Goal: Task Accomplishment & Management: Use online tool/utility

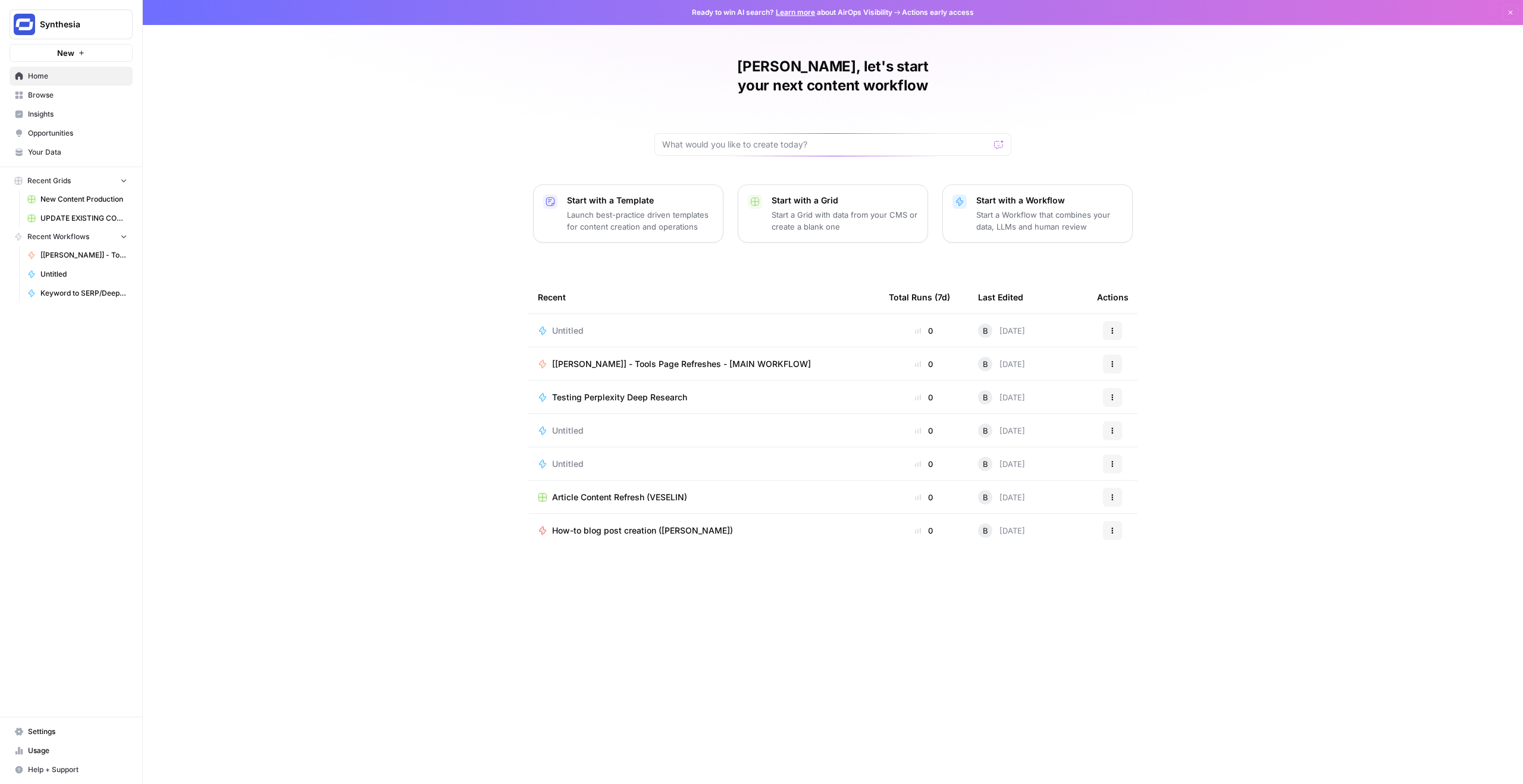
click at [48, 101] on link "Browse" at bounding box center [71, 95] width 123 height 19
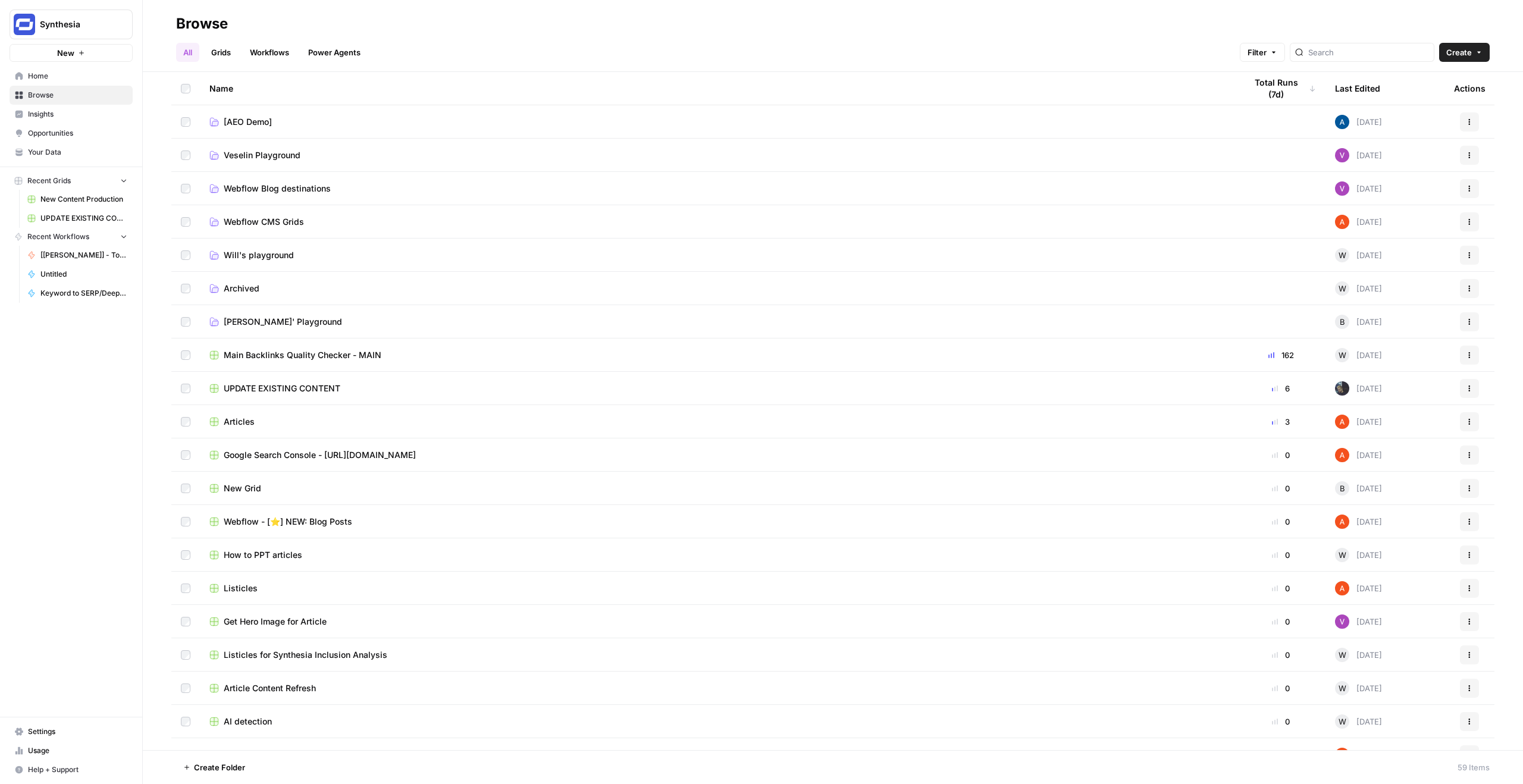
click at [262, 324] on span "[PERSON_NAME]' Playground" at bounding box center [283, 322] width 119 height 12
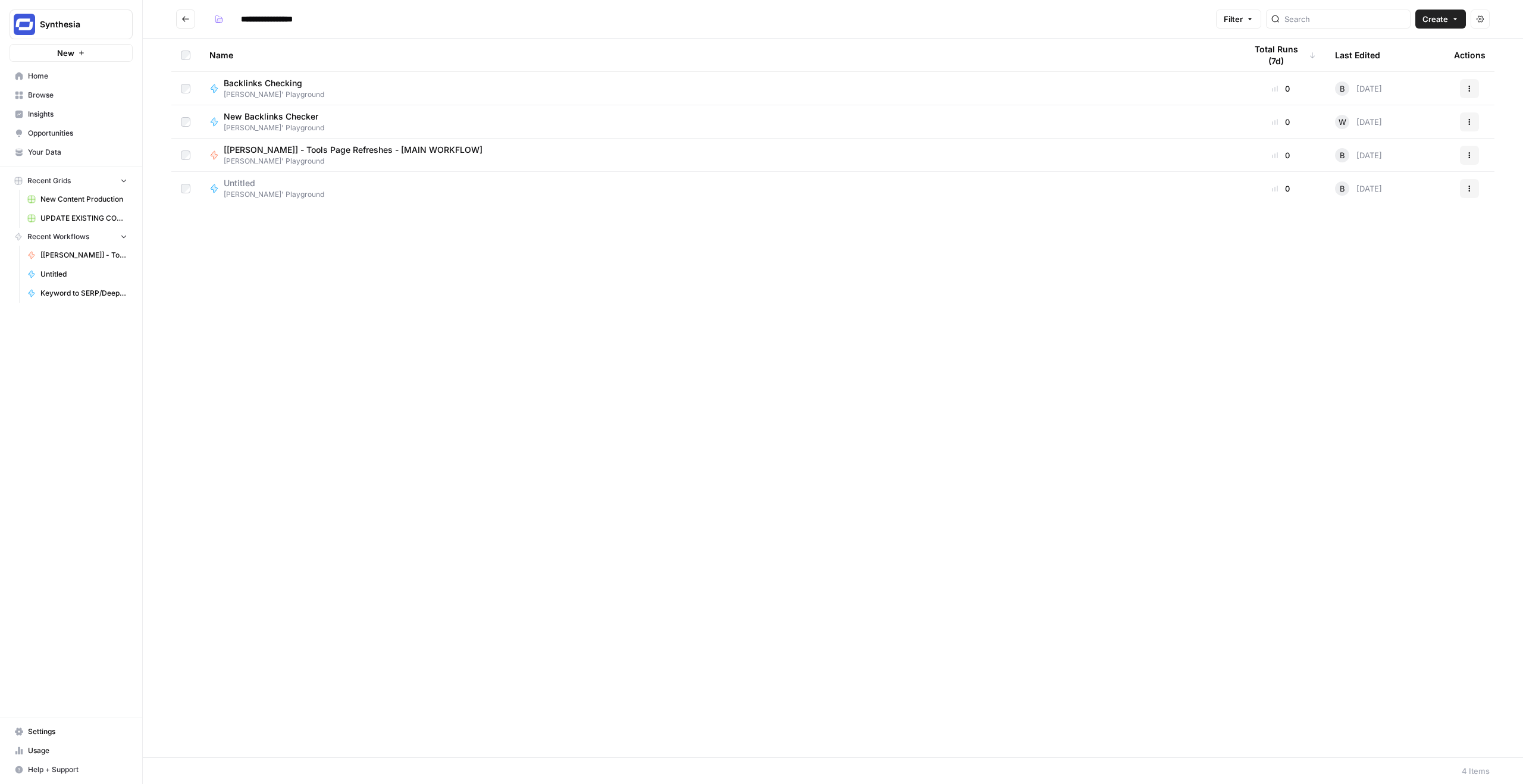
click at [58, 77] on span "Home" at bounding box center [78, 76] width 100 height 11
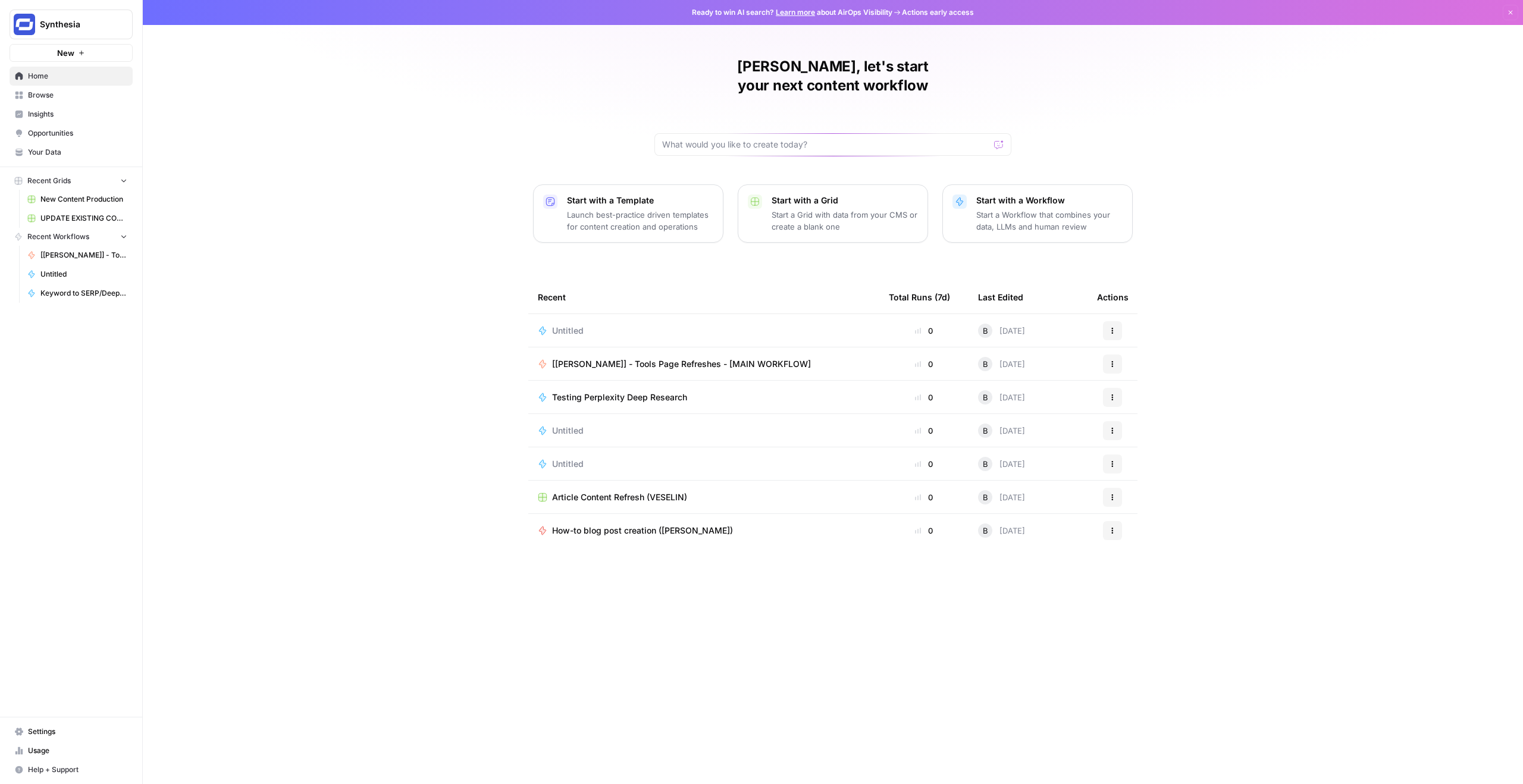
click at [68, 151] on span "Your Data" at bounding box center [78, 152] width 100 height 11
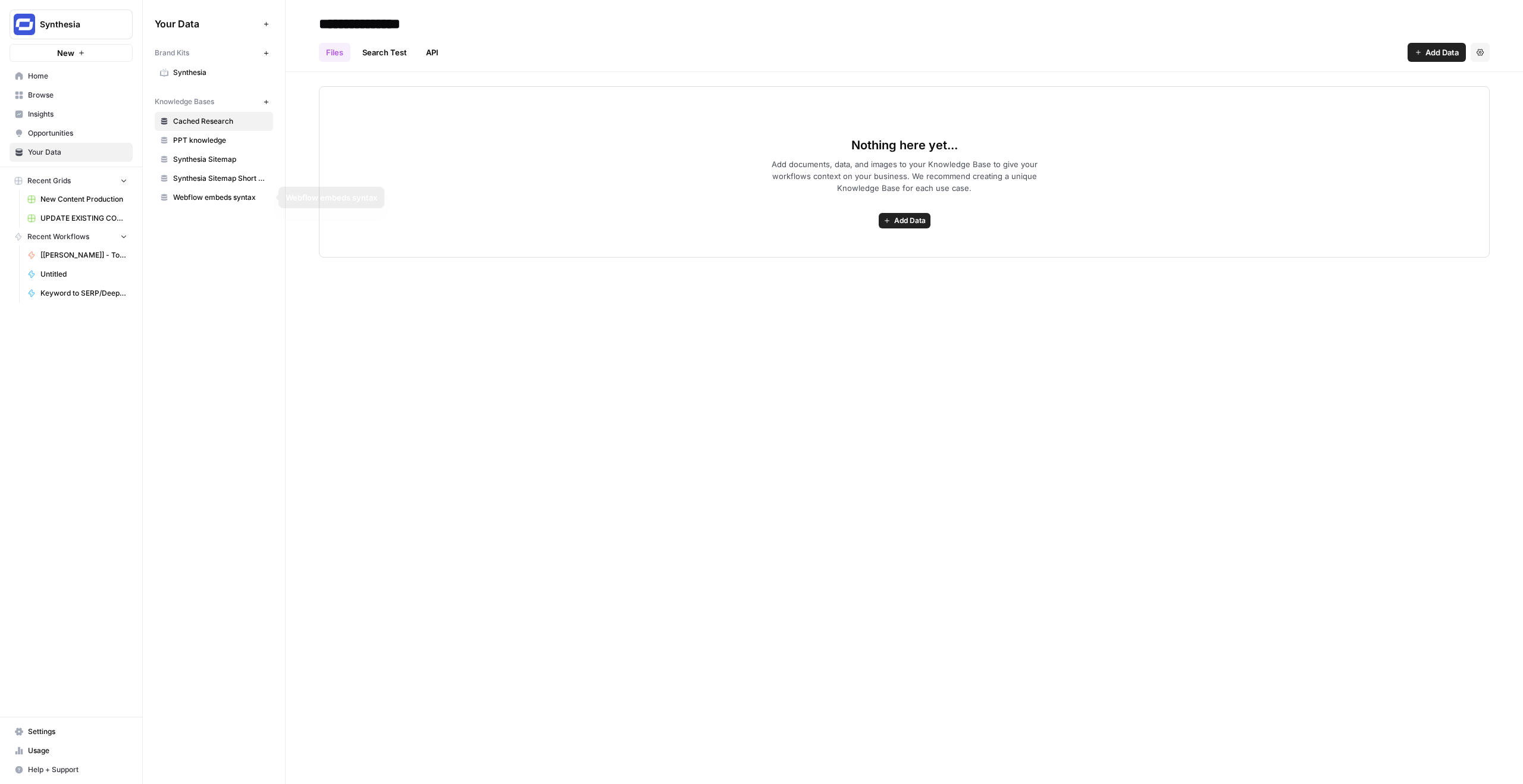
click at [184, 75] on span "Synthesia" at bounding box center [220, 72] width 94 height 11
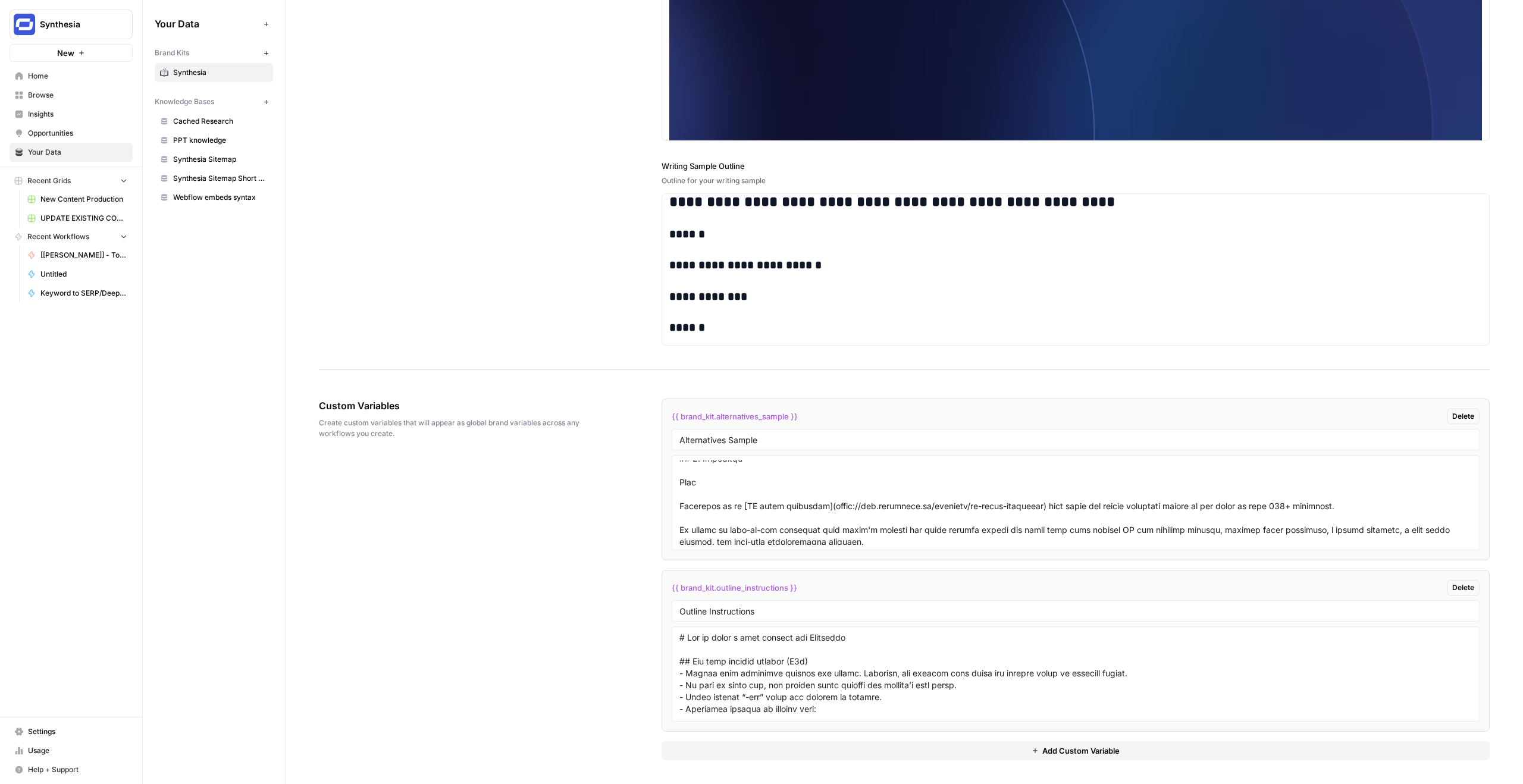
scroll to position [391, 0]
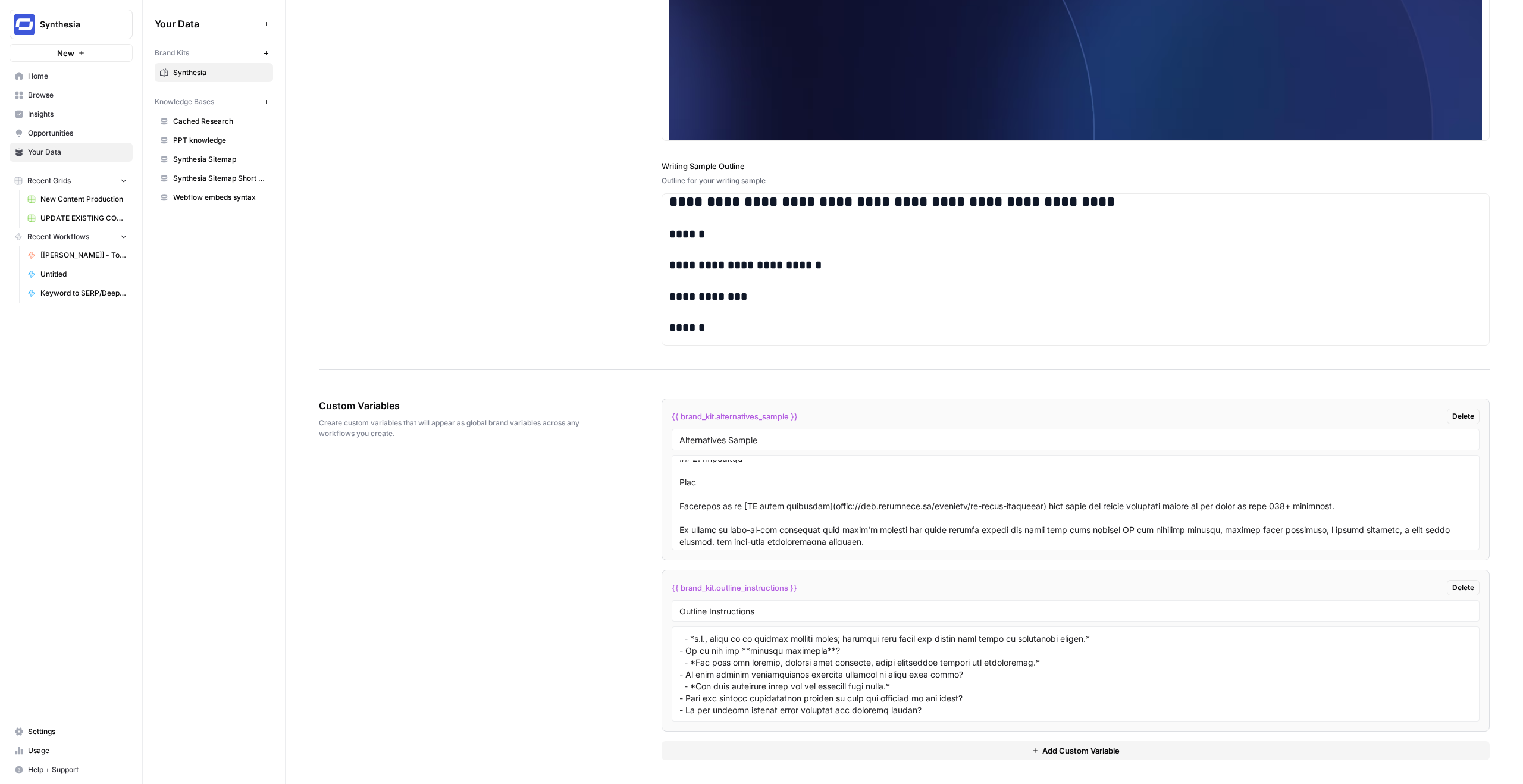
click at [397, 407] on span "Custom Variables" at bounding box center [457, 406] width 276 height 14
click at [396, 407] on span "Custom Variables" at bounding box center [457, 406] width 276 height 14
click at [399, 430] on span "Create custom variables that will appear as global brand variables across any w…" at bounding box center [457, 428] width 276 height 22
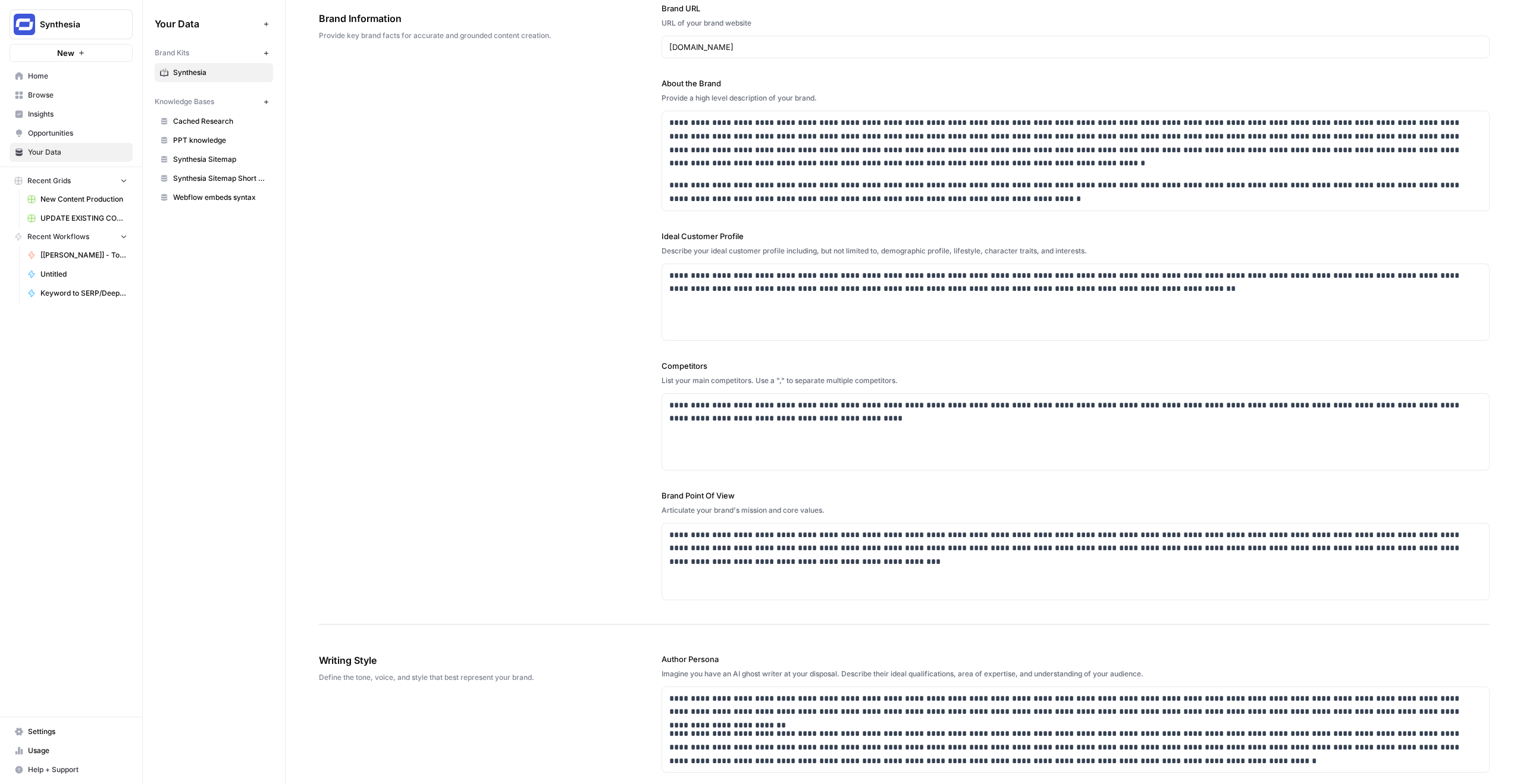
scroll to position [0, 0]
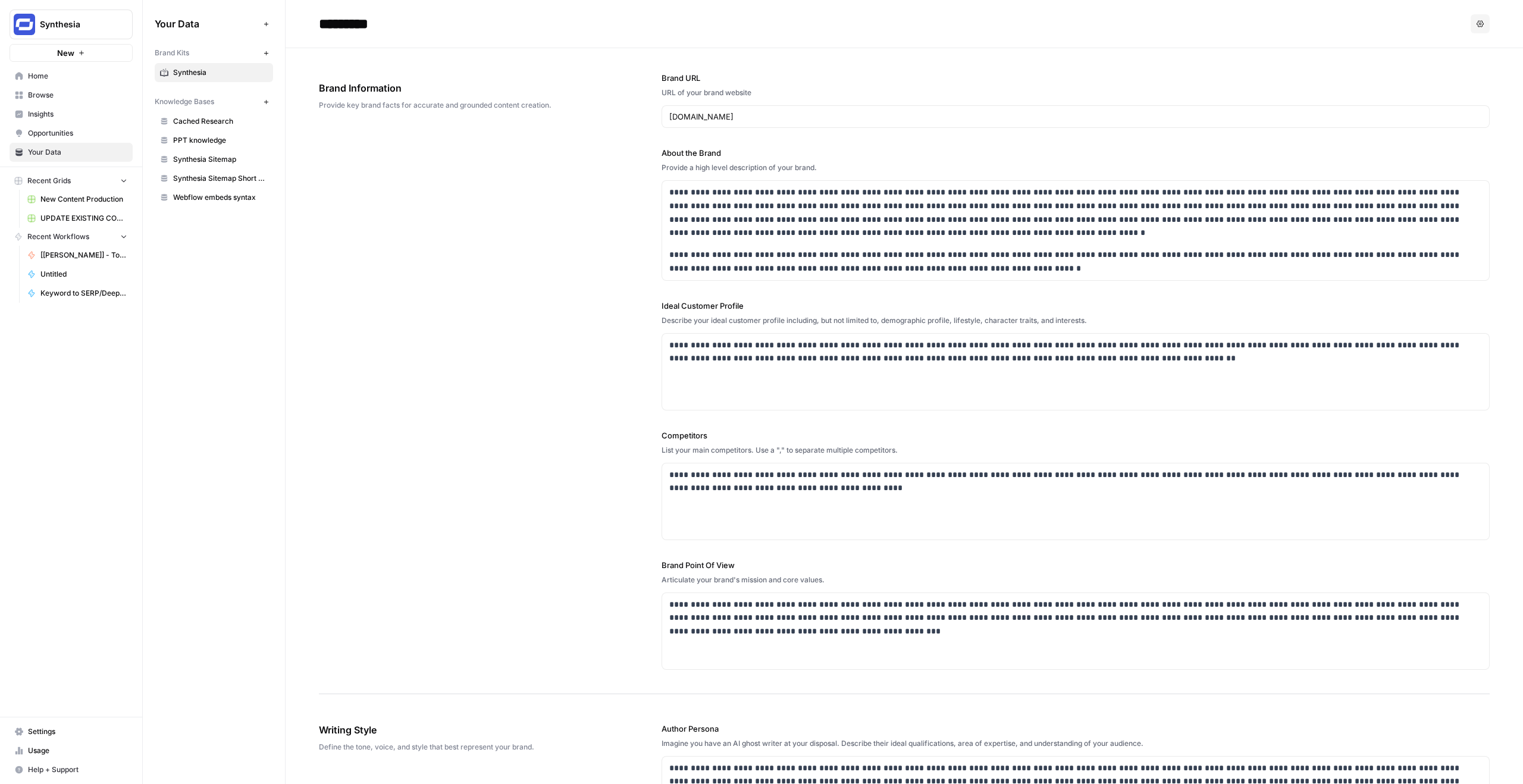
click at [48, 100] on span "Browse" at bounding box center [78, 95] width 100 height 11
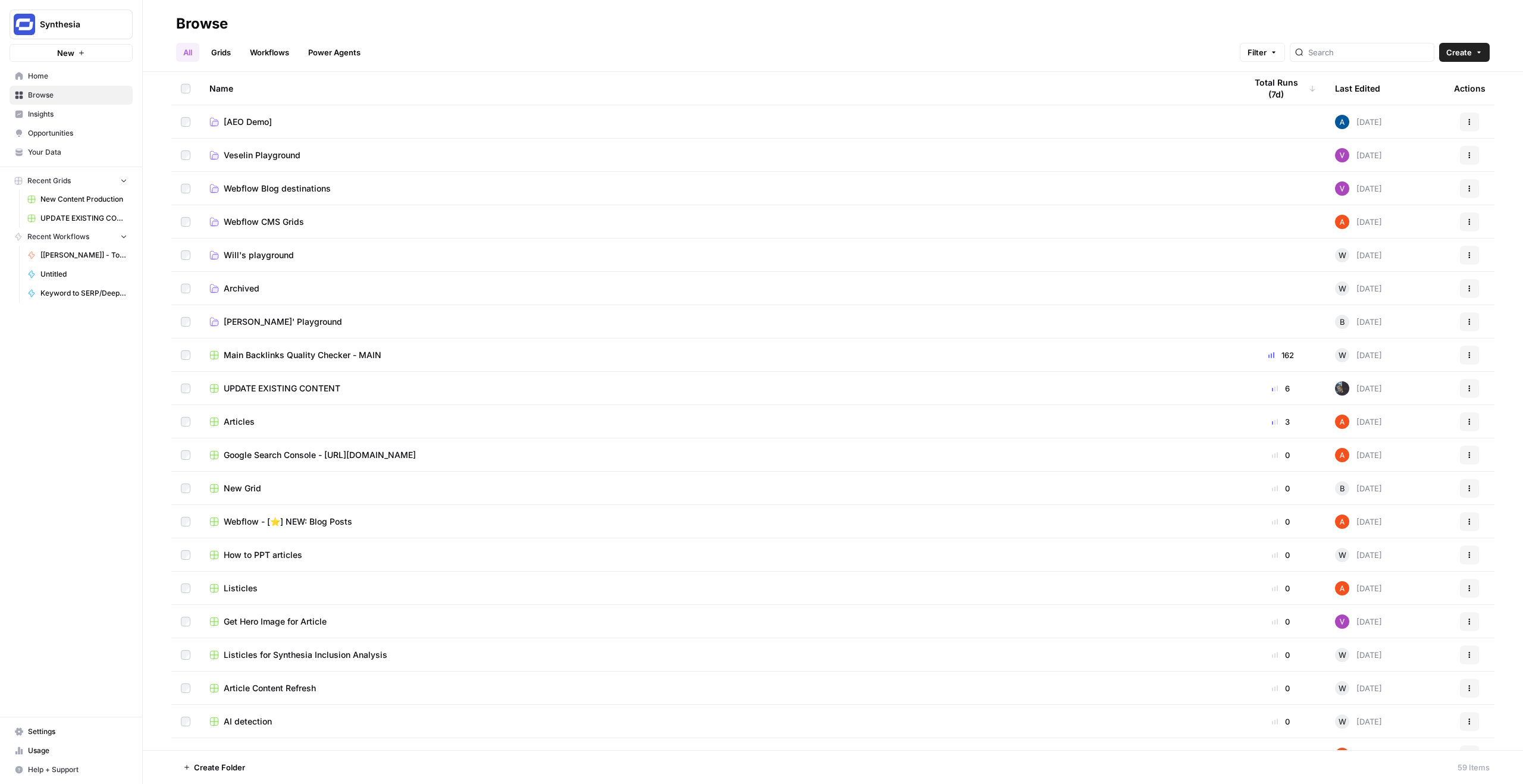
click at [251, 321] on span "[PERSON_NAME]' Playground" at bounding box center [283, 322] width 119 height 12
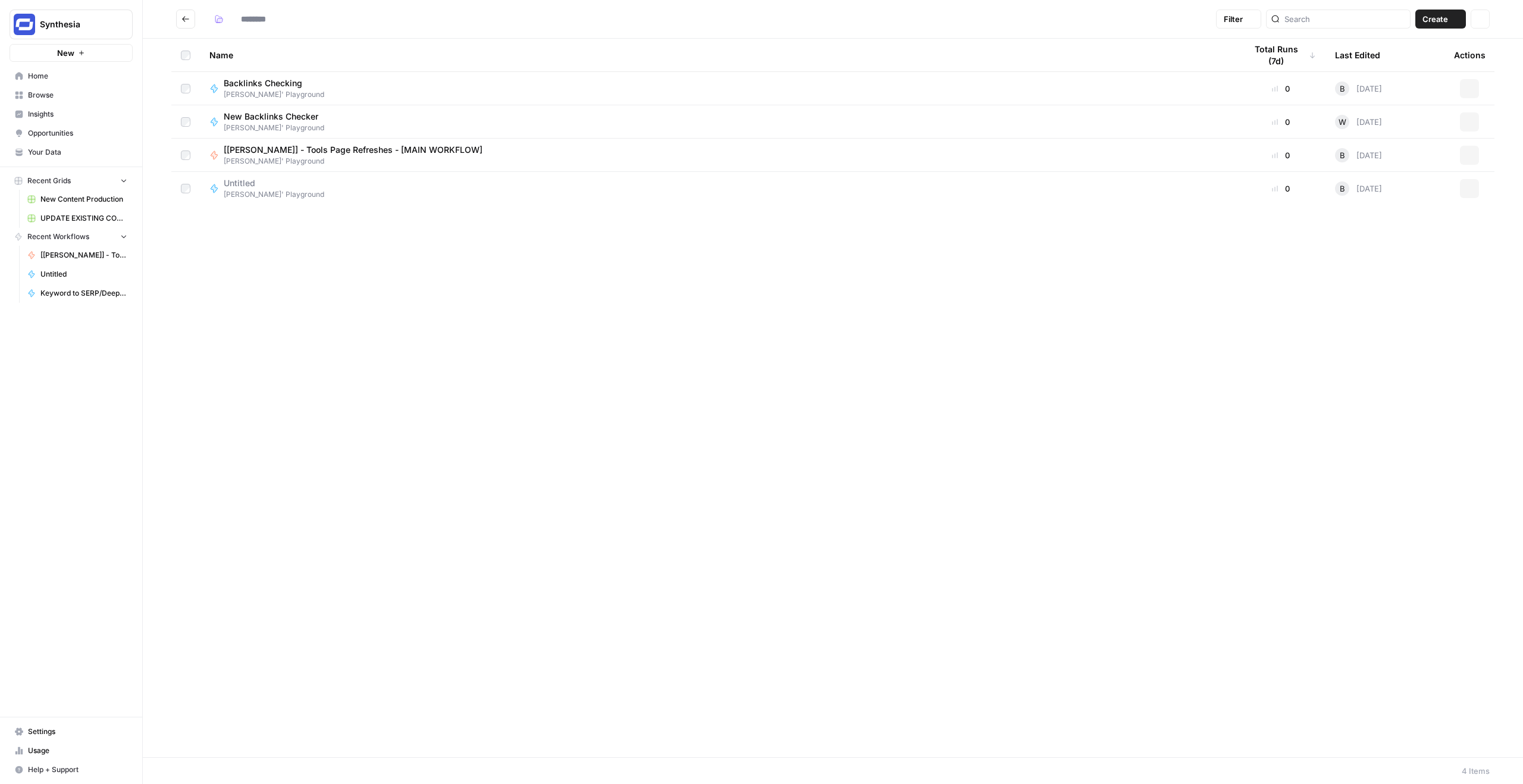
type input "**********"
click at [321, 149] on span "[[PERSON_NAME]] - Tools Page Refreshes - [MAIN WORKFLOW]" at bounding box center [353, 150] width 259 height 12
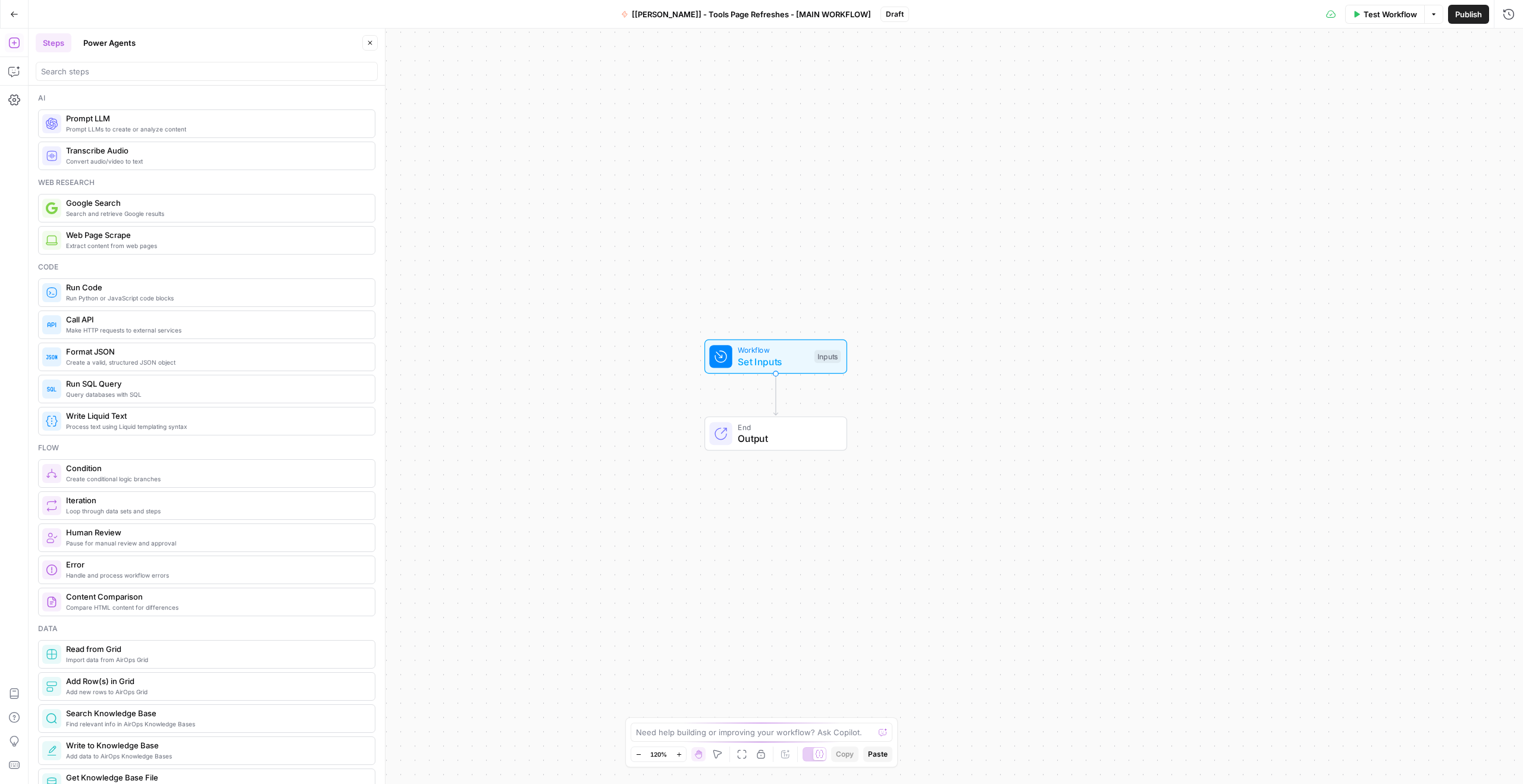
click at [724, 11] on span "[[PERSON_NAME]] - Tools Page Refreshes - [MAIN WORKFLOW]" at bounding box center [751, 14] width 239 height 12
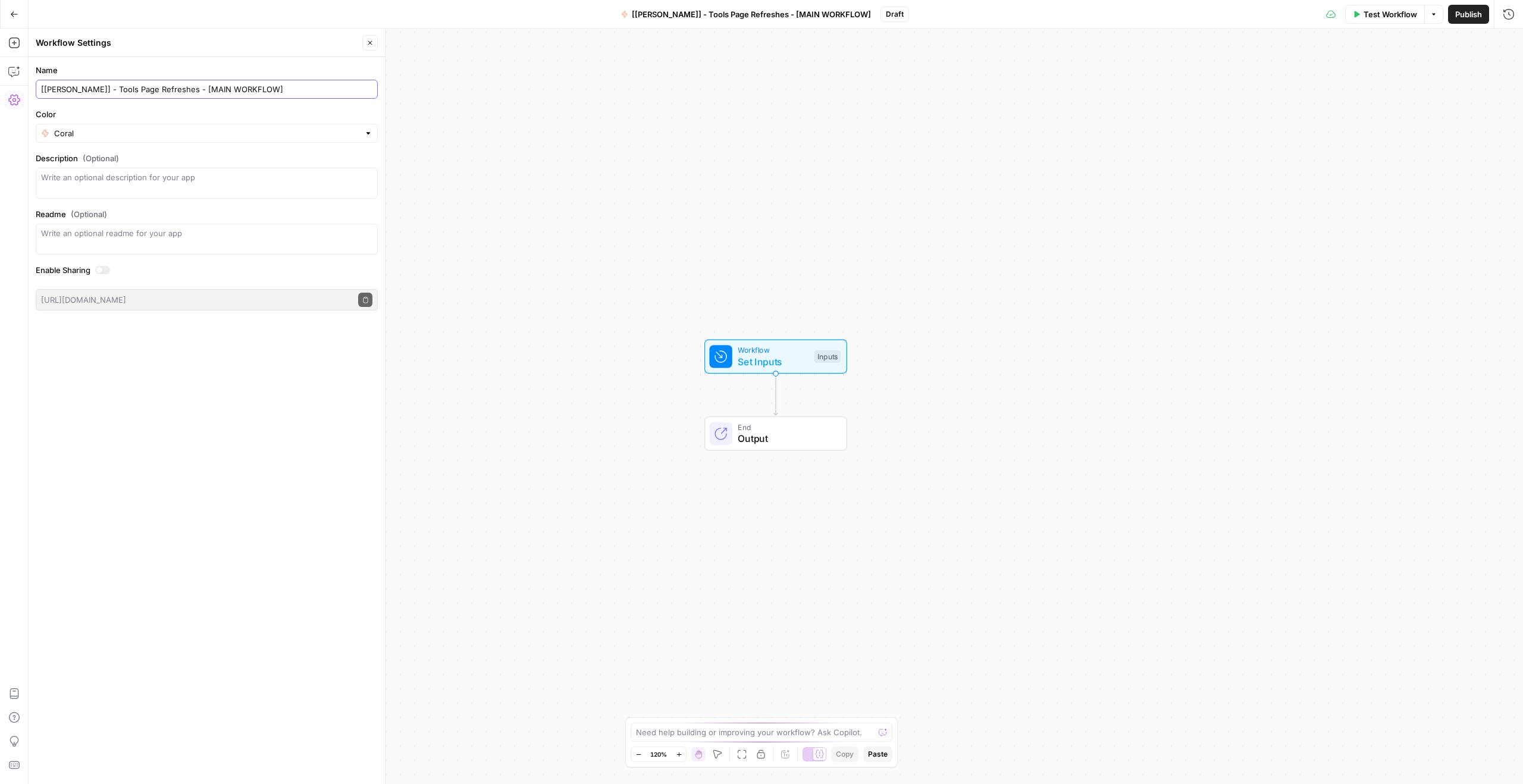
click at [94, 91] on input "[[PERSON_NAME]] - Tools Page Refreshes - [MAIN WORKFLOW]" at bounding box center [206, 89] width 331 height 12
type input "[[PERSON_NAME]] - Tools & Features Pages Refreshe - [MAIN WORKFLOW]"
click at [162, 110] on label "Color" at bounding box center [207, 114] width 342 height 12
click at [162, 128] on input "Coral" at bounding box center [207, 133] width 305 height 12
type input "Coral"
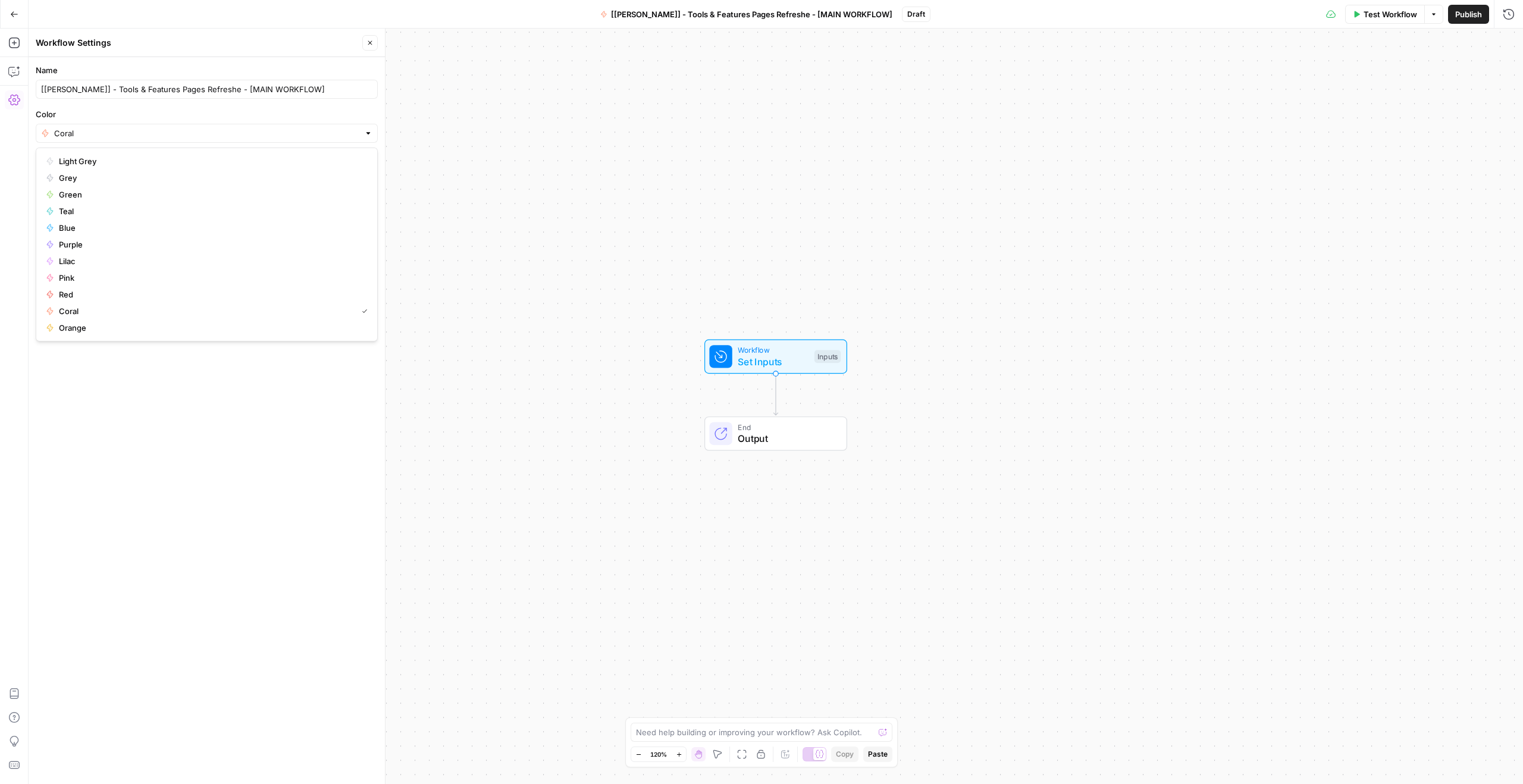
click at [170, 105] on form "Name [[PERSON_NAME]] - Tools & Features Pages Refreshe - [MAIN WORKFLOW] Color …" at bounding box center [207, 187] width 356 height 260
click at [611, 100] on div "Workflow Set Inputs Inputs End Output" at bounding box center [776, 406] width 1494 height 755
click at [812, 124] on div "Workflow Set Inputs Inputs End Output" at bounding box center [776, 406] width 1494 height 755
click at [22, 66] on button "Copilot" at bounding box center [14, 71] width 19 height 19
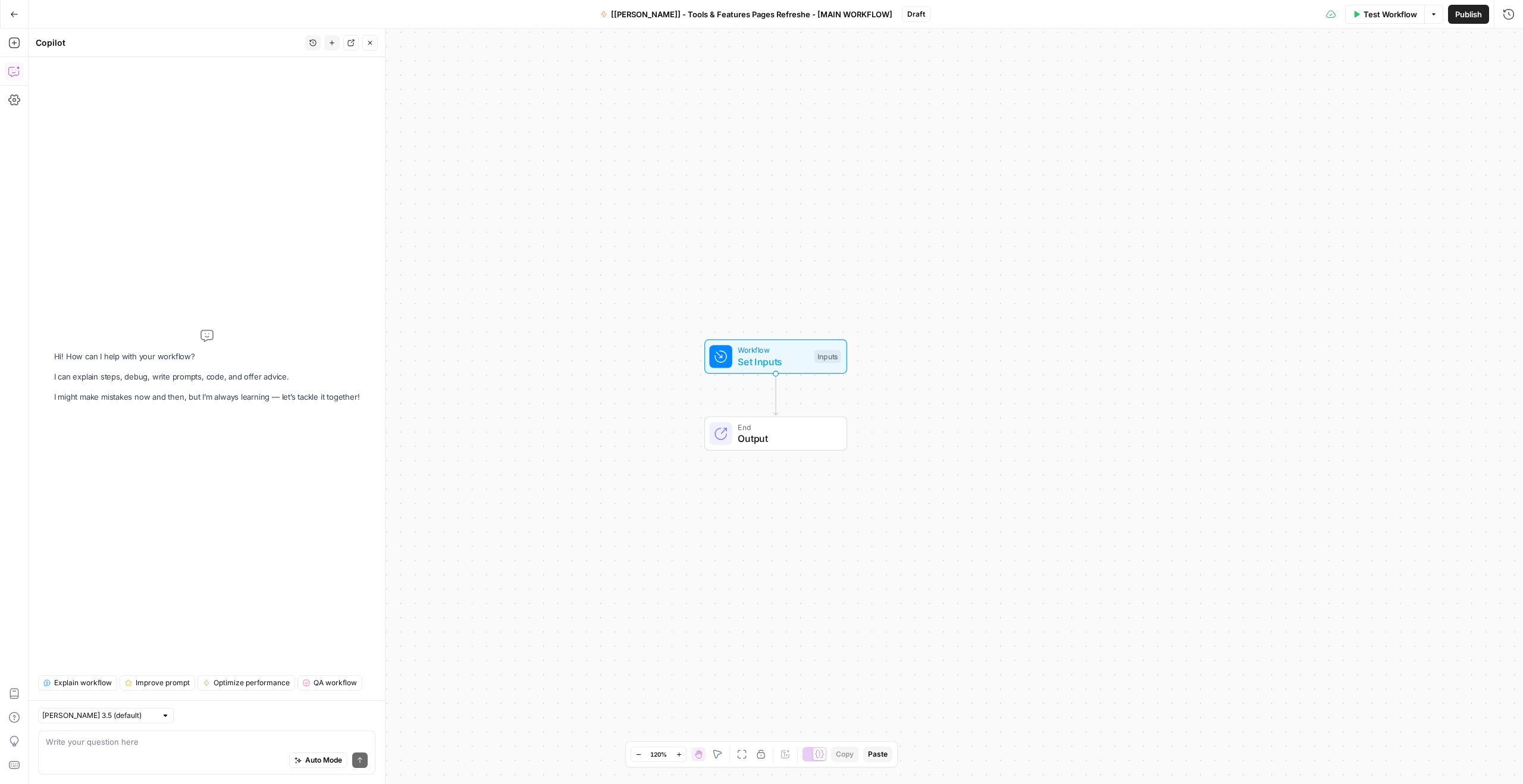
click at [113, 749] on div "Auto Mode Send" at bounding box center [207, 760] width 322 height 26
paste textarea "Help me build the following workflow. What the workflow should be able to achie…"
type textarea "Help me build the following workflow. What the workflow should be able to achie…"
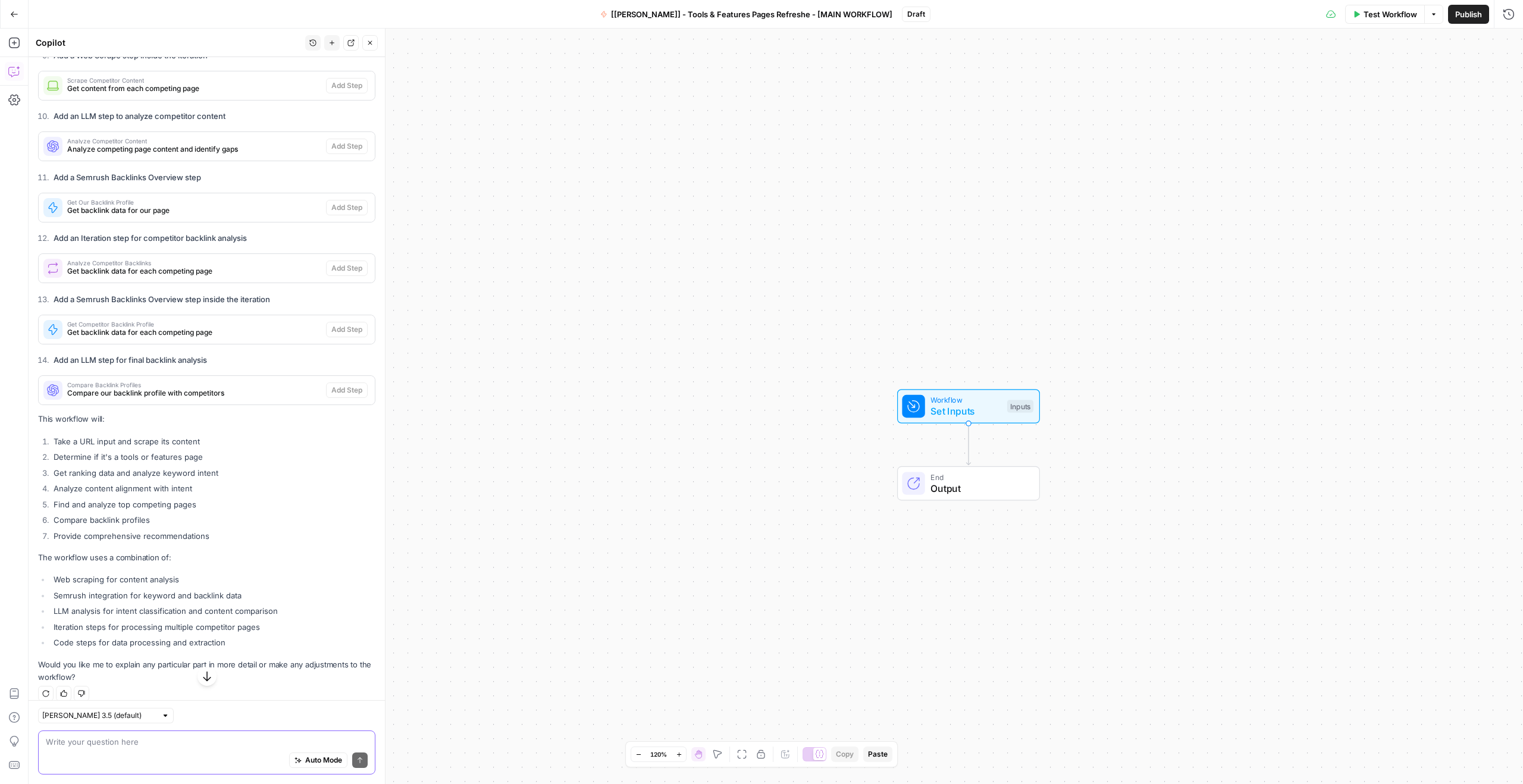
scroll to position [1165, 0]
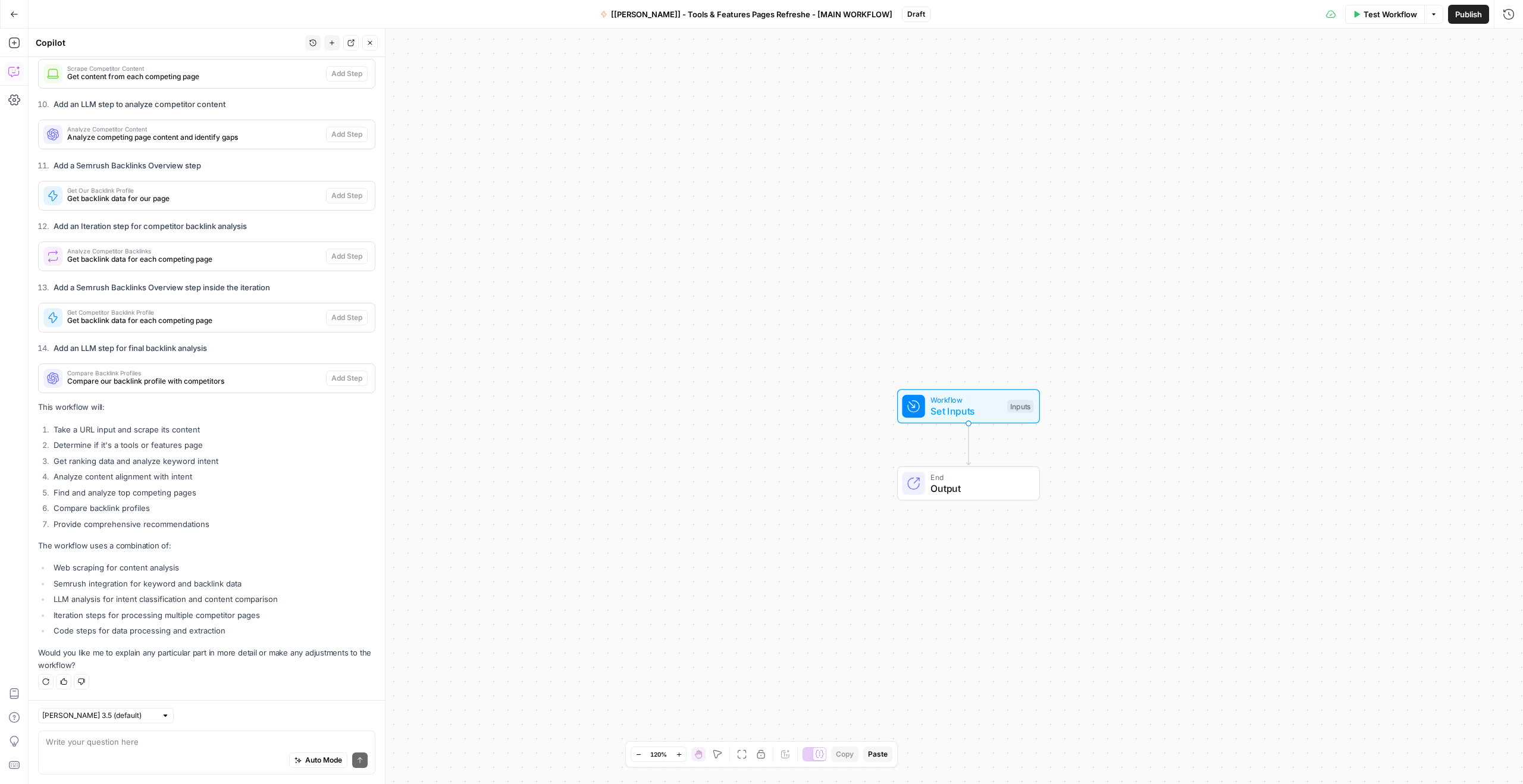
click at [156, 447] on li "Determine if it's a tools or features page" at bounding box center [212, 445] width 325 height 12
click at [151, 462] on li "Get ranking data and analyze keyword intent" at bounding box center [212, 461] width 325 height 12
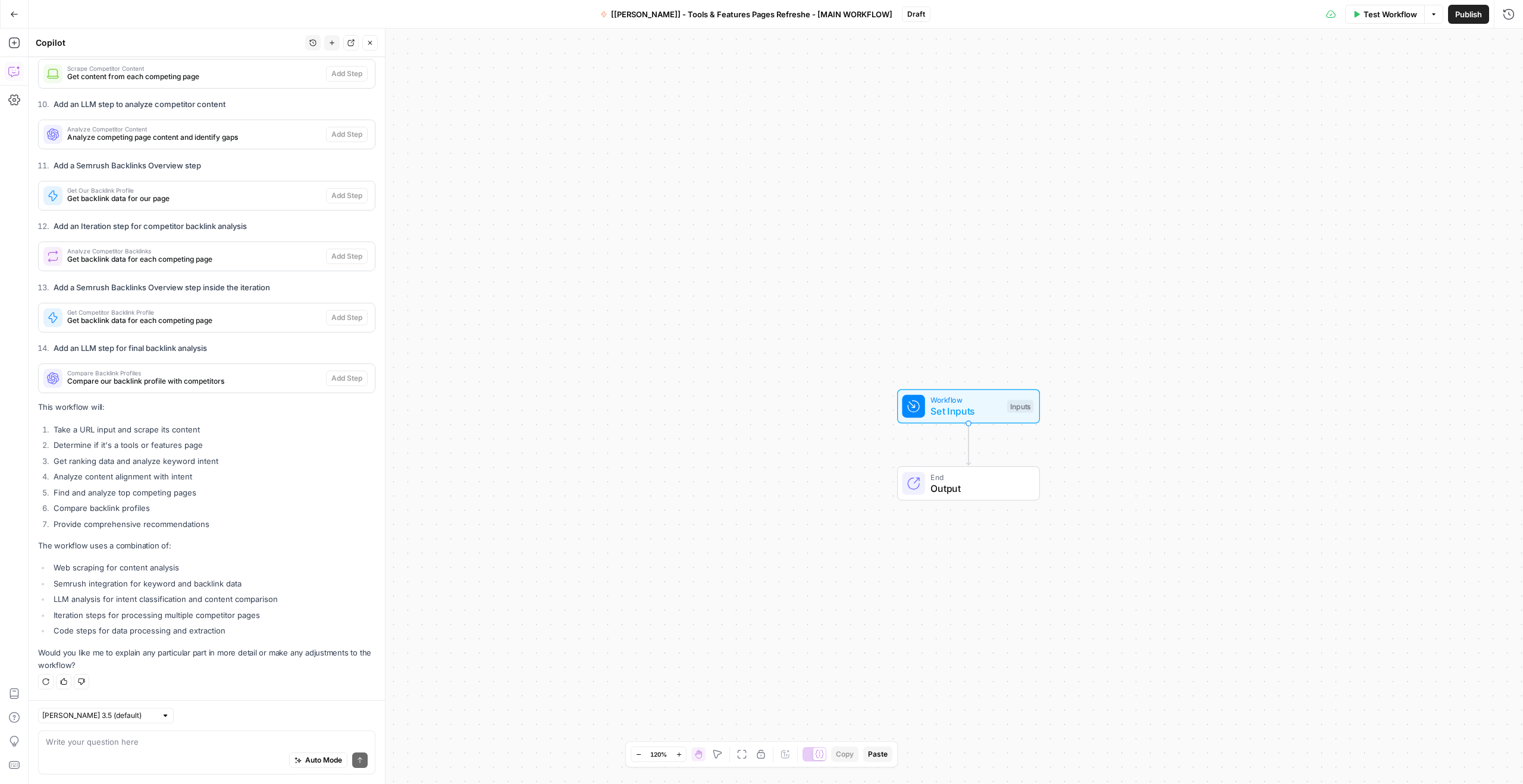
click at [151, 462] on li "Get ranking data and analyze keyword intent" at bounding box center [212, 461] width 325 height 12
click at [151, 483] on ol "Take a URL input and scrape its content Determine if it's a tools or features p…" at bounding box center [207, 477] width 338 height 107
click at [165, 475] on li "Analyze content alignment with intent" at bounding box center [212, 476] width 325 height 12
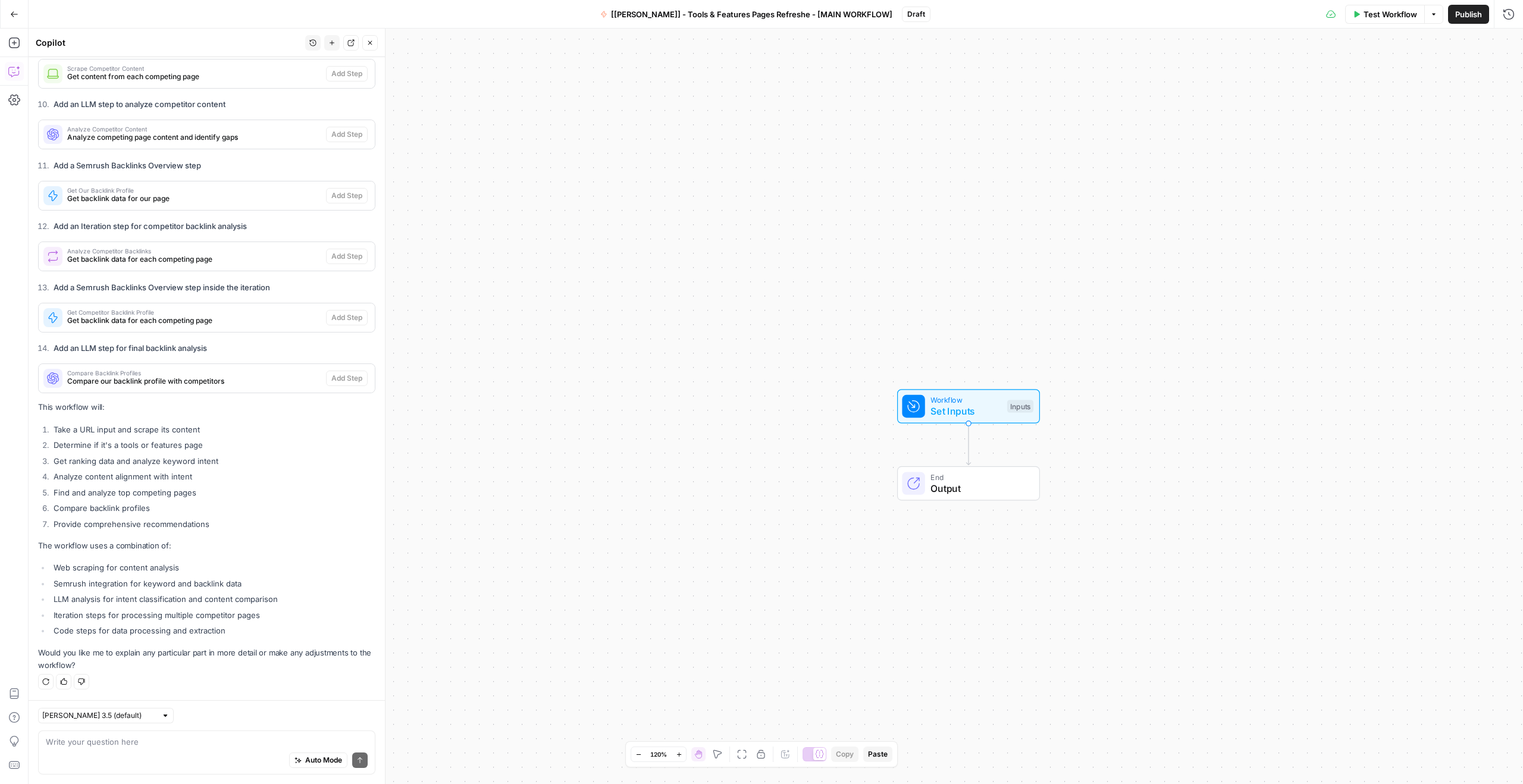
click at [165, 475] on li "Analyze content alignment with intent" at bounding box center [212, 476] width 325 height 12
click at [200, 468] on ol "Take a URL input and scrape its content Determine if it's a tools or features p…" at bounding box center [207, 477] width 338 height 107
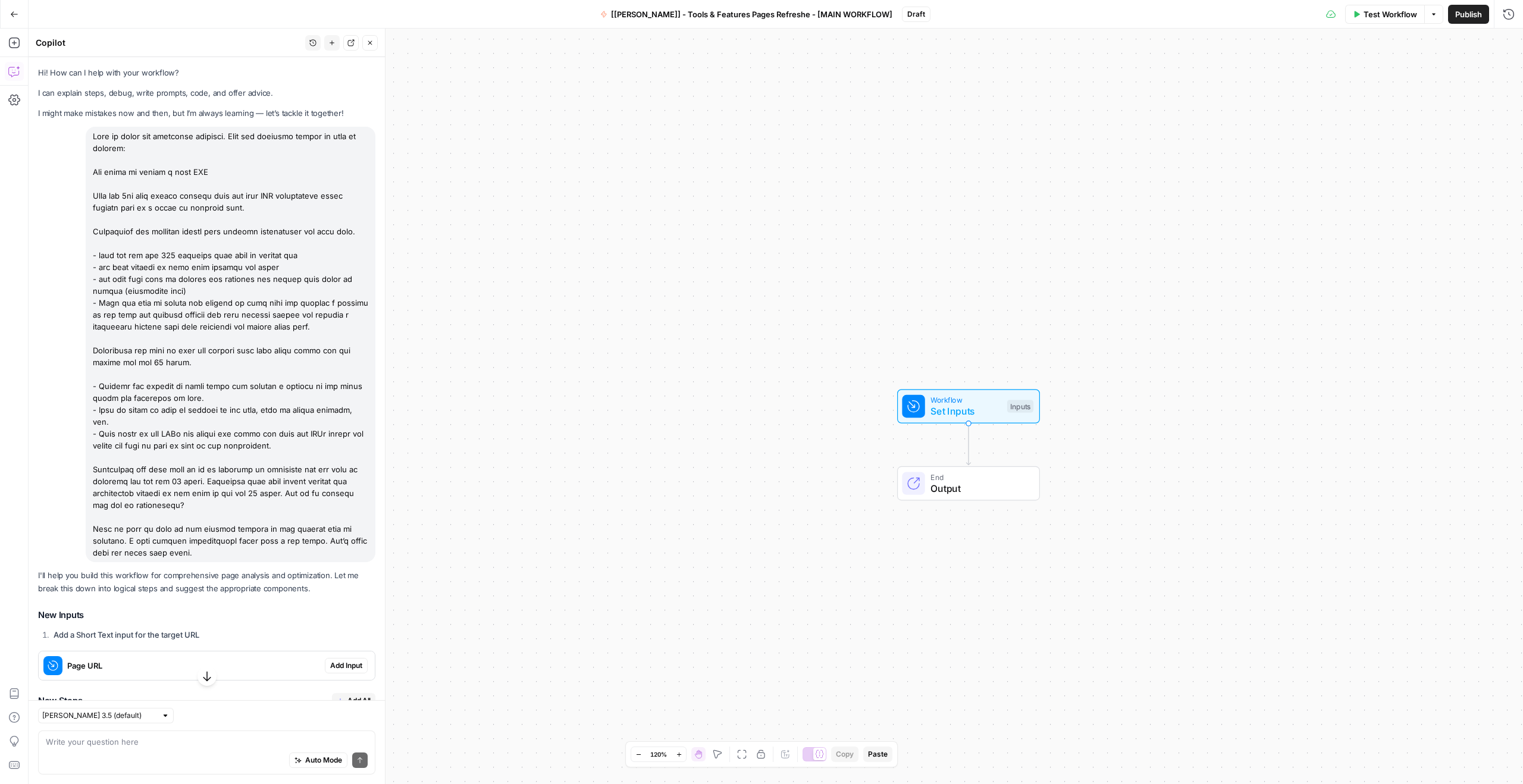
scroll to position [410, 0]
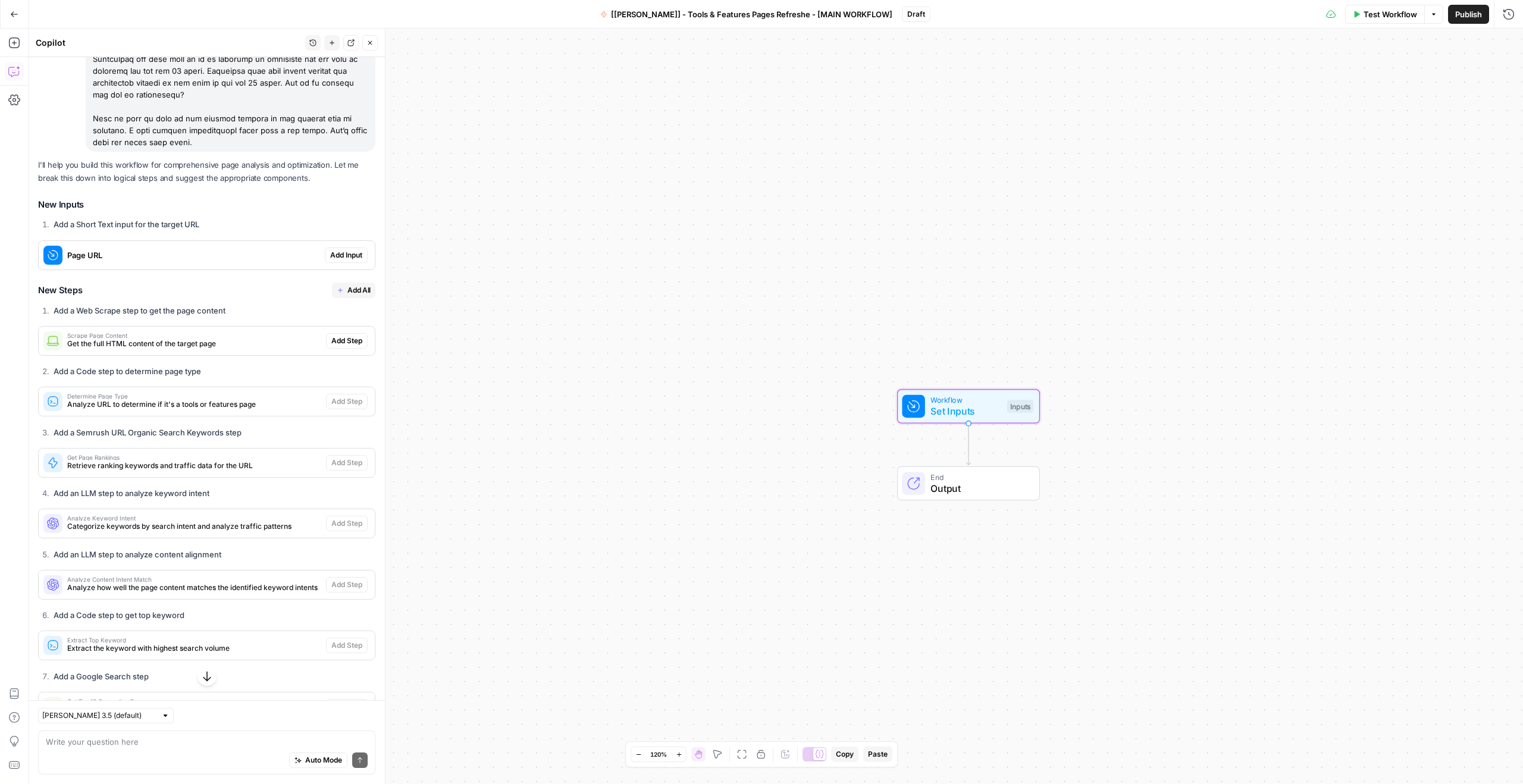
click at [336, 255] on span "Add Input" at bounding box center [346, 255] width 32 height 11
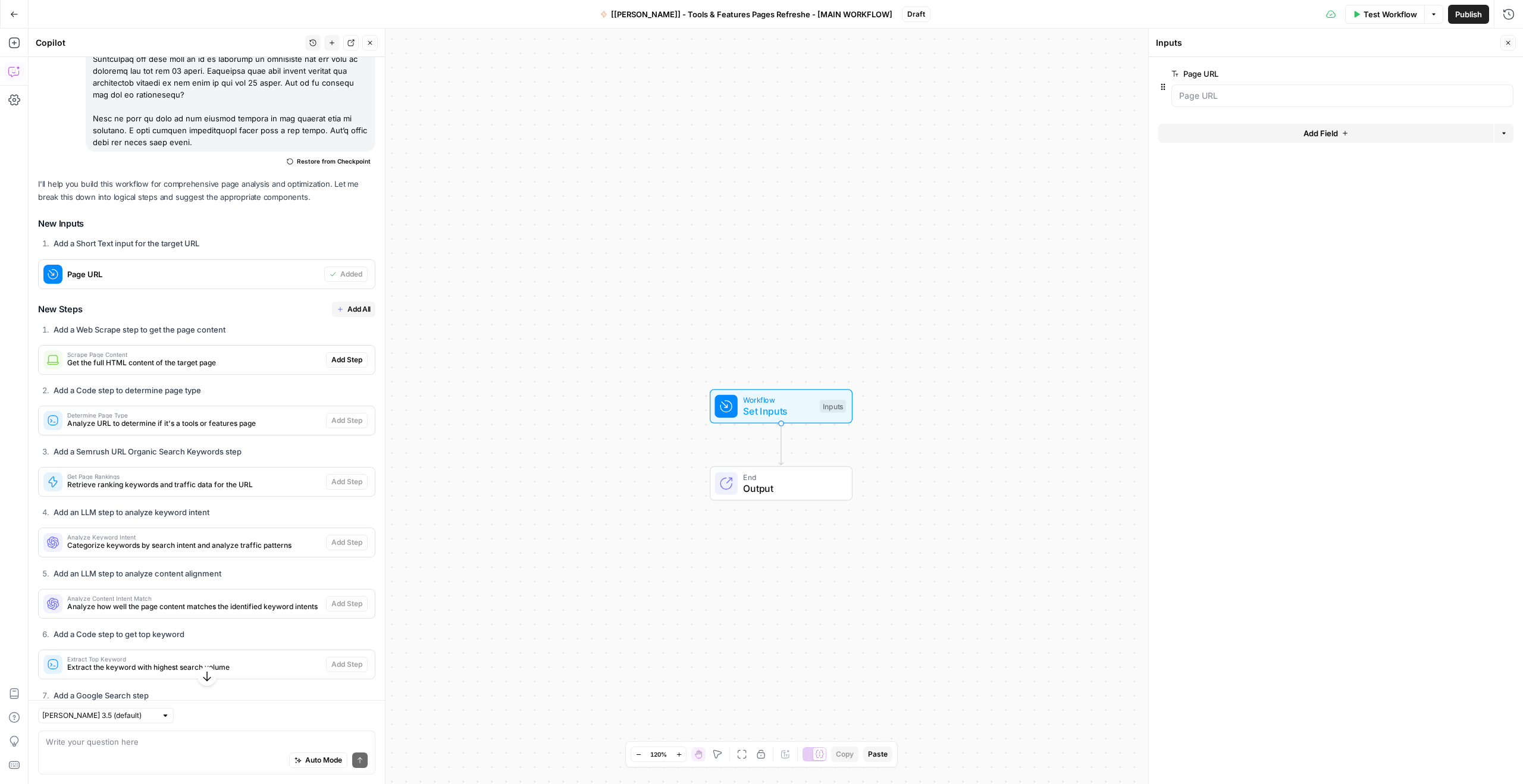
click at [347, 310] on span "Add All" at bounding box center [359, 309] width 23 height 11
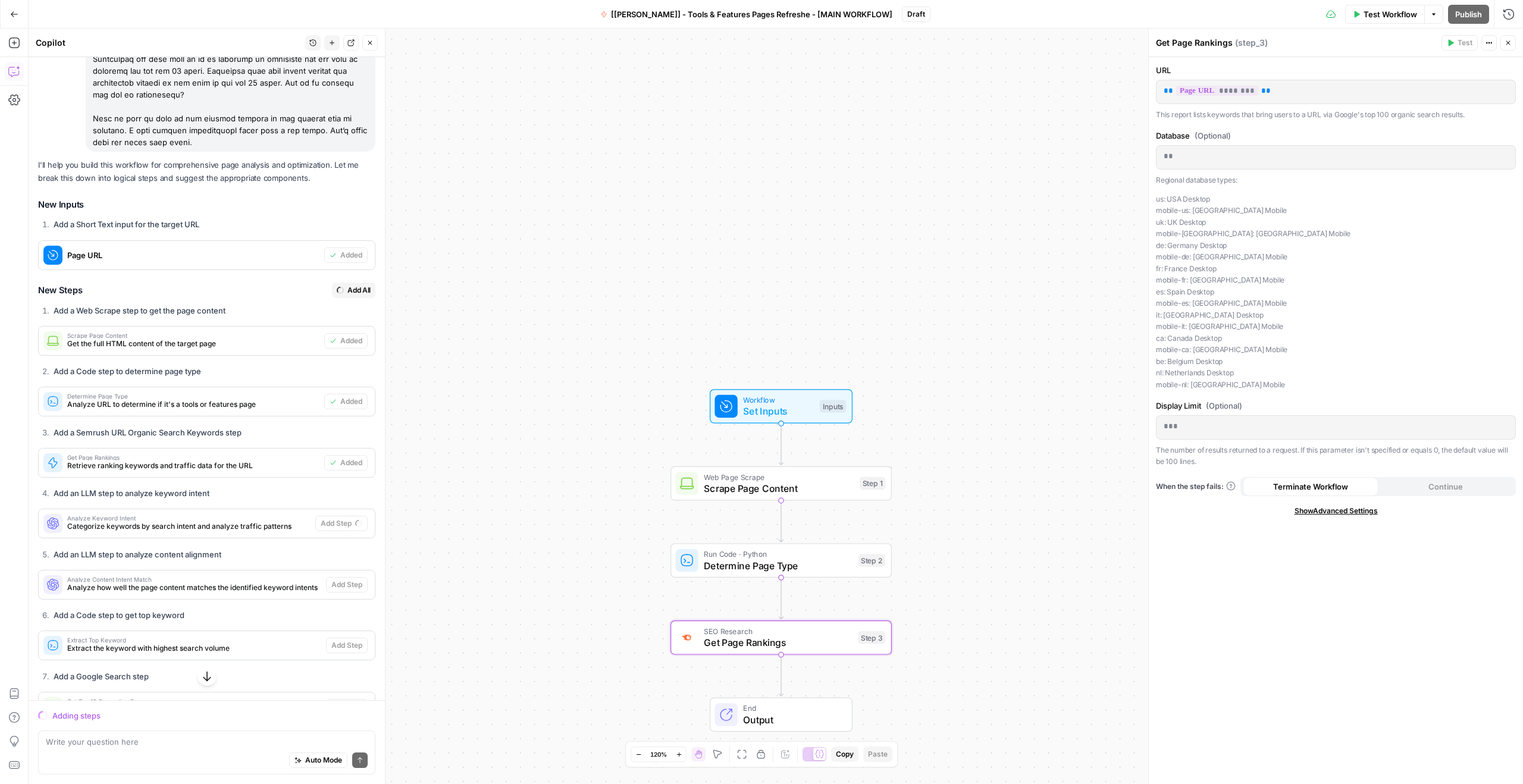
click at [782, 407] on span "Set Inputs" at bounding box center [778, 411] width 71 height 14
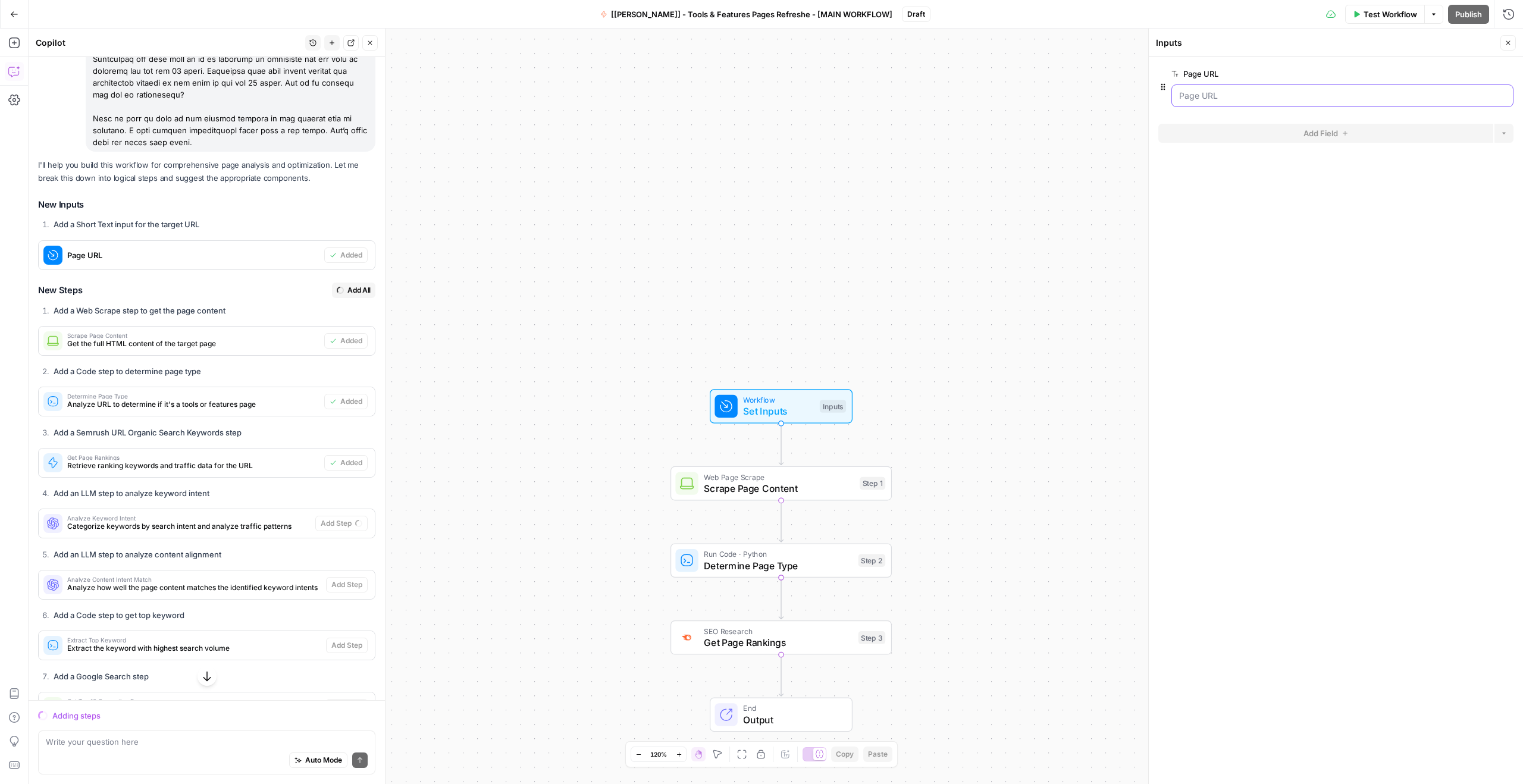
click at [1197, 101] on URL "Page URL" at bounding box center [1342, 96] width 327 height 12
click at [1237, 95] on URL "Page URL" at bounding box center [1342, 96] width 327 height 12
click at [1381, 15] on span "Test Workflow" at bounding box center [1390, 14] width 54 height 12
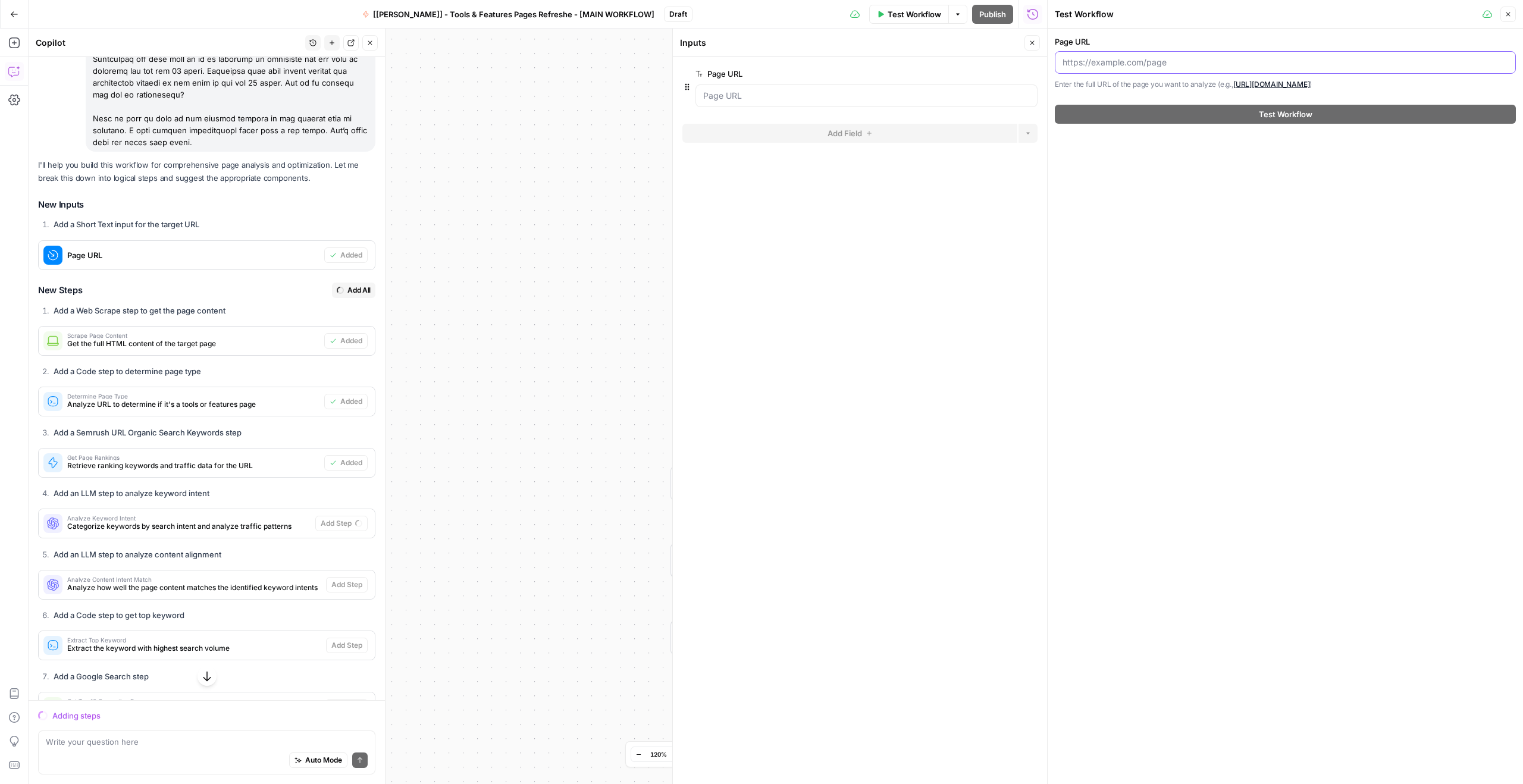
click at [1104, 67] on input "Page URL" at bounding box center [1285, 63] width 445 height 12
paste input "[URL][DOMAIN_NAME]"
type input "[URL][DOMAIN_NAME]"
click at [865, 96] on URL "Page URL" at bounding box center [866, 96] width 327 height 12
click at [843, 102] on div at bounding box center [866, 95] width 342 height 22
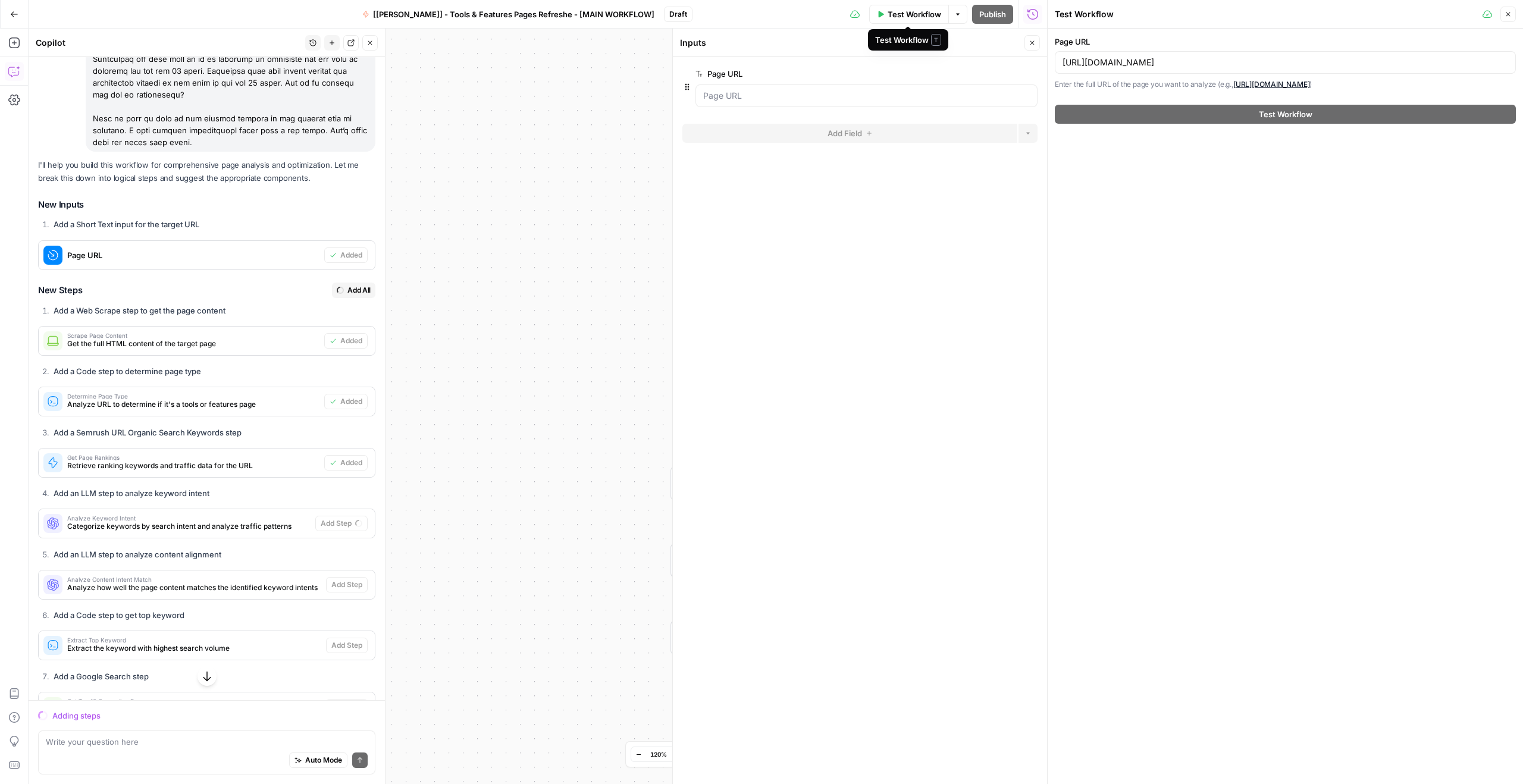
click at [908, 17] on span "Test Workflow" at bounding box center [914, 14] width 54 height 12
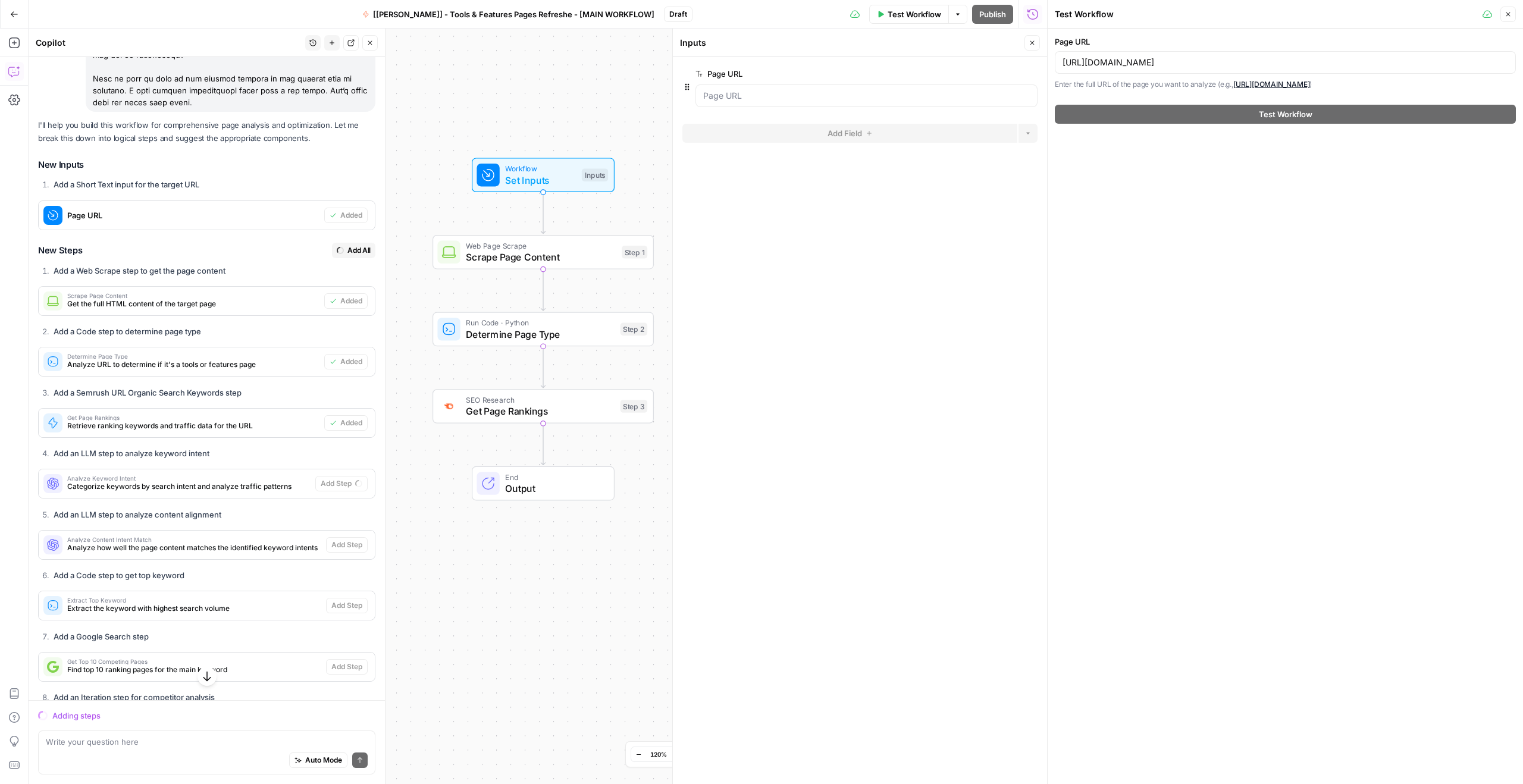
scroll to position [515, 0]
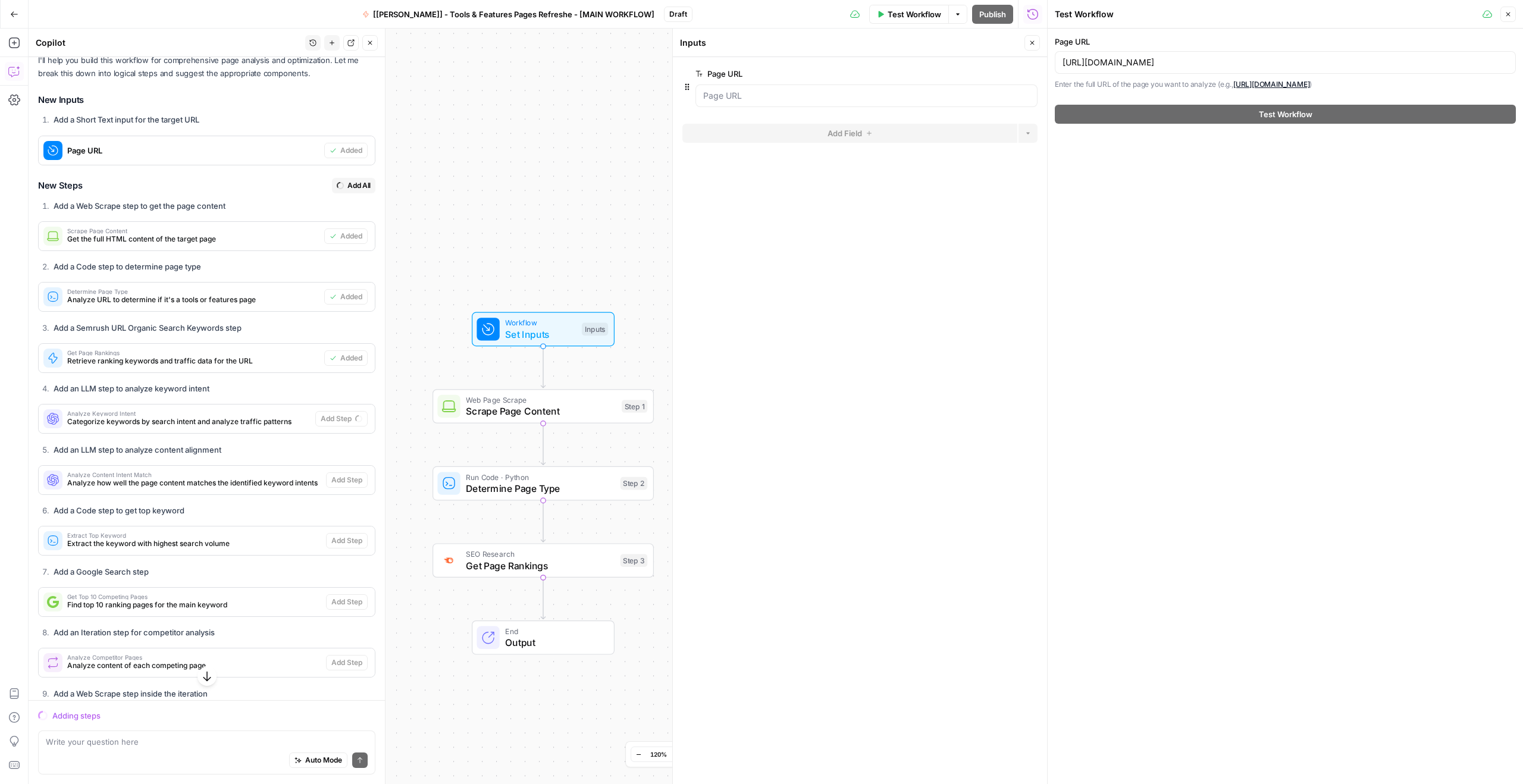
click at [1509, 18] on button "Close" at bounding box center [1508, 14] width 15 height 15
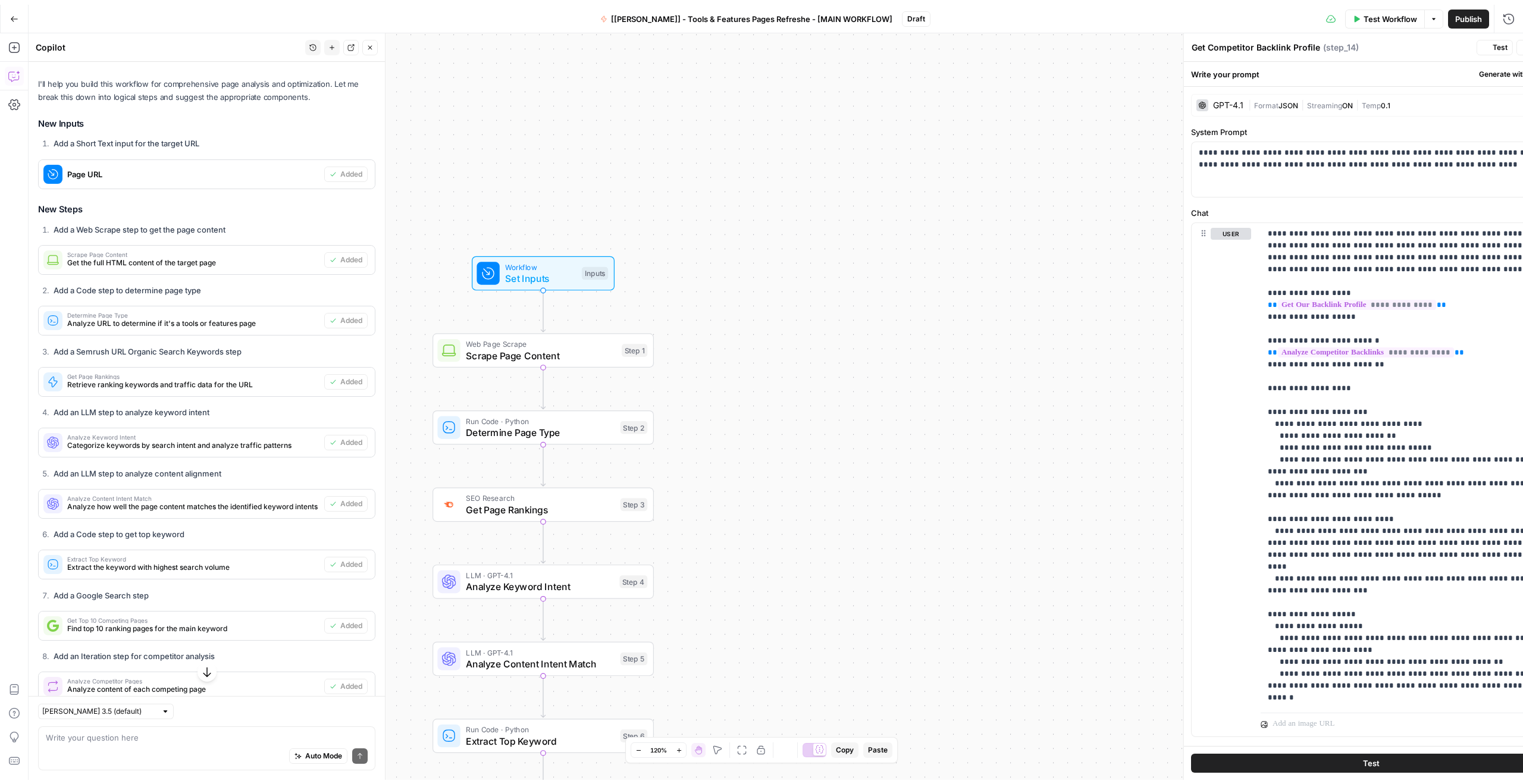
scroll to position [534, 0]
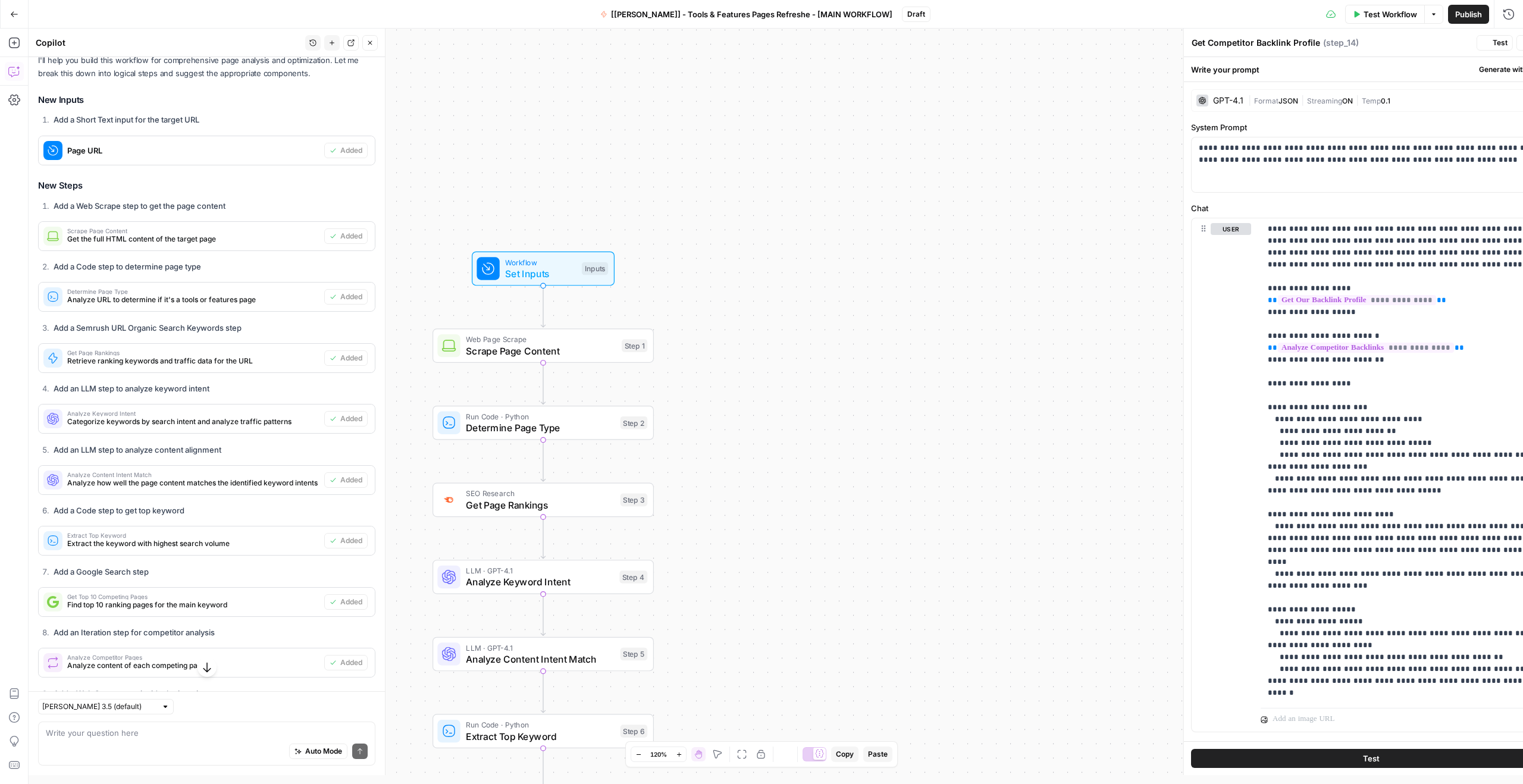
type textarea "Compare Backlink Profiles"
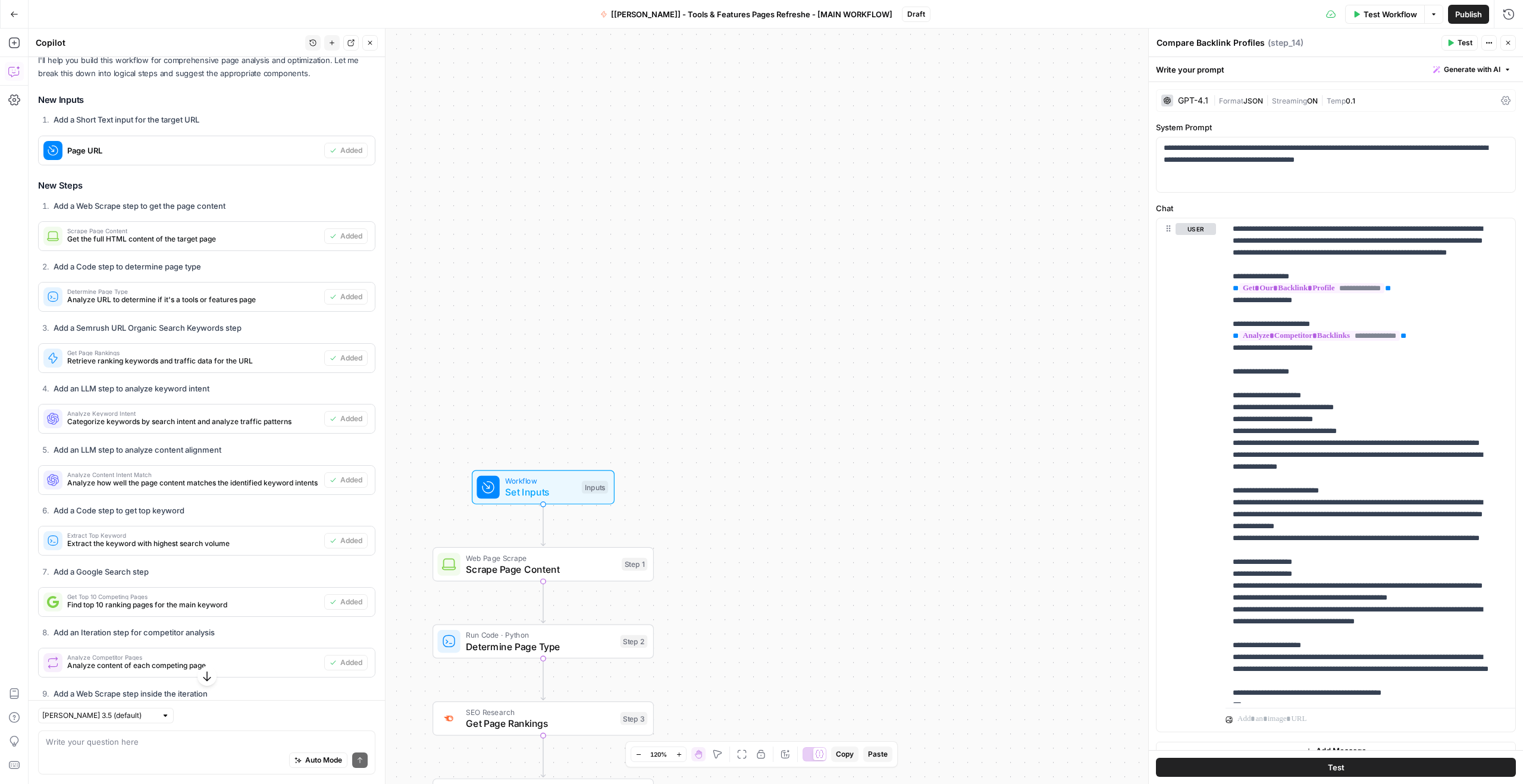
click at [523, 490] on span "Set Inputs" at bounding box center [540, 492] width 71 height 14
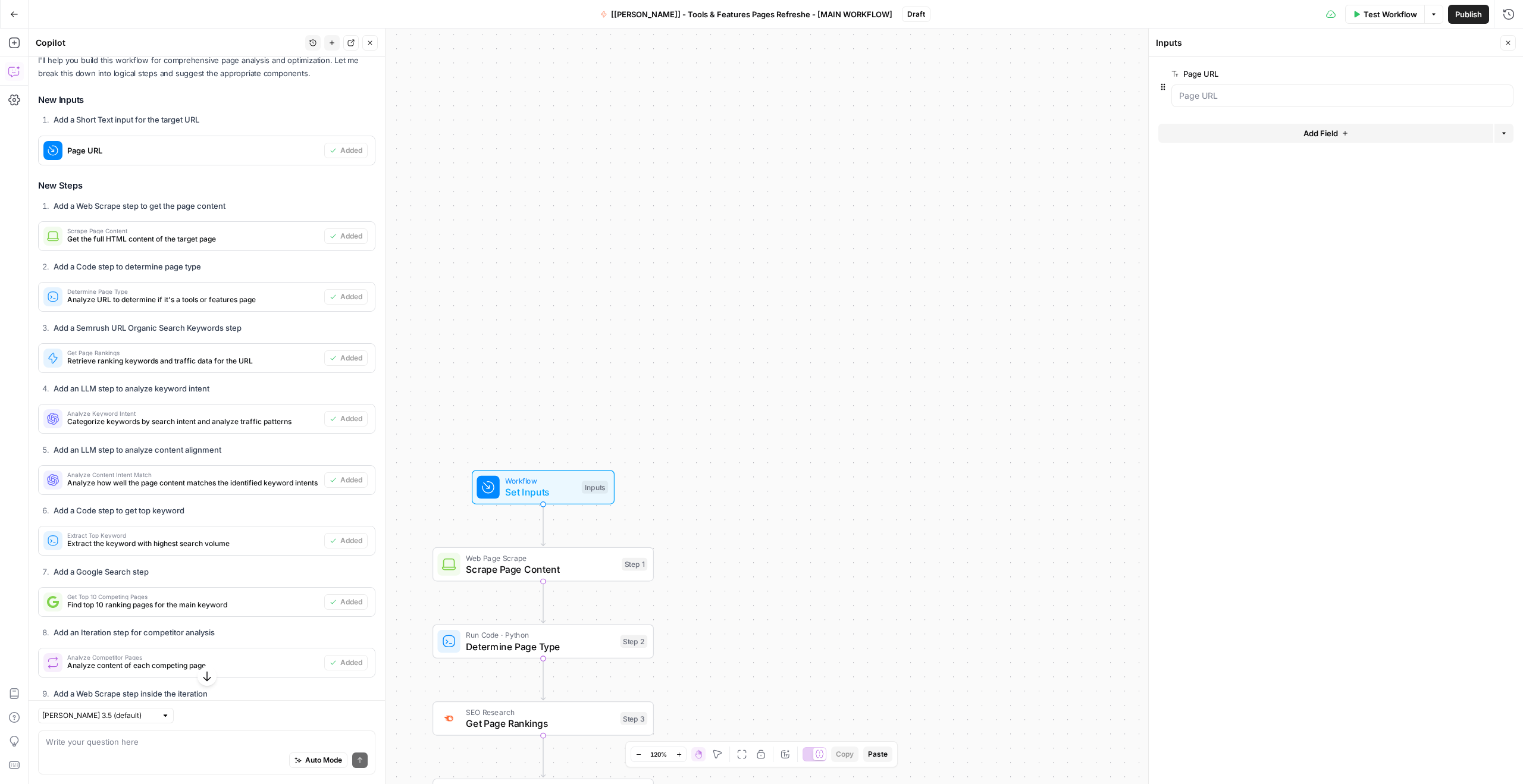
click at [1238, 89] on div at bounding box center [1342, 95] width 342 height 22
click at [1251, 94] on URL "Page URL" at bounding box center [1342, 96] width 327 height 12
click at [1390, 16] on span "Test Workflow" at bounding box center [1390, 14] width 54 height 12
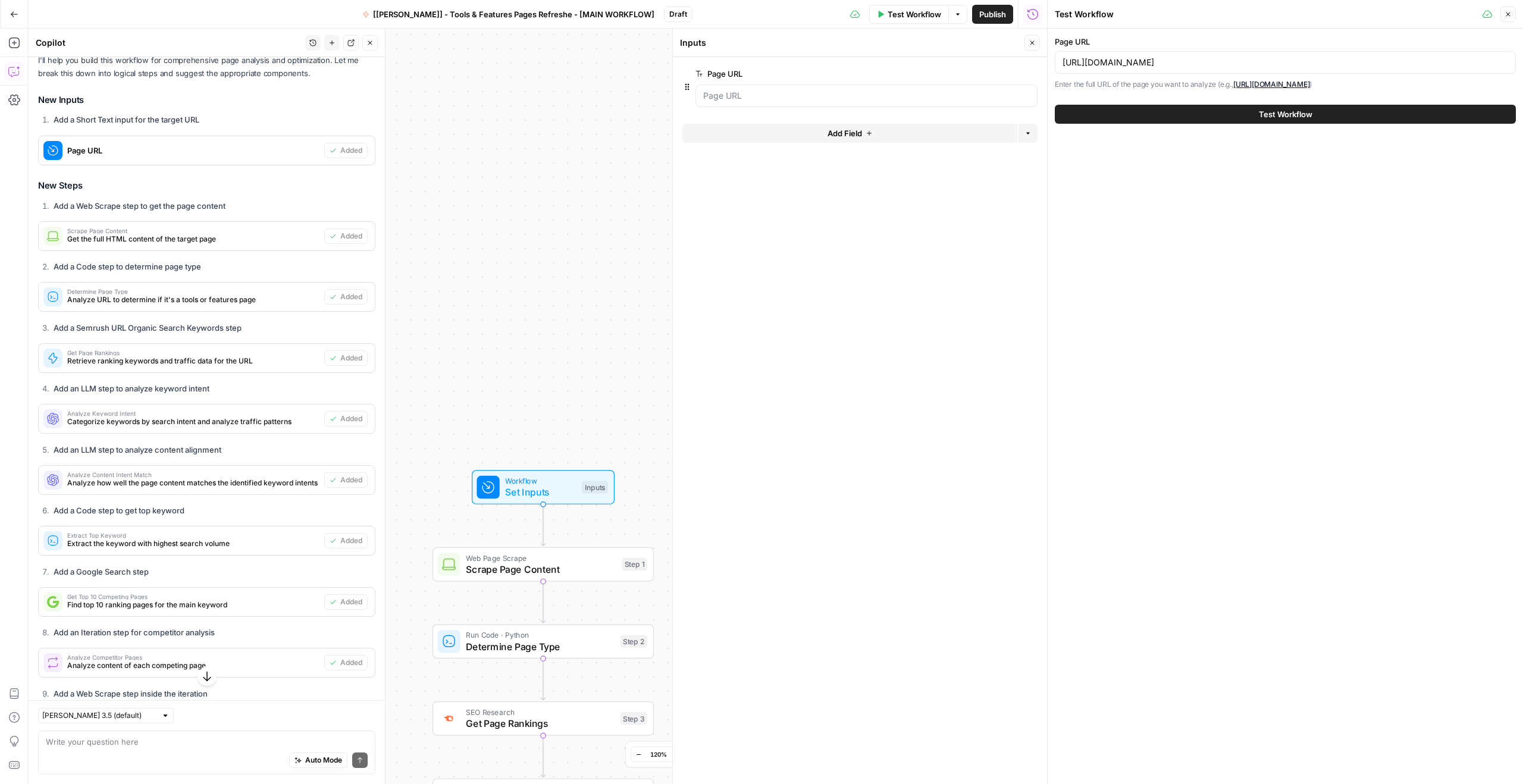
click at [1297, 109] on span "Test Workflow" at bounding box center [1286, 114] width 54 height 12
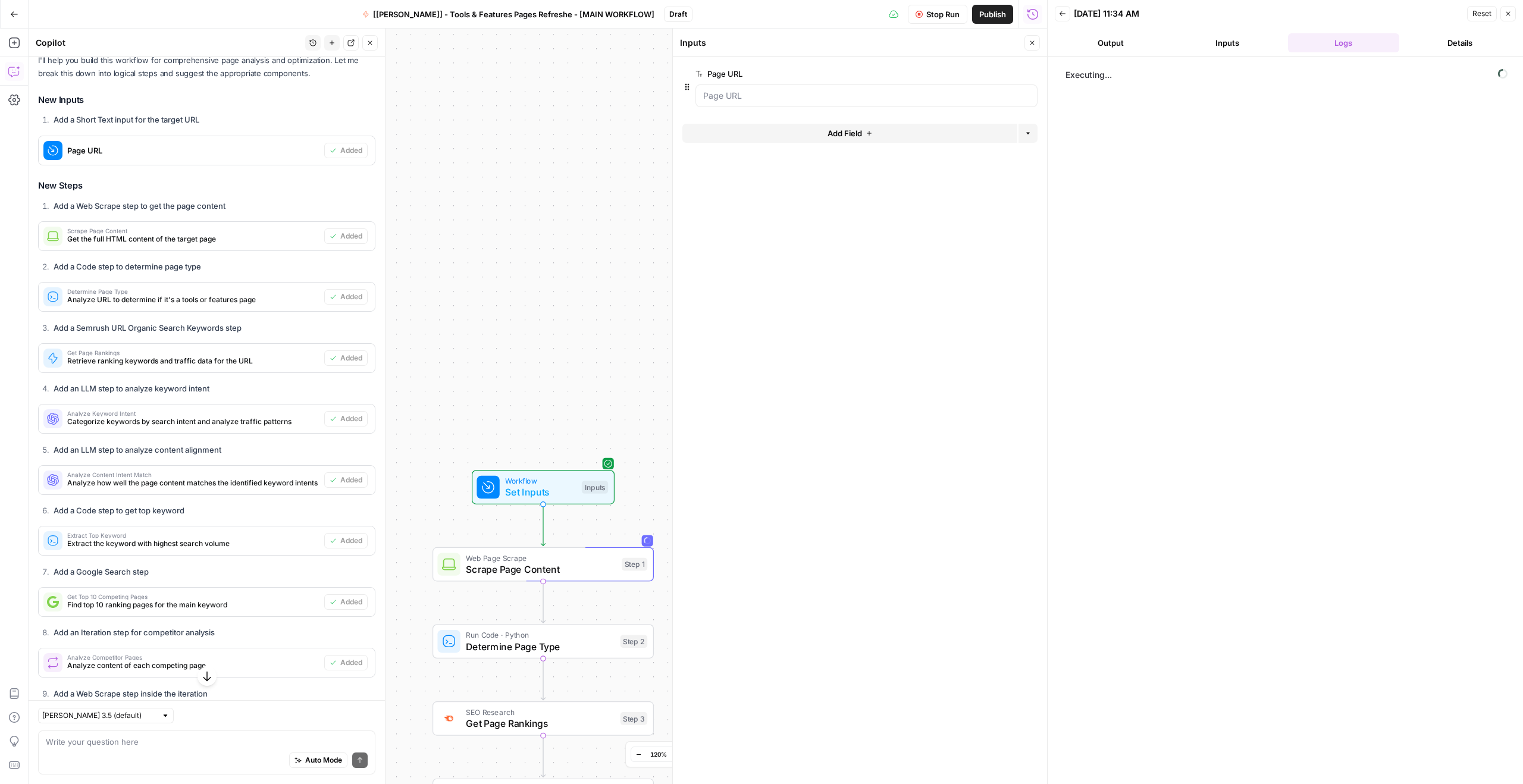
click at [939, 15] on span "Stop Run" at bounding box center [943, 14] width 33 height 12
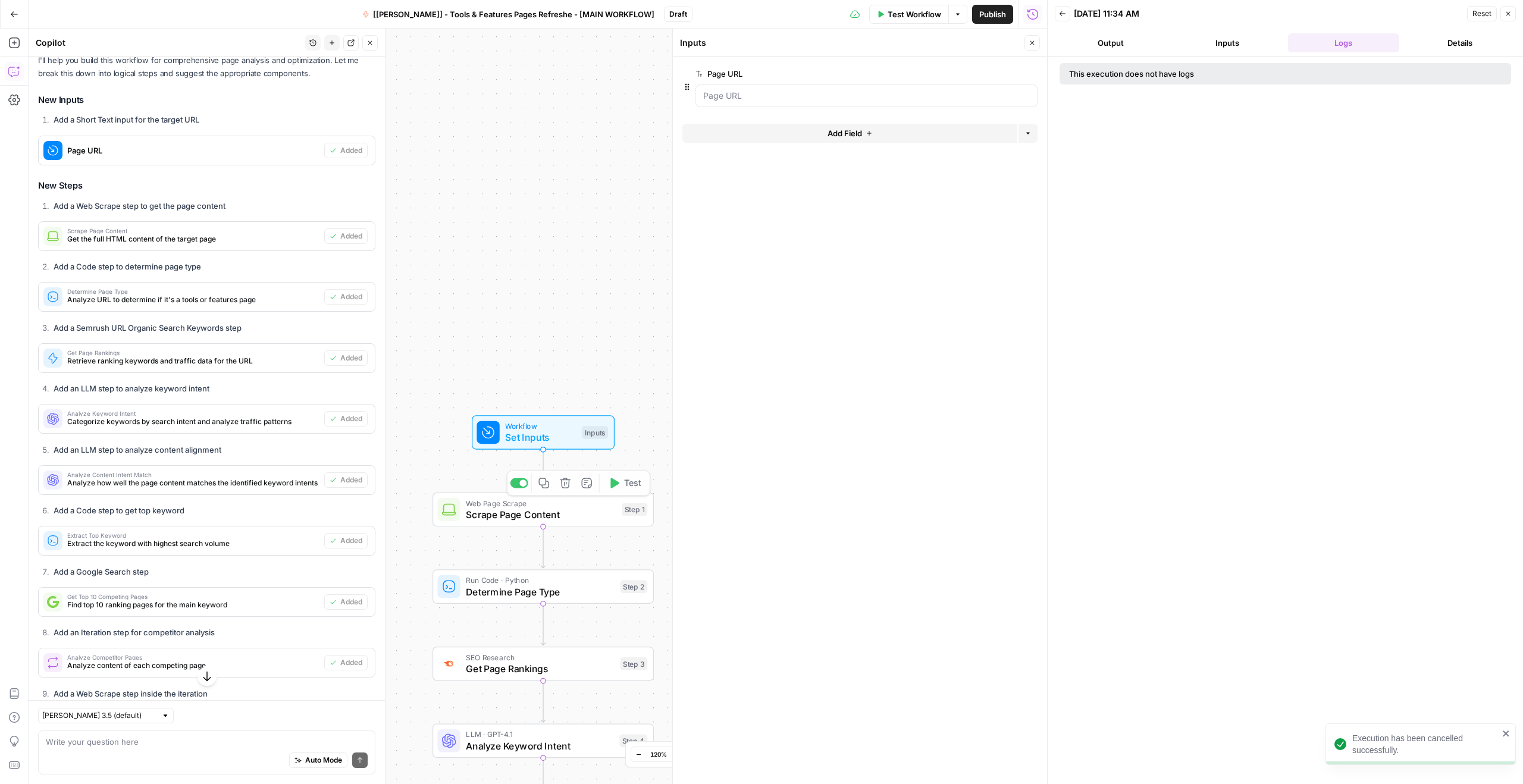
click at [554, 430] on span "Set Inputs" at bounding box center [540, 437] width 71 height 14
click at [839, 107] on div at bounding box center [859, 110] width 355 height 7
click at [840, 97] on URL "Page URL" at bounding box center [866, 96] width 327 height 12
click at [940, 247] on form "Page URL edit field Delete group Add Field Options" at bounding box center [859, 420] width 374 height 727
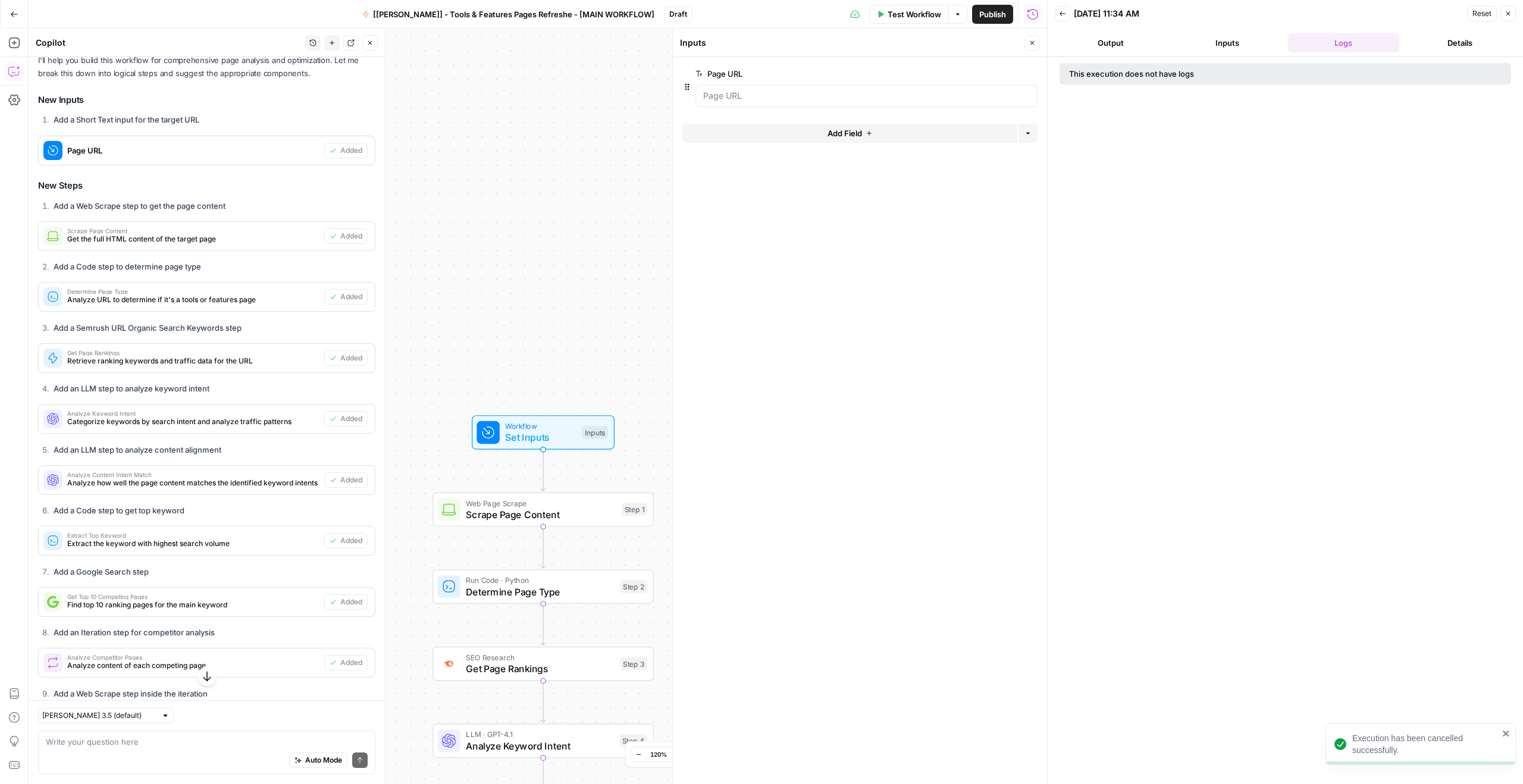
drag, startPoint x: 1132, startPoint y: 26, endPoint x: 1122, endPoint y: 33, distance: 12.2
click at [1132, 27] on header "Back [DATE] 11:34 AM Reset Close Output Inputs Logs Details" at bounding box center [1285, 28] width 475 height 57
click at [1118, 40] on button "Output" at bounding box center [1110, 43] width 112 height 19
click at [1507, 11] on icon "button" at bounding box center [1508, 13] width 7 height 7
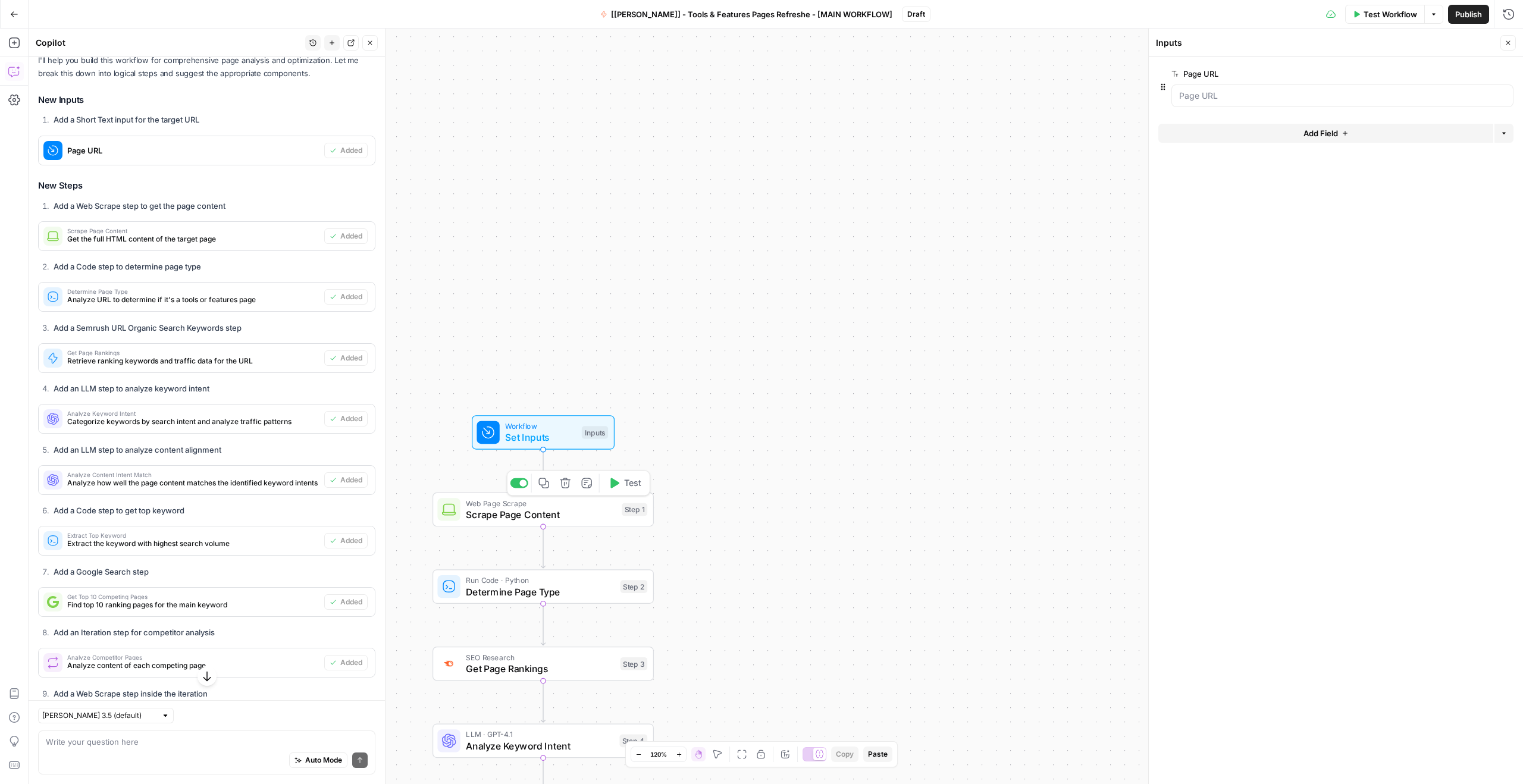
click at [553, 441] on span "Set Inputs" at bounding box center [540, 437] width 71 height 14
click at [1252, 93] on URL "Page URL" at bounding box center [1342, 96] width 327 height 12
click at [1390, 13] on span "Test Workflow" at bounding box center [1390, 14] width 54 height 12
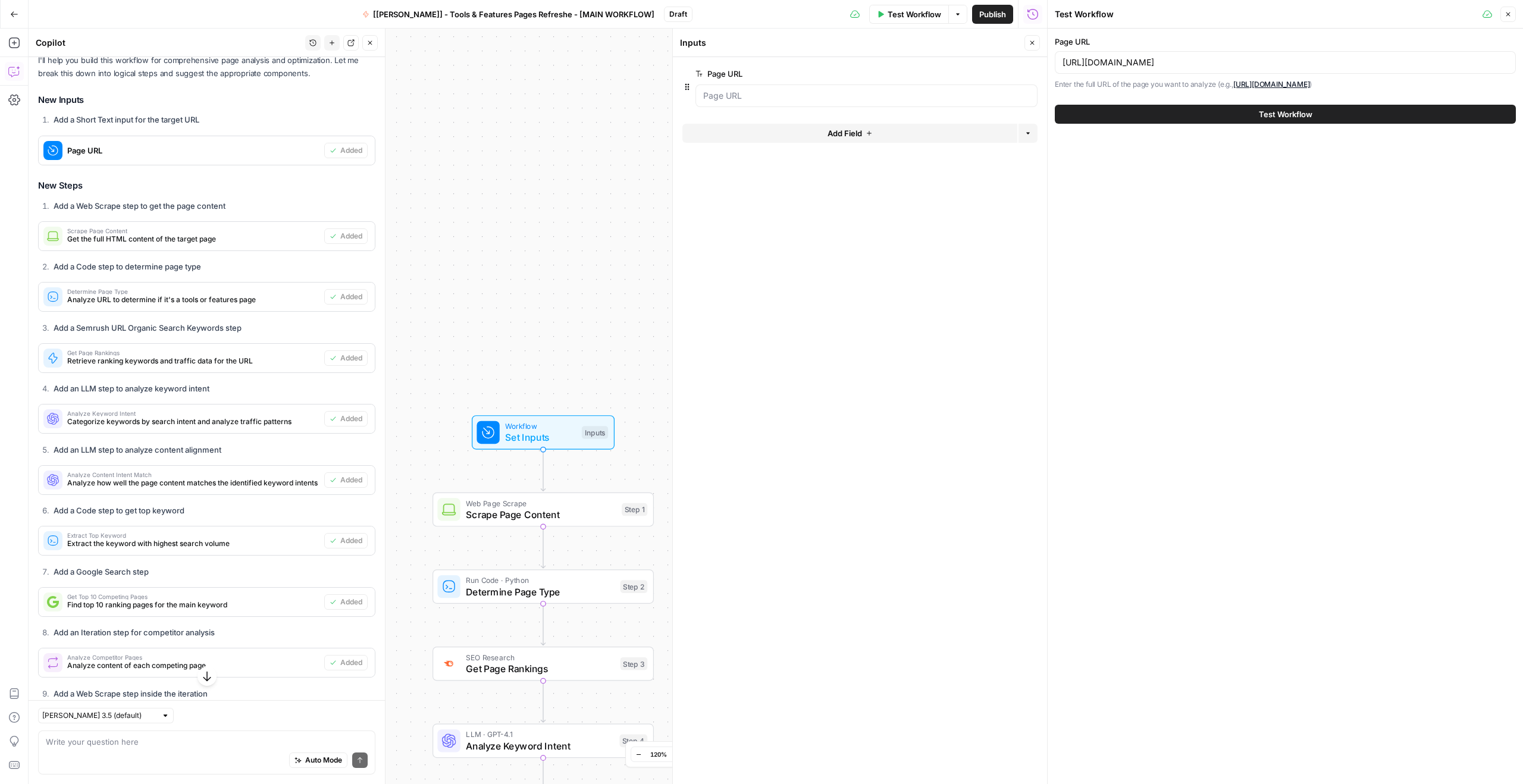
click at [1227, 119] on button "Test Workflow" at bounding box center [1285, 114] width 461 height 19
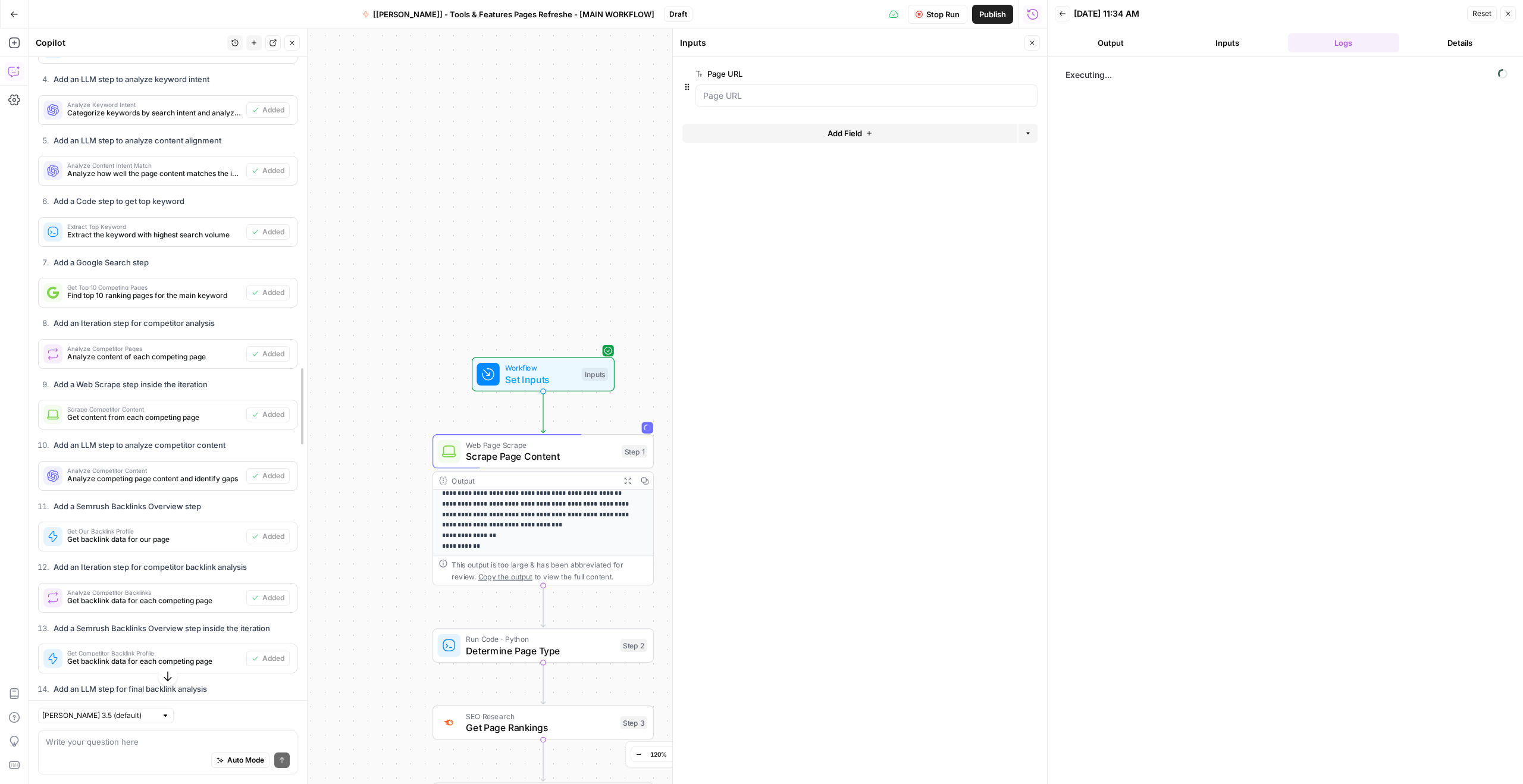
scroll to position [987, 0]
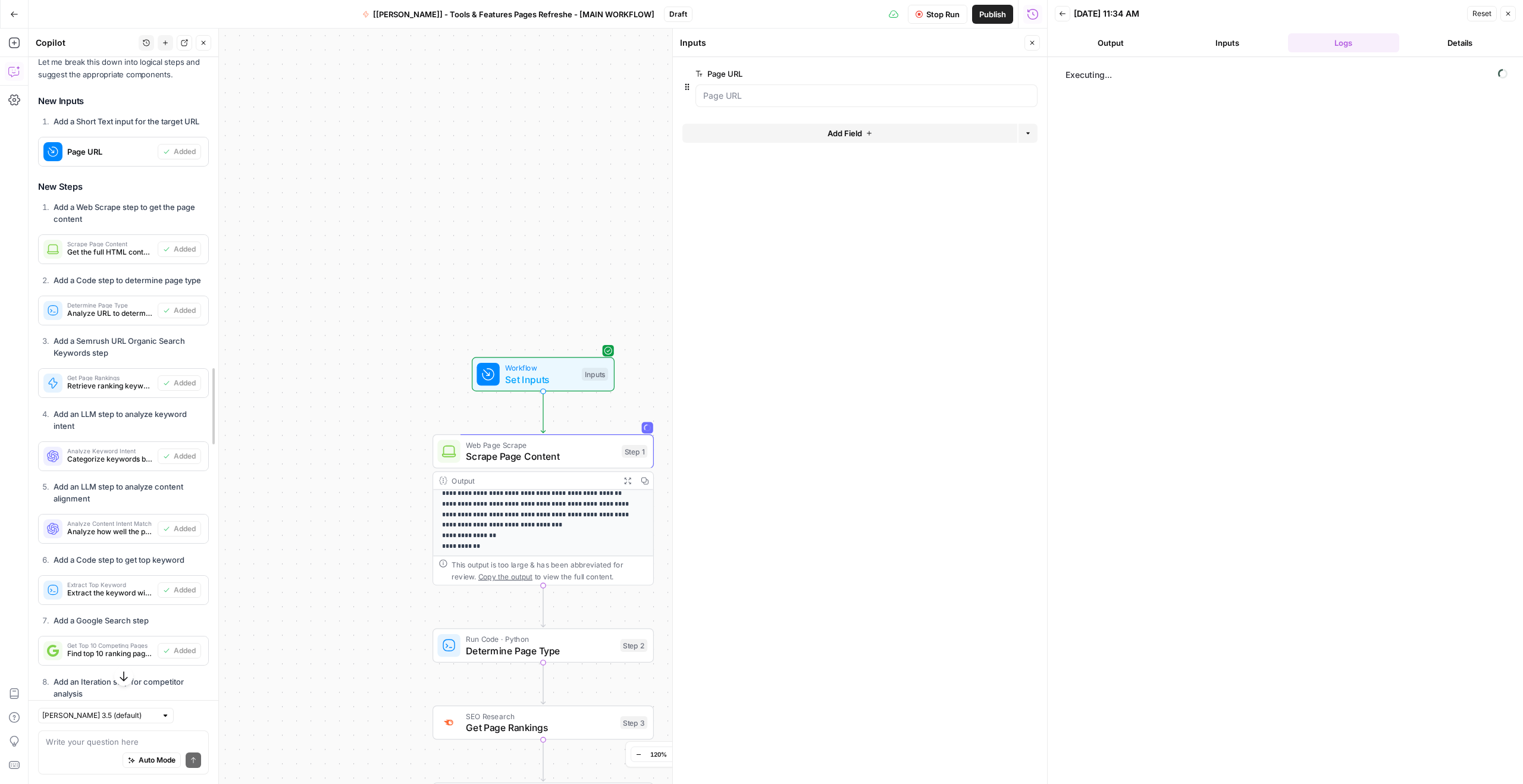
drag, startPoint x: 390, startPoint y: 84, endPoint x: 245, endPoint y: 134, distance: 153.4
drag, startPoint x: 672, startPoint y: 173, endPoint x: 772, endPoint y: 178, distance: 100.1
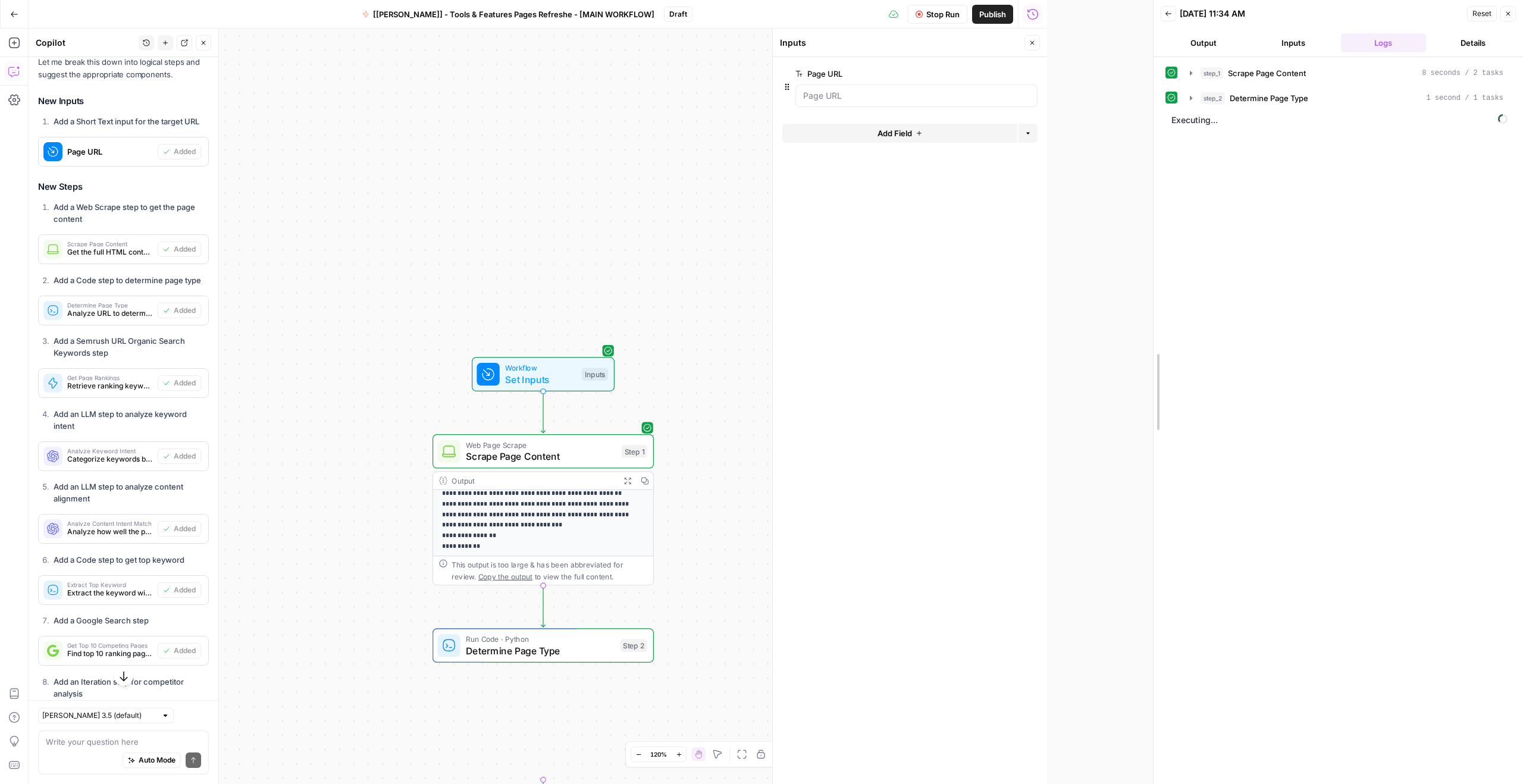
drag, startPoint x: 1048, startPoint y: 185, endPoint x: 1154, endPoint y: 188, distance: 106.0
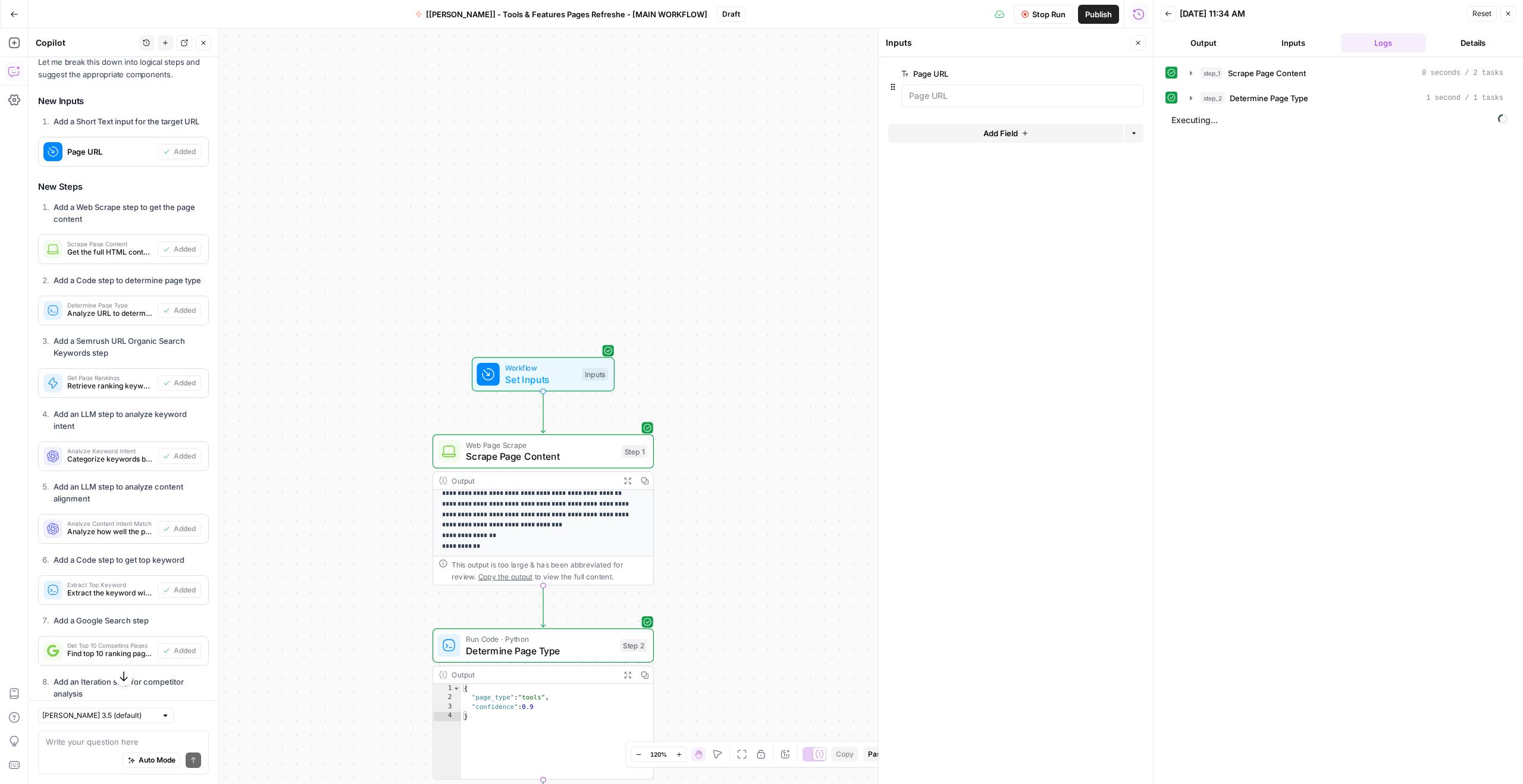
click at [532, 508] on p "**********" at bounding box center [539, 400] width 193 height 303
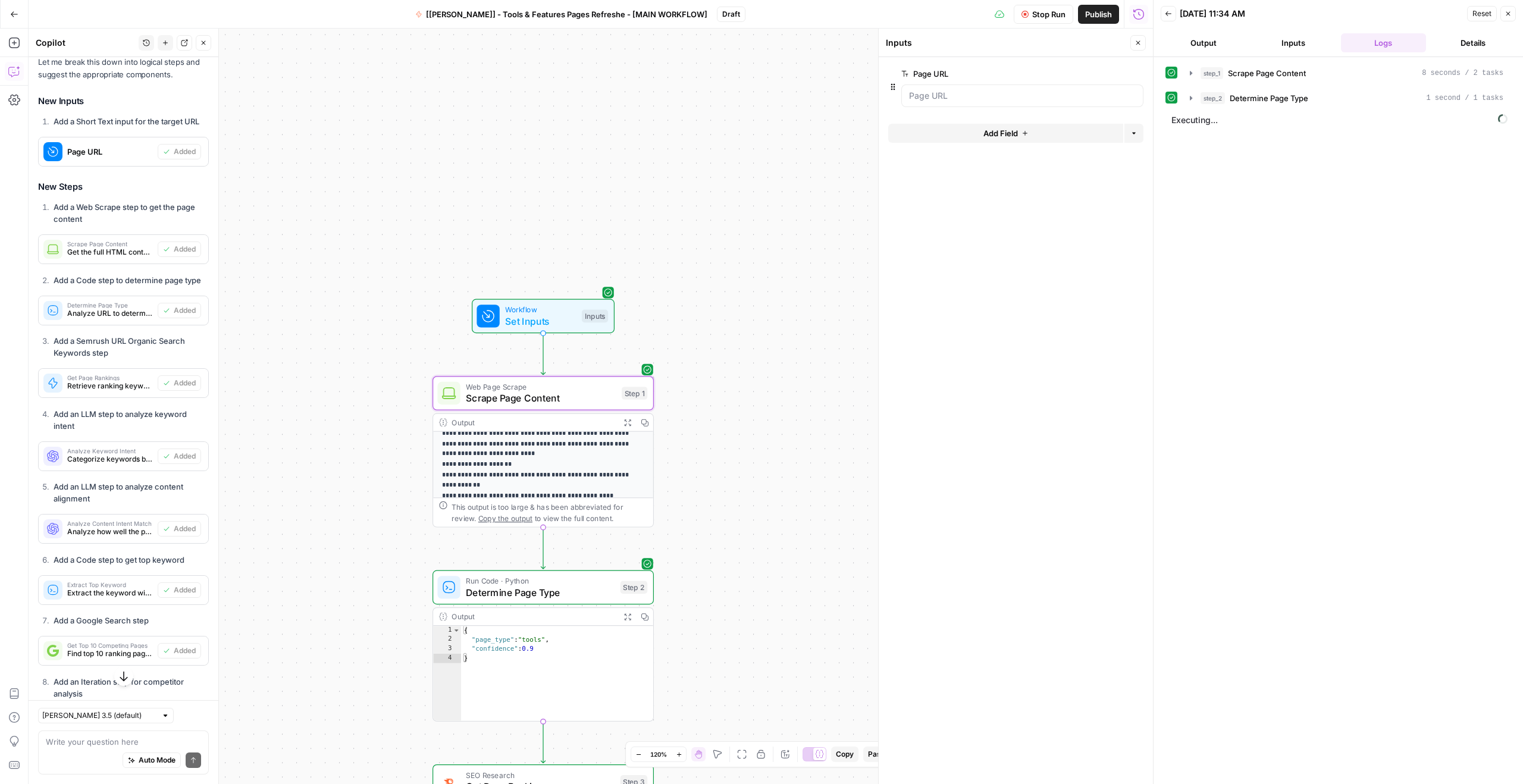
scroll to position [0, 0]
click at [512, 597] on span "Determine Page Type" at bounding box center [540, 592] width 149 height 14
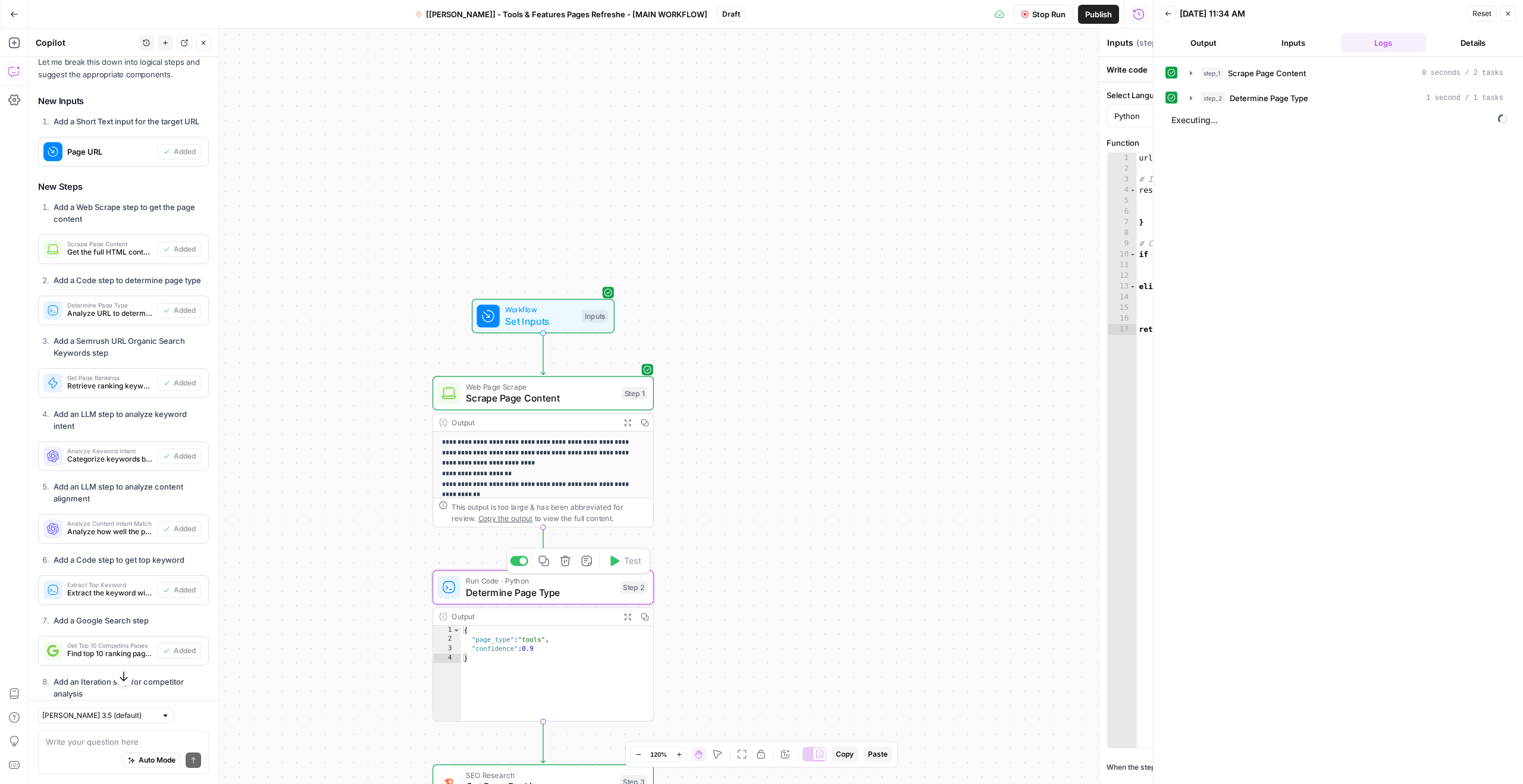
type textarea "Determine Page Type"
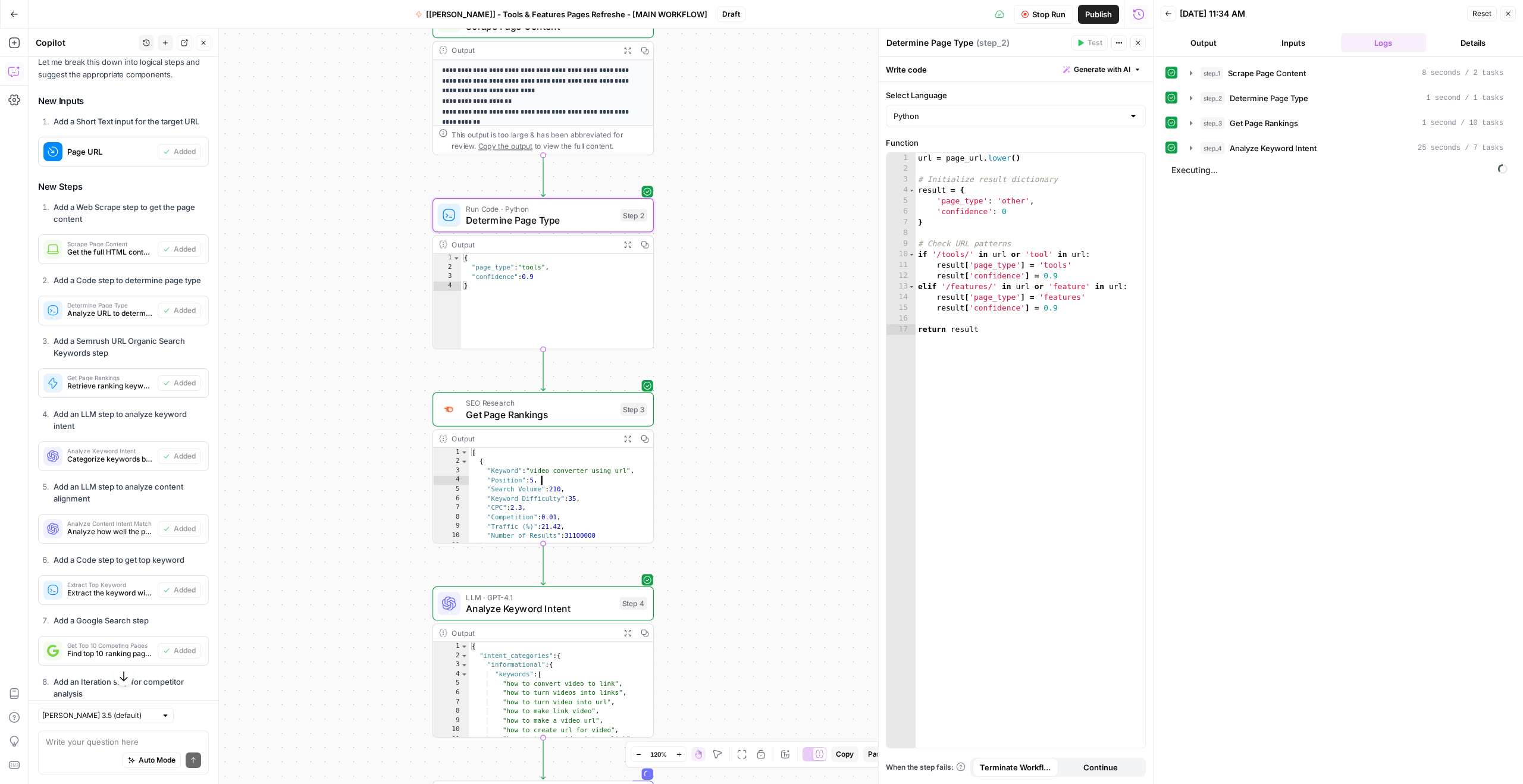
type textarea "**********"
drag, startPoint x: 532, startPoint y: 471, endPoint x: 611, endPoint y: 472, distance: 79.0
click at [607, 472] on div "[ { "Keyword" : "video converter using url" , "Position" : 5 , "Search Volume" …" at bounding box center [556, 505] width 174 height 115
drag, startPoint x: 630, startPoint y: 470, endPoint x: 533, endPoint y: 471, distance: 97.0
click at [533, 471] on div "[ { "Keyword" : "video converter using url" , "Position" : 5 , "Search Volume" …" at bounding box center [556, 505] width 174 height 115
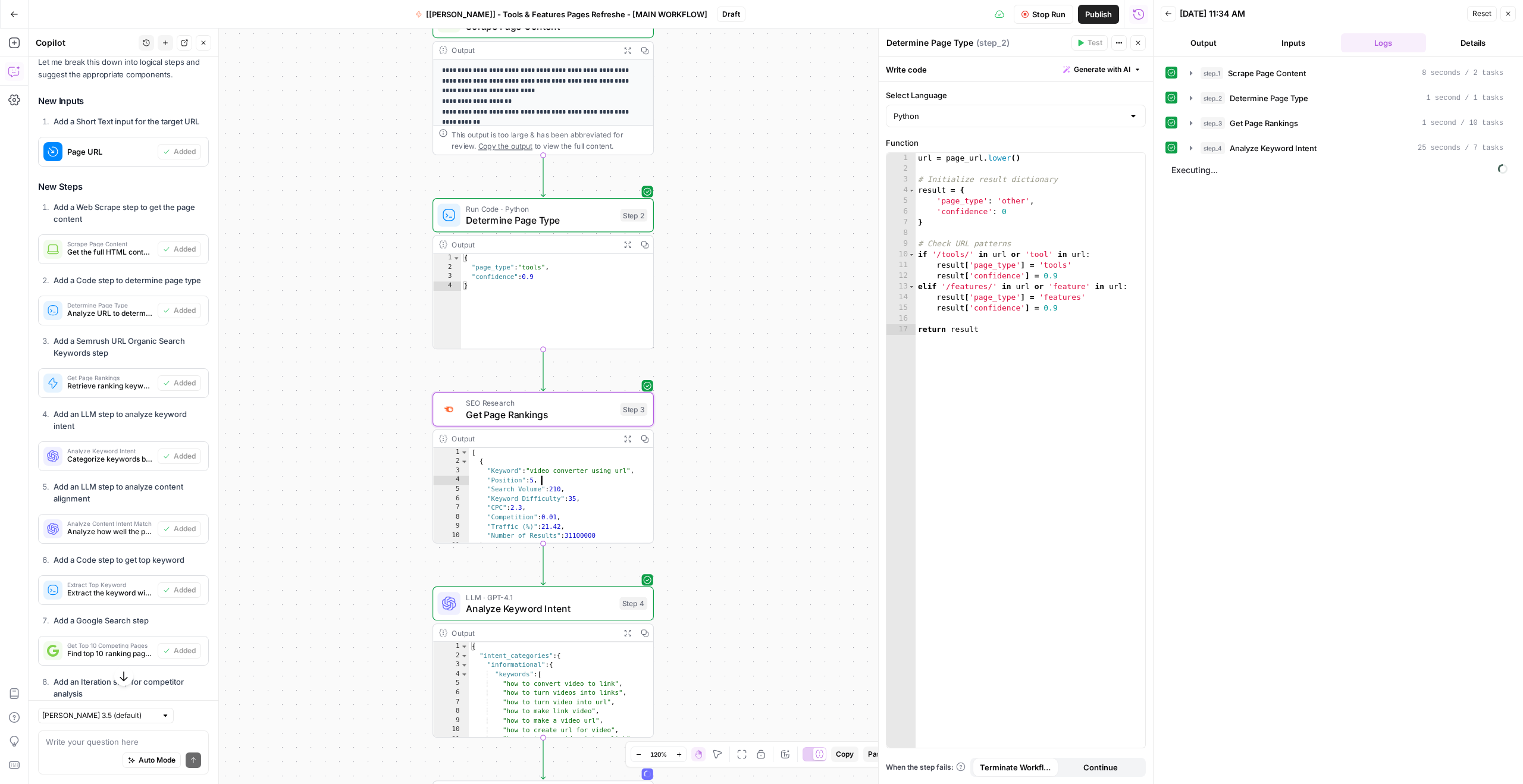
drag, startPoint x: 537, startPoint y: 471, endPoint x: 593, endPoint y: 473, distance: 56.0
click at [592, 473] on div "[ { "Keyword" : "video converter using url" , "Position" : 5 , "Search Volume" …" at bounding box center [556, 505] width 174 height 115
click at [537, 410] on span "Get Page Rankings" at bounding box center [540, 415] width 149 height 14
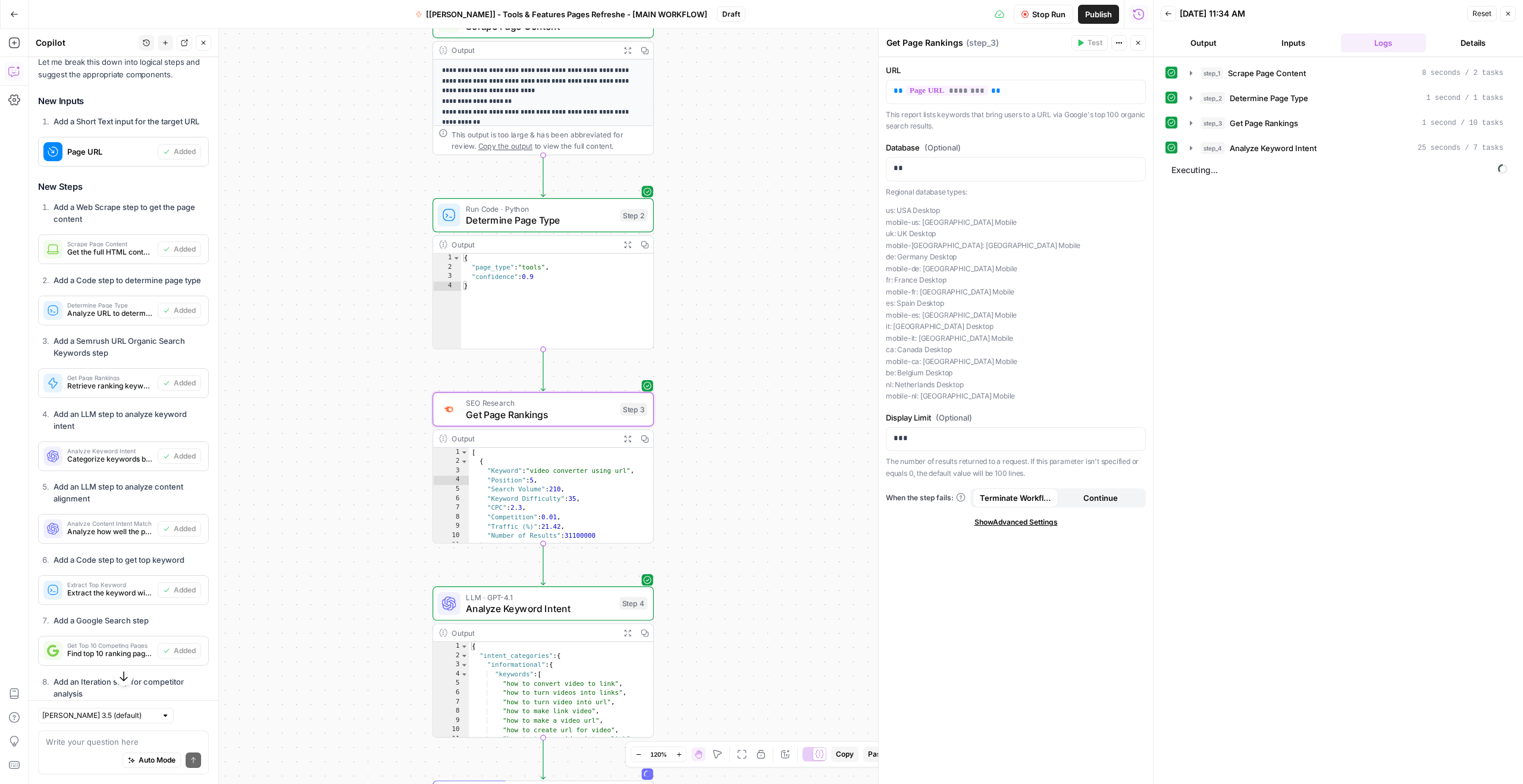
click at [1222, 43] on button "Output" at bounding box center [1203, 43] width 85 height 19
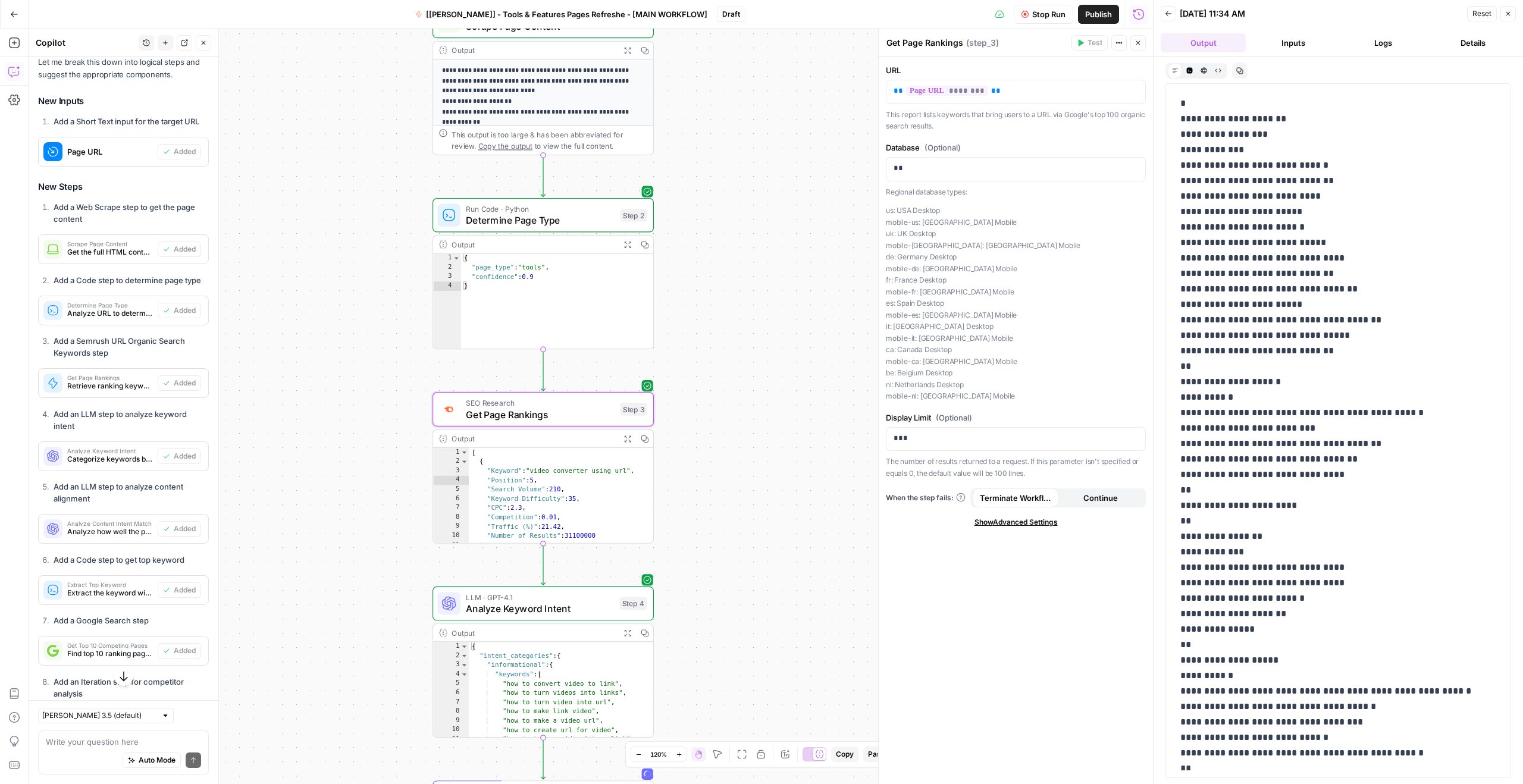
click at [1273, 40] on button "Inputs" at bounding box center [1293, 43] width 85 height 19
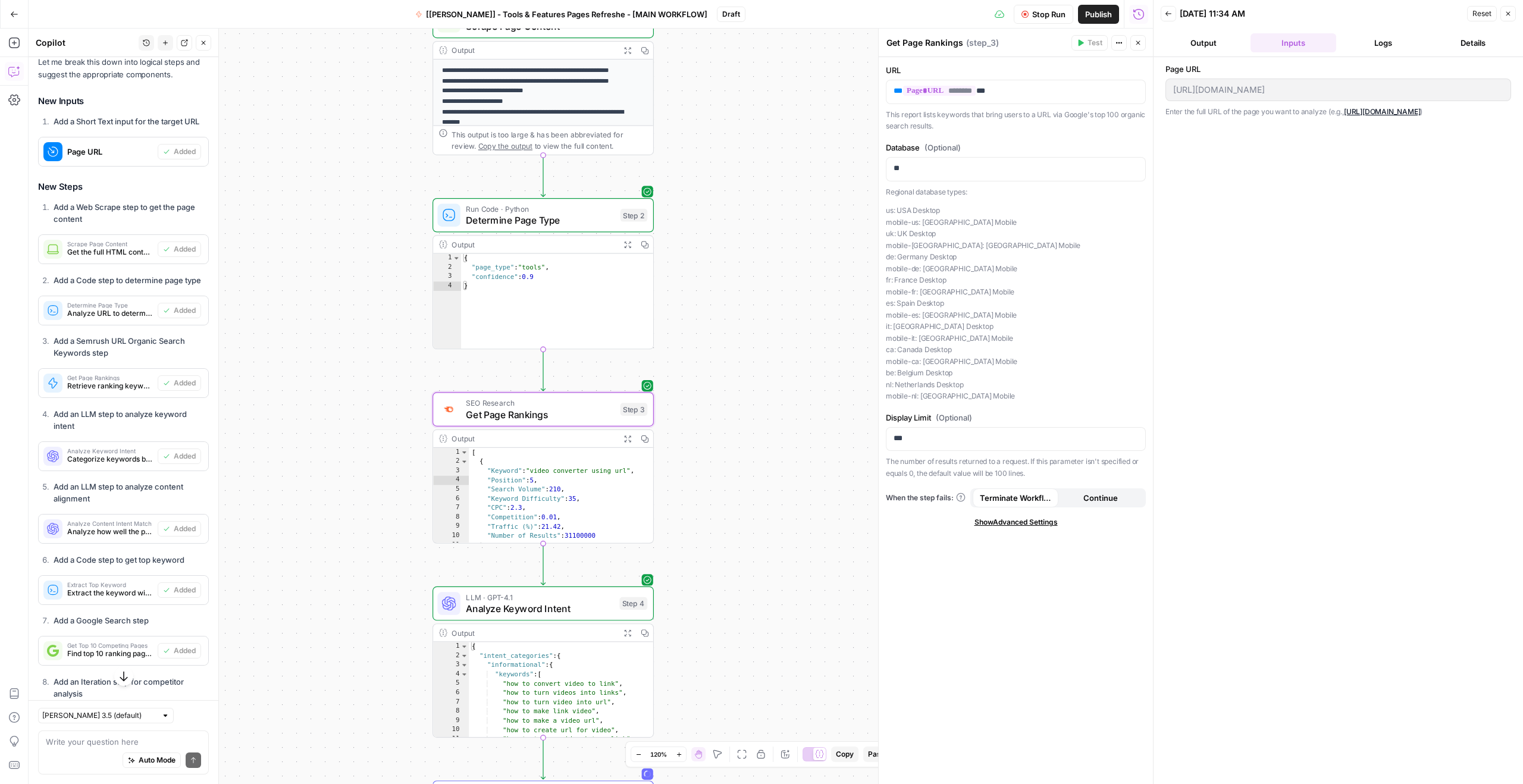
click at [1385, 42] on button "Logs" at bounding box center [1383, 43] width 85 height 19
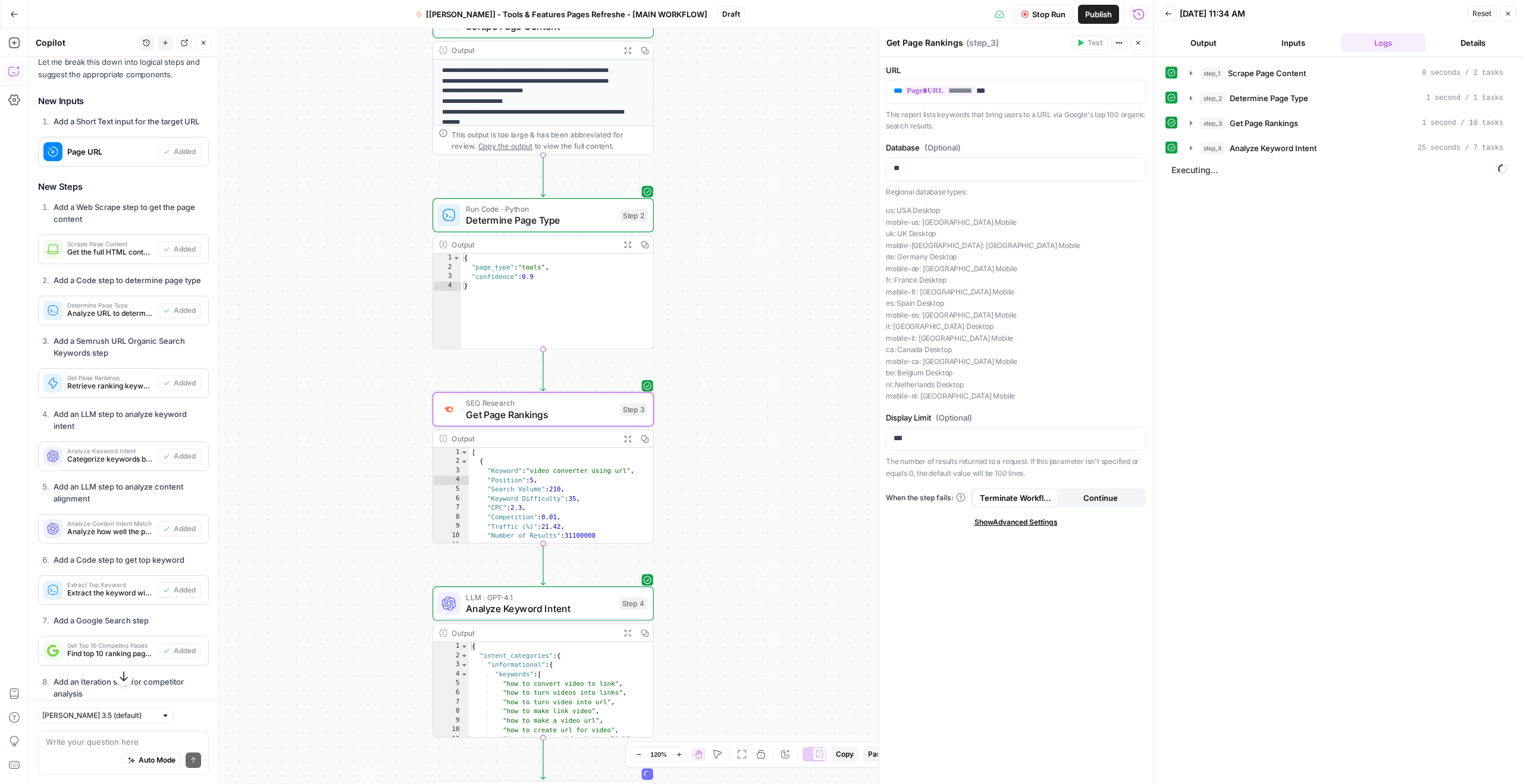
click at [1196, 48] on button "Output" at bounding box center [1203, 43] width 85 height 19
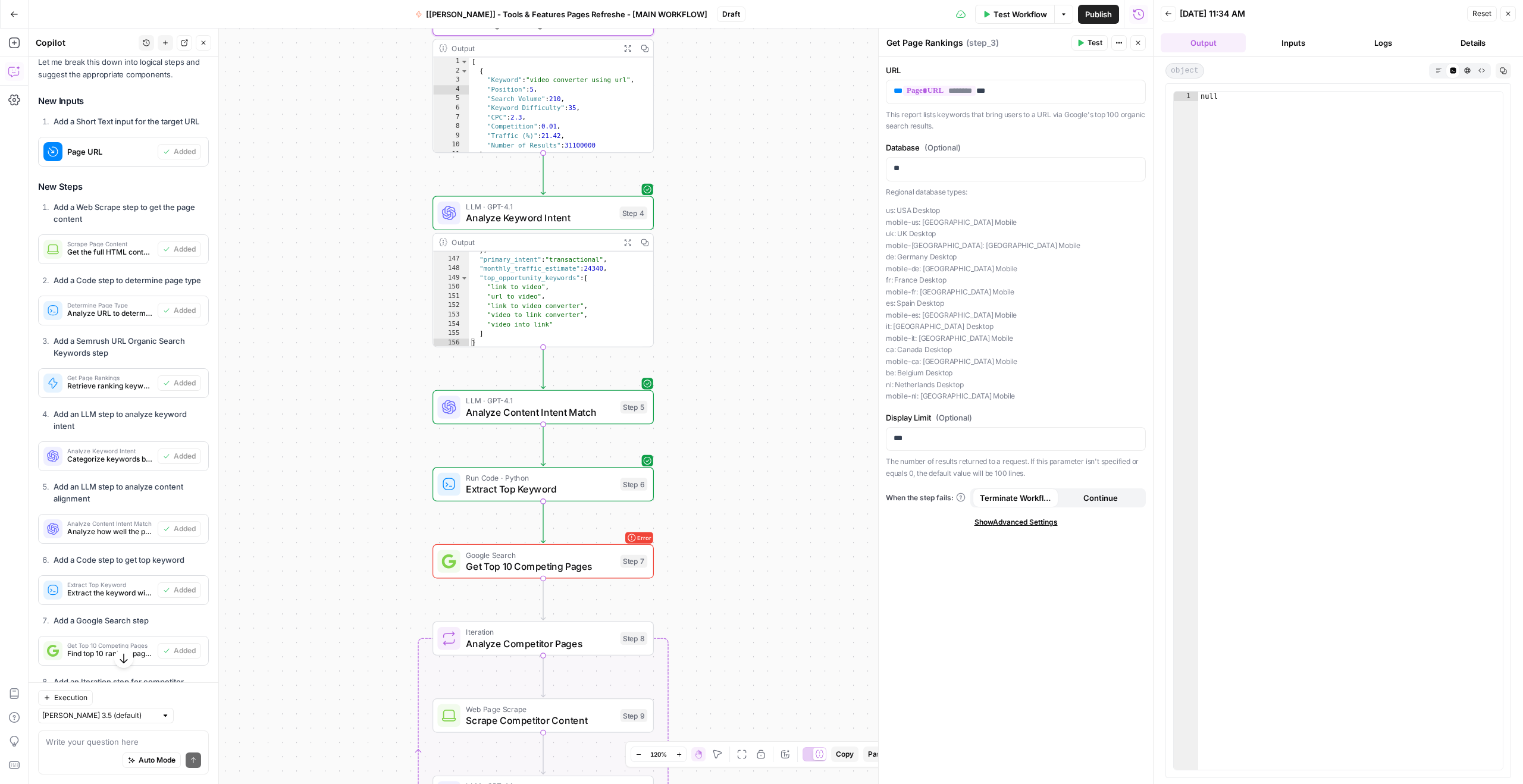
scroll to position [1265, 0]
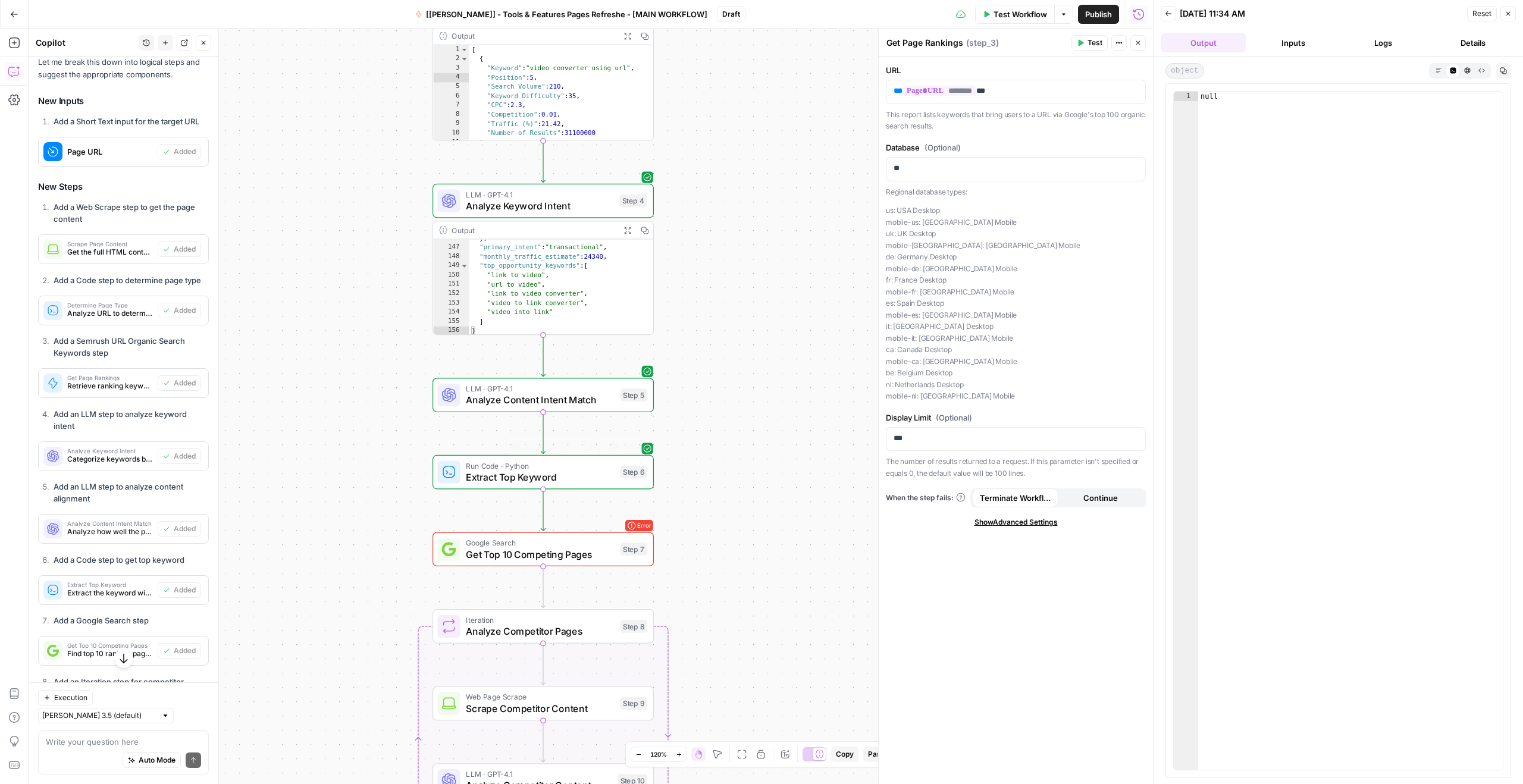
click at [544, 549] on span "Get Top 10 Competing Pages" at bounding box center [540, 554] width 149 height 14
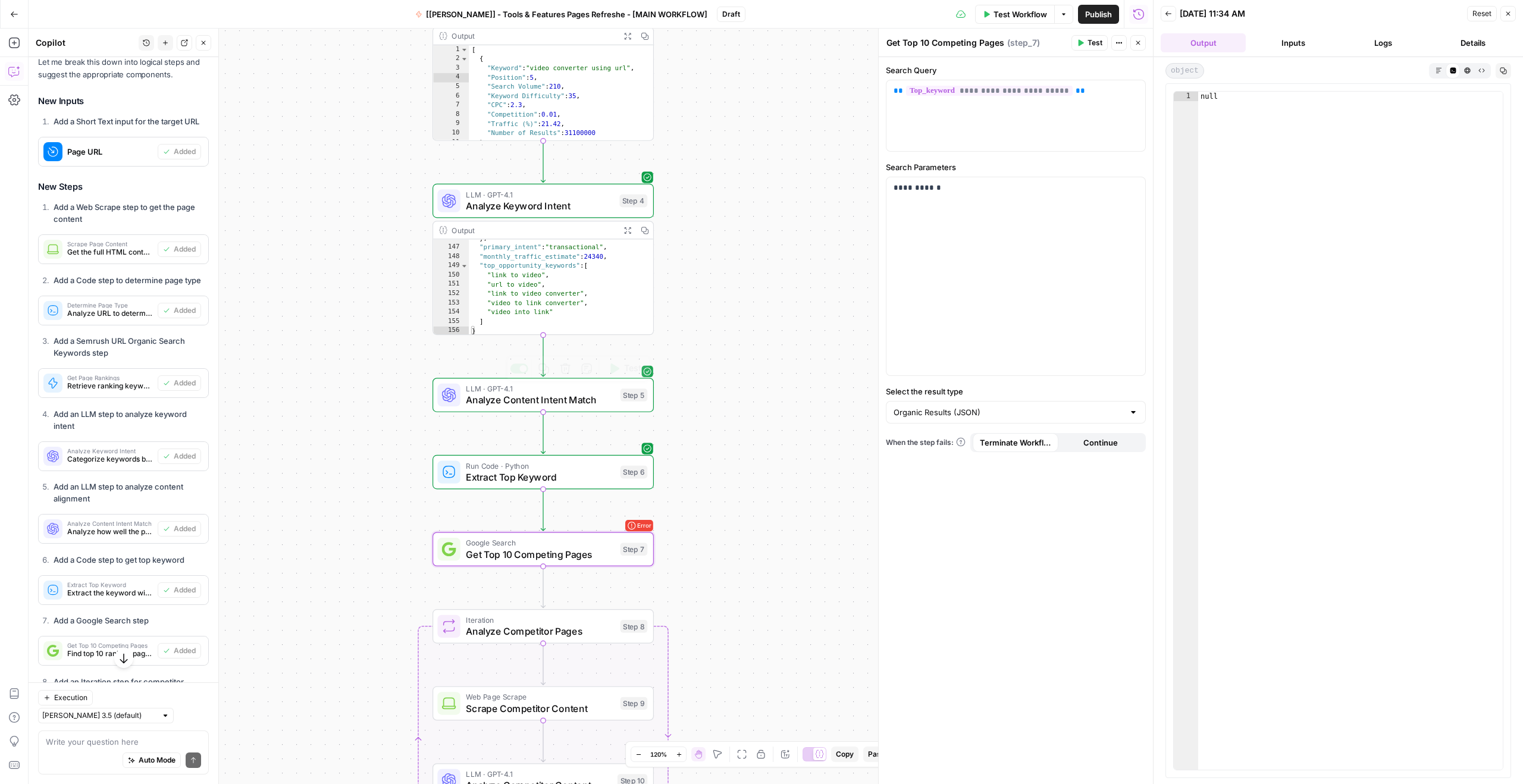
click at [498, 399] on span "Analyze Content Intent Match" at bounding box center [540, 399] width 149 height 14
type textarea "Analyze Content Intent Match"
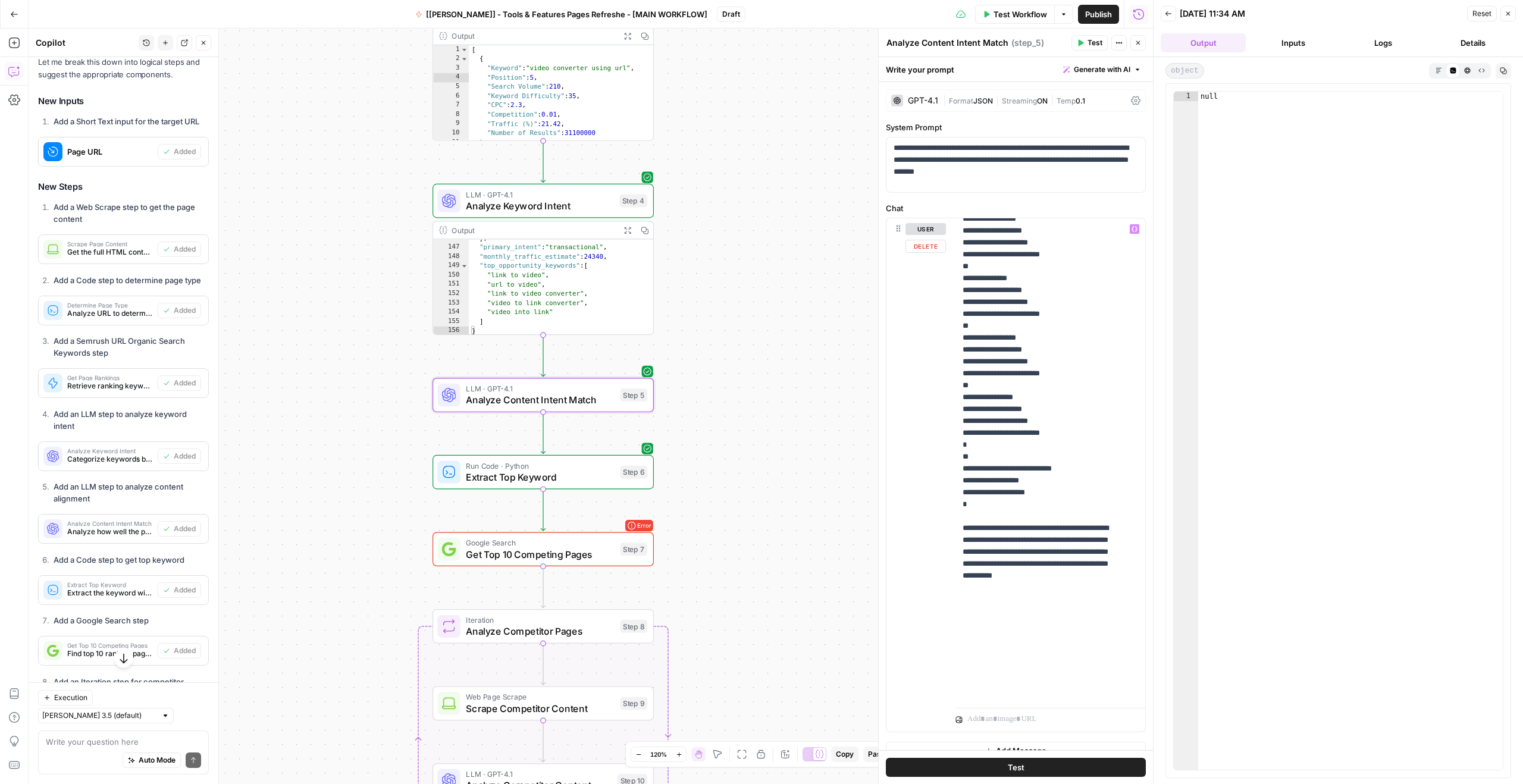
scroll to position [595, 0]
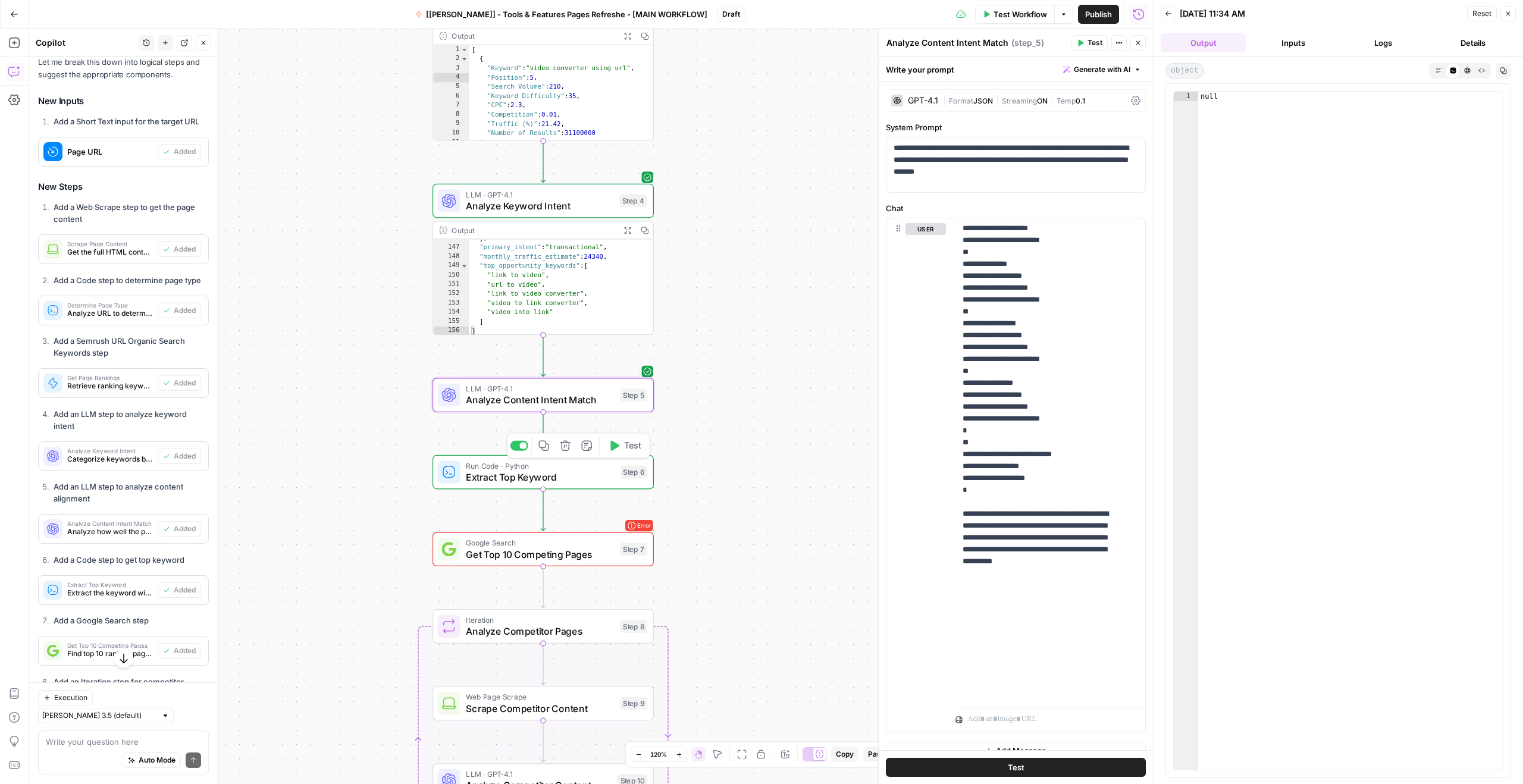
click at [504, 477] on span "Extract Top Keyword" at bounding box center [540, 477] width 149 height 14
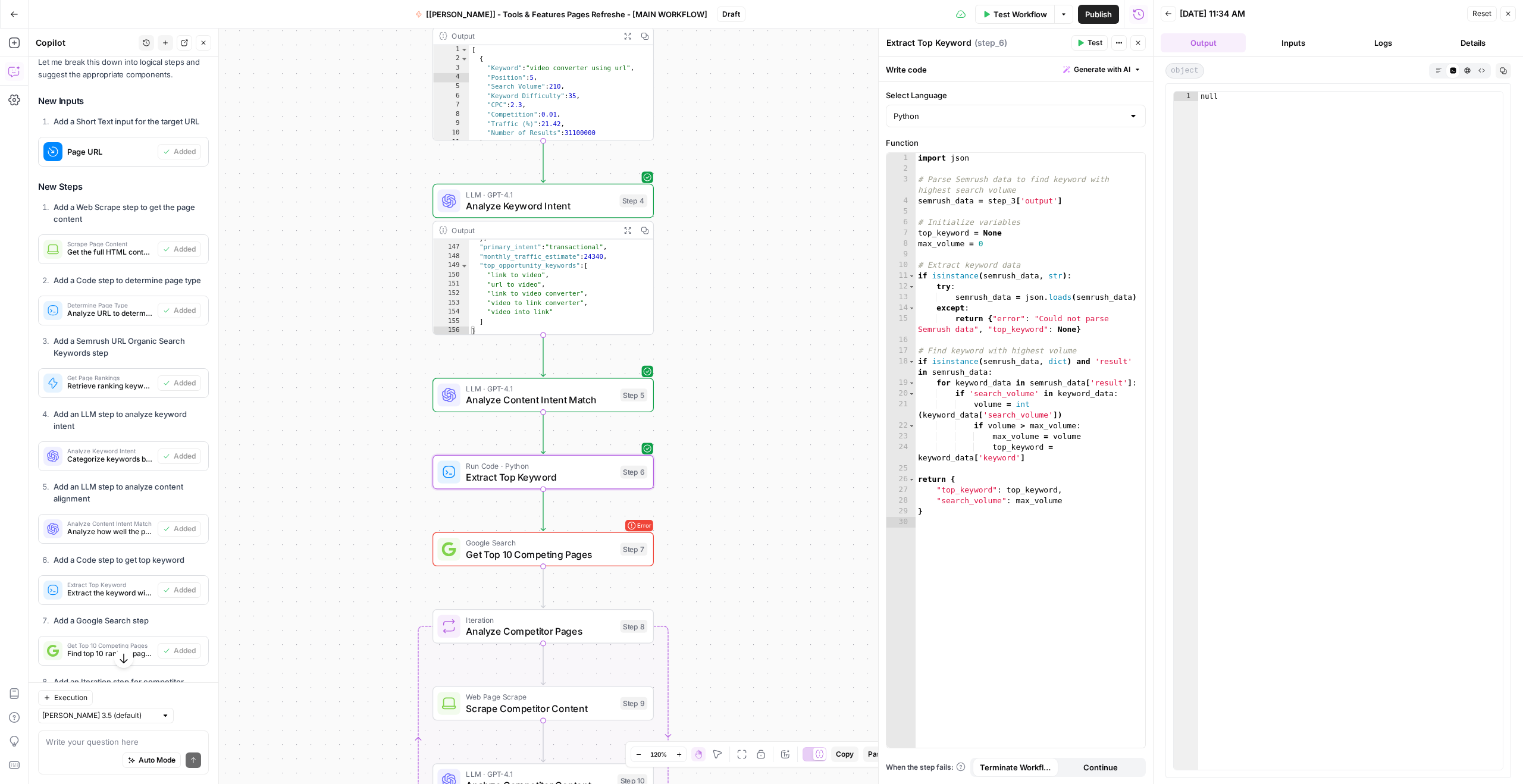
click at [537, 553] on span "Get Top 10 Competing Pages" at bounding box center [540, 554] width 149 height 14
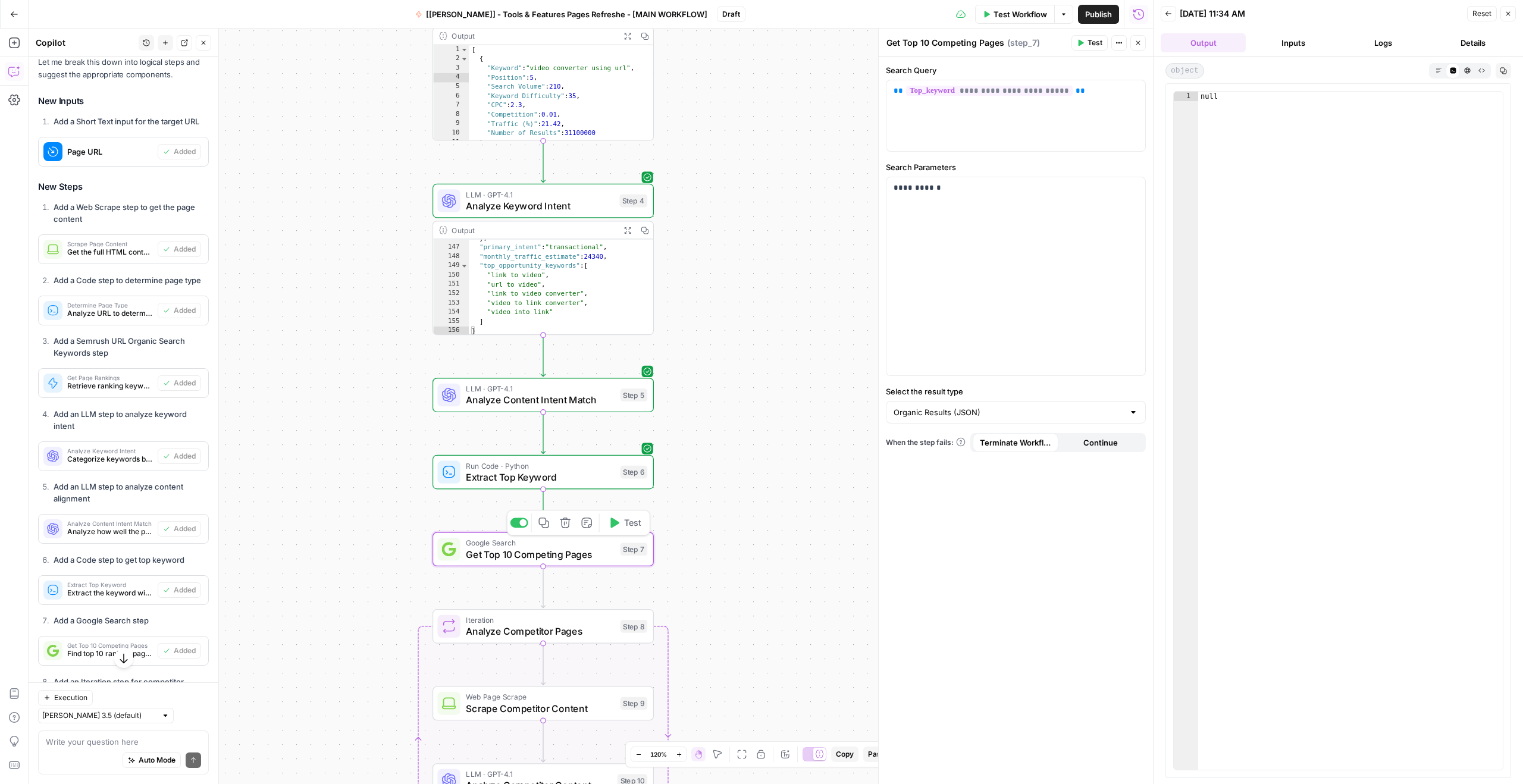
click at [593, 557] on span "Get Top 10 Competing Pages" at bounding box center [540, 554] width 149 height 14
click at [1059, 112] on div "**********" at bounding box center [1016, 115] width 259 height 71
click at [955, 87] on span "**********" at bounding box center [989, 91] width 167 height 10
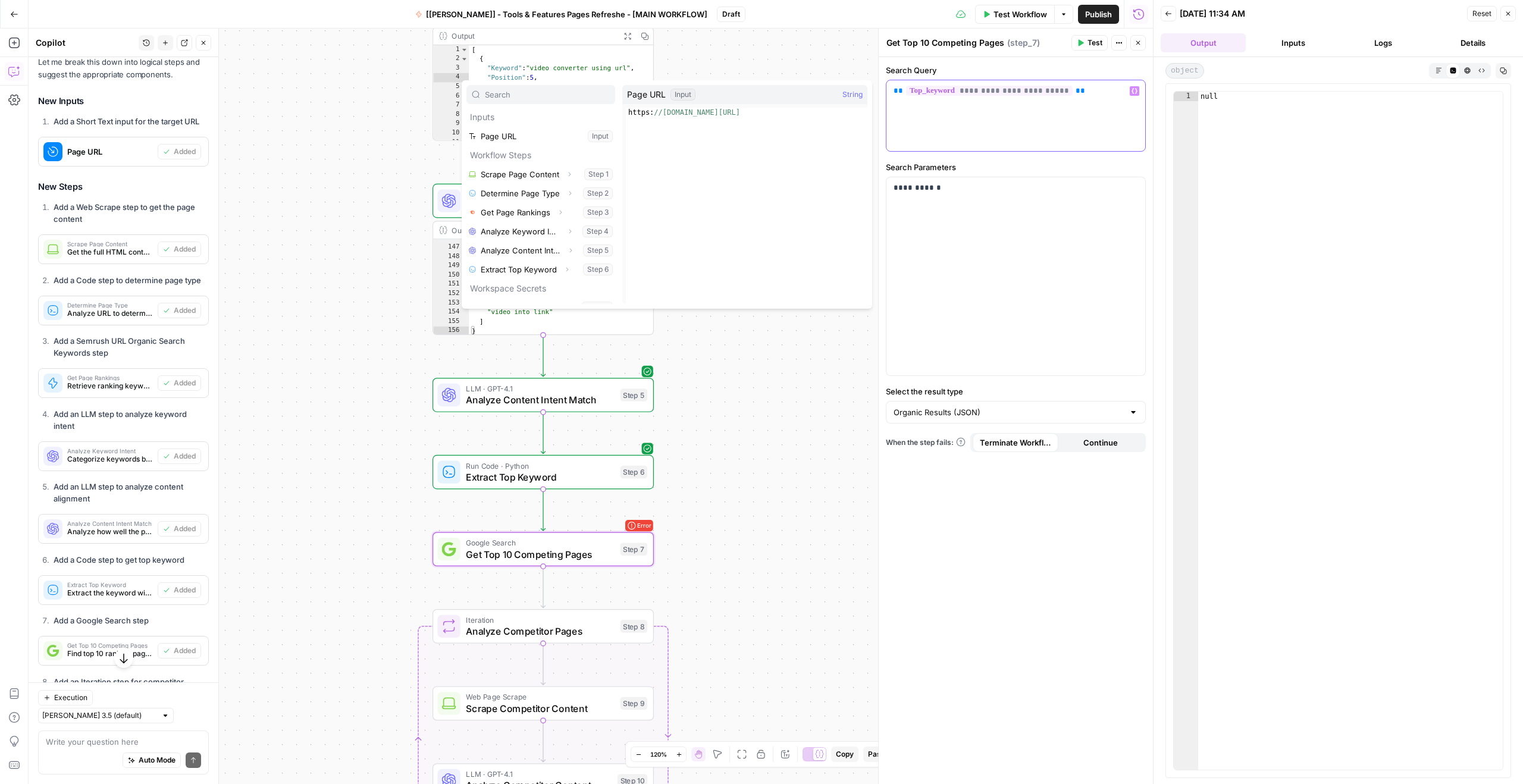
click at [955, 87] on span "**********" at bounding box center [989, 91] width 167 height 10
type textarea "****"
click at [1299, 168] on div "null" at bounding box center [1350, 440] width 304 height 697
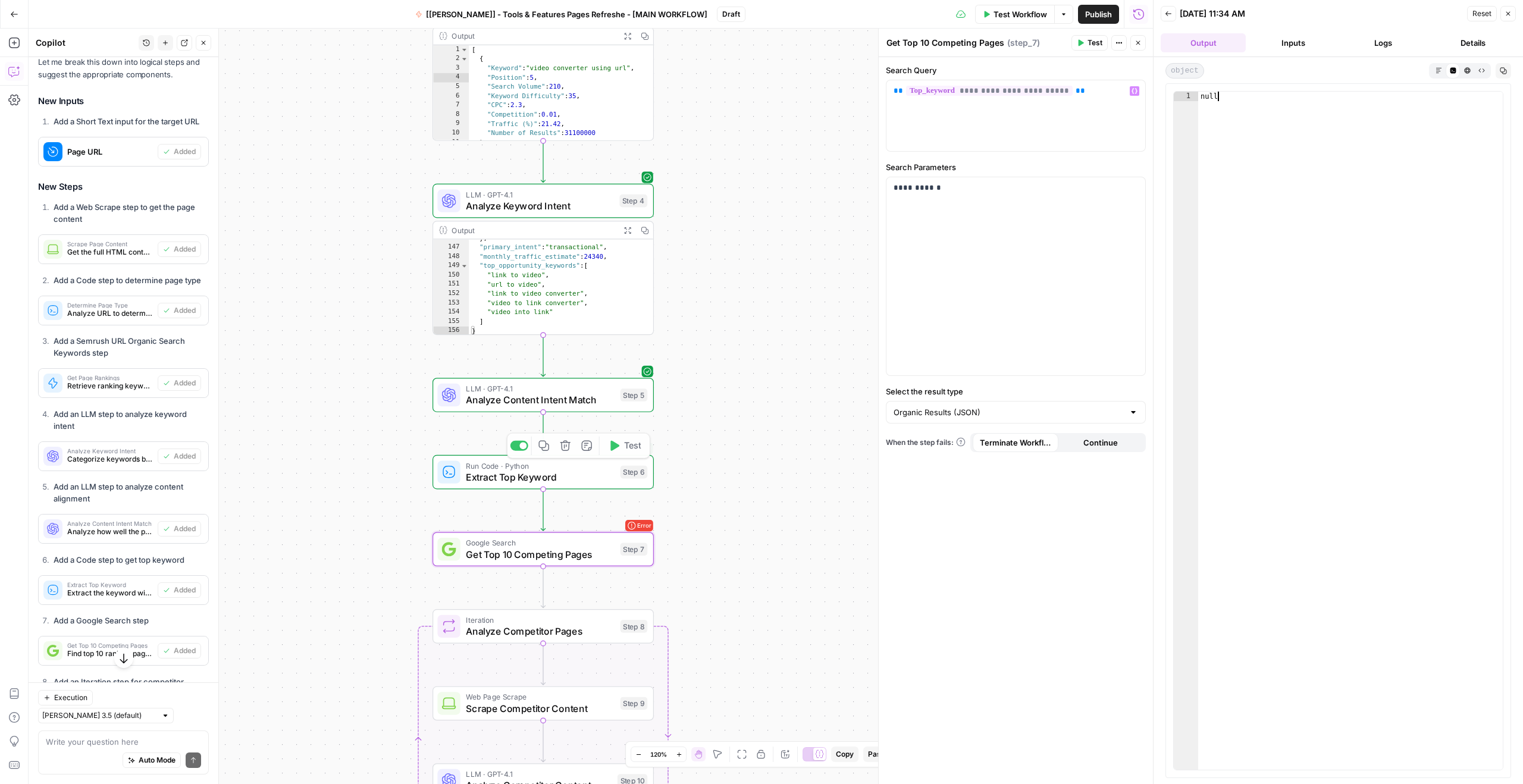
click at [524, 556] on span "Get Top 10 Competing Pages" at bounding box center [540, 554] width 149 height 14
click at [631, 521] on span "Test" at bounding box center [632, 522] width 17 height 13
click at [662, 168] on span "No" at bounding box center [660, 166] width 12 height 12
click at [573, 547] on span "Get Top 10 Competing Pages" at bounding box center [540, 554] width 149 height 14
click at [620, 525] on button "Test" at bounding box center [624, 522] width 44 height 18
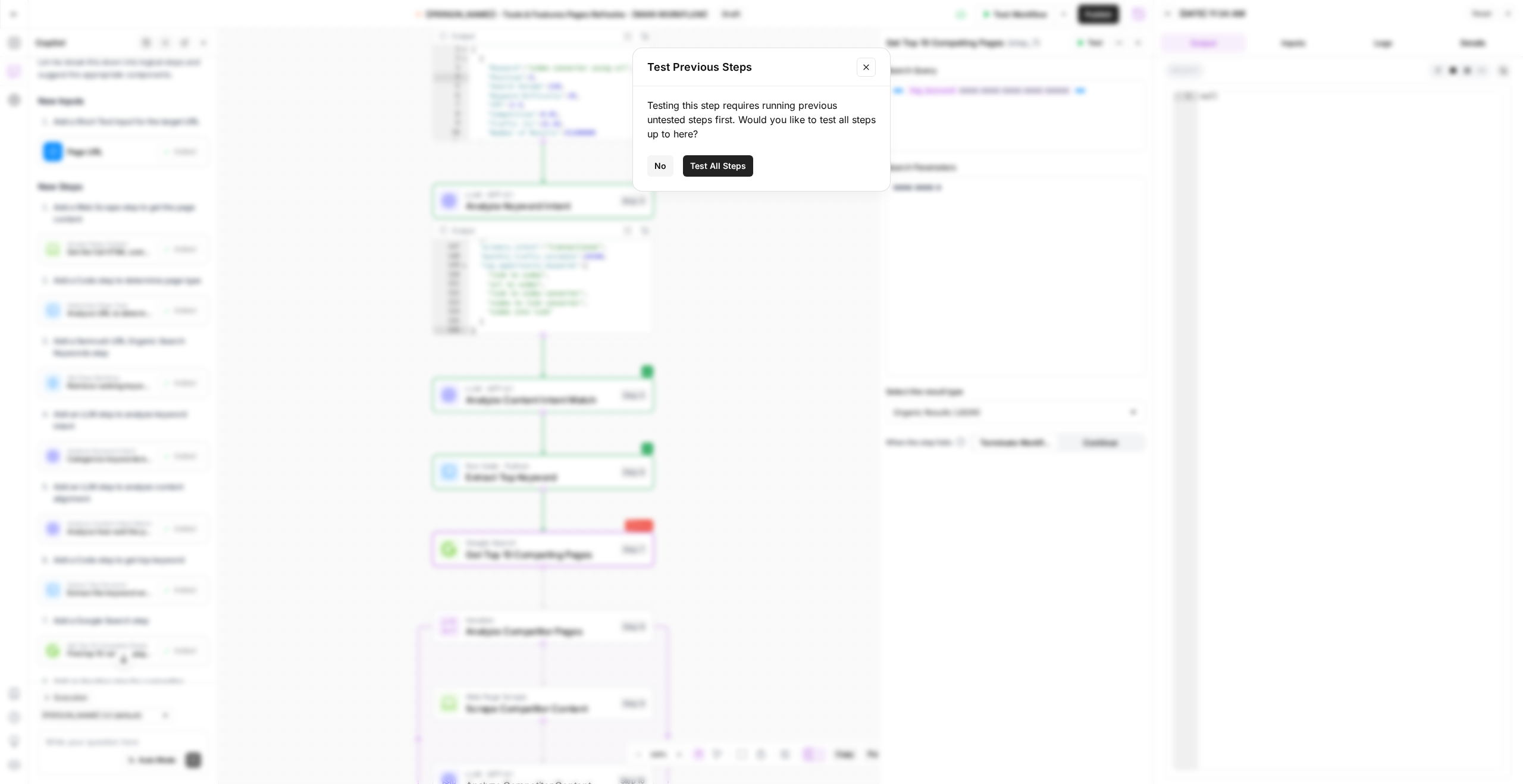
click at [661, 164] on span "No" at bounding box center [660, 166] width 12 height 12
click at [767, 411] on div "**********" at bounding box center [591, 406] width 1124 height 755
click at [565, 541] on span "Google Search" at bounding box center [540, 543] width 149 height 11
click at [554, 561] on span "Get Top 10 Competing Pages" at bounding box center [540, 554] width 149 height 14
click at [1086, 48] on button "Test" at bounding box center [1089, 43] width 36 height 15
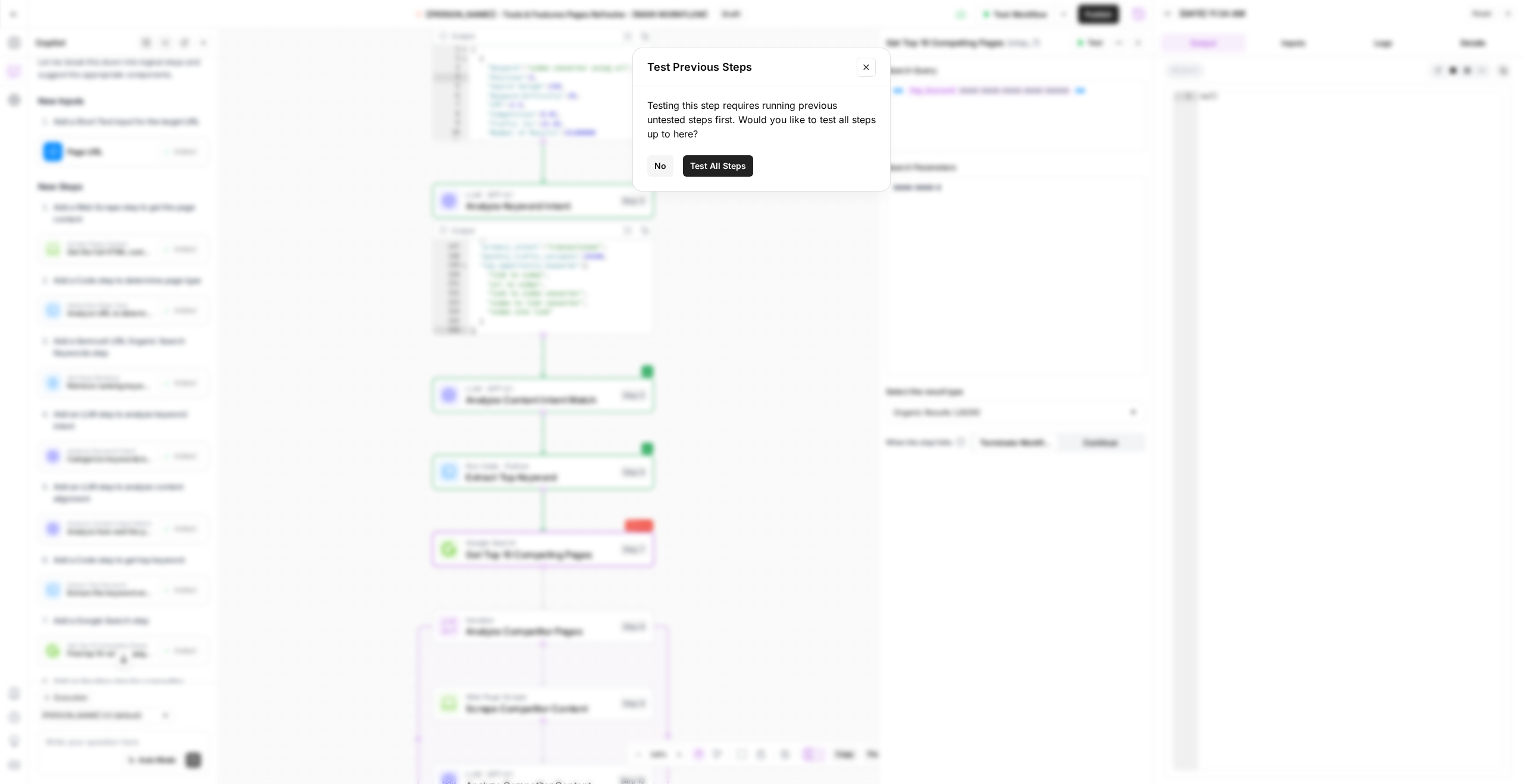
click at [656, 166] on span "No" at bounding box center [660, 166] width 12 height 12
click at [607, 558] on span "Get Top 10 Competing Pages" at bounding box center [540, 554] width 149 height 14
click at [1378, 48] on button "Logs" at bounding box center [1383, 43] width 85 height 19
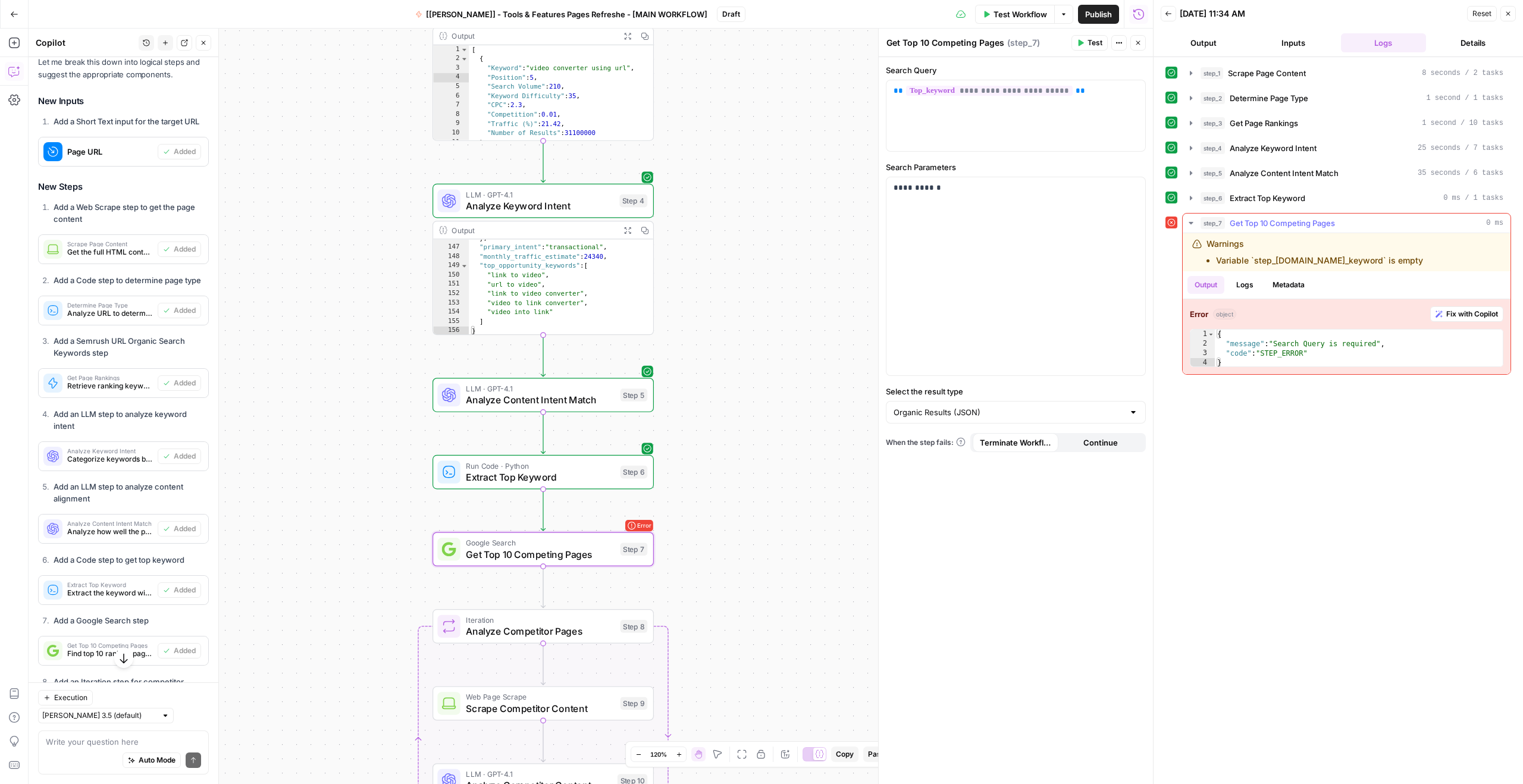
type textarea "**********"
click at [1312, 346] on div "{ "message" : "Search Query is required" , "code" : "STEP_ERROR" }" at bounding box center [1358, 357] width 288 height 57
click at [1355, 339] on div "{ "message" : "Search Query is required" , "code" : "STEP_ERROR" }" at bounding box center [1358, 357] width 288 height 57
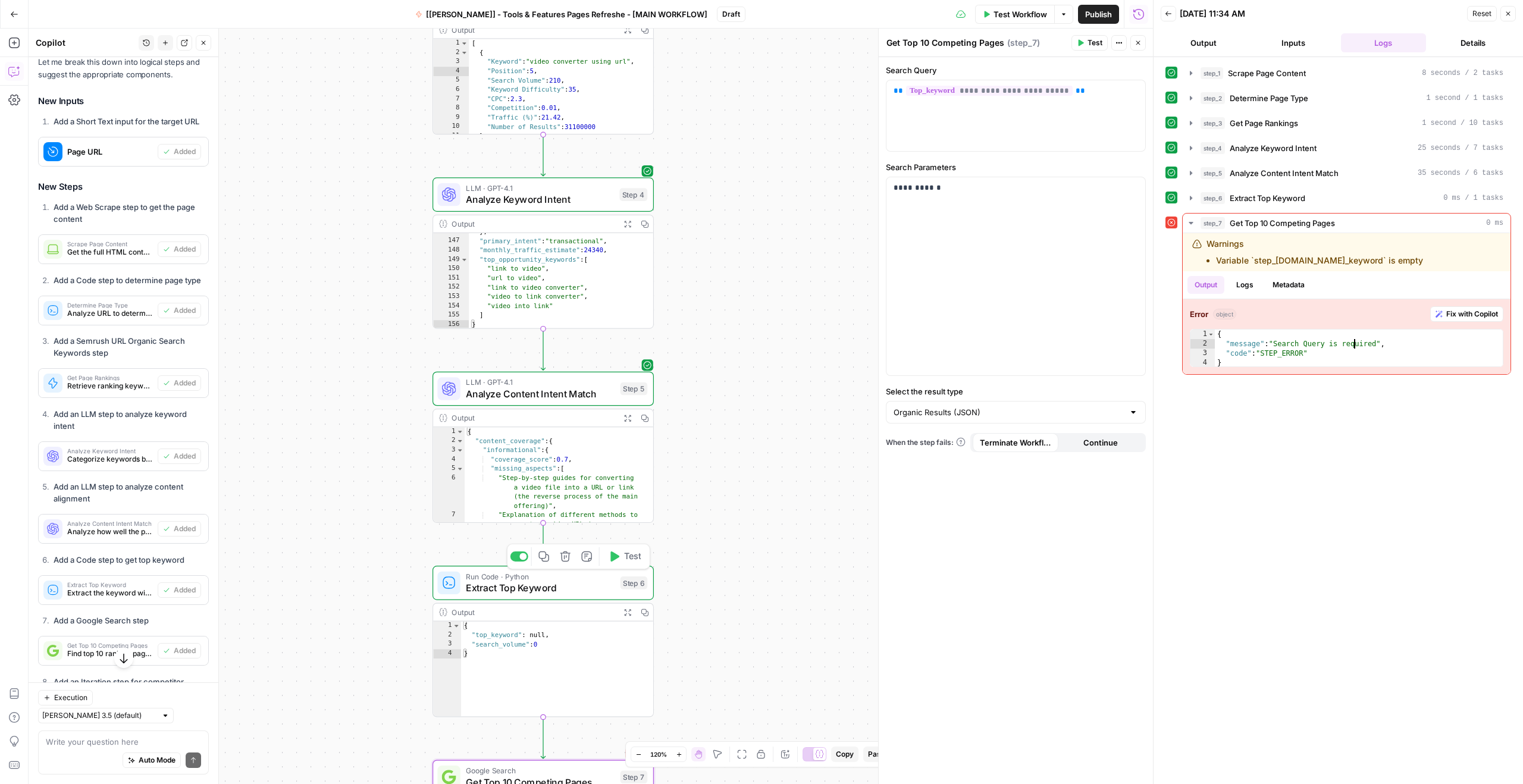
click at [537, 593] on span "Extract Top Keyword" at bounding box center [540, 588] width 149 height 14
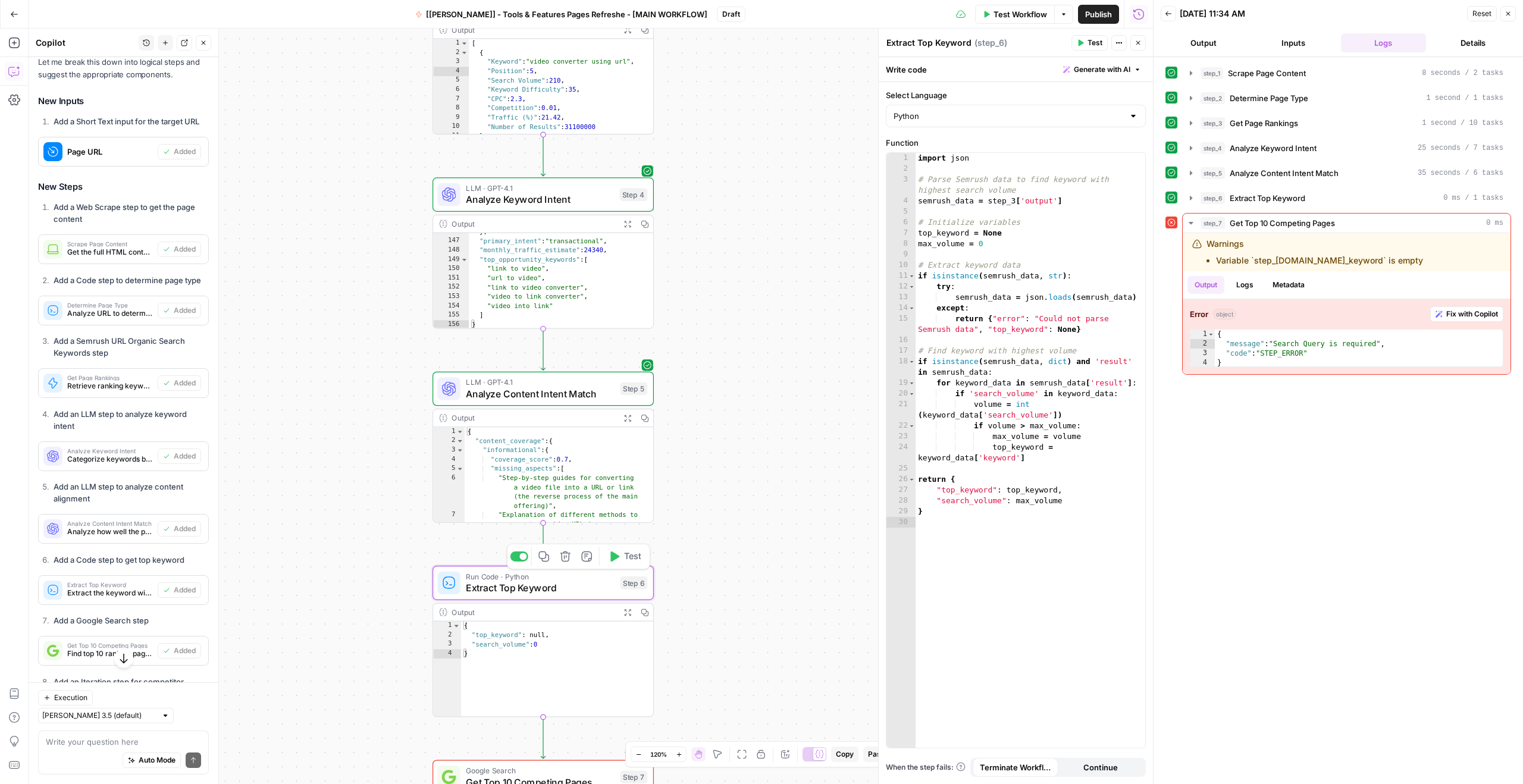
click at [548, 592] on span "Extract Top Keyword" at bounding box center [540, 588] width 149 height 14
click at [624, 556] on span "Test" at bounding box center [632, 556] width 17 height 13
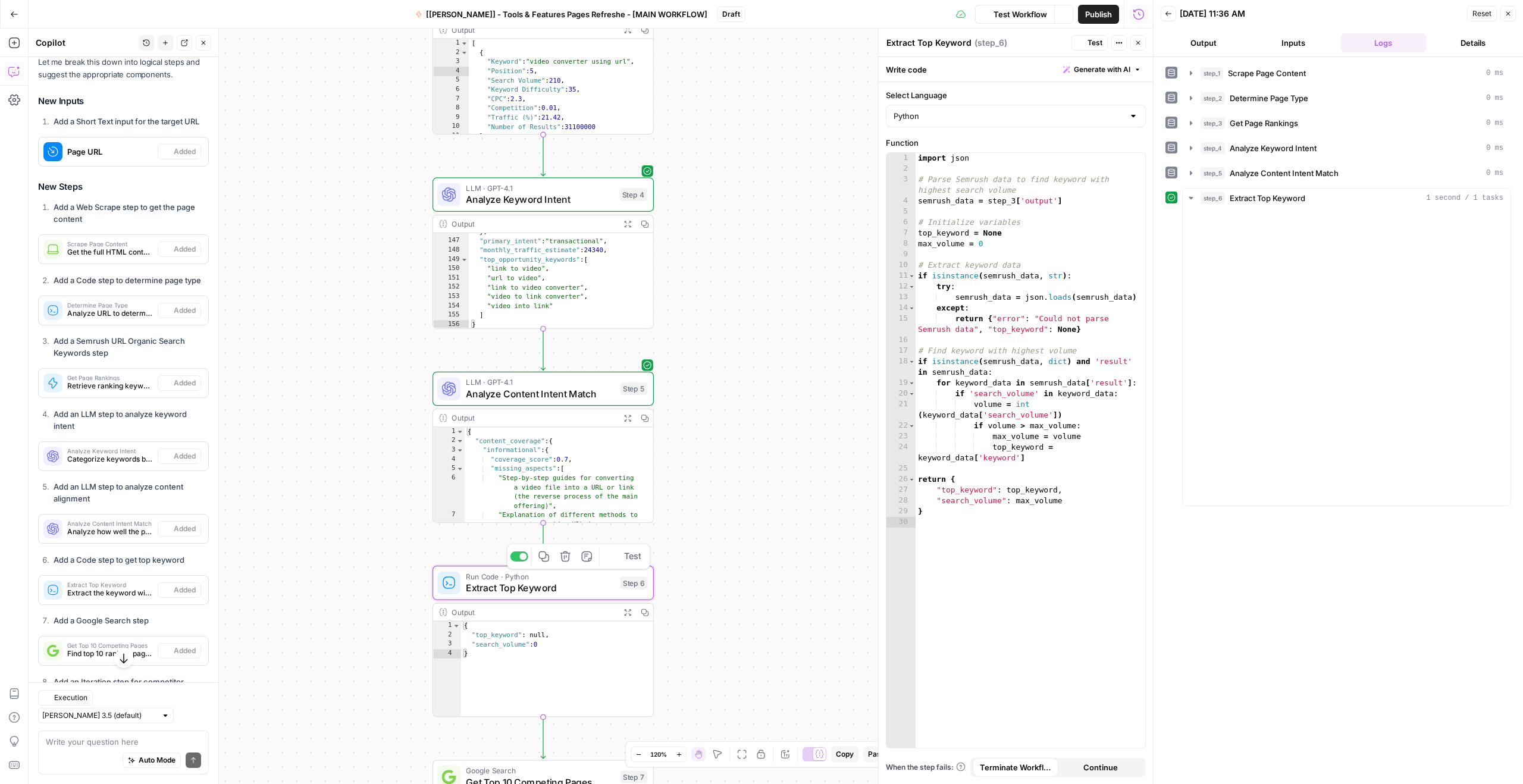
scroll to position [987, 0]
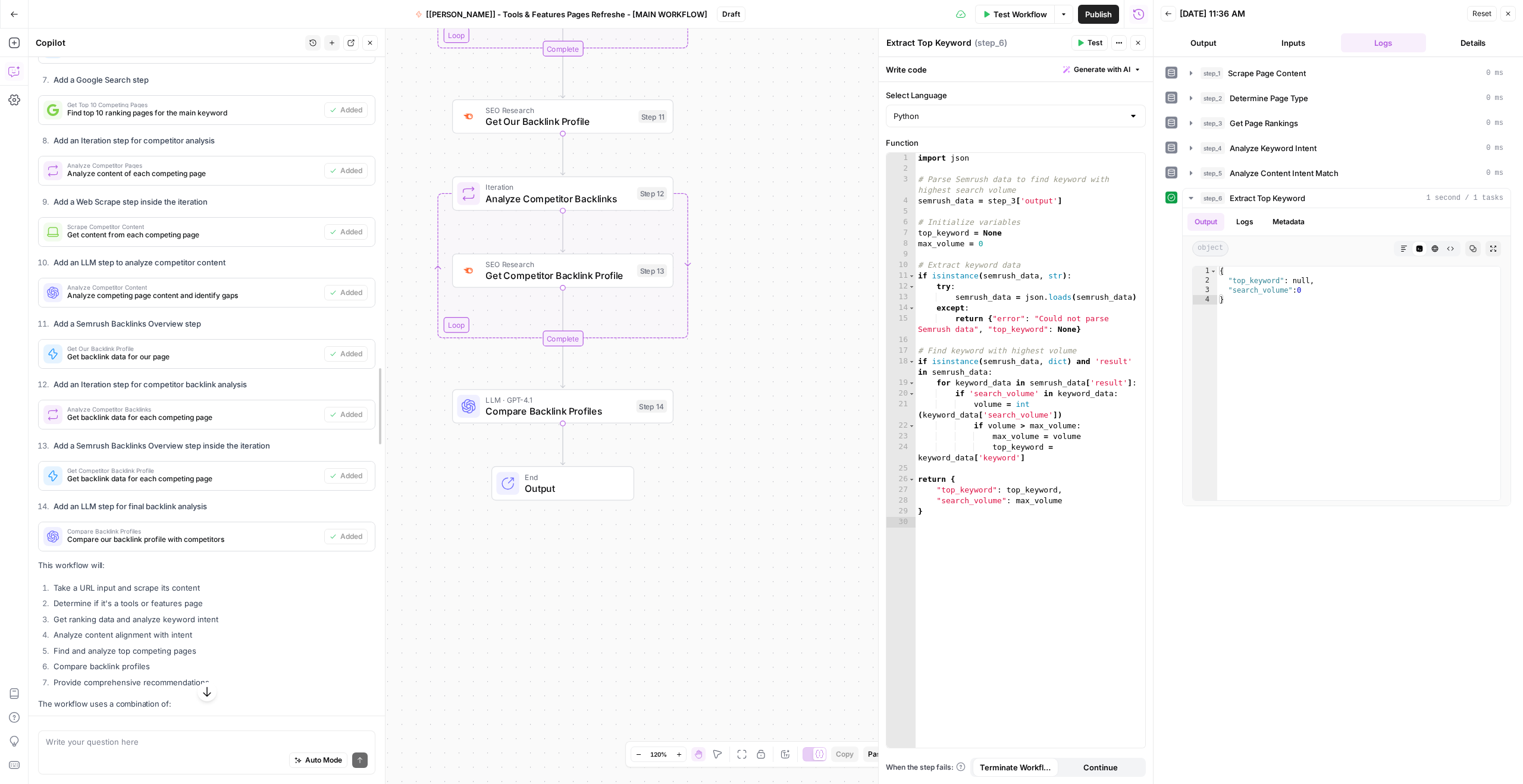
drag, startPoint x: 219, startPoint y: 586, endPoint x: 380, endPoint y: 582, distance: 161.0
click at [387, 588] on div at bounding box center [385, 406] width 12 height 755
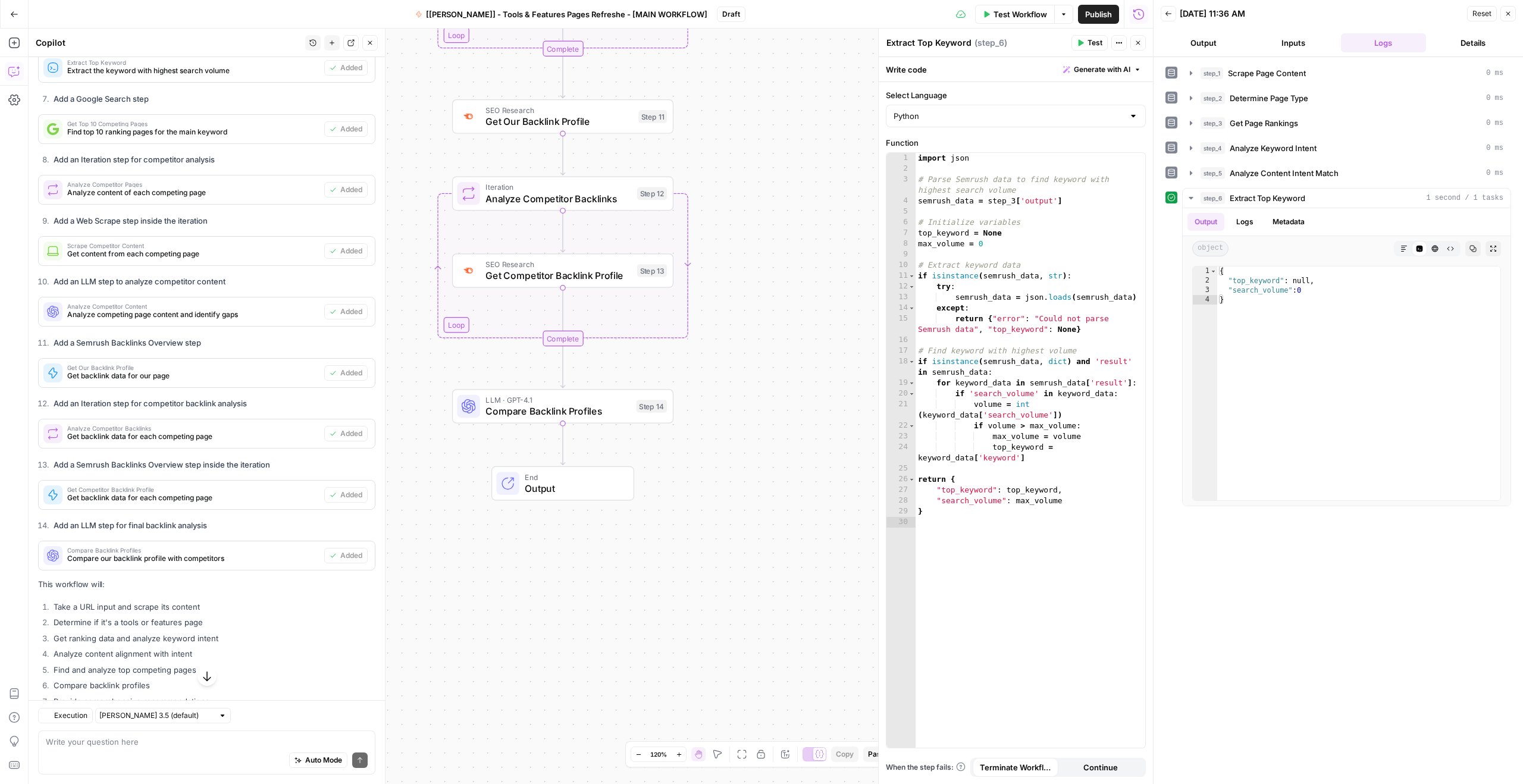
scroll to position [1026, 0]
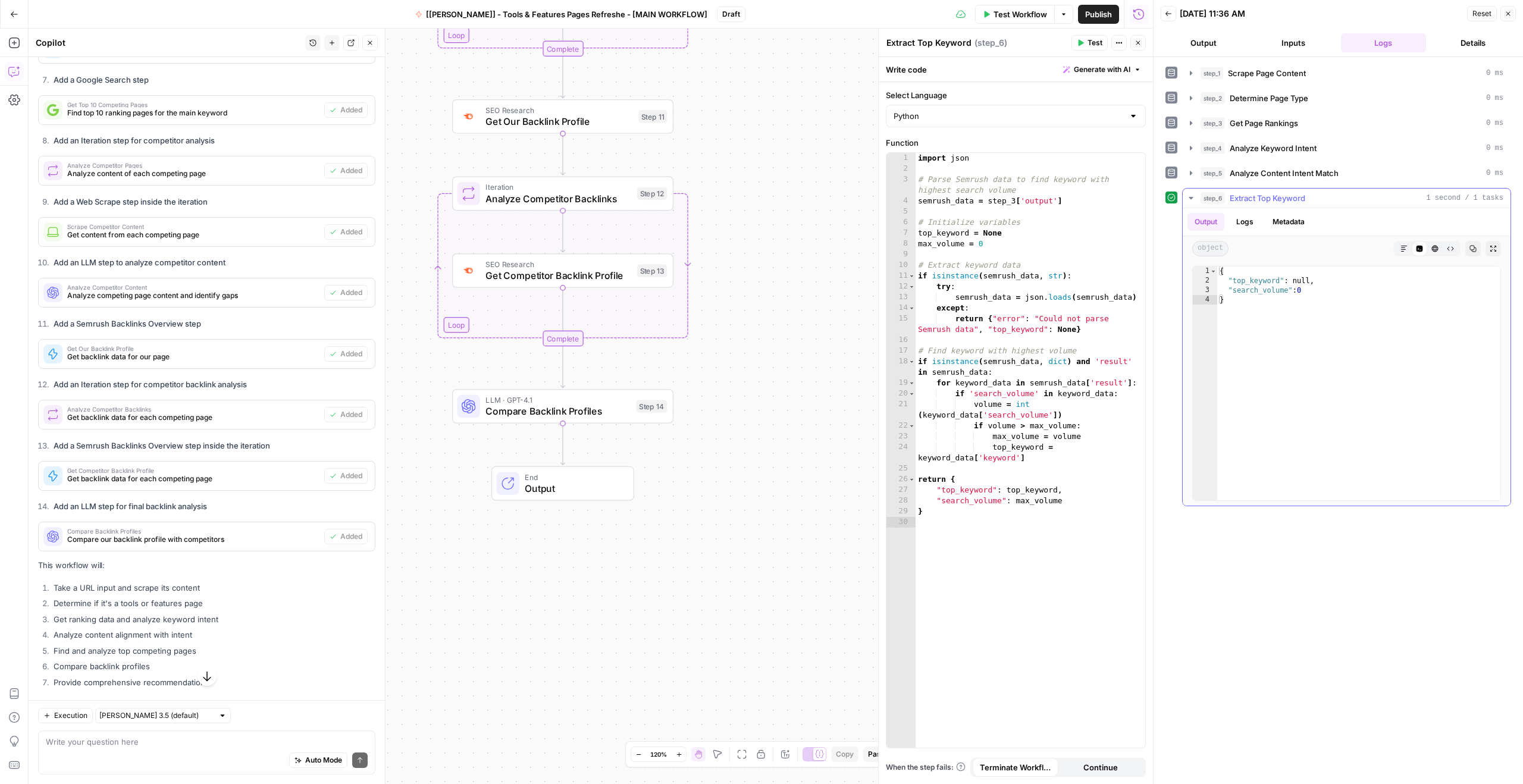
click at [1315, 195] on div "step_6 Extract Top Keyword 1 second / 1 tasks" at bounding box center [1351, 198] width 303 height 12
click at [1317, 196] on div "step_6 Extract Top Keyword 1 second / 1 tasks" at bounding box center [1351, 198] width 303 height 12
click at [186, 748] on div "Auto Mode Send" at bounding box center [207, 760] width 322 height 26
type textarea "The step 6 returns NULL as a top keyword. Can you check why that's the case and…"
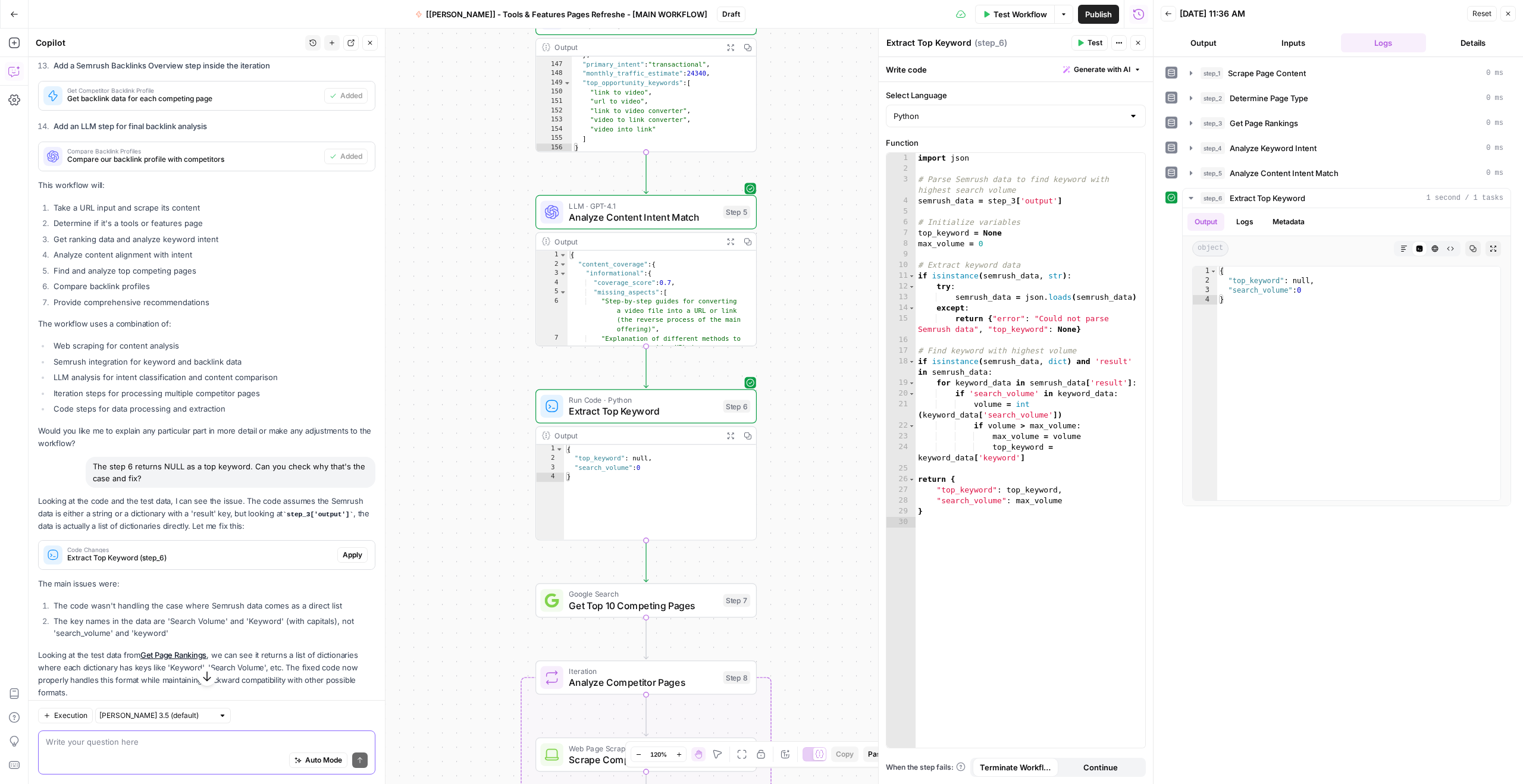
scroll to position [1433, 0]
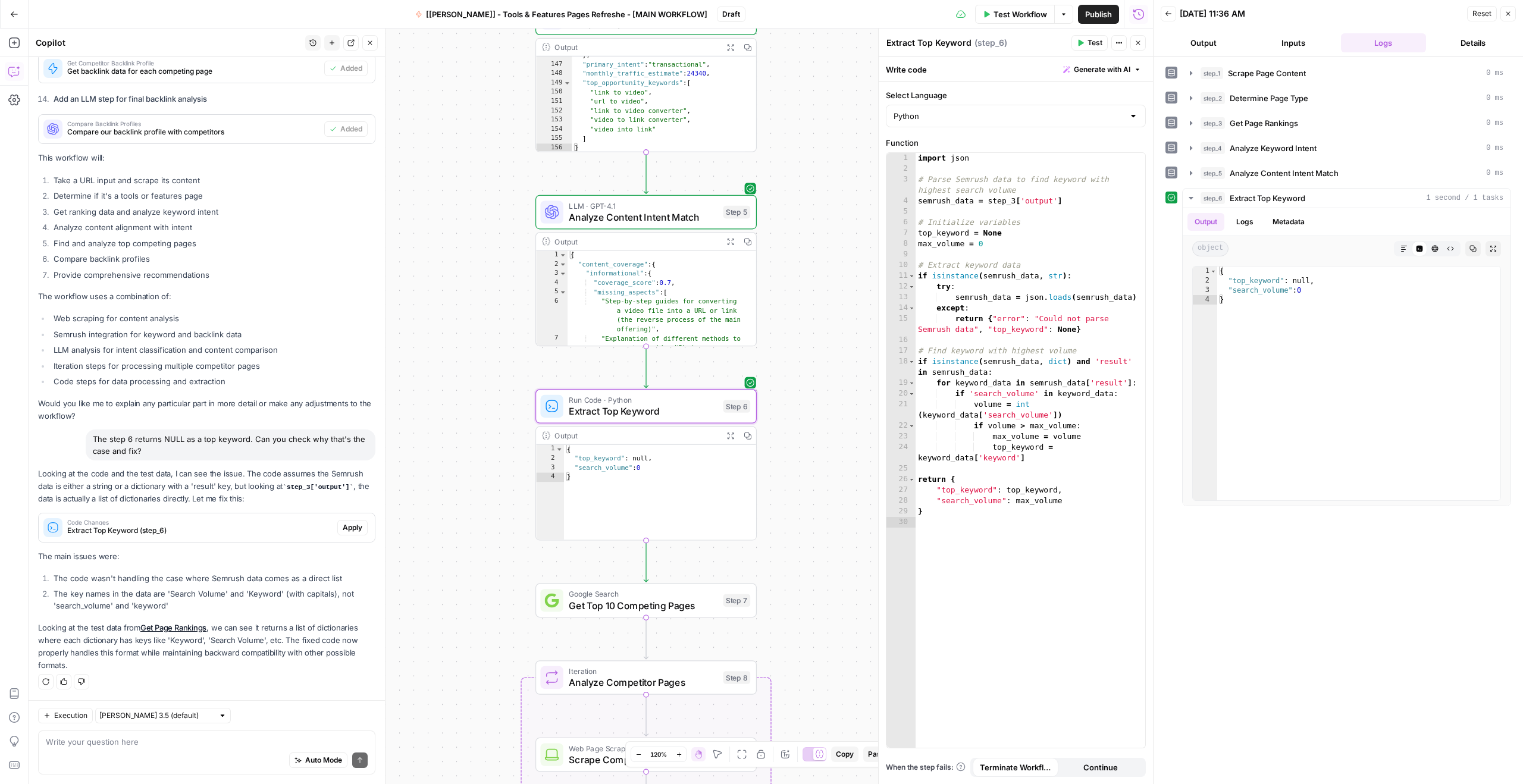
click at [343, 528] on span "Apply" at bounding box center [352, 528] width 20 height 11
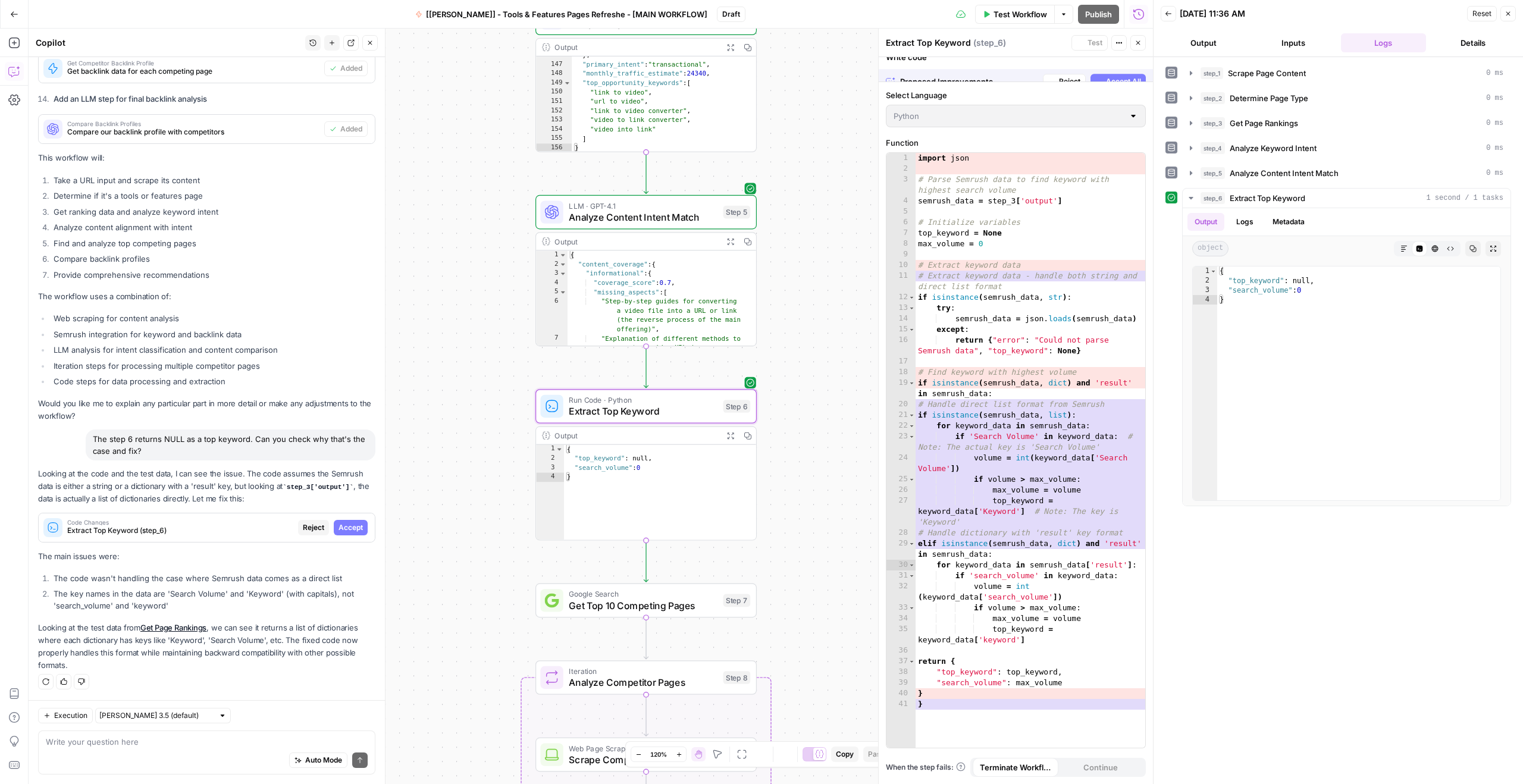
scroll to position [1414, 0]
click at [343, 530] on span "Accept" at bounding box center [350, 528] width 24 height 11
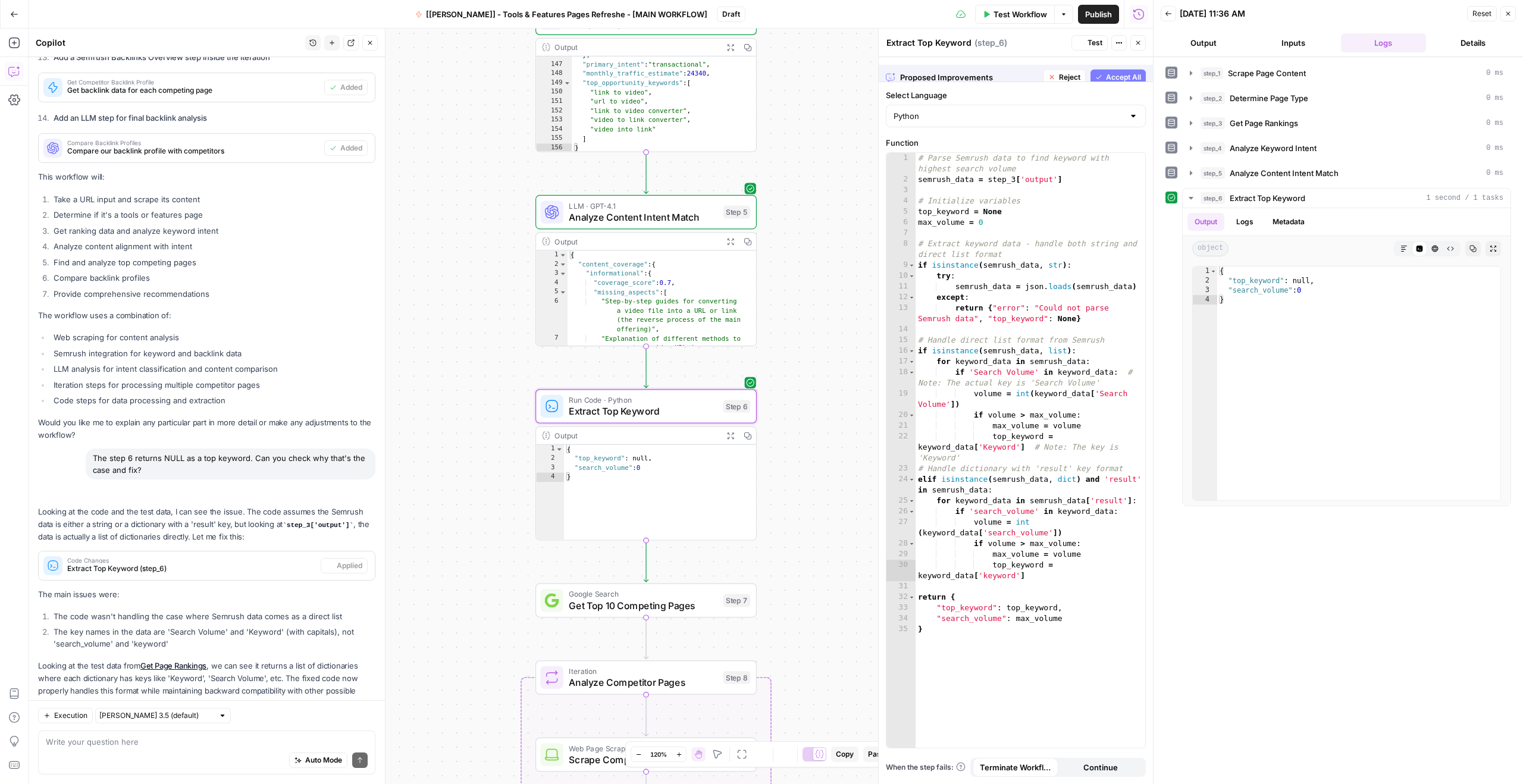
scroll to position [1453, 0]
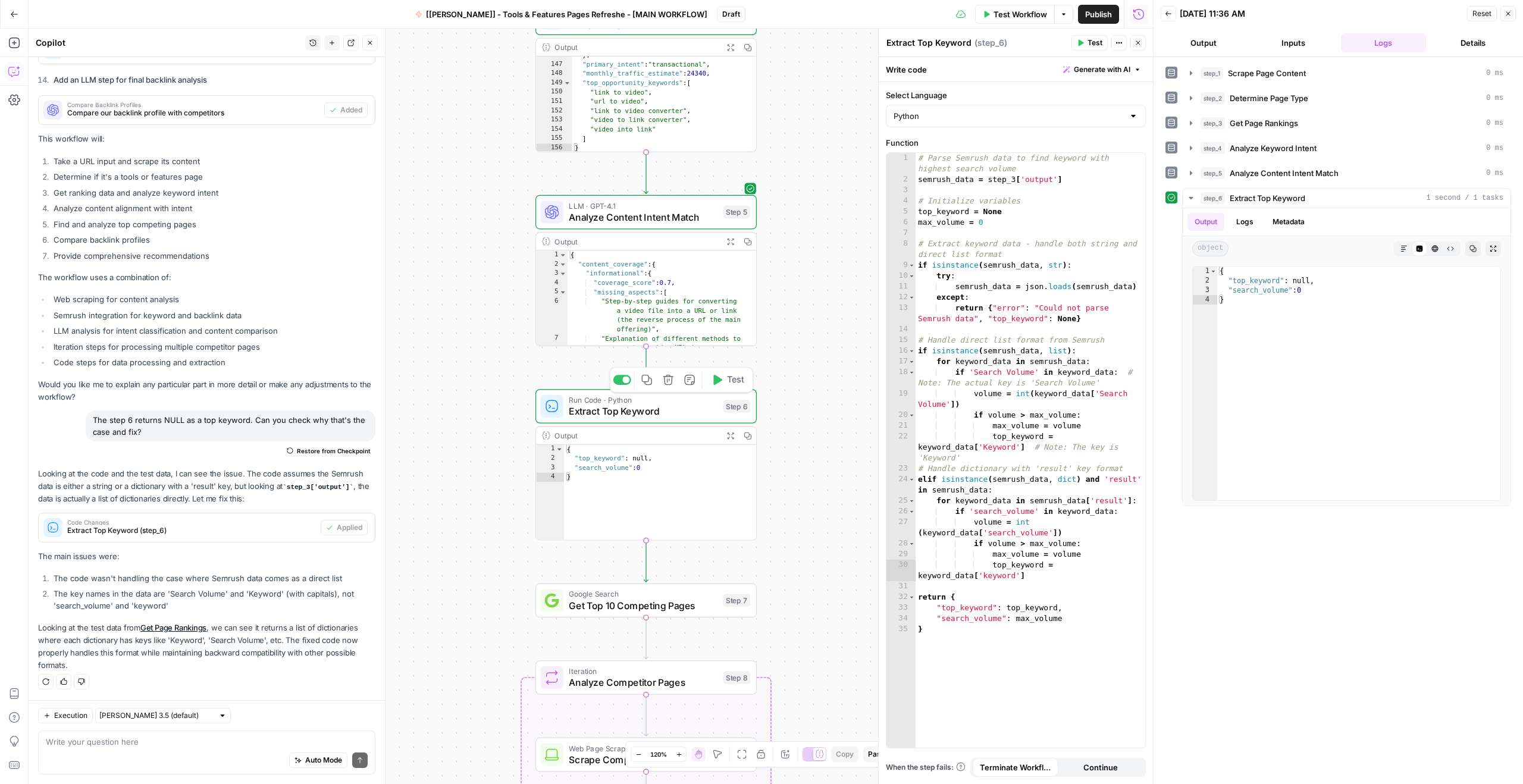
click at [677, 411] on span "Extract Top Keyword" at bounding box center [643, 411] width 149 height 14
click at [721, 383] on icon "button" at bounding box center [717, 380] width 11 height 11
click at [666, 607] on span "Get Top 10 Competing Pages" at bounding box center [643, 605] width 149 height 14
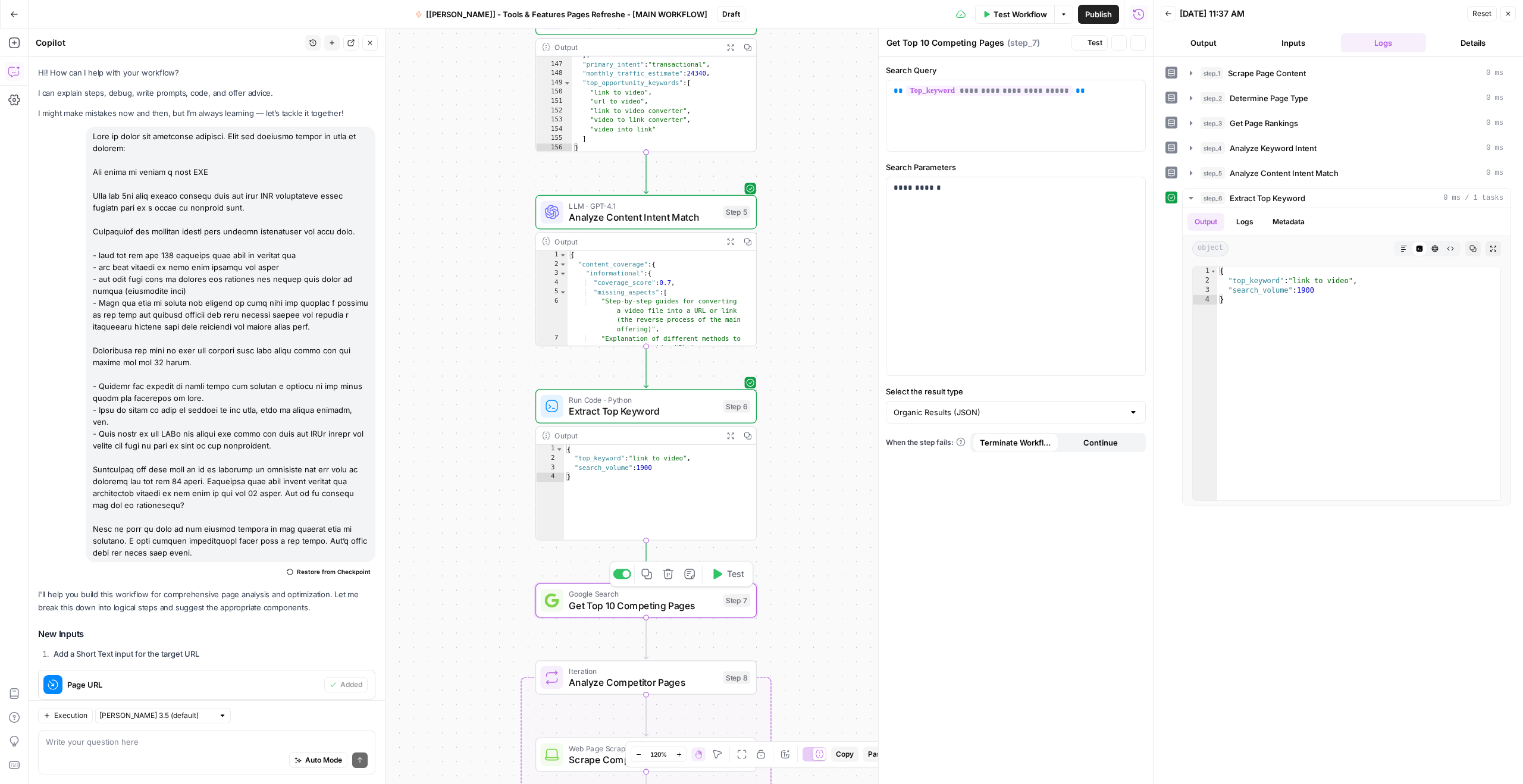
scroll to position [1453, 0]
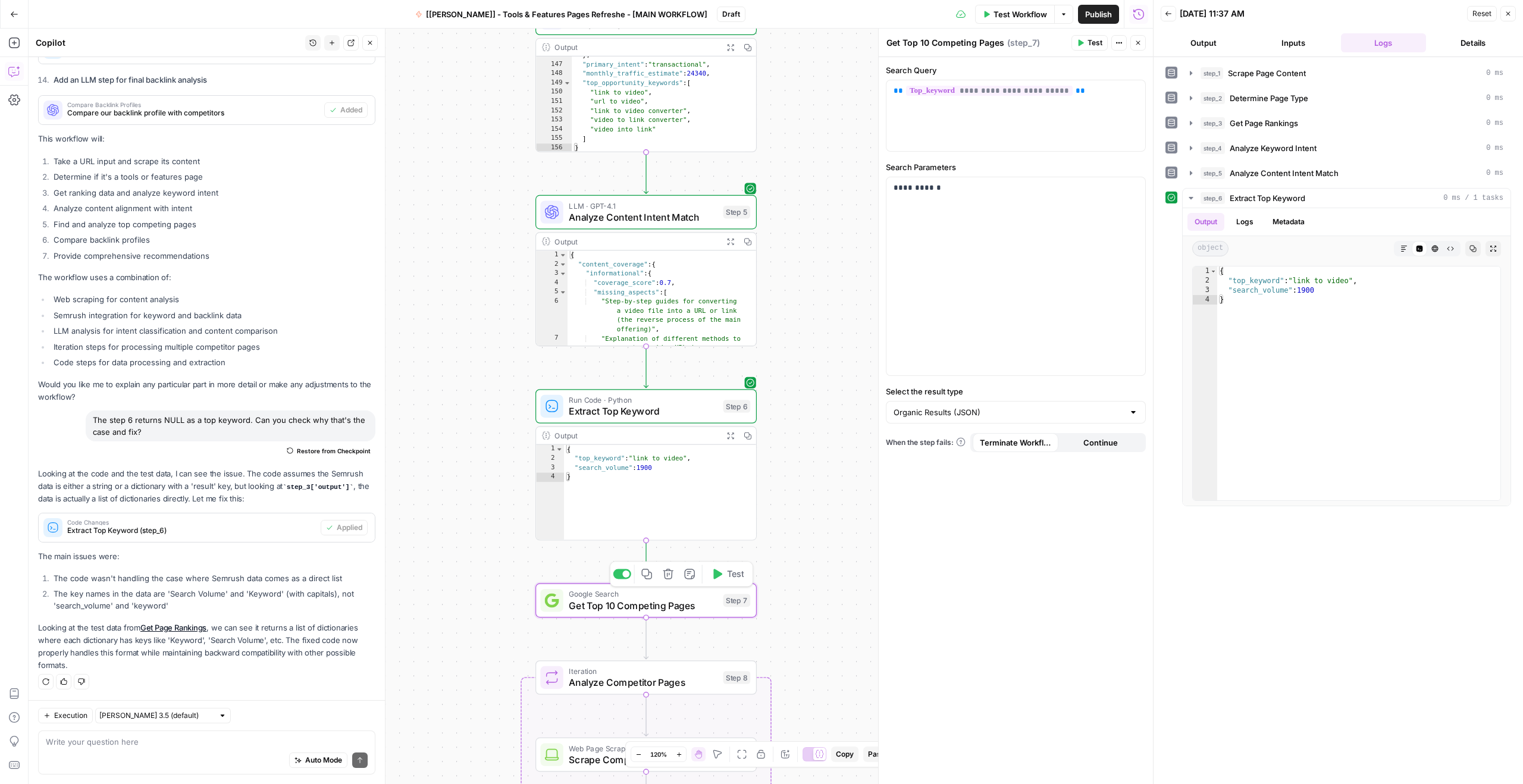
click at [720, 577] on icon "button" at bounding box center [717, 573] width 11 height 11
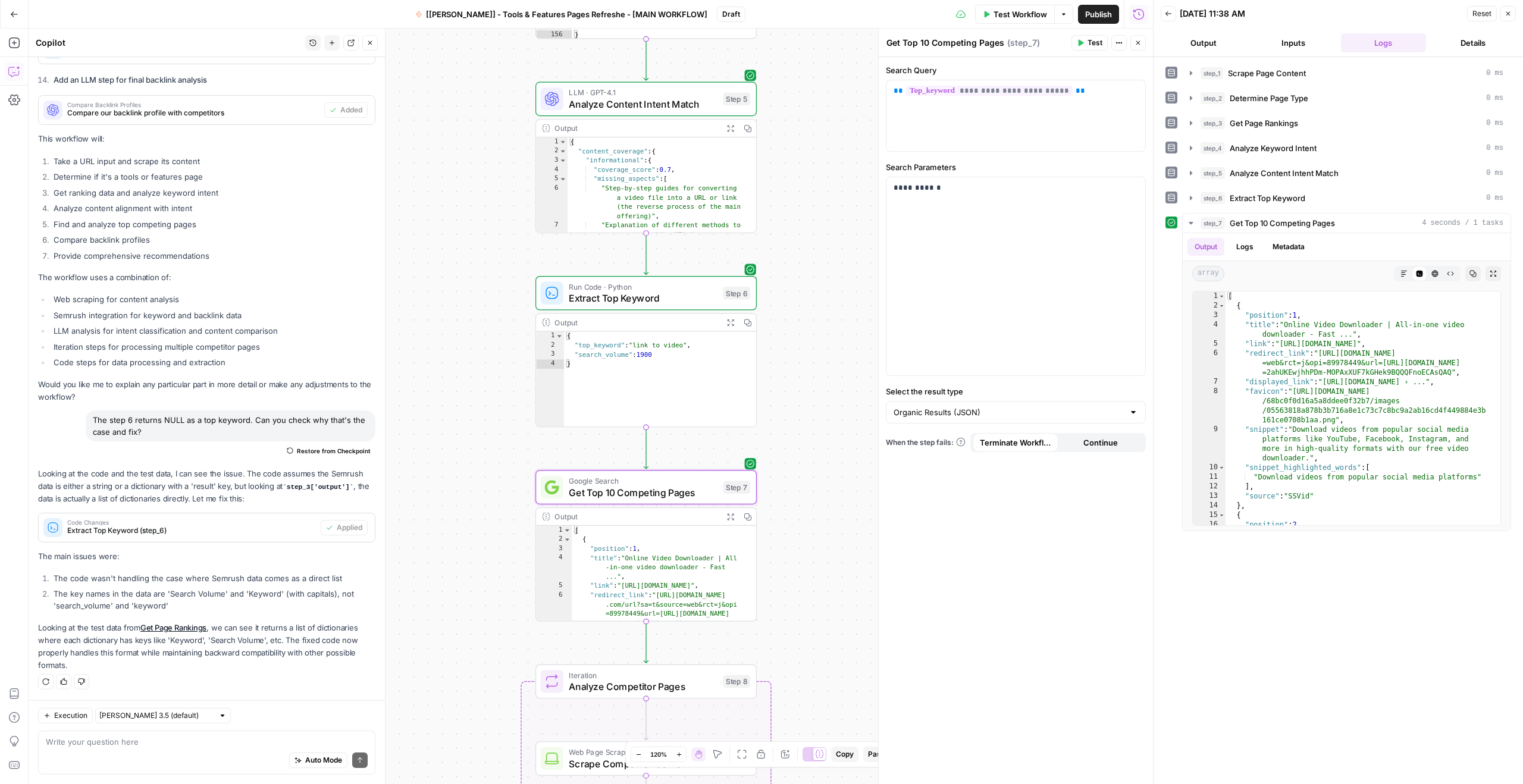
scroll to position [0, 0]
drag, startPoint x: 635, startPoint y: 343, endPoint x: 680, endPoint y: 344, distance: 45.0
click at [680, 344] on div "{ "top_keyword" : "link to video" , "search_volume" : 1900 }" at bounding box center [660, 389] width 193 height 115
click at [673, 348] on div "{ "top_keyword" : "link to video" , "search_volume" : 1900 }" at bounding box center [660, 389] width 193 height 115
drag, startPoint x: 690, startPoint y: 343, endPoint x: 657, endPoint y: 347, distance: 33.2
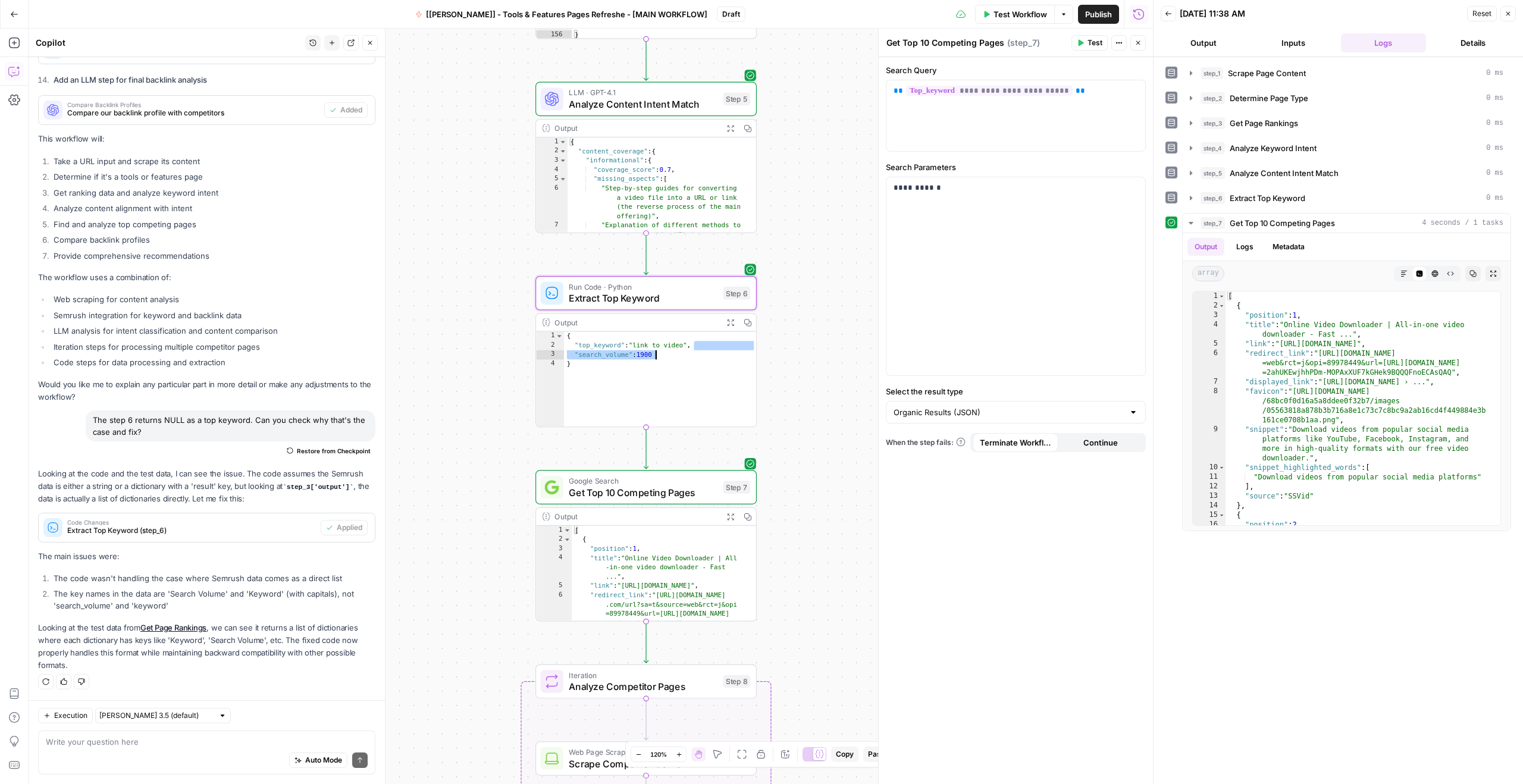
click at [657, 347] on div "{ "top_keyword" : "link to video" , "search_volume" : 1900 }" at bounding box center [660, 389] width 193 height 115
click at [647, 342] on div "{ "top_keyword" : "link to video" , "search_volume" : 1900 }" at bounding box center [660, 389] width 193 height 115
type textarea "**********"
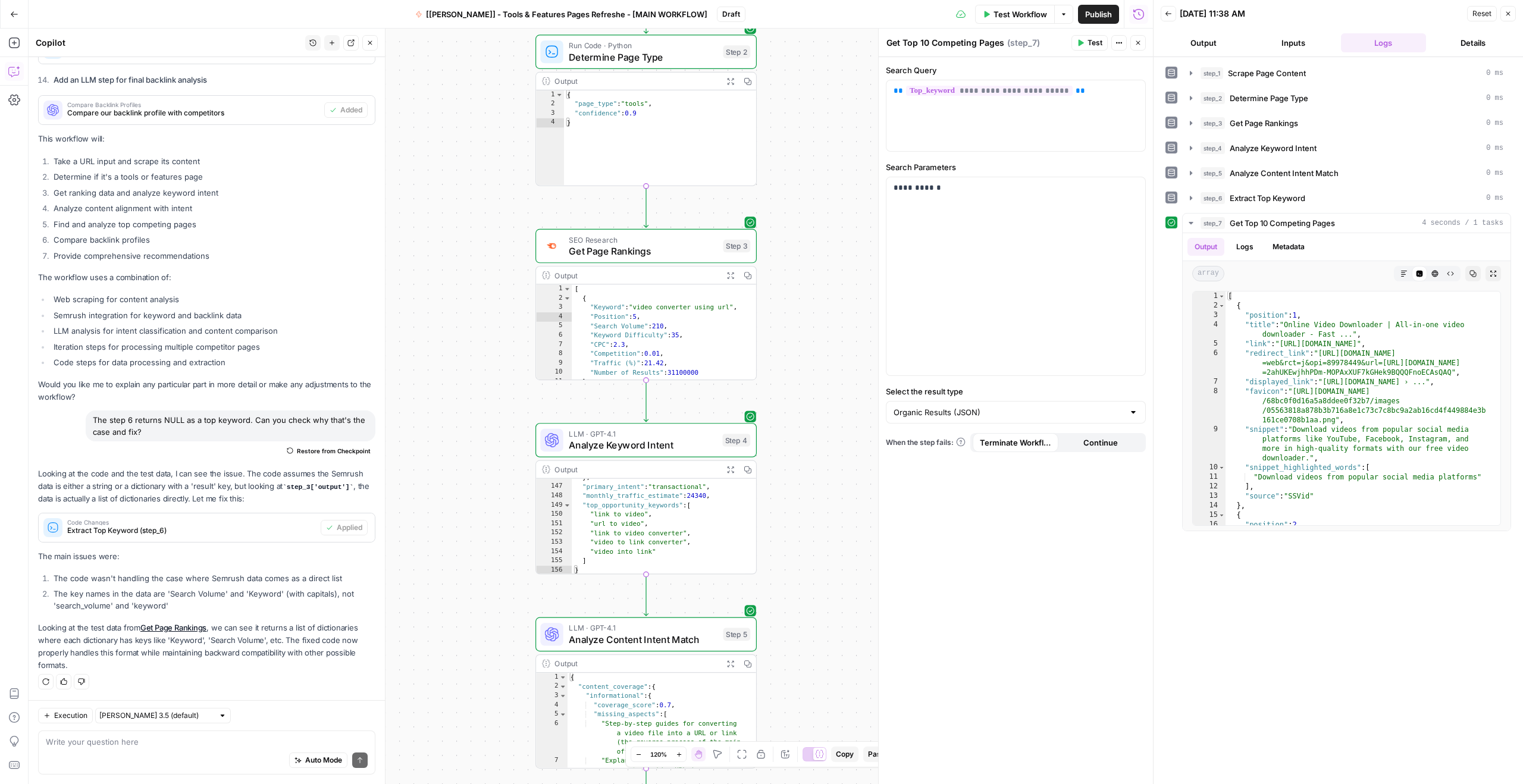
scroll to position [2086, 0]
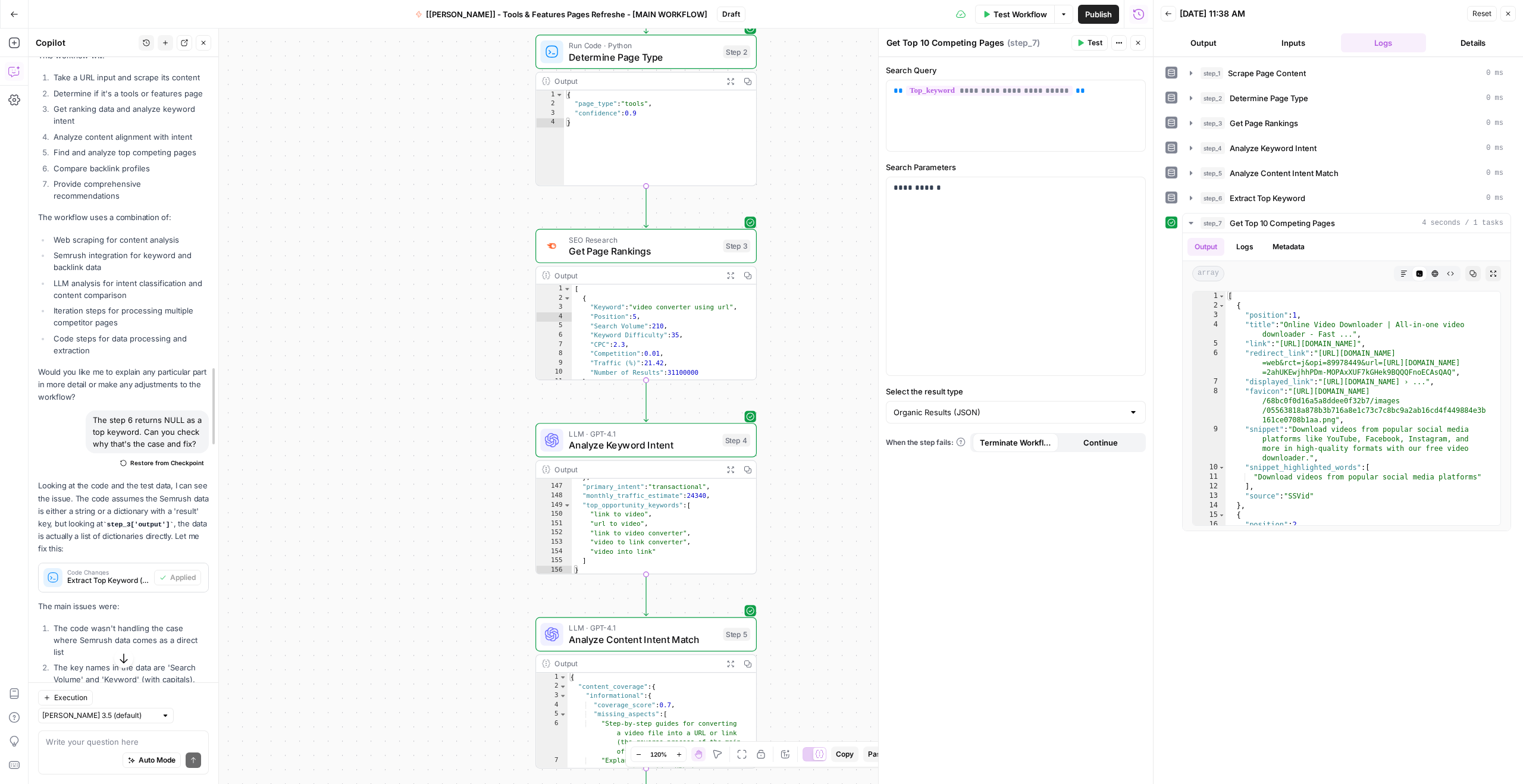
drag, startPoint x: 385, startPoint y: 206, endPoint x: 270, endPoint y: 229, distance: 117.3
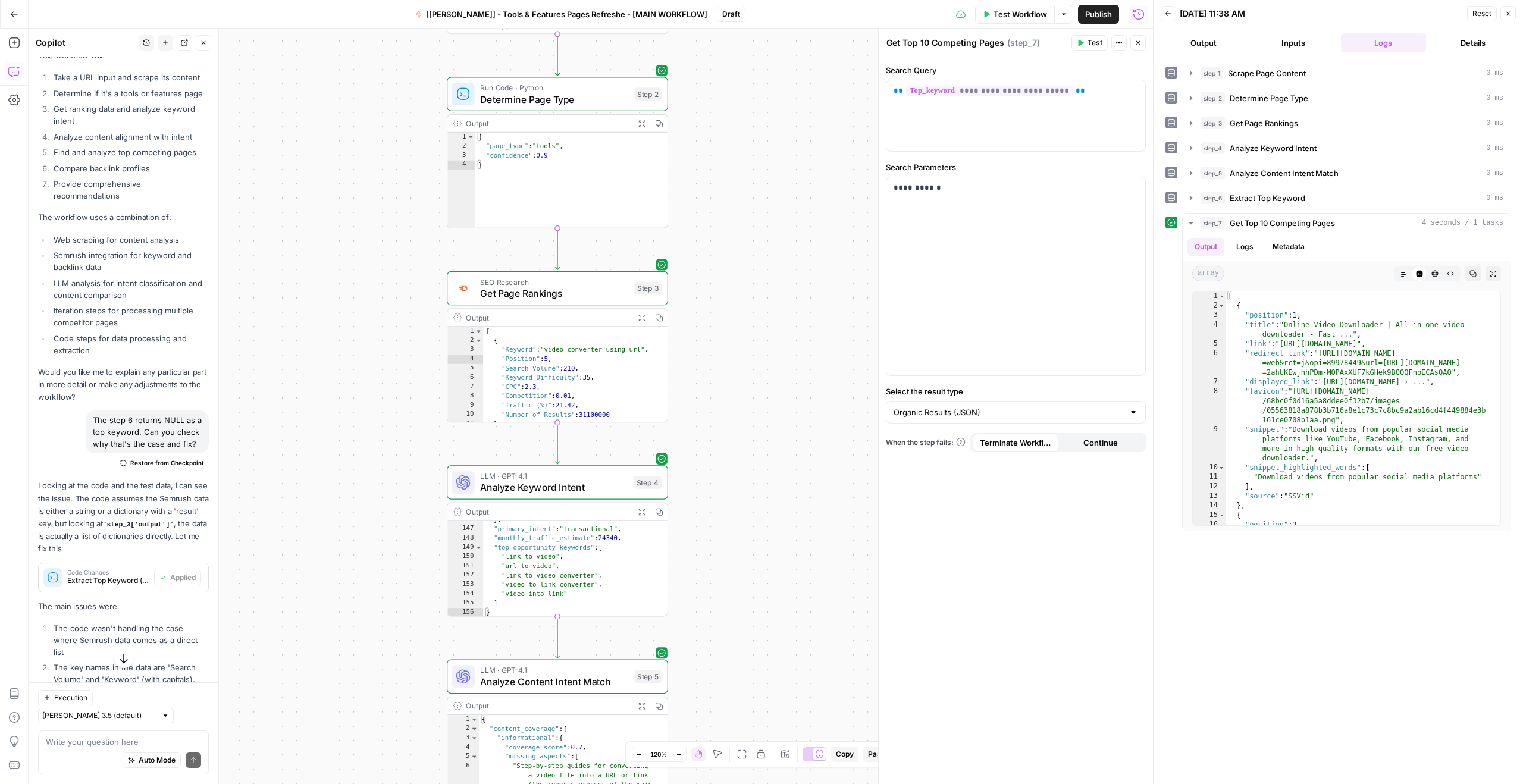
drag, startPoint x: 785, startPoint y: 182, endPoint x: 731, endPoint y: 232, distance: 73.6
click at [729, 232] on div "**********" at bounding box center [591, 406] width 1124 height 755
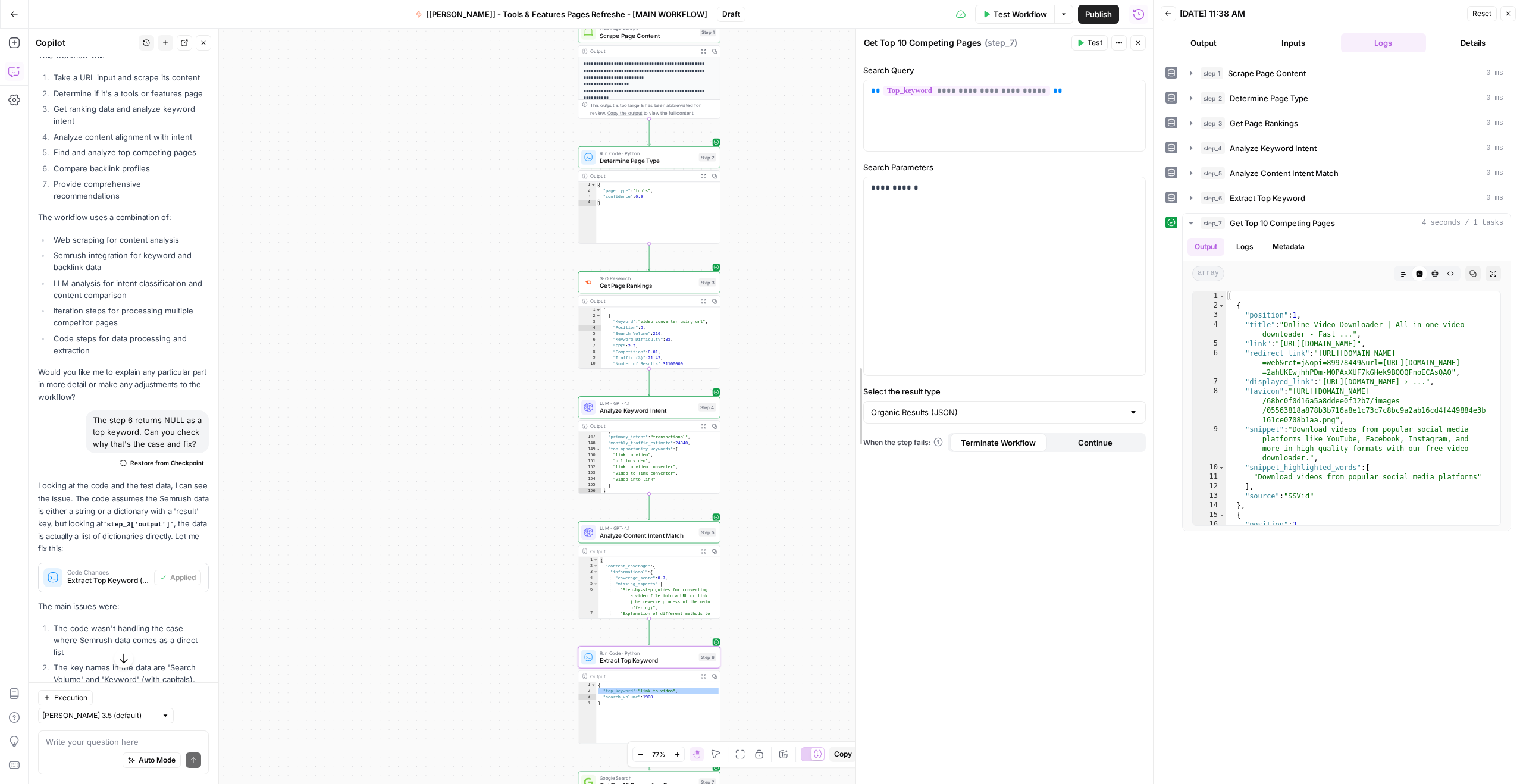
drag, startPoint x: 880, startPoint y: 215, endPoint x: 860, endPoint y: 218, distance: 20.2
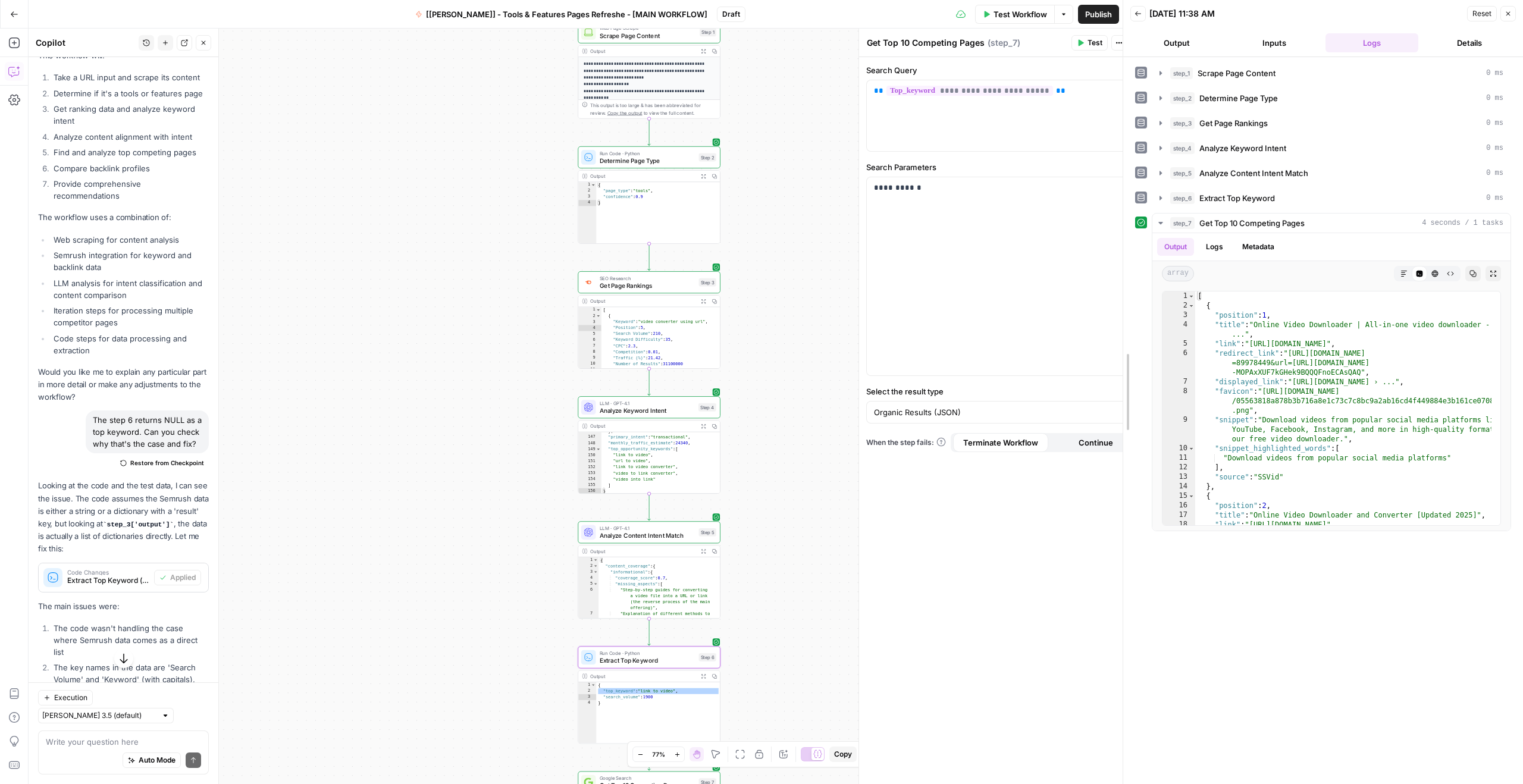
drag, startPoint x: 1152, startPoint y: 265, endPoint x: 1129, endPoint y: 269, distance: 23.3
click at [1129, 269] on div at bounding box center [1123, 392] width 12 height 784
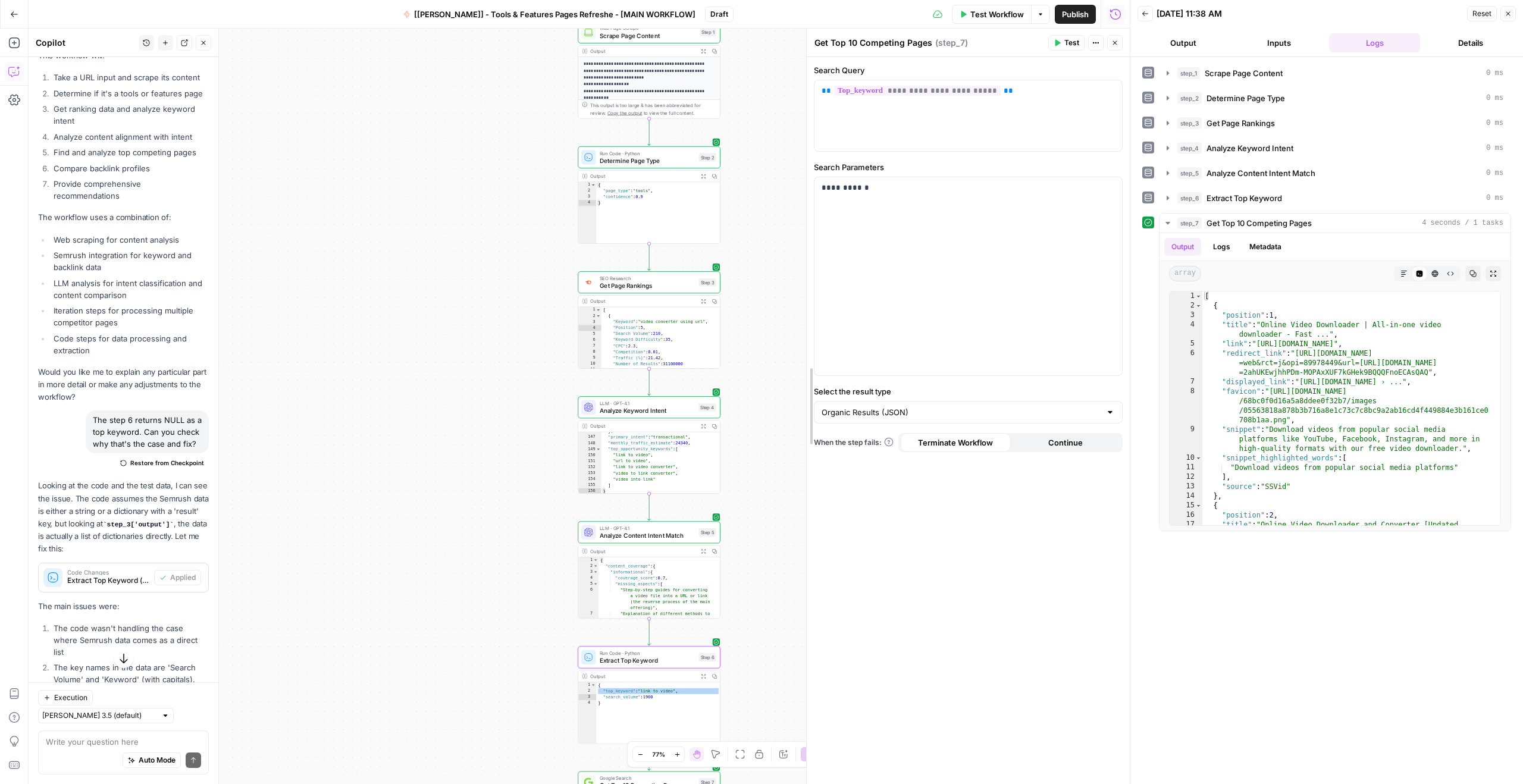
drag, startPoint x: 839, startPoint y: 286, endPoint x: 799, endPoint y: 288, distance: 40.0
click at [768, 290] on div "**********" at bounding box center [579, 406] width 1101 height 755
click at [1039, 8] on button "Options" at bounding box center [1041, 14] width 19 height 19
click at [1039, 9] on button "Options" at bounding box center [1041, 14] width 19 height 19
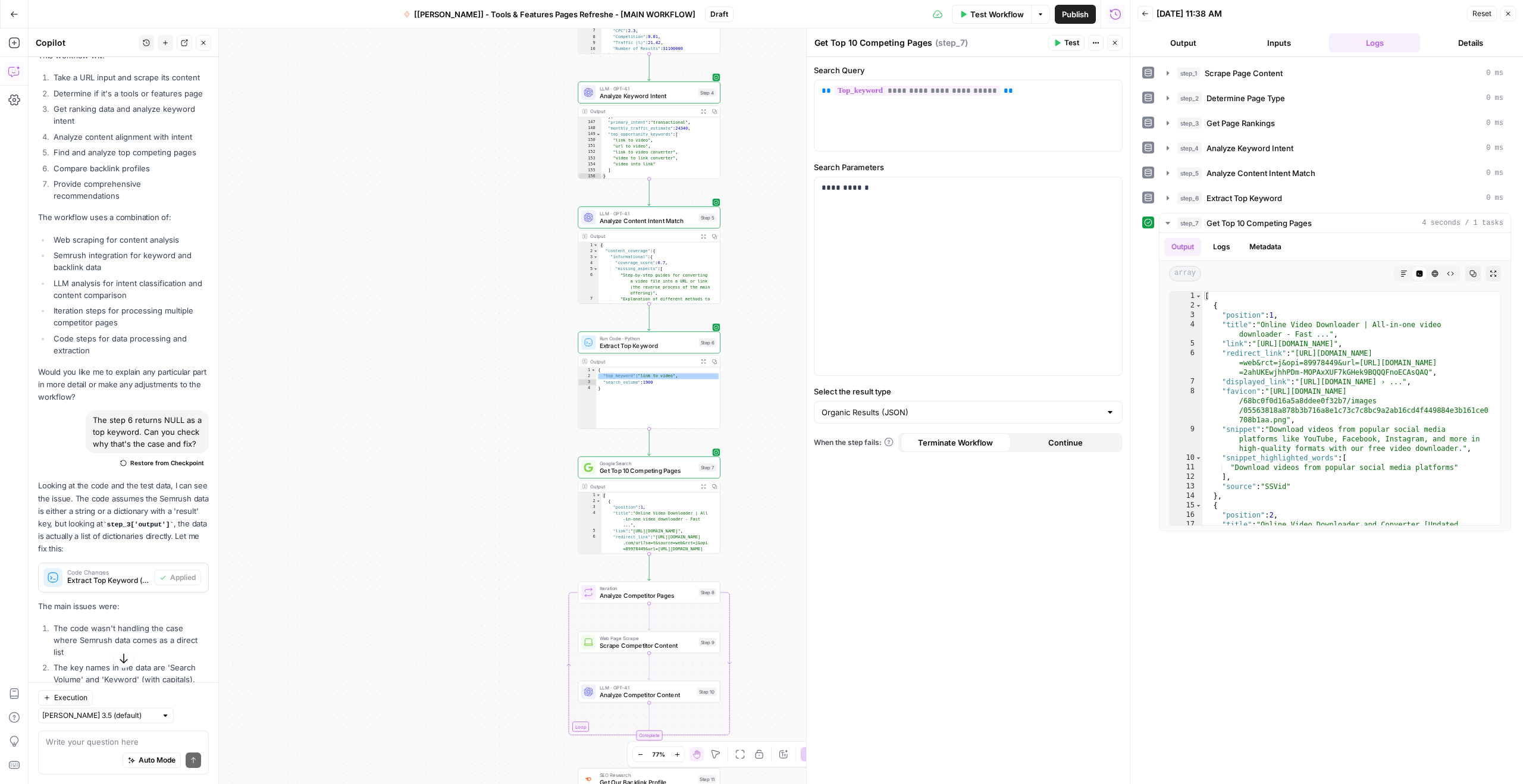
click at [766, 335] on div "**********" at bounding box center [579, 406] width 1101 height 755
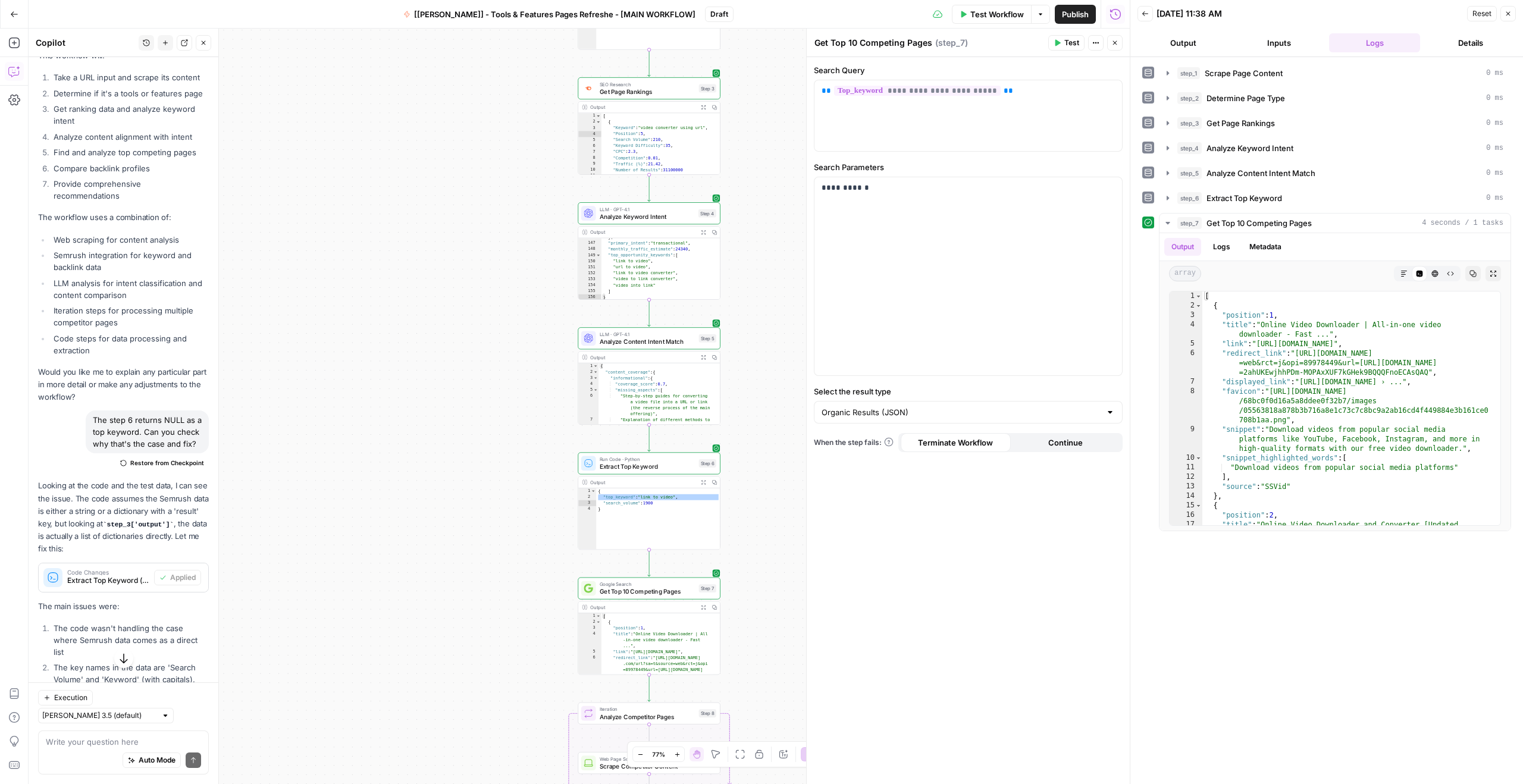
click at [637, 212] on span "Analyze Keyword Intent" at bounding box center [647, 216] width 95 height 9
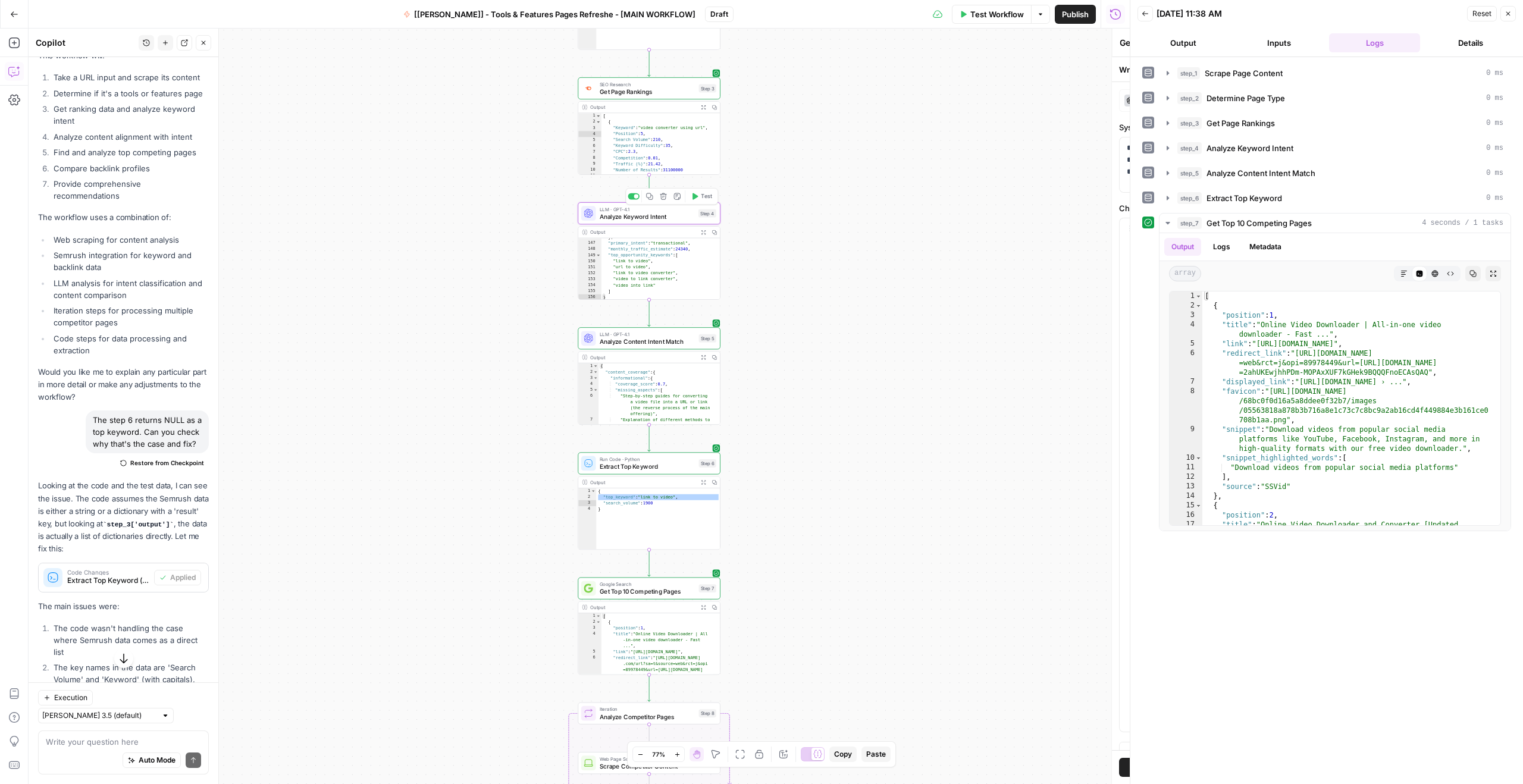
type textarea "Analyze Keyword Intent"
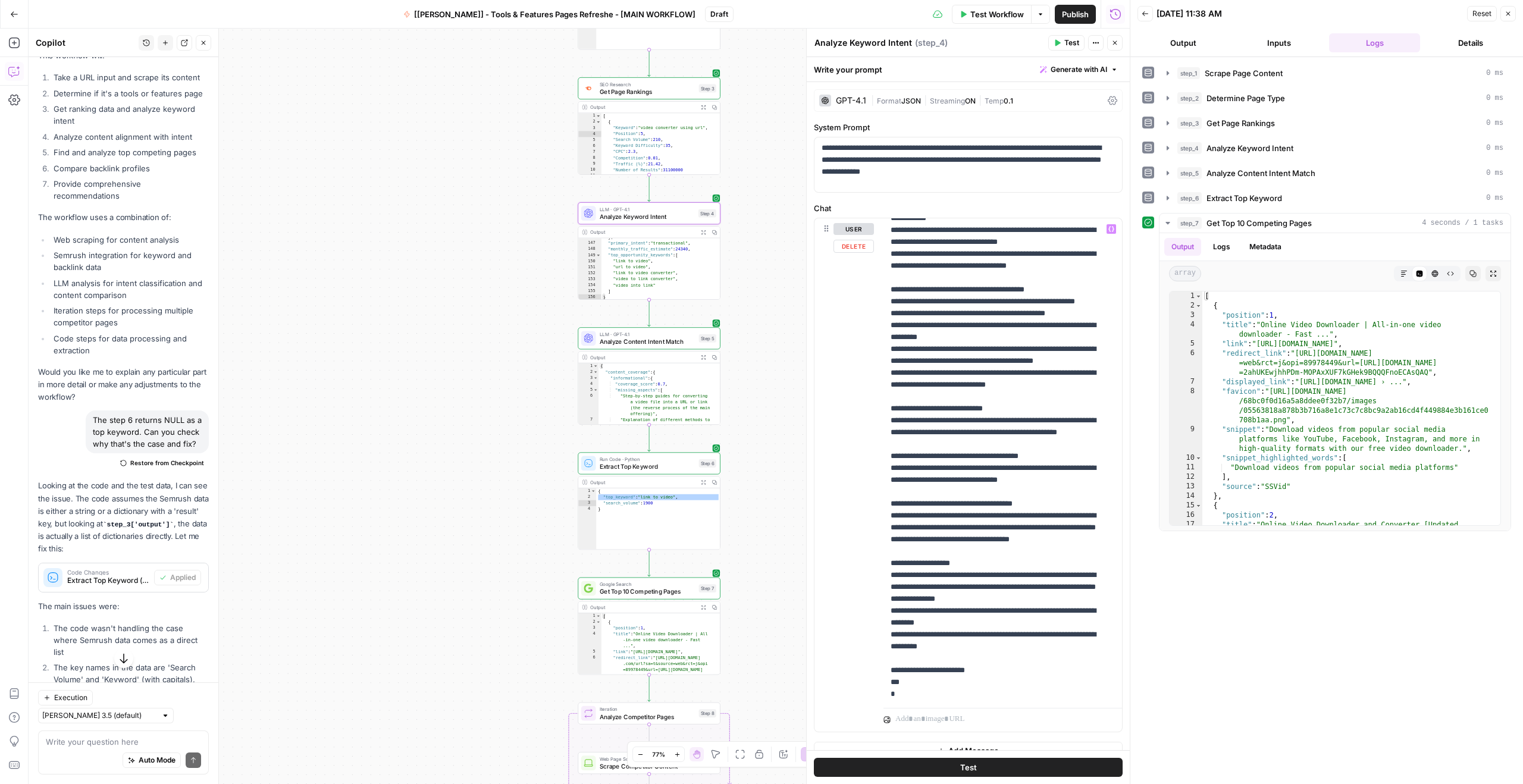
scroll to position [0, 0]
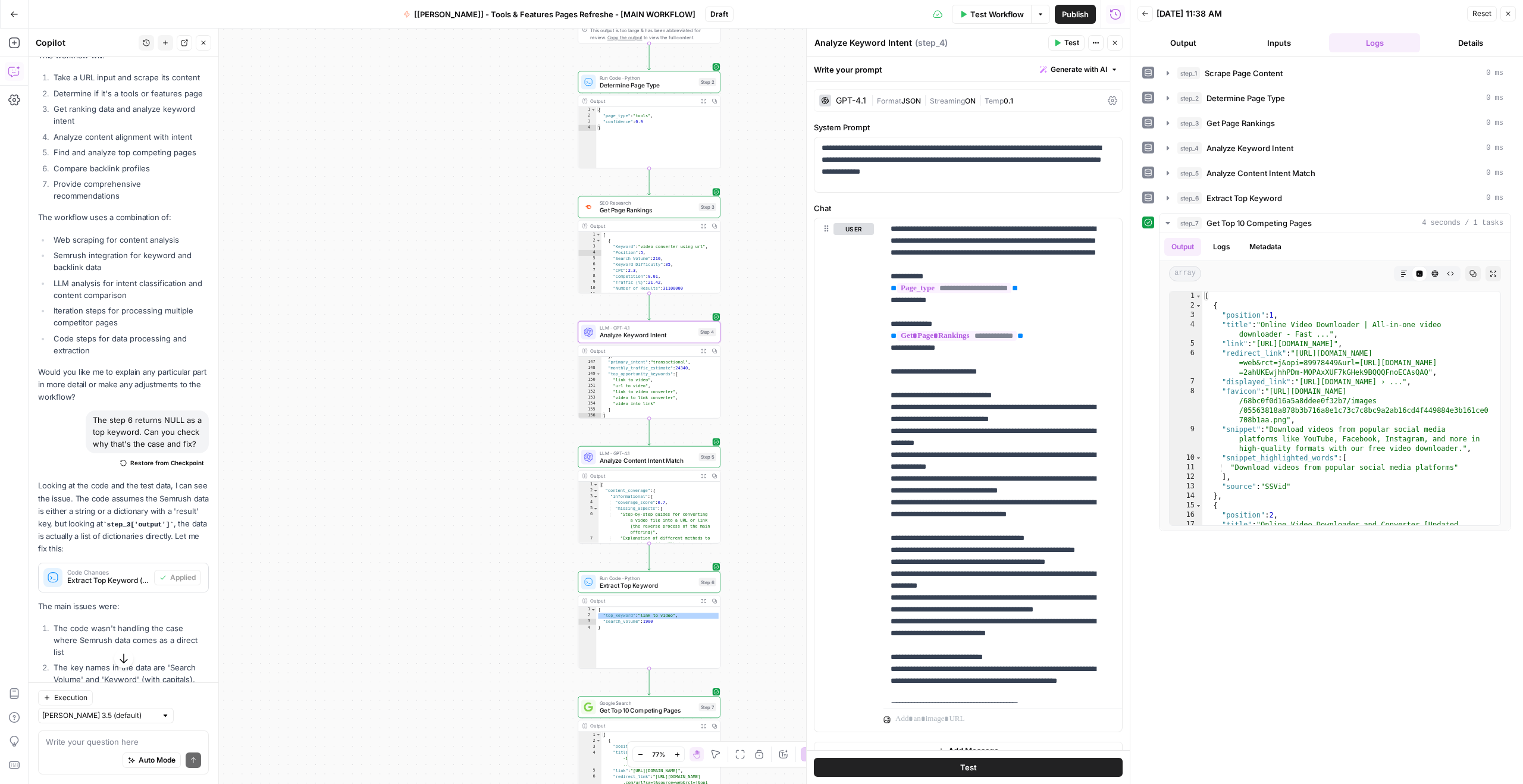
click at [638, 203] on span "SEO Research" at bounding box center [648, 202] width 96 height 7
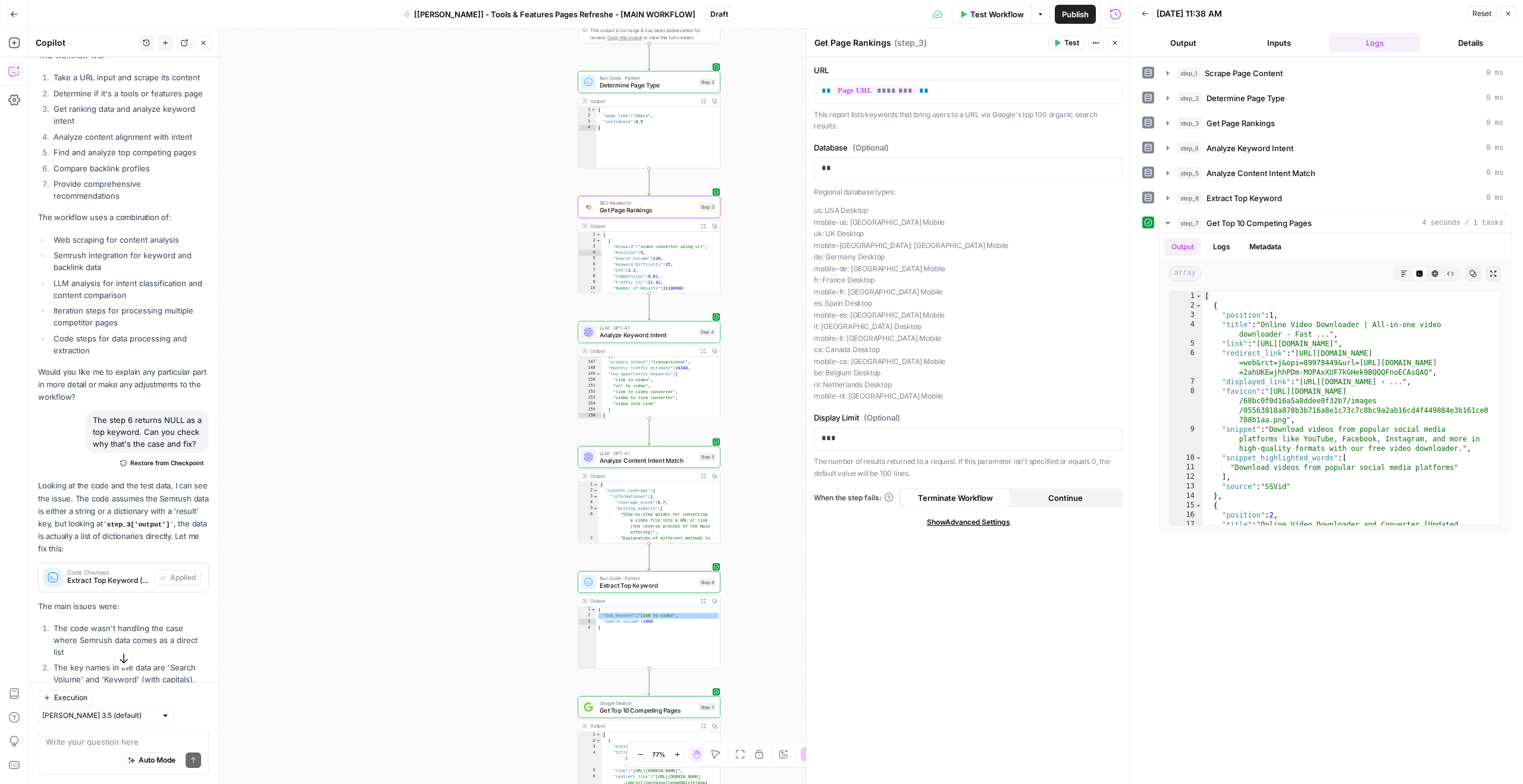
scroll to position [348, 0]
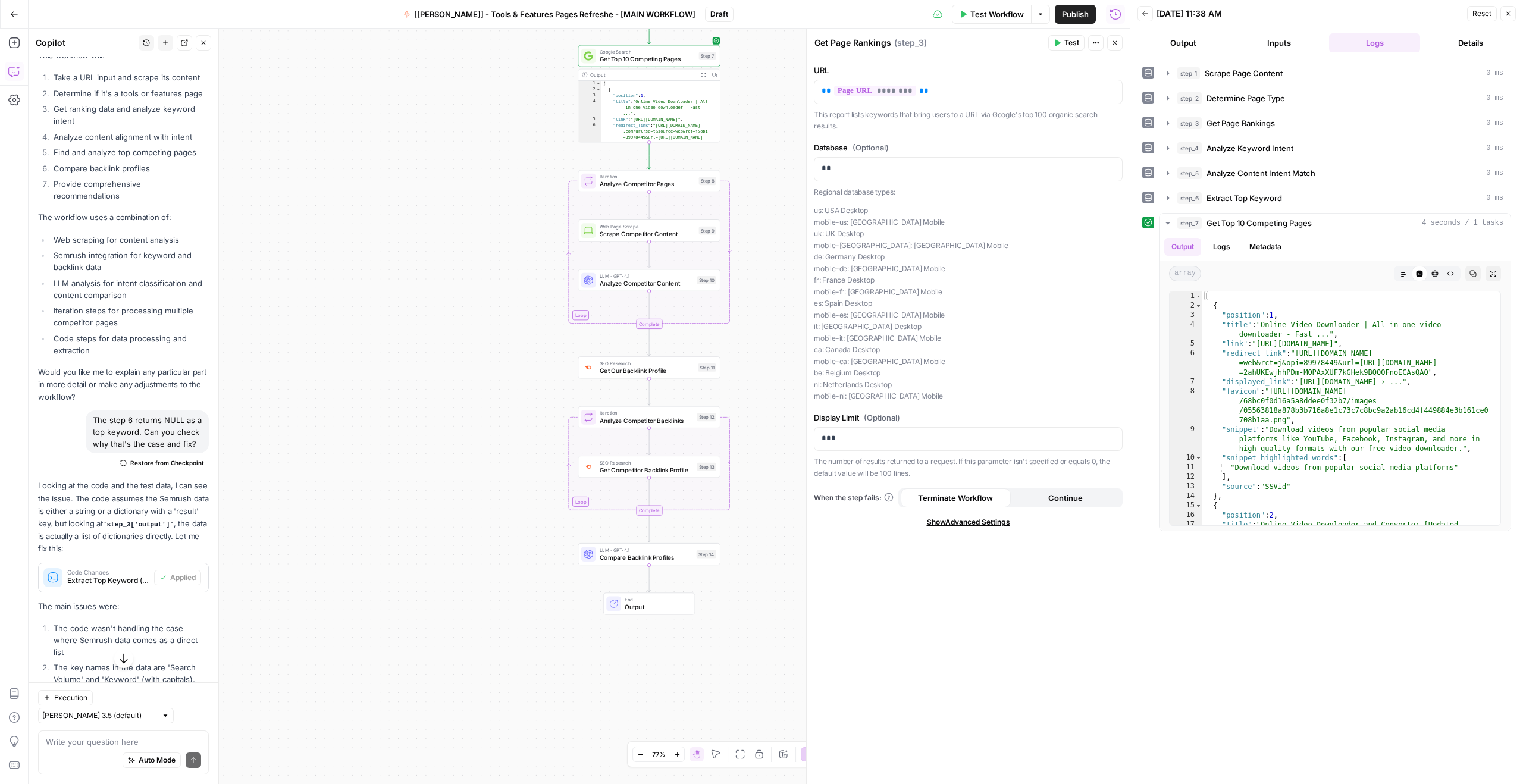
click at [641, 600] on span "End" at bounding box center [656, 599] width 63 height 7
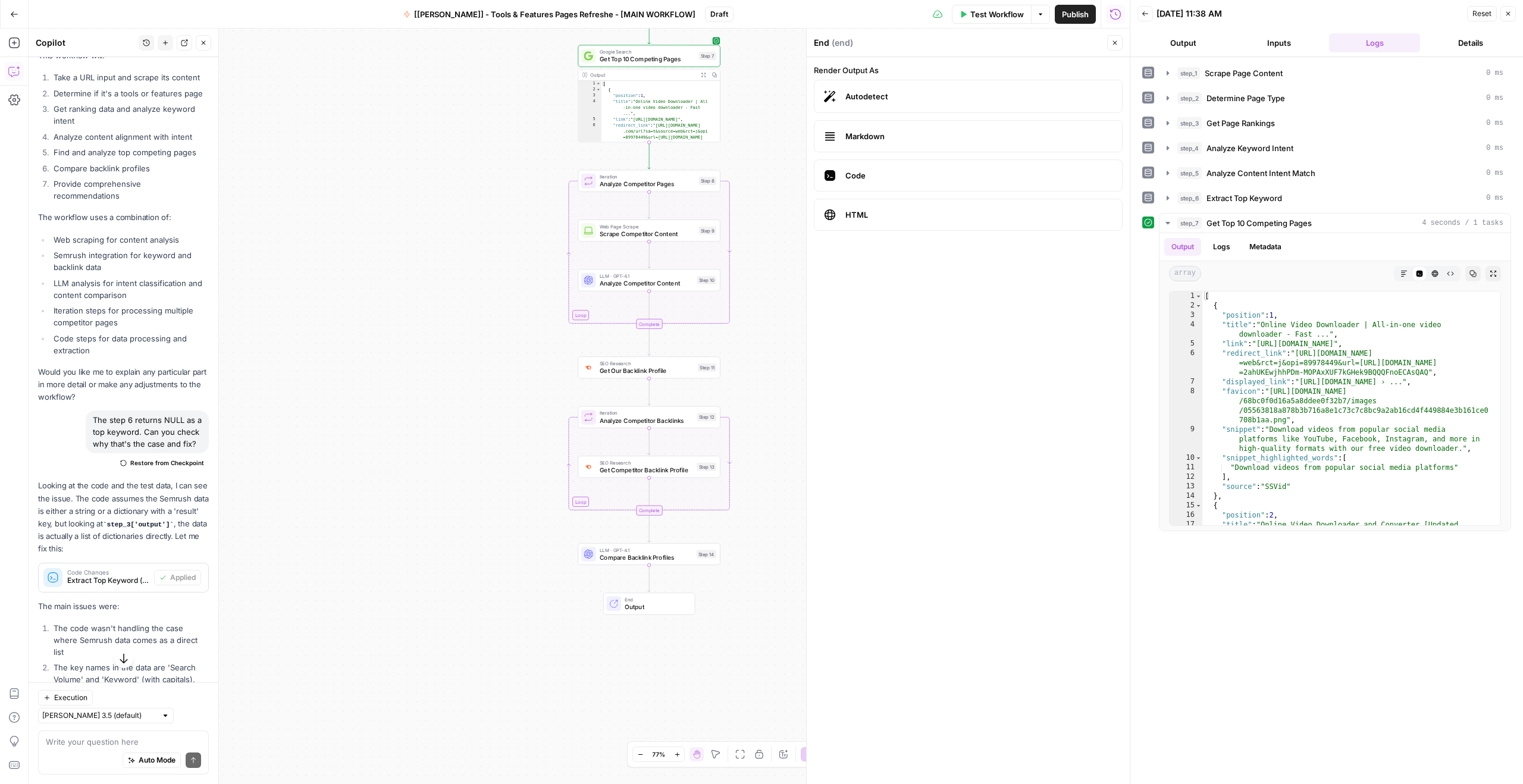
click at [641, 600] on span "End" at bounding box center [656, 599] width 63 height 7
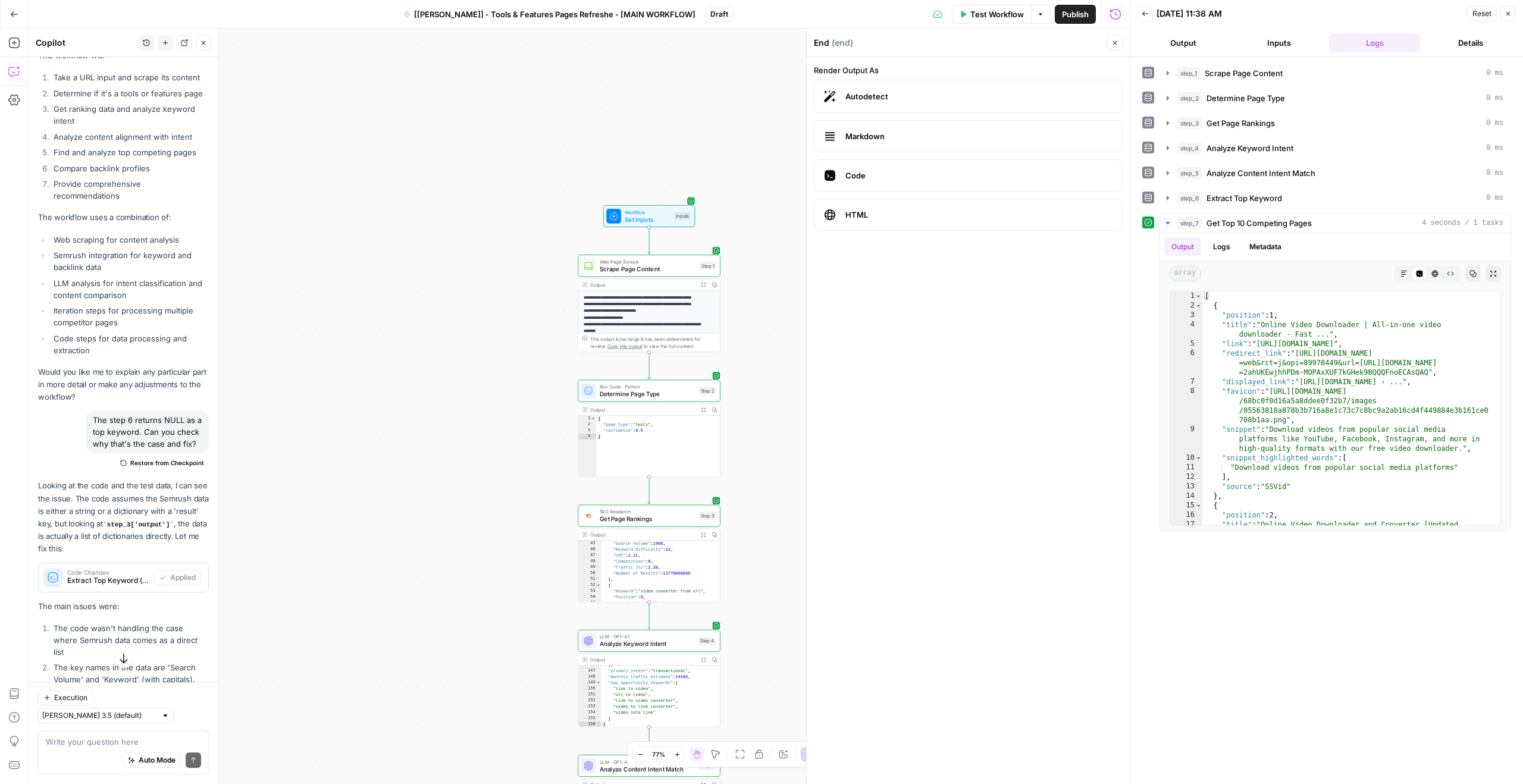
click at [616, 272] on span "Scrape Page Content" at bounding box center [648, 269] width 96 height 9
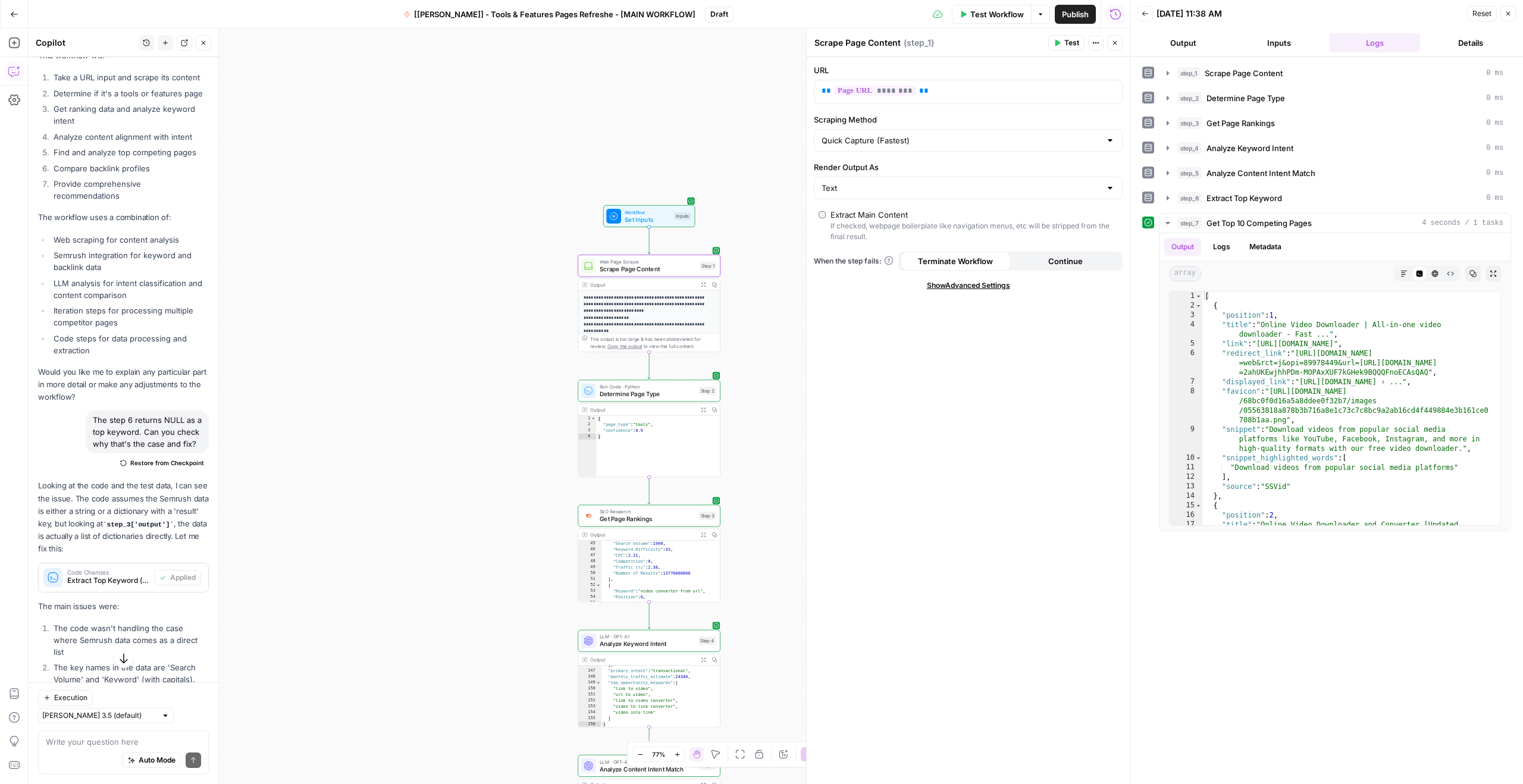
click at [1226, 35] on button "Output" at bounding box center [1183, 43] width 91 height 19
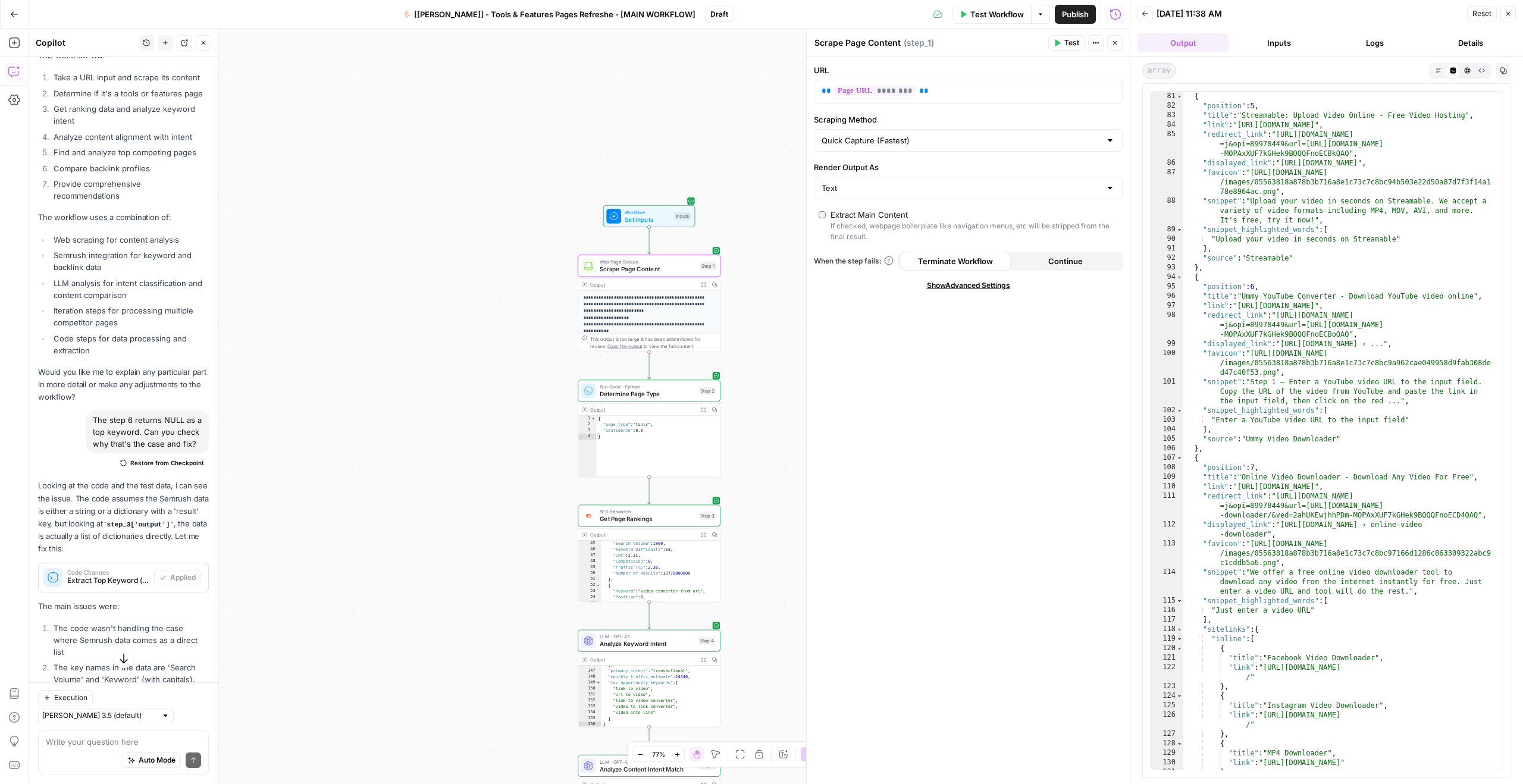
scroll to position [1532, 0]
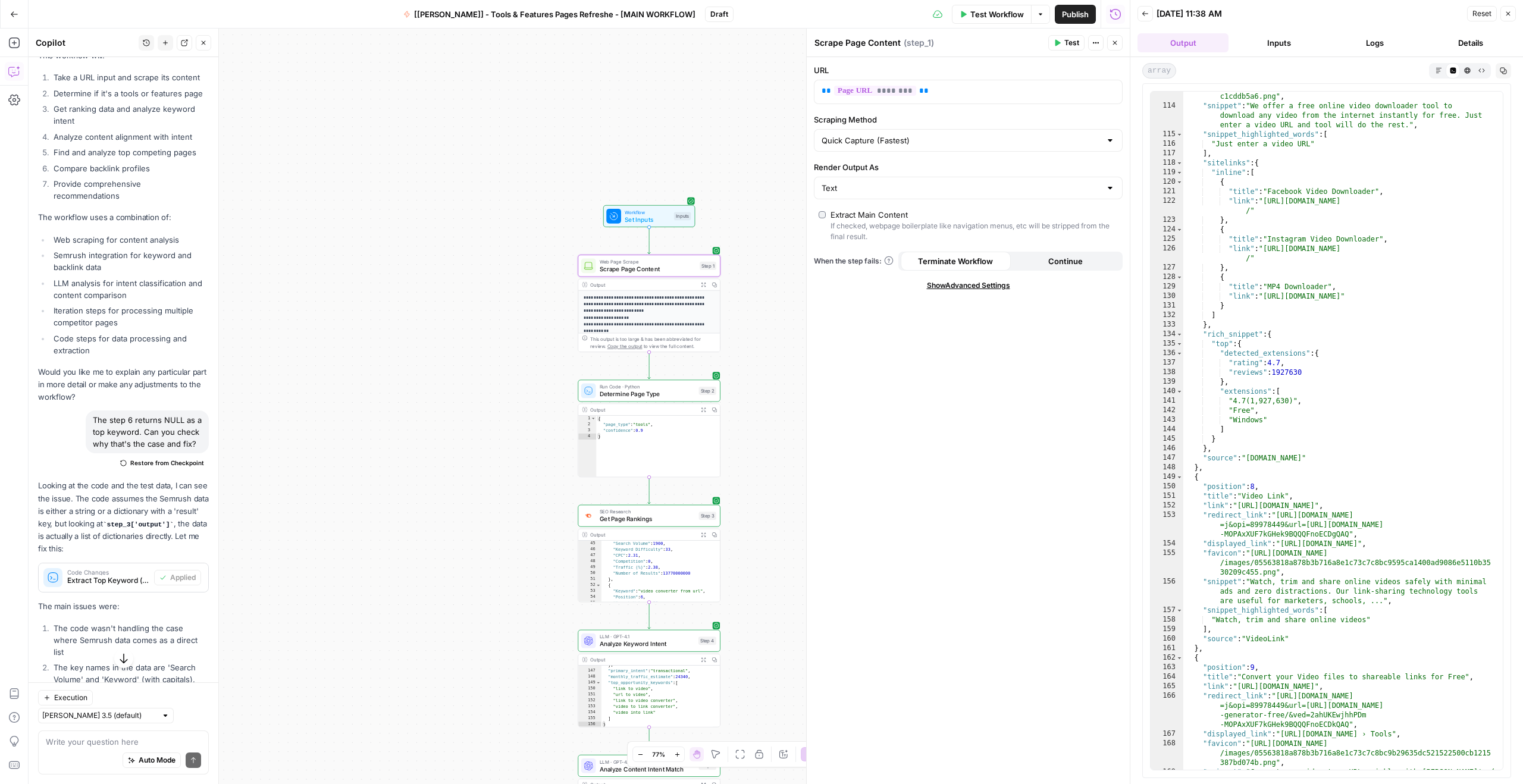
click at [629, 269] on span "Scrape Page Content" at bounding box center [648, 269] width 96 height 9
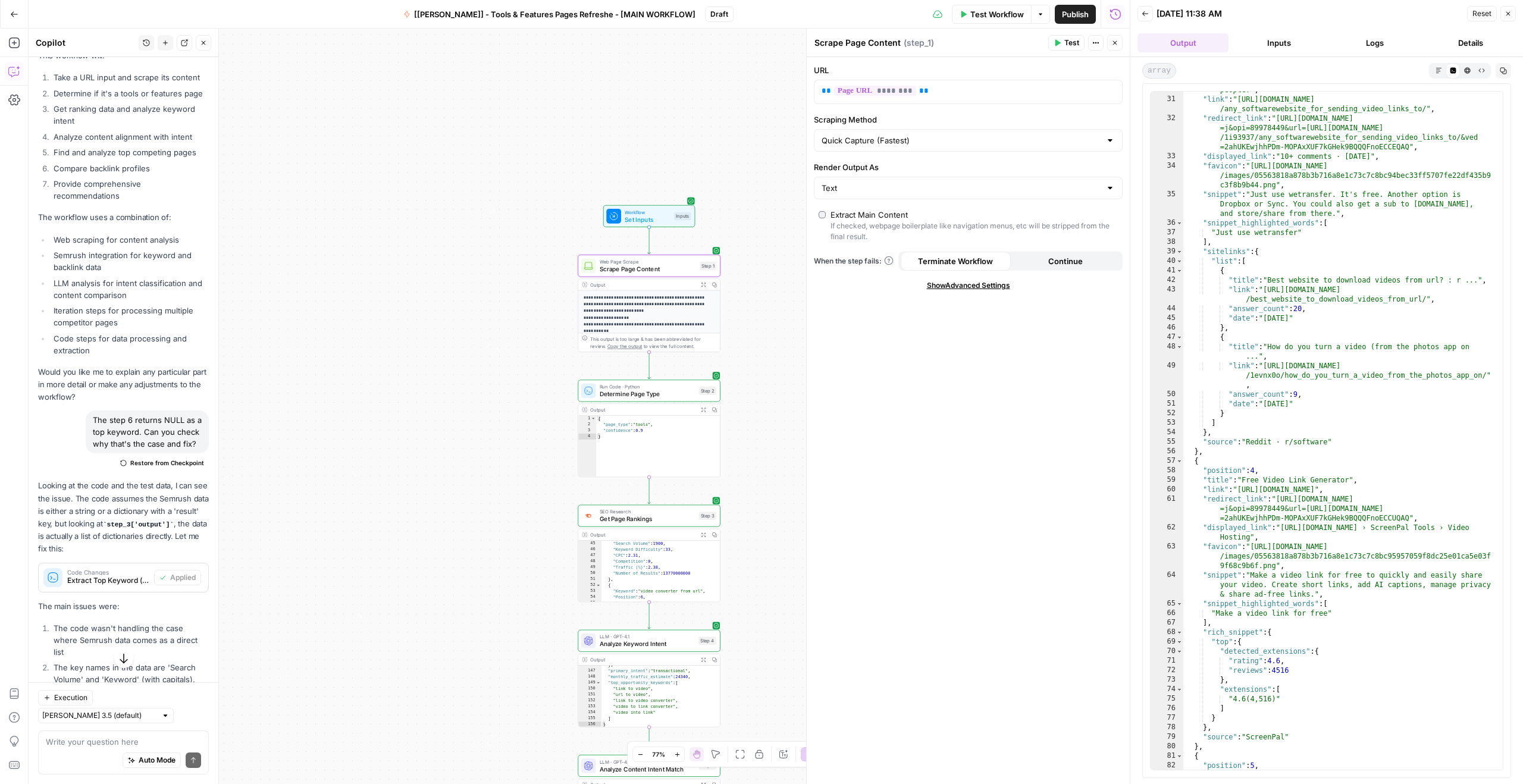
scroll to position [0, 0]
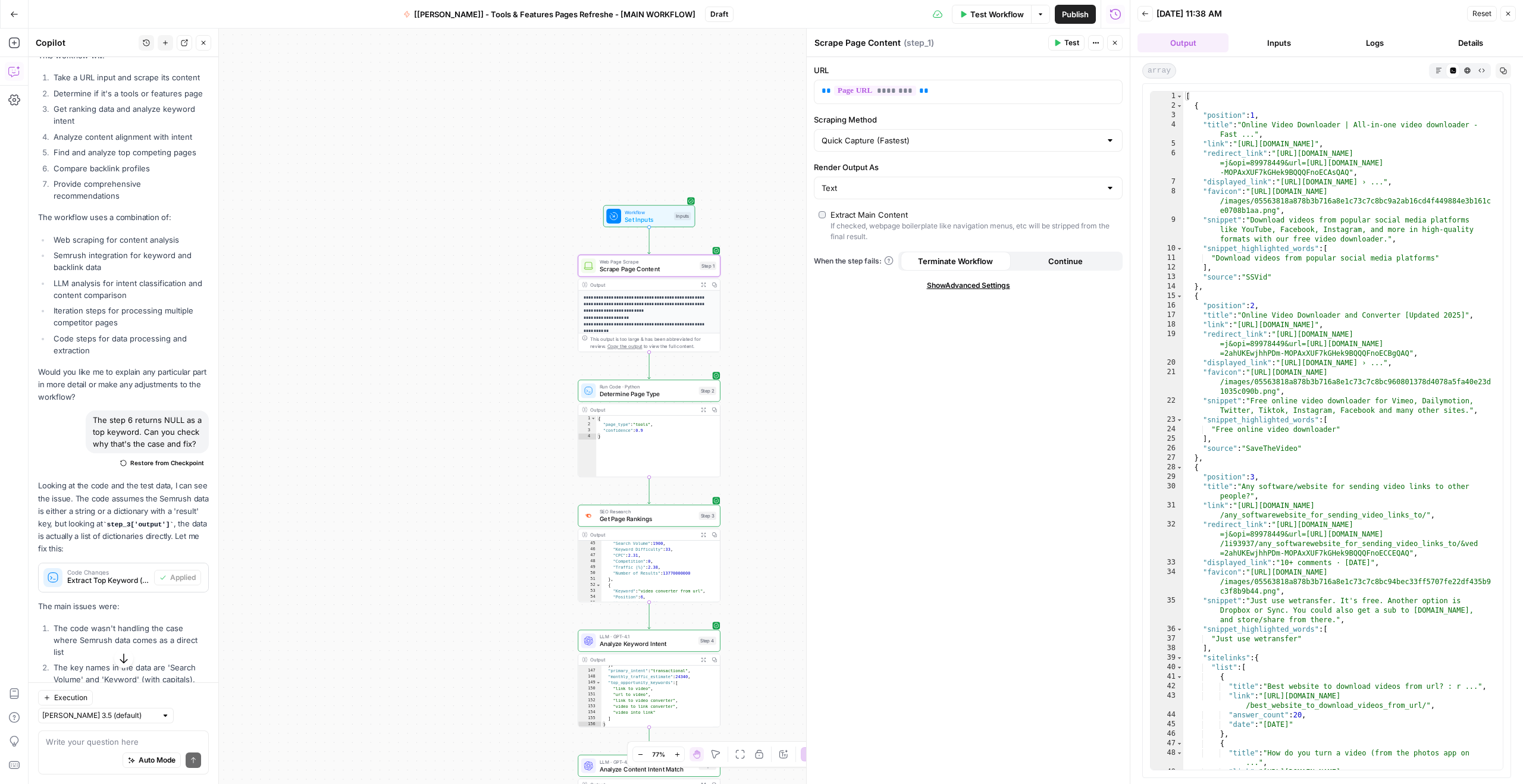
click at [637, 213] on span "Workflow" at bounding box center [647, 211] width 45 height 7
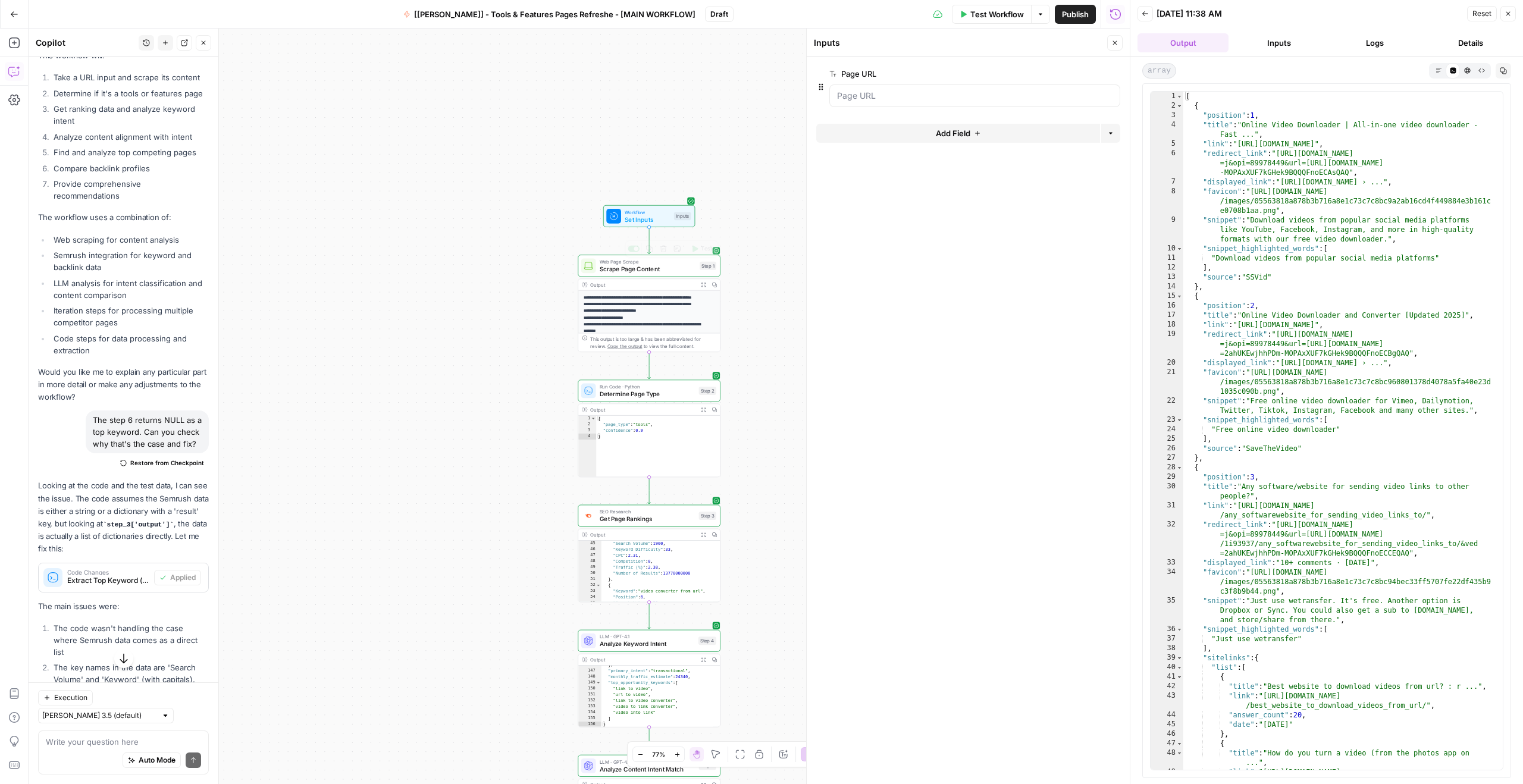
click at [611, 270] on span "Scrape Page Content" at bounding box center [648, 269] width 96 height 9
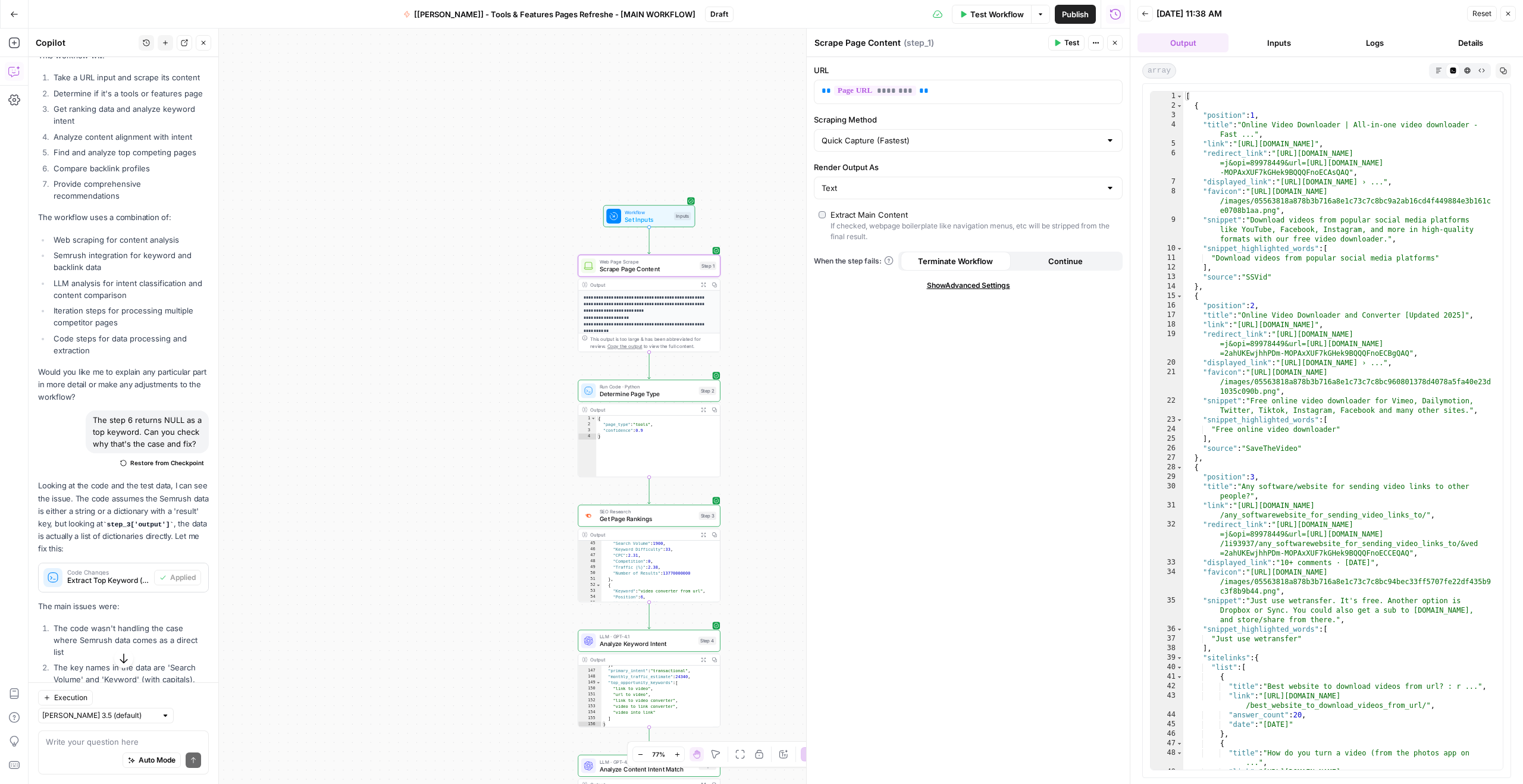
click at [1261, 43] on button "Inputs" at bounding box center [1279, 43] width 91 height 19
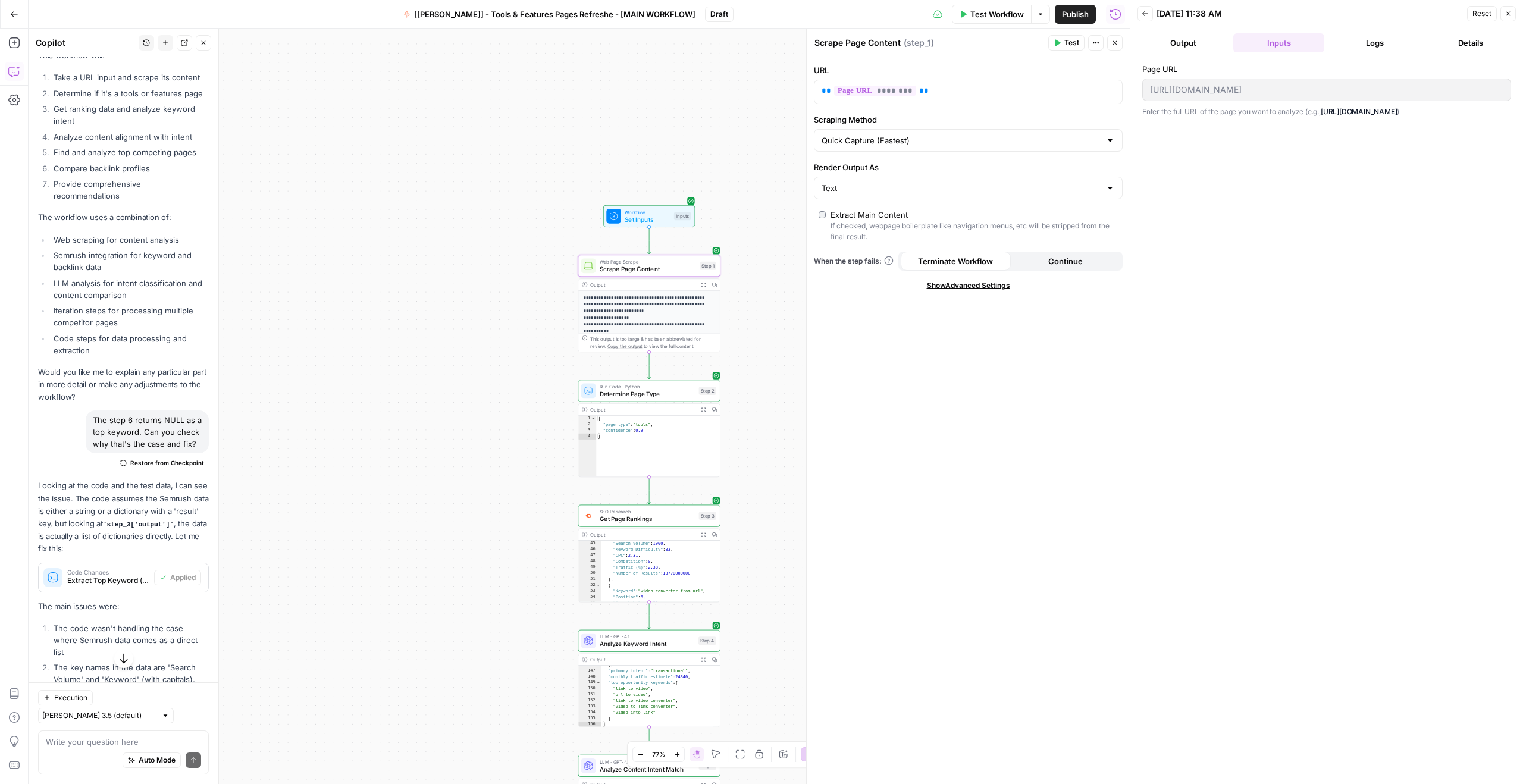
click at [1370, 37] on button "Logs" at bounding box center [1374, 43] width 91 height 19
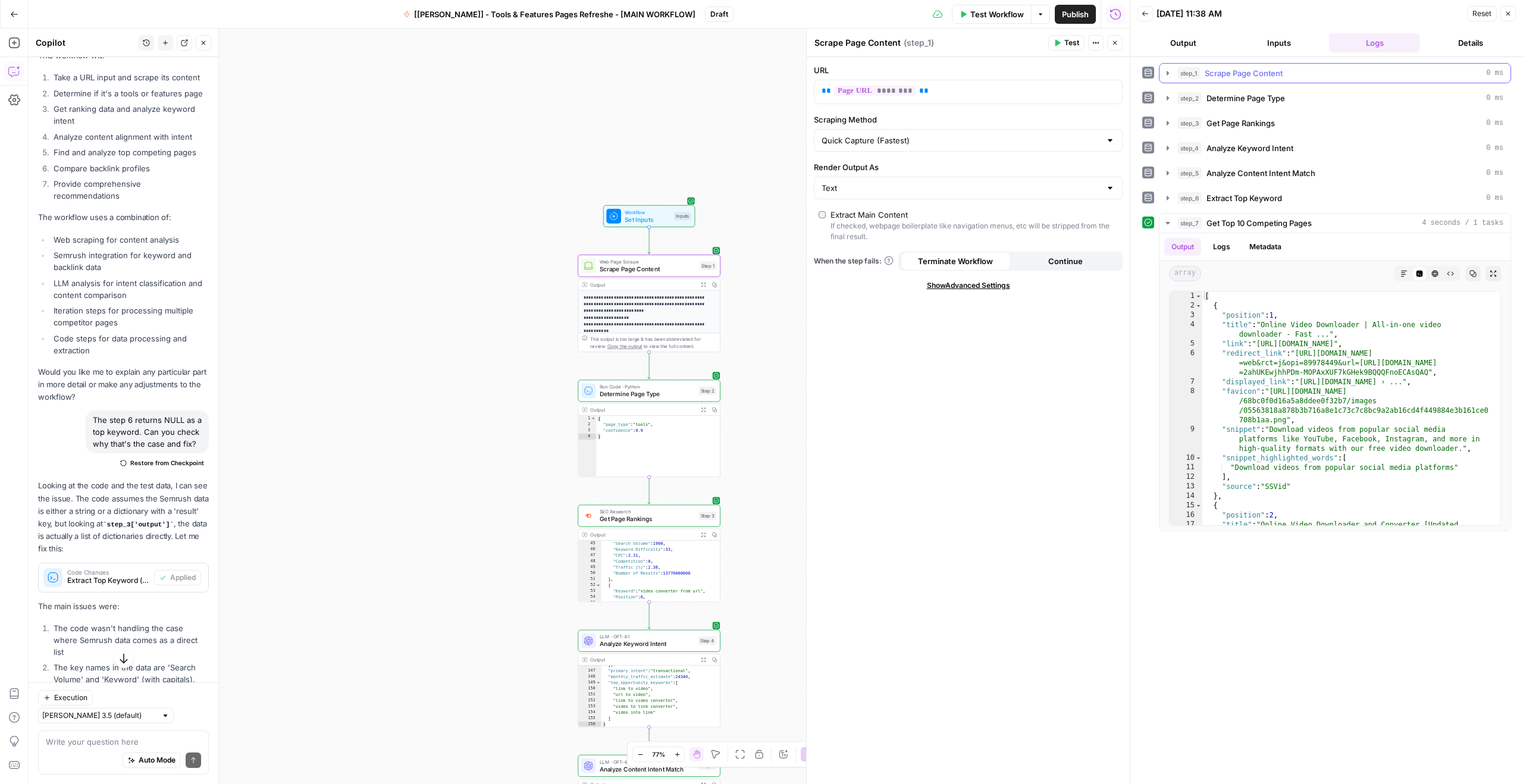
click at [1217, 74] on span "Scrape Page Content" at bounding box center [1244, 73] width 78 height 12
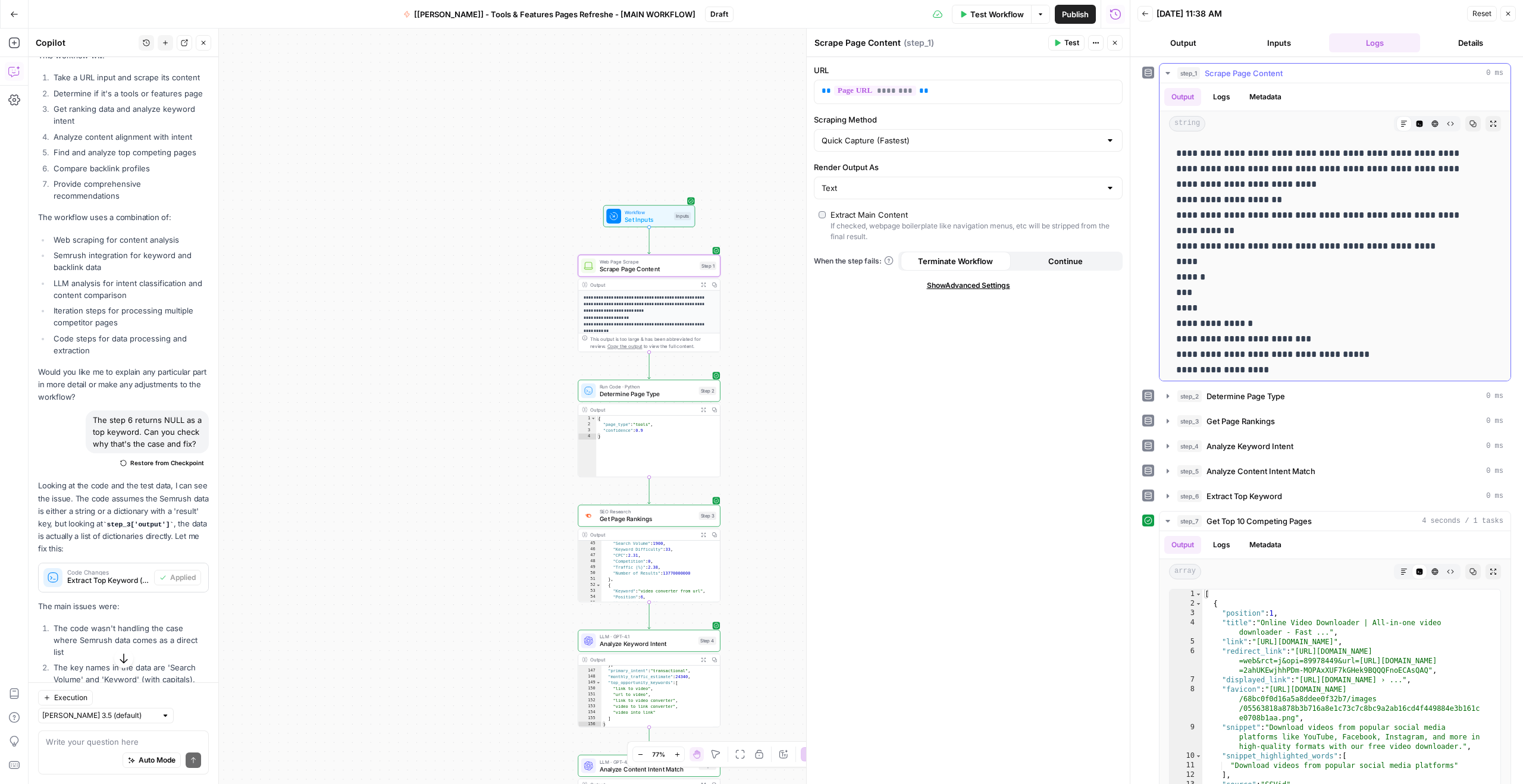
click at [1232, 95] on button "Logs" at bounding box center [1221, 97] width 31 height 18
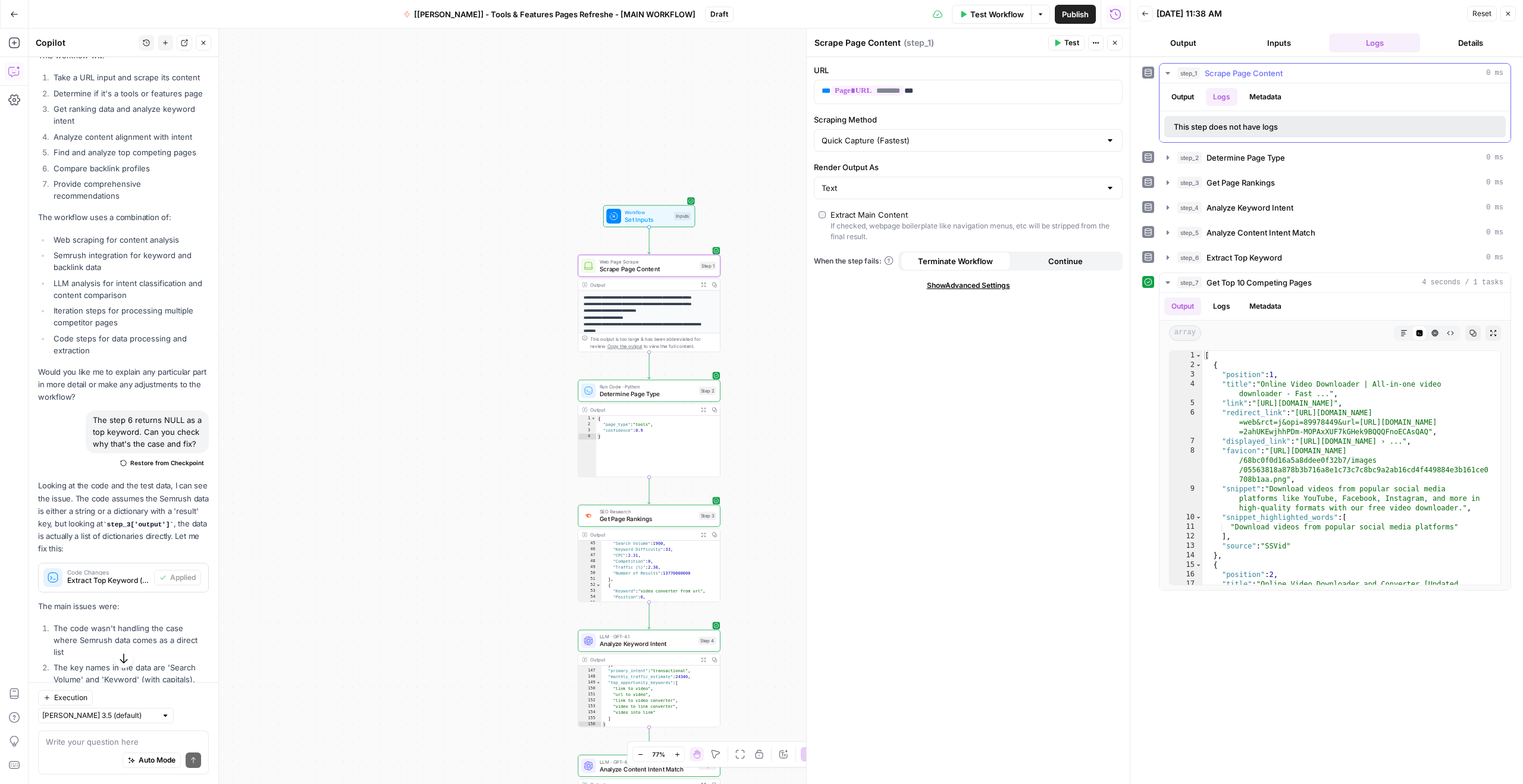
click at [1286, 98] on button "Metadata" at bounding box center [1265, 97] width 47 height 18
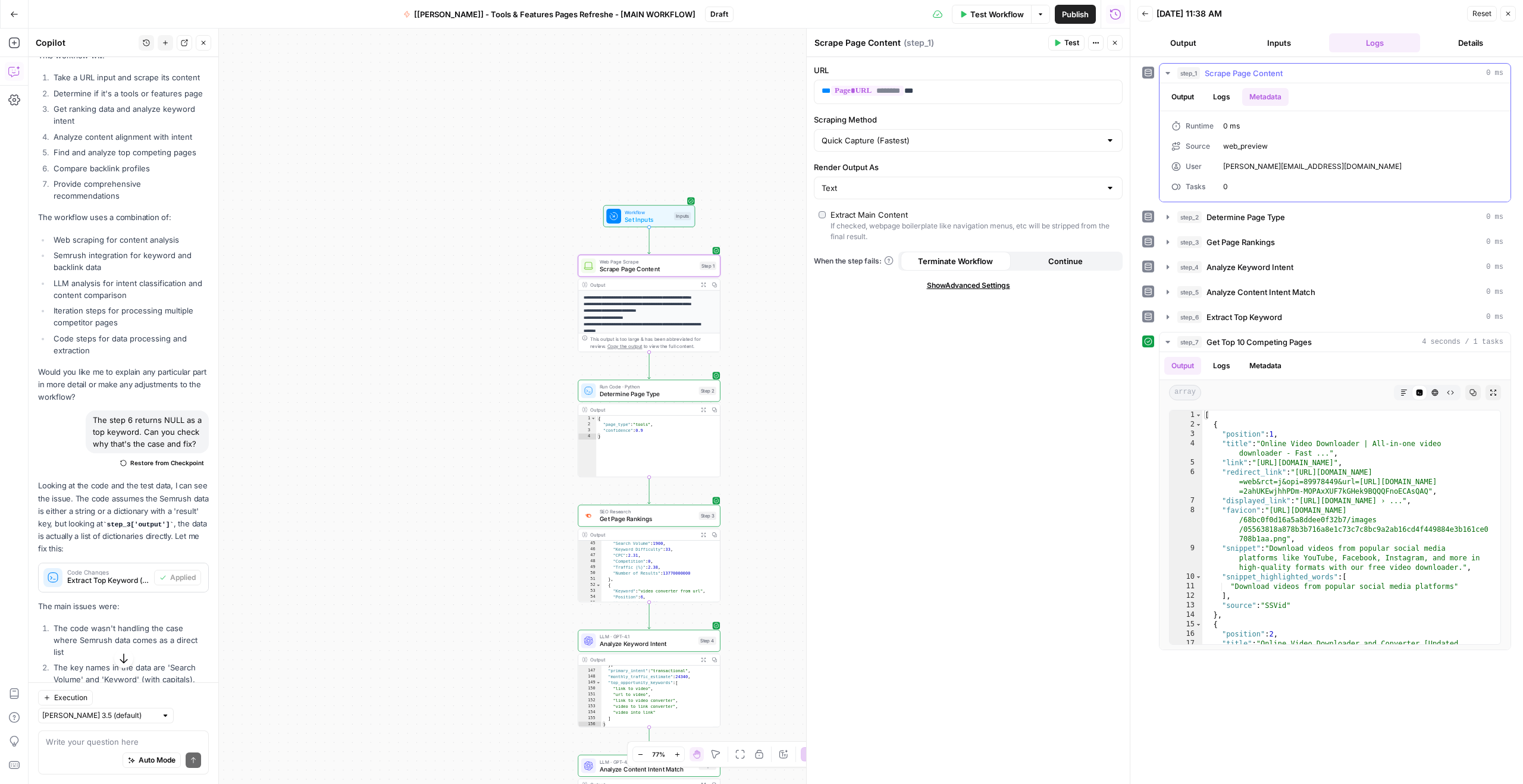
click at [1226, 92] on button "Logs" at bounding box center [1221, 97] width 31 height 18
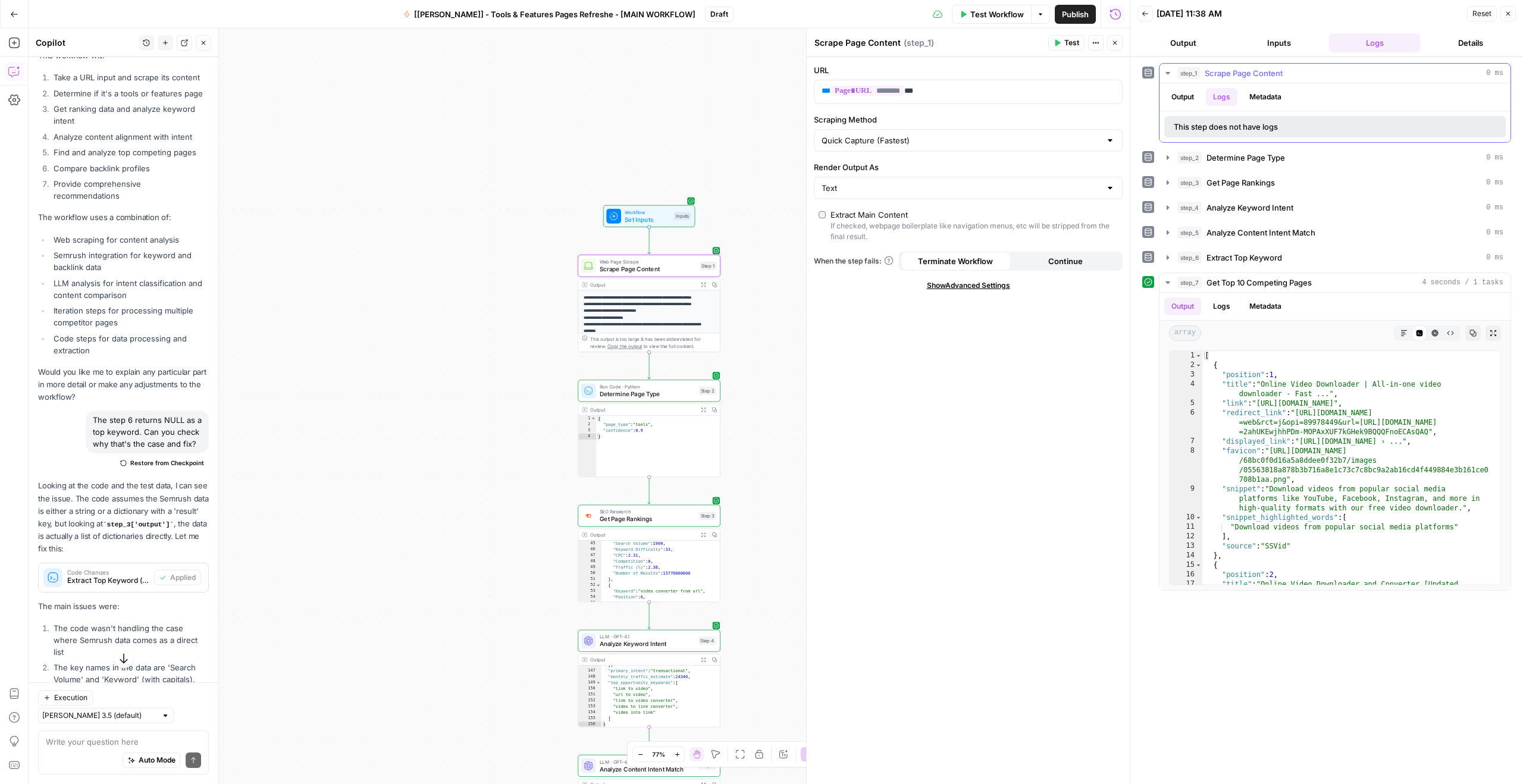
click at [1185, 96] on button "Output" at bounding box center [1182, 97] width 37 height 18
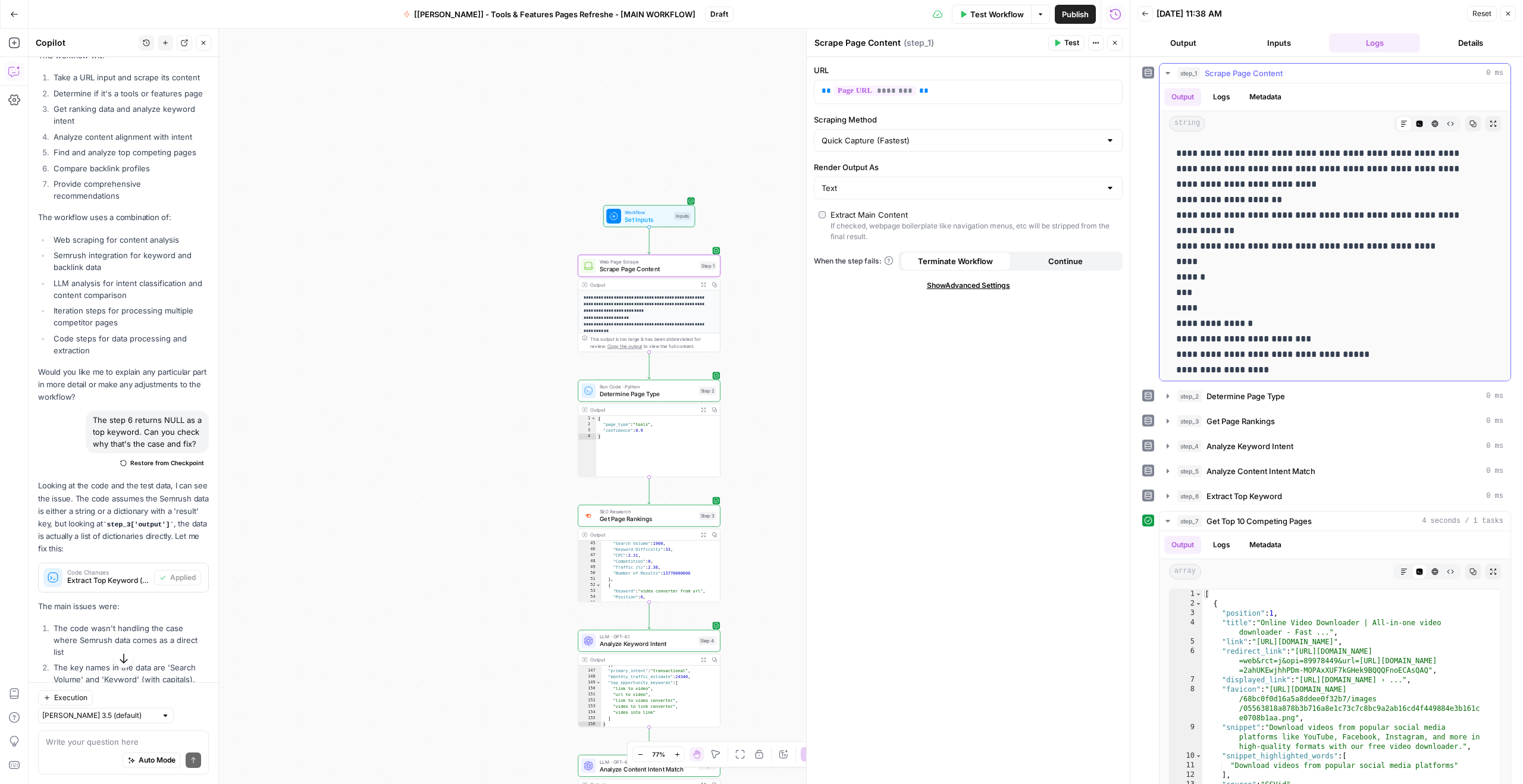
scroll to position [415, 0]
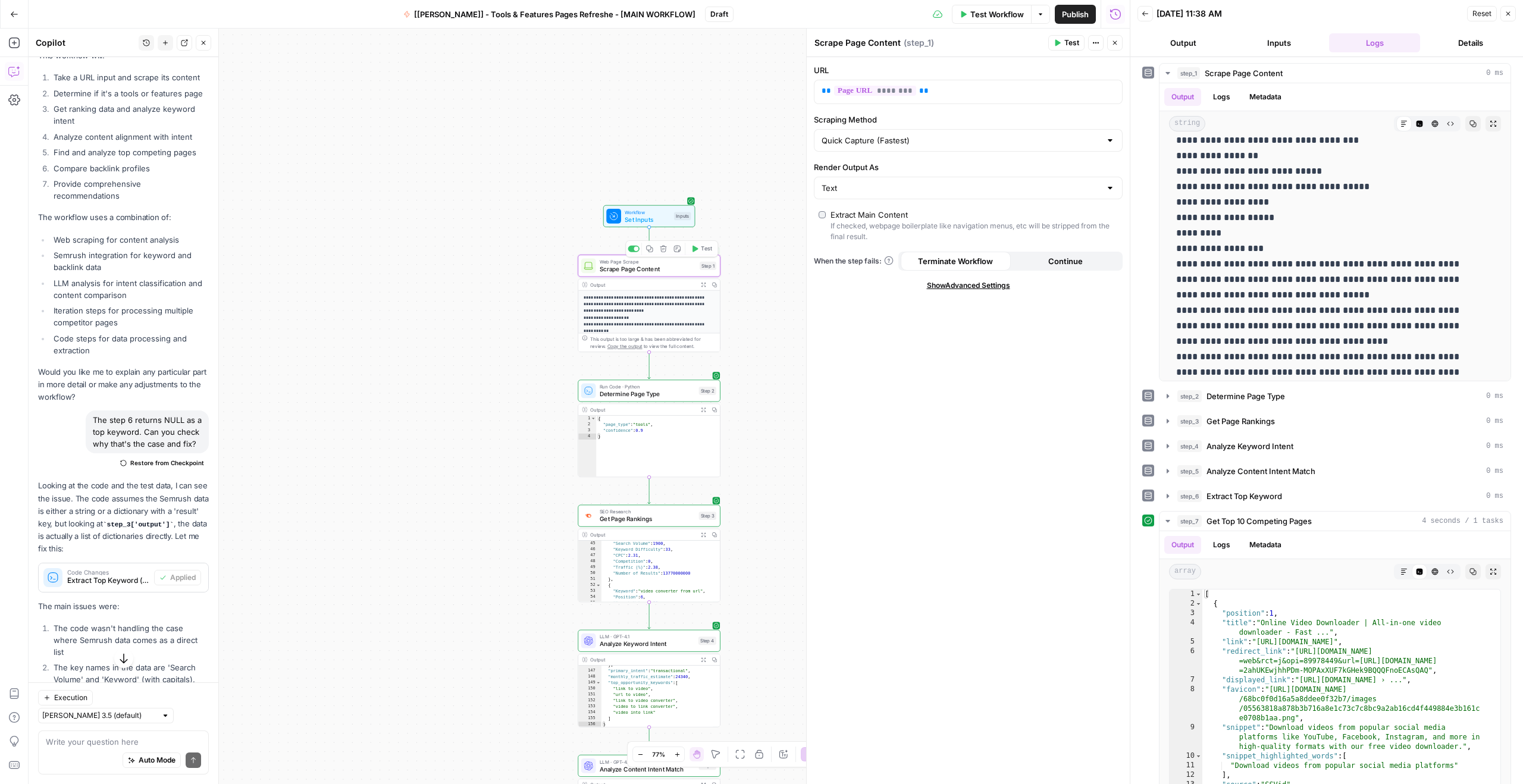
click at [655, 273] on div "Web Page Scrape Scrape Page Content Step 1 Copy step Delete step Add Note Test" at bounding box center [648, 265] width 142 height 22
click at [646, 312] on p "**********" at bounding box center [646, 392] width 124 height 195
click at [706, 285] on button "Expand Output" at bounding box center [704, 285] width 11 height 11
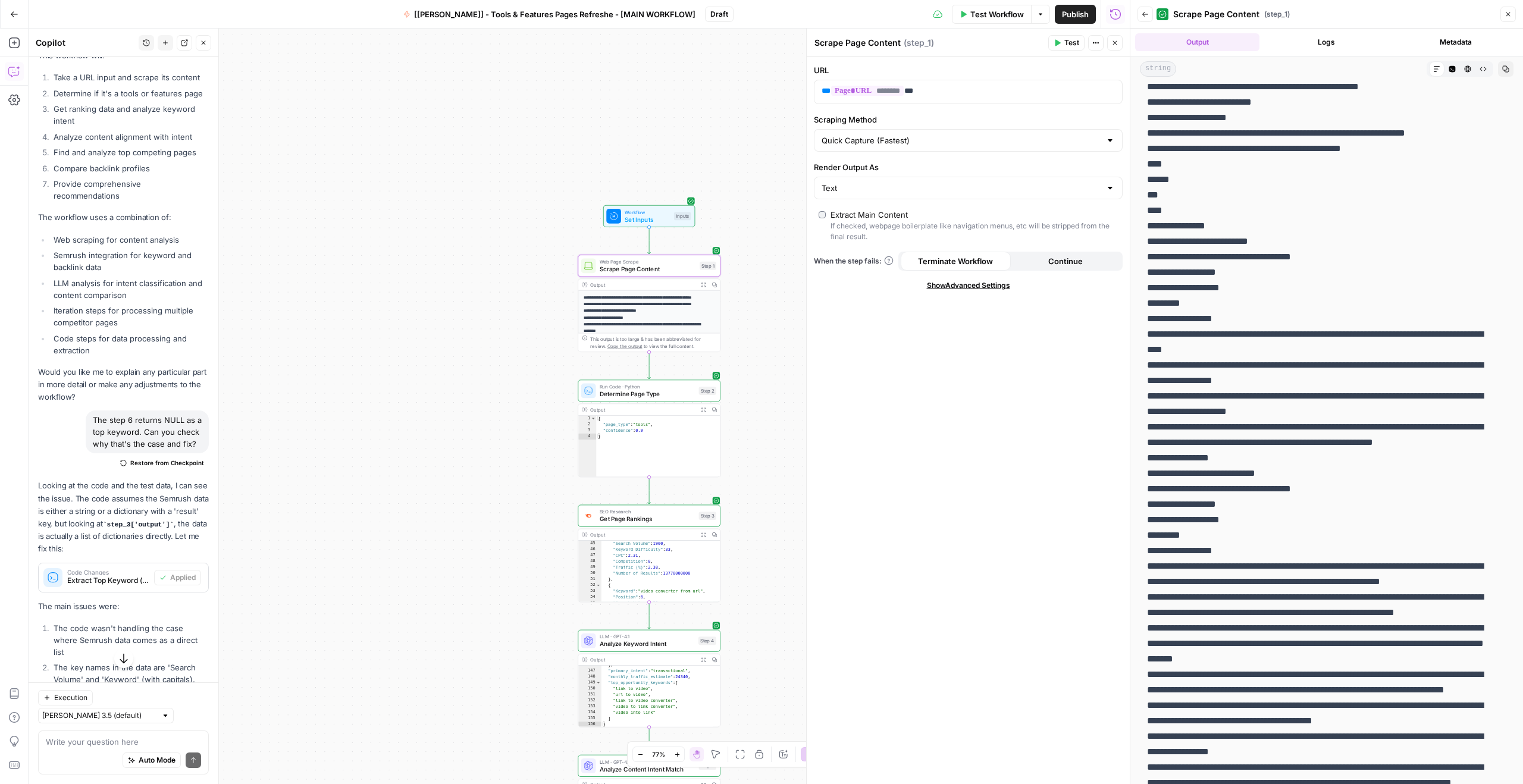
scroll to position [0, 0]
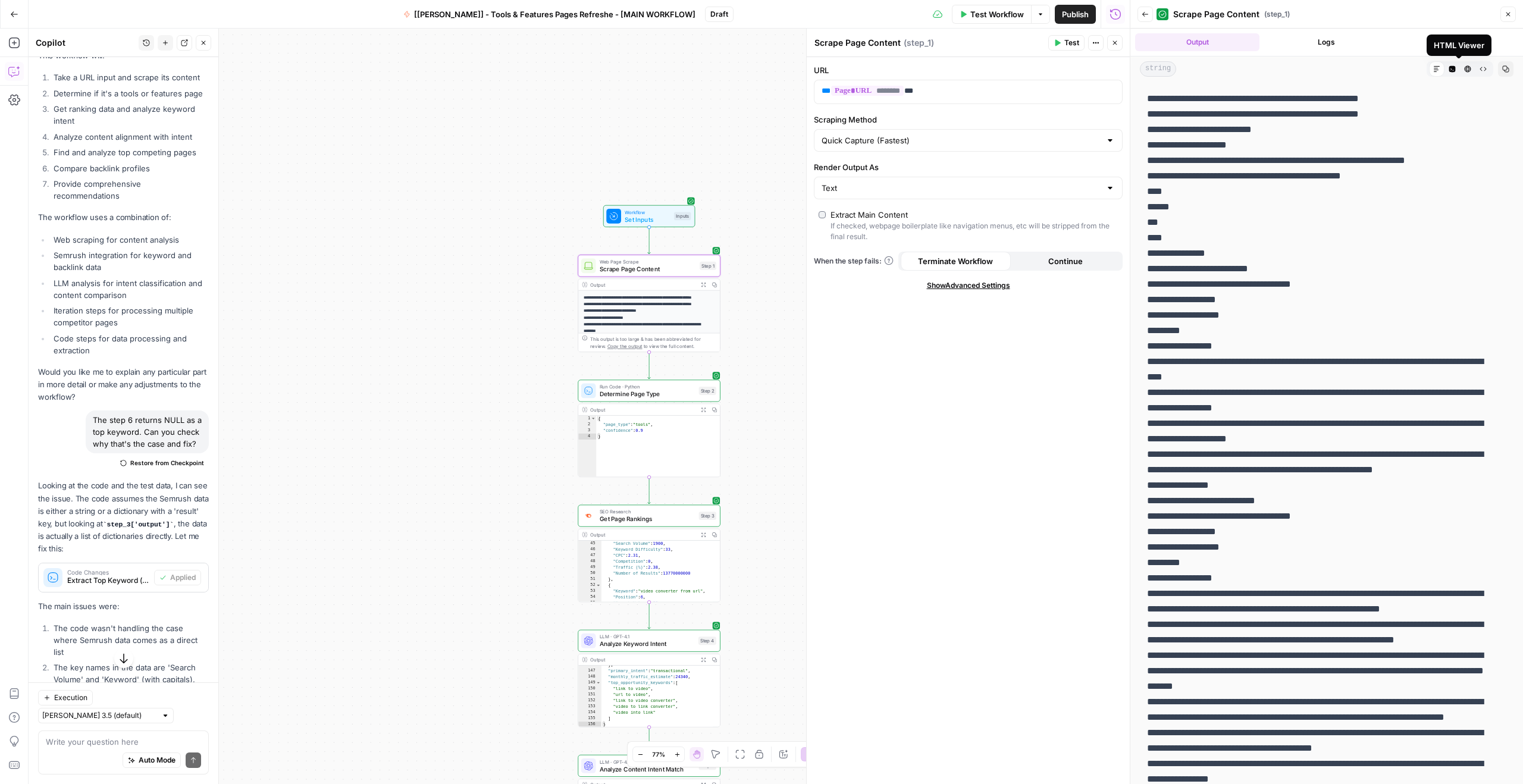
click at [1464, 69] on icon "button" at bounding box center [1467, 69] width 7 height 7
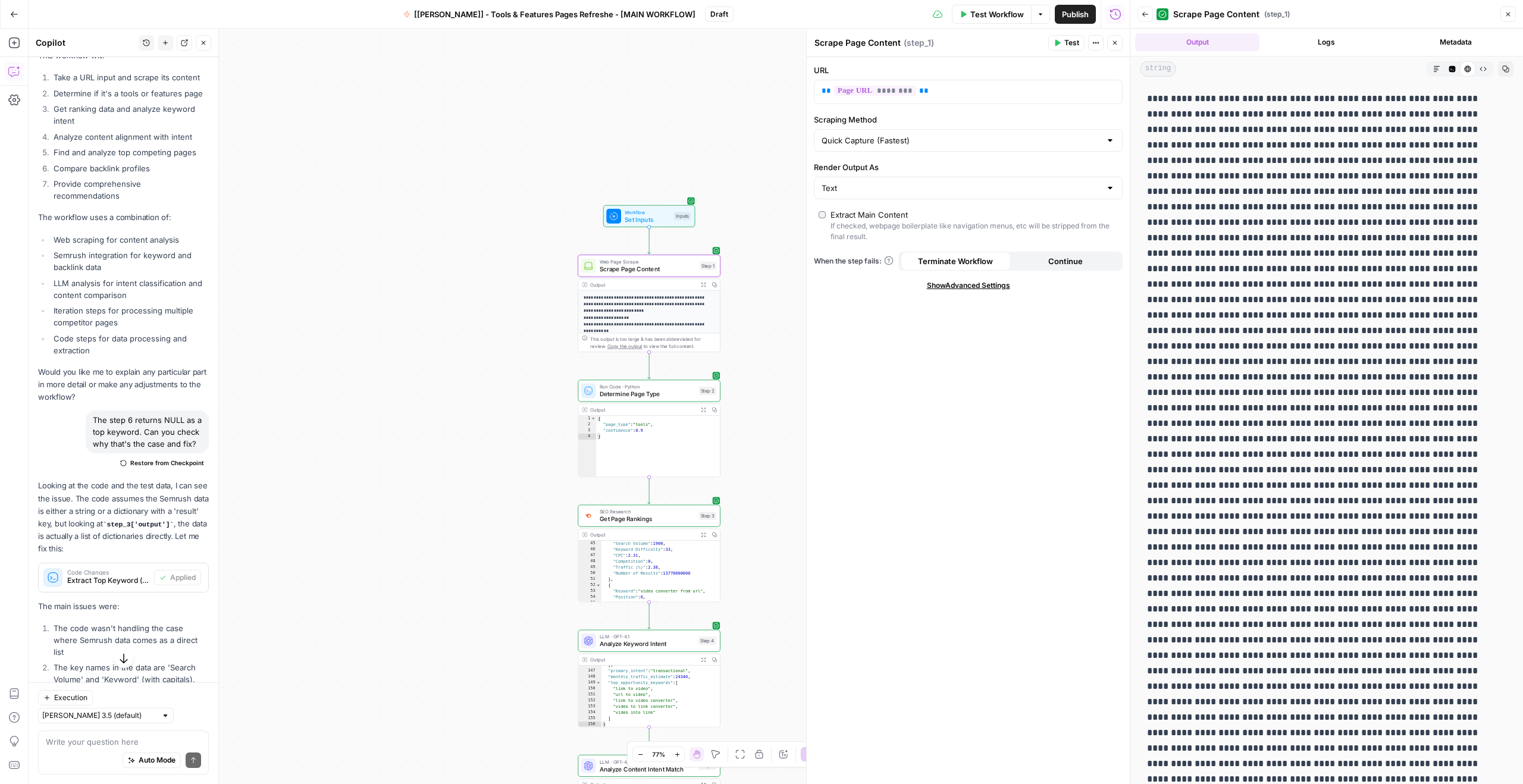
click at [1475, 68] on button "Raw Output" at bounding box center [1483, 69] width 15 height 15
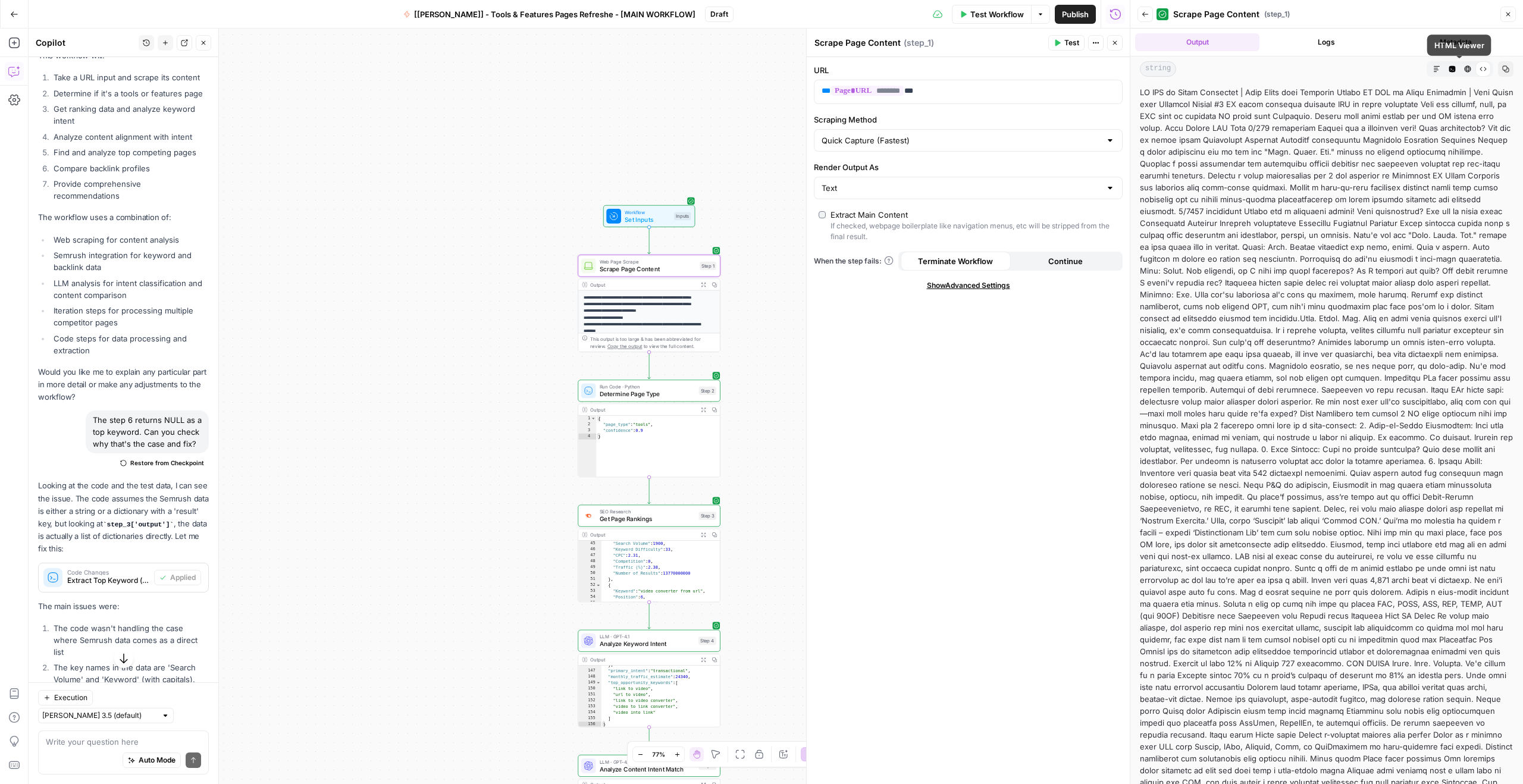
click at [1464, 68] on icon "button" at bounding box center [1467, 69] width 6 height 6
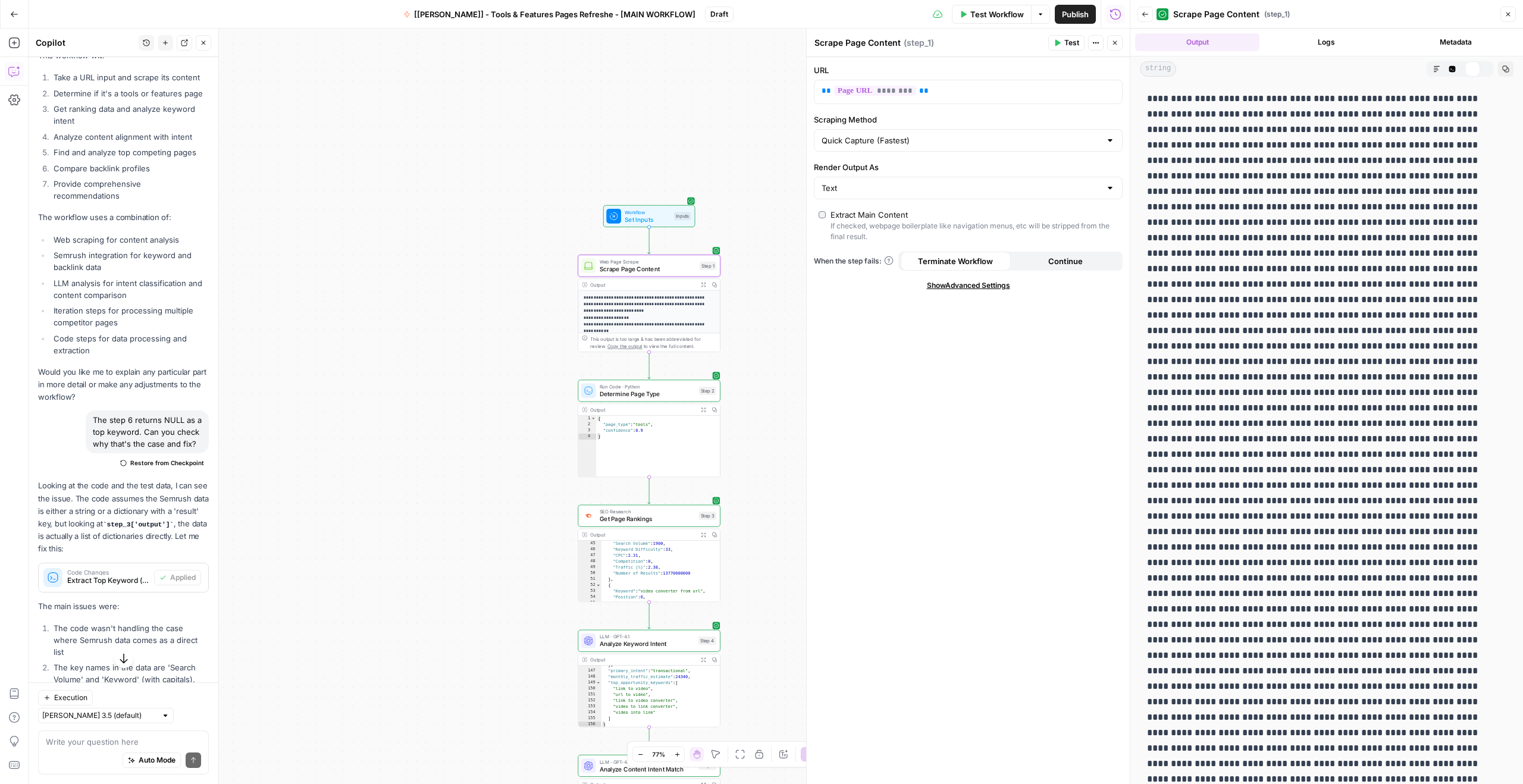
click at [1448, 71] on icon "button" at bounding box center [1452, 69] width 7 height 7
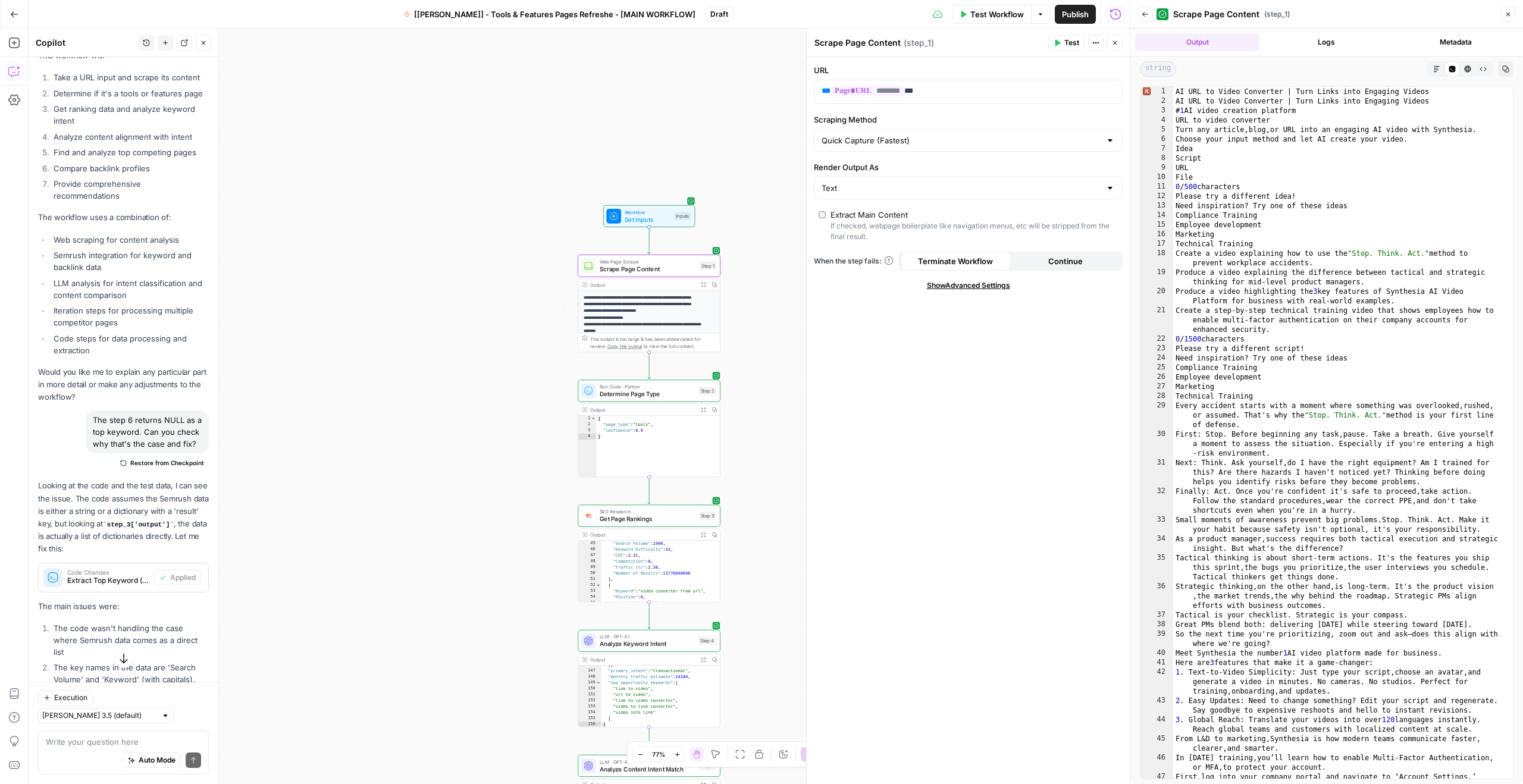
click at [1439, 68] on icon "button" at bounding box center [1436, 69] width 7 height 7
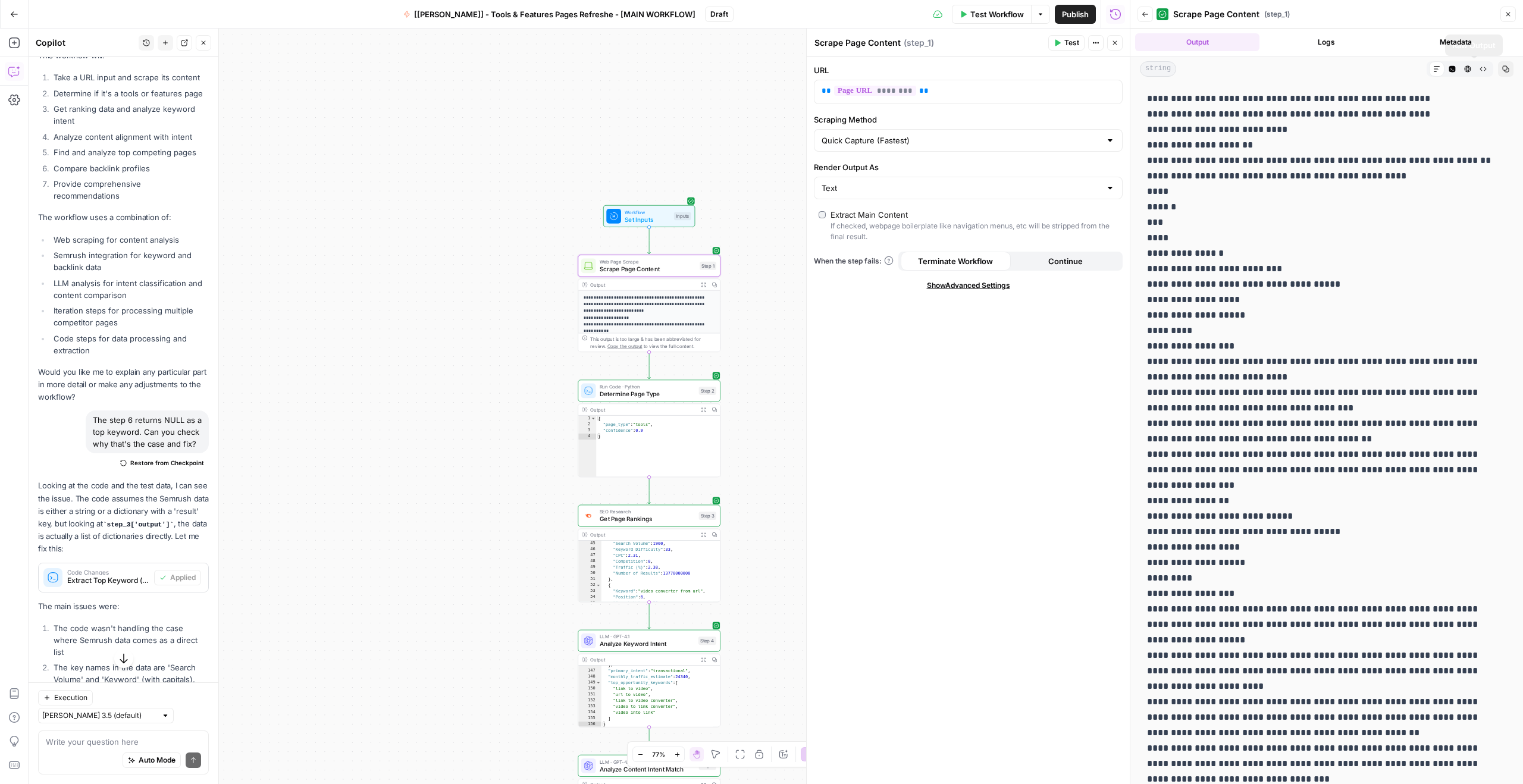
click at [1480, 68] on icon "button" at bounding box center [1483, 69] width 7 height 7
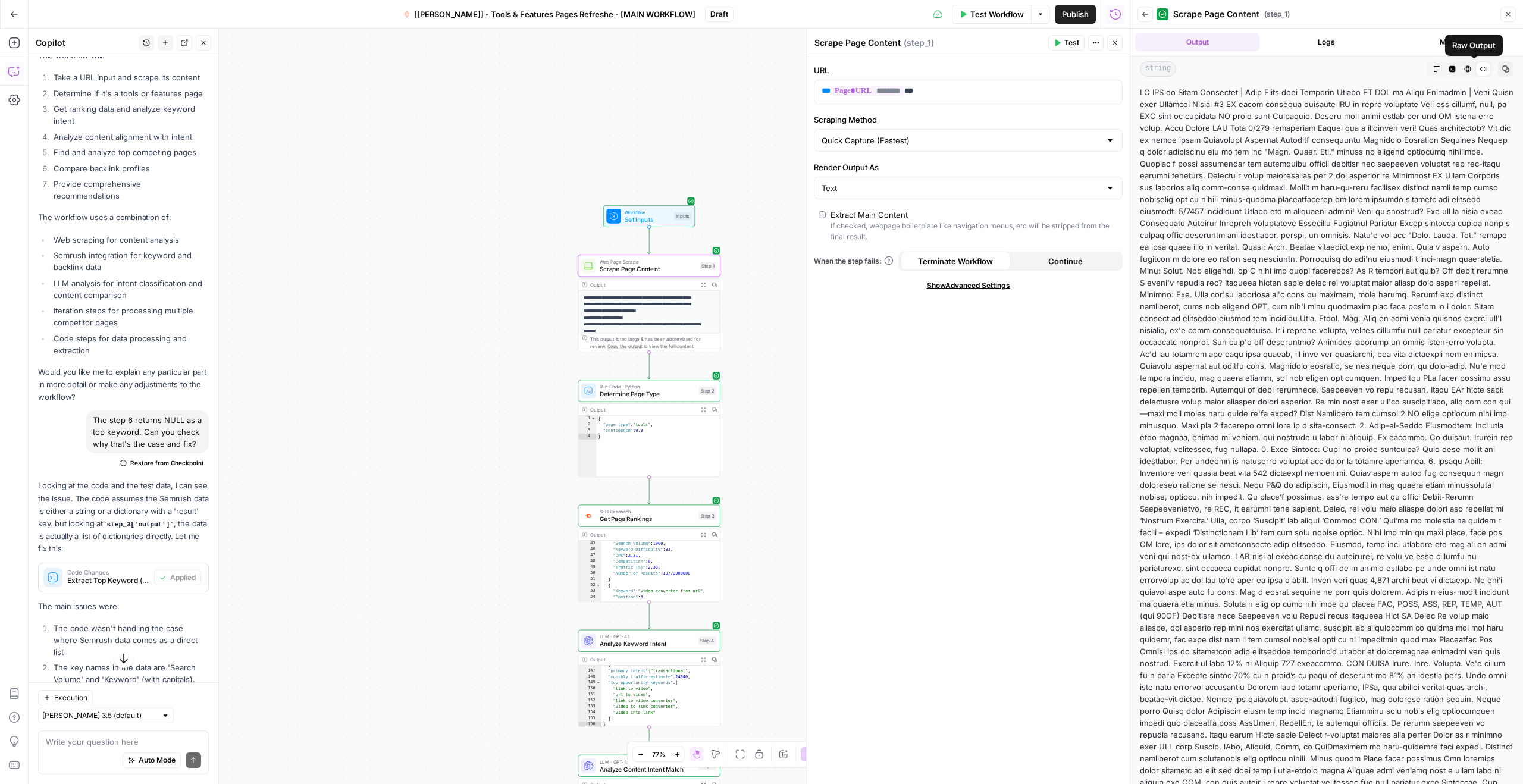
click at [1462, 68] on button "HTML Viewer" at bounding box center [1467, 69] width 15 height 15
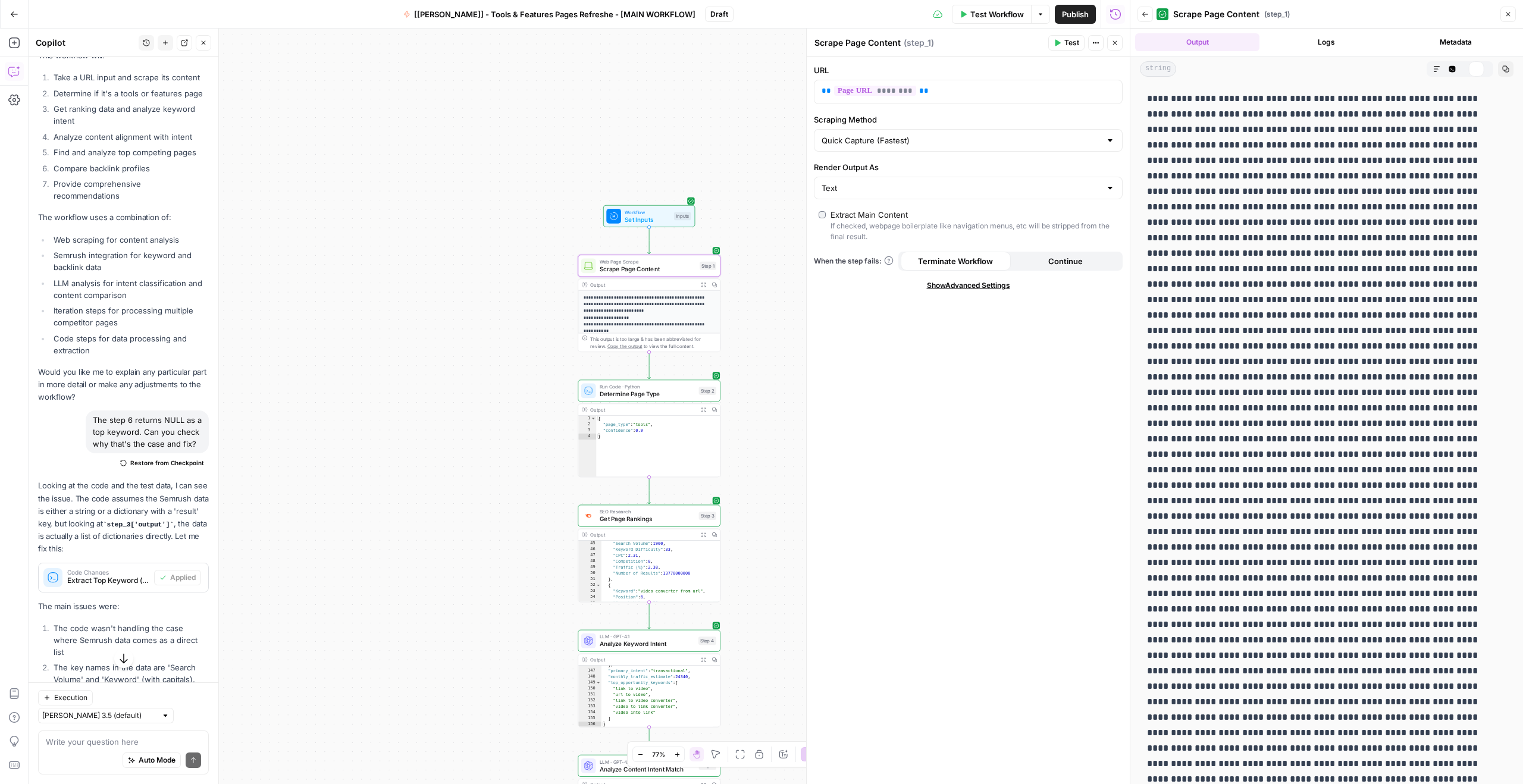
click at [1445, 75] on button "Code Editor" at bounding box center [1452, 69] width 15 height 15
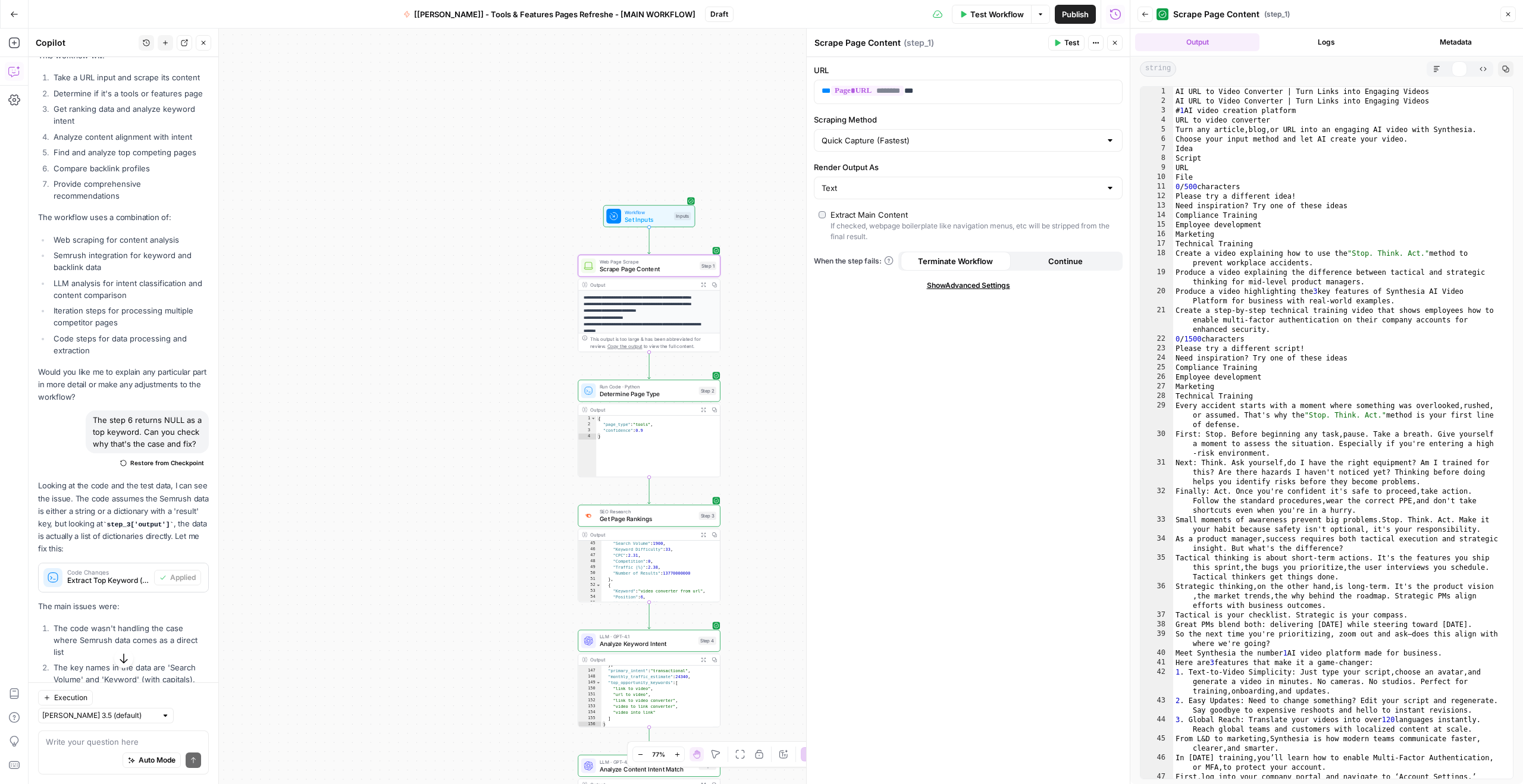
click at [1428, 73] on div "Markdown Code Editor HTML Viewer Raw Output" at bounding box center [1460, 69] width 66 height 15
click at [1432, 72] on button "Markdown" at bounding box center [1436, 69] width 15 height 15
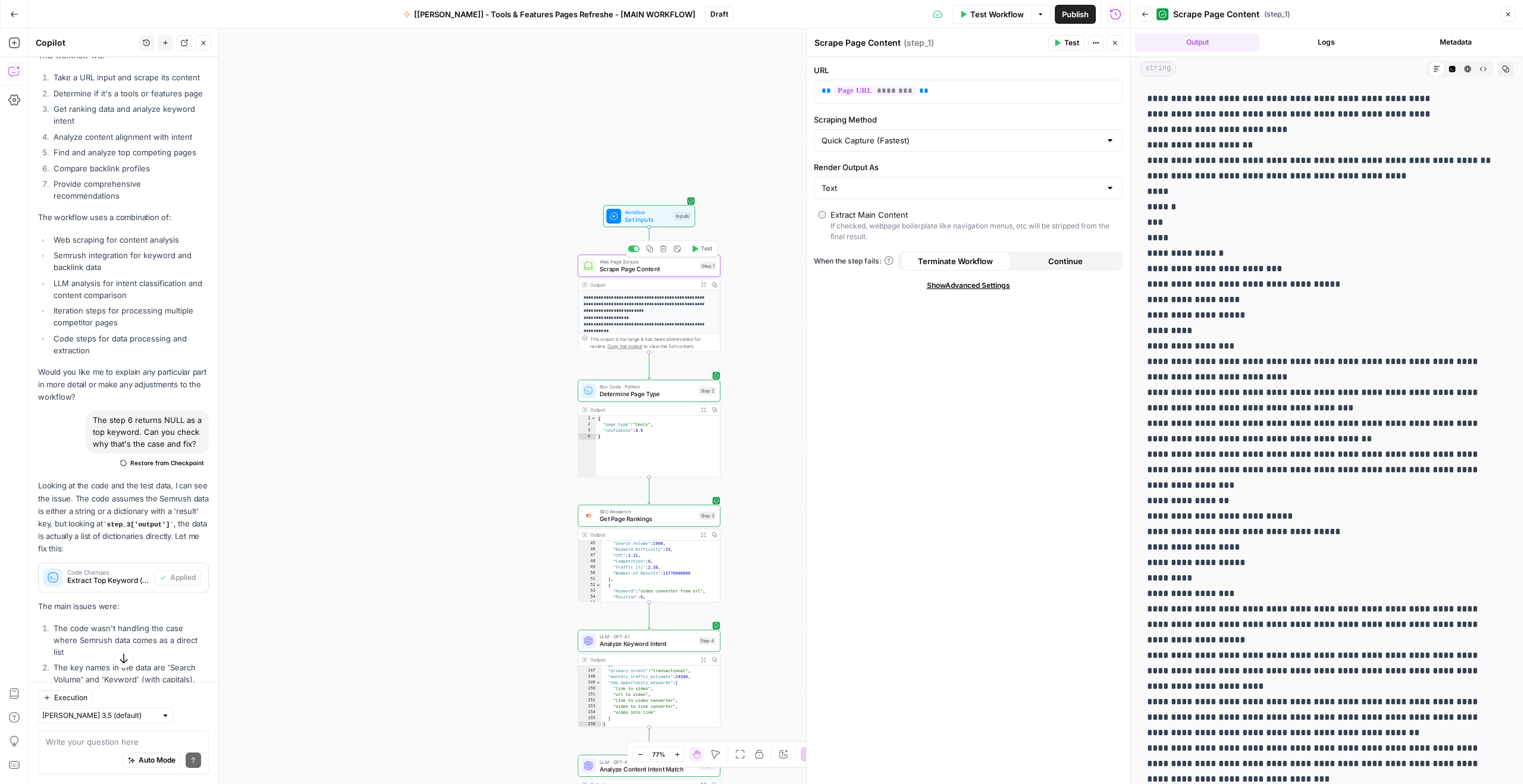
click at [635, 269] on span "Scrape Page Content" at bounding box center [648, 269] width 96 height 9
click at [639, 311] on p "**********" at bounding box center [646, 392] width 124 height 195
click at [701, 284] on icon "button" at bounding box center [702, 284] width 4 height 4
click at [705, 283] on icon "button" at bounding box center [703, 285] width 4 height 4
click at [671, 269] on span "Scrape Page Content" at bounding box center [648, 269] width 96 height 9
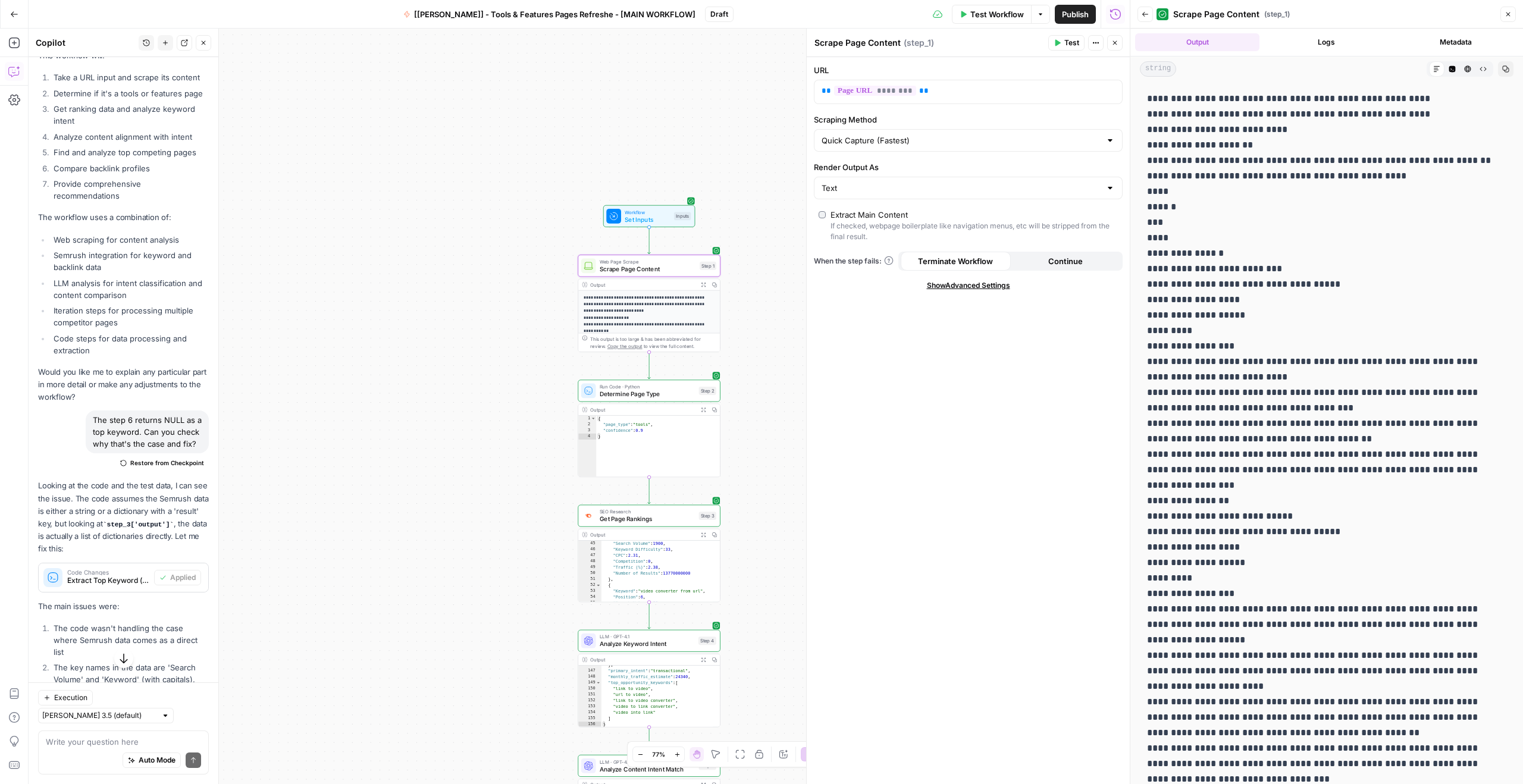
click at [888, 36] on div "Scrape Page Content Scrape Page Content" at bounding box center [858, 43] width 93 height 14
click at [922, 39] on span "( step_1 )" at bounding box center [919, 43] width 31 height 12
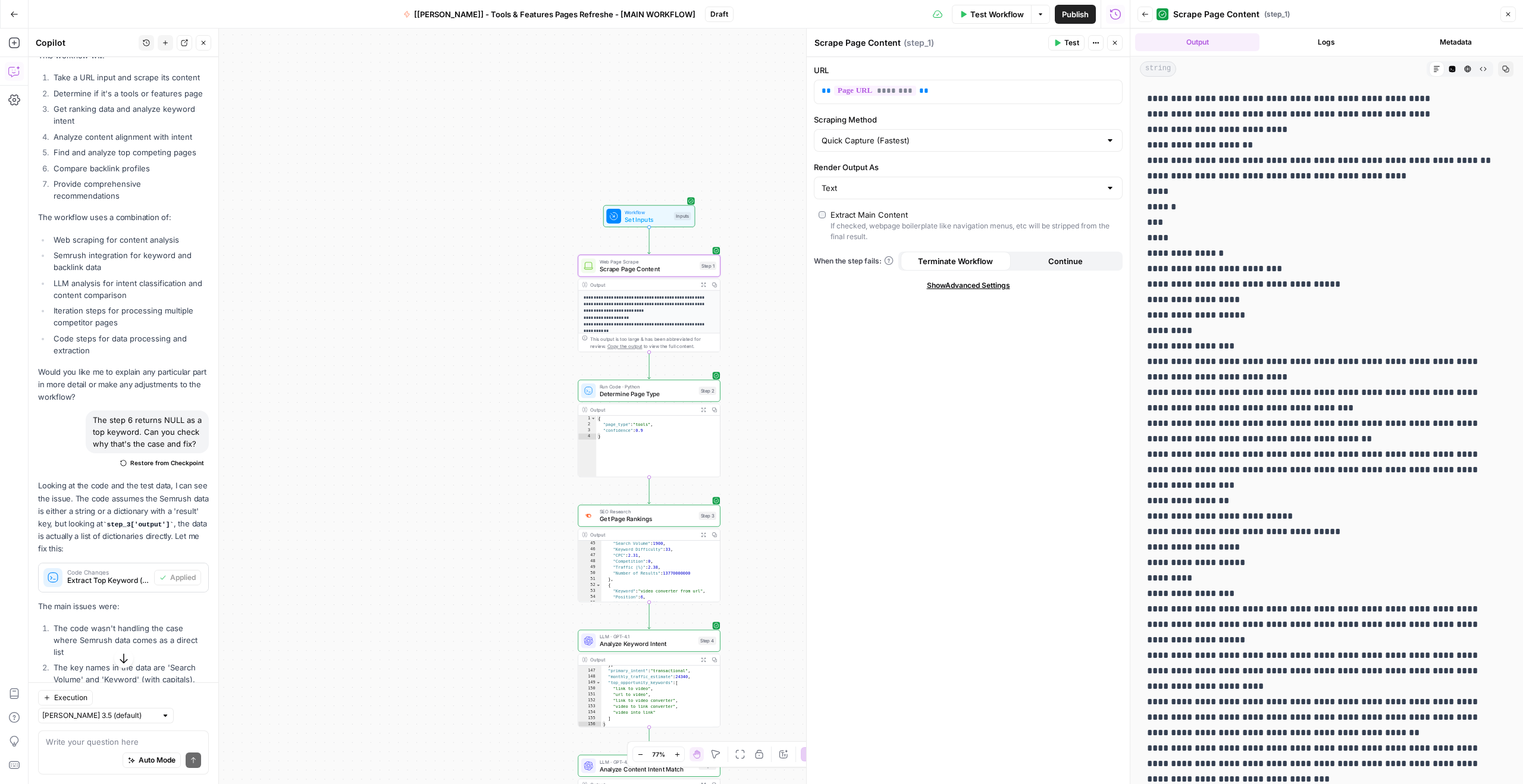
click at [922, 39] on span "( step_1 )" at bounding box center [919, 43] width 31 height 12
click at [939, 45] on div "Scrape Page Content Scrape Page Content ( step_1 )" at bounding box center [929, 43] width 231 height 13
drag, startPoint x: 933, startPoint y: 43, endPoint x: 810, endPoint y: 41, distance: 123.0
click at [810, 41] on div "Scrape Page Content Scrape Page Content ( step_1 ) Test Actions Close URL ** **…" at bounding box center [967, 406] width 323 height 755
copy div "Scrape Page Content Scrape Page Content ( step_1 )"
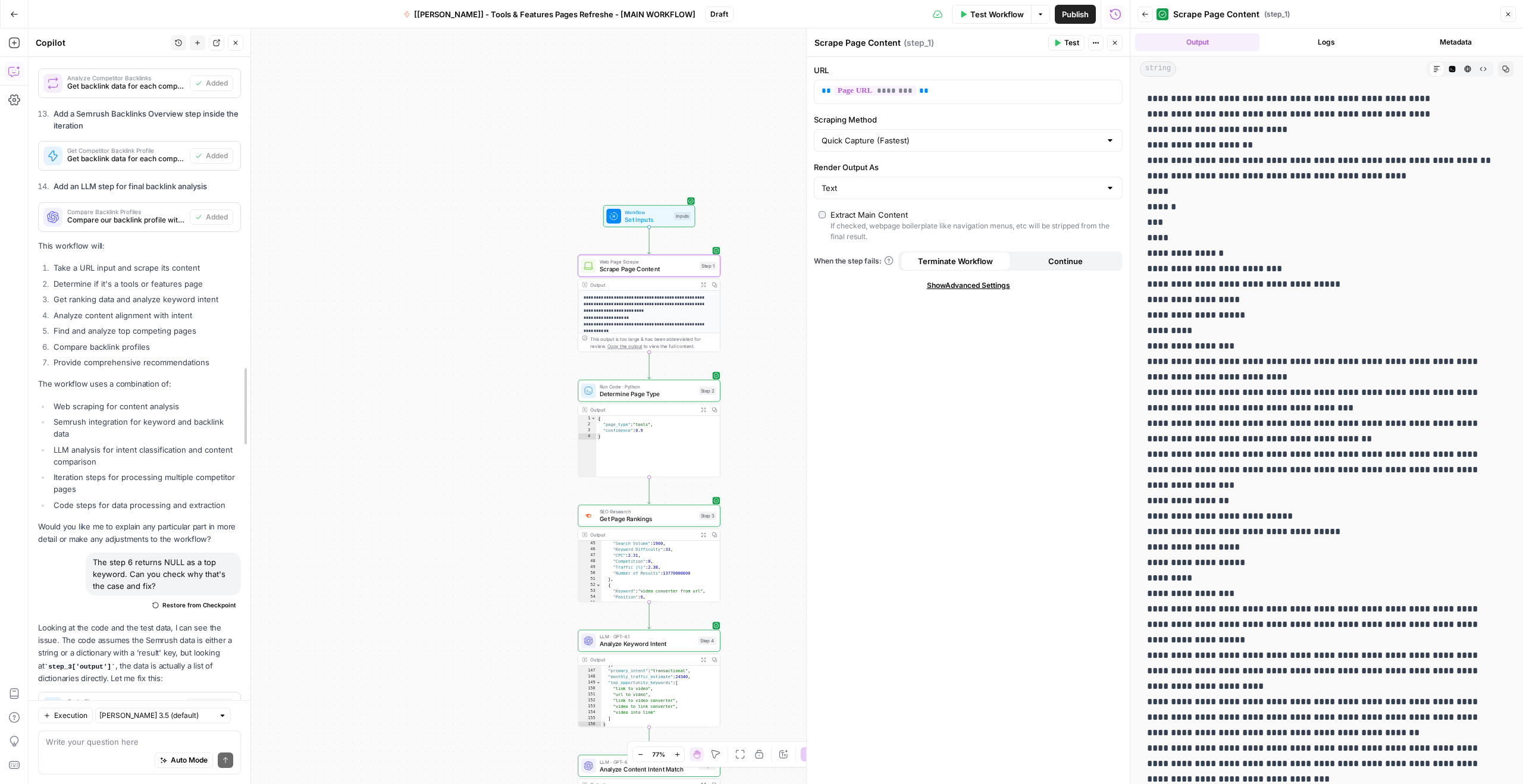
scroll to position [1453, 0]
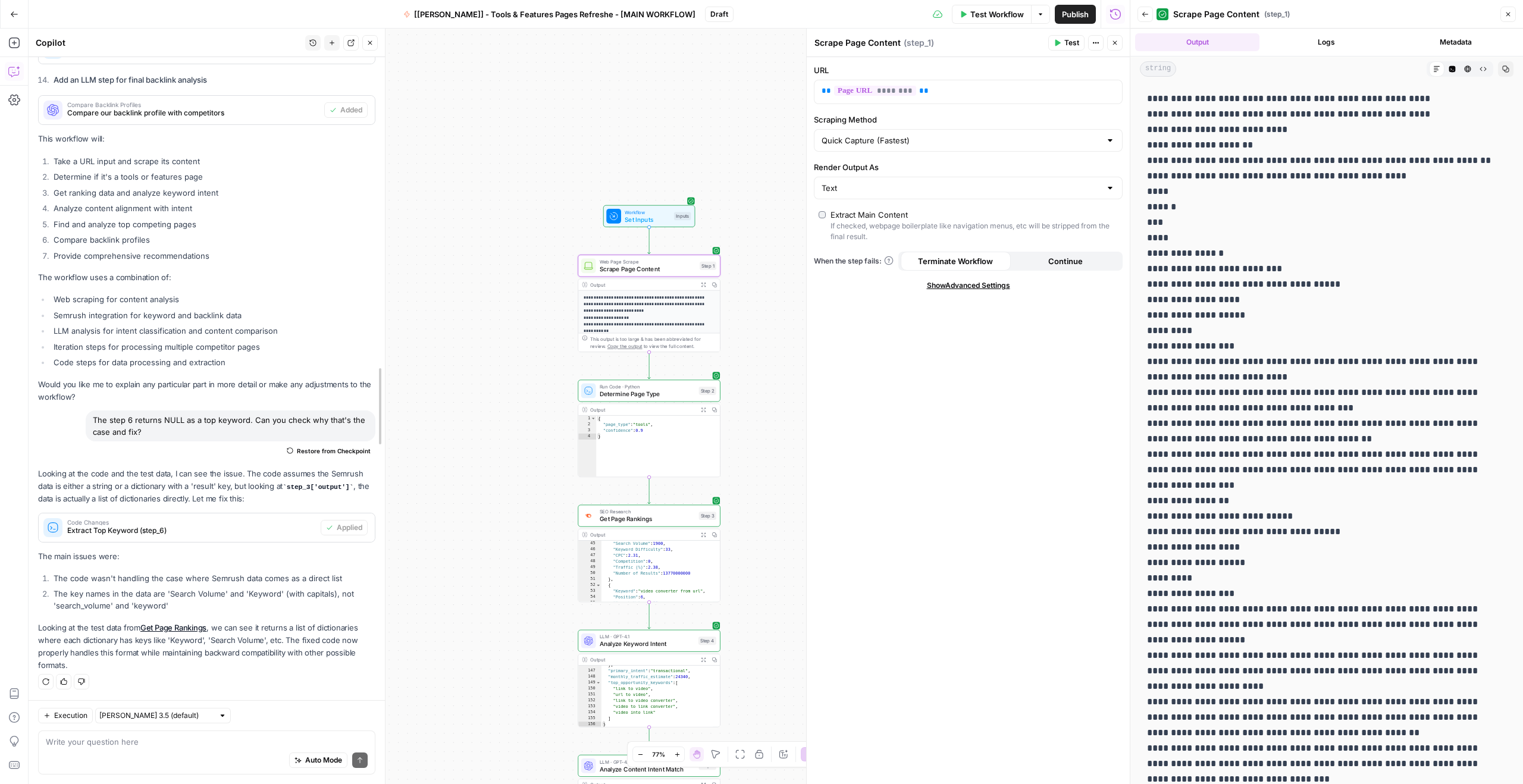
drag, startPoint x: 216, startPoint y: 587, endPoint x: 393, endPoint y: 600, distance: 177.5
click at [393, 600] on body "**********" at bounding box center [761, 392] width 1523 height 784
click at [173, 751] on div "Auto Mode Send" at bounding box center [207, 760] width 322 height 26
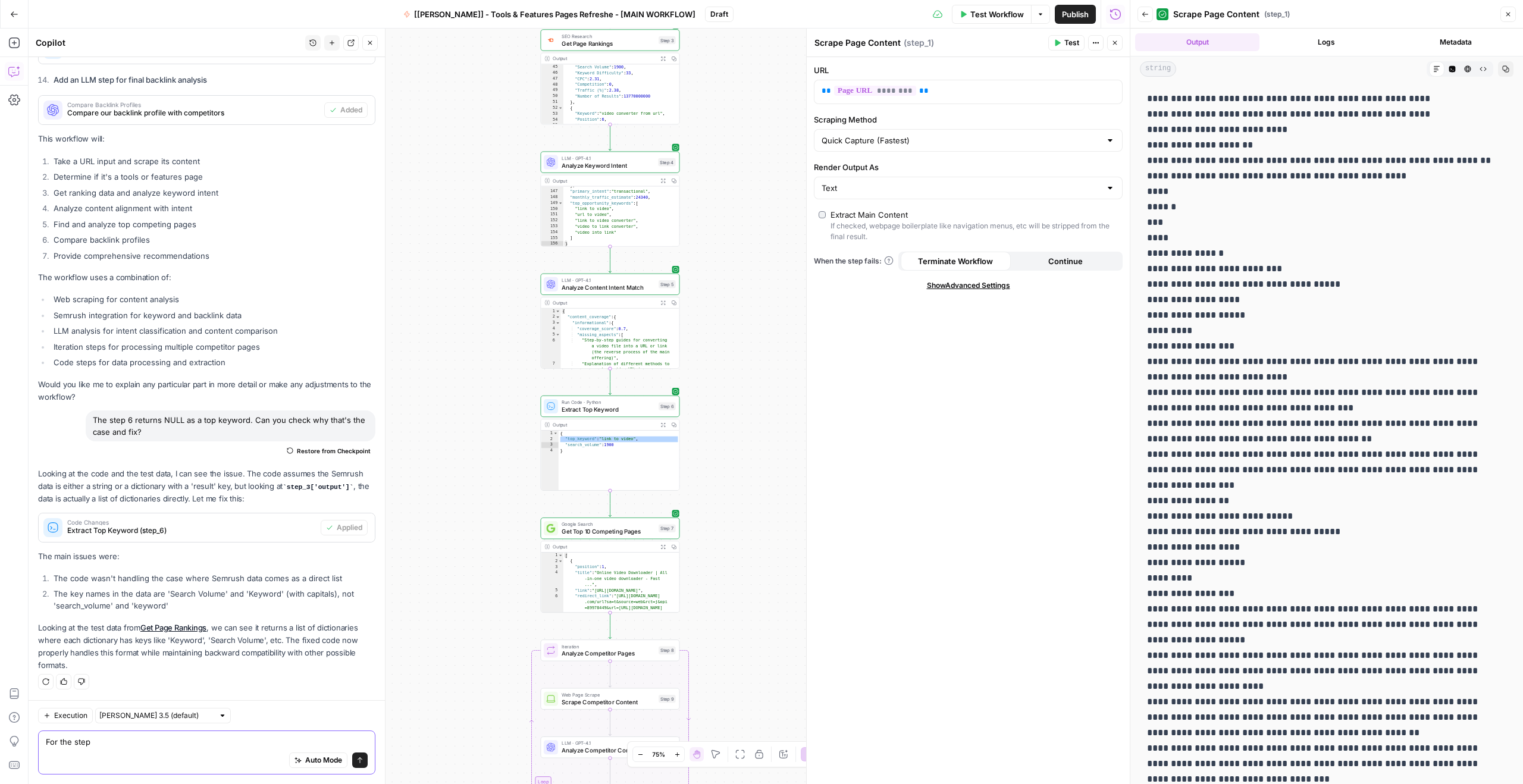
paste textarea "Scrape Page Content (step_1)"
click at [224, 741] on textarea "For the step 1 Scrape Page Content, can you scrape content in the markdown" at bounding box center [207, 741] width 322 height 12
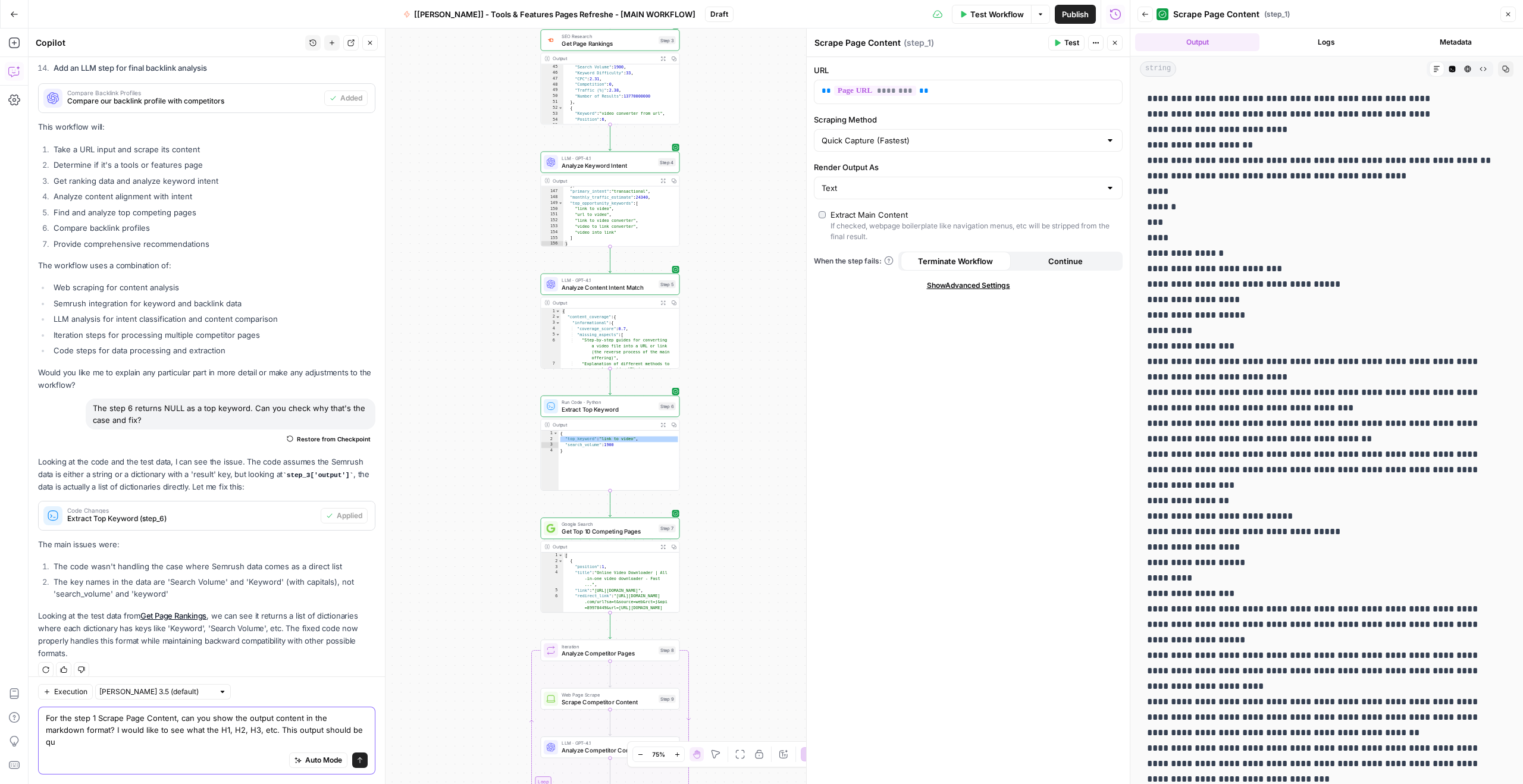
scroll to position [1476, 0]
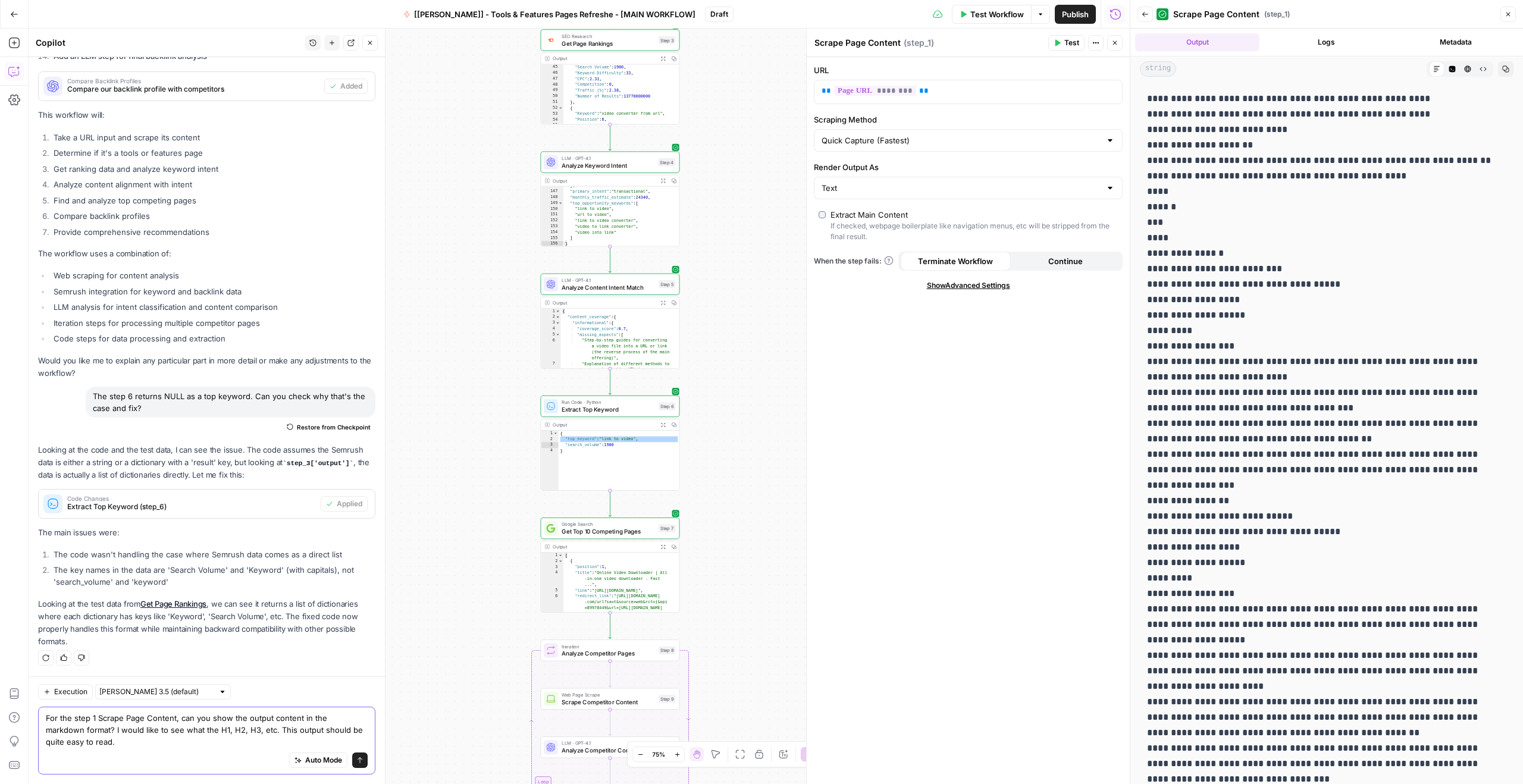
type textarea "For the step 1 Scrape Page Content, can you show the output content in the mark…"
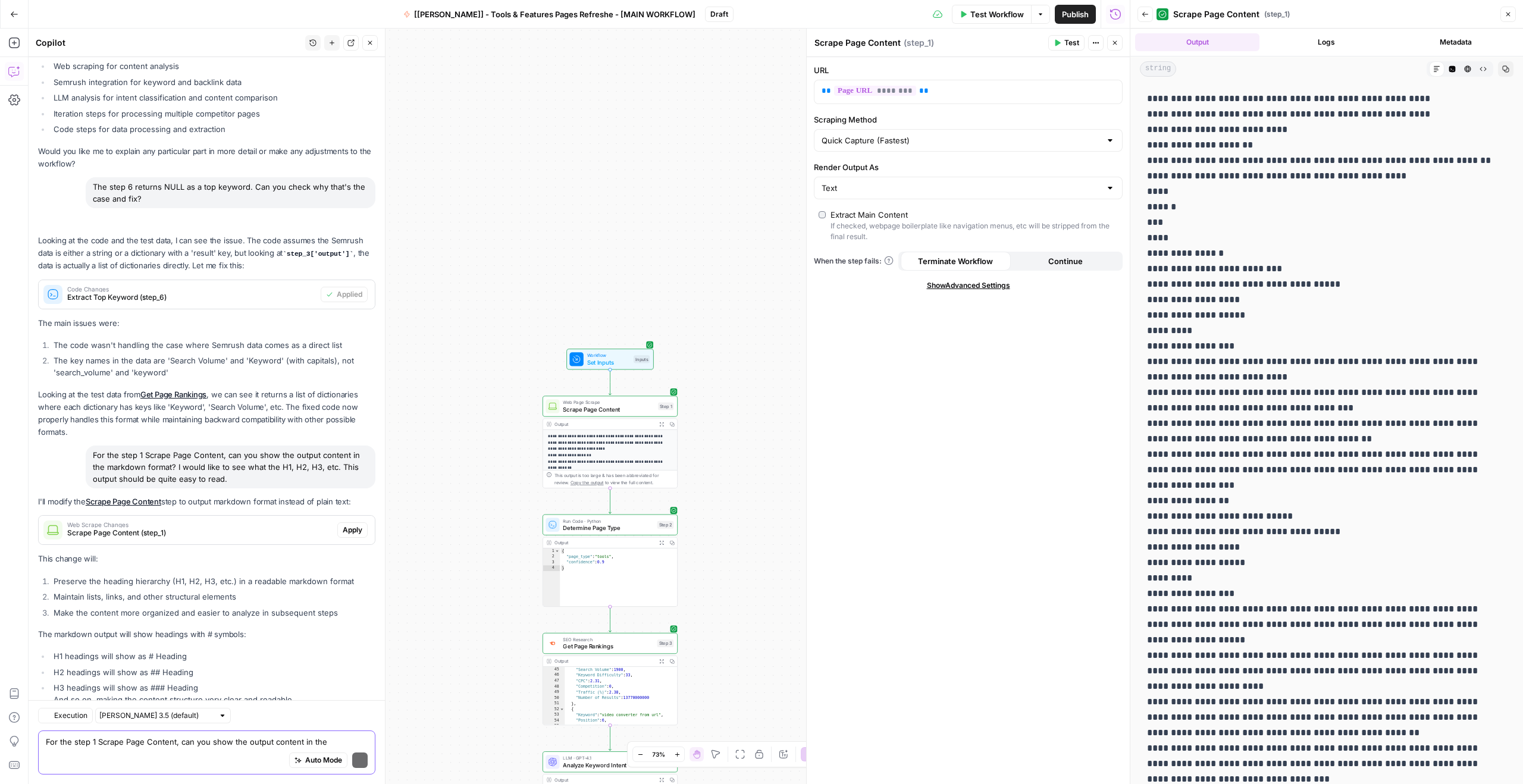
scroll to position [1766, 0]
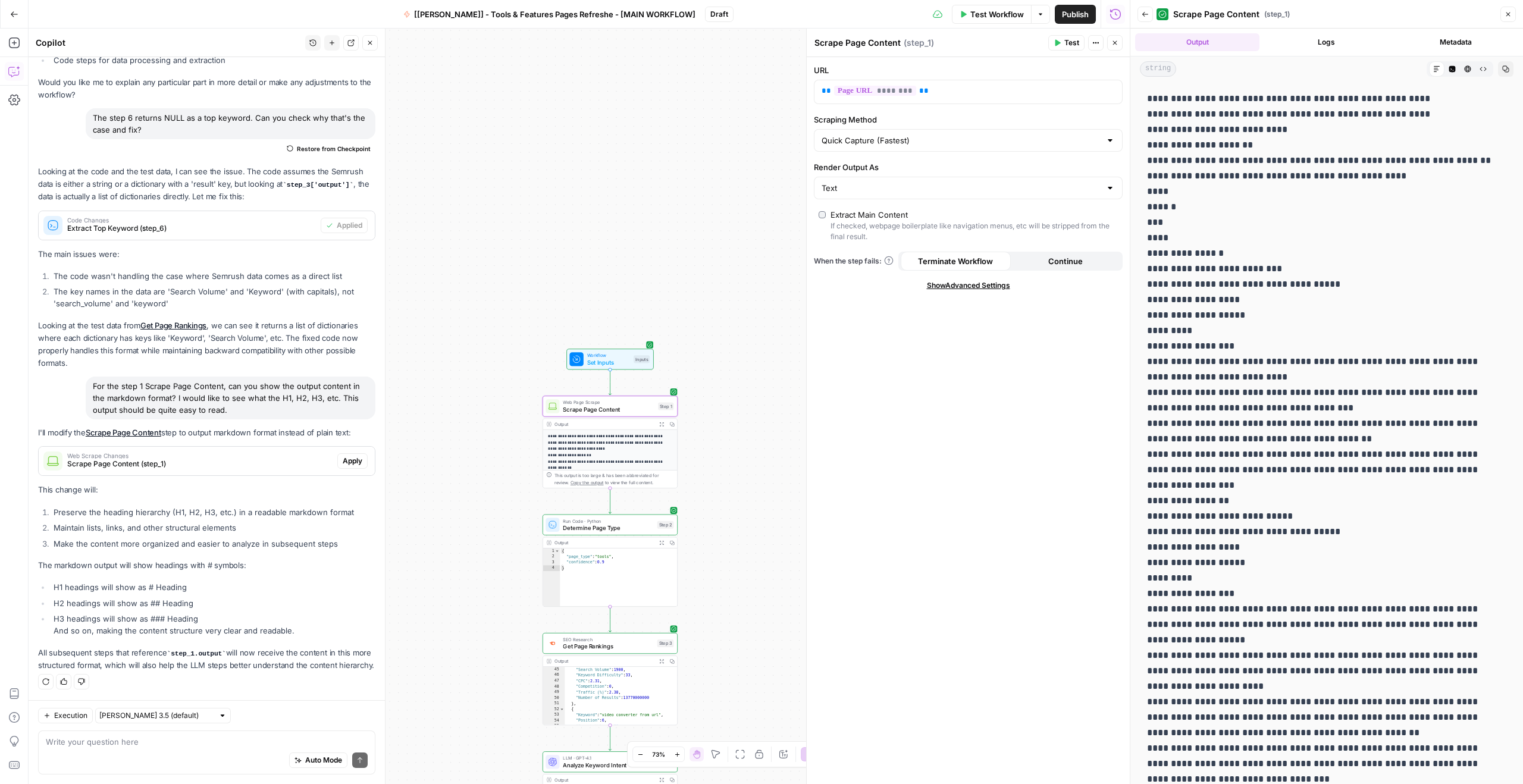
click at [343, 455] on span "Apply" at bounding box center [352, 461] width 20 height 11
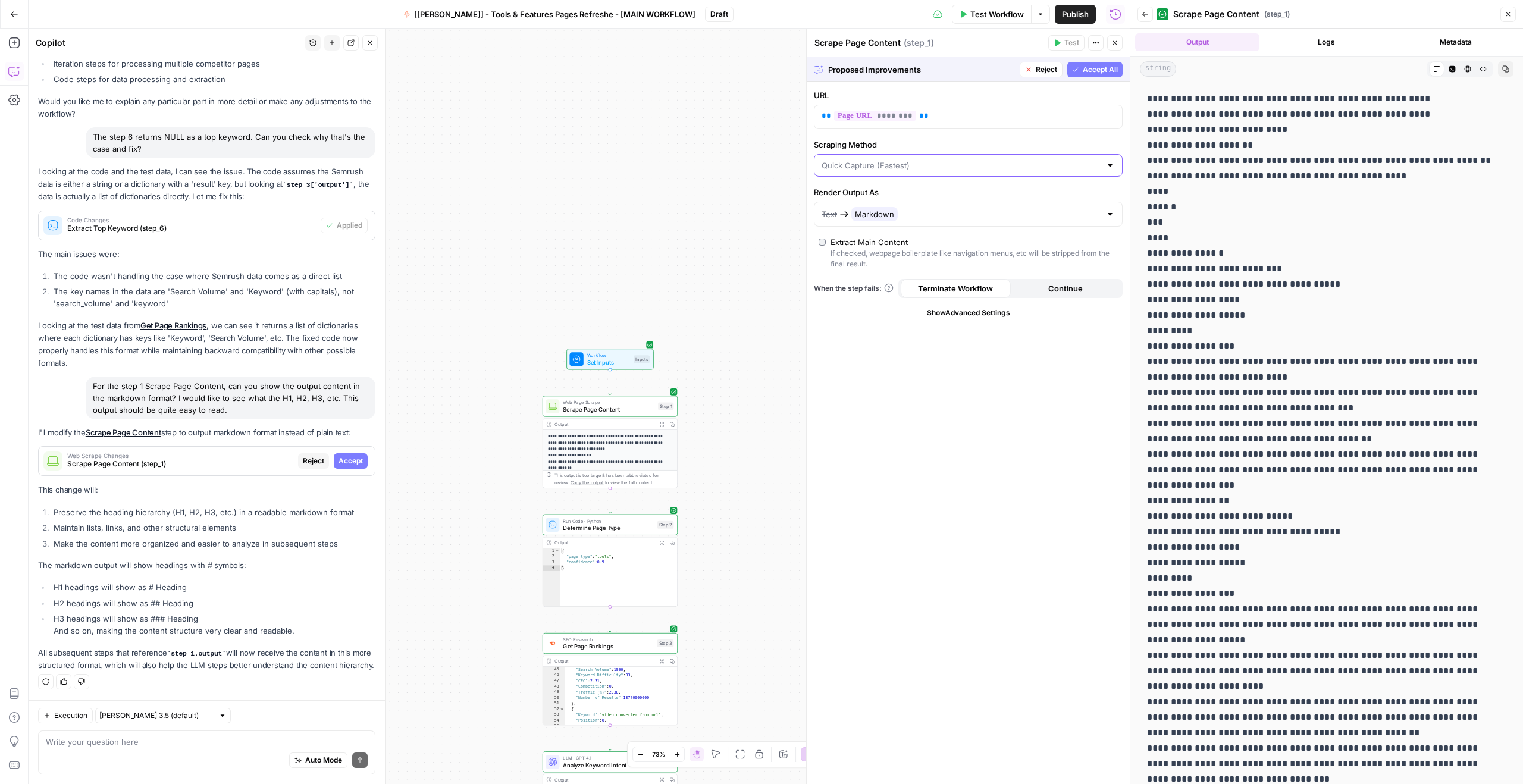
click at [890, 159] on input "Scraping Method" at bounding box center [960, 165] width 279 height 12
click at [857, 207] on span "Detailed Scrape (Slowest)" at bounding box center [965, 212] width 284 height 12
type input "Detailed Scrape (Slowest)"
click at [600, 410] on span "Scrape Page Content" at bounding box center [609, 410] width 92 height 9
click at [1112, 68] on span "Accept All" at bounding box center [1100, 70] width 35 height 11
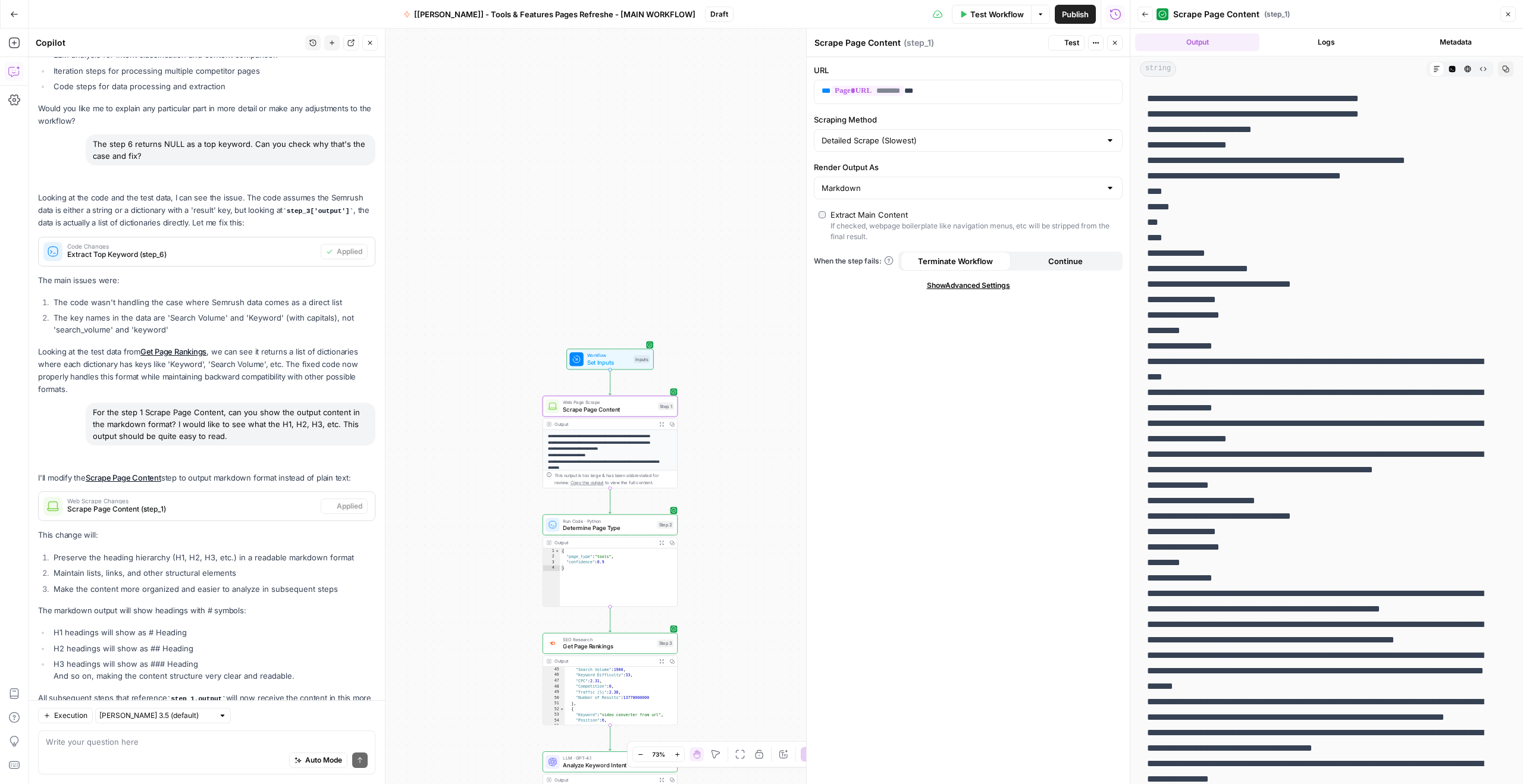
scroll to position [1786, 0]
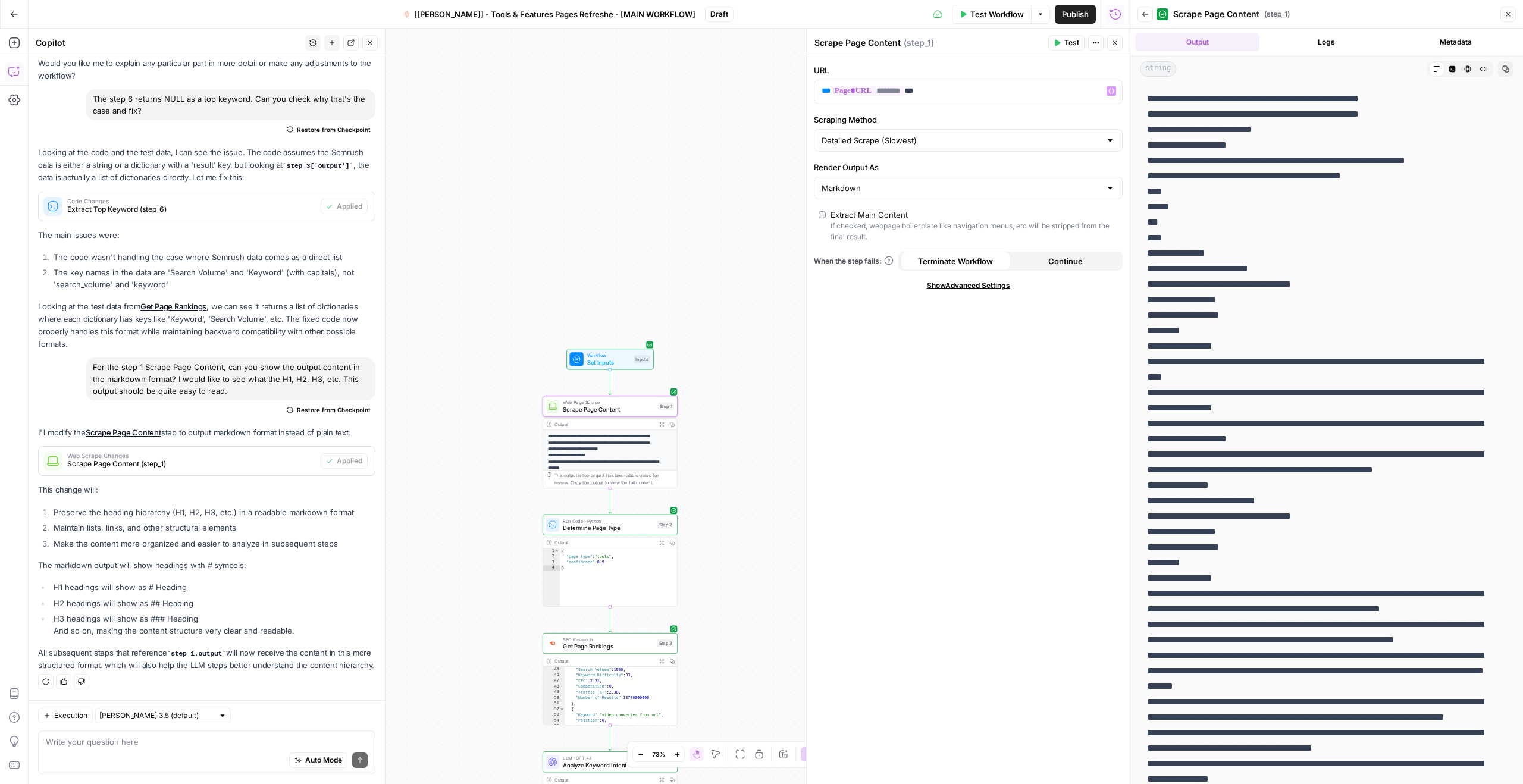
click at [1064, 42] on span "Test" at bounding box center [1071, 43] width 15 height 11
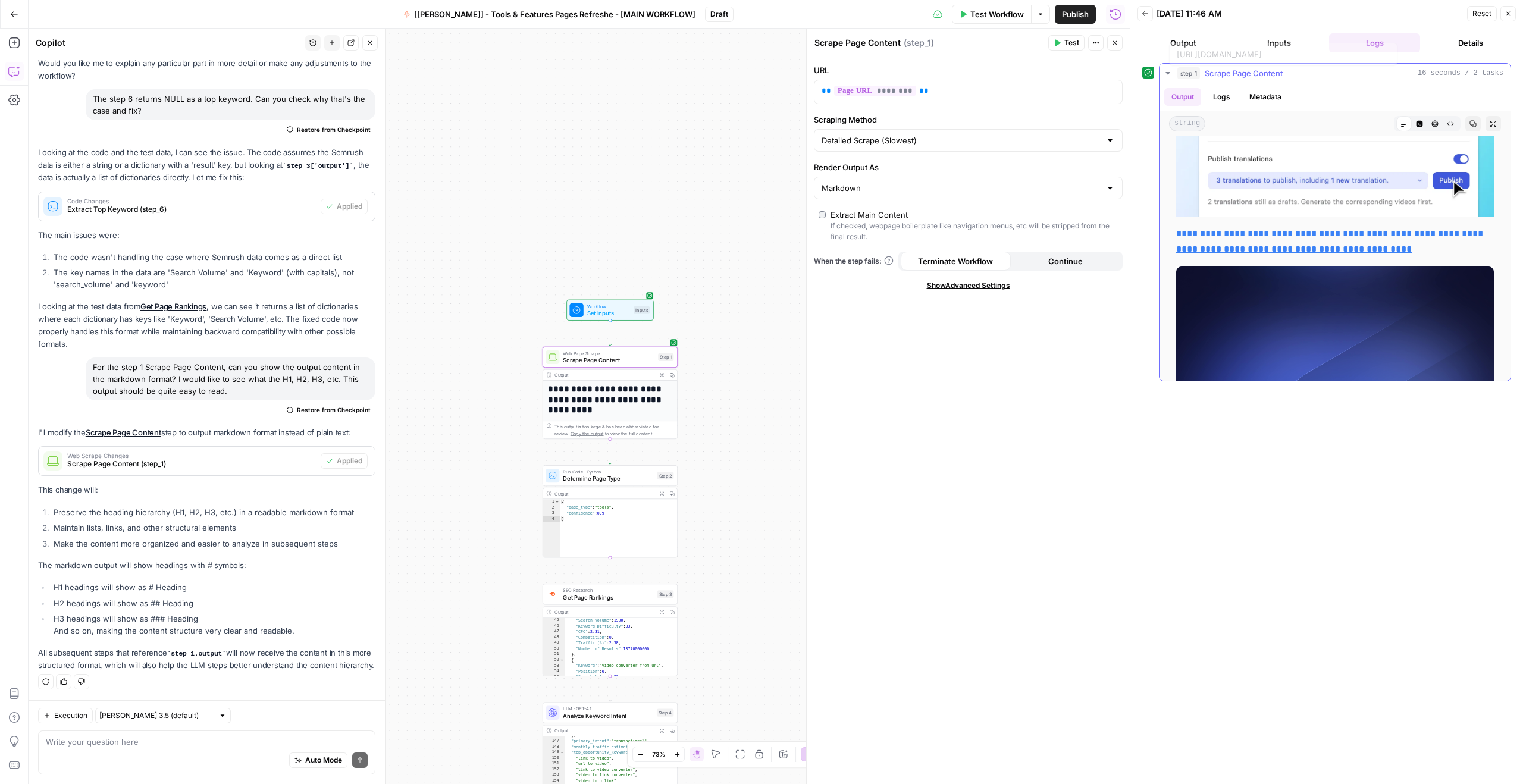
scroll to position [7057, 0]
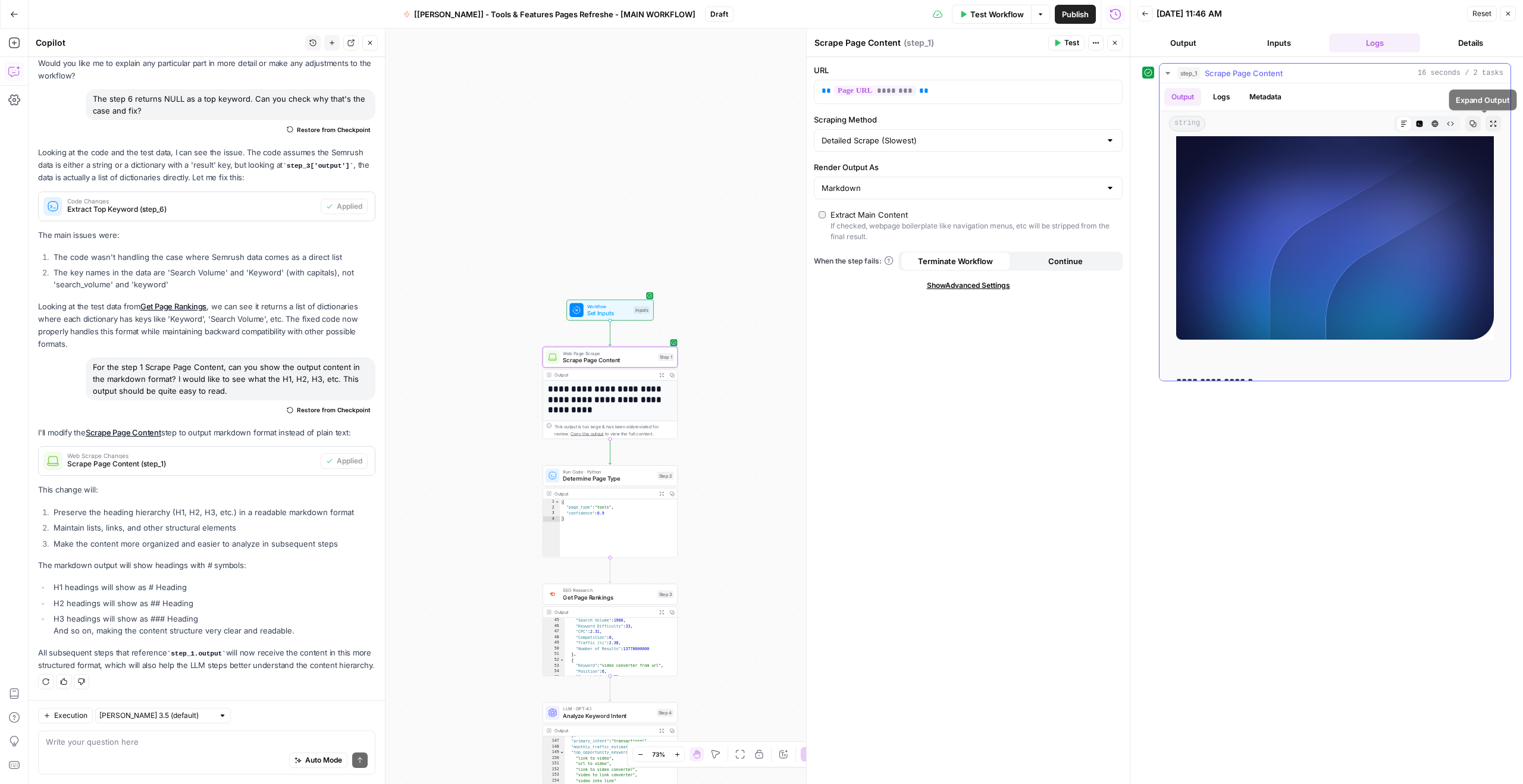
click at [1489, 124] on icon "button" at bounding box center [1492, 123] width 7 height 7
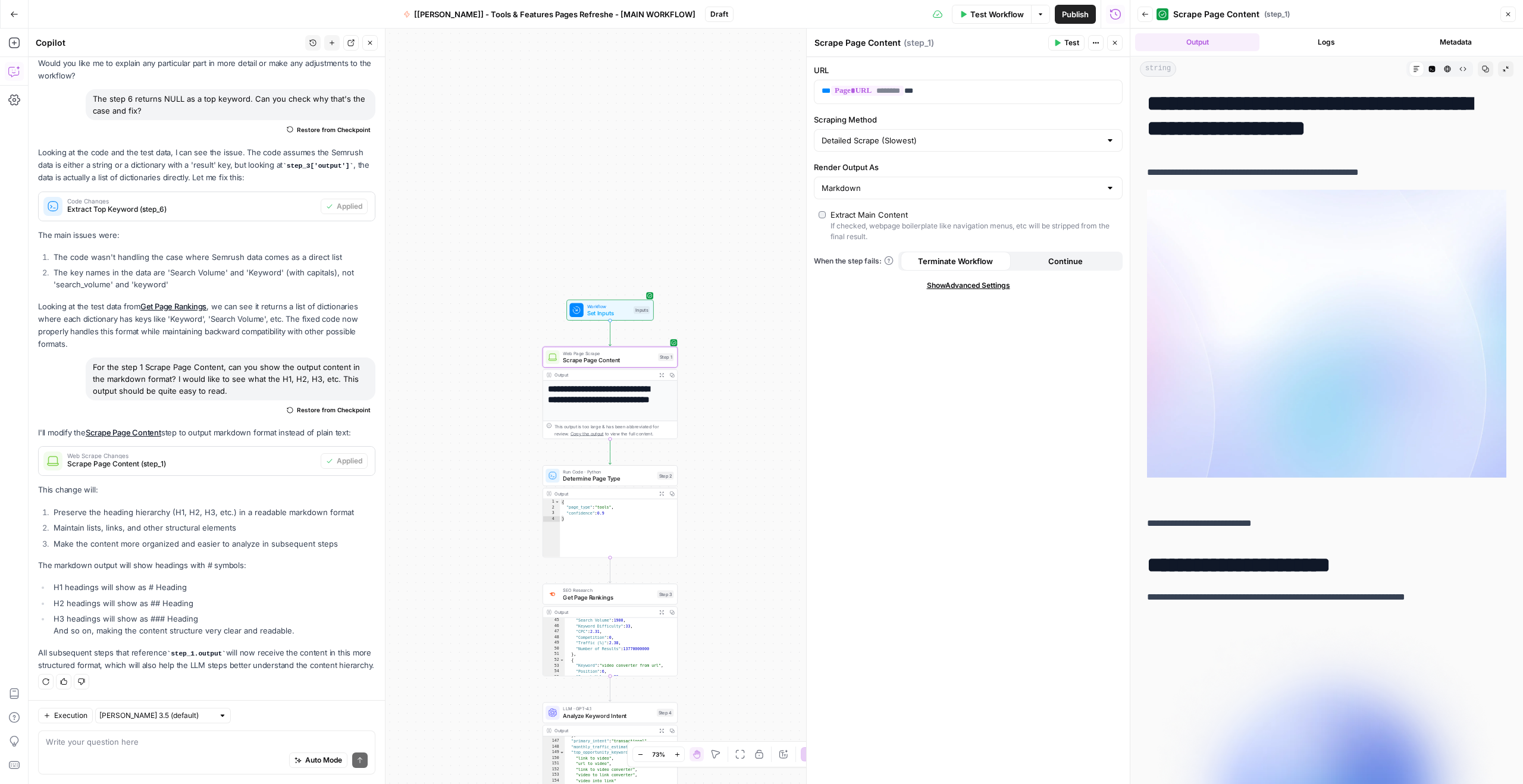
click at [1228, 179] on p "**********" at bounding box center [1321, 172] width 350 height 15
click at [1228, 179] on p "**********" at bounding box center [1321, 172] width 350 height 15
click at [1232, 178] on p "**********" at bounding box center [1321, 172] width 350 height 15
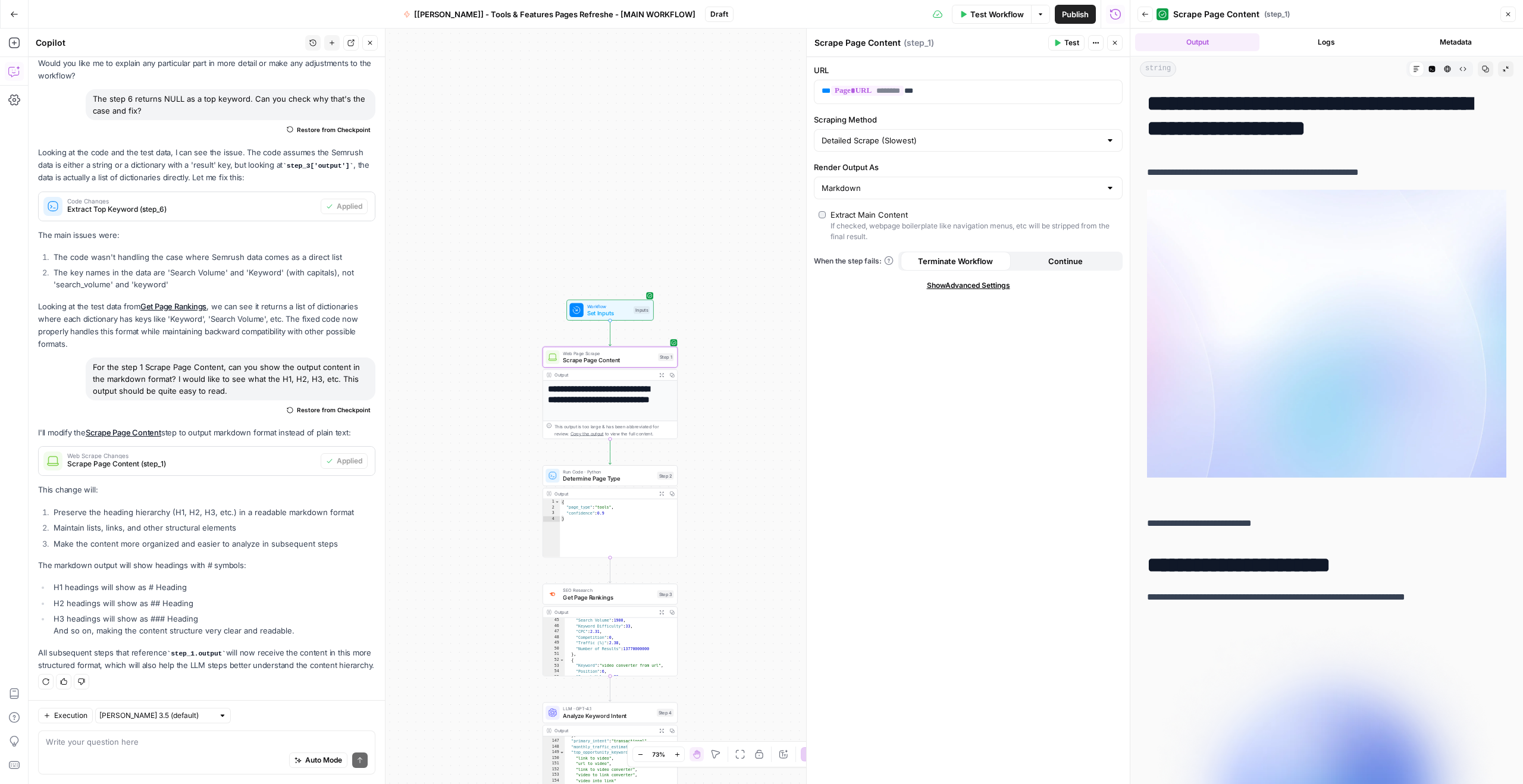
click at [1261, 115] on h1 "**********" at bounding box center [1321, 116] width 350 height 50
click at [1283, 130] on h1 "**********" at bounding box center [1321, 116] width 350 height 50
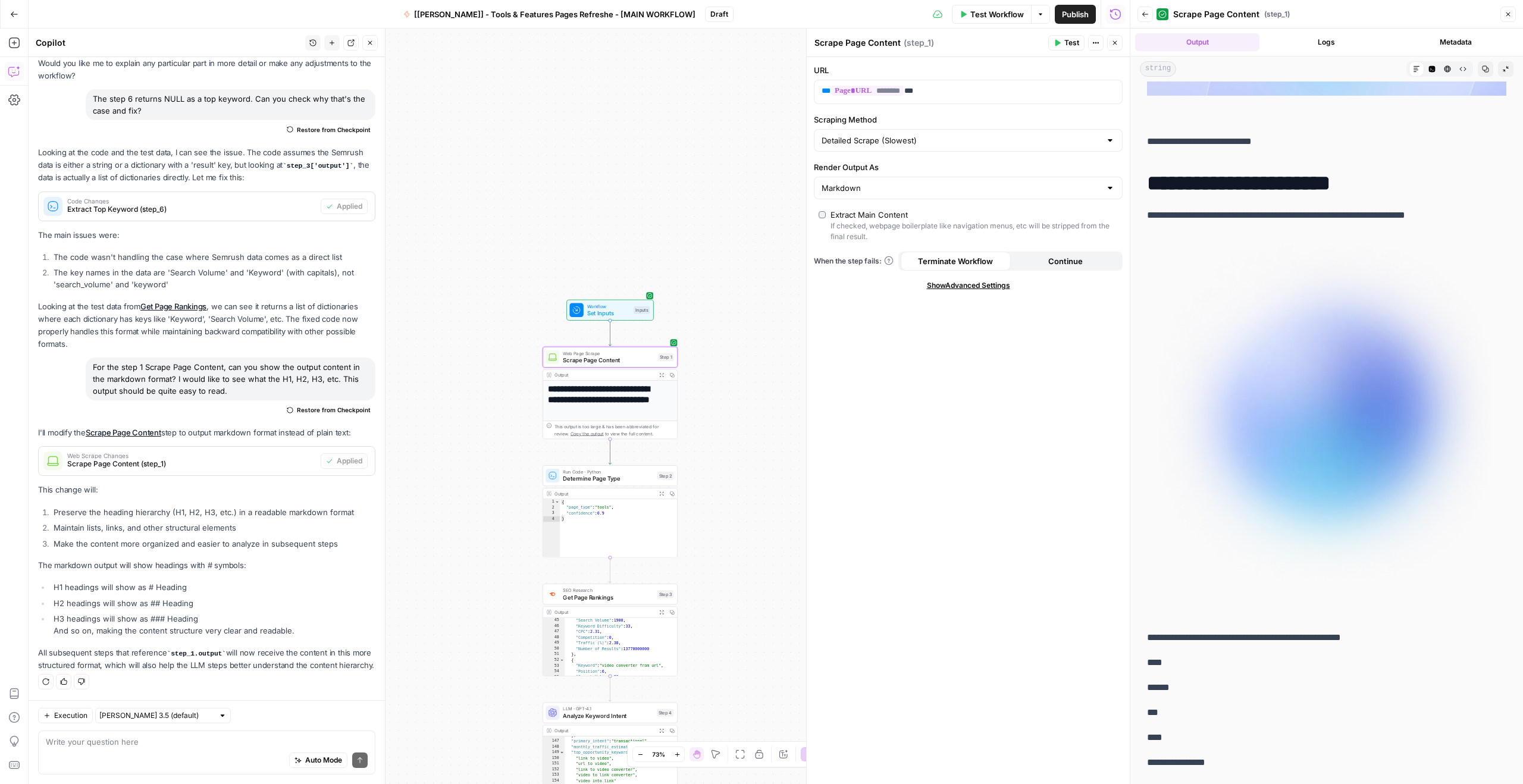
scroll to position [292, 0]
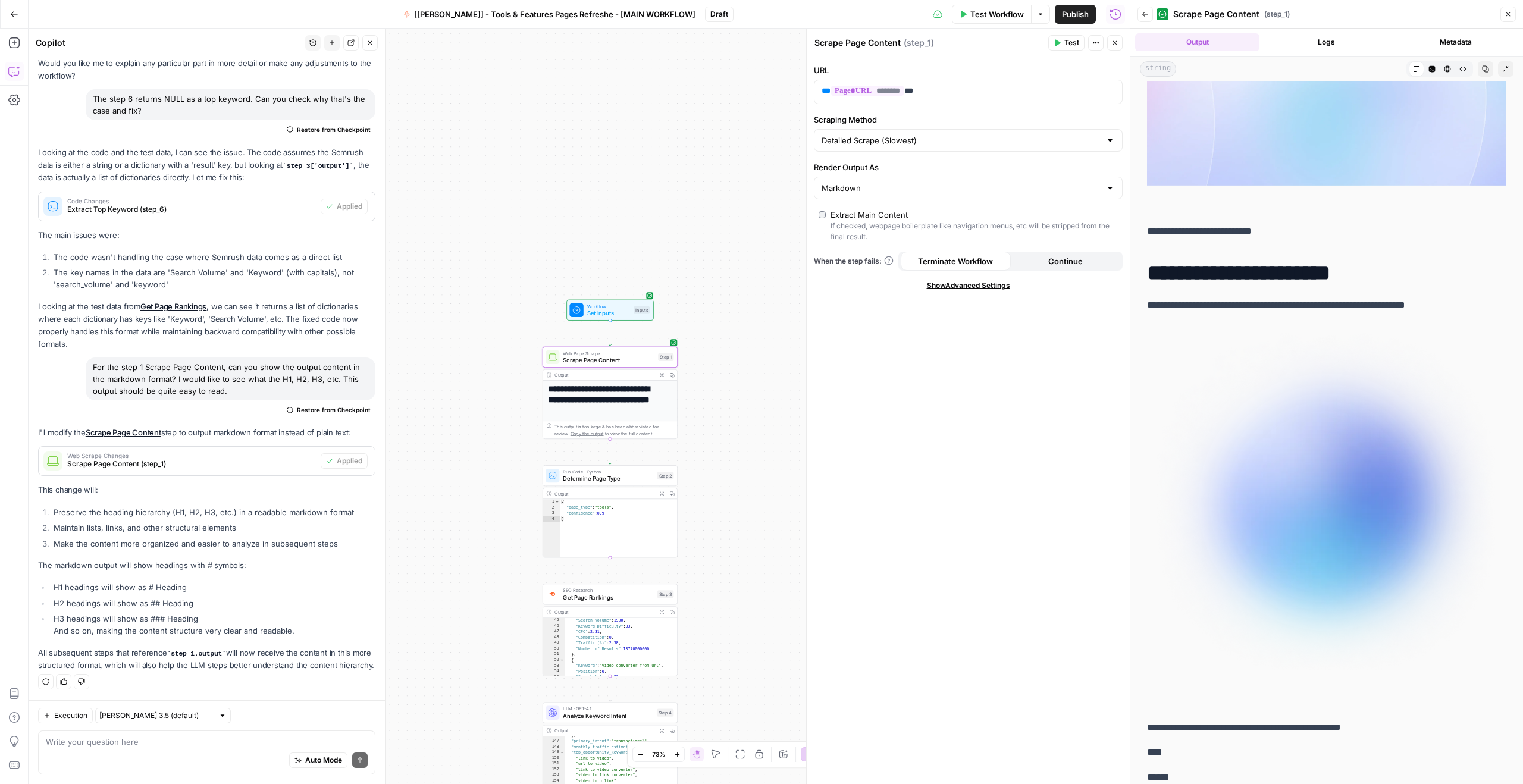
click at [1244, 260] on h1 "**********" at bounding box center [1321, 272] width 350 height 25
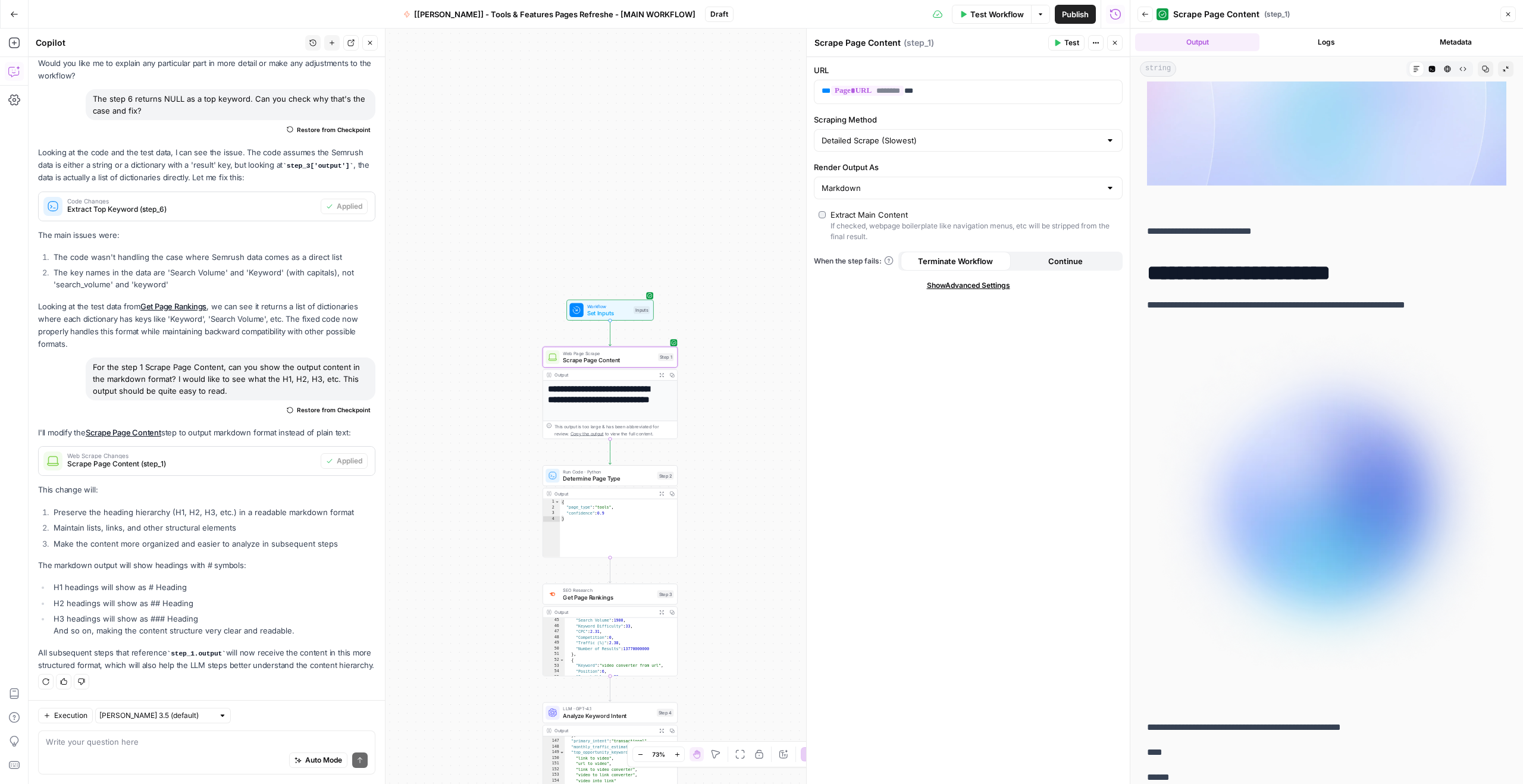
click at [1245, 260] on h1 "**********" at bounding box center [1321, 272] width 350 height 25
click at [1255, 297] on p "**********" at bounding box center [1321, 305] width 350 height 15
click at [1264, 263] on h1 "**********" at bounding box center [1321, 272] width 350 height 25
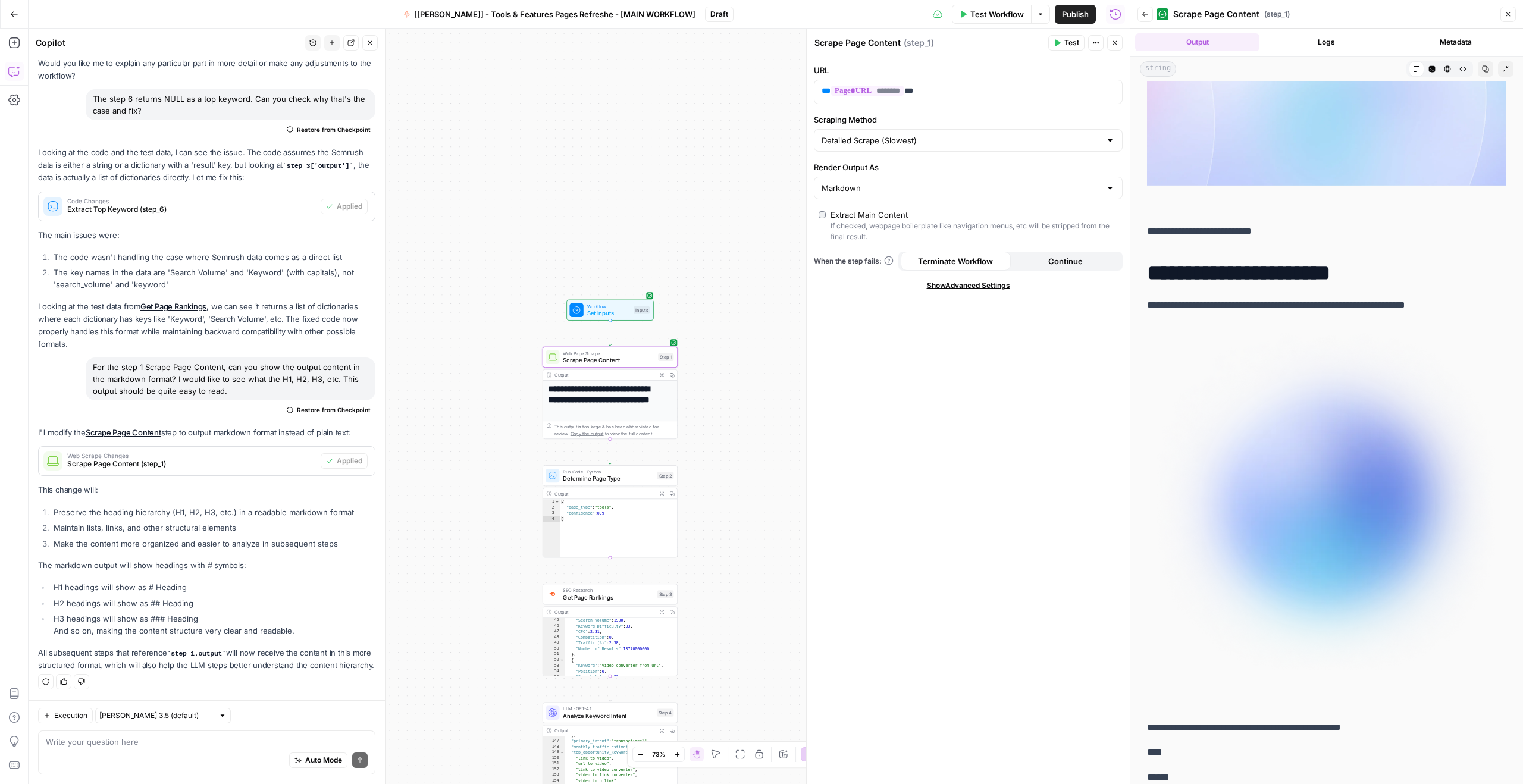
click at [1264, 263] on h1 "**********" at bounding box center [1321, 272] width 350 height 25
click at [1281, 270] on h1 "**********" at bounding box center [1321, 272] width 350 height 25
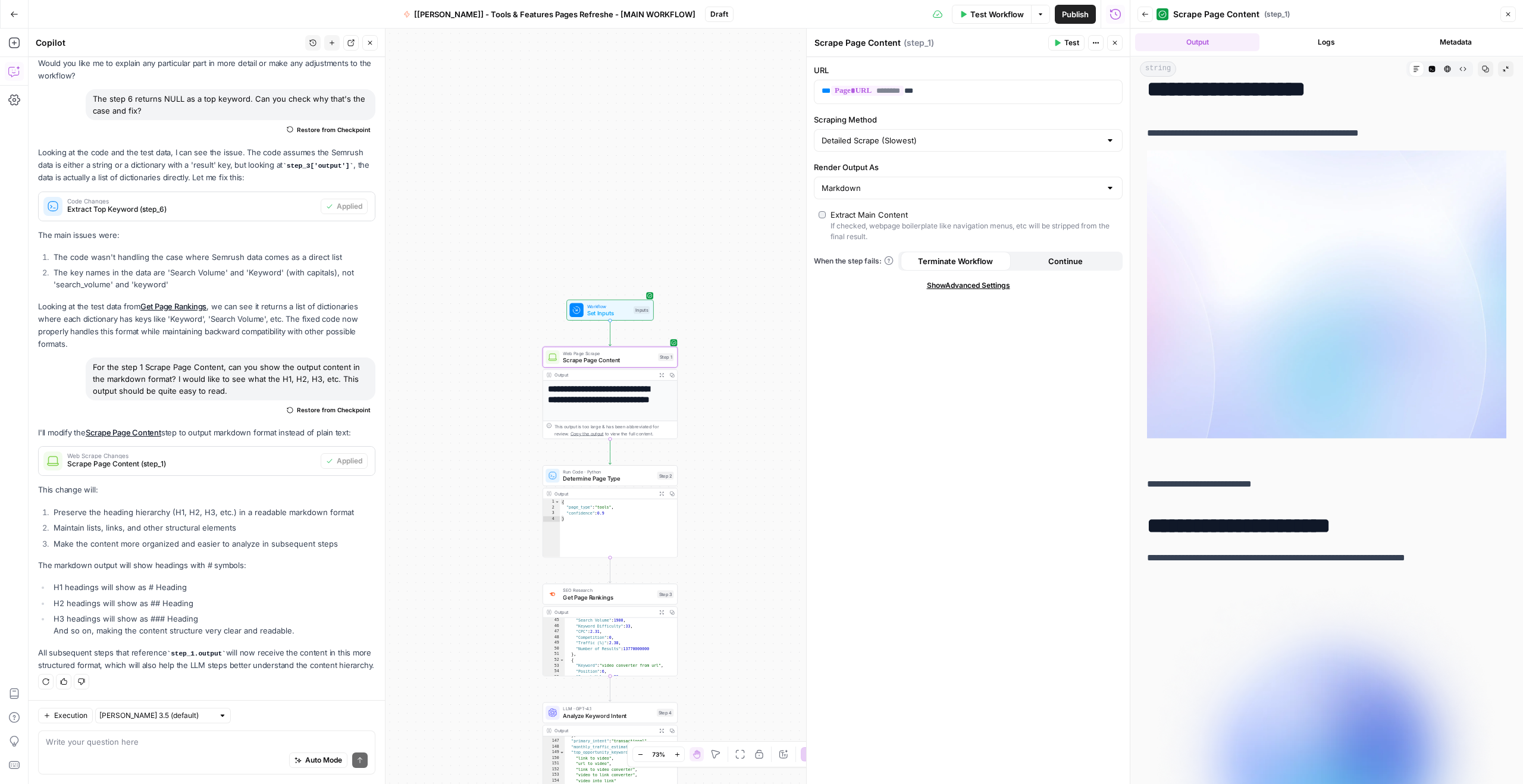
scroll to position [0, 0]
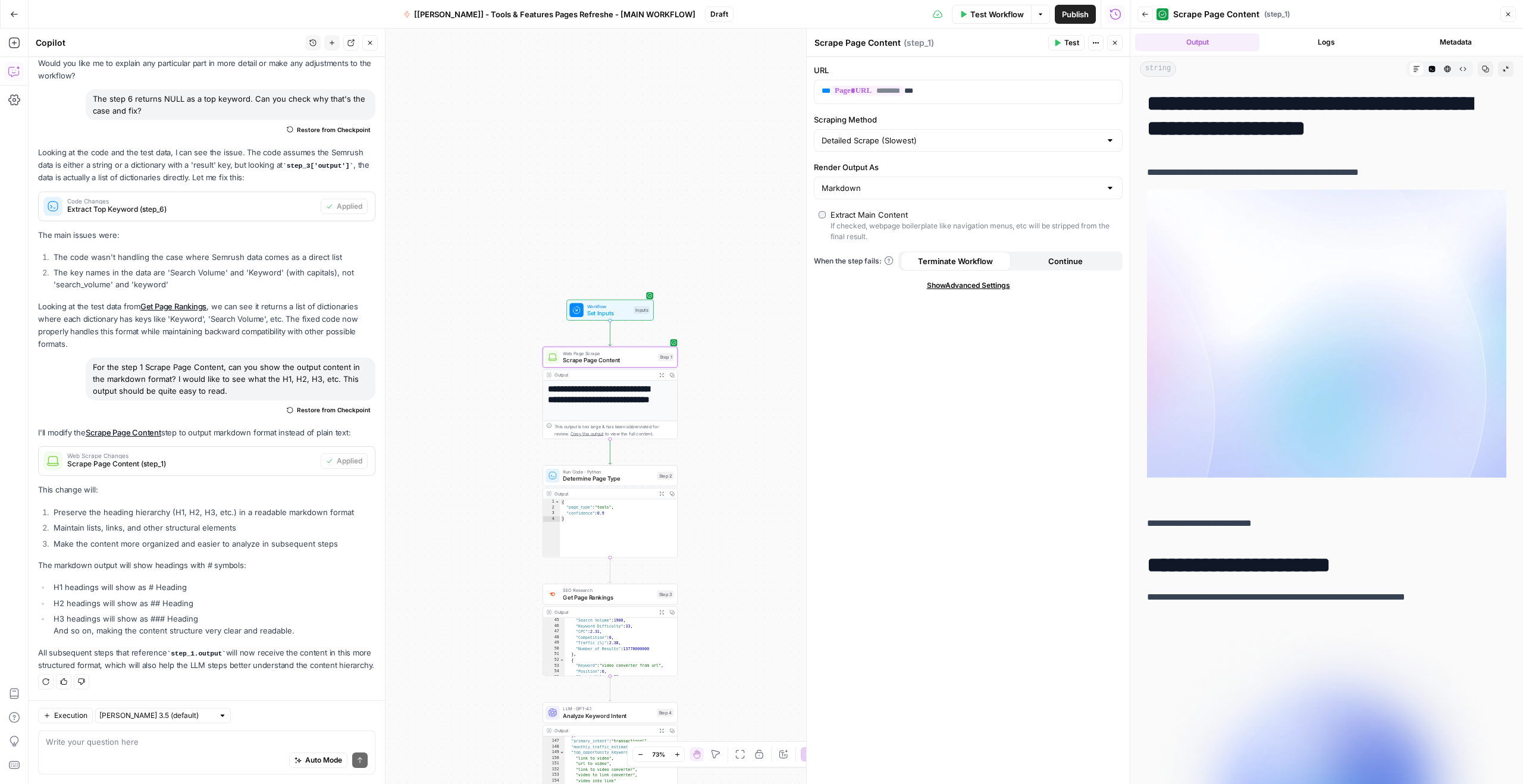
click at [593, 315] on span "Set Inputs" at bounding box center [609, 313] width 43 height 9
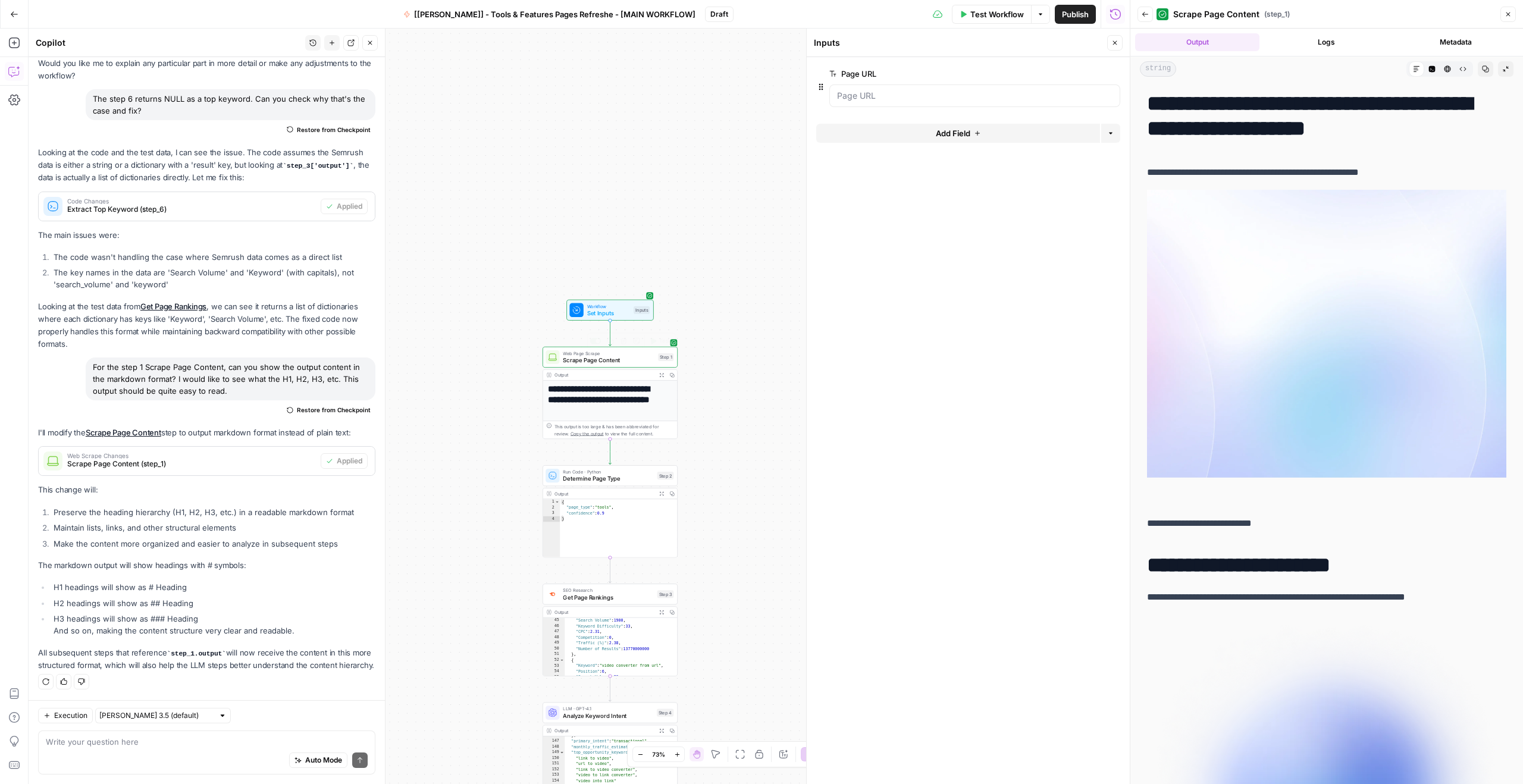
click at [610, 366] on div "Web Page Scrape Scrape Page Content Step 1 Copy step Delete step Add Note Test" at bounding box center [610, 357] width 135 height 21
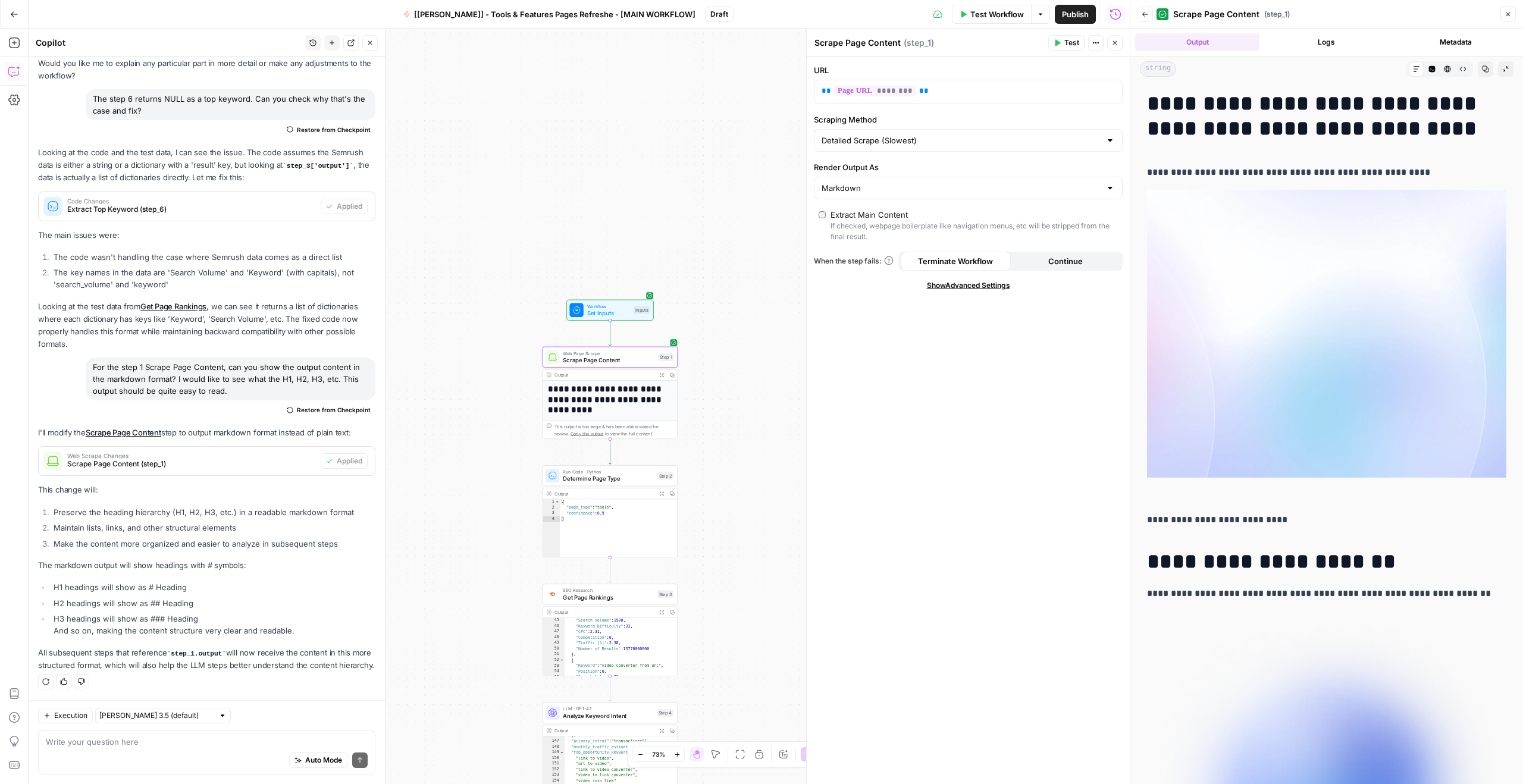
click at [1331, 130] on h1 "**********" at bounding box center [1321, 116] width 350 height 50
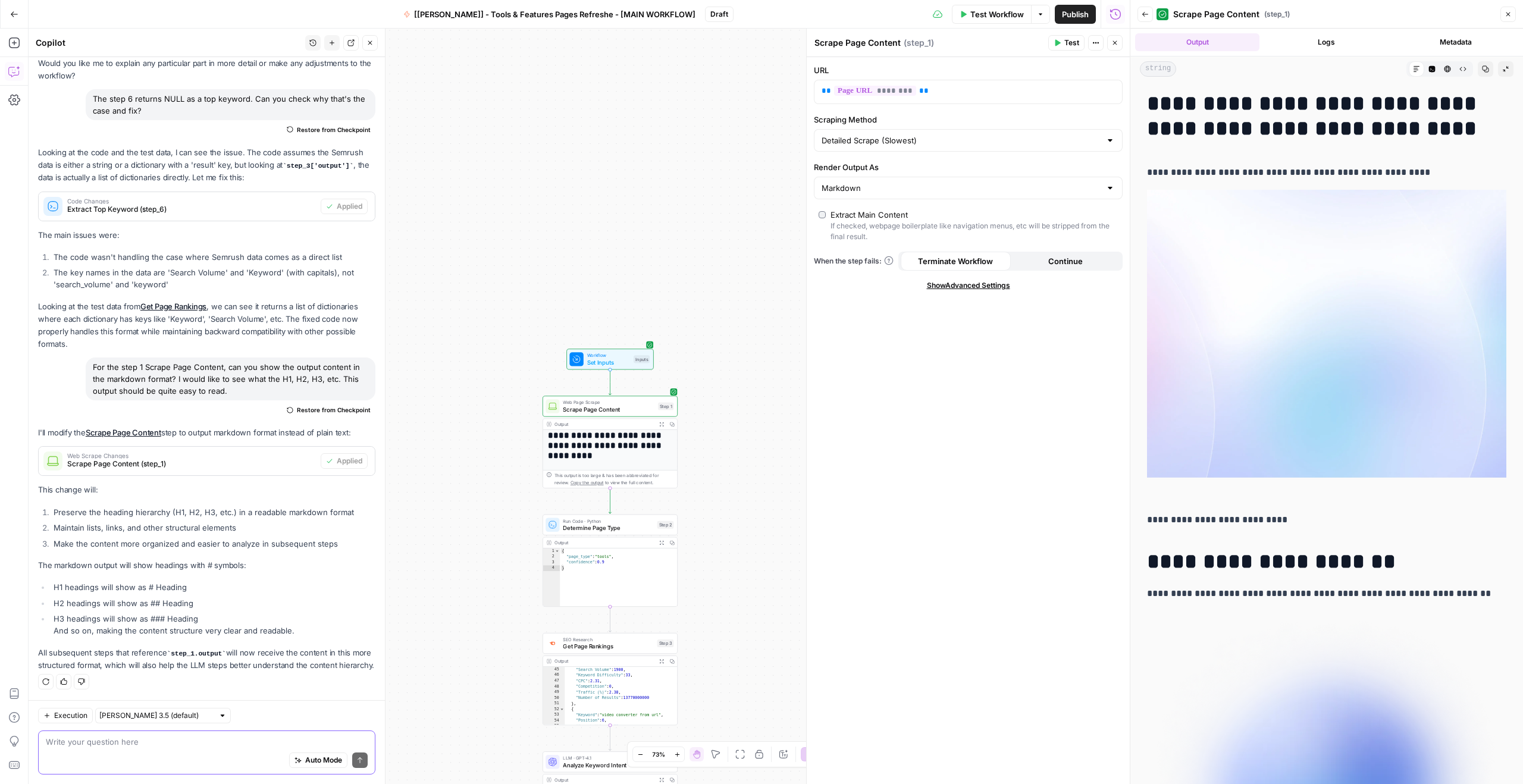
click at [126, 743] on textarea at bounding box center [207, 741] width 322 height 12
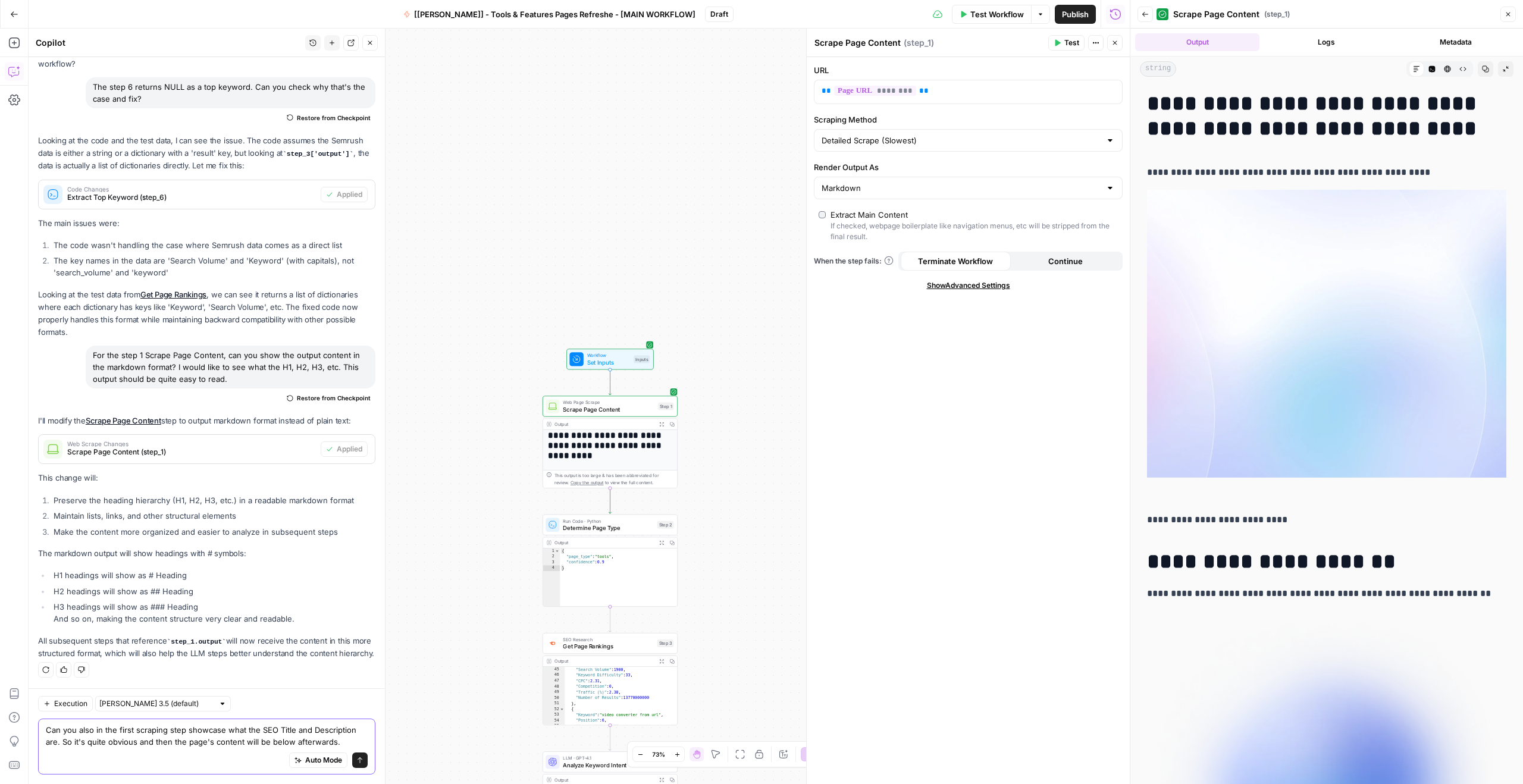
type textarea "Can you also in the first scraping step showcase what the SEO Title and Descrip…"
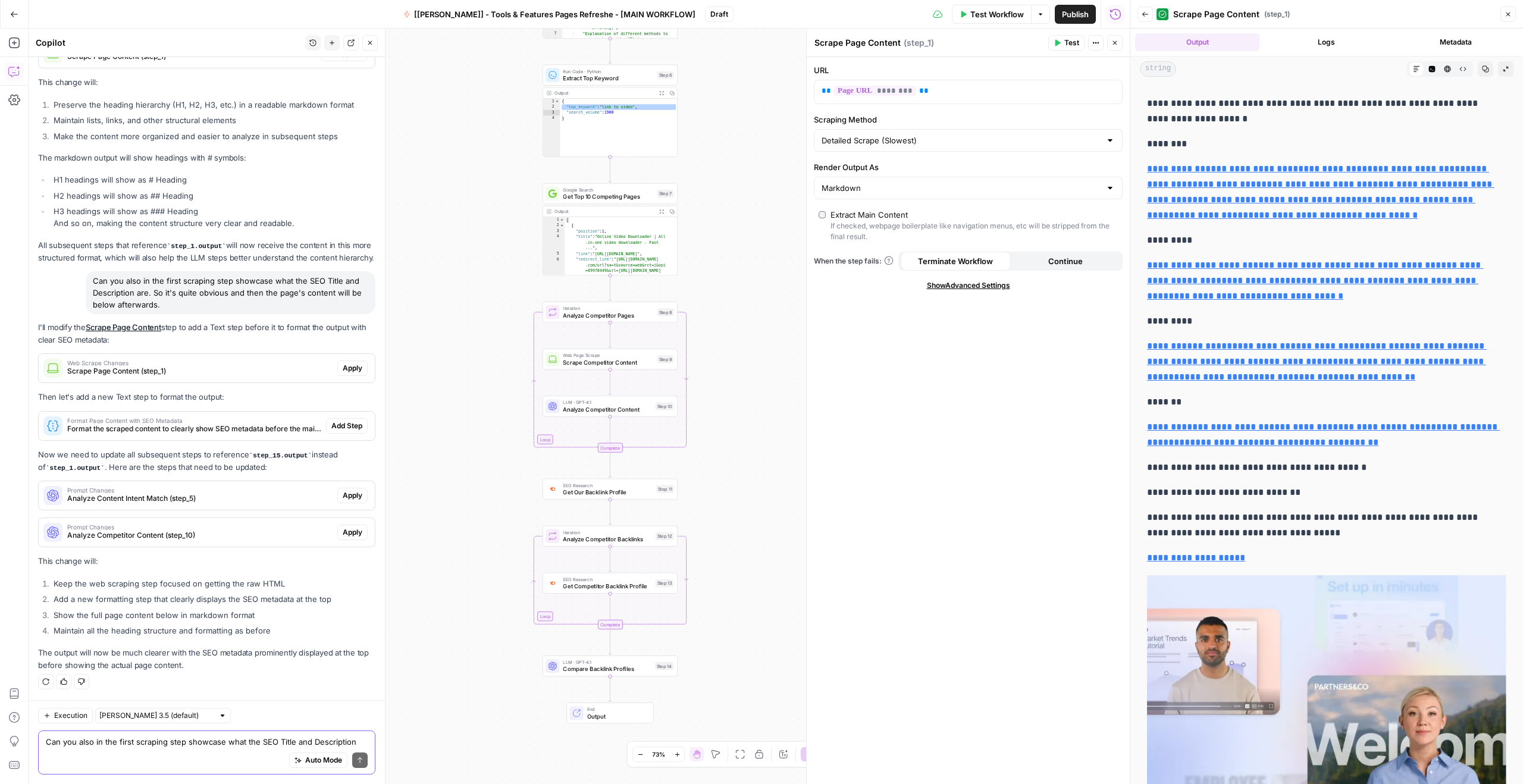
scroll to position [22598, 0]
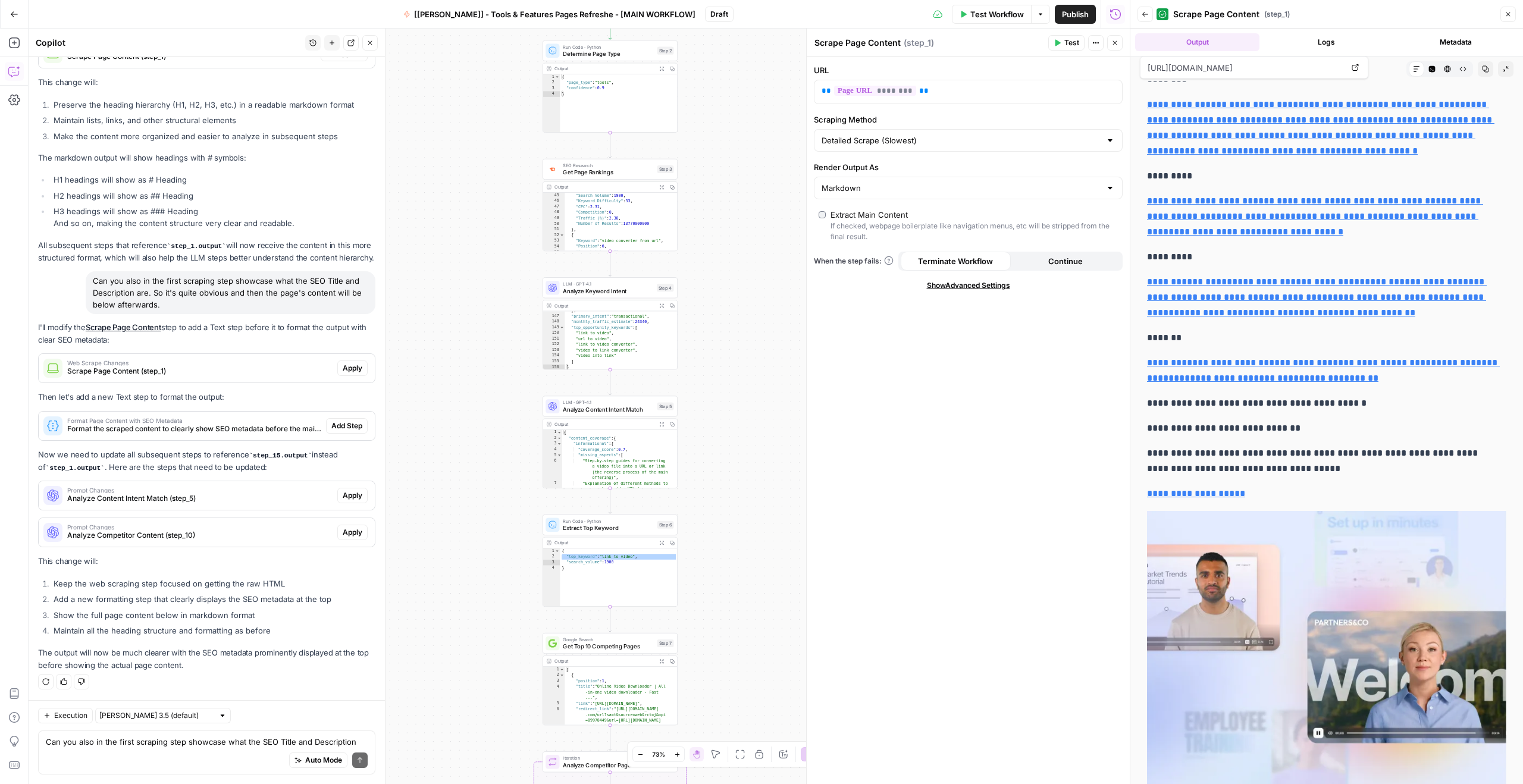
click at [1510, 18] on button "Close" at bounding box center [1508, 14] width 15 height 15
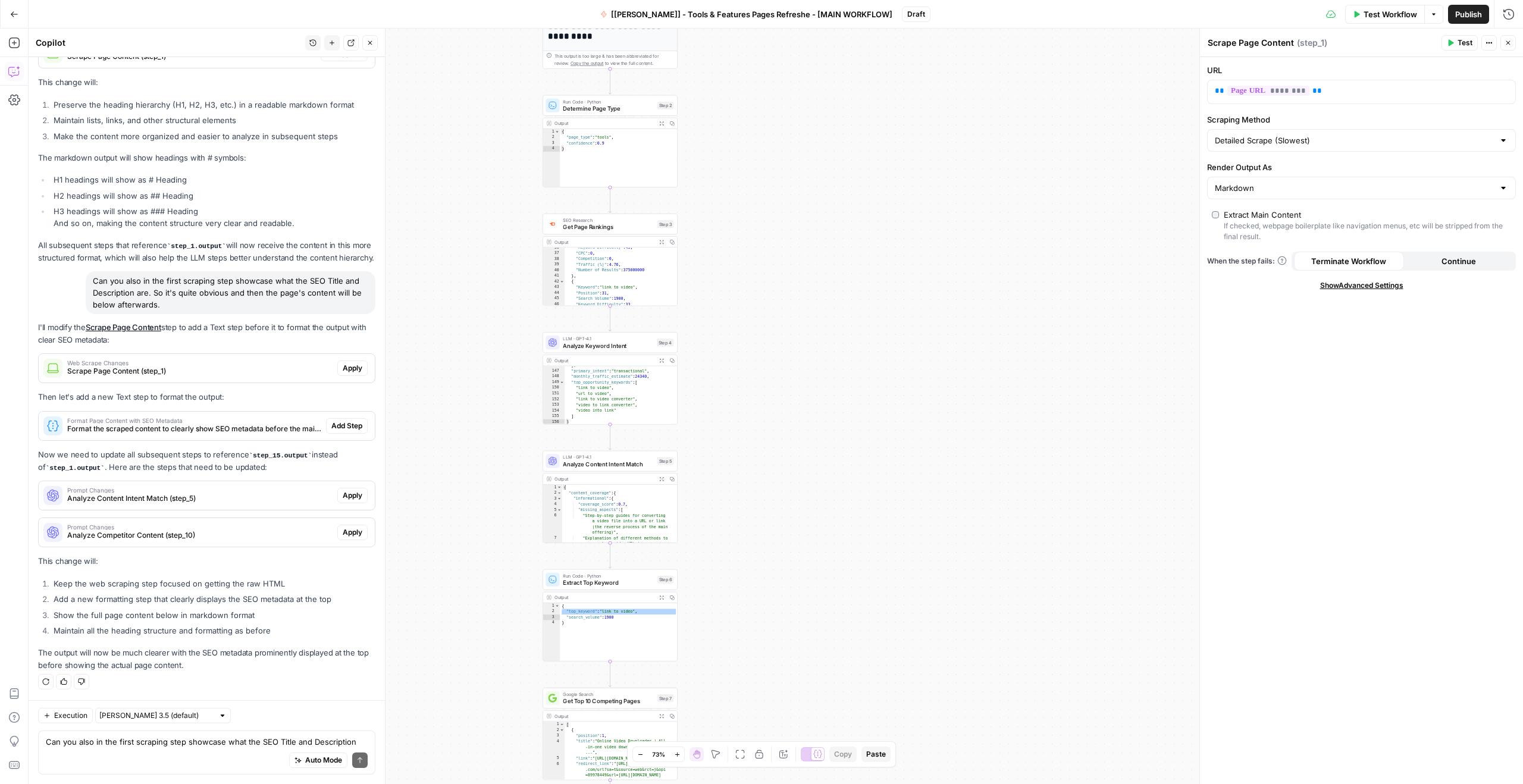
scroll to position [268, 0]
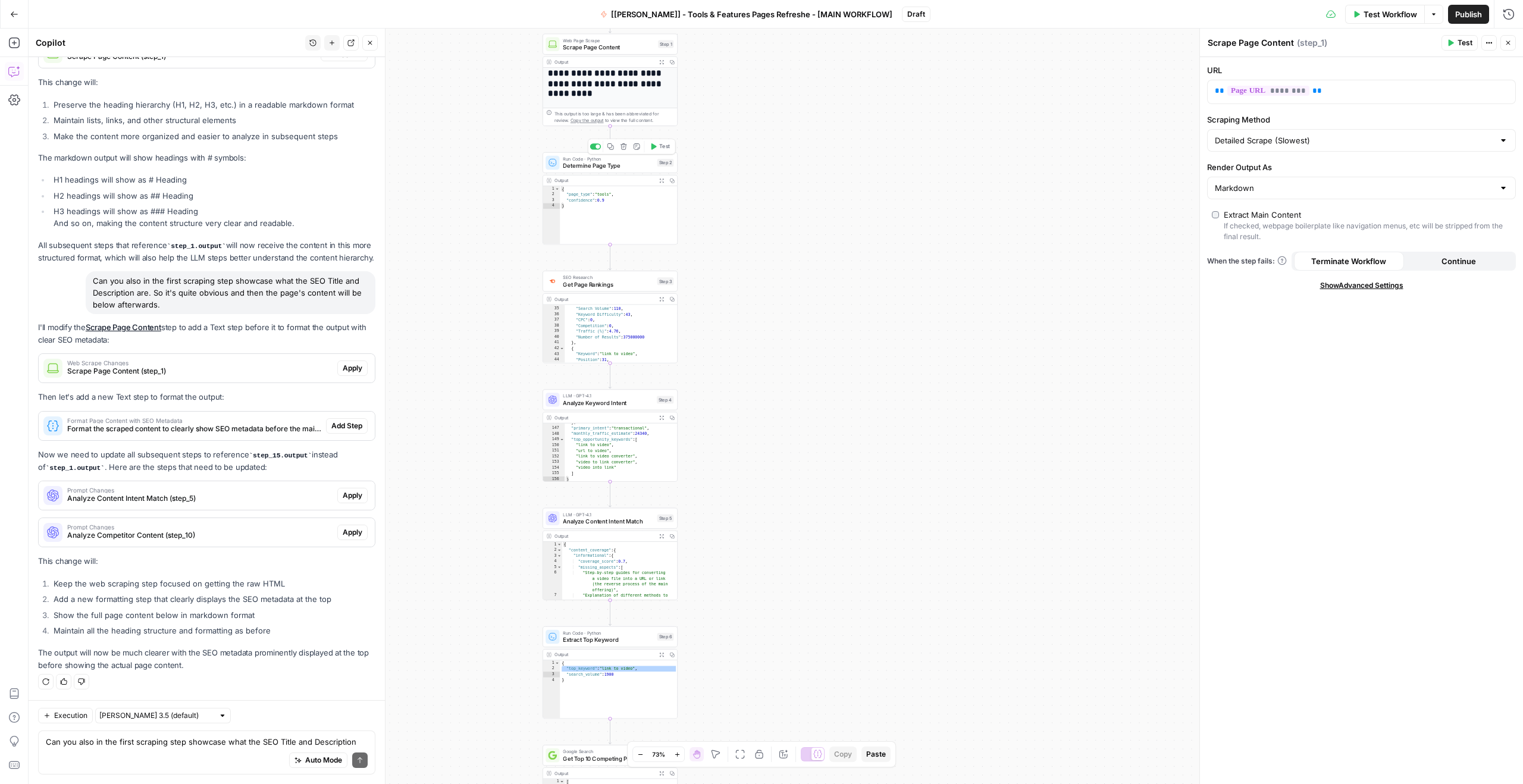
click at [623, 166] on span "Determine Page Type" at bounding box center [608, 166] width 91 height 9
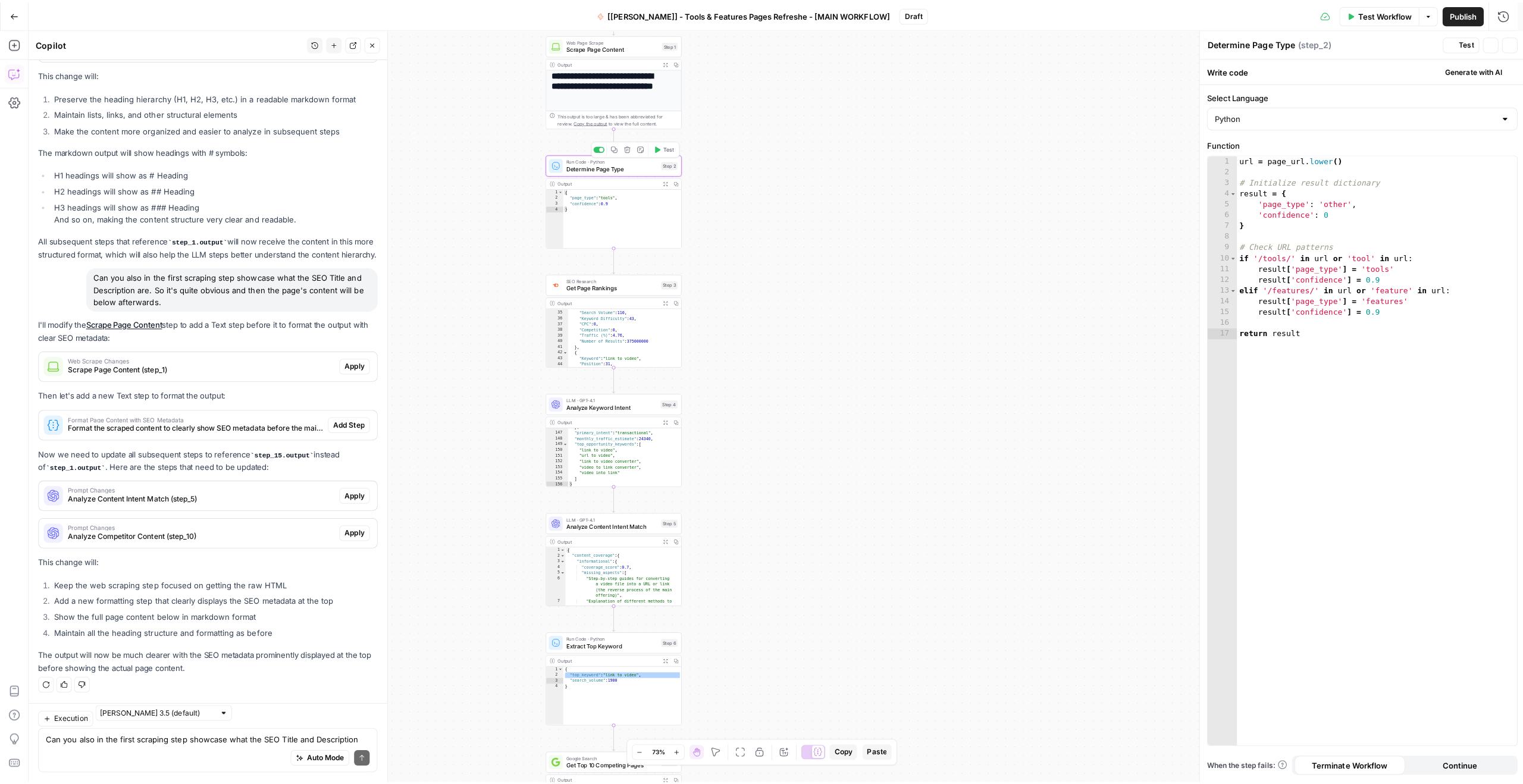
scroll to position [2192, 0]
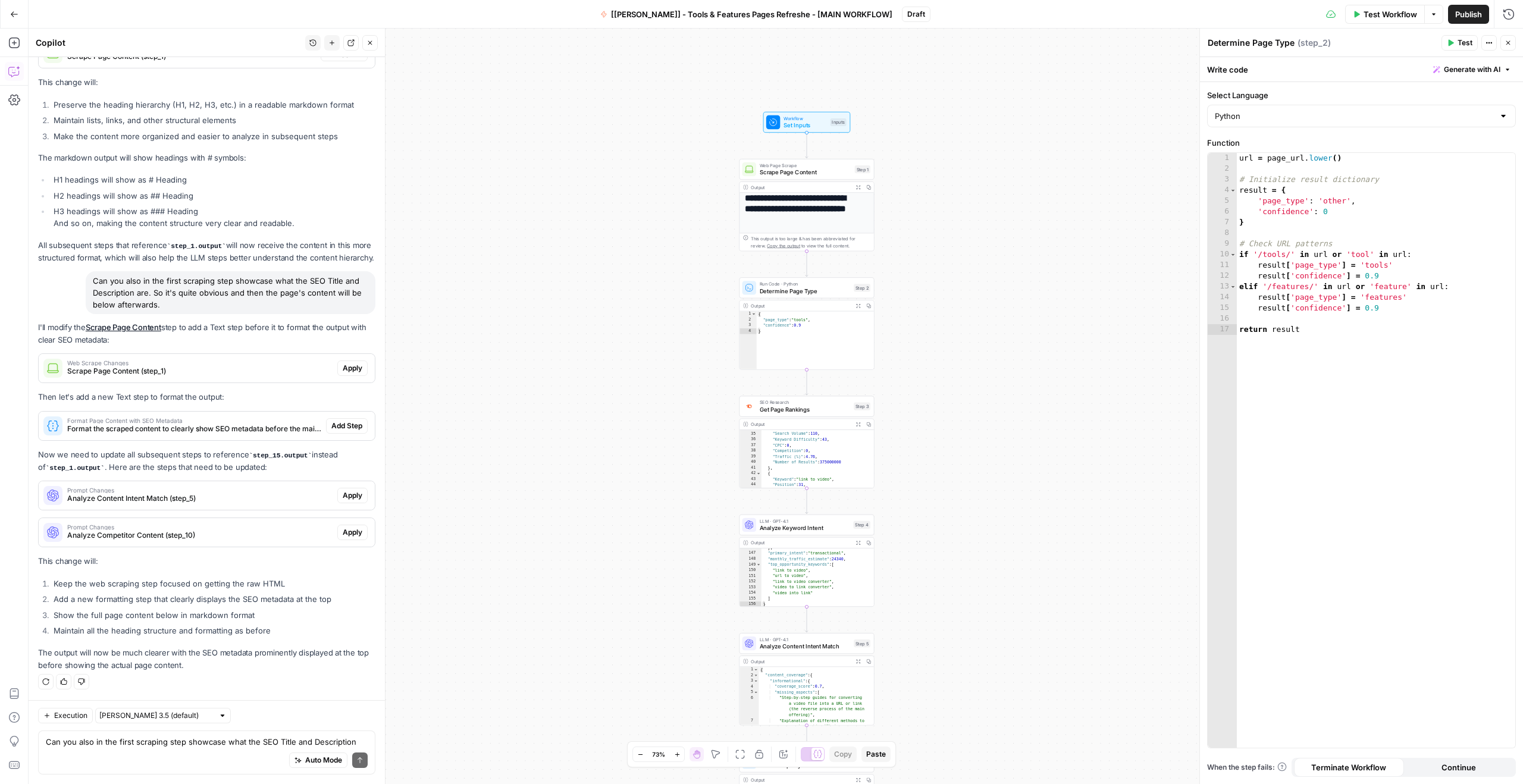
type textarea "*"
click at [803, 344] on div "{ "page_type" : "tools" , "confidence" : 0.9 }" at bounding box center [815, 346] width 118 height 70
click at [817, 299] on div "Run Code · Python Determine Page Type Step 2 Copy step Delete step Add Note Tes…" at bounding box center [806, 323] width 135 height 92
click at [815, 289] on span "Determine Page Type" at bounding box center [805, 291] width 91 height 9
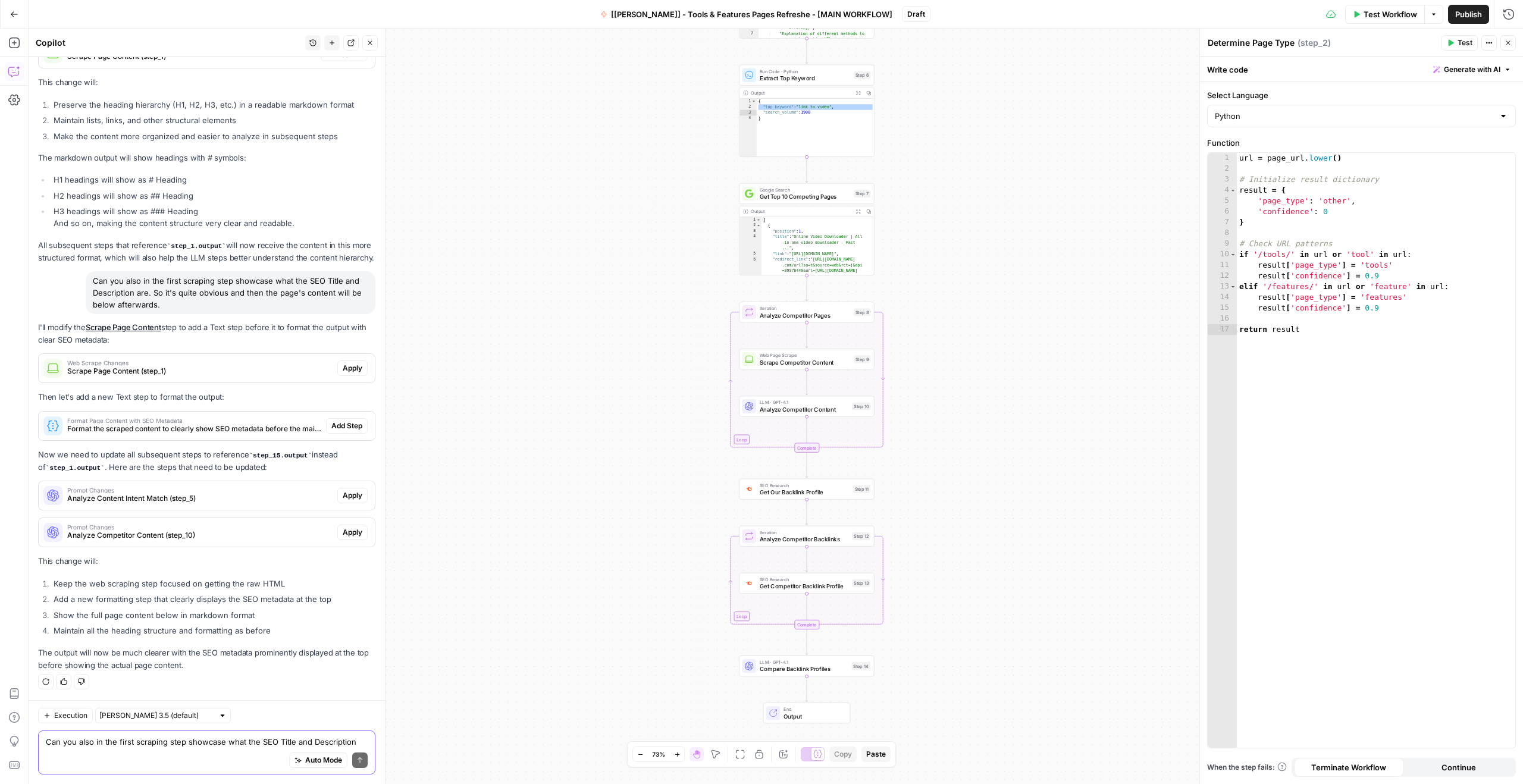
click at [111, 737] on textarea "Can you also in the first scraping step showcase what the SEO Title and Descrip…" at bounding box center [207, 741] width 322 height 12
type textarea "C"
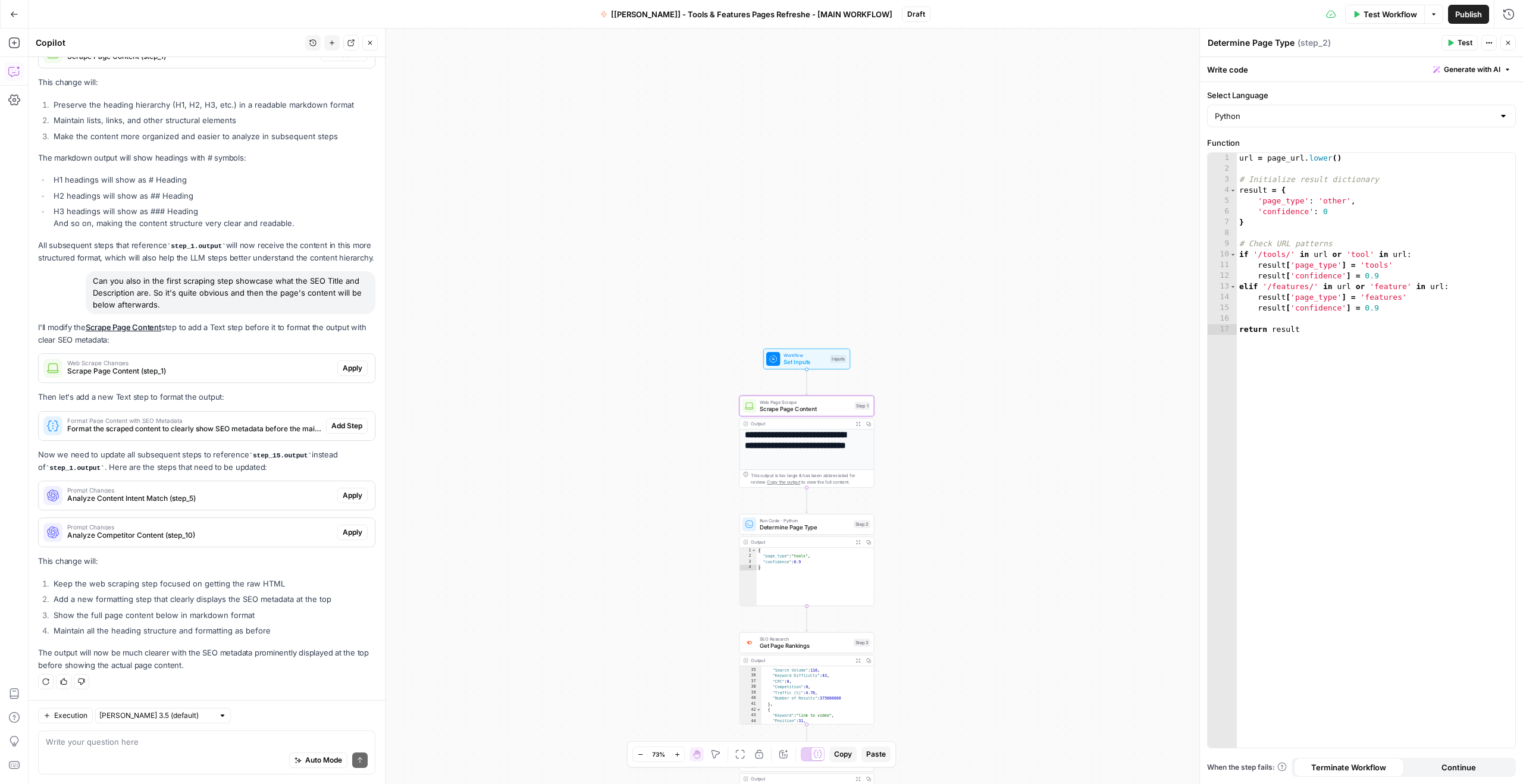
click at [126, 366] on span "Web Scrape Changes" at bounding box center [200, 362] width 265 height 6
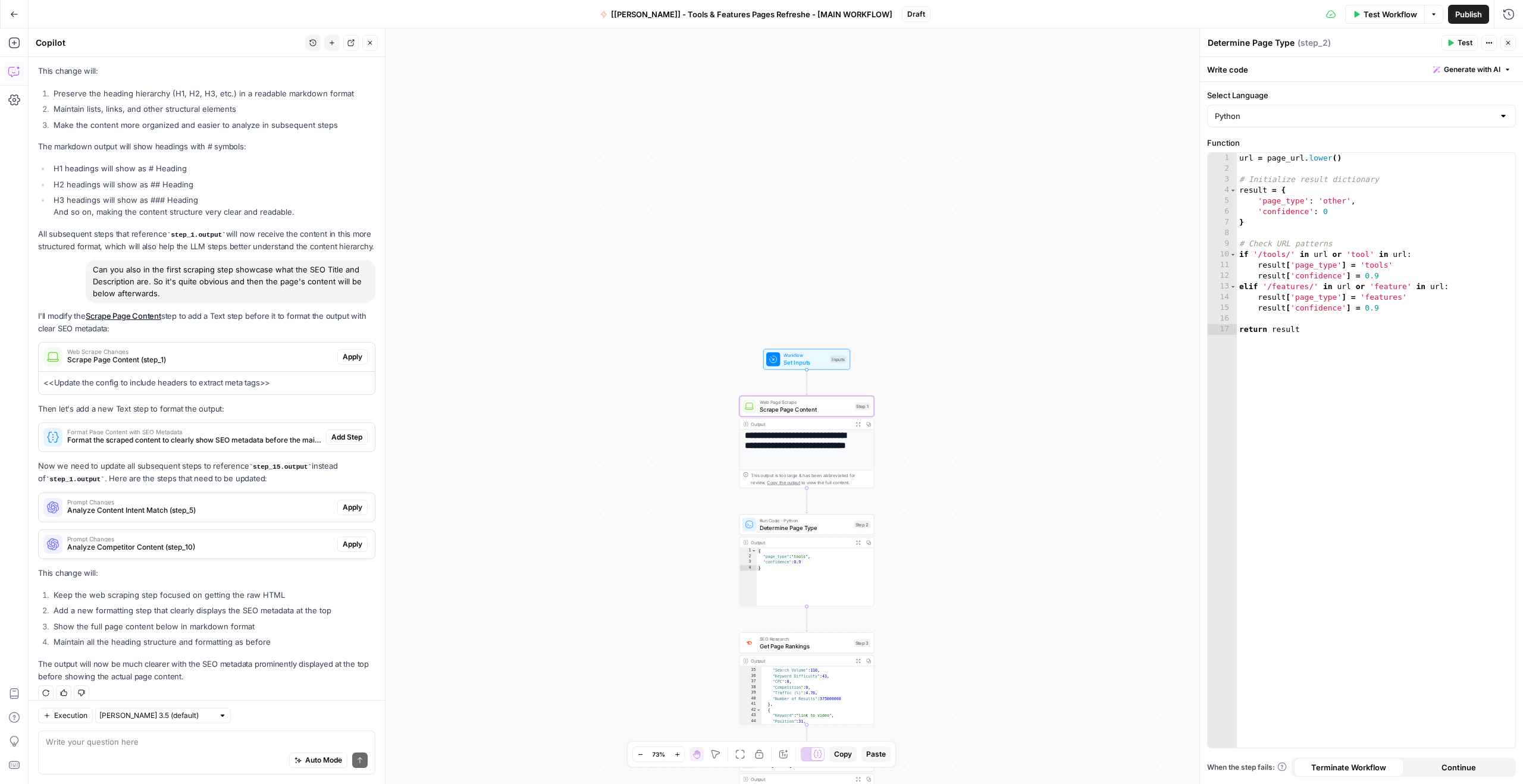
click at [113, 365] on span "Scrape Page Content (step_1)" at bounding box center [200, 360] width 265 height 11
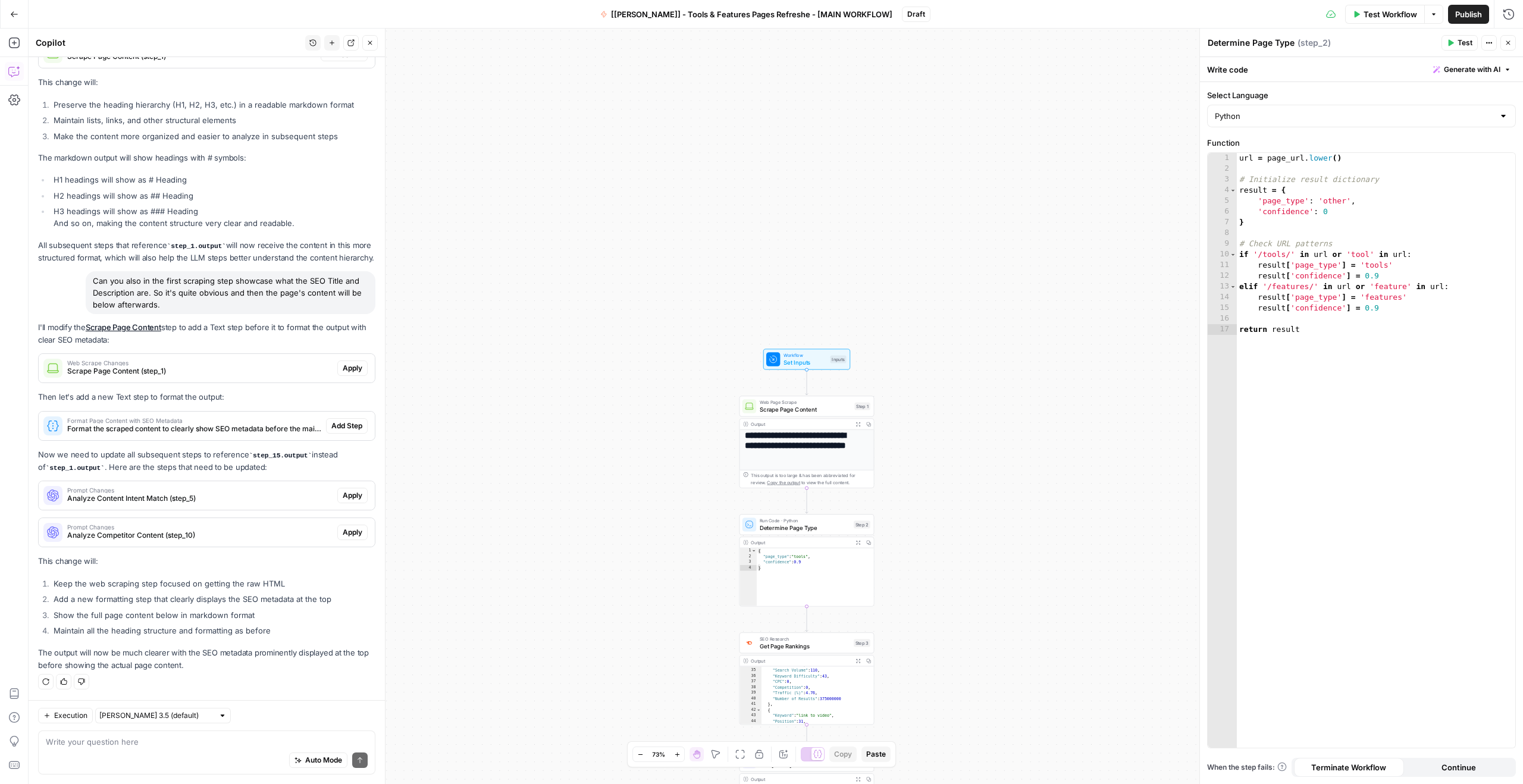
click at [133, 426] on span "Format the scraped content to clearly show SEO metadata before the main content" at bounding box center [194, 429] width 254 height 11
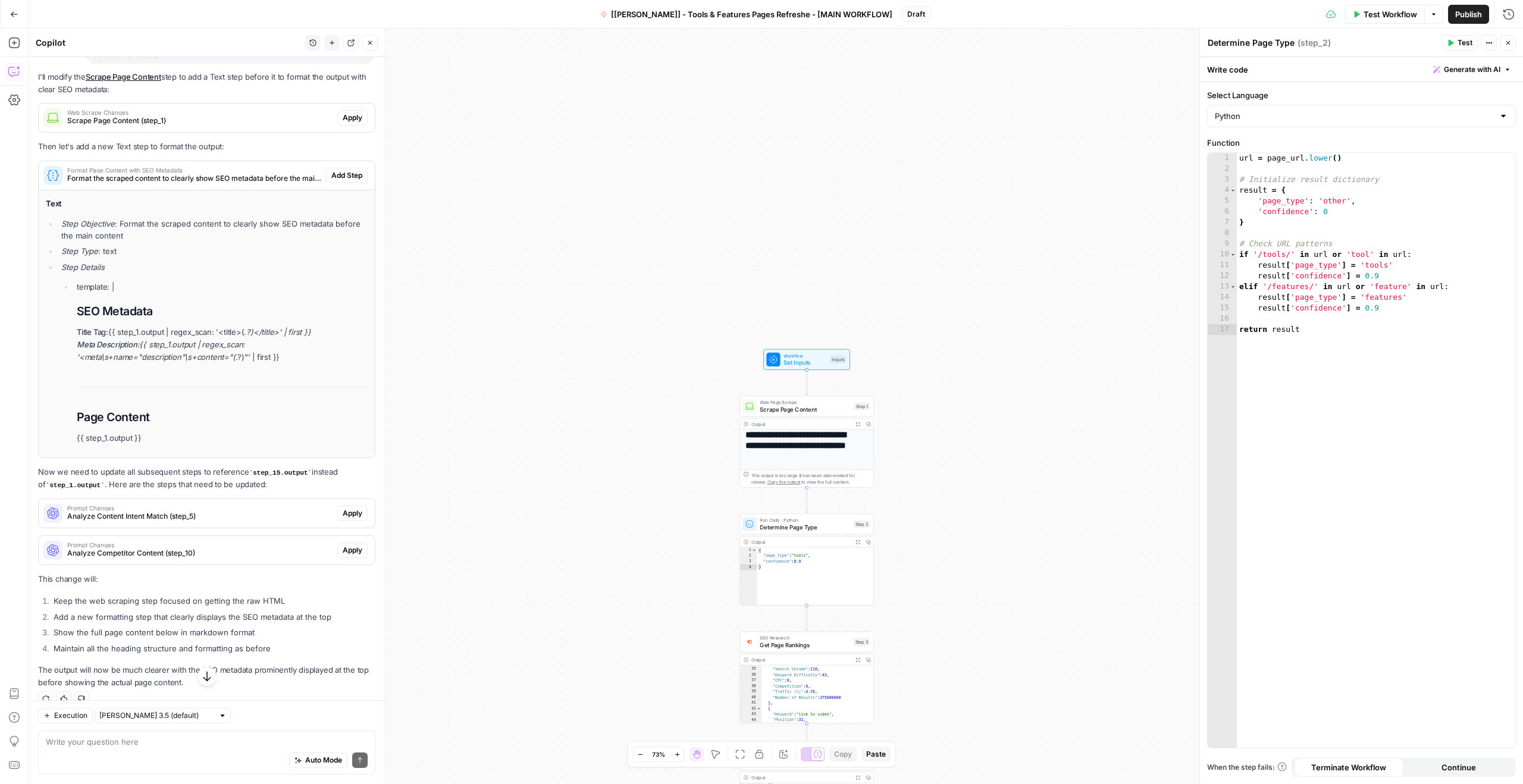
scroll to position [2460, 0]
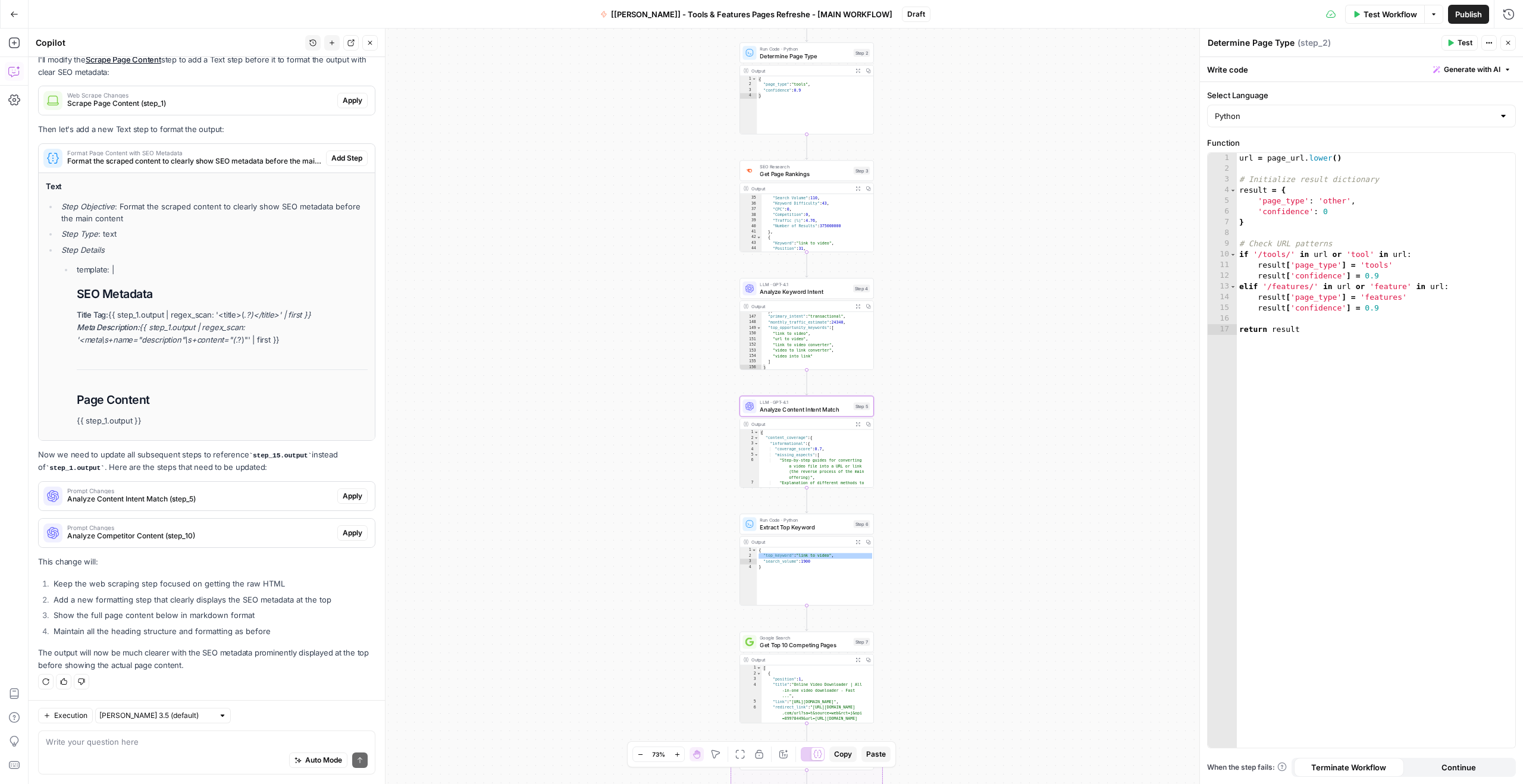
click at [156, 499] on span "Analyze Content Intent Match (step_5)" at bounding box center [200, 499] width 265 height 11
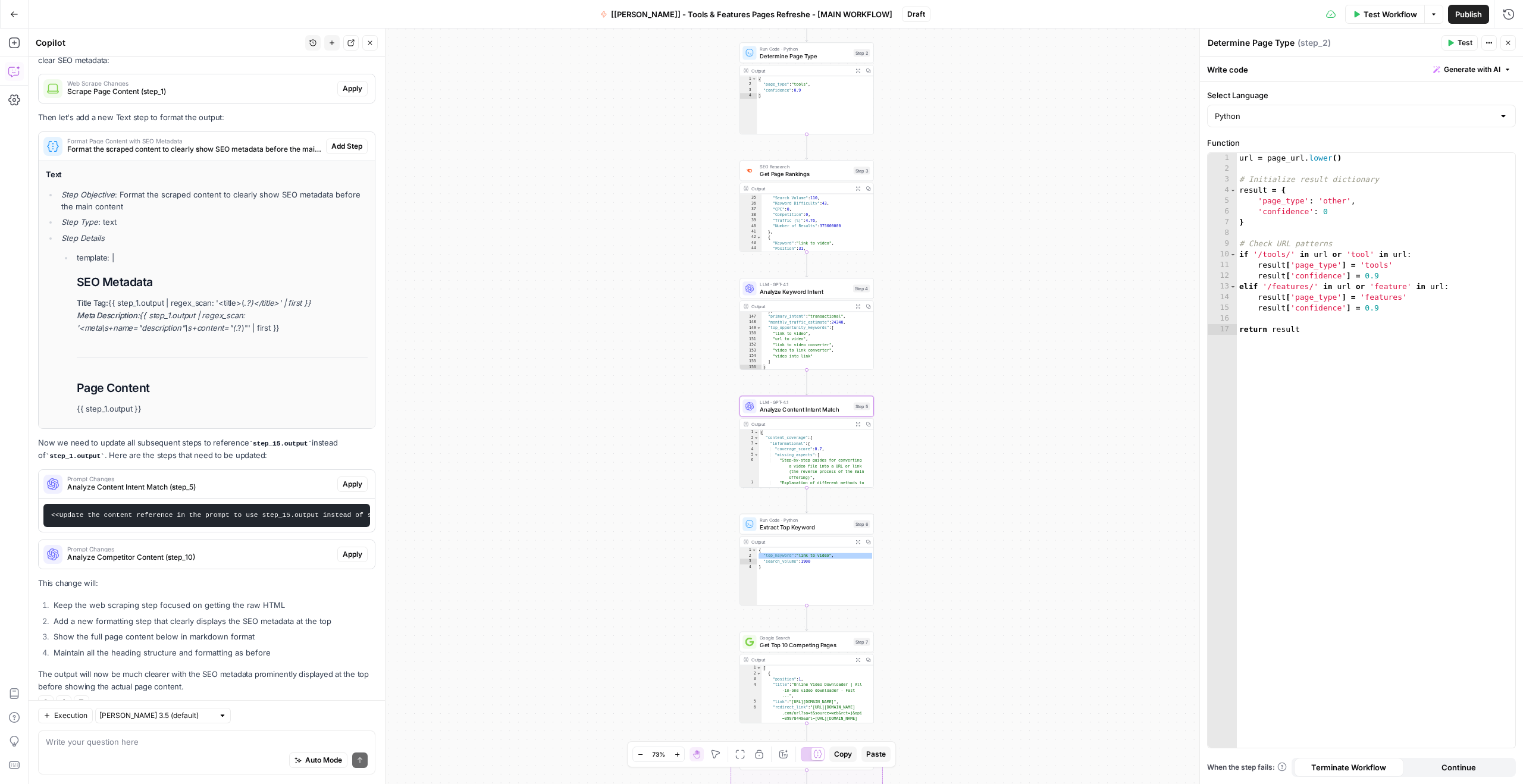
click at [186, 482] on span "Prompt Changes" at bounding box center [200, 478] width 265 height 6
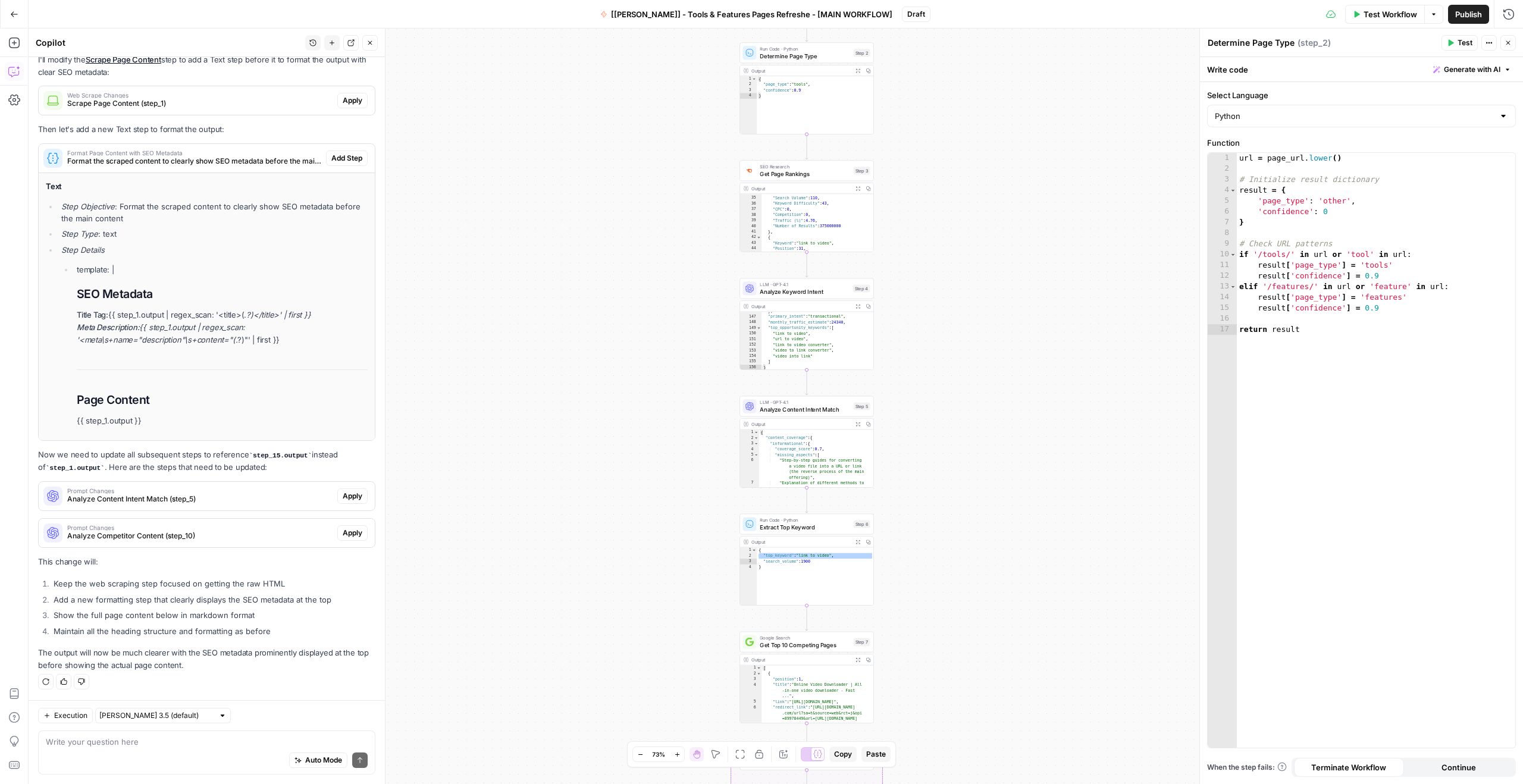
click at [186, 525] on span "Prompt Changes" at bounding box center [200, 527] width 265 height 6
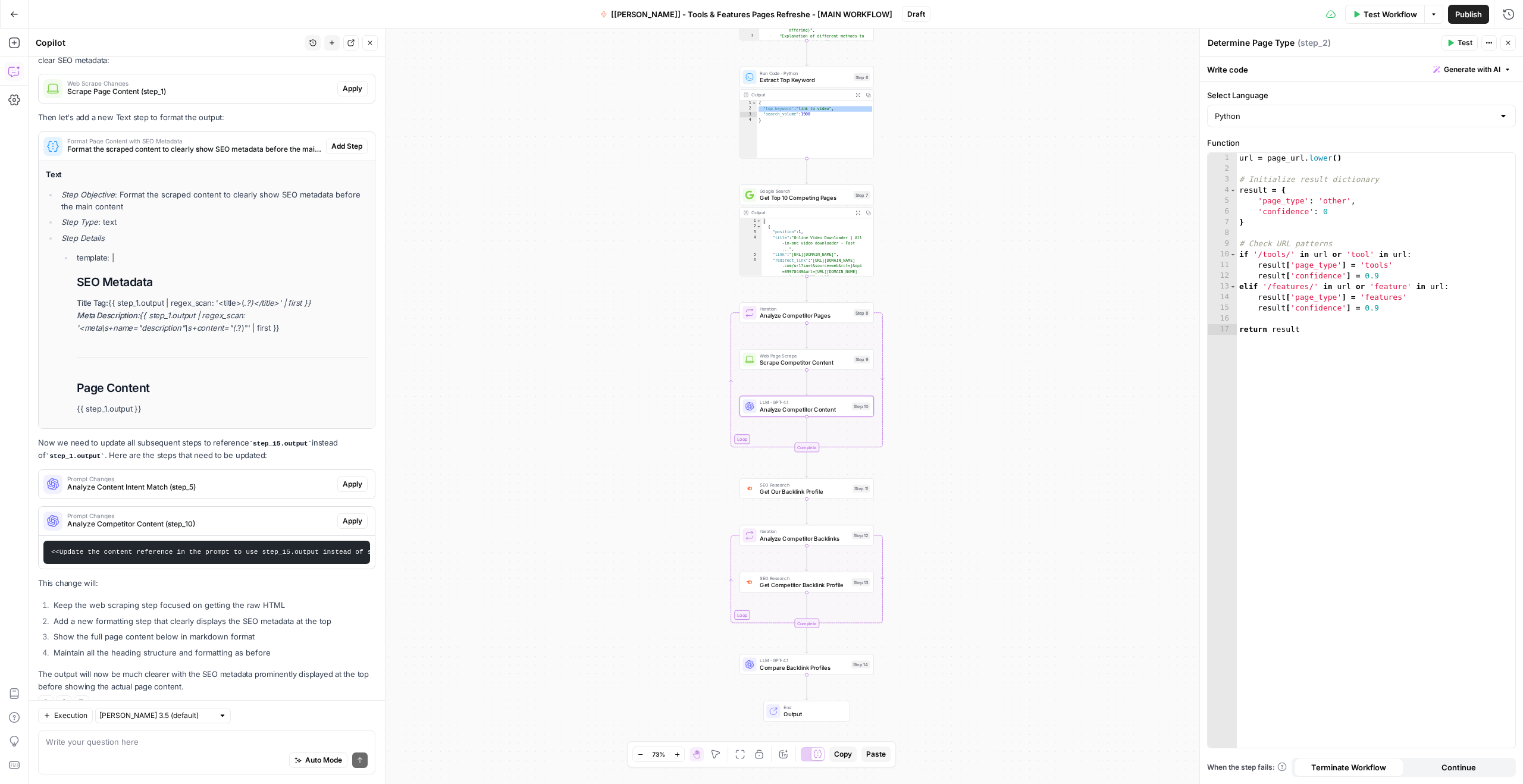
click at [186, 519] on span "Prompt Changes" at bounding box center [200, 515] width 265 height 6
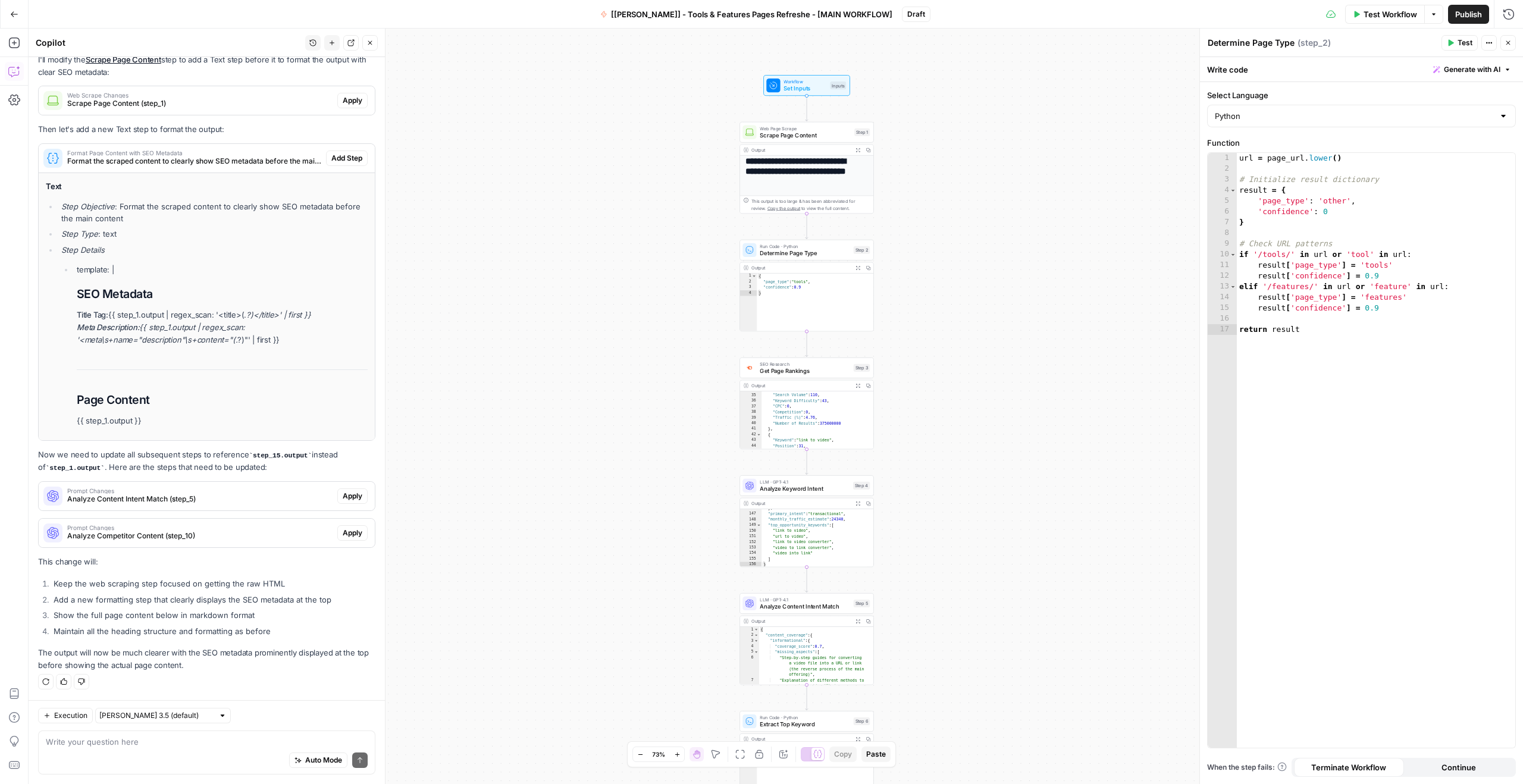
click at [858, 149] on icon "button" at bounding box center [858, 150] width 4 height 4
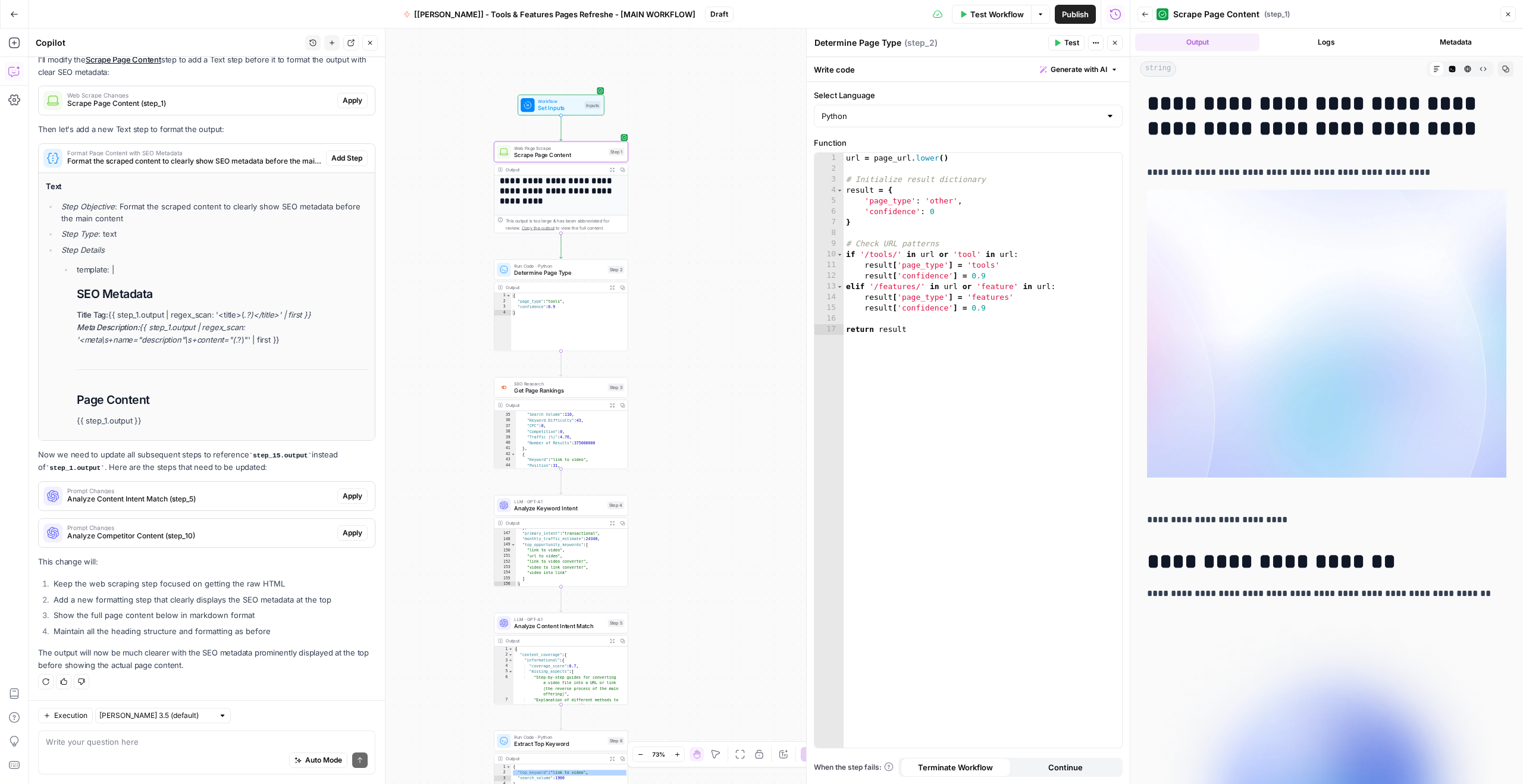
drag, startPoint x: 421, startPoint y: 228, endPoint x: 298, endPoint y: 246, distance: 124.3
click at [298, 246] on body "**********" at bounding box center [761, 392] width 1523 height 784
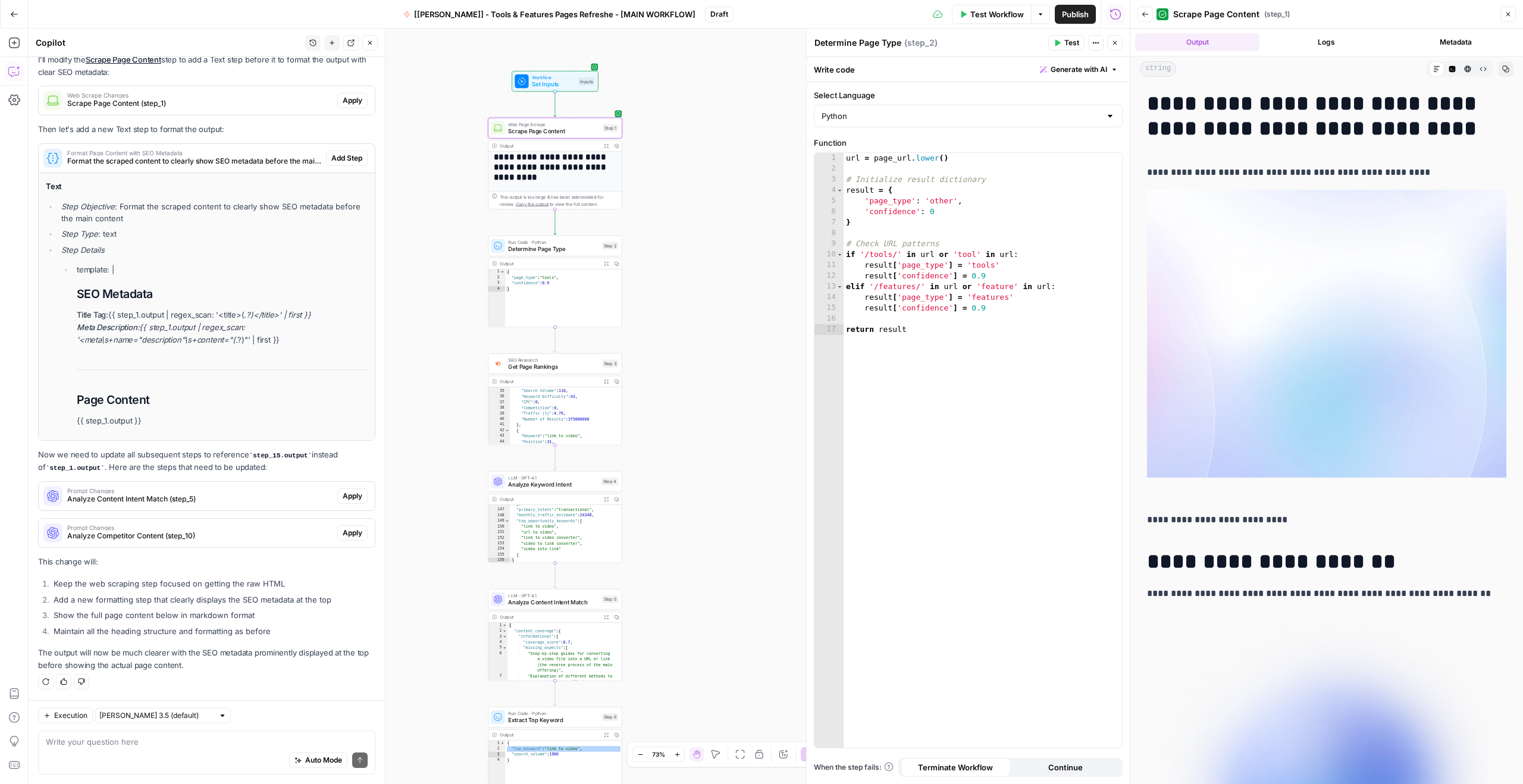
drag, startPoint x: 730, startPoint y: 285, endPoint x: 716, endPoint y: 224, distance: 62.6
click at [715, 224] on div "**********" at bounding box center [579, 406] width 1101 height 755
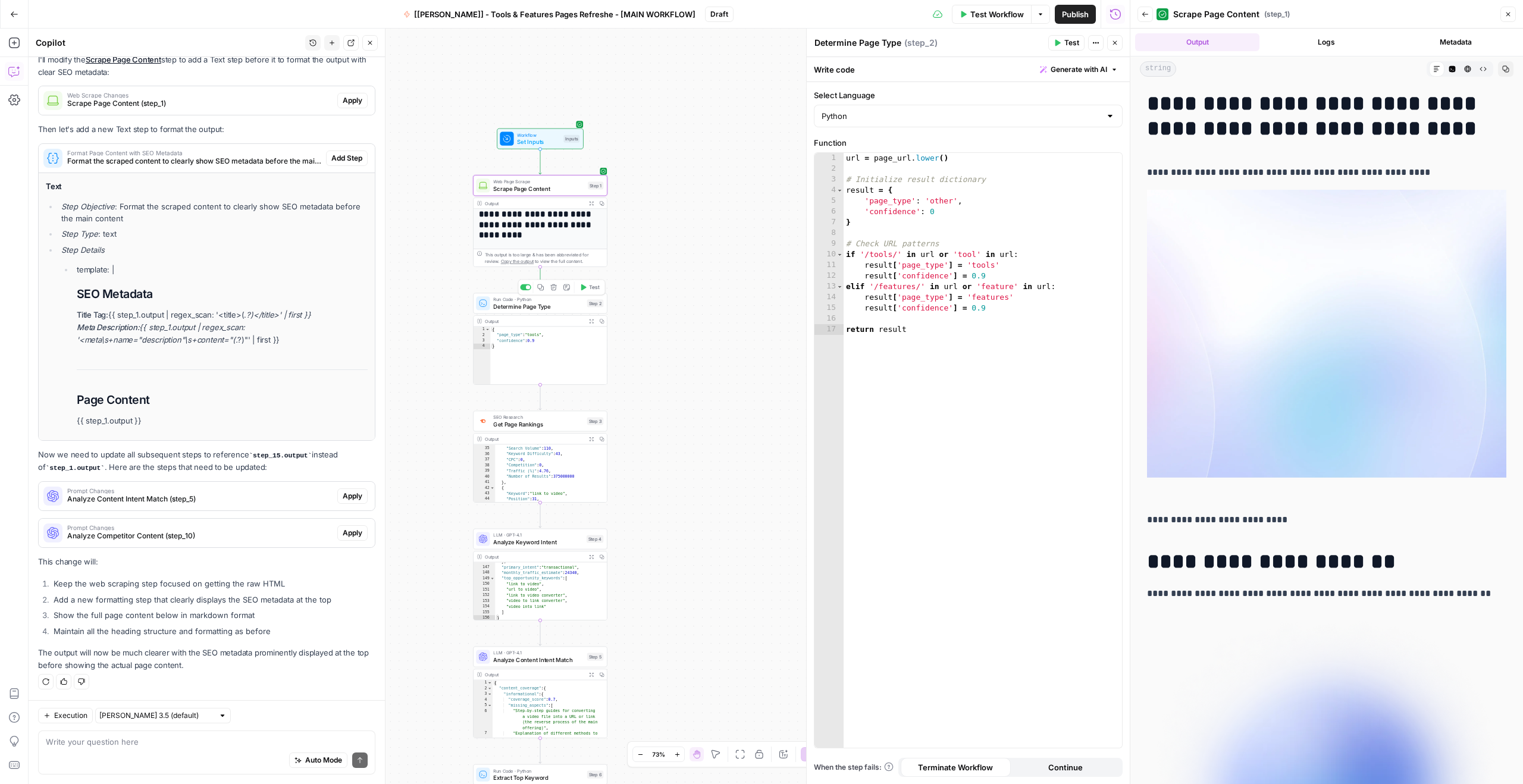
click at [535, 305] on span "Determine Page Type" at bounding box center [538, 307] width 90 height 9
click at [589, 320] on icon "button" at bounding box center [591, 321] width 4 height 4
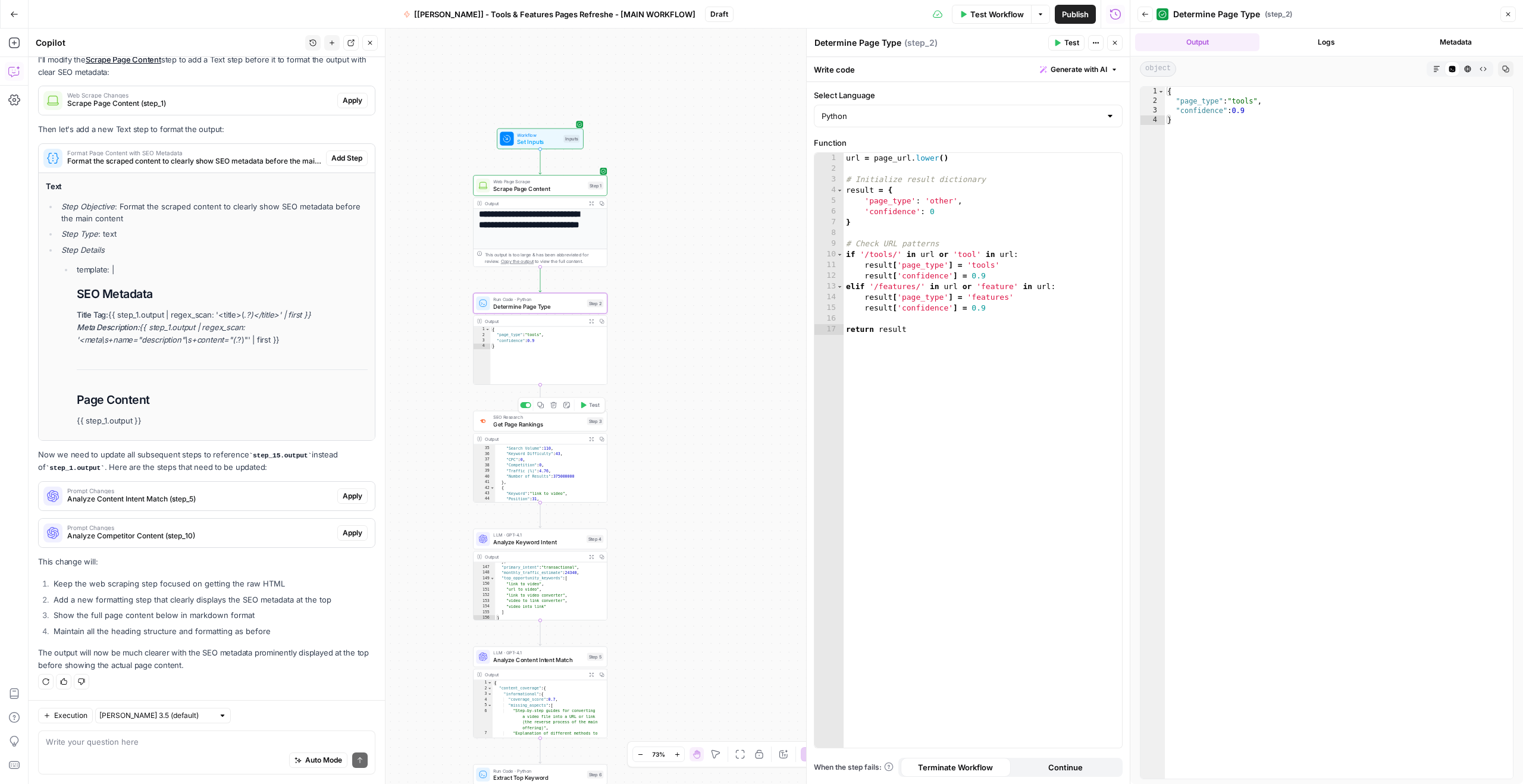
click at [552, 424] on span "Get Page Rankings" at bounding box center [538, 424] width 90 height 9
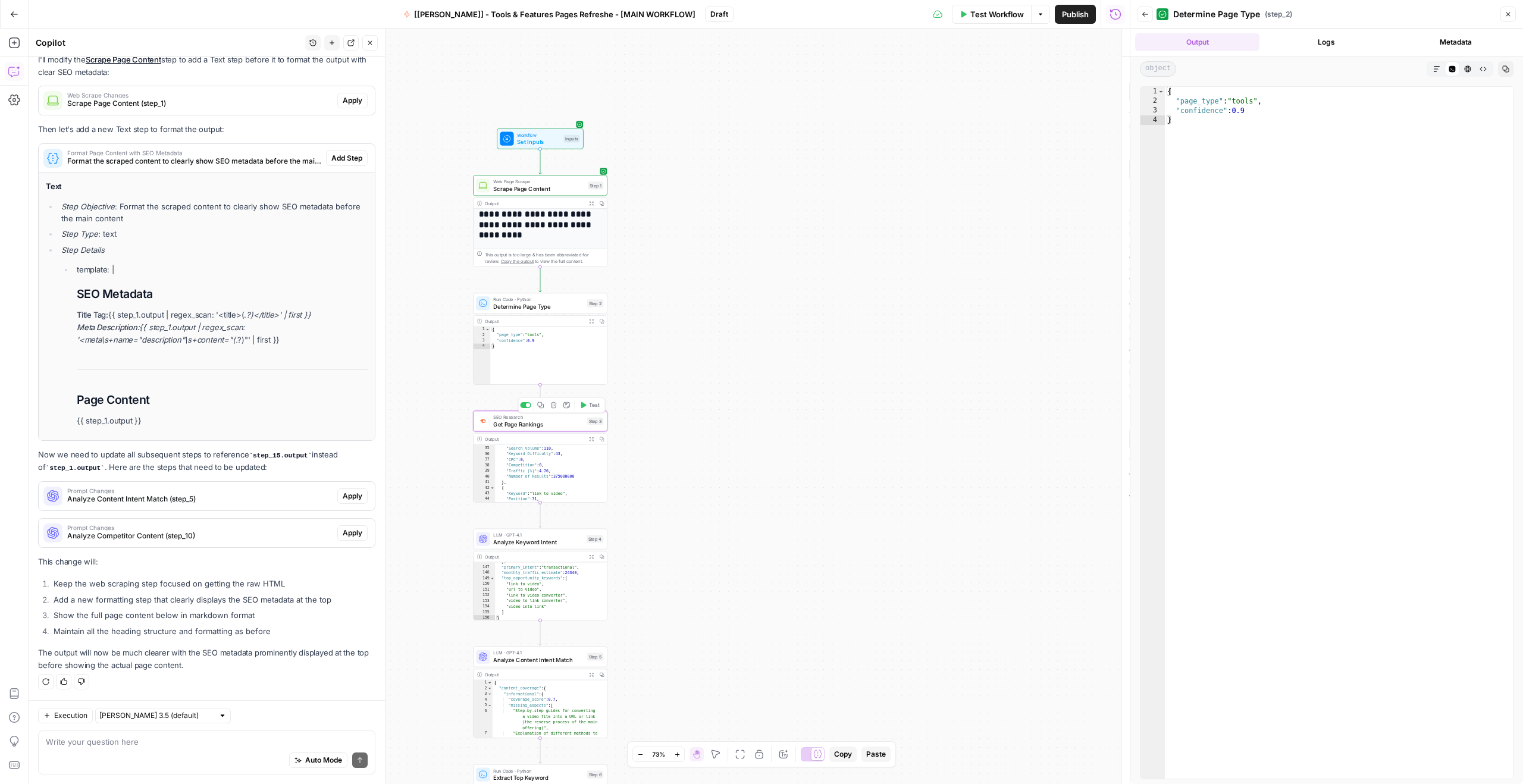
type textarea "Get Page Rankings"
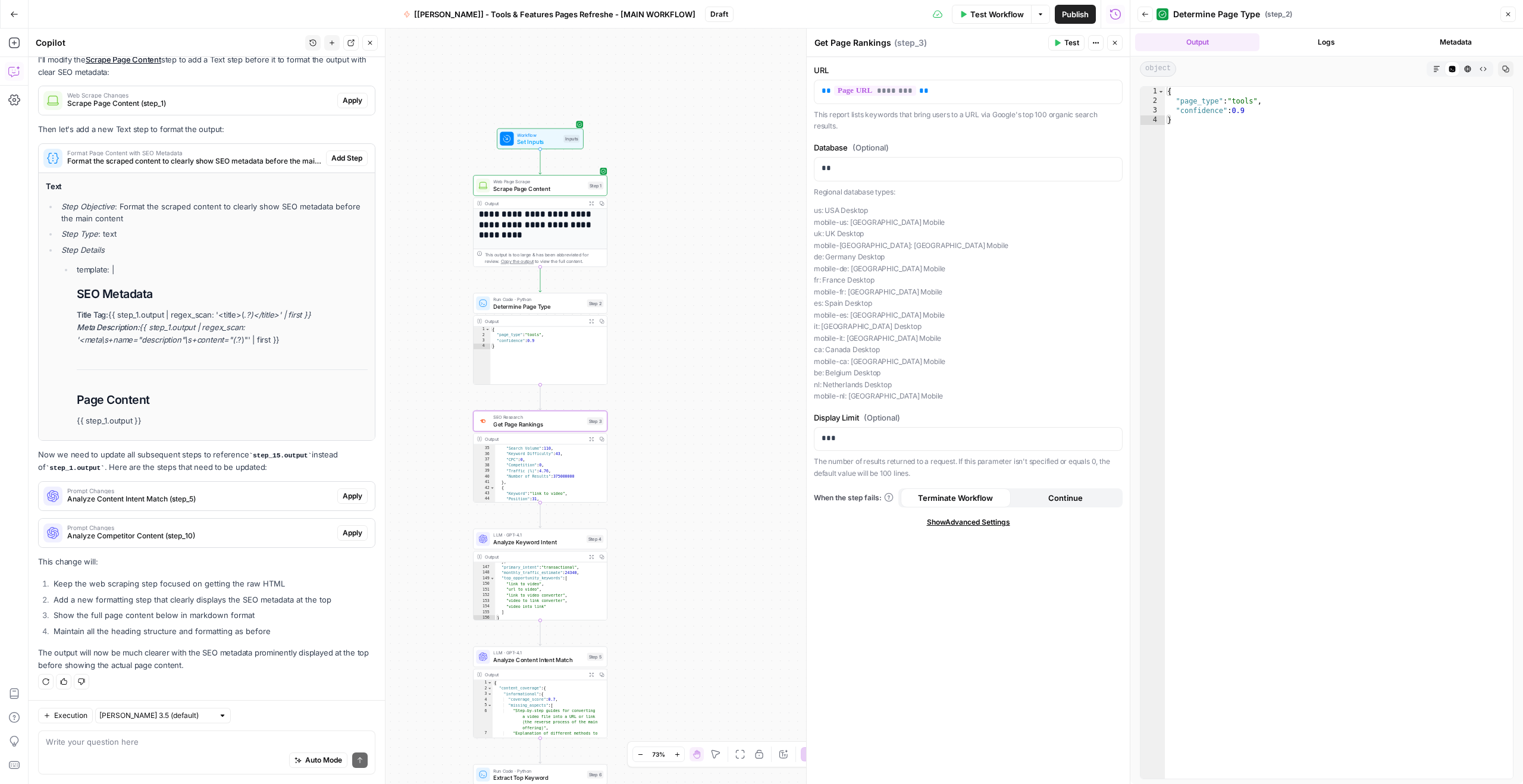
click at [591, 438] on icon "button" at bounding box center [591, 438] width 4 height 4
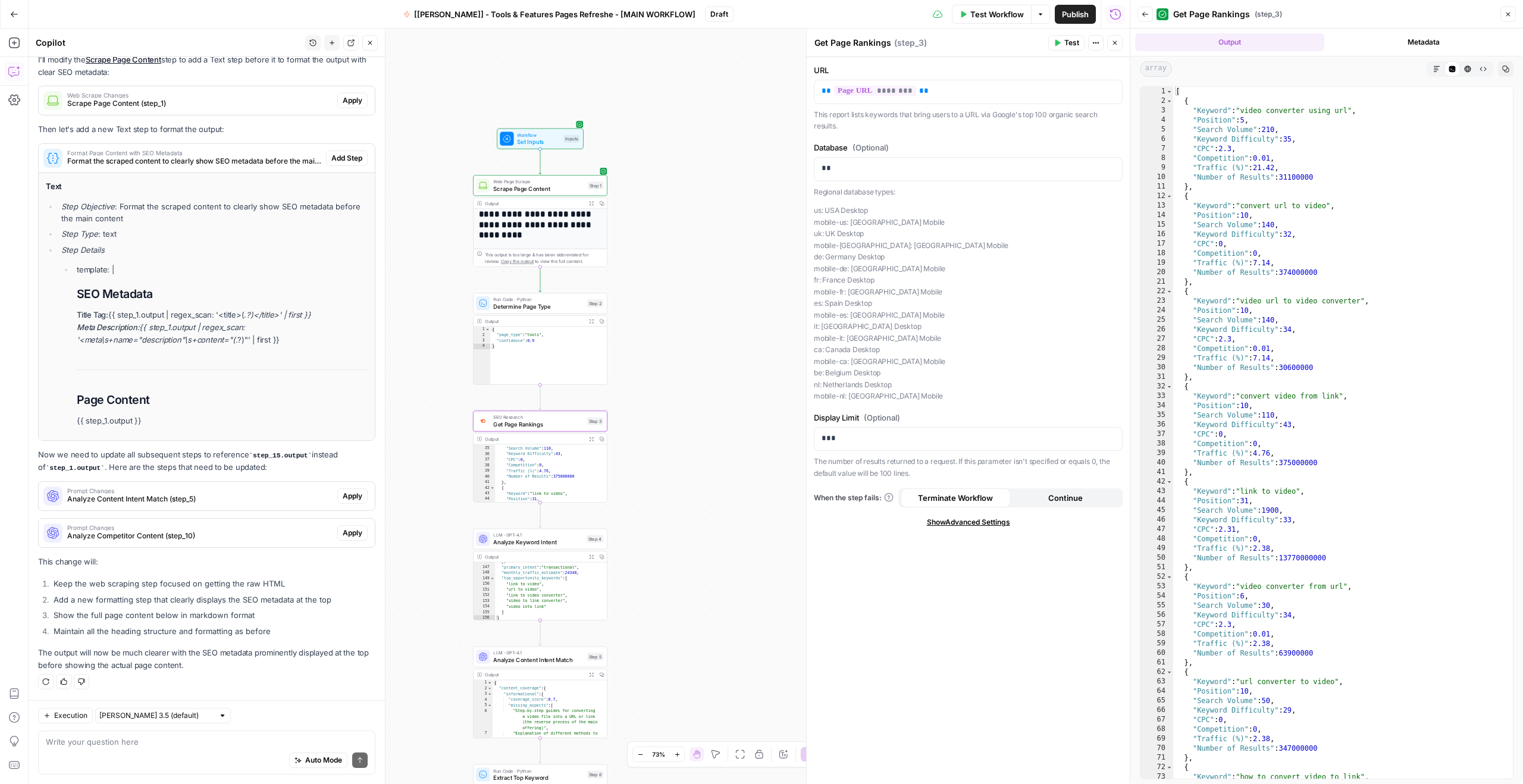
click at [543, 425] on span "Get Page Rankings" at bounding box center [538, 424] width 90 height 9
click at [866, 116] on p "This report lists keywords that bring users to a URL via Google's top 100 organ…" at bounding box center [968, 121] width 309 height 23
click at [871, 117] on p "This report lists keywords that bring users to a URL via Google's top 100 organ…" at bounding box center [968, 121] width 309 height 23
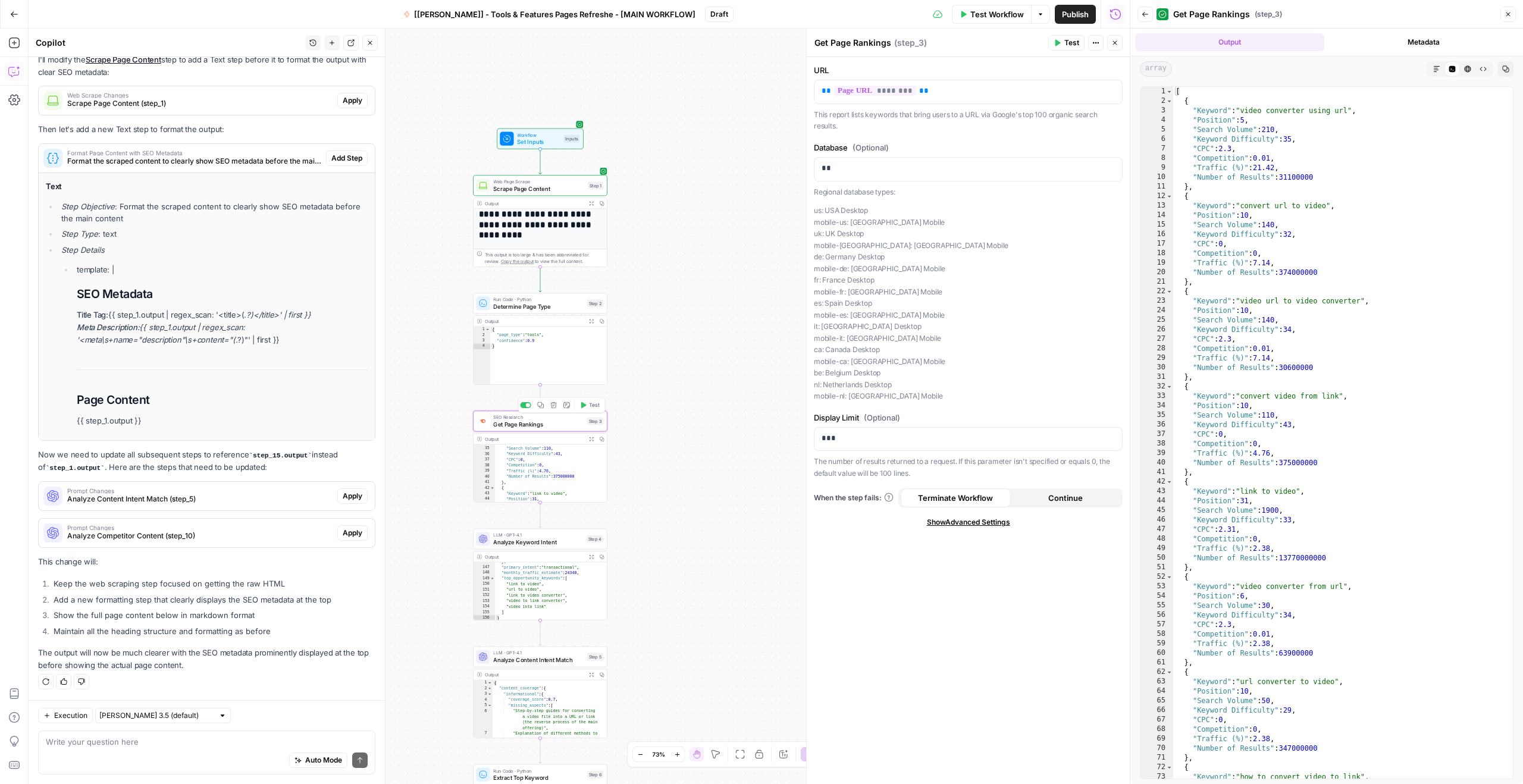
click at [519, 424] on span "Get Page Rankings" at bounding box center [538, 424] width 90 height 9
click at [879, 434] on p "***" at bounding box center [968, 438] width 293 height 12
click at [1262, 301] on div "[ { "Keyword" : "video converter using url" , "Position" : 5 , "Search Volume" …" at bounding box center [1338, 442] width 331 height 711
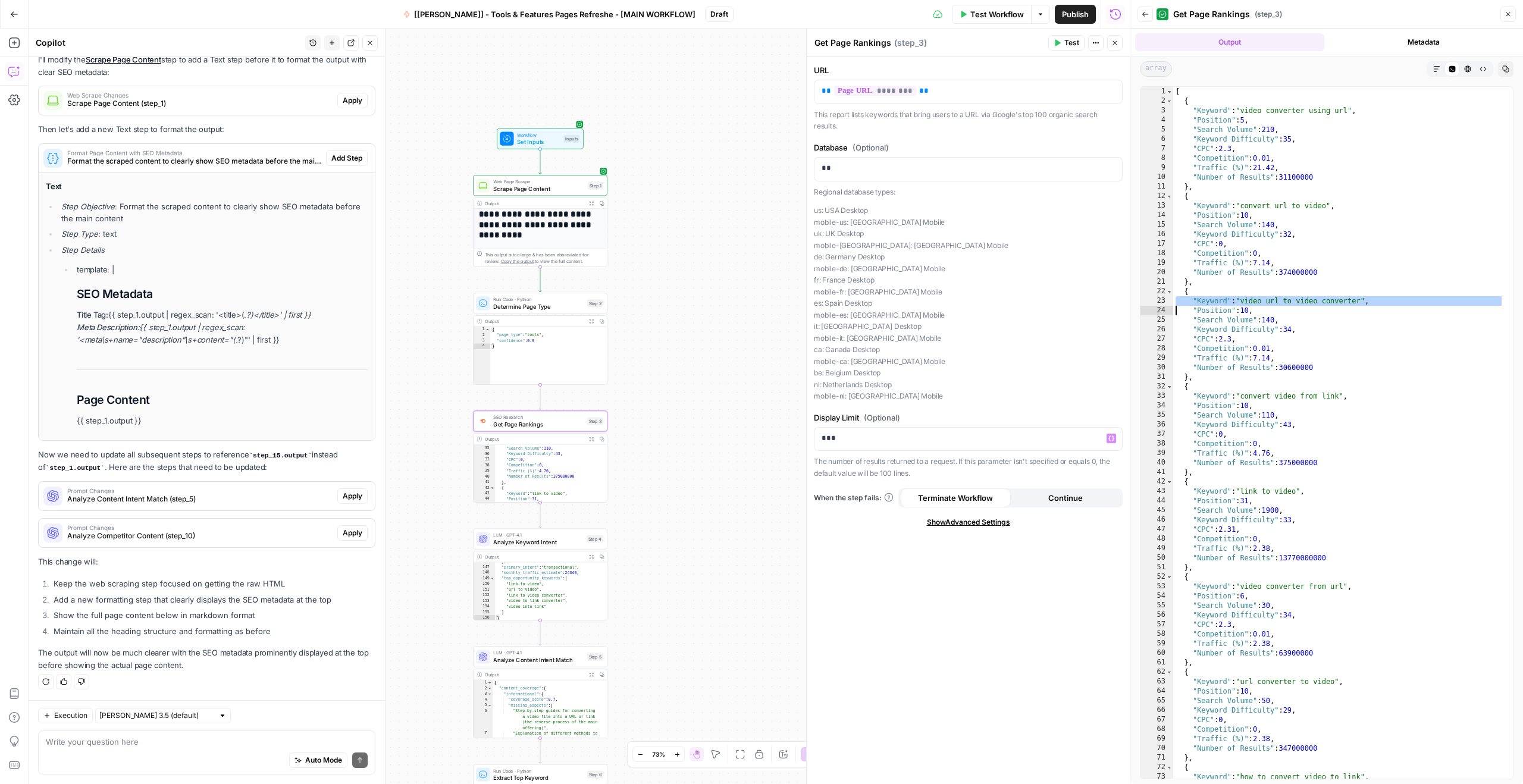
click at [1284, 299] on div "[ { "Keyword" : "video converter using url" , "Position" : 5 , "Search Volume" …" at bounding box center [1338, 442] width 331 height 711
type textarea "**********"
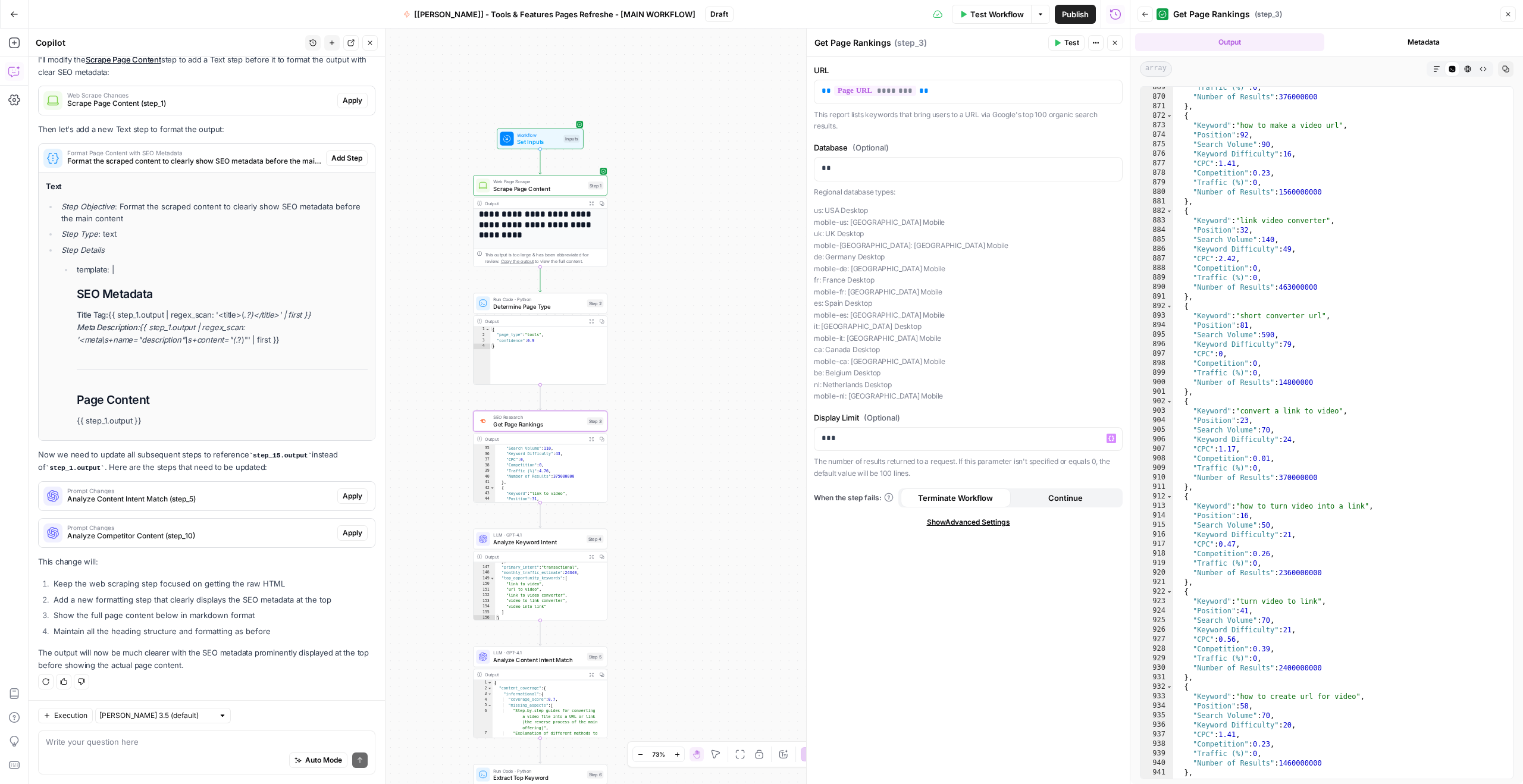
scroll to position [8748, 0]
click at [855, 439] on p "***" at bounding box center [968, 438] width 293 height 12
click at [1482, 67] on icon "button" at bounding box center [1483, 69] width 7 height 7
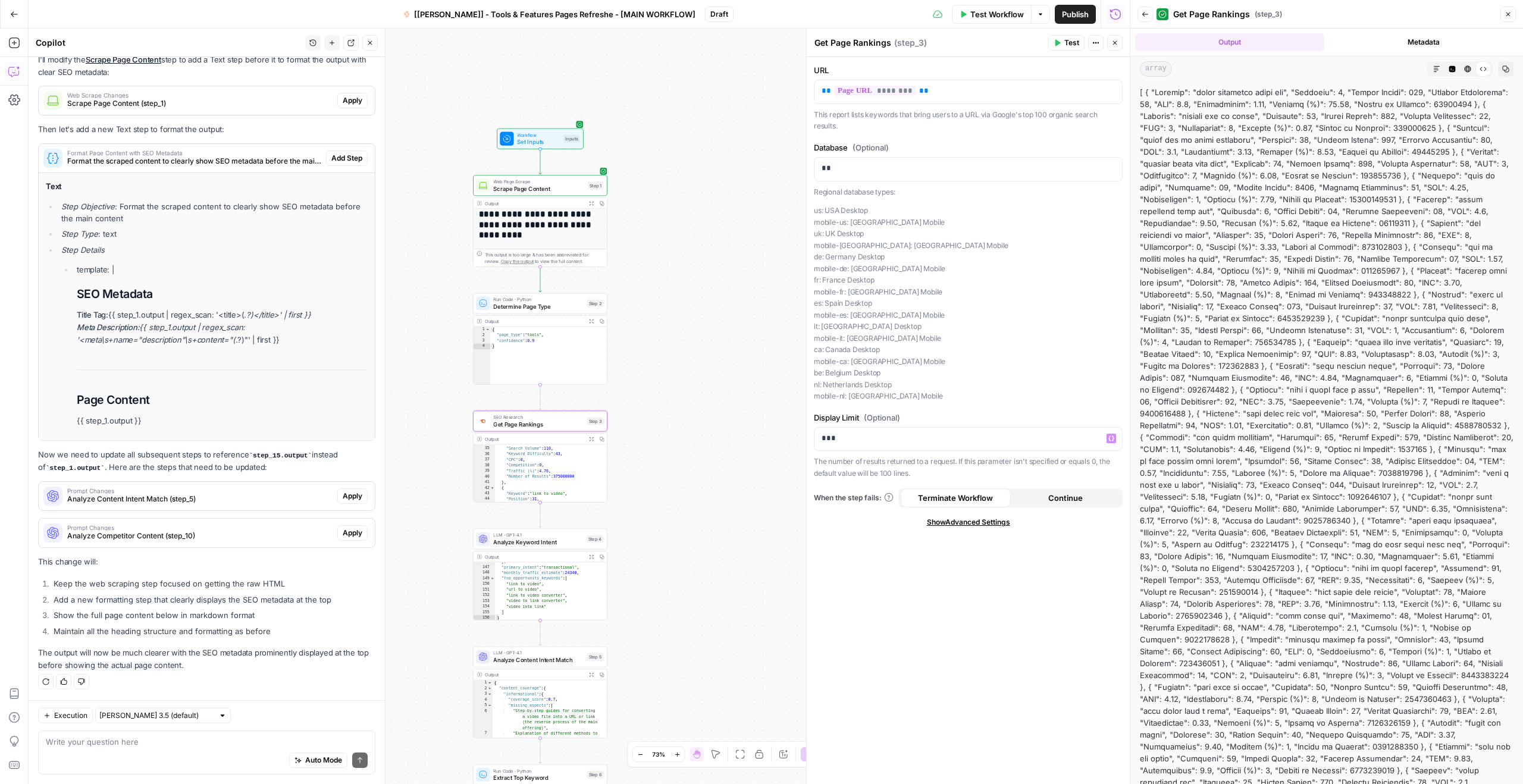
click at [1464, 66] on button "HTML Viewer" at bounding box center [1467, 69] width 15 height 15
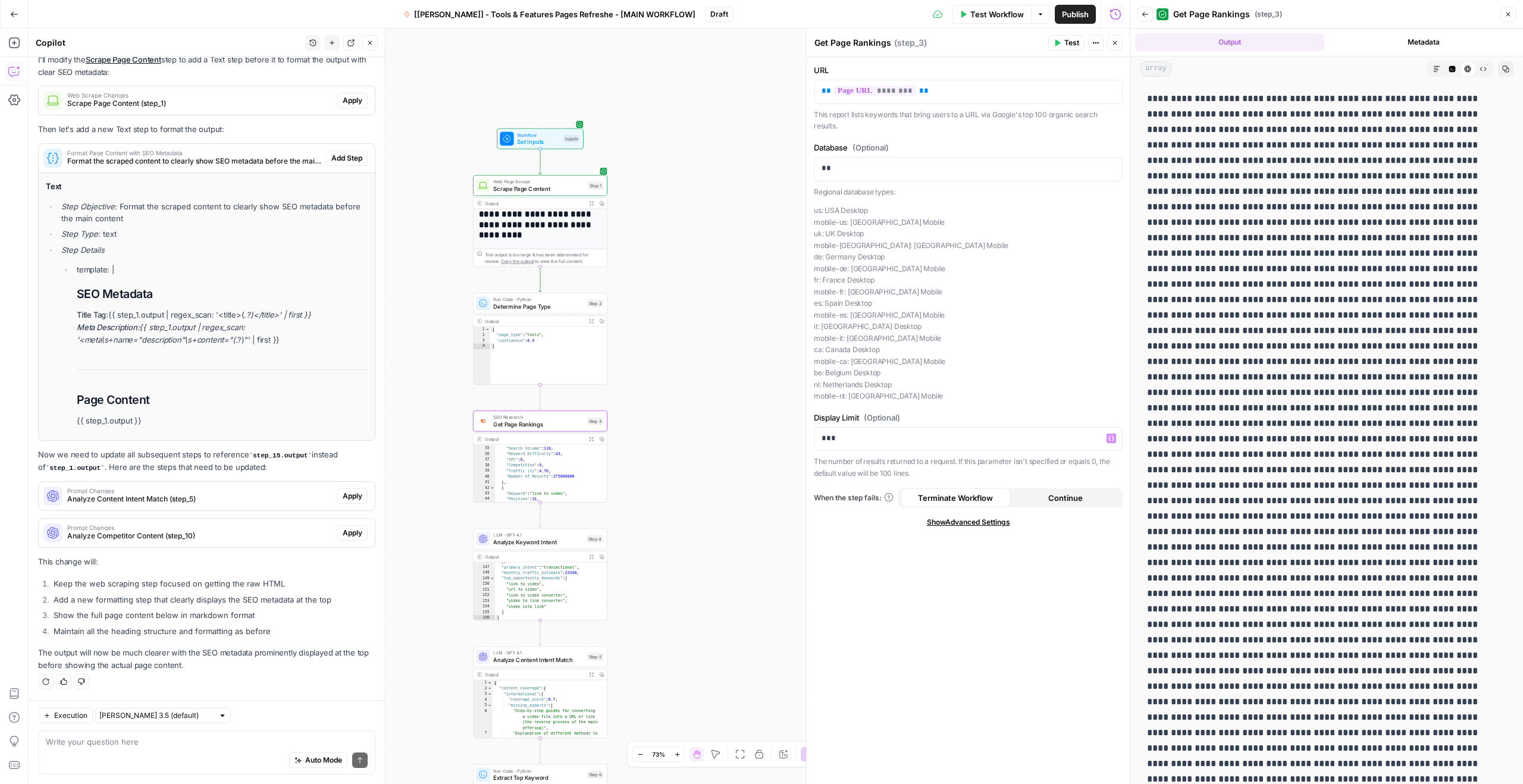
click at [1449, 71] on icon "button" at bounding box center [1452, 69] width 6 height 6
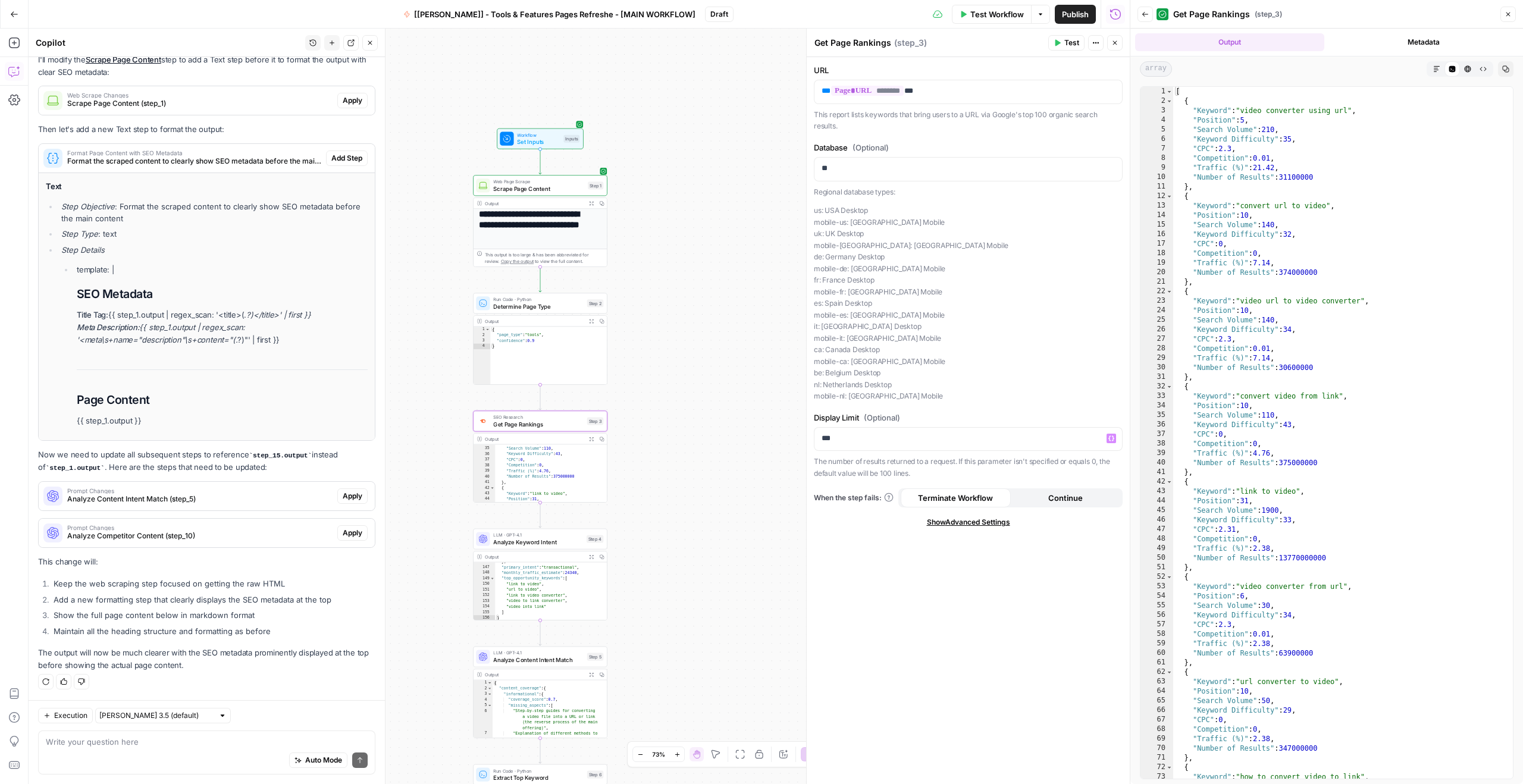
click at [1432, 69] on button "Markdown" at bounding box center [1436, 69] width 15 height 15
click at [1464, 66] on icon "button" at bounding box center [1467, 69] width 7 height 7
click at [1416, 75] on div "array Markdown Code Editor HTML Viewer Raw Output Copy" at bounding box center [1326, 69] width 392 height 25
click at [1429, 73] on div "Markdown" at bounding box center [1436, 69] width 15 height 15
click at [1418, 43] on button "Metadata" at bounding box center [1423, 42] width 189 height 18
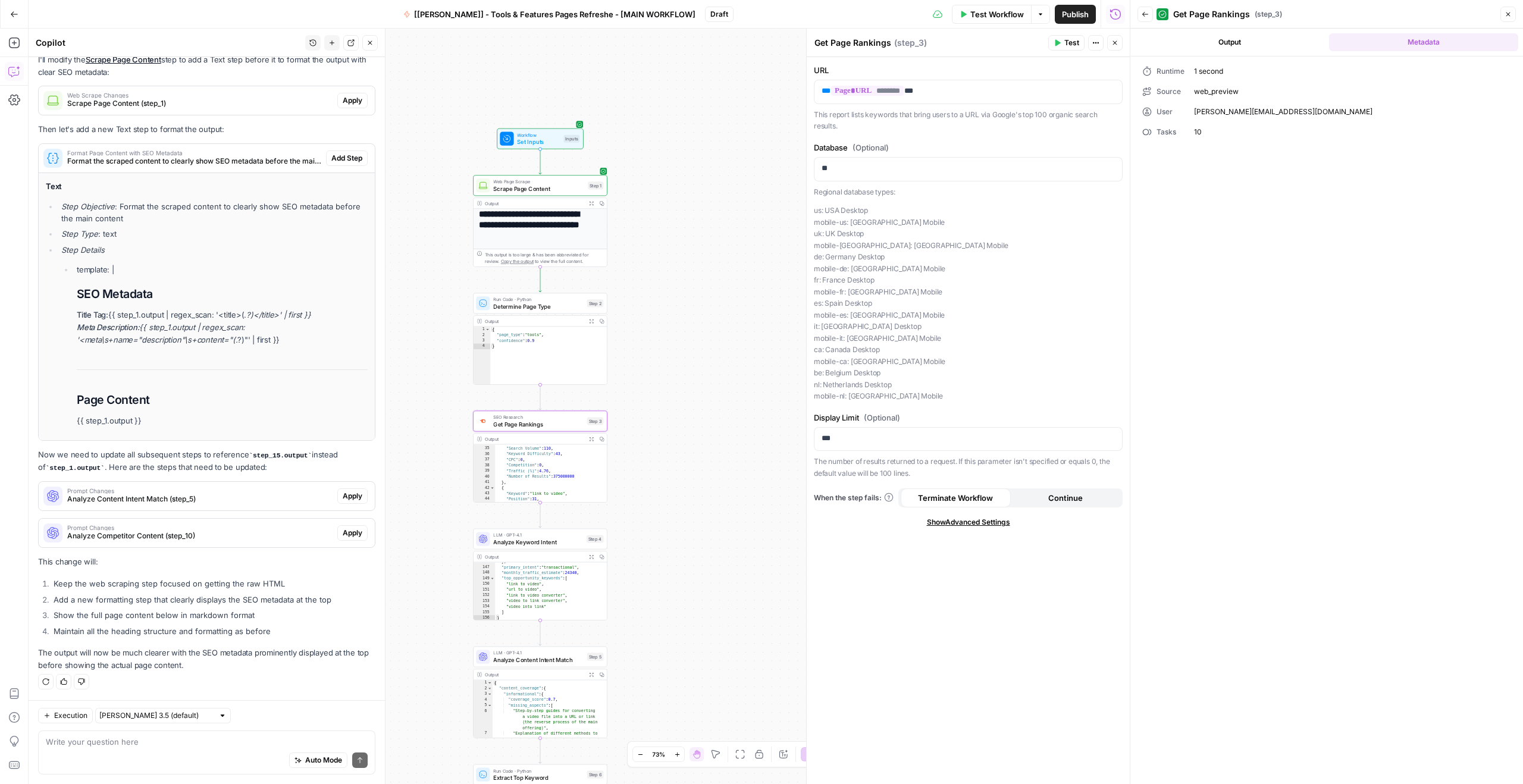
click at [1215, 45] on button "Output" at bounding box center [1230, 42] width 189 height 18
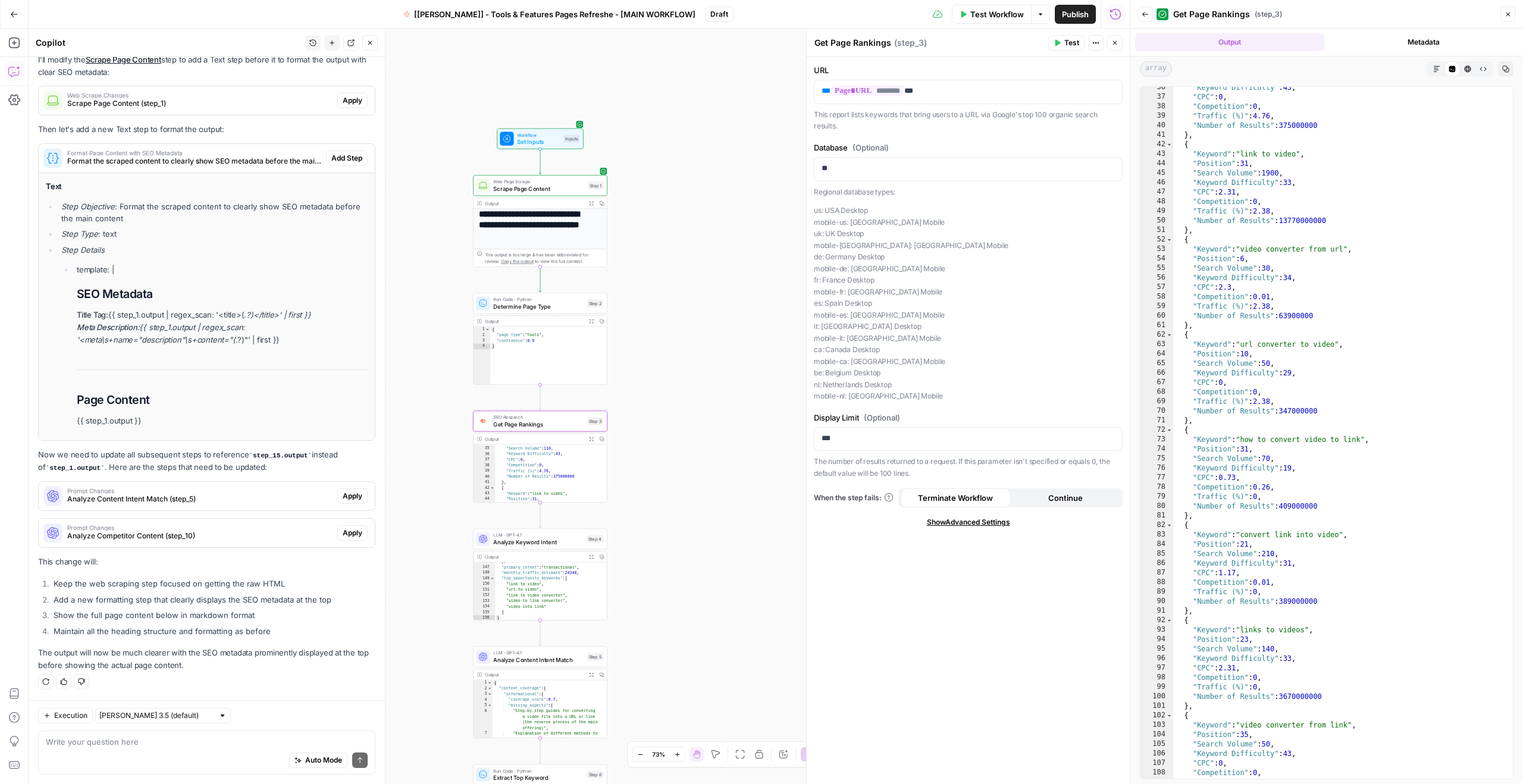
scroll to position [337, 0]
click at [523, 424] on span "Get Page Rankings" at bounding box center [538, 424] width 90 height 9
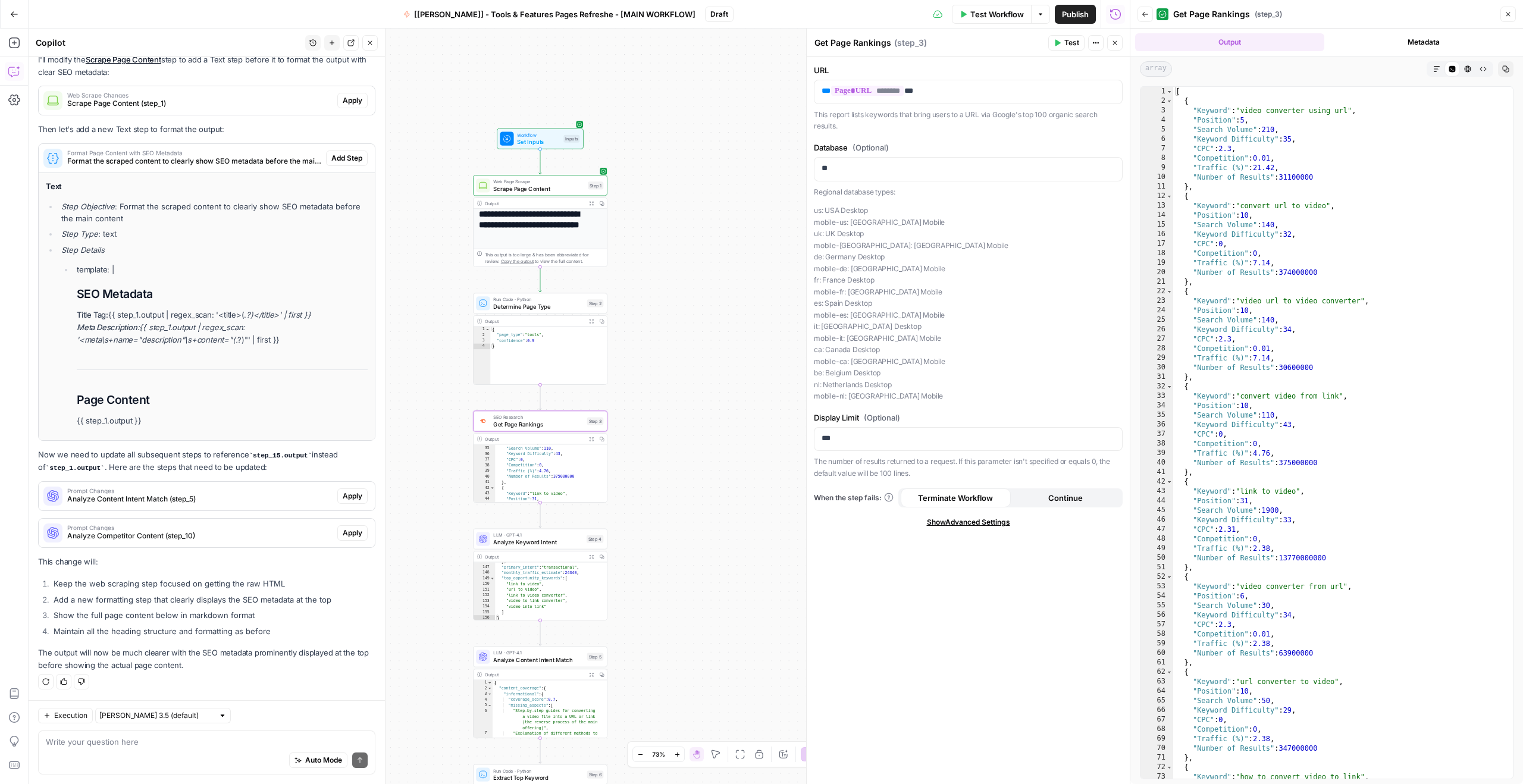
scroll to position [0, 0]
click at [535, 427] on span "Get Page Rankings" at bounding box center [538, 424] width 90 height 9
click at [547, 535] on span "LLM · GPT-4.1" at bounding box center [538, 535] width 90 height 7
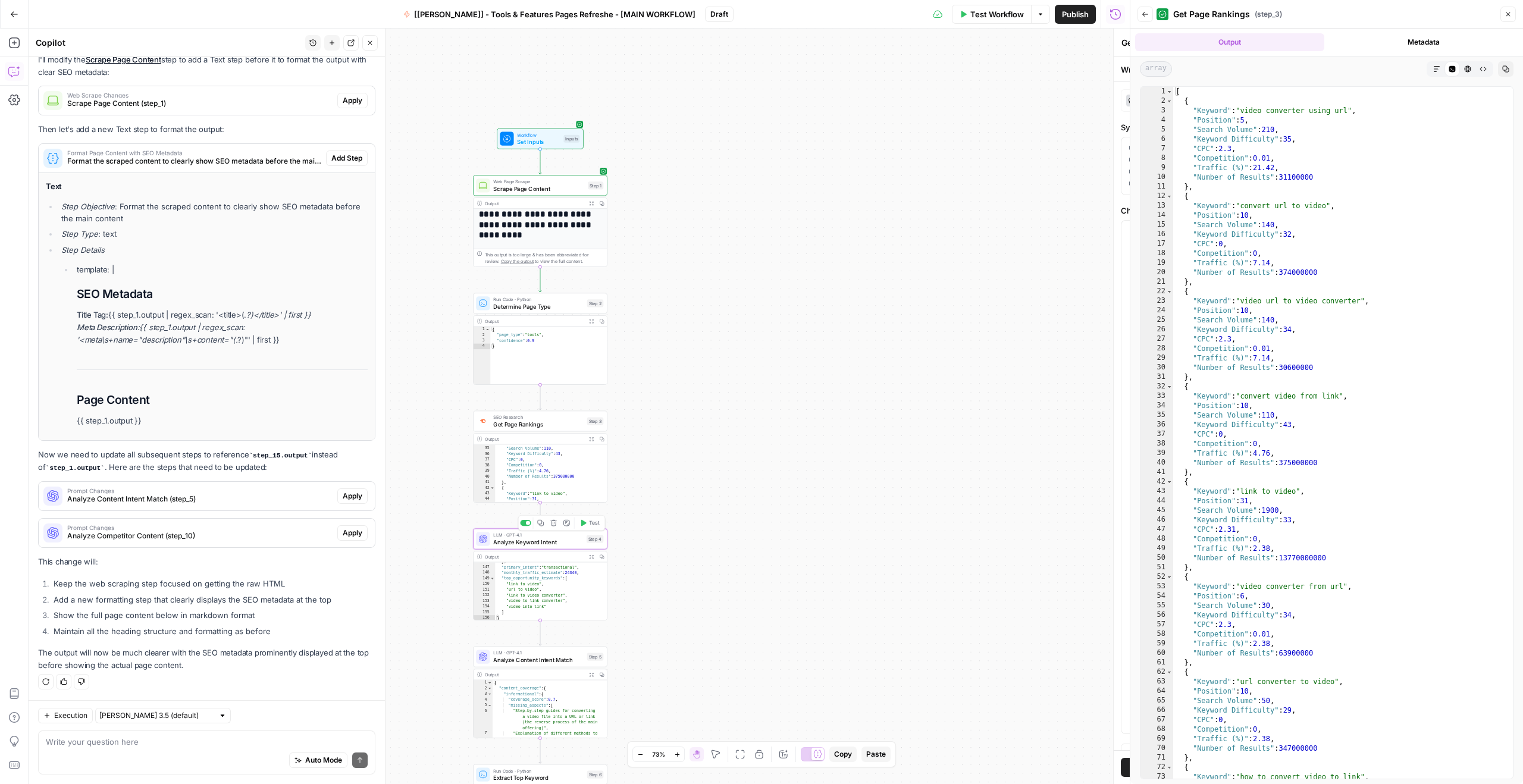
type textarea "Analyze Keyword Intent"
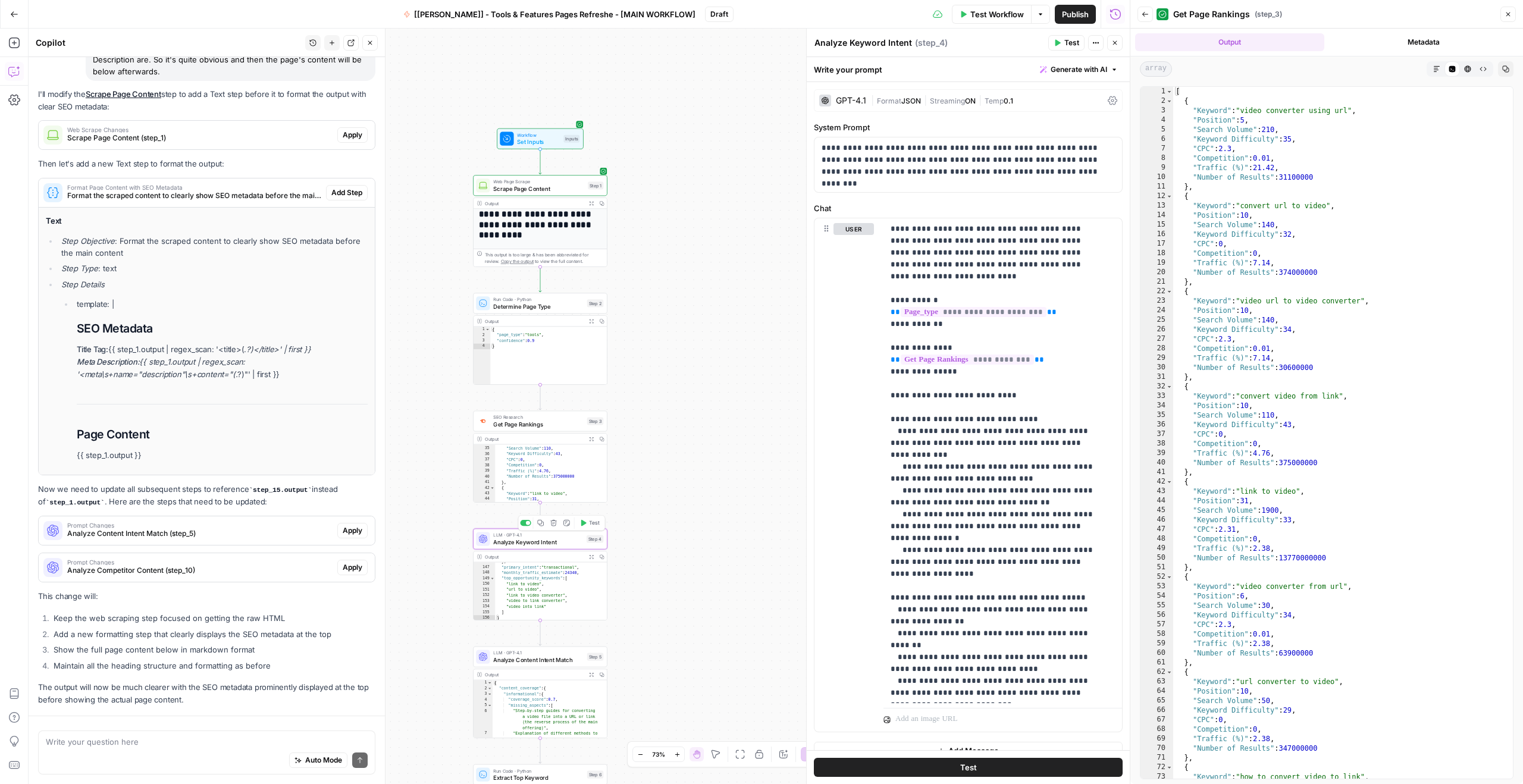
scroll to position [2460, 0]
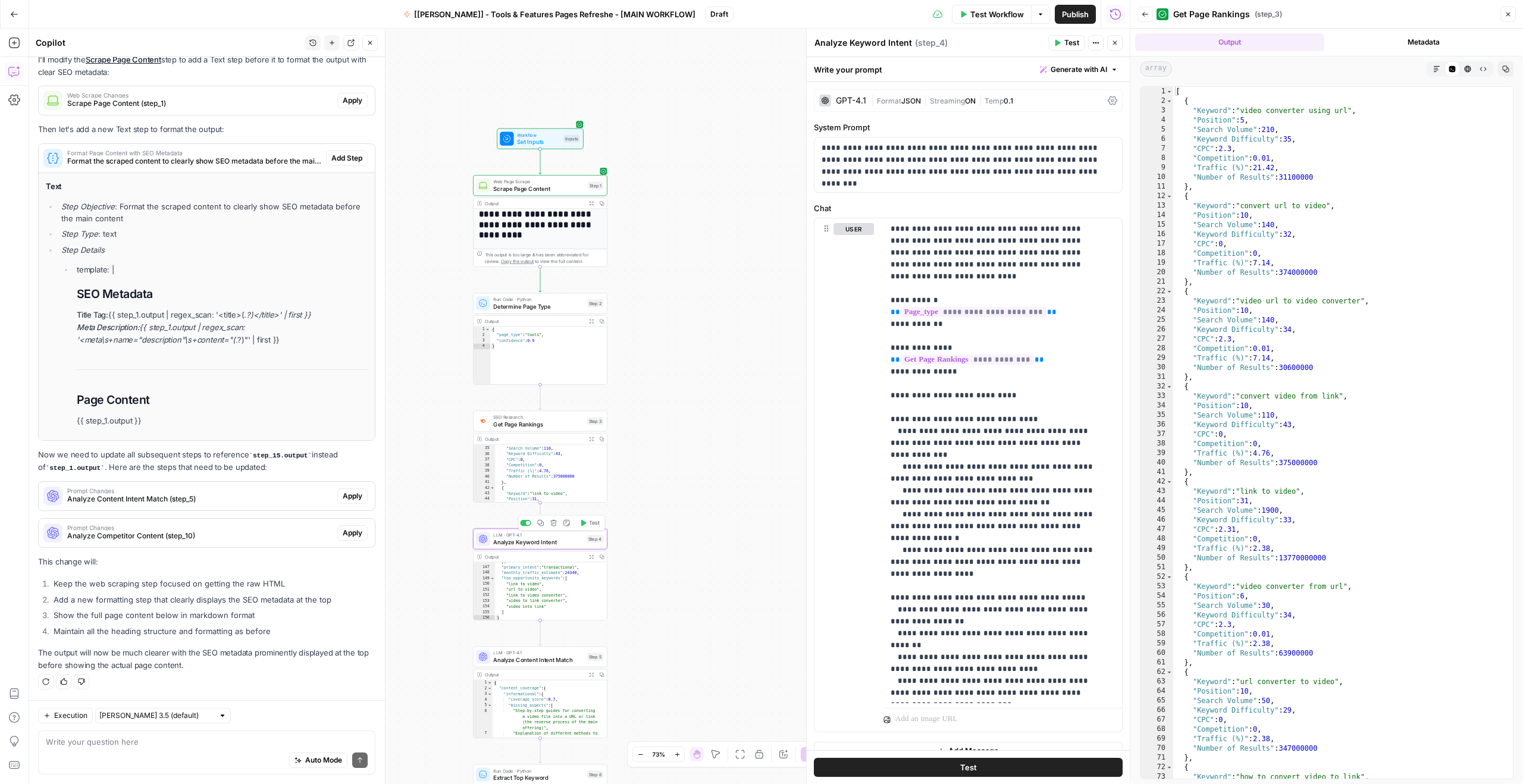
click at [542, 545] on span "Analyze Keyword Intent" at bounding box center [538, 542] width 90 height 9
click at [593, 556] on icon "button" at bounding box center [591, 556] width 4 height 4
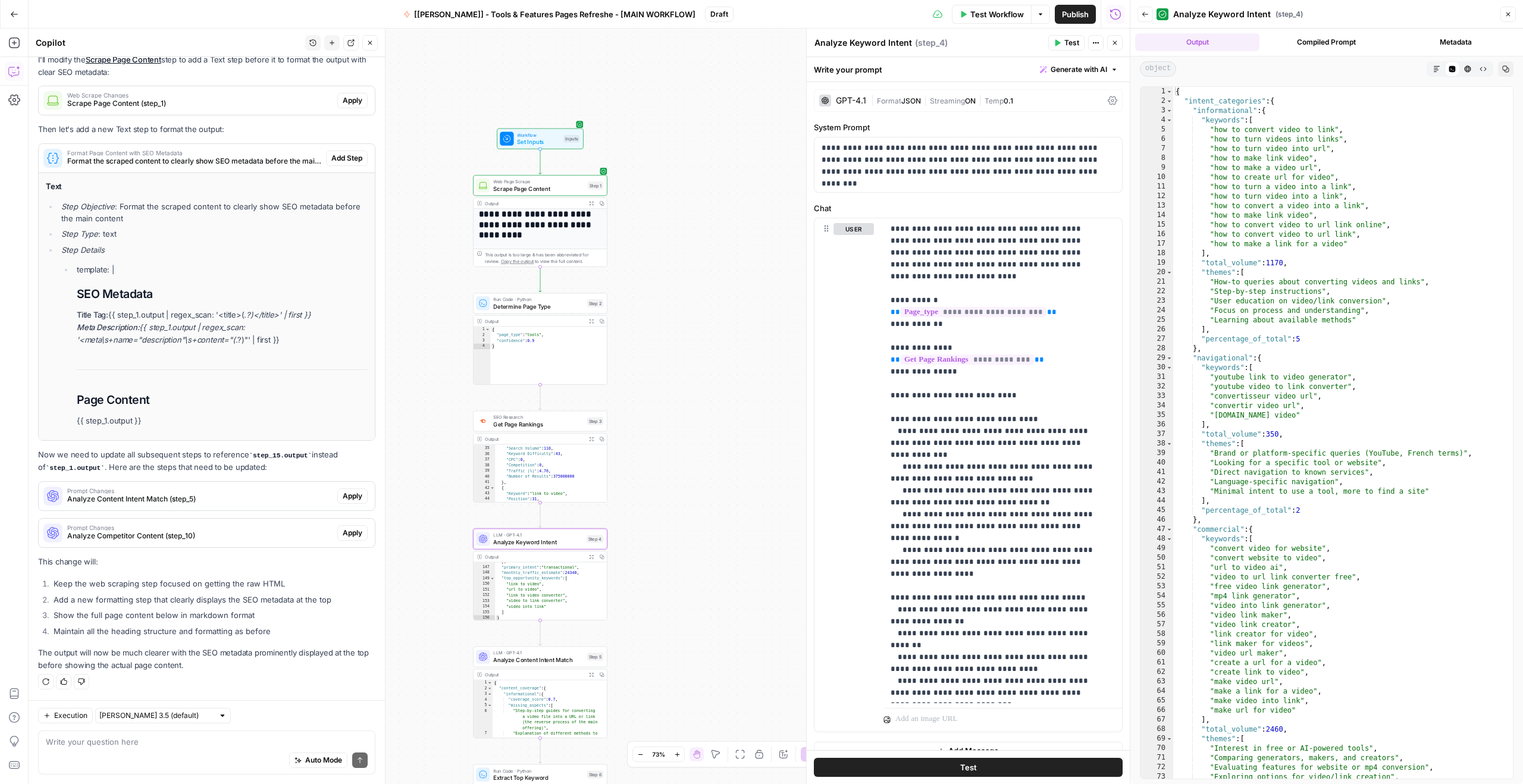
scroll to position [14, 0]
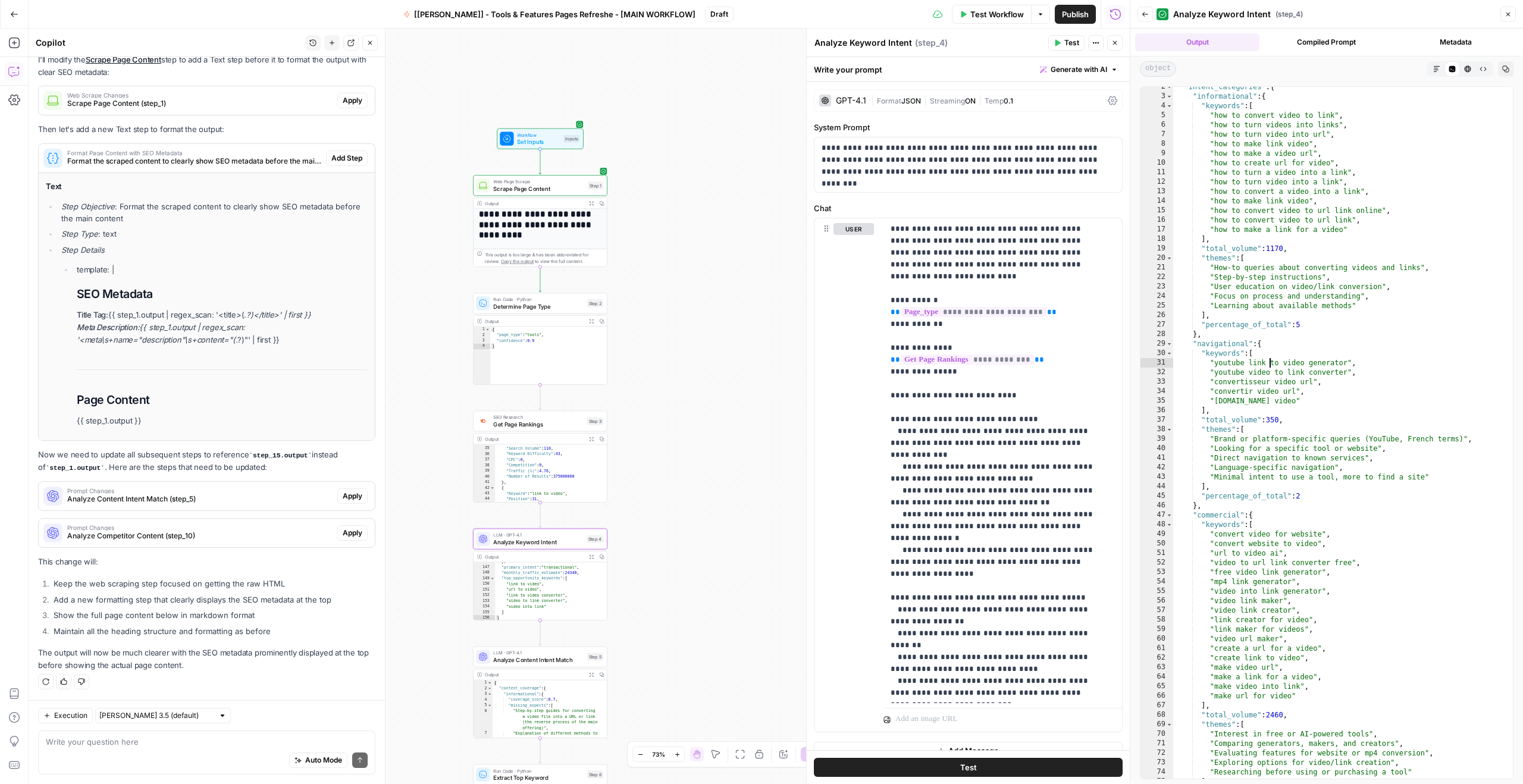
click at [1269, 366] on div ""intent_categories" : { "informational" : { "keywords" : [ "how to convert vide…" at bounding box center [1338, 438] width 331 height 711
click at [1261, 380] on div ""intent_categories" : { "informational" : { "keywords" : [ "how to convert vide…" at bounding box center [1338, 438] width 331 height 711
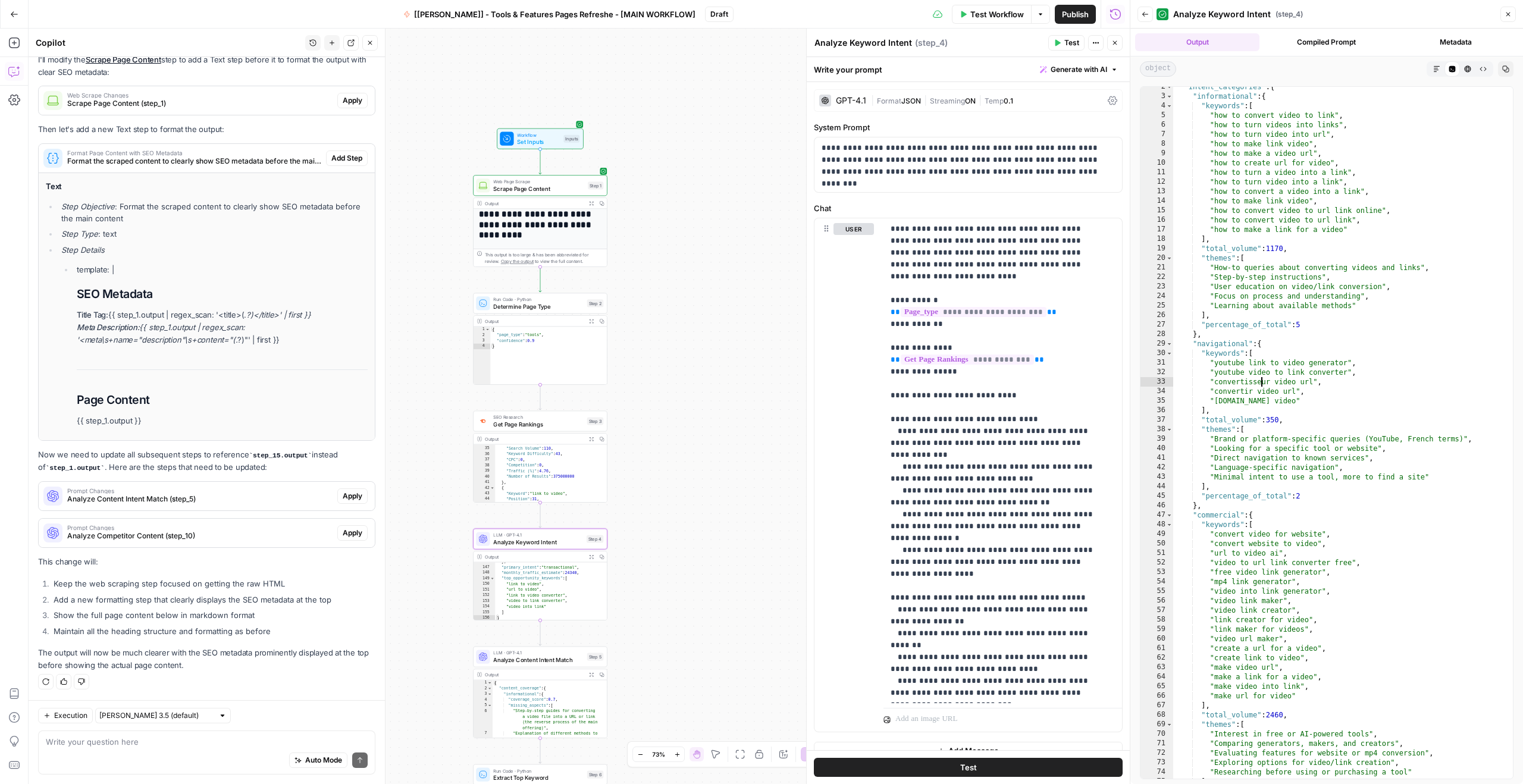
click at [1261, 380] on div ""intent_categories" : { "informational" : { "keywords" : [ "how to convert vide…" at bounding box center [1338, 438] width 331 height 711
click at [1254, 399] on div ""intent_categories" : { "informational" : { "keywords" : [ "how to convert vide…" at bounding box center [1338, 438] width 331 height 711
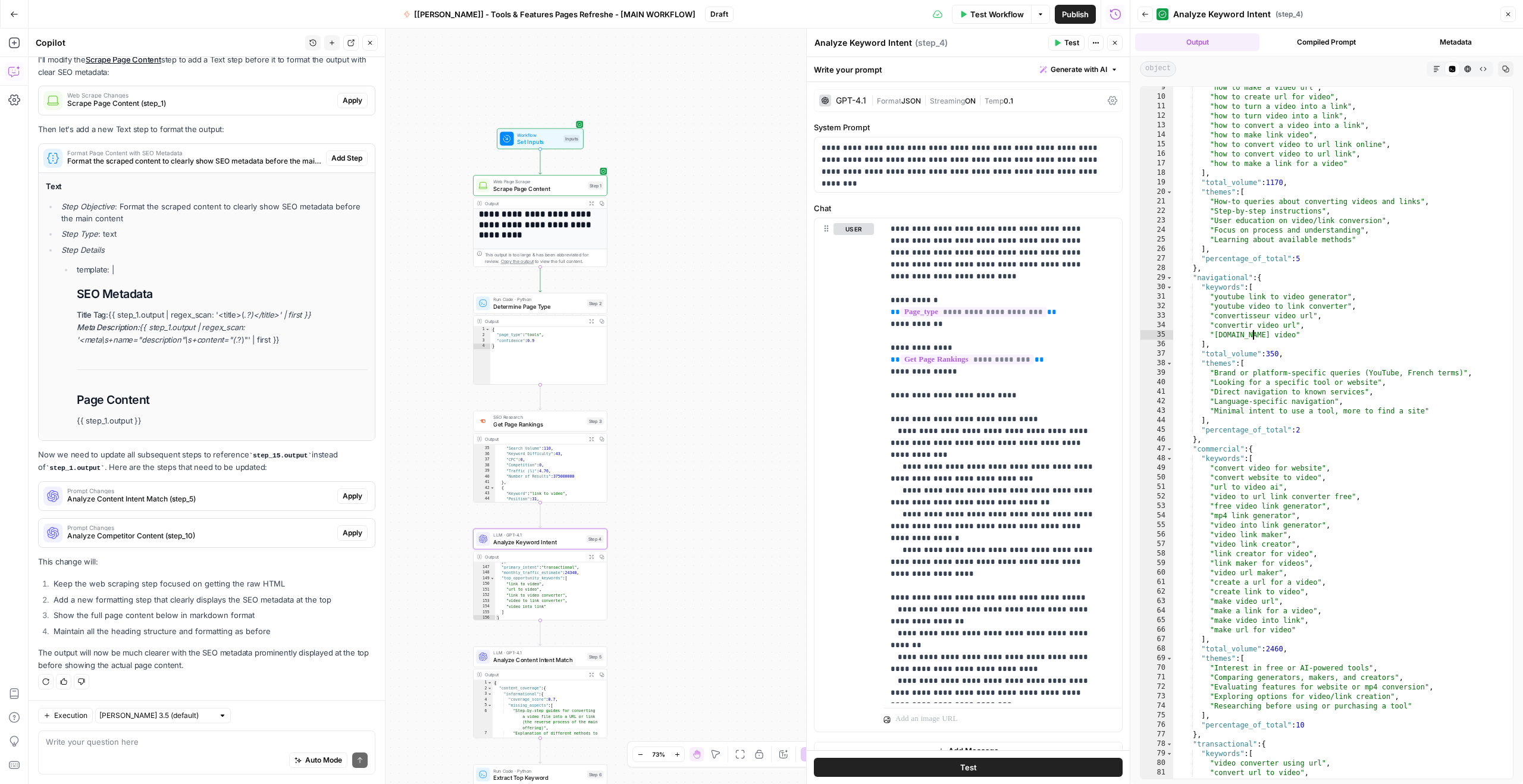
click at [1250, 356] on div ""how to make a video url" , "how to create url for video" , "how to turn a vide…" at bounding box center [1338, 438] width 331 height 711
click at [1252, 376] on div ""how to make a video url" , "how to create url for video" , "how to turn a vide…" at bounding box center [1338, 438] width 331 height 711
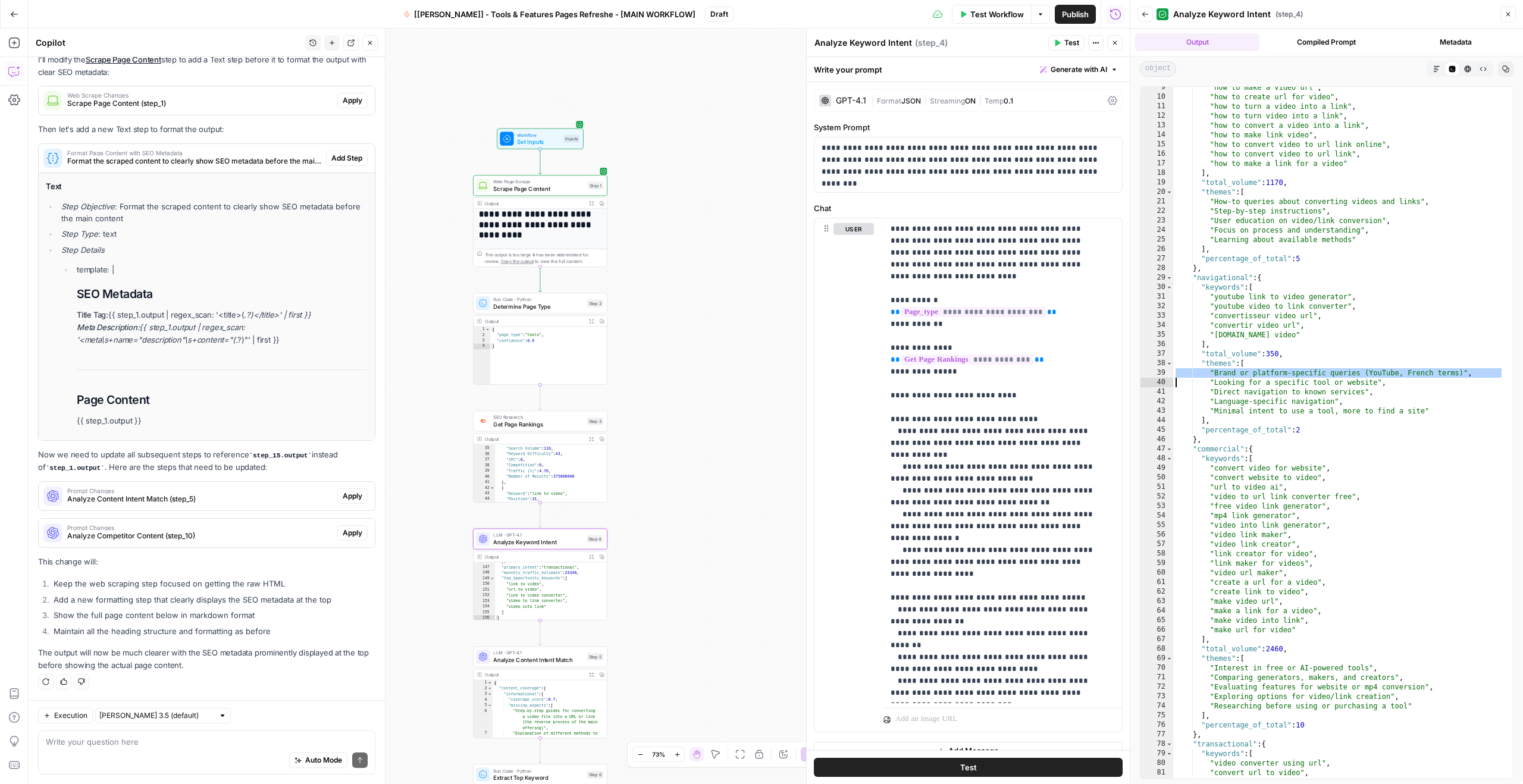
click at [1252, 376] on div ""how to make a video url" , "how to create url for video" , "how to turn a vide…" at bounding box center [1338, 438] width 331 height 711
click at [1258, 396] on div ""how to make a video url" , "how to create url for video" , "how to turn a vide…" at bounding box center [1338, 438] width 331 height 711
click at [1265, 405] on div ""how to make a video url" , "how to create url for video" , "how to turn a vide…" at bounding box center [1338, 438] width 331 height 711
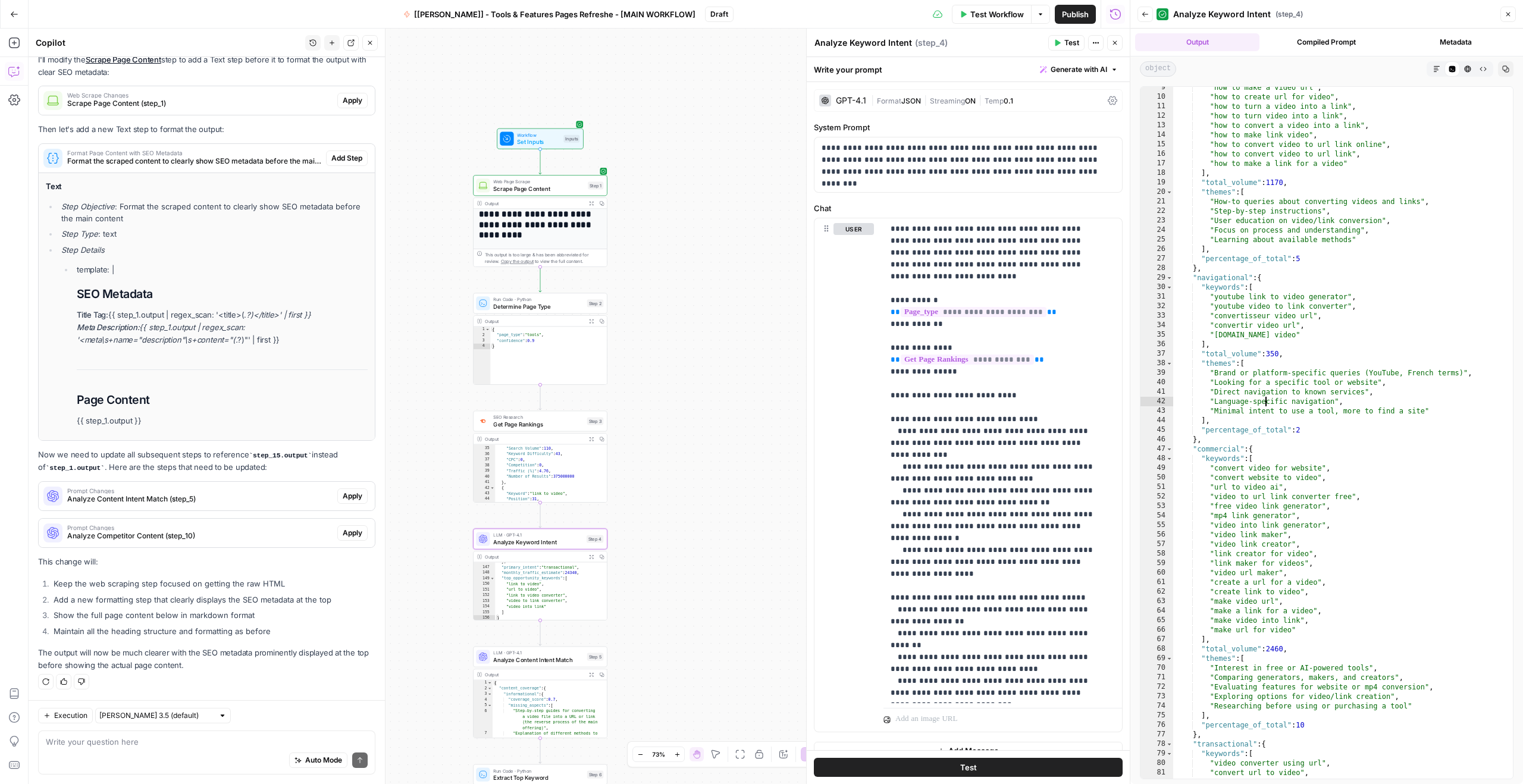
click at [1265, 405] on div ""how to make a video url" , "how to create url for video" , "how to turn a vide…" at bounding box center [1338, 438] width 331 height 711
click at [1274, 410] on div ""how to make a video url" , "how to create url for video" , "how to turn a vide…" at bounding box center [1338, 438] width 331 height 711
type textarea "**********"
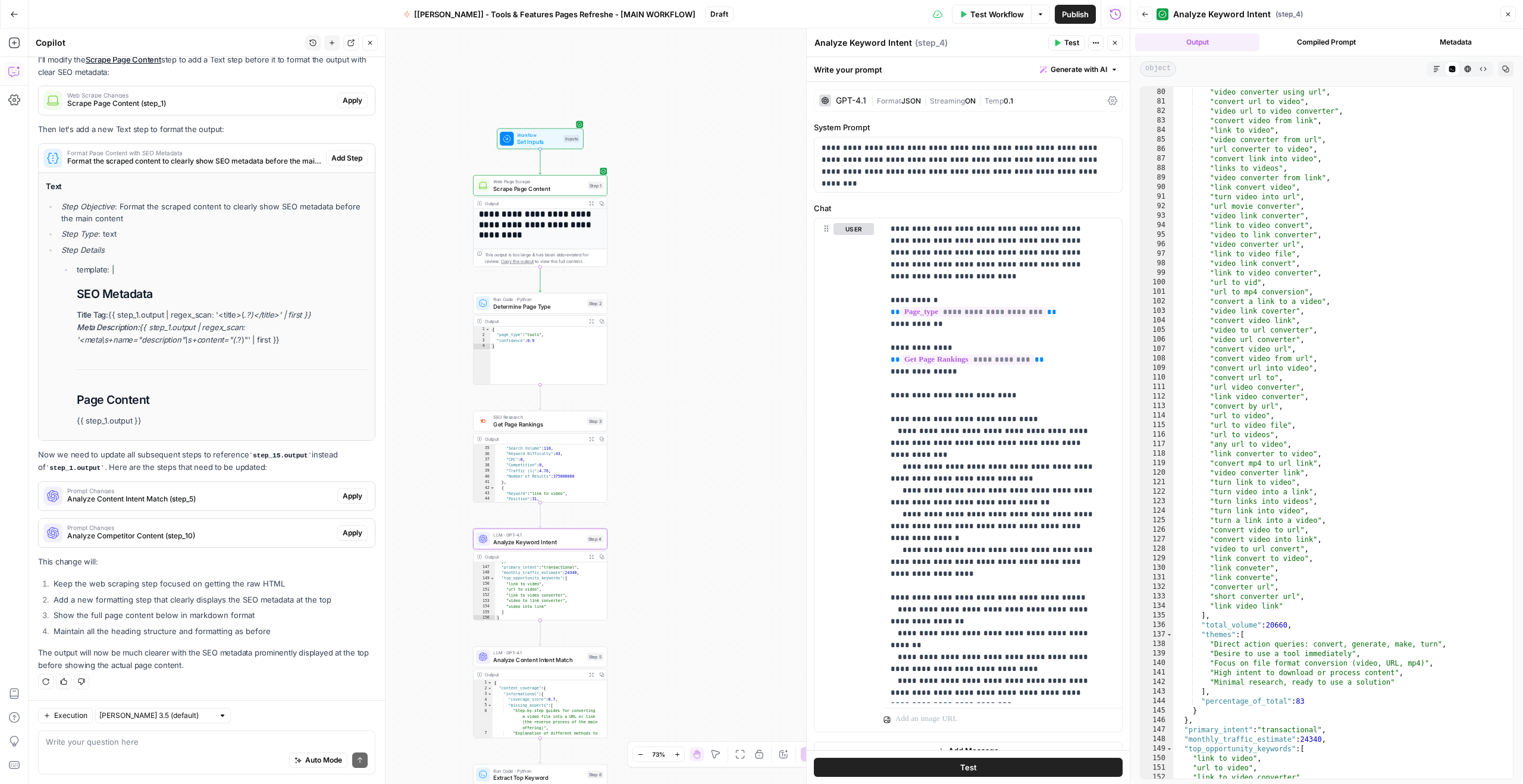
scroll to position [793, 0]
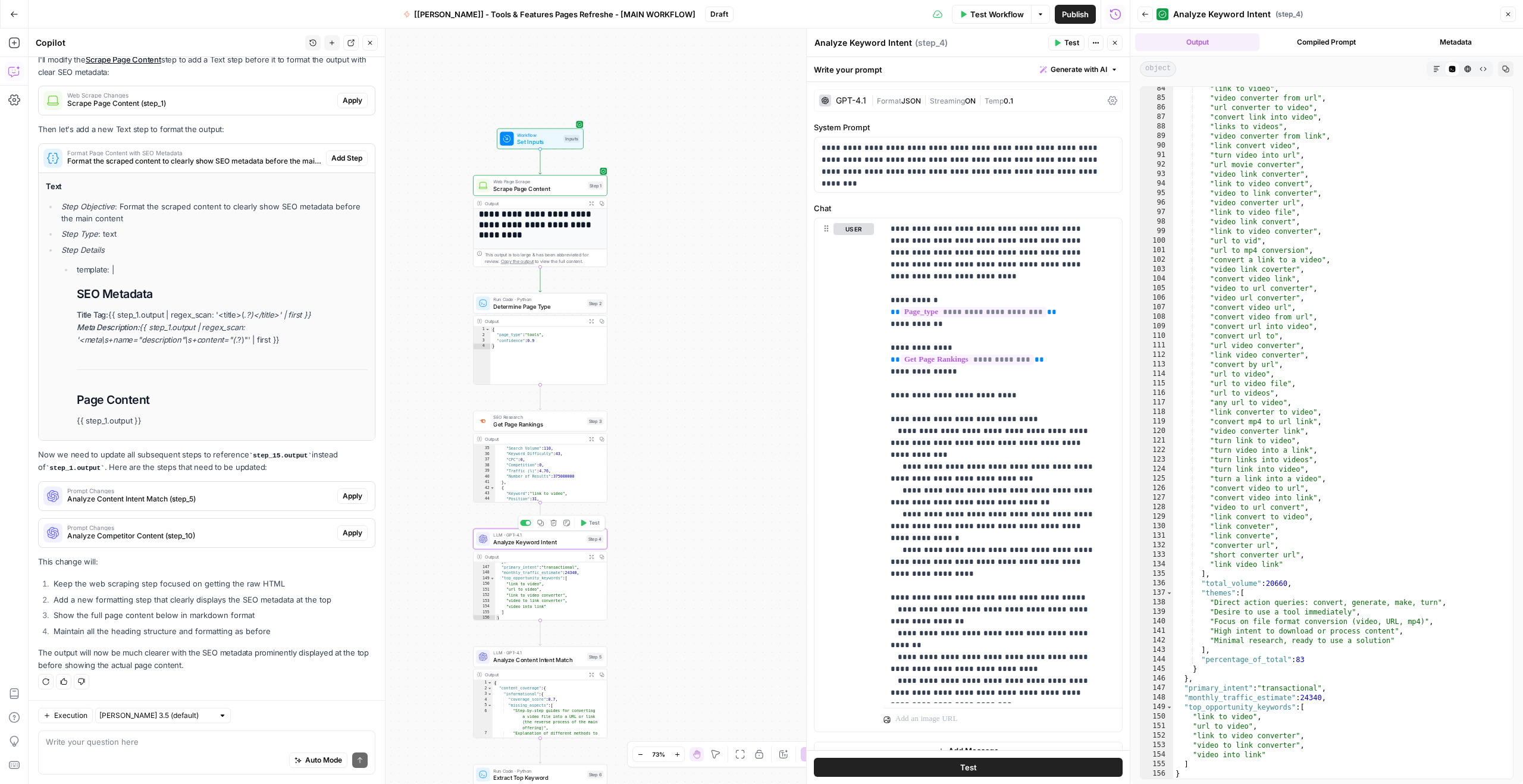
click at [542, 543] on span "Analyze Keyword Intent" at bounding box center [538, 542] width 90 height 9
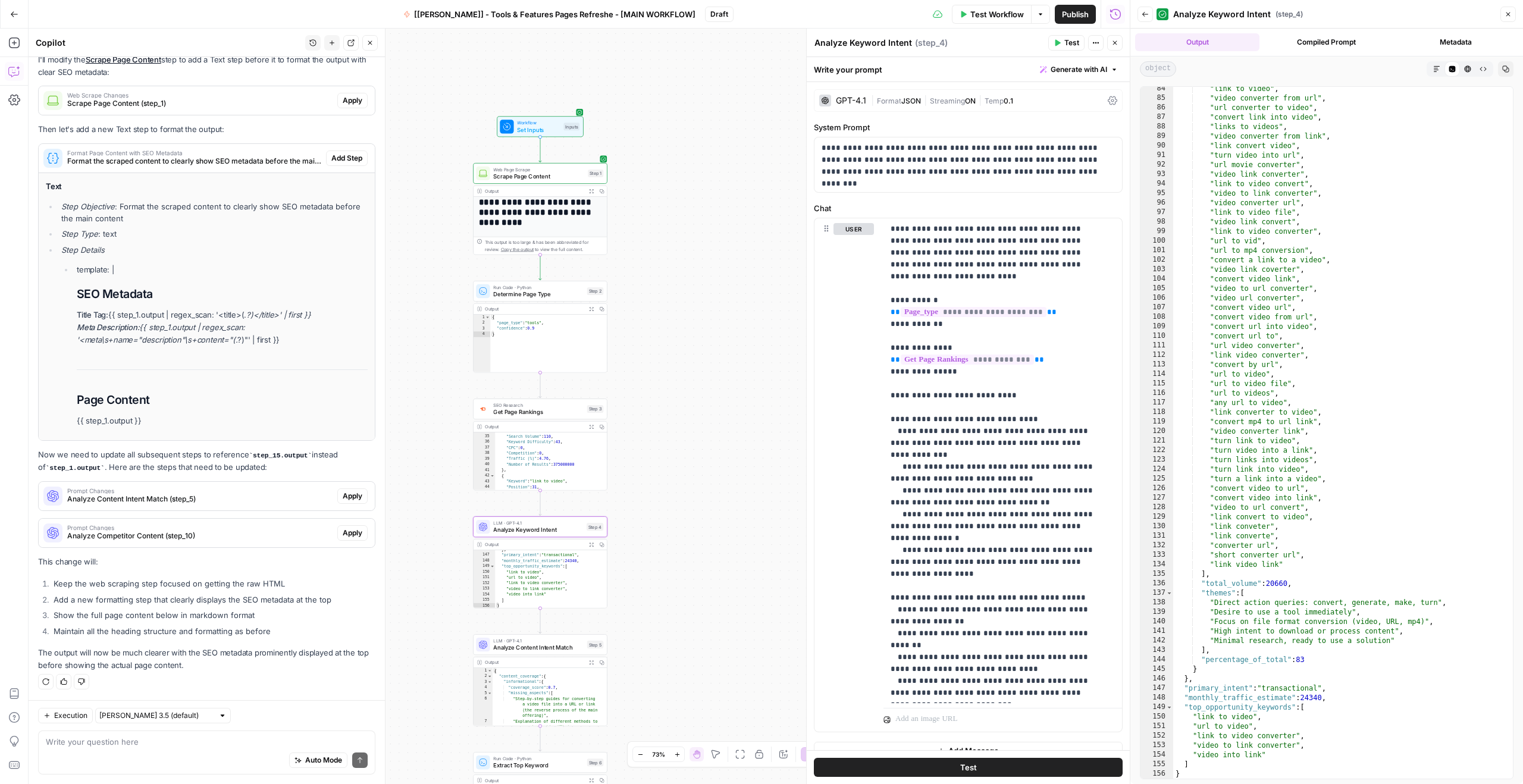
click at [553, 528] on span "Analyze Keyword Intent" at bounding box center [538, 529] width 90 height 9
click at [551, 408] on span "Get Page Rankings" at bounding box center [538, 412] width 90 height 9
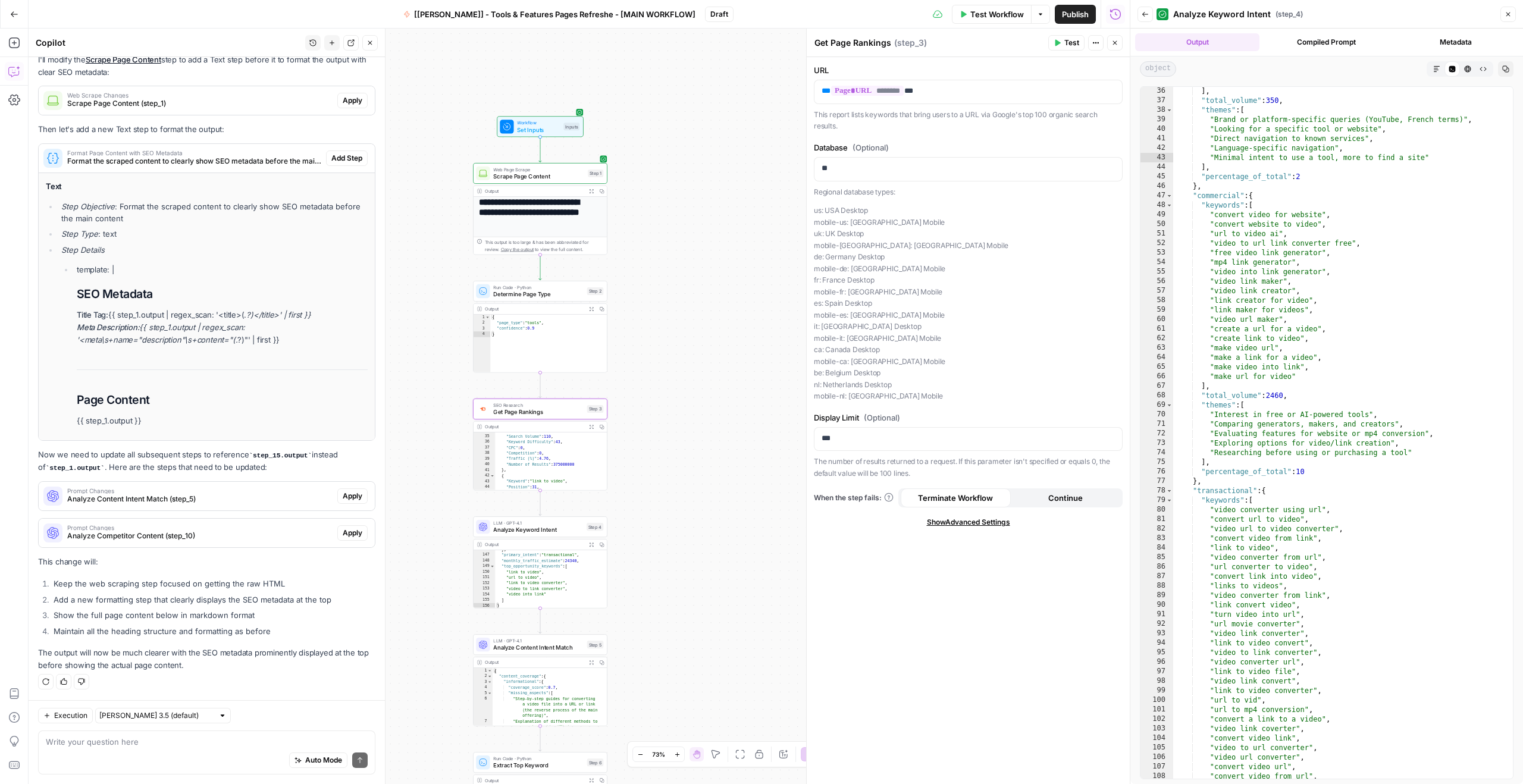
scroll to position [0, 0]
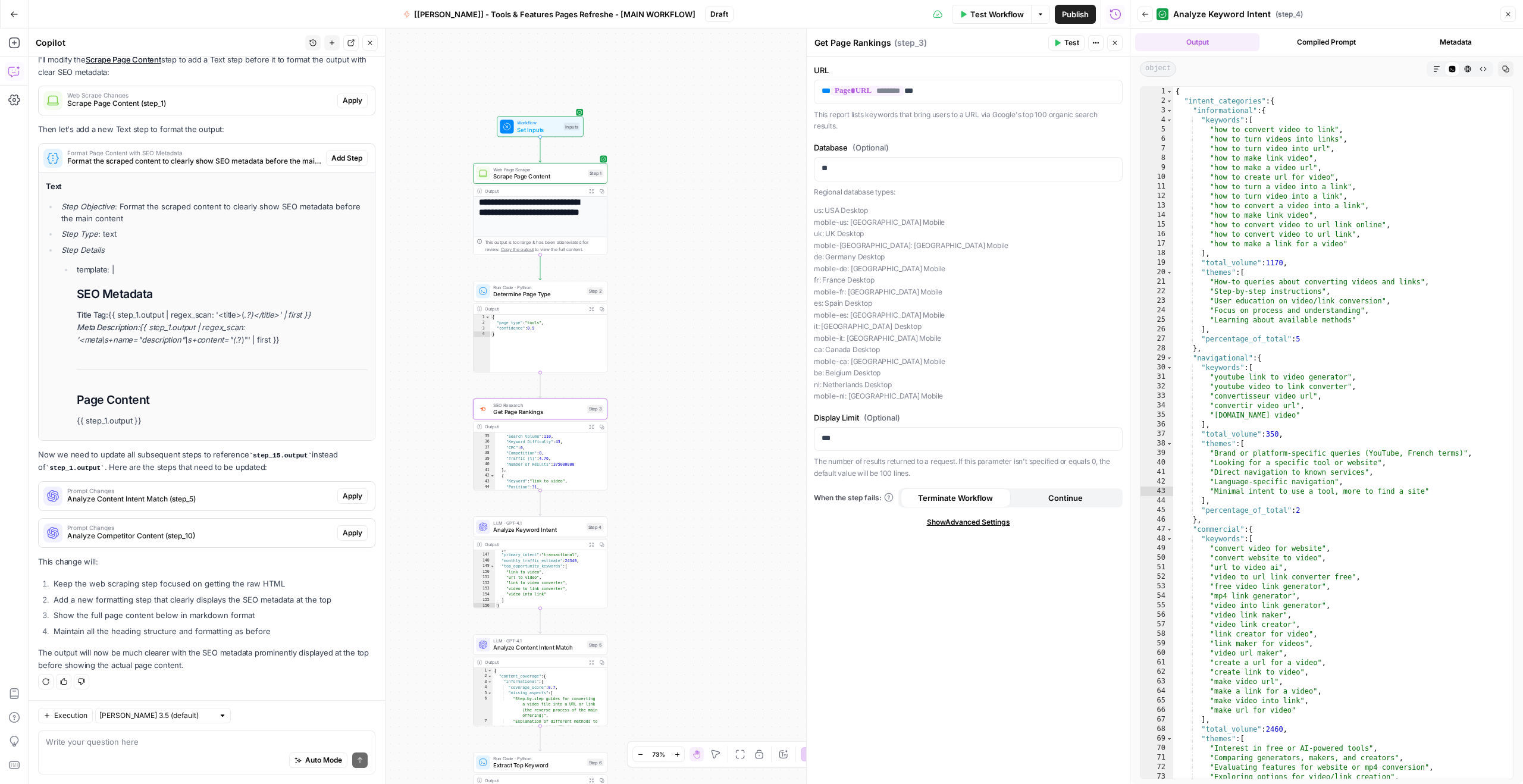
click at [1436, 45] on button "Metadata" at bounding box center [1455, 42] width 124 height 18
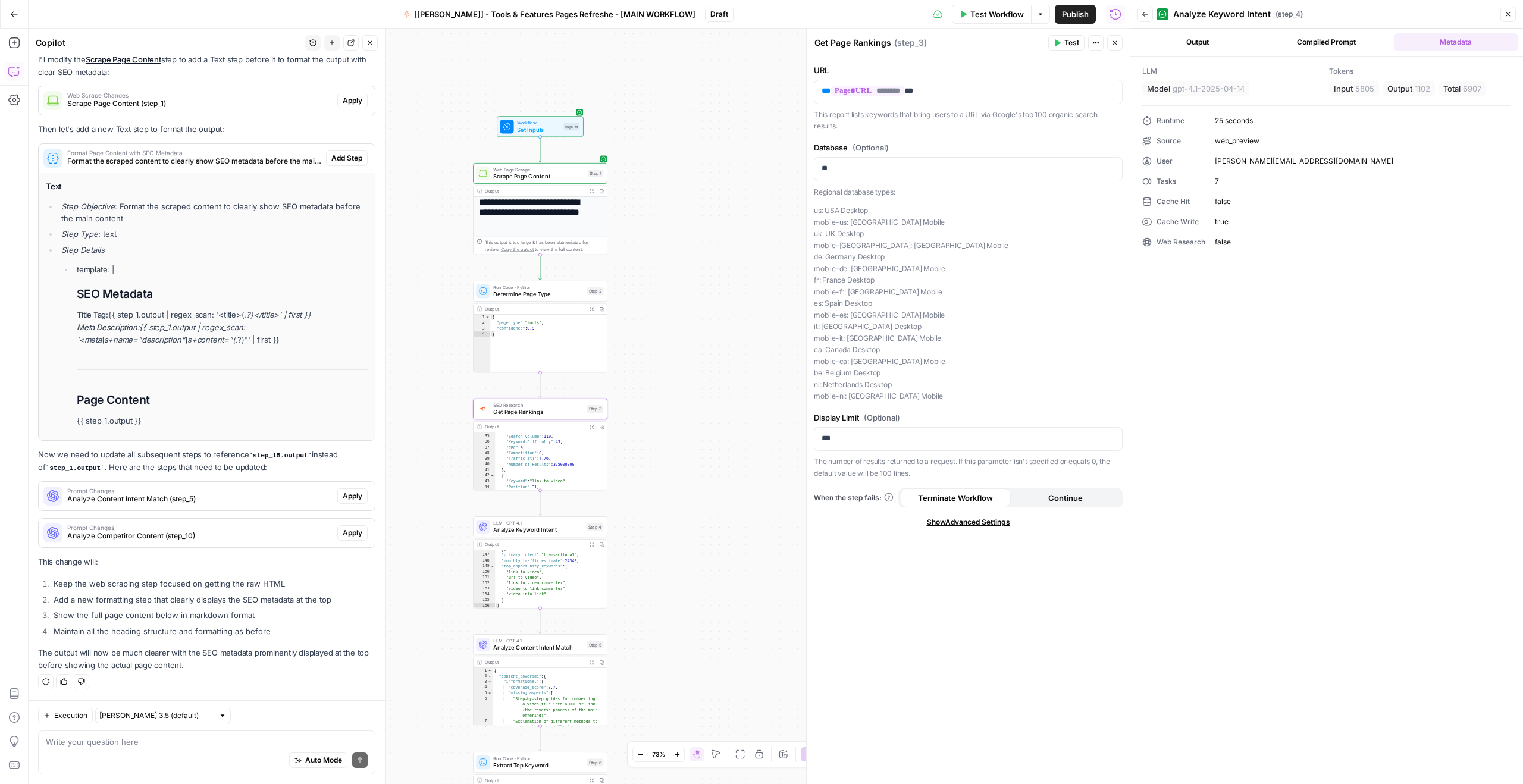
click at [1341, 46] on button "Compiled Prompt" at bounding box center [1326, 42] width 124 height 18
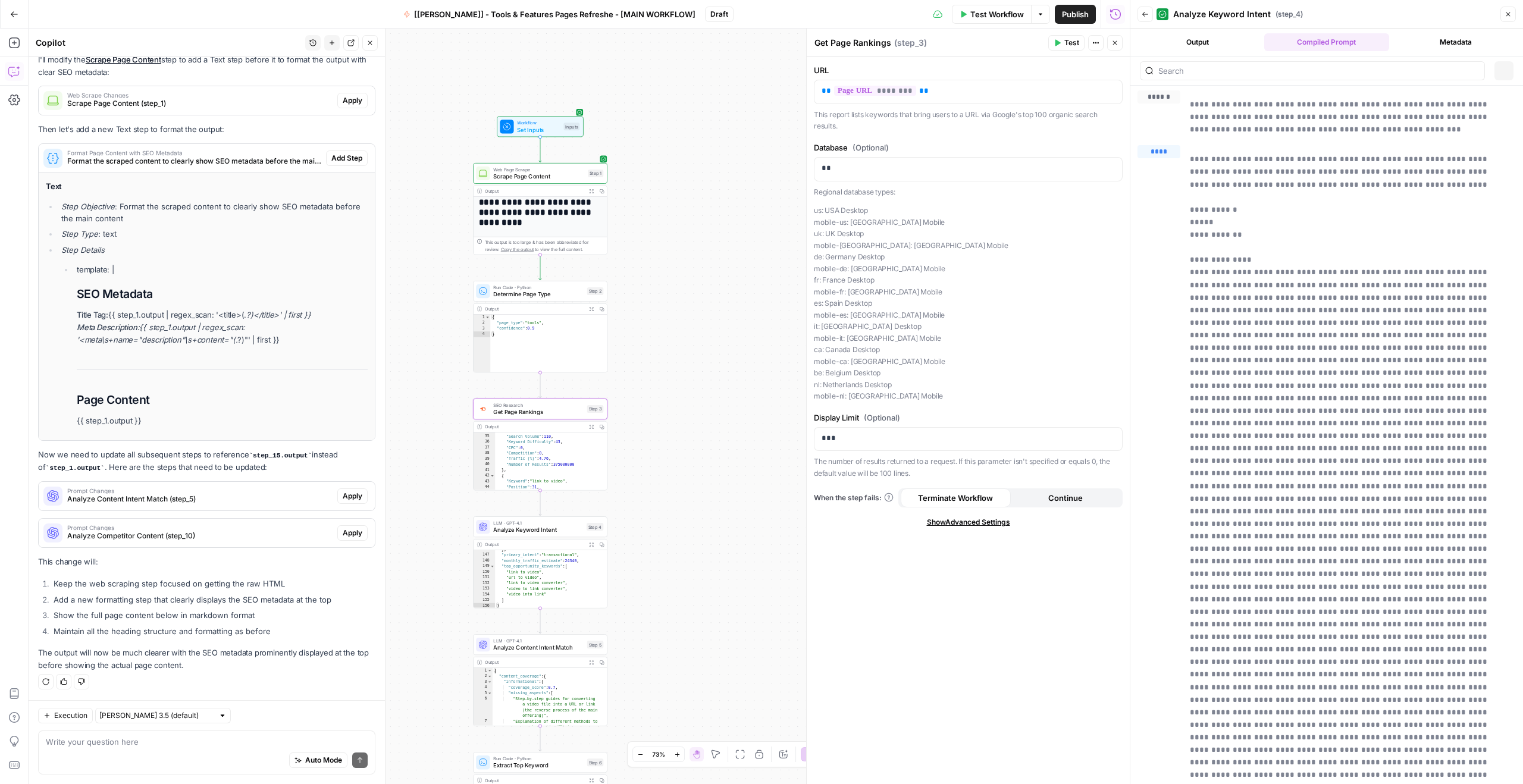
click at [1192, 52] on div "Output Compiled Prompt Metadata" at bounding box center [1326, 42] width 392 height 27
click at [1191, 47] on button "Output" at bounding box center [1197, 42] width 124 height 18
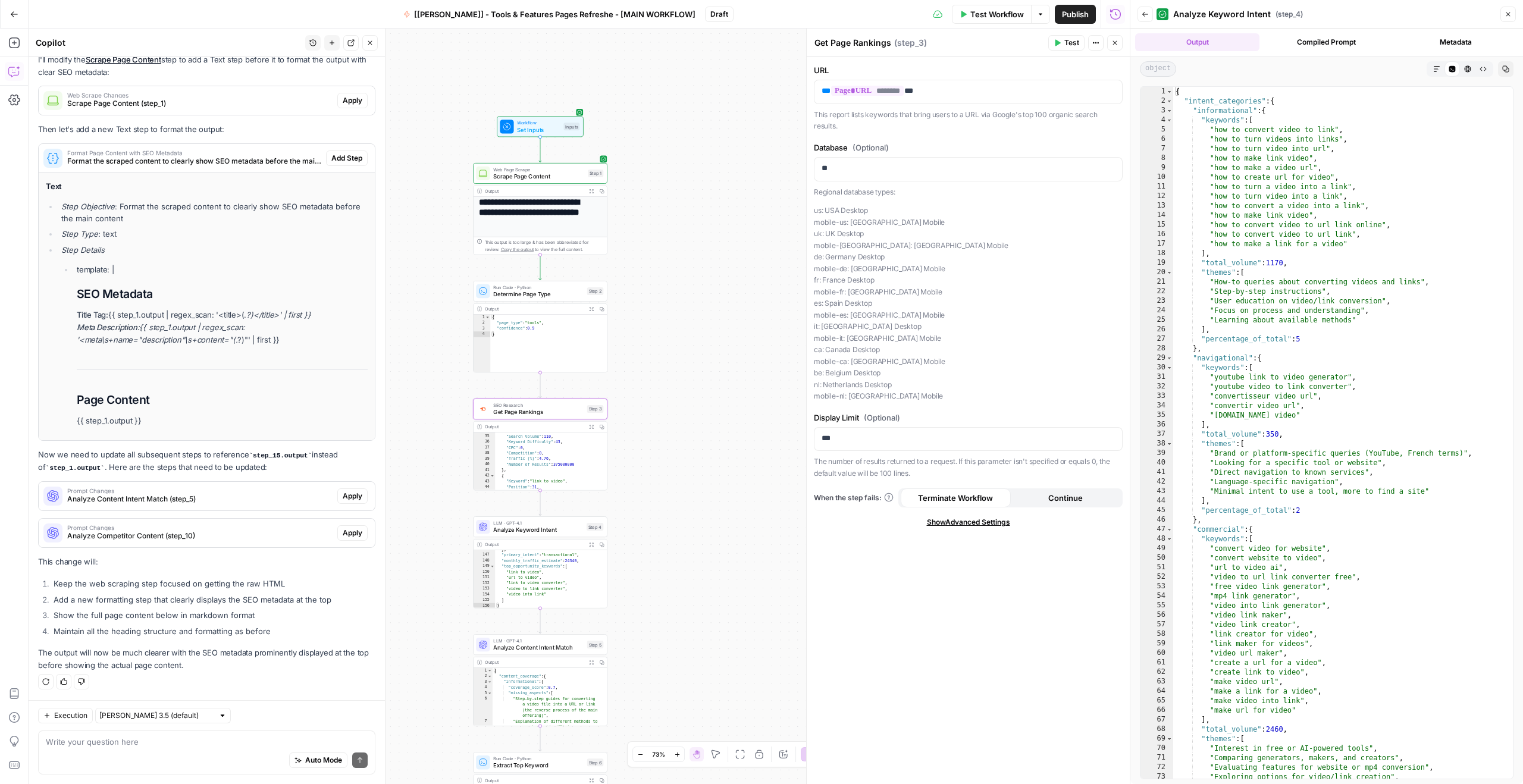
scroll to position [349, 0]
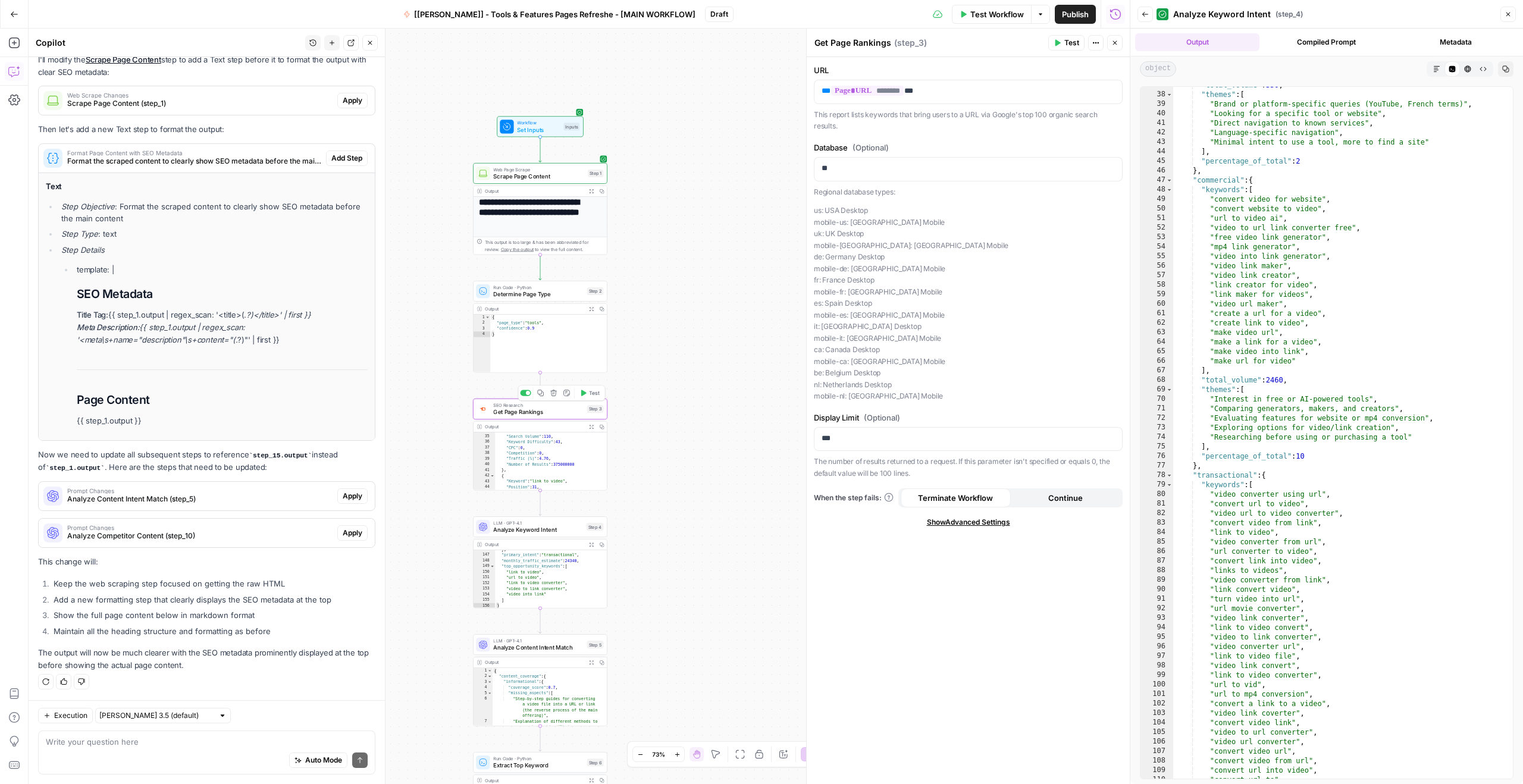
click at [554, 410] on span "Get Page Rankings" at bounding box center [538, 412] width 90 height 9
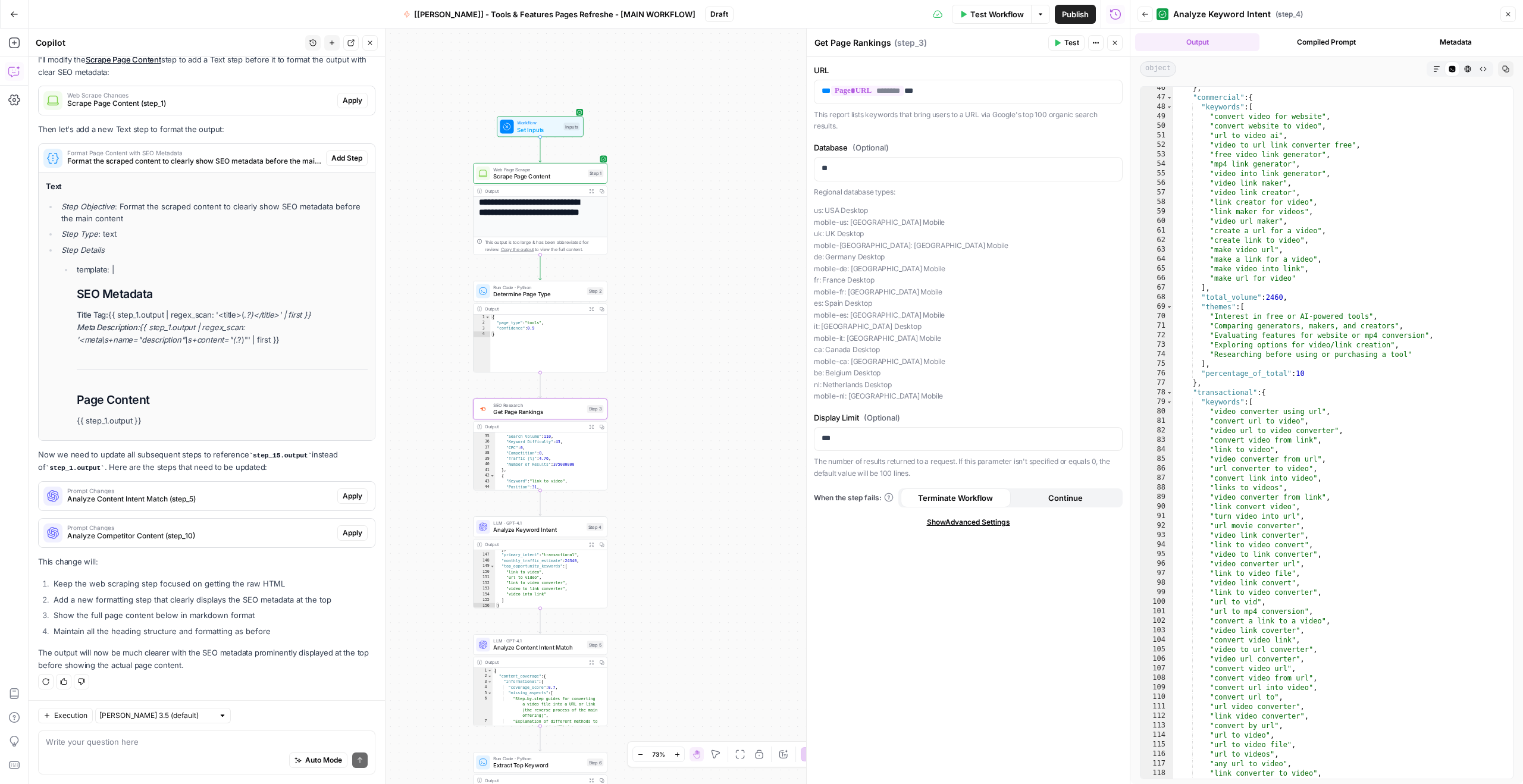
scroll to position [0, 0]
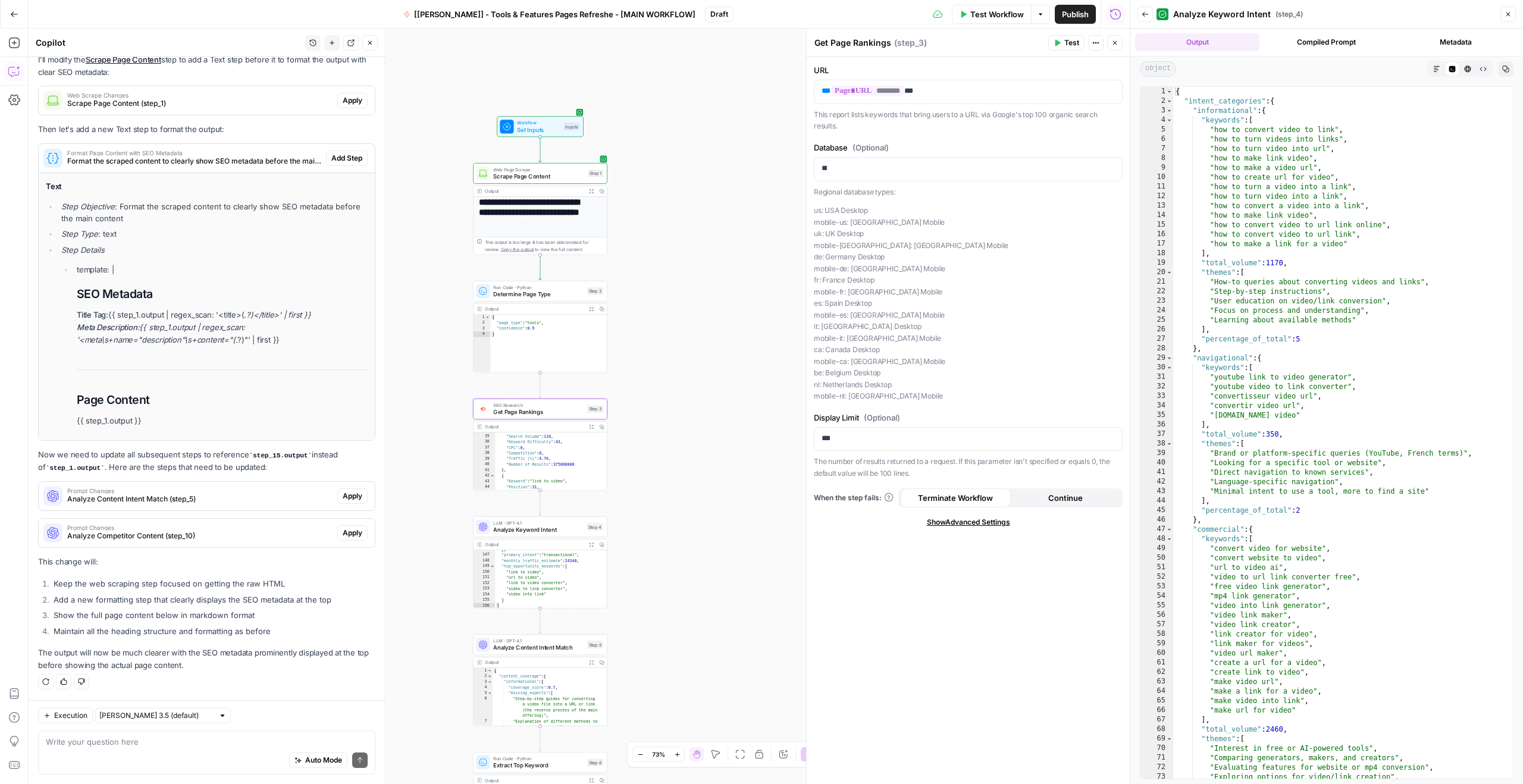
click at [590, 425] on icon "button" at bounding box center [591, 427] width 4 height 4
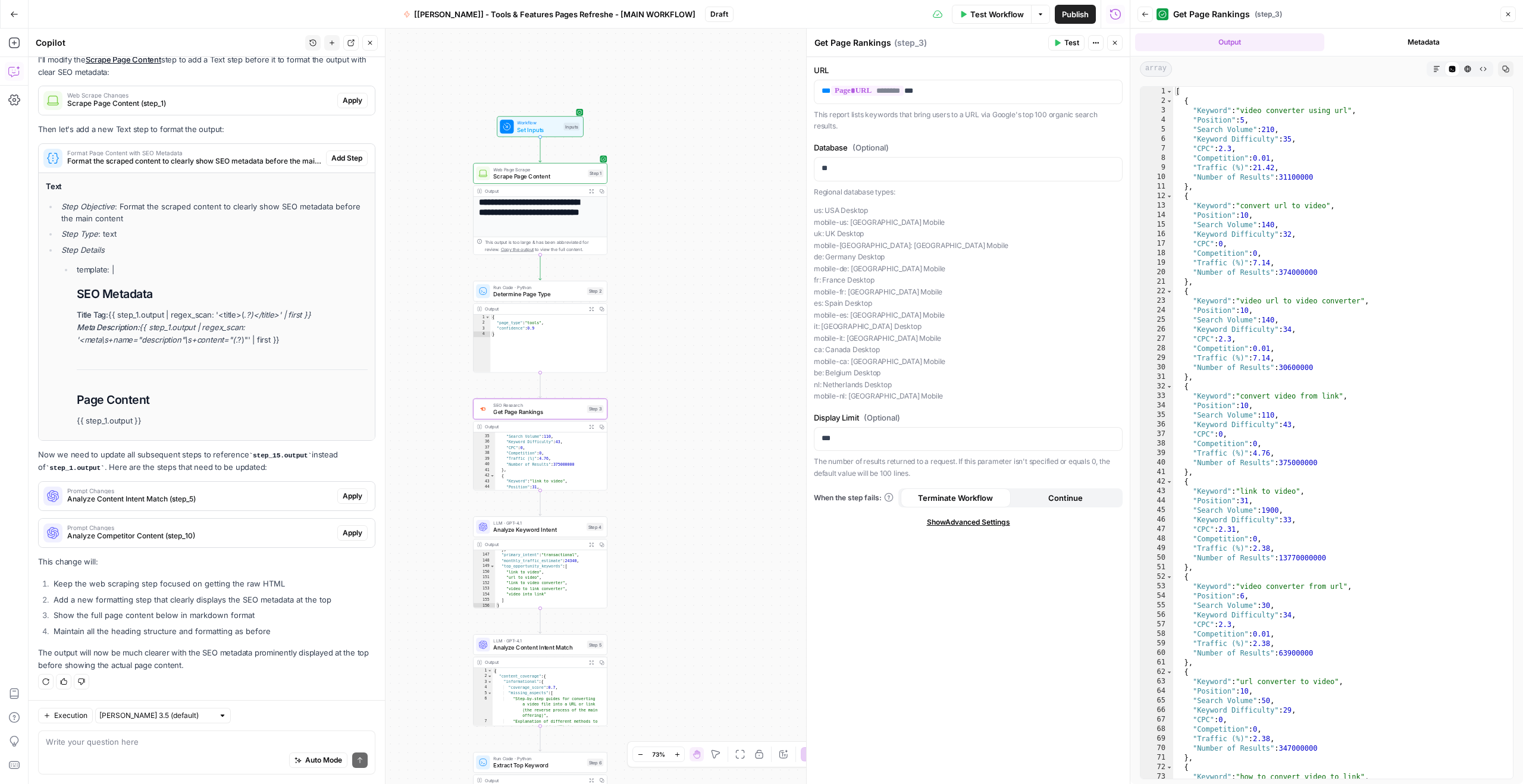
click at [1344, 15] on div "Get Page Rankings ( step_3 )" at bounding box center [1326, 14] width 340 height 19
click at [697, 105] on div "**********" at bounding box center [579, 406] width 1101 height 755
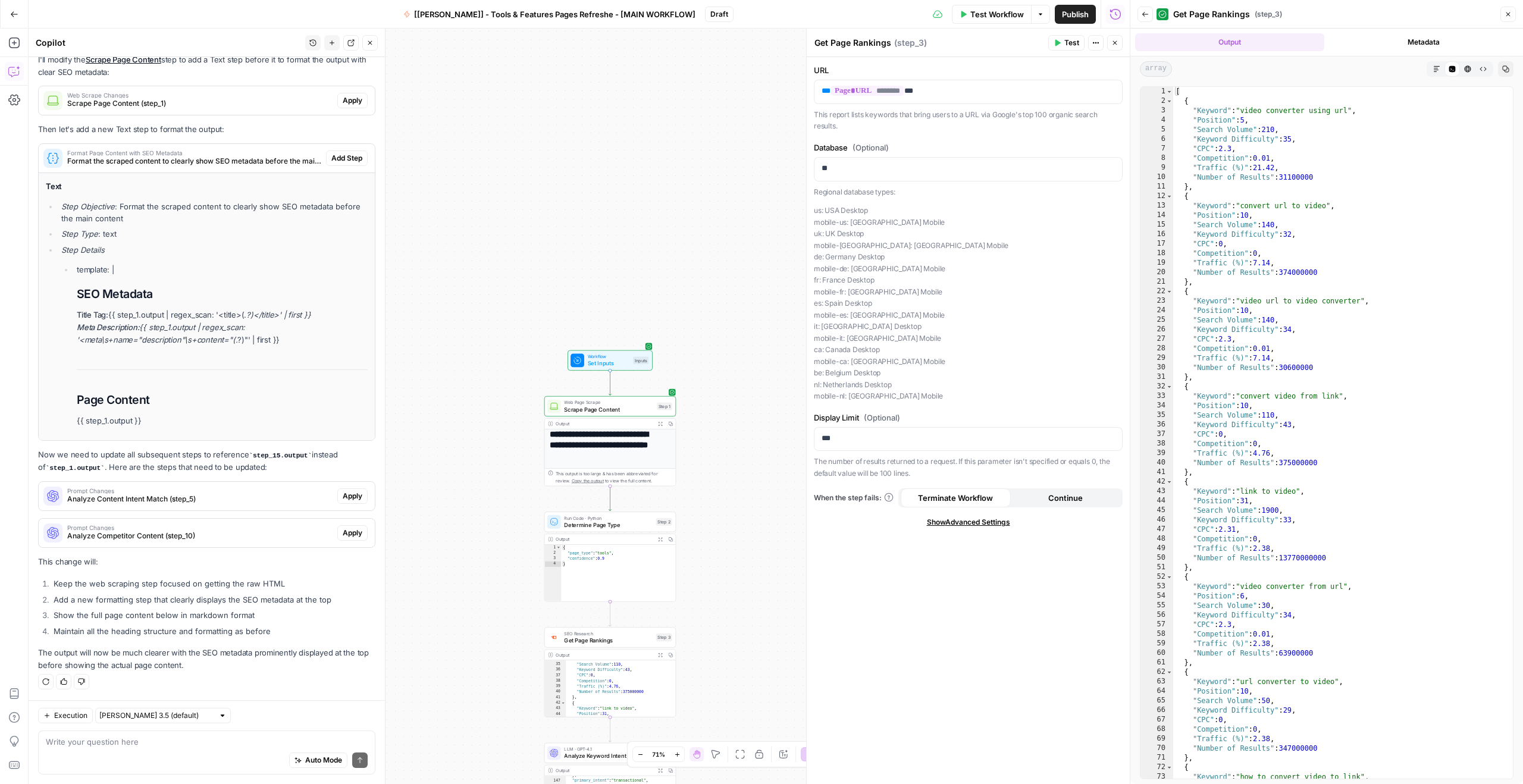
click at [607, 646] on div "SEO Research Get Page Rankings Step 3 Copy step Delete step Add Note Test" at bounding box center [610, 637] width 131 height 20
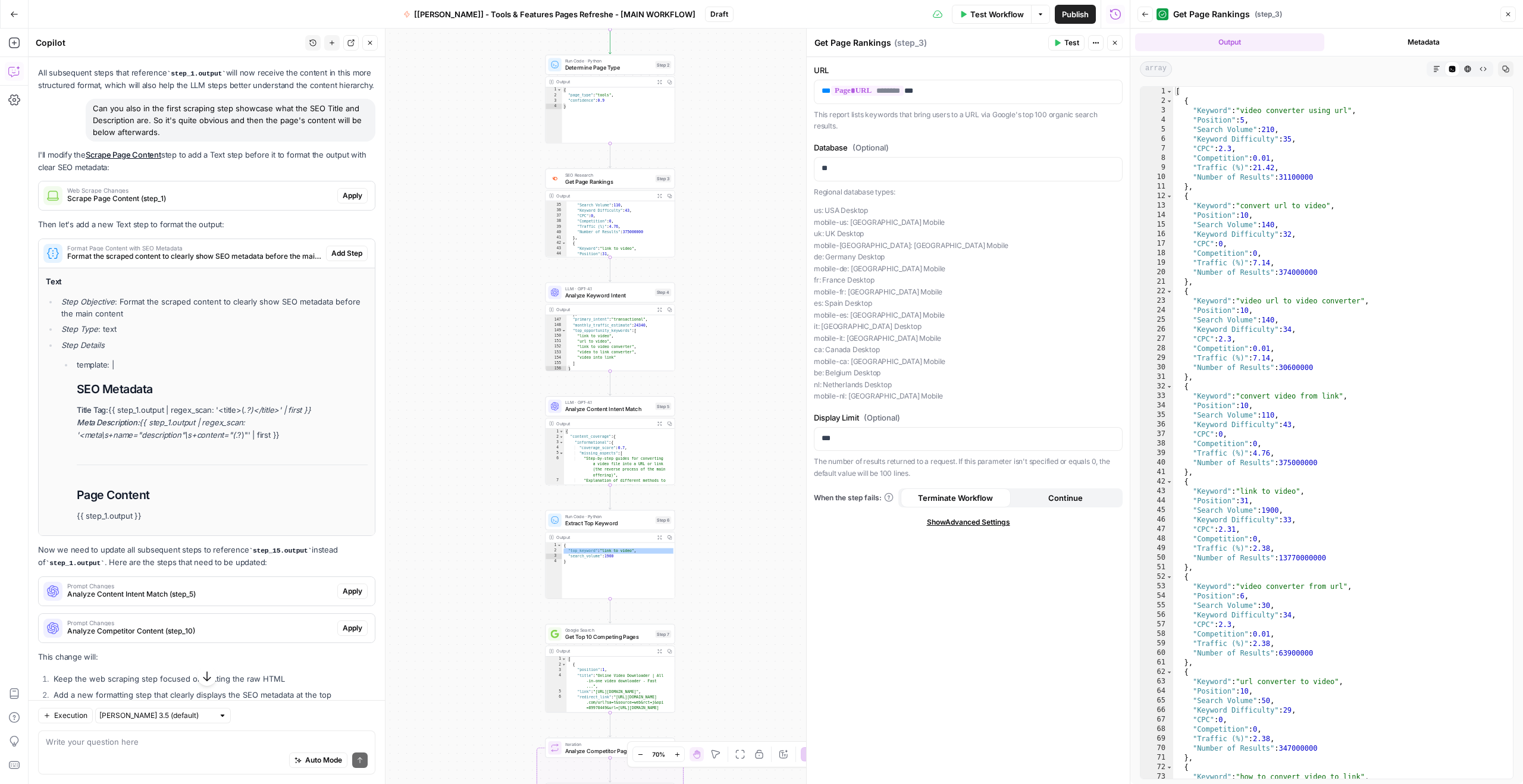
scroll to position [2460, 0]
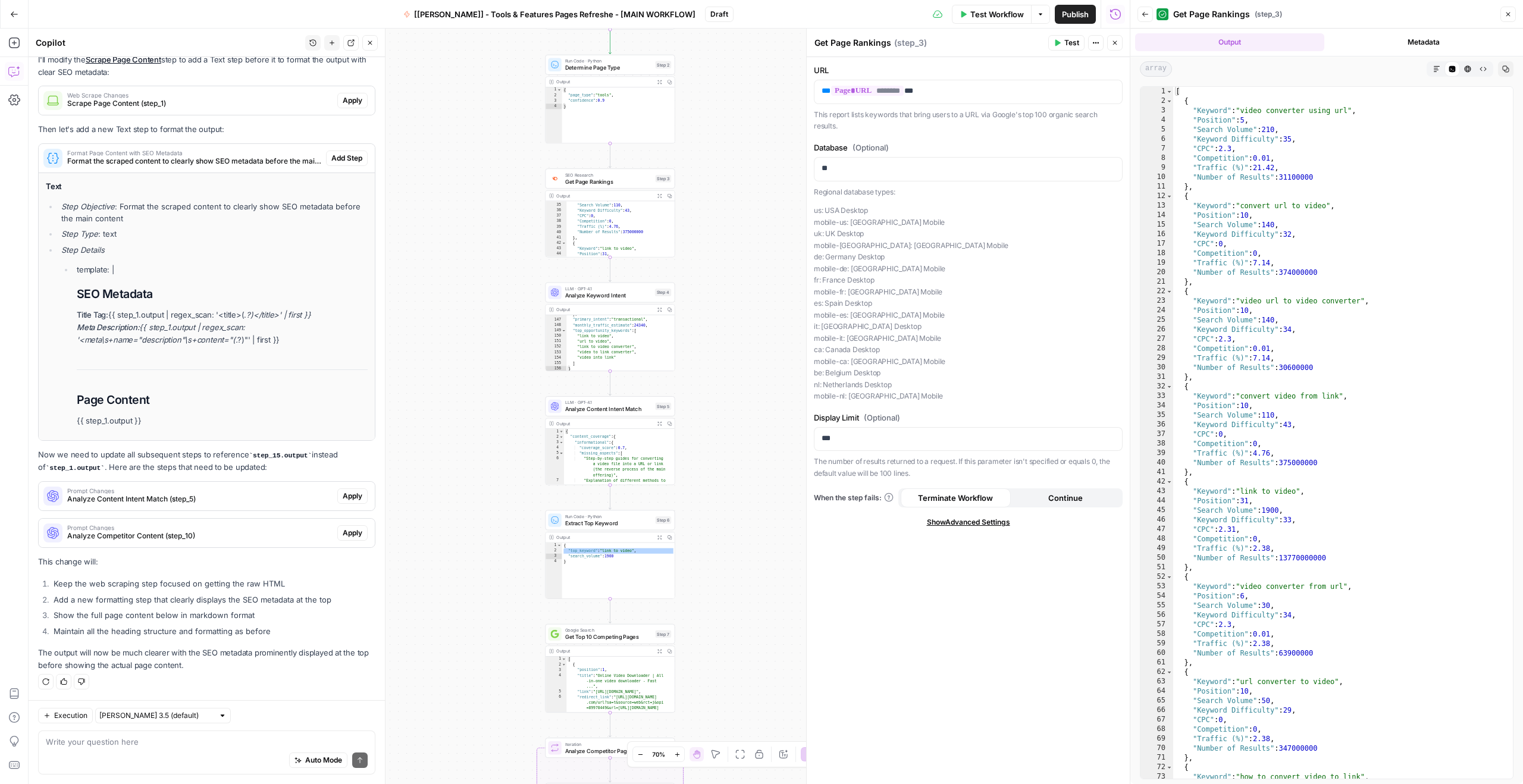
click at [121, 754] on div "Auto Mode Send" at bounding box center [207, 760] width 322 height 26
click at [1074, 15] on span "Publish" at bounding box center [1075, 14] width 27 height 12
click at [960, 38] on div "Get Page Rankings Get Page Rankings ( step_3 )" at bounding box center [929, 43] width 231 height 13
click at [618, 64] on span "Determine Page Type" at bounding box center [609, 68] width 87 height 8
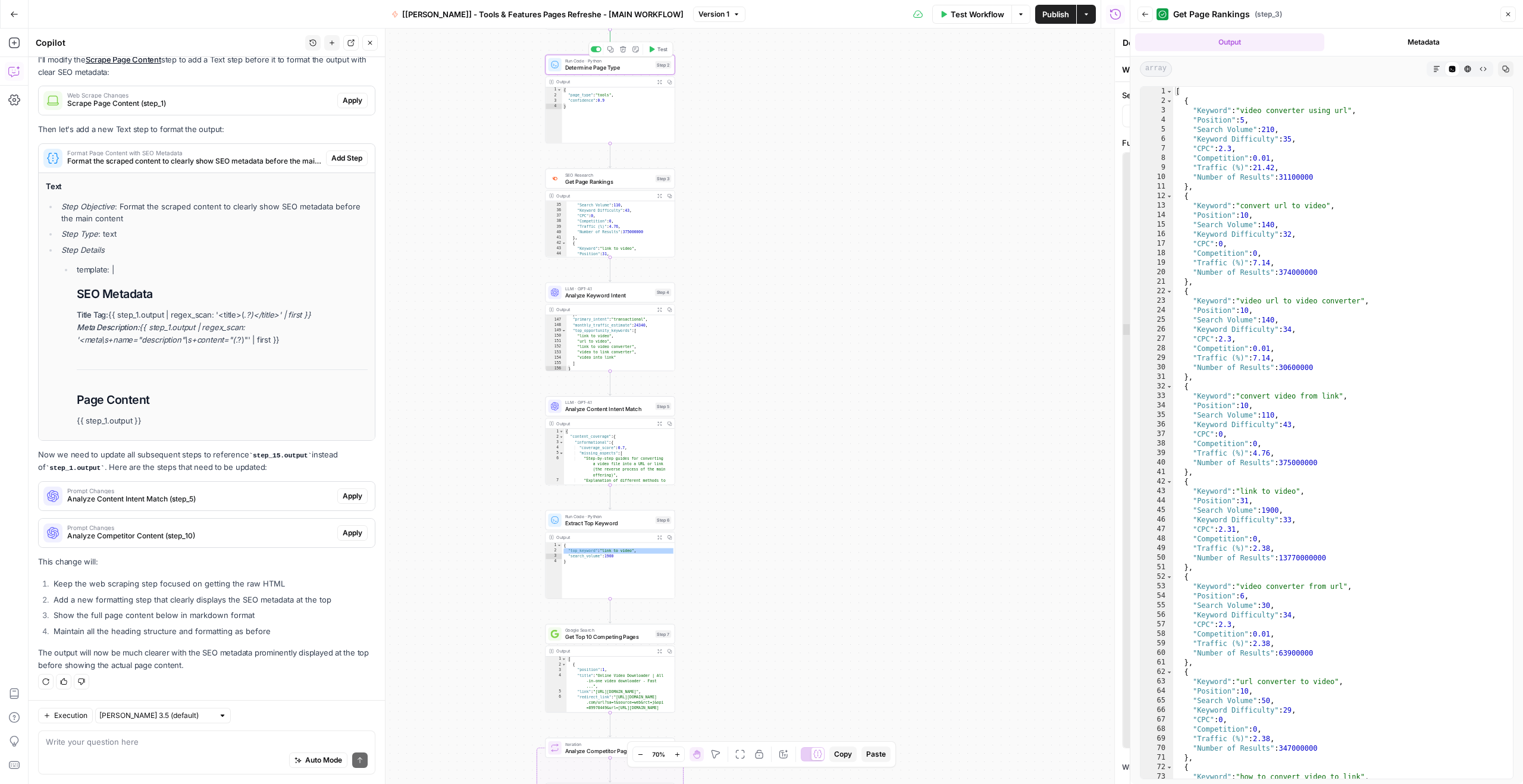
click at [618, 66] on span "Determine Page Type" at bounding box center [609, 68] width 87 height 8
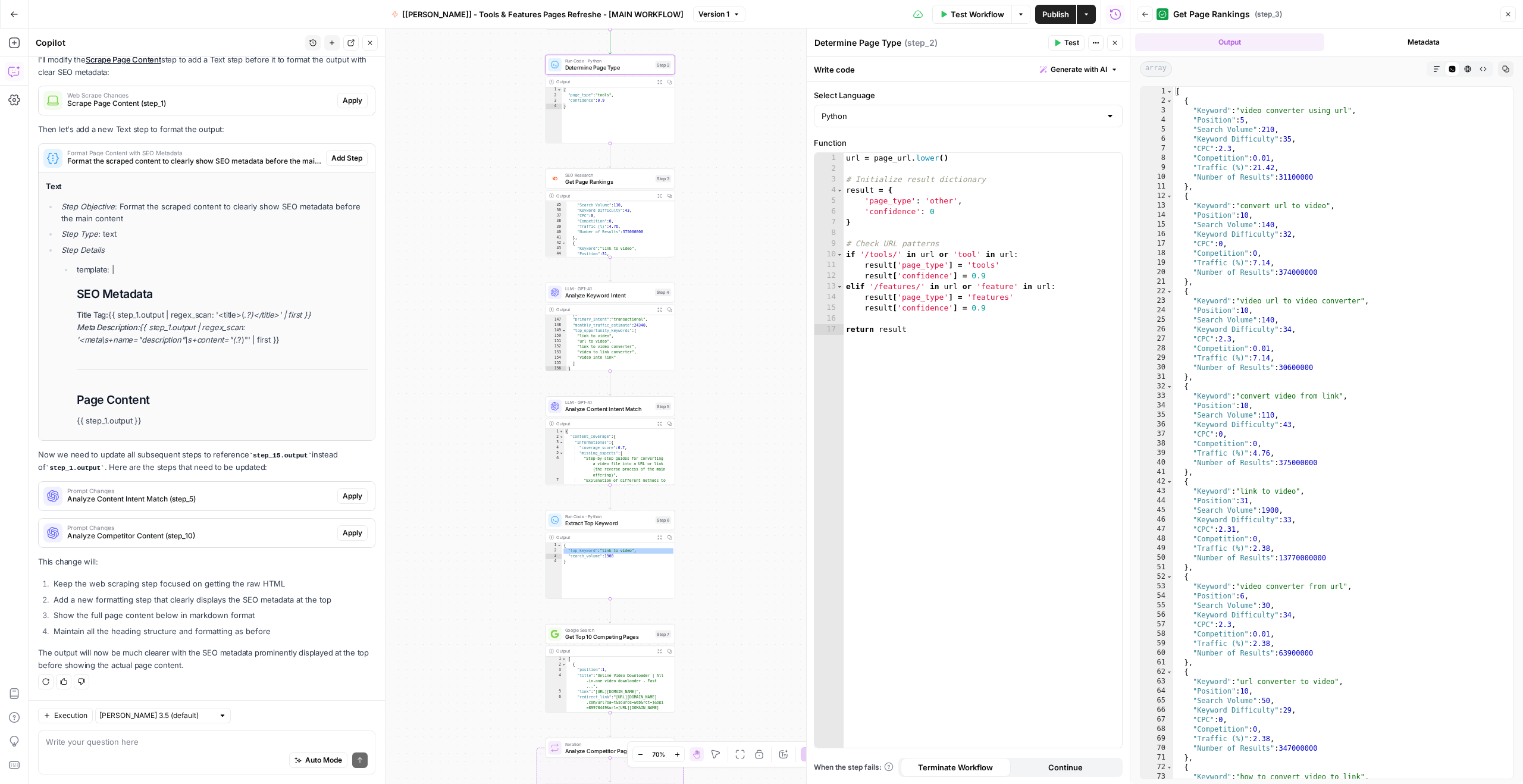
click at [609, 67] on span "Determine Page Type" at bounding box center [609, 68] width 87 height 8
click at [614, 68] on span "Determine Page Type" at bounding box center [609, 68] width 87 height 8
click at [879, 40] on textarea "Determine Page Type" at bounding box center [858, 43] width 87 height 12
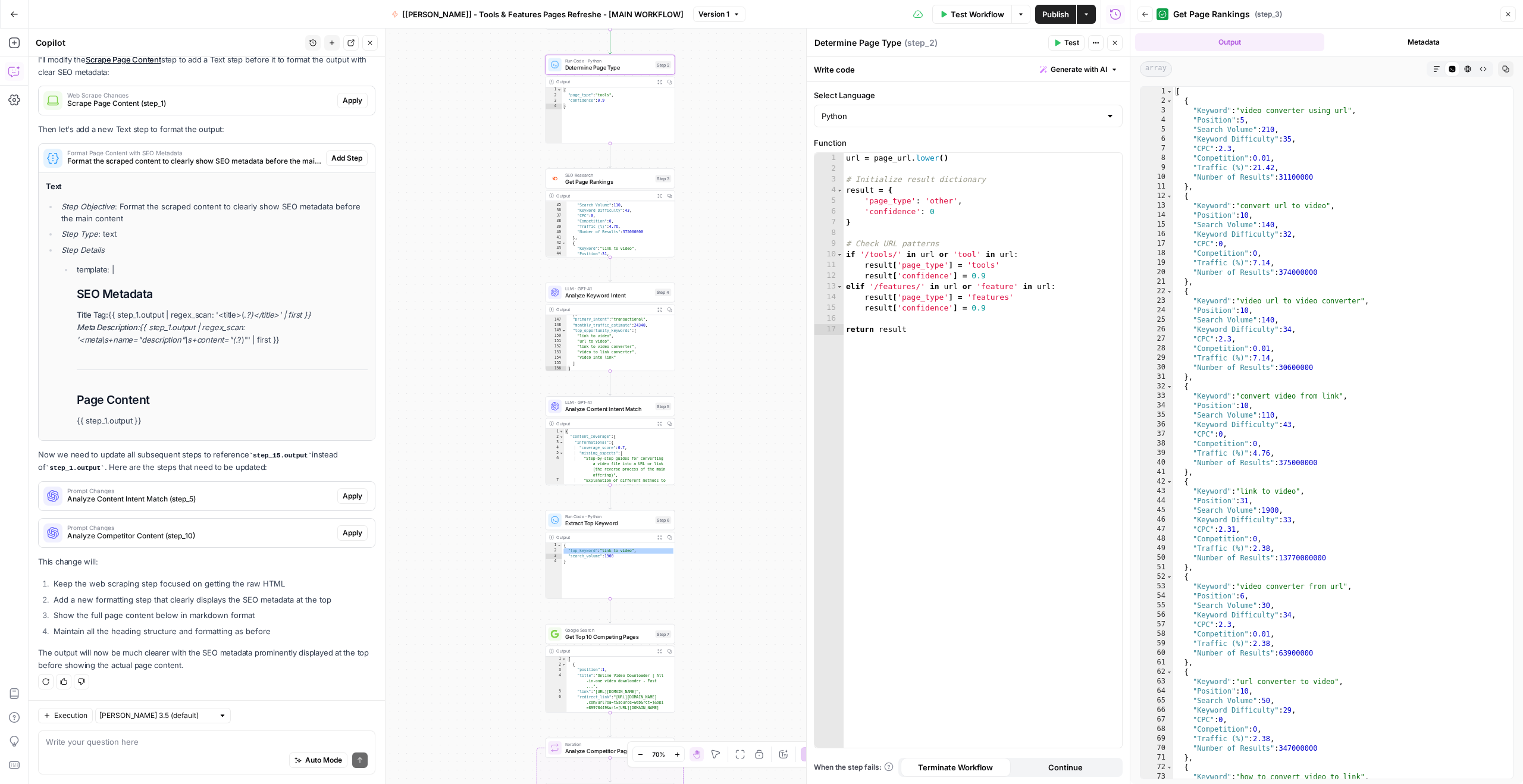
click at [897, 43] on textarea "Determine Page Type" at bounding box center [858, 43] width 87 height 12
click at [924, 48] on span "( step_2 )" at bounding box center [921, 43] width 33 height 12
click at [933, 48] on span "( step_2 )" at bounding box center [921, 43] width 33 height 12
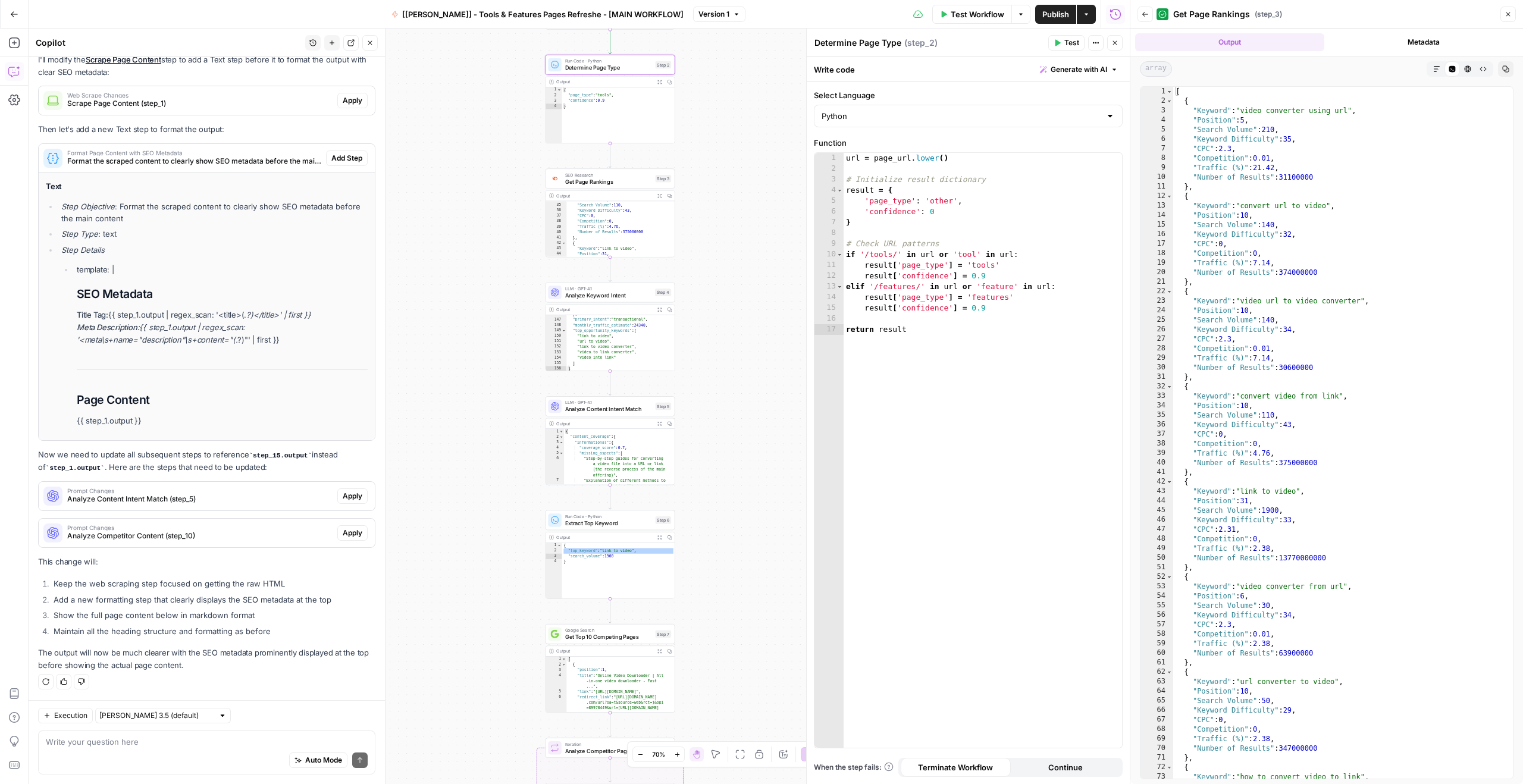
click at [904, 40] on span "( step_2 )" at bounding box center [921, 43] width 33 height 12
drag, startPoint x: 900, startPoint y: 40, endPoint x: 919, endPoint y: 40, distance: 19.0
click at [899, 40] on textarea "Determine Page Type" at bounding box center [858, 43] width 87 height 12
click at [935, 41] on textarea "Determine Page Type - Tools or Features Page" at bounding box center [909, 43] width 190 height 12
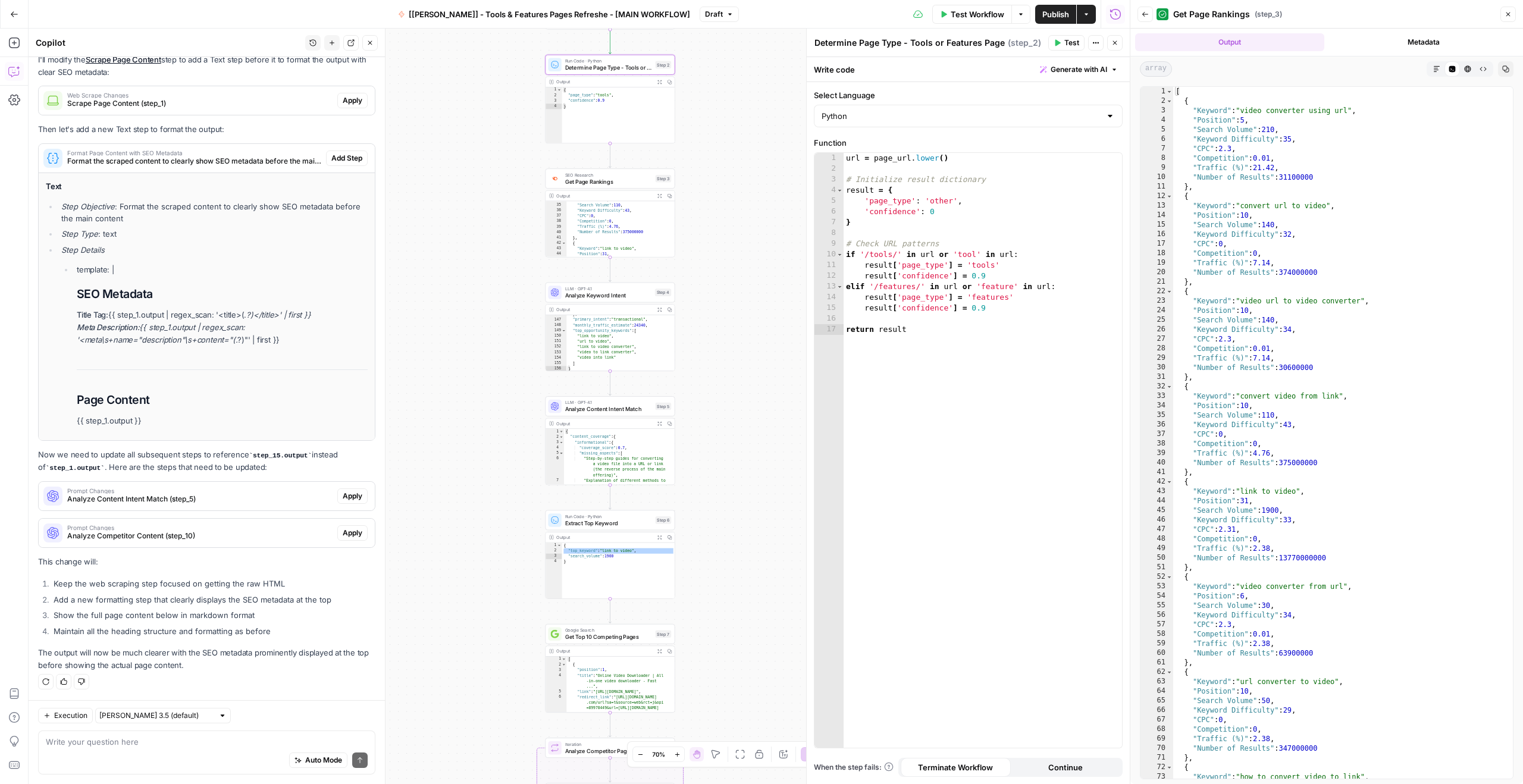
click at [935, 41] on textarea "Determine Page Type - Tools or Features Page" at bounding box center [909, 43] width 190 height 12
type textarea "Determine Page Type - (Tools / Features)"
click at [730, 150] on div "**********" at bounding box center [579, 406] width 1101 height 755
click at [705, 135] on div "**********" at bounding box center [579, 406] width 1101 height 755
click at [741, 98] on div "**********" at bounding box center [579, 406] width 1101 height 755
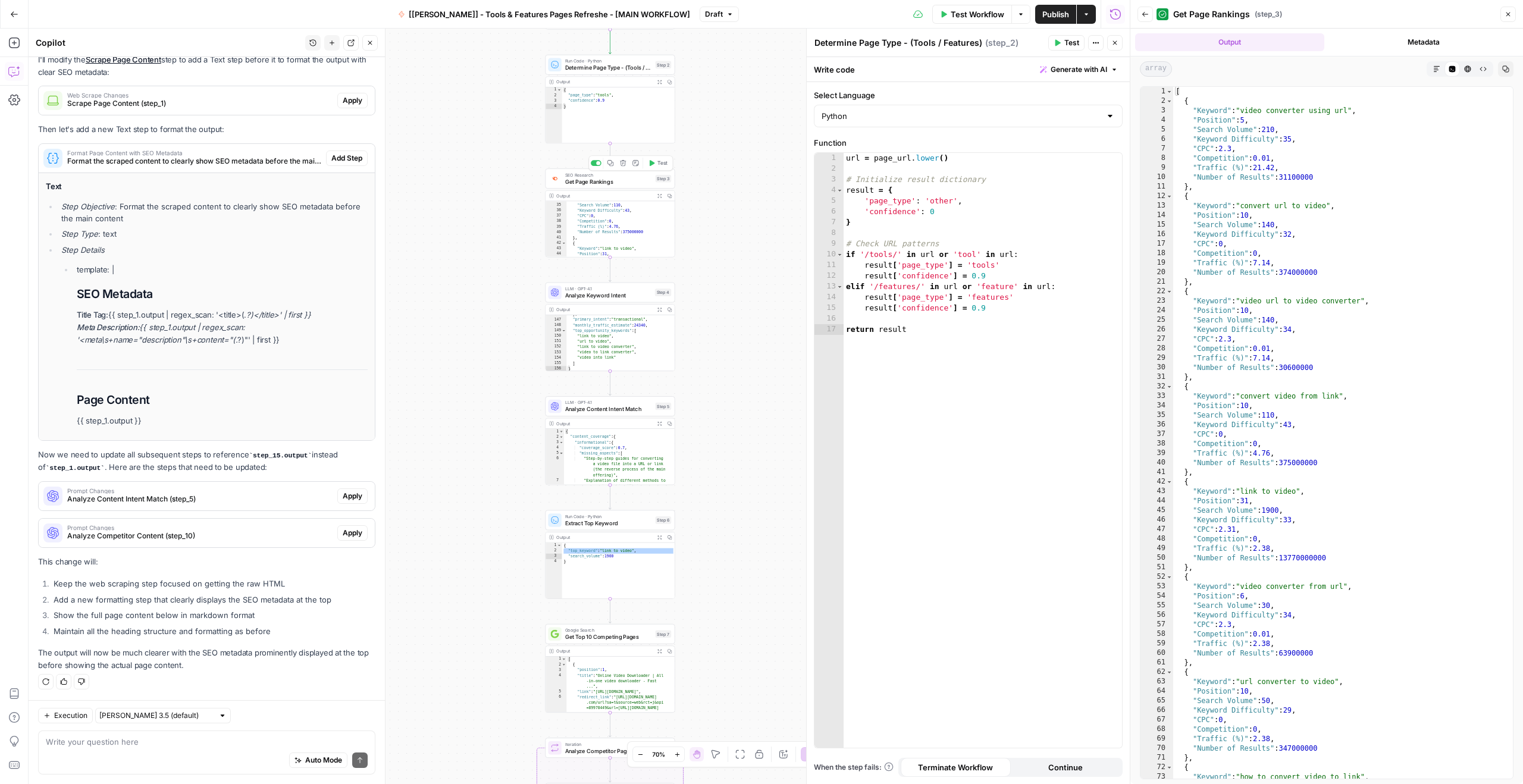
click at [611, 186] on span "Get Page Rankings" at bounding box center [609, 181] width 87 height 8
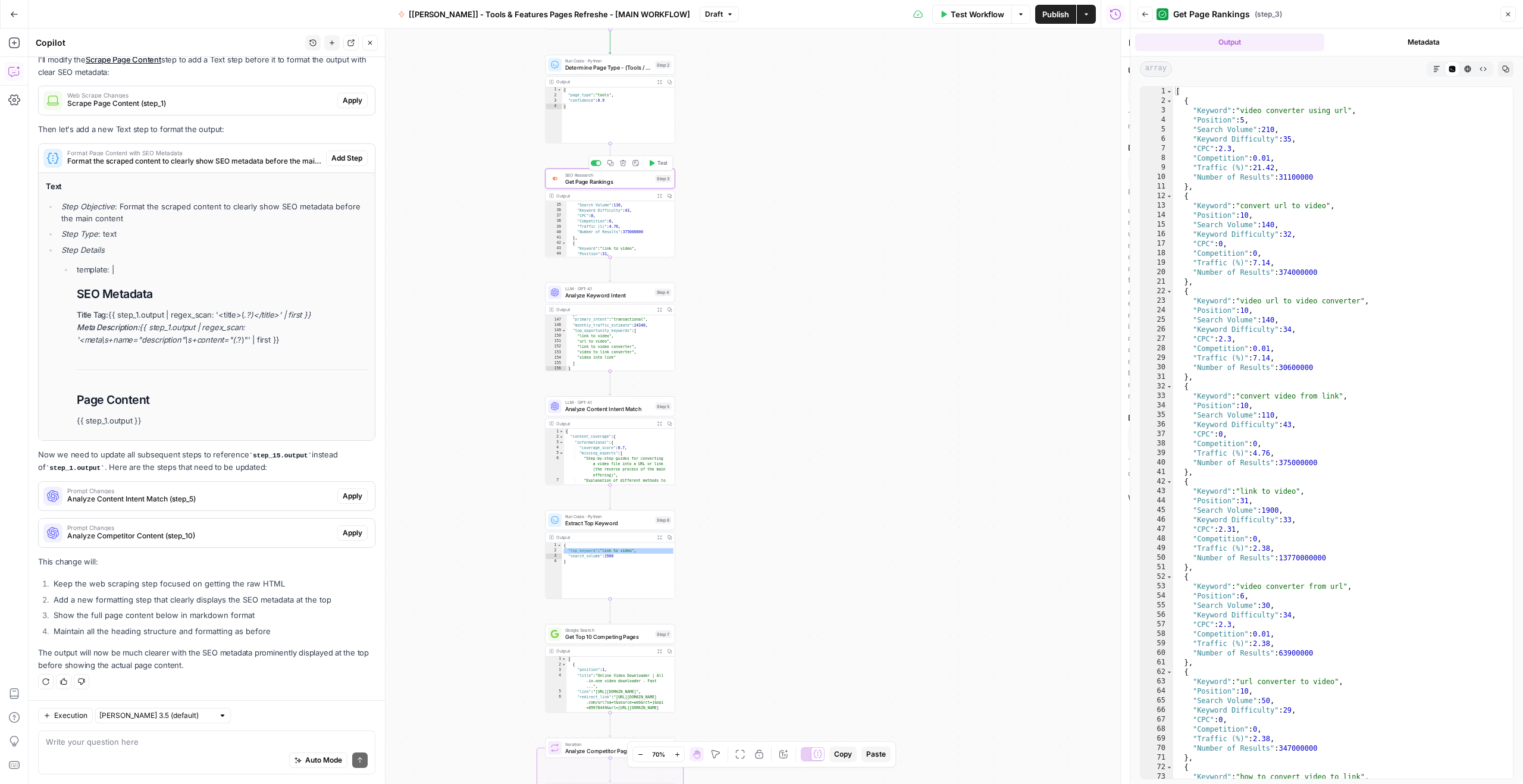
type textarea "Get Page Rankings"
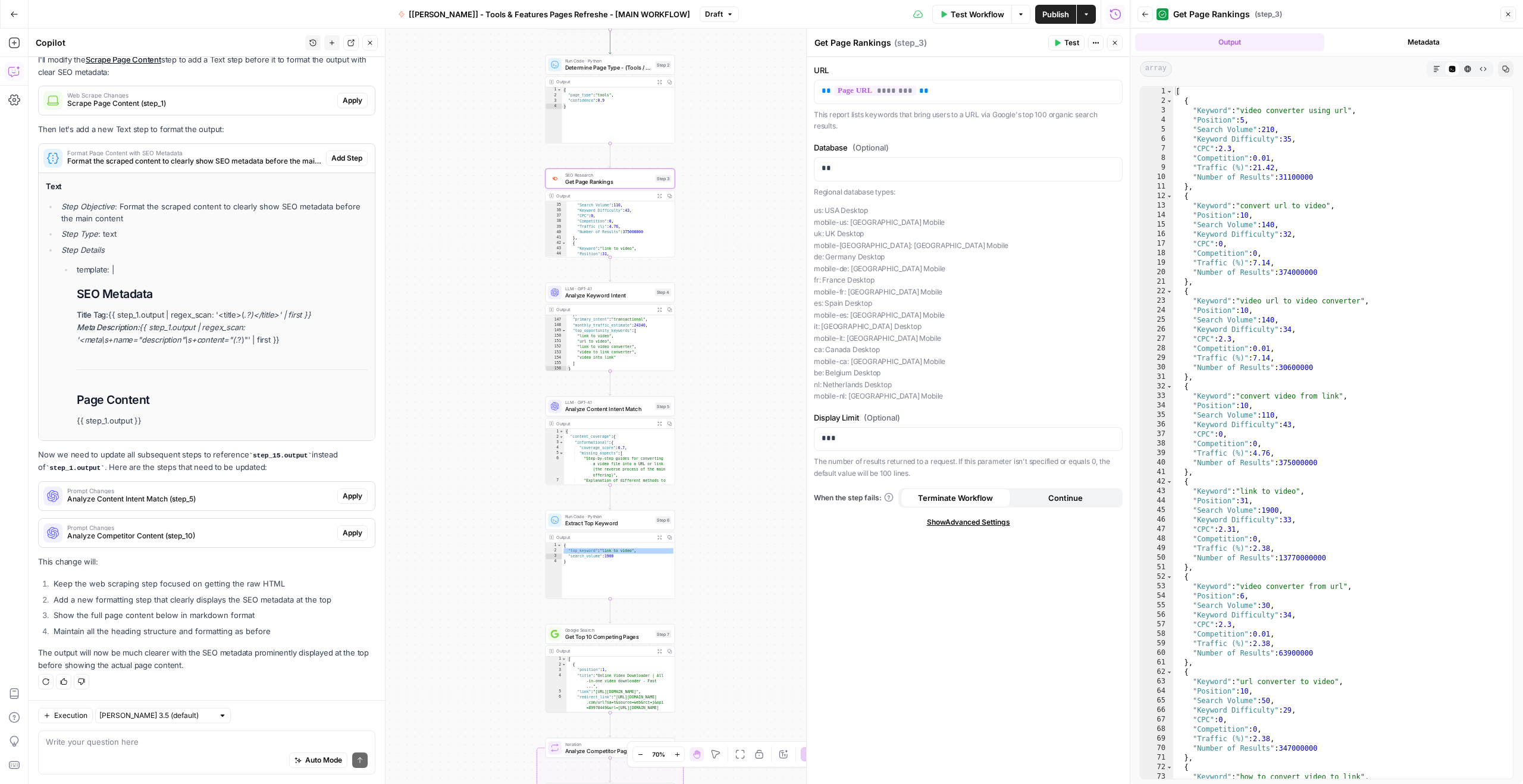
click at [609, 66] on span "Determine Page Type - (Tools / Features)" at bounding box center [609, 68] width 87 height 8
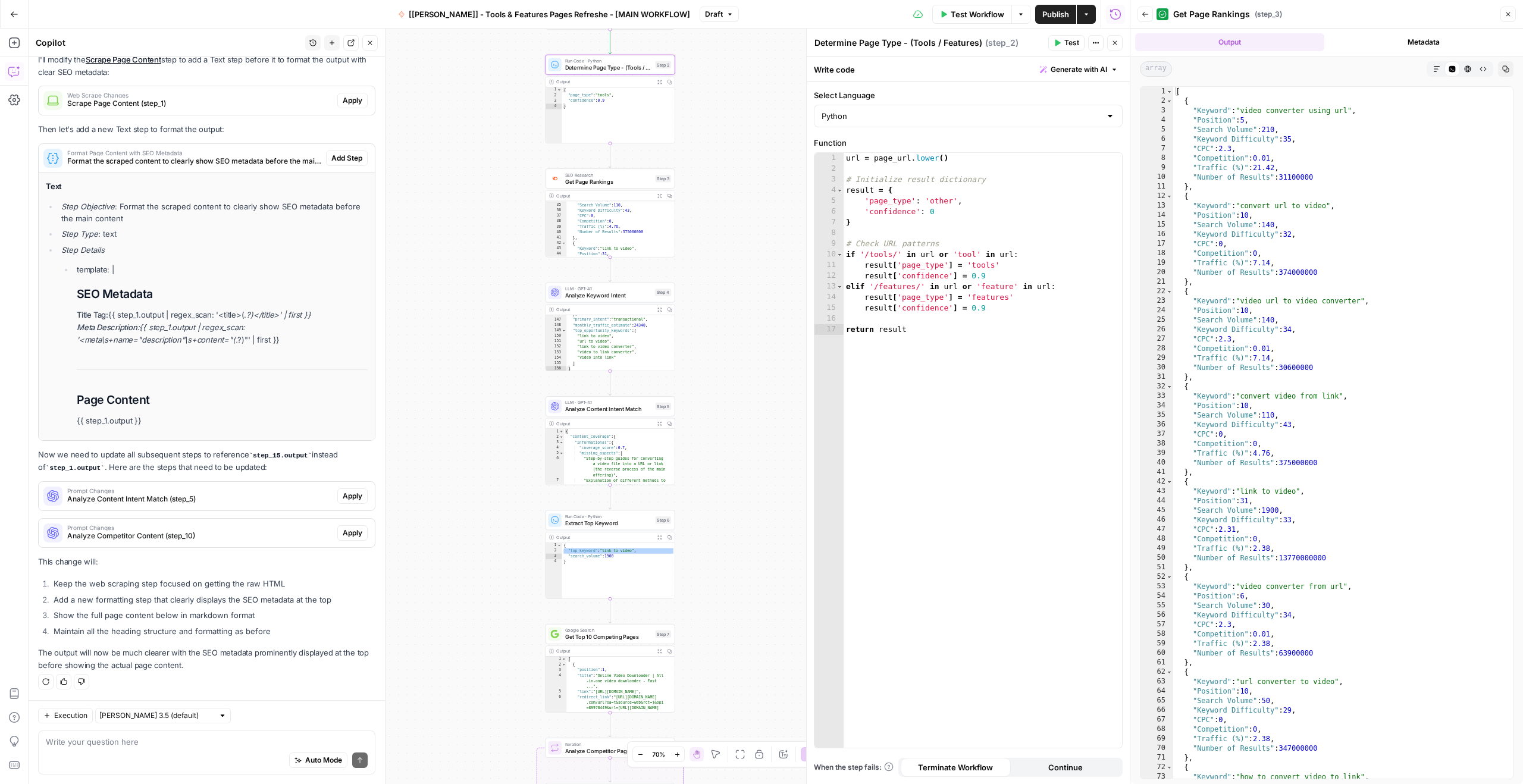
click at [611, 180] on span "Get Page Rankings" at bounding box center [609, 181] width 87 height 8
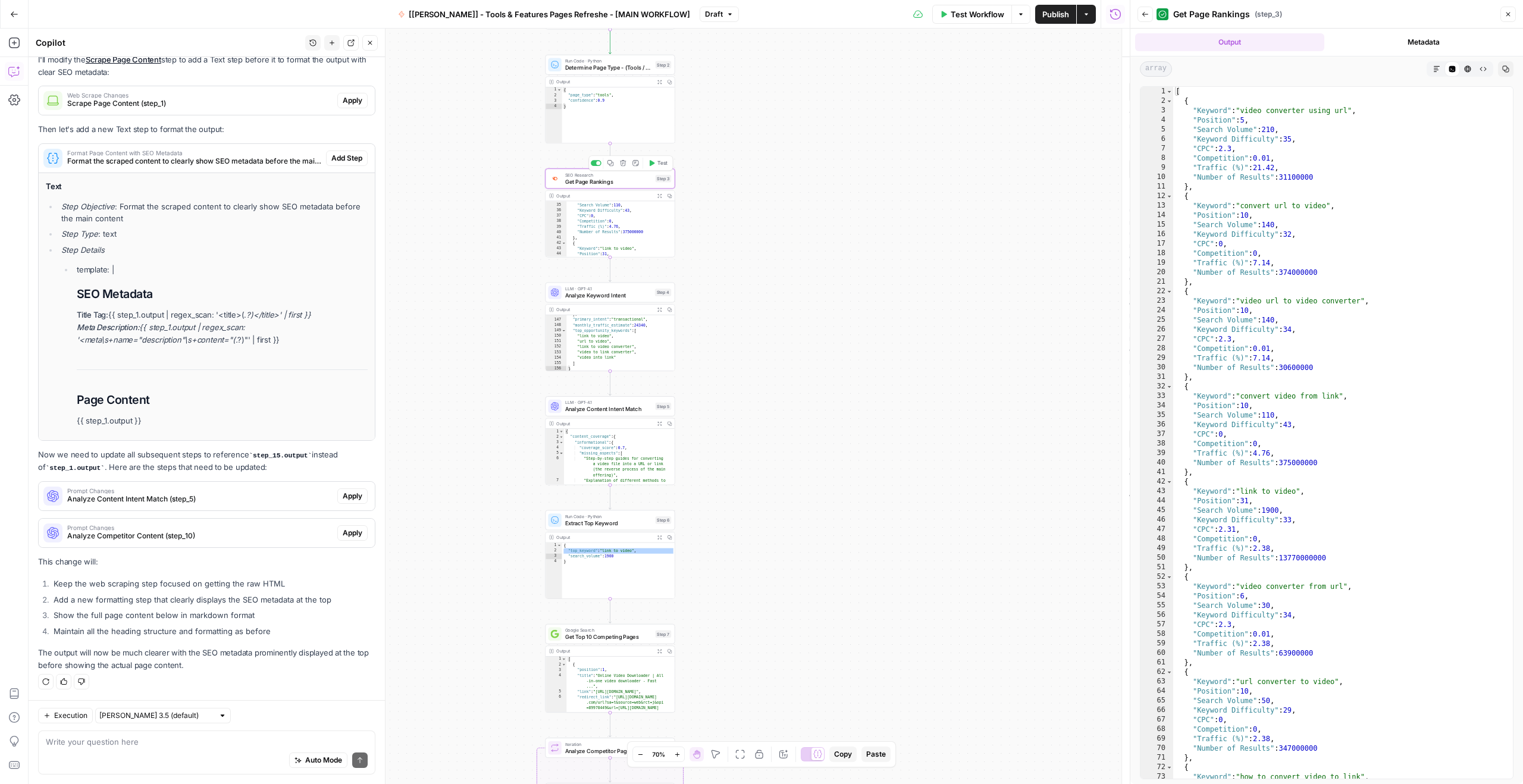
type textarea "Get Page Rankings"
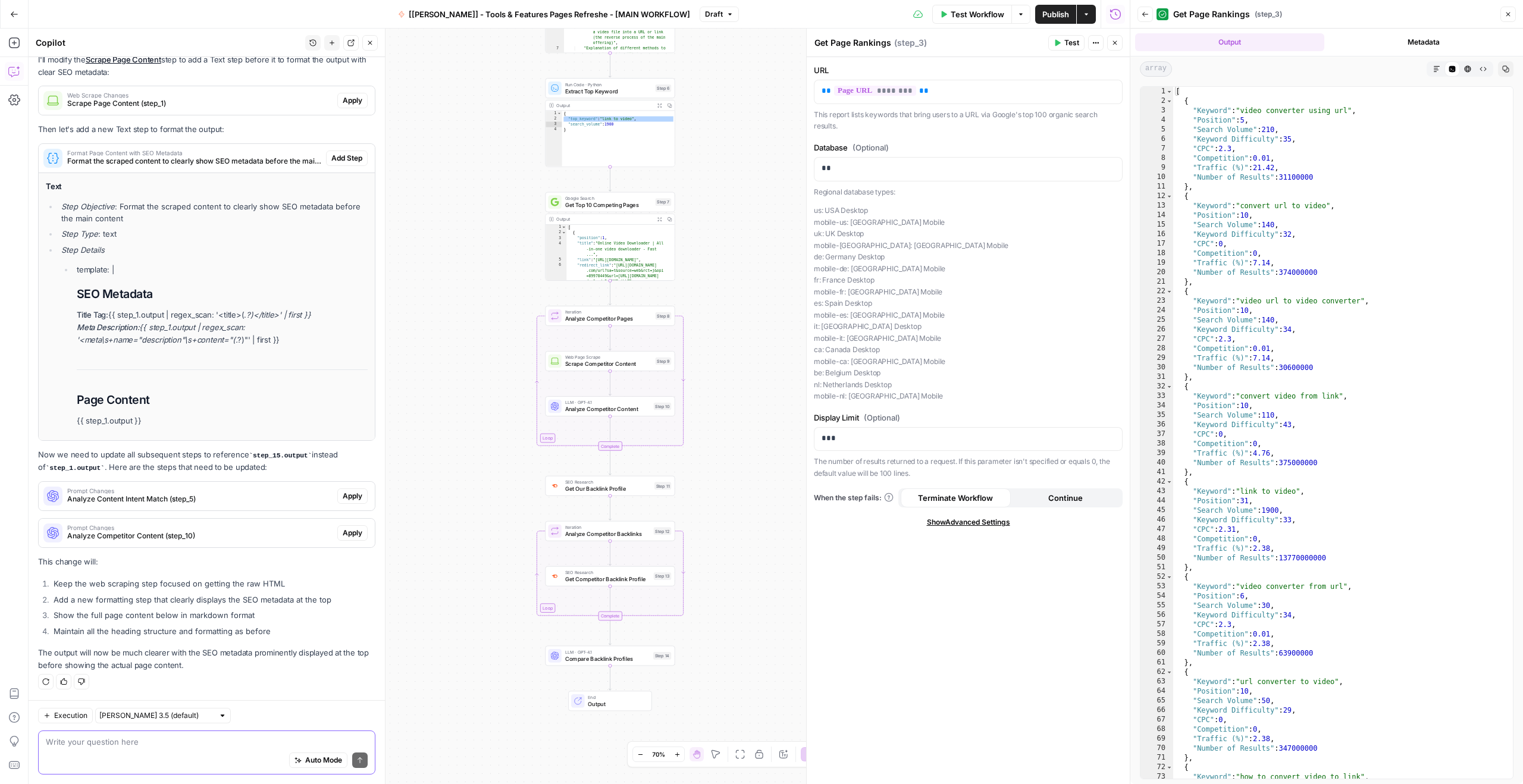
click at [140, 742] on textarea at bounding box center [207, 741] width 322 height 12
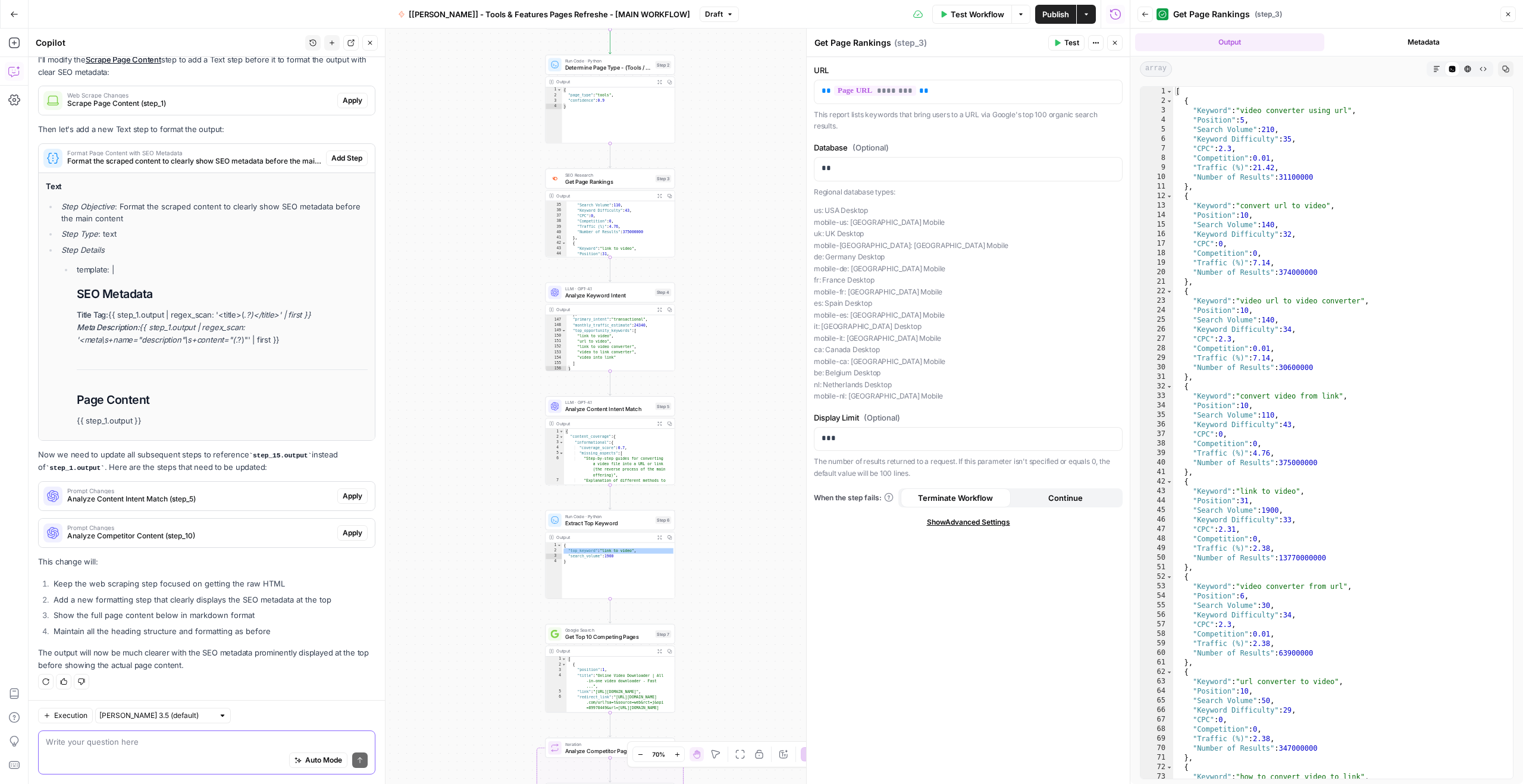
click at [141, 739] on textarea at bounding box center [207, 741] width 322 height 12
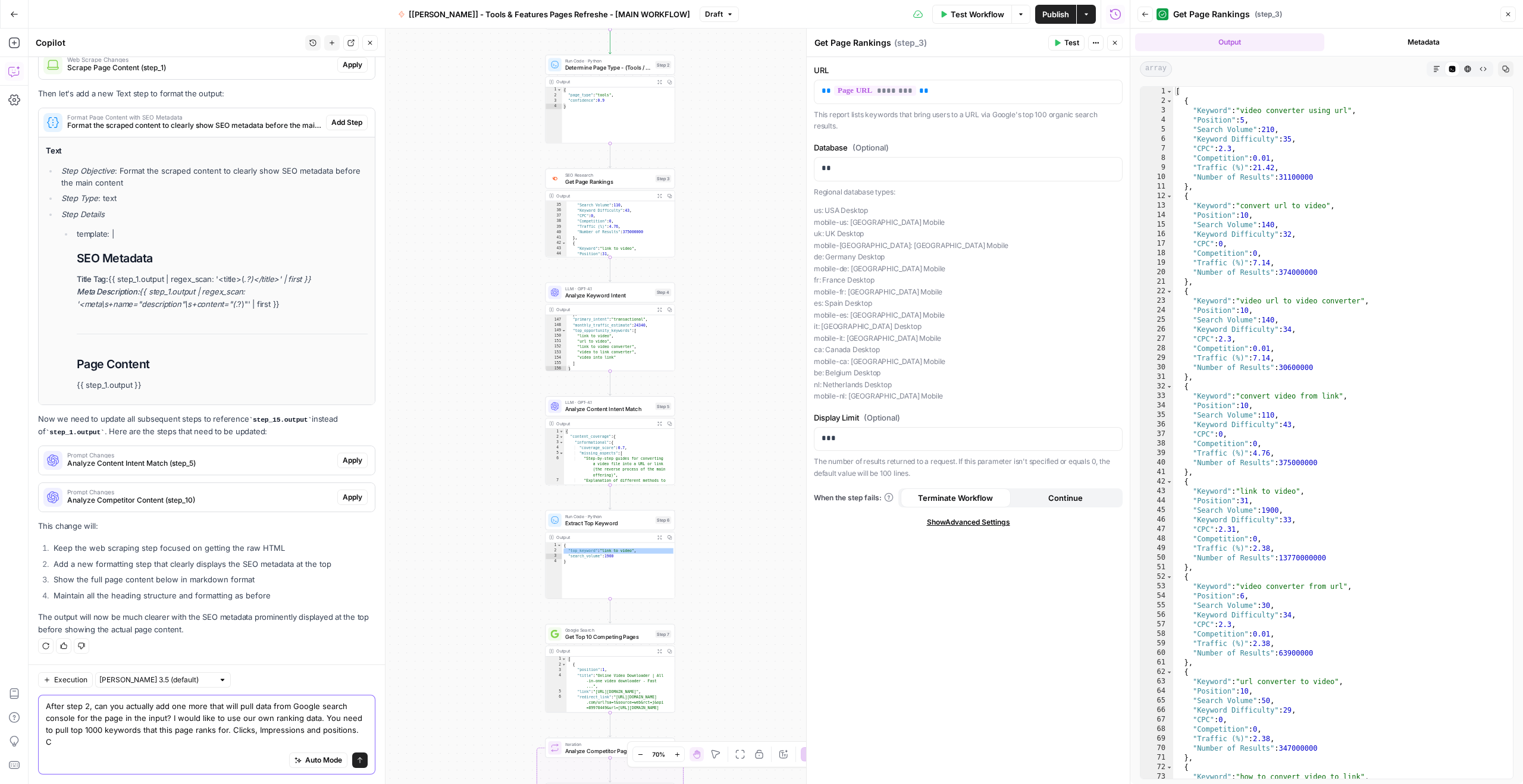
scroll to position [2515, 0]
type textarea "After step 2, can you actually add one more that will pull data from Google sea…"
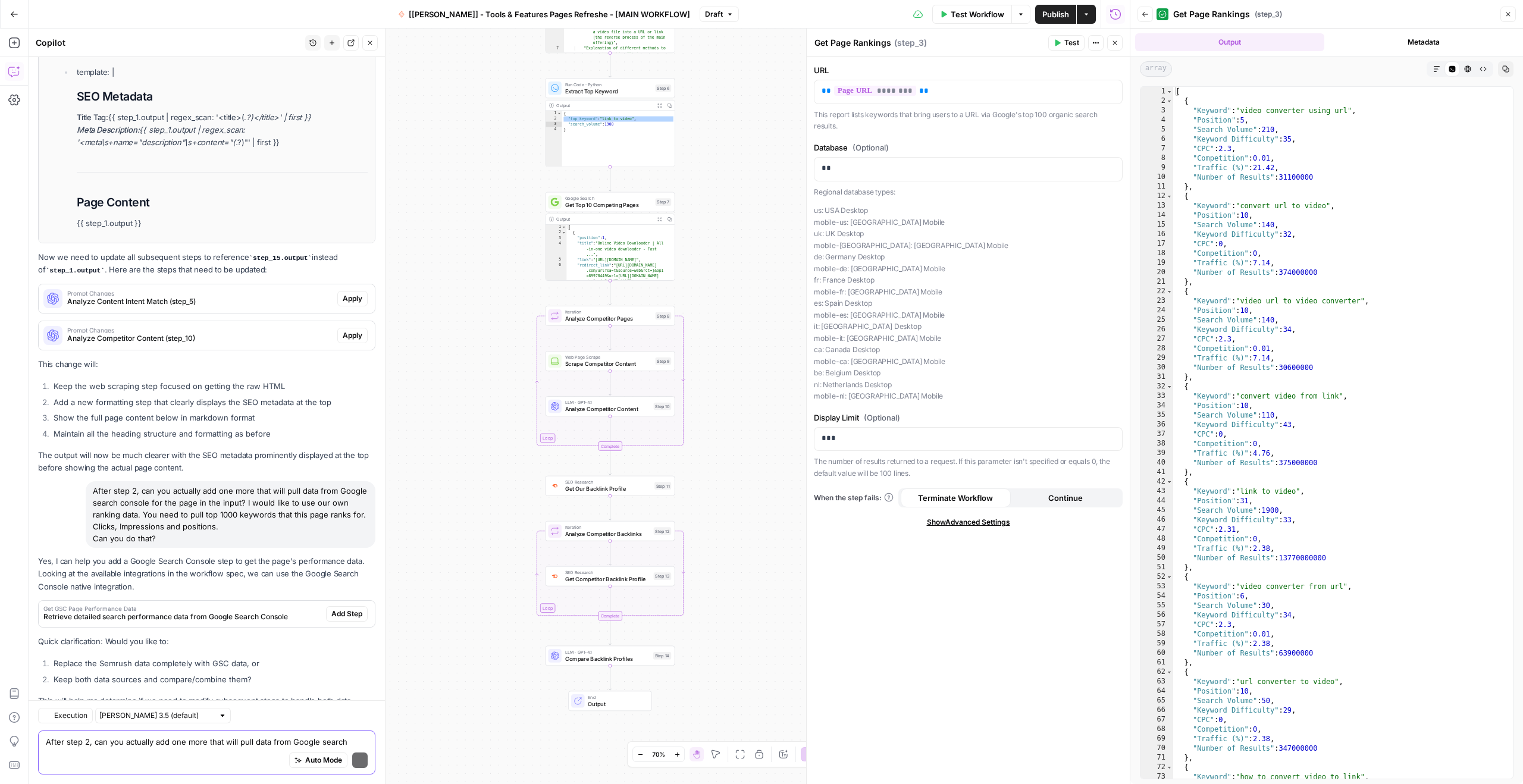
scroll to position [2785, 0]
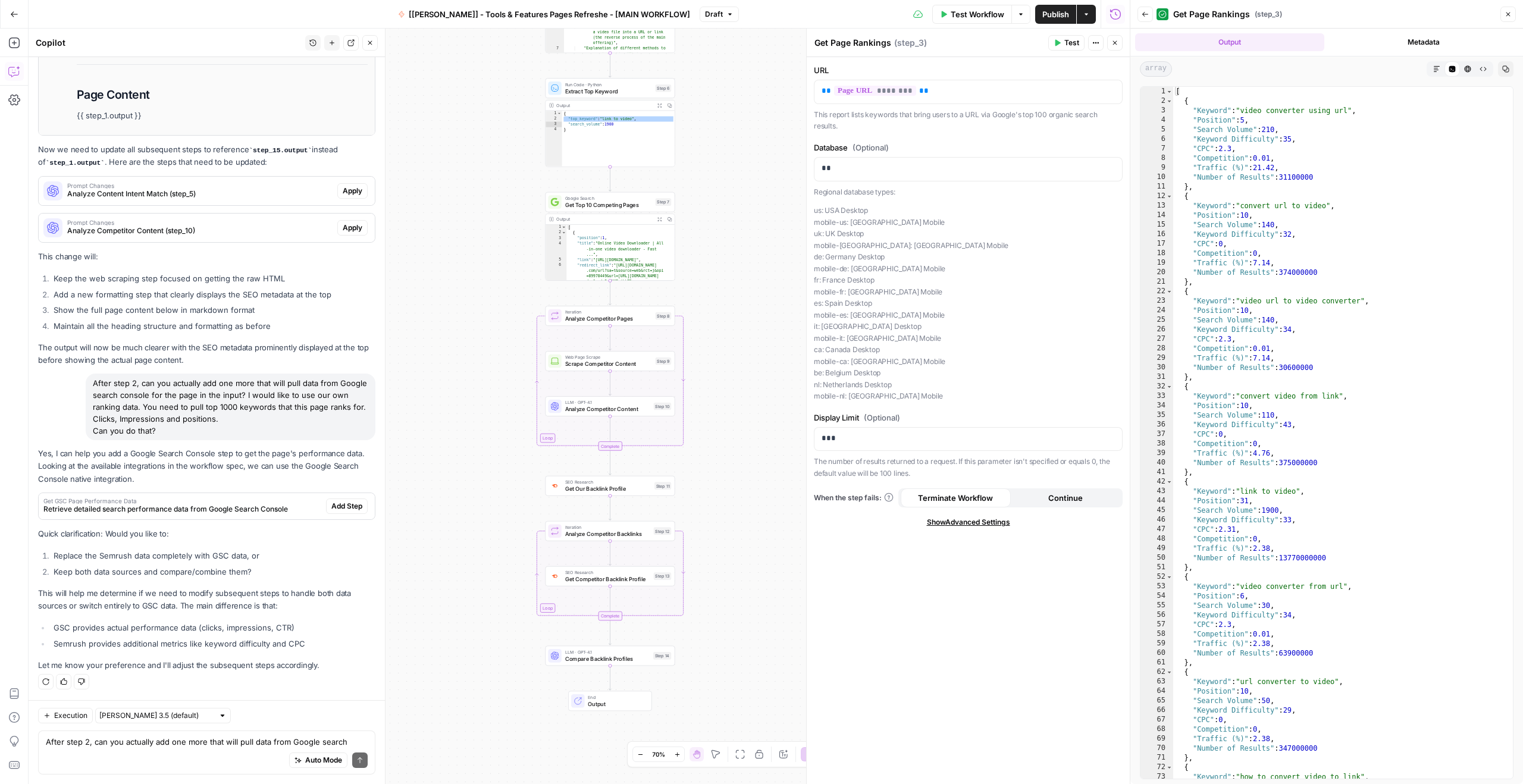
click at [295, 504] on span "Retrieve detailed search performance data from Google Search Console" at bounding box center [182, 509] width 278 height 11
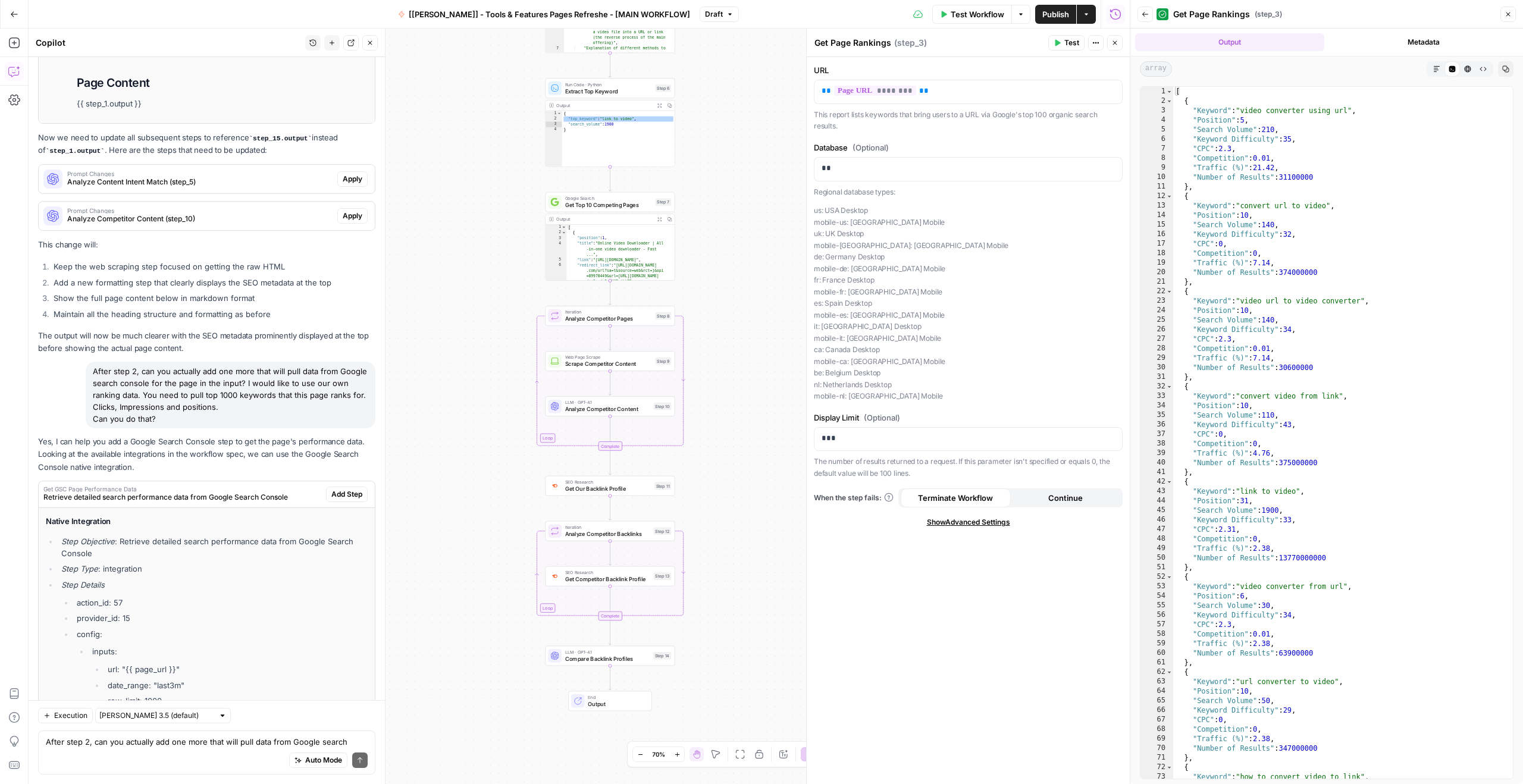
scroll to position [3012, 0]
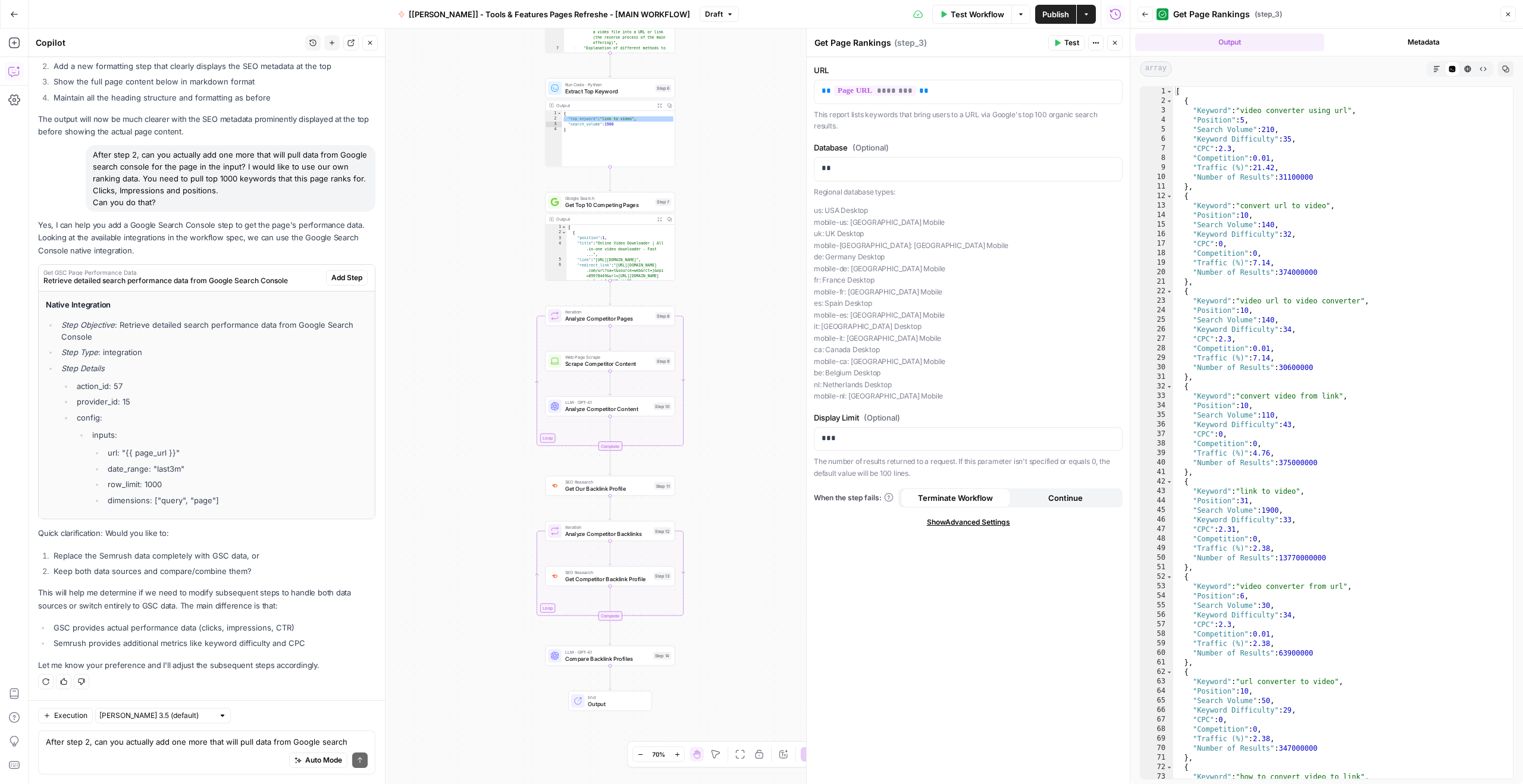
click at [344, 277] on span "Add Step" at bounding box center [346, 277] width 31 height 11
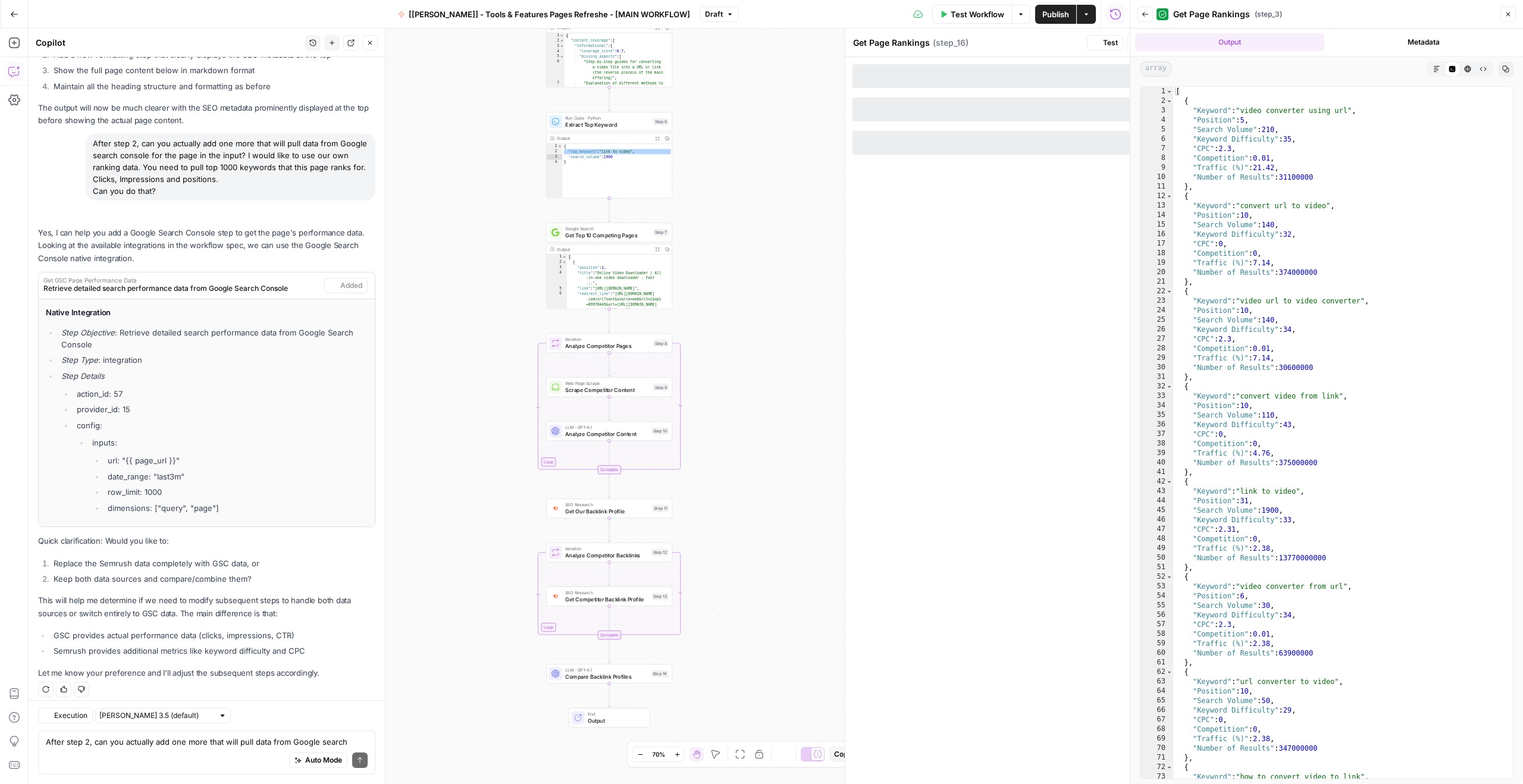
type textarea "Get GSC Page Performance Data"
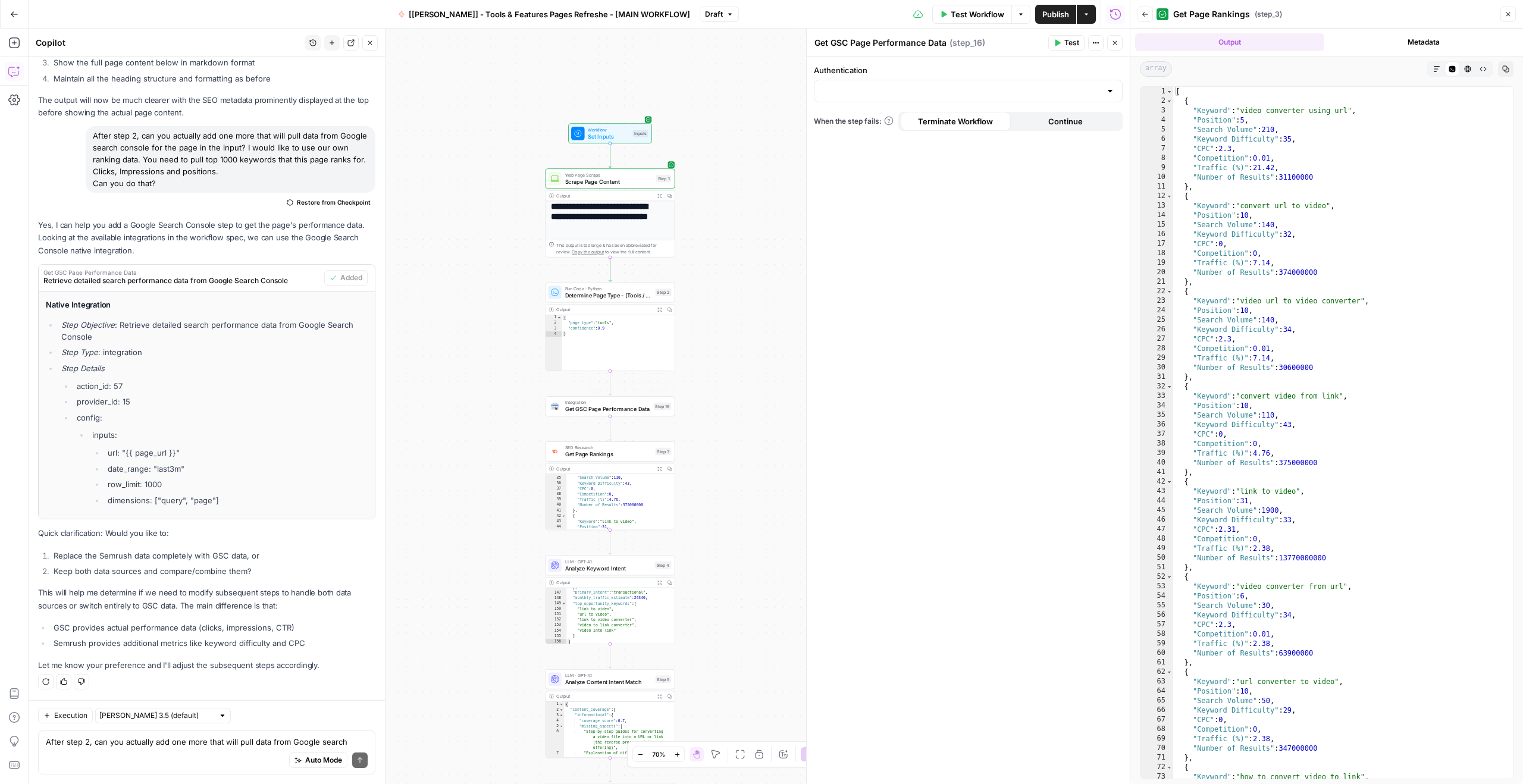
click at [611, 413] on span "Get GSC Page Performance Data" at bounding box center [608, 409] width 85 height 8
click at [928, 101] on div at bounding box center [968, 91] width 309 height 22
click at [900, 143] on span "Borys -> Google Search Console - https://www.synthesia.io/" at bounding box center [965, 137] width 284 height 12
type input "Borys -> Google Search Console - https://www.synthesia.io/"
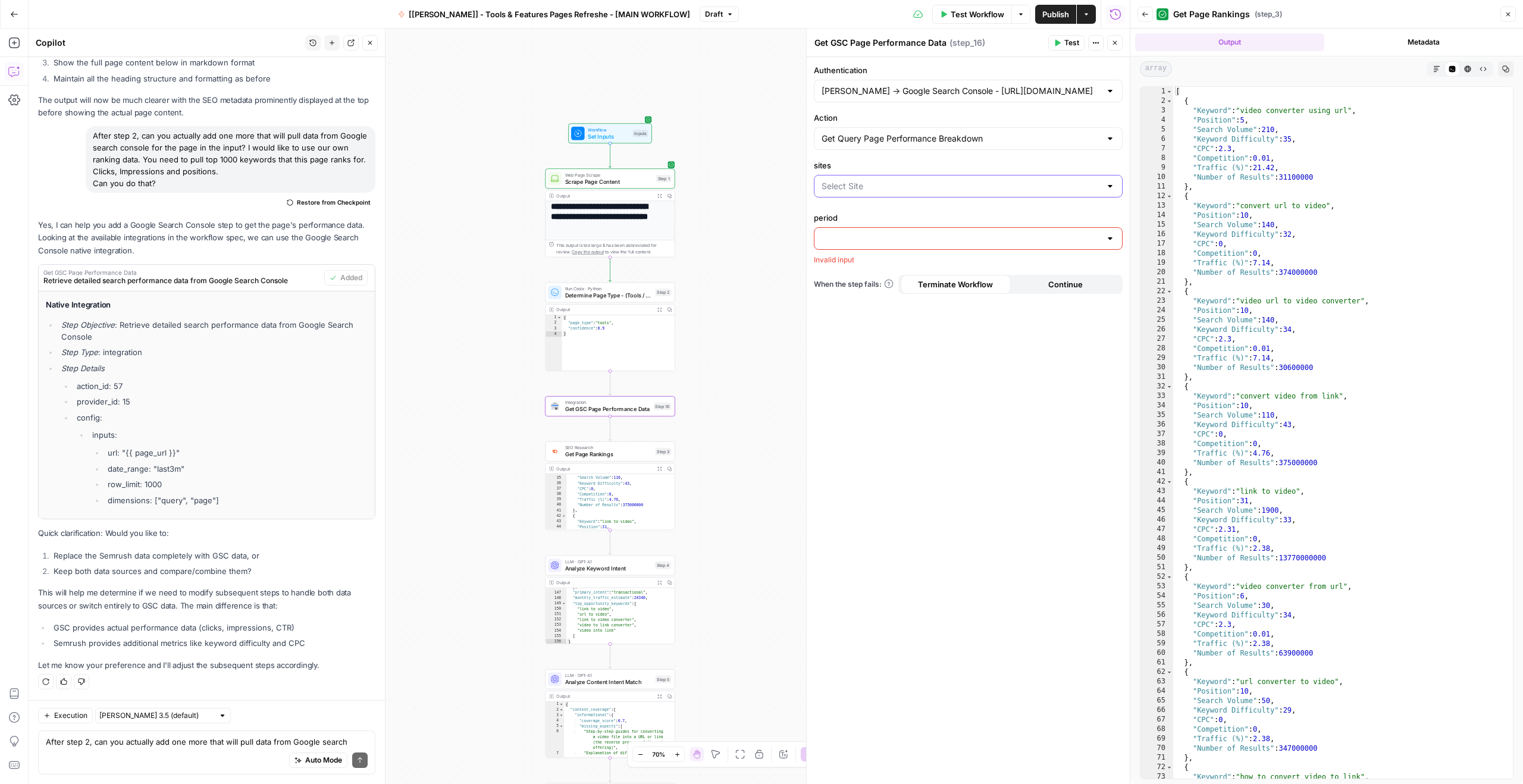
click at [895, 191] on input "sites" at bounding box center [960, 186] width 279 height 12
click at [886, 214] on span "https://www.synthesia.io/" at bounding box center [965, 216] width 284 height 12
type input "https://www.synthesia.io/"
click at [887, 249] on div "period" at bounding box center [968, 256] width 309 height 43
click at [909, 255] on div "Authentication Borys -> Google Search Console - https://www.synthesia.io/ Actio…" at bounding box center [968, 420] width 323 height 727
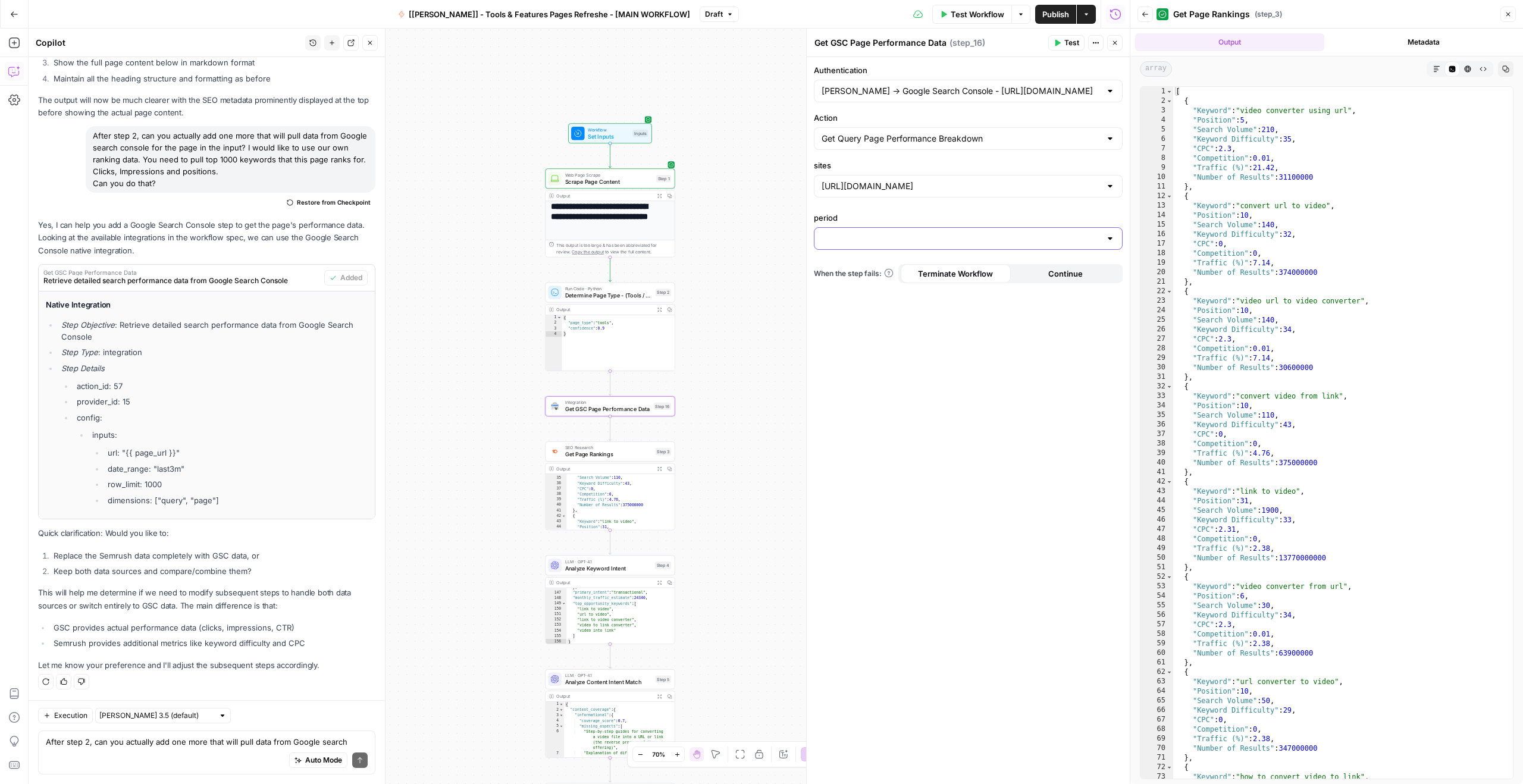
click at [916, 241] on input "period" at bounding box center [960, 239] width 279 height 12
click at [860, 288] on span "Last 28 days" at bounding box center [965, 285] width 284 height 12
type input "Last 28 days"
click at [880, 337] on div "Authentication Borys -> Google Search Console - https://www.synthesia.io/ Actio…" at bounding box center [968, 420] width 323 height 727
click at [1059, 40] on icon "button" at bounding box center [1057, 43] width 7 height 7
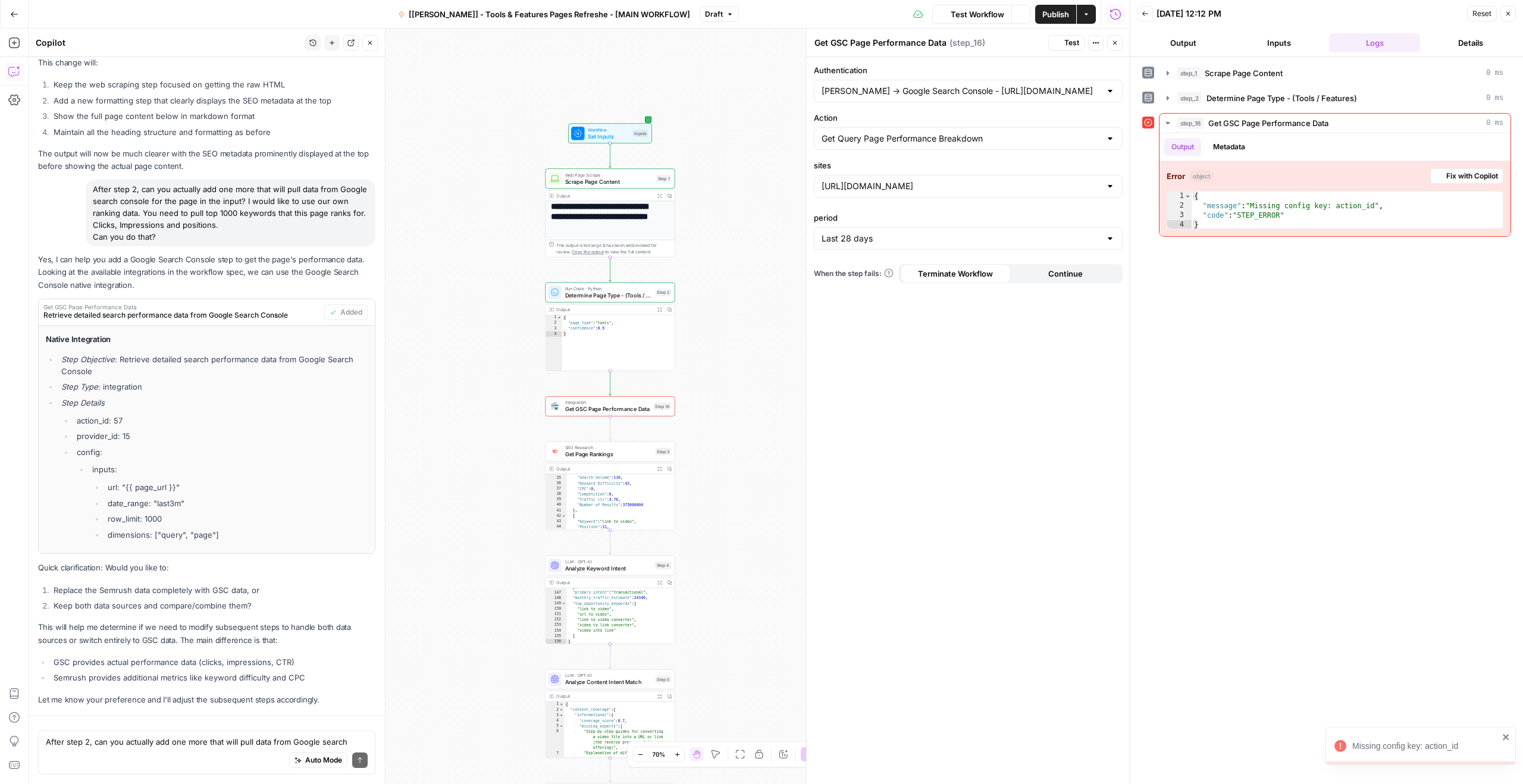
scroll to position [2535, 0]
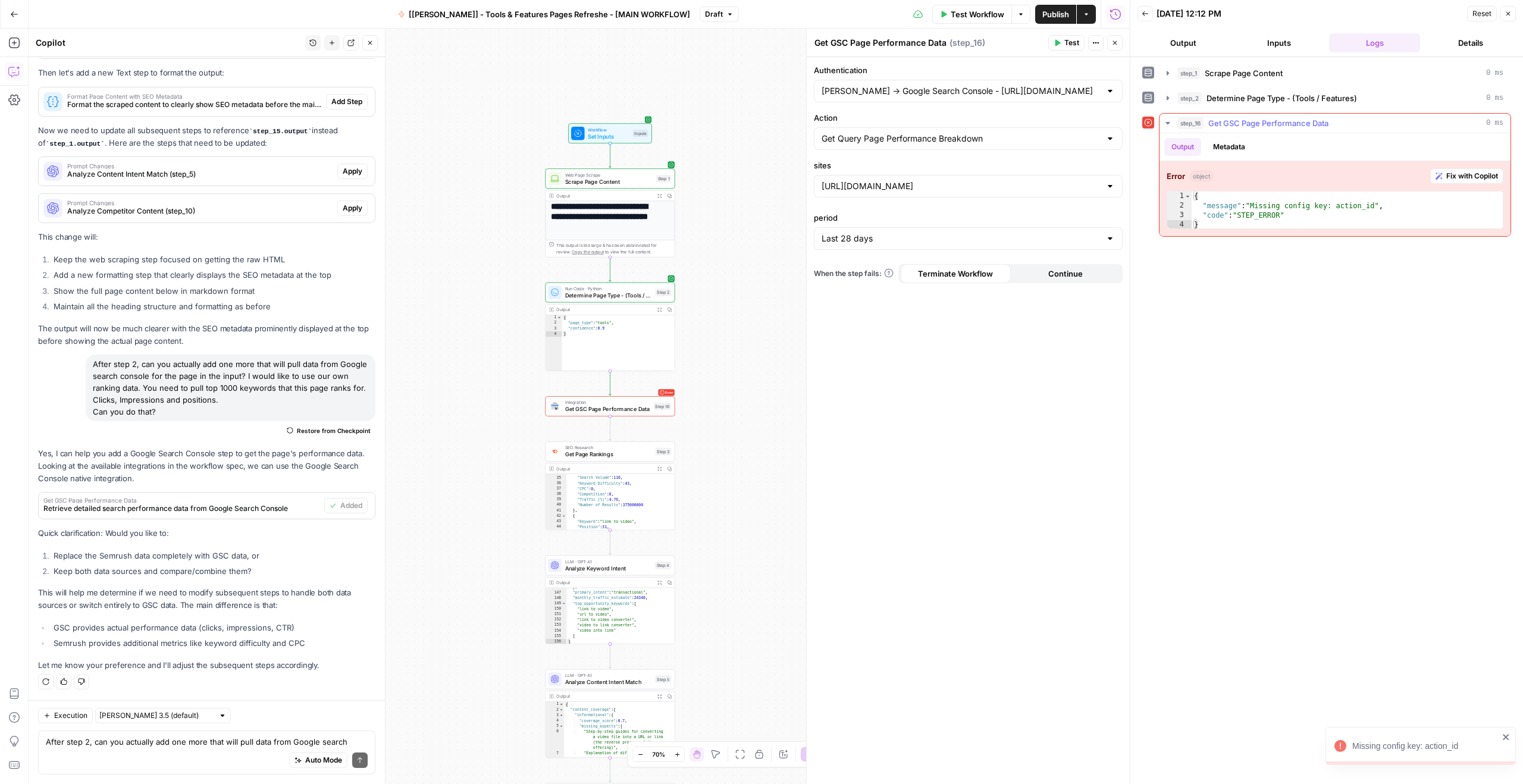
click at [1319, 203] on div "{ "message" : "Missing config key: action_id" , "code" : "STEP_ERROR" }" at bounding box center [1347, 219] width 311 height 57
click at [1299, 207] on div "{ "message" : "Missing config key: action_id" , "code" : "STEP_ERROR" }" at bounding box center [1347, 219] width 311 height 57
click at [597, 300] on div "Run Code · Python Determine Page Type - (Tools / Features) Step 2 Copy step Del…" at bounding box center [609, 293] width 130 height 20
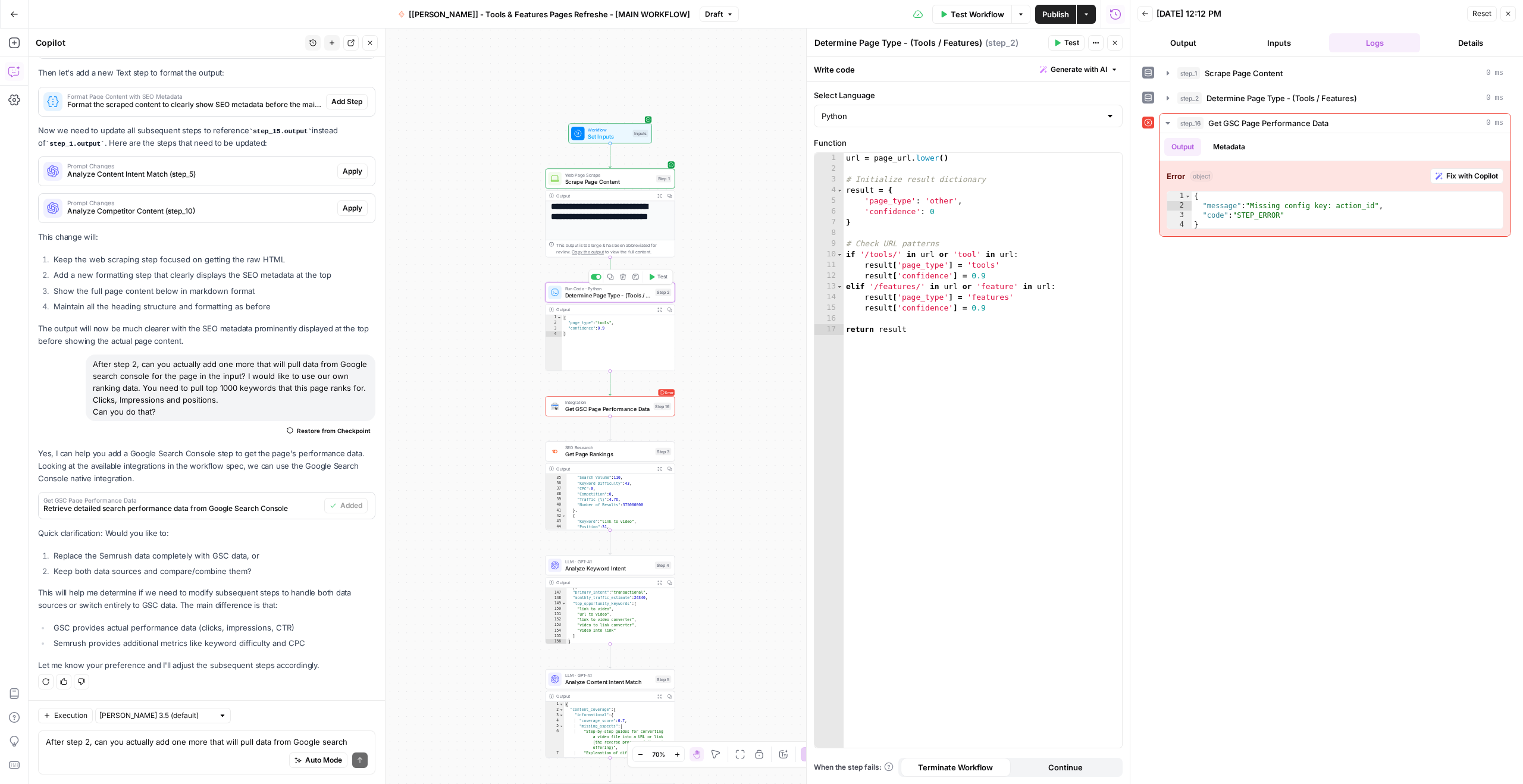
click at [597, 300] on div "Run Code · Python Determine Page Type - (Tools / Features) Step 2 Copy step Del…" at bounding box center [609, 293] width 130 height 20
click at [1338, 200] on div "{ "message" : "Missing config key: action_id" , "code" : "STEP_ERROR" }" at bounding box center [1347, 219] width 311 height 57
click at [1278, 209] on div "{ "message" : "Missing config key: action_id" , "code" : "STEP_ERROR" }" at bounding box center [1347, 219] width 311 height 57
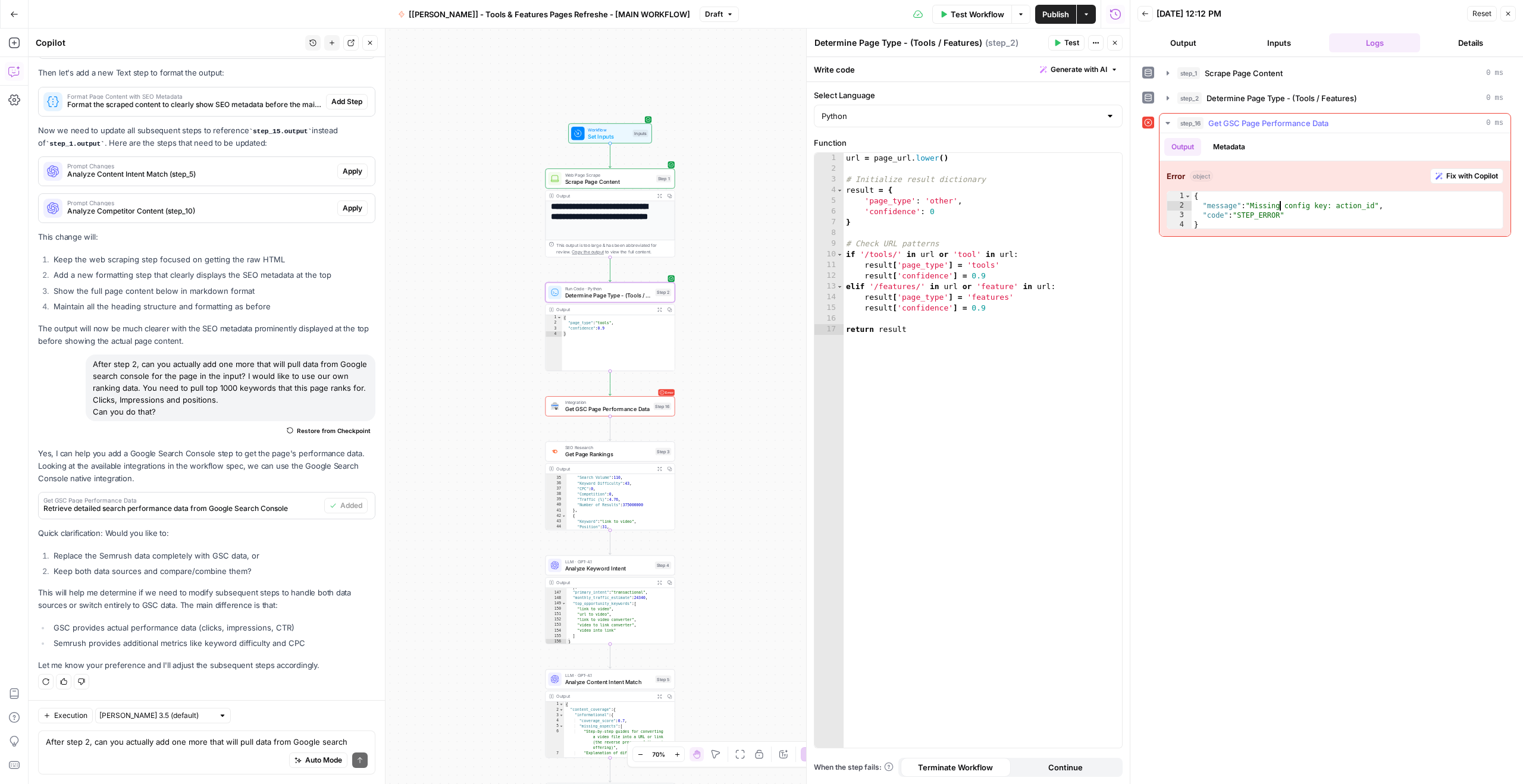
type textarea "**********"
click at [1277, 81] on button "step_1 Scrape Page Content 0 ms" at bounding box center [1335, 73] width 351 height 19
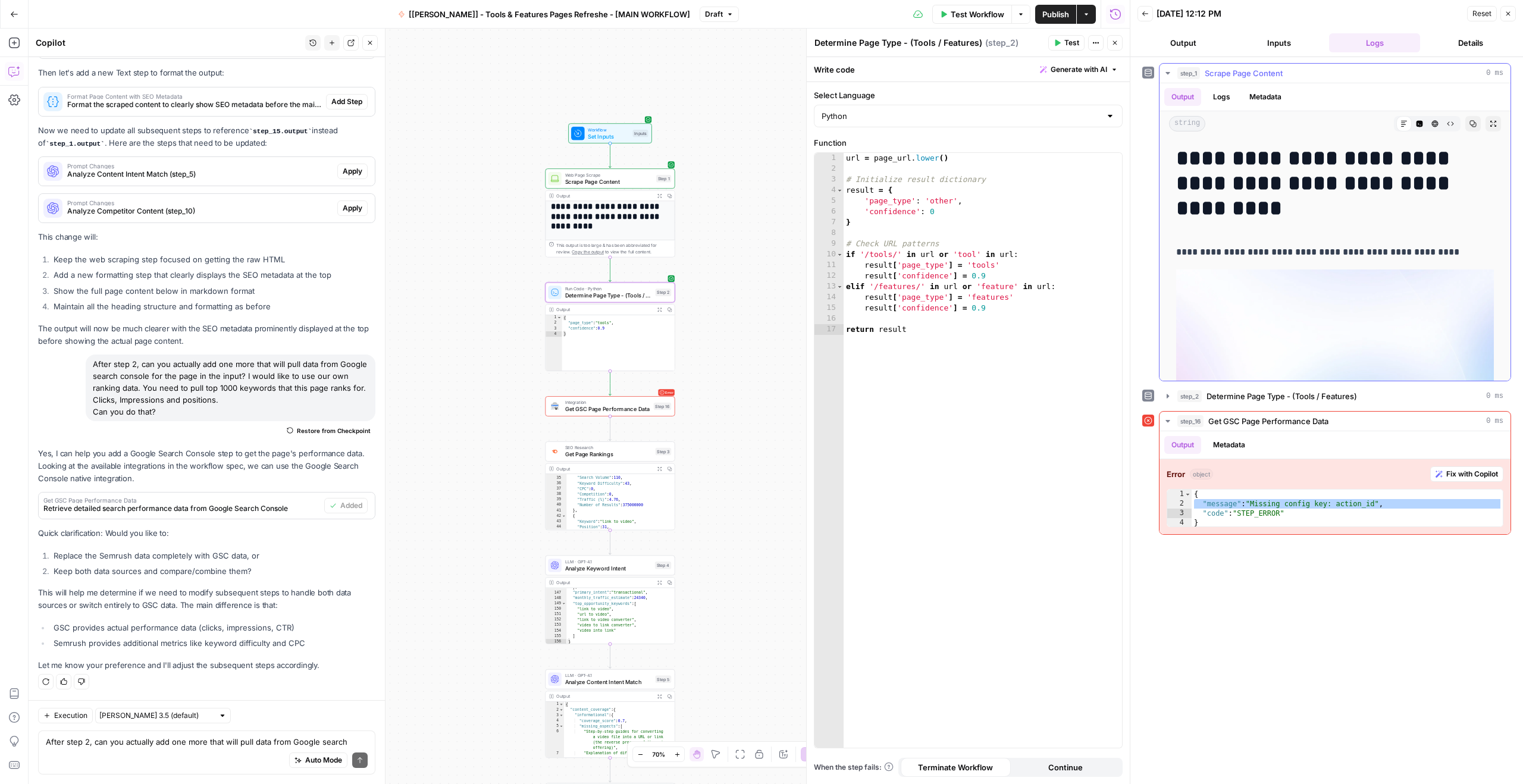
click at [1277, 81] on button "step_1 Scrape Page Content 0 ms" at bounding box center [1335, 73] width 351 height 19
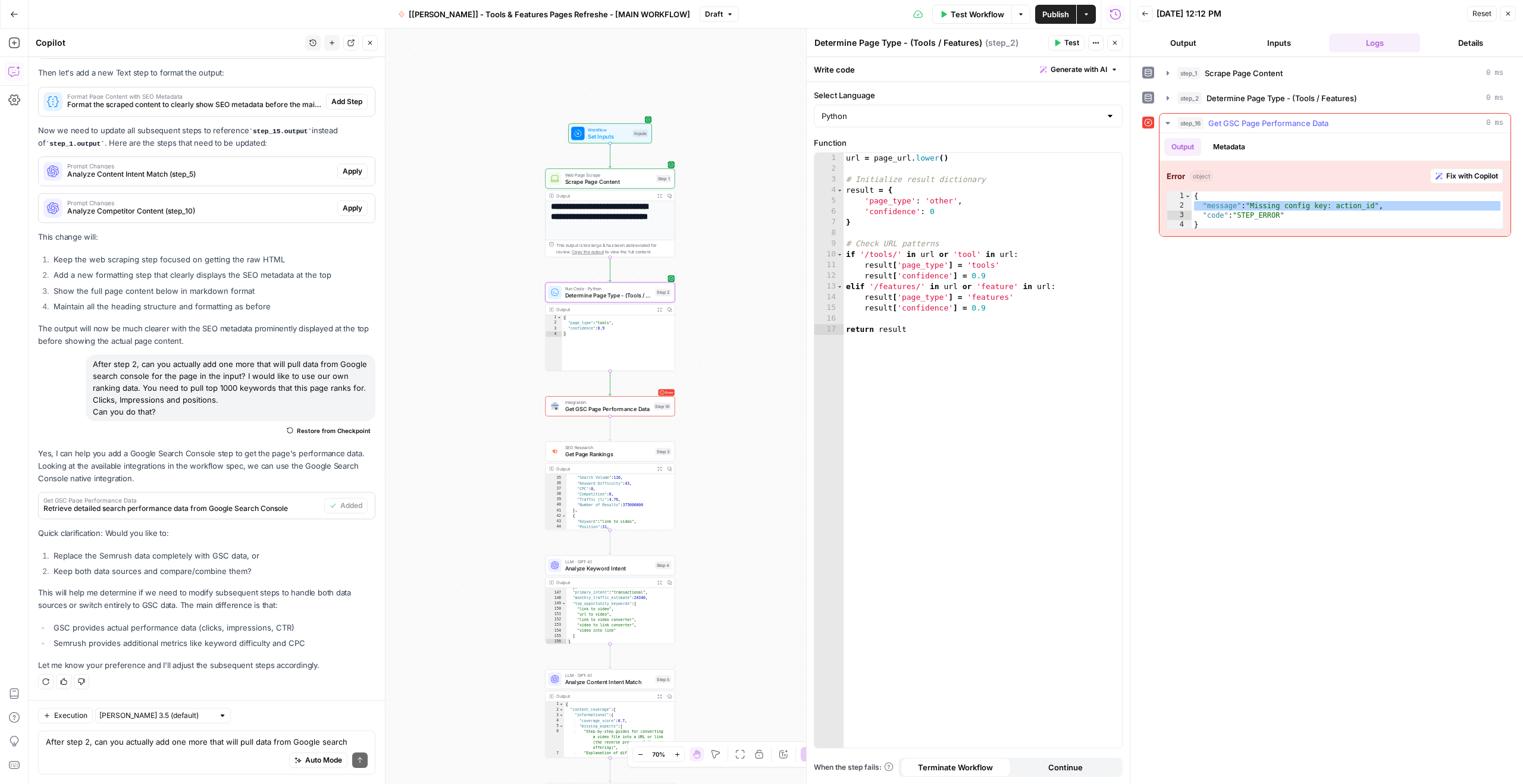
click at [1279, 126] on span "Get GSC Page Performance Data" at bounding box center [1268, 123] width 120 height 12
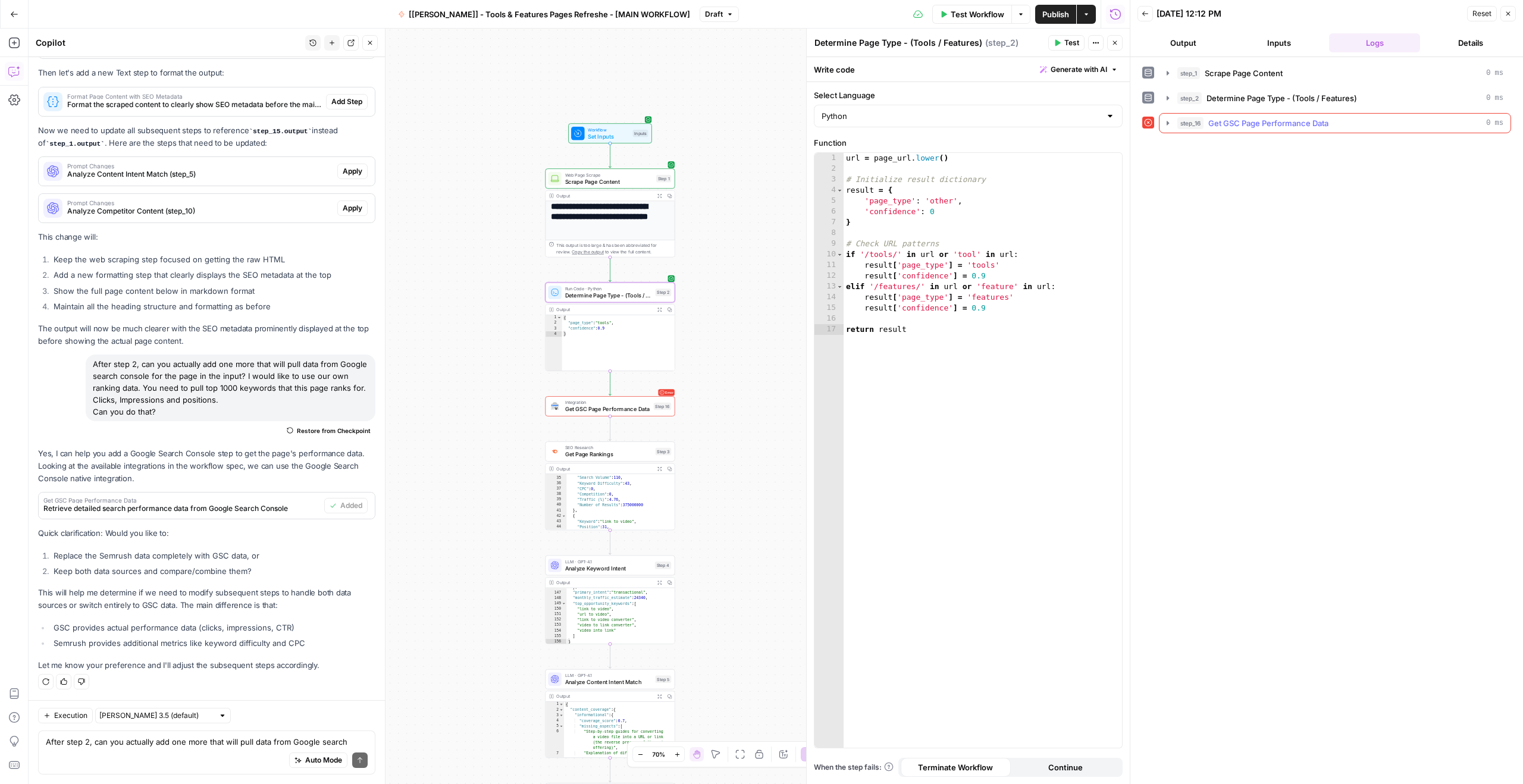
click at [1279, 126] on span "Get GSC Page Performance Data" at bounding box center [1268, 123] width 120 height 12
click at [1282, 94] on span "Determine Page Type - (Tools / Features)" at bounding box center [1282, 98] width 151 height 12
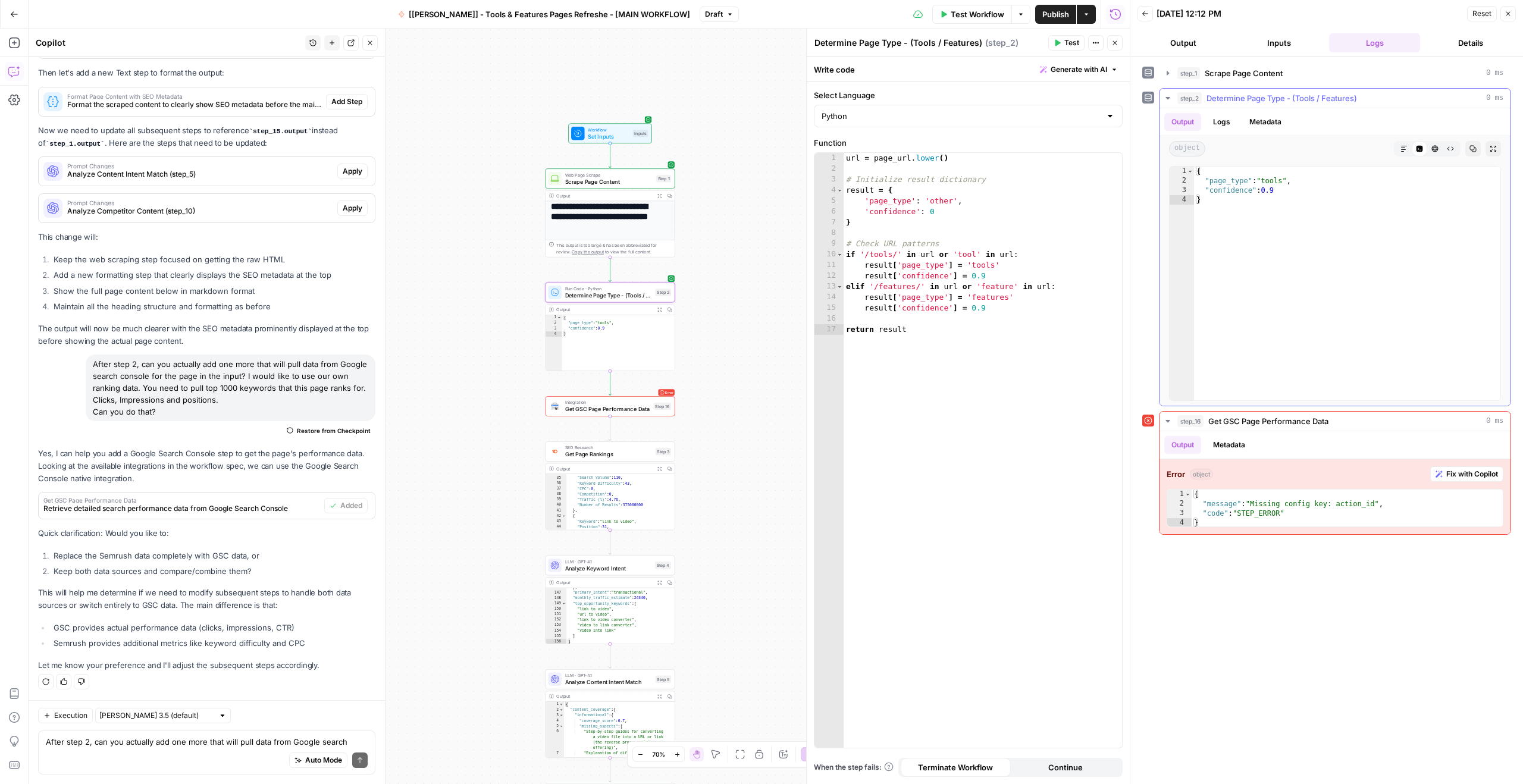
click at [1282, 94] on span "Determine Page Type - (Tools / Features)" at bounding box center [1282, 98] width 151 height 12
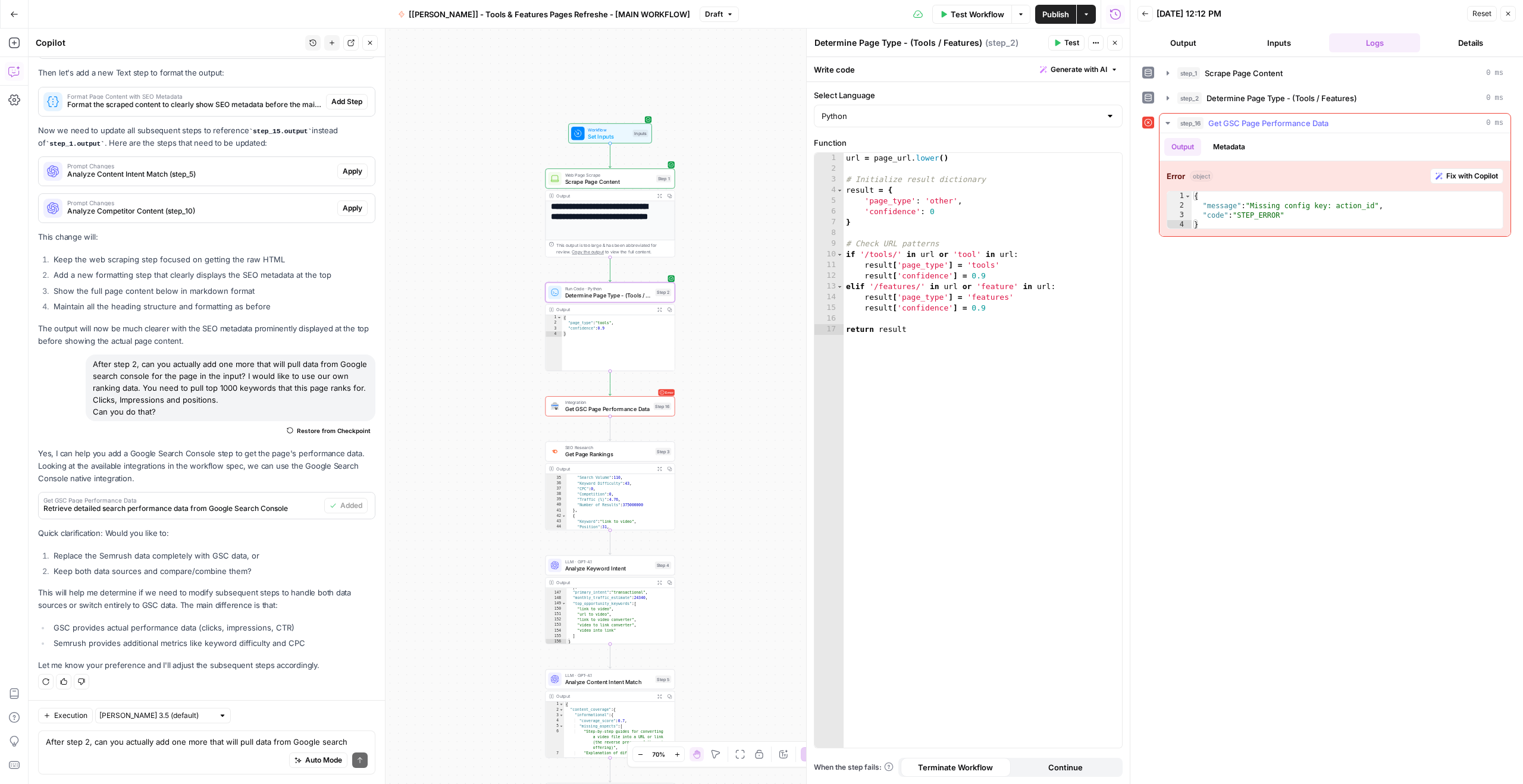
click at [1286, 124] on span "Get GSC Page Performance Data" at bounding box center [1268, 123] width 120 height 12
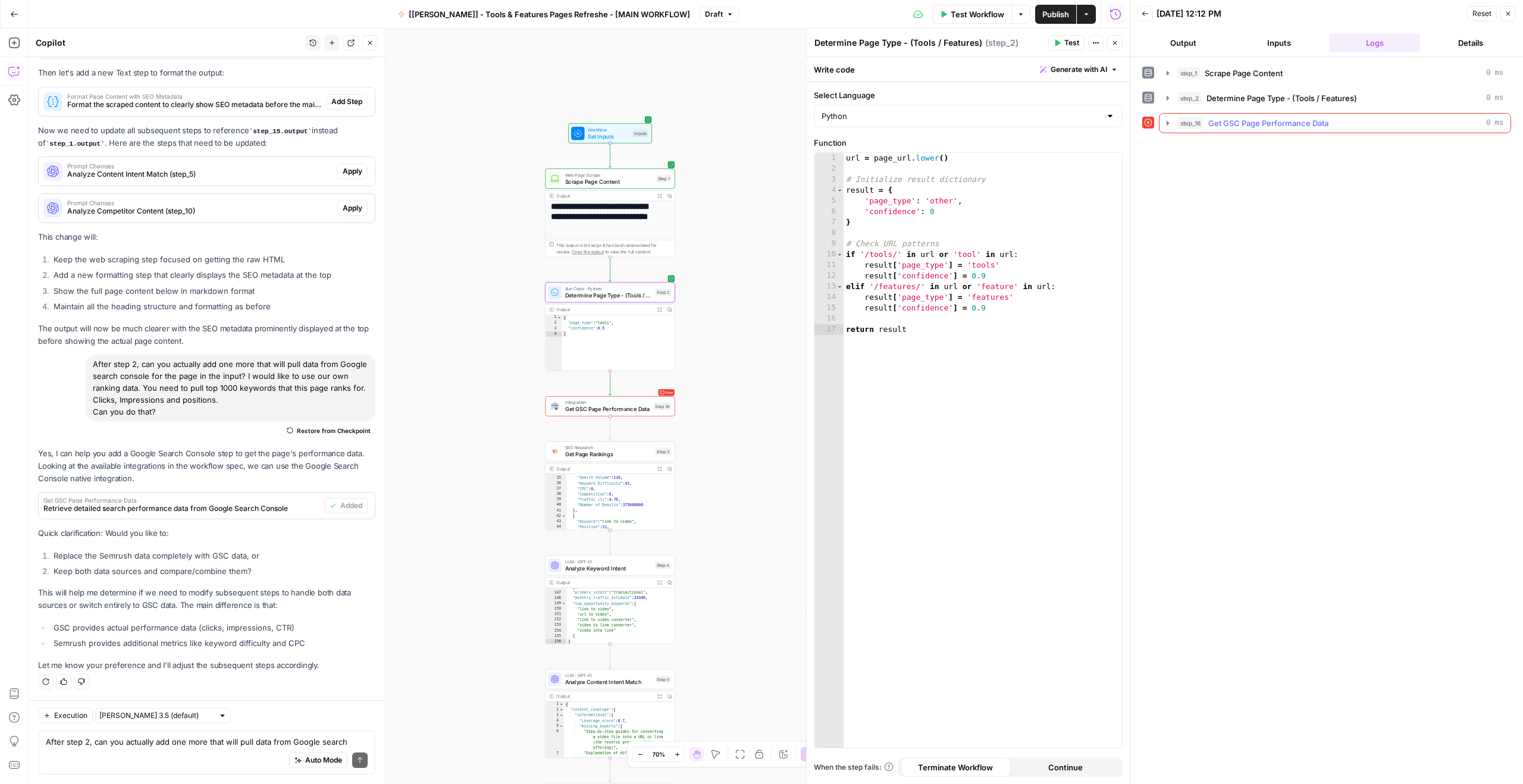
click at [1286, 124] on span "Get GSC Page Performance Data" at bounding box center [1268, 123] width 120 height 12
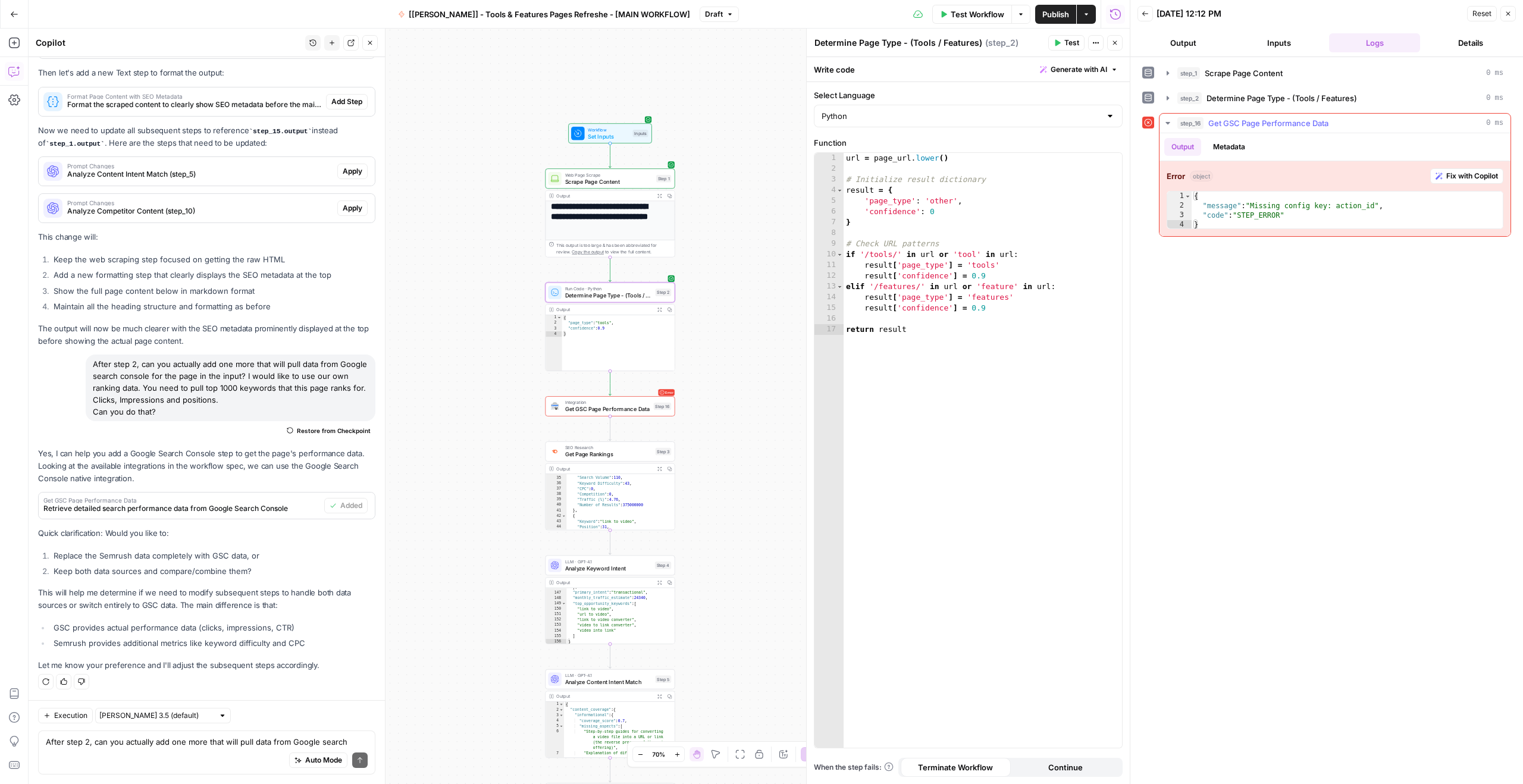
click at [1286, 124] on span "Get GSC Page Performance Data" at bounding box center [1268, 123] width 120 height 12
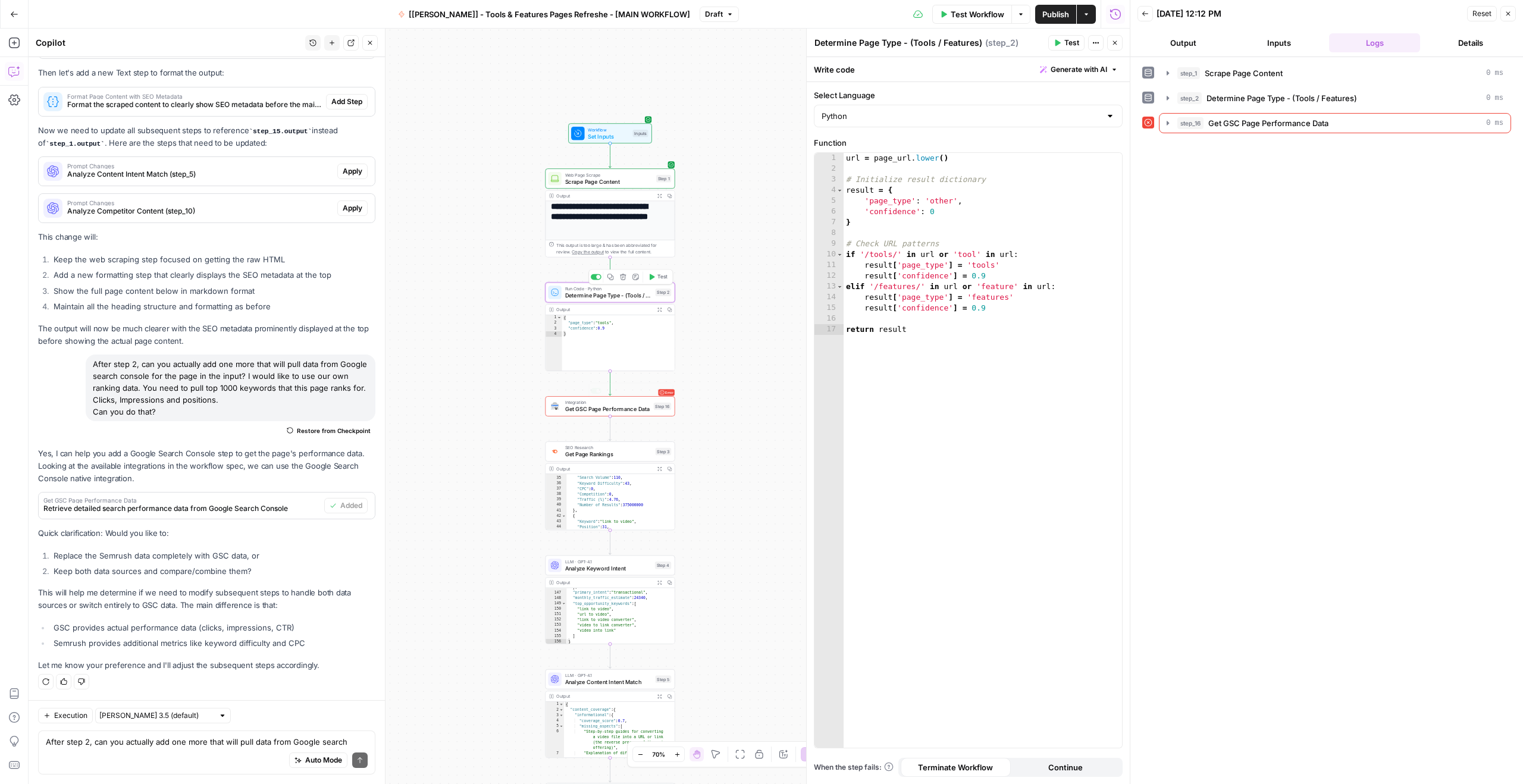
click at [620, 411] on span "Get GSC Page Performance Data" at bounding box center [608, 409] width 85 height 8
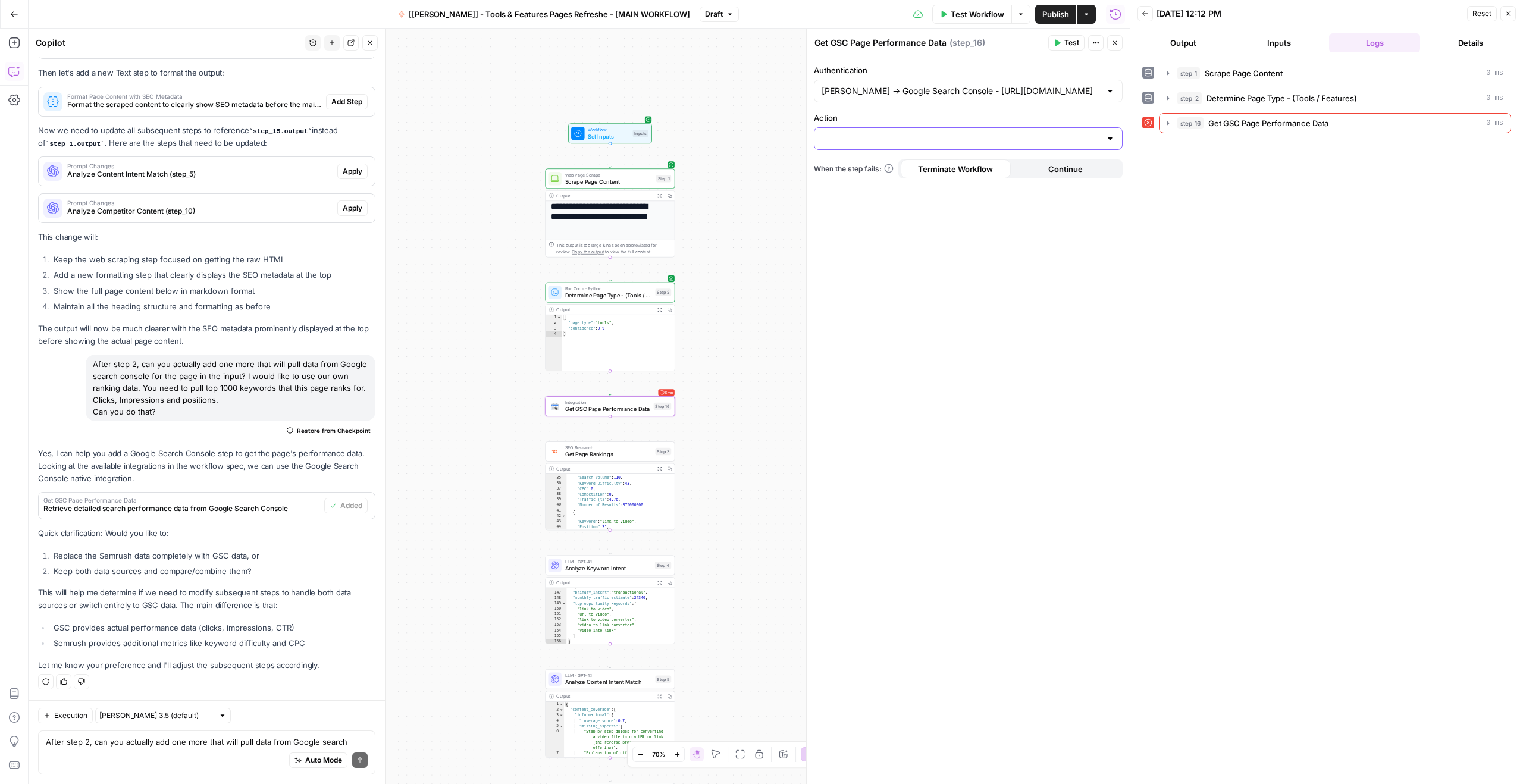
click at [932, 138] on input "Action" at bounding box center [960, 138] width 279 height 12
click at [875, 184] on span "Get Page Performance Overview" at bounding box center [965, 185] width 284 height 12
type input "Get Page Performance Overview"
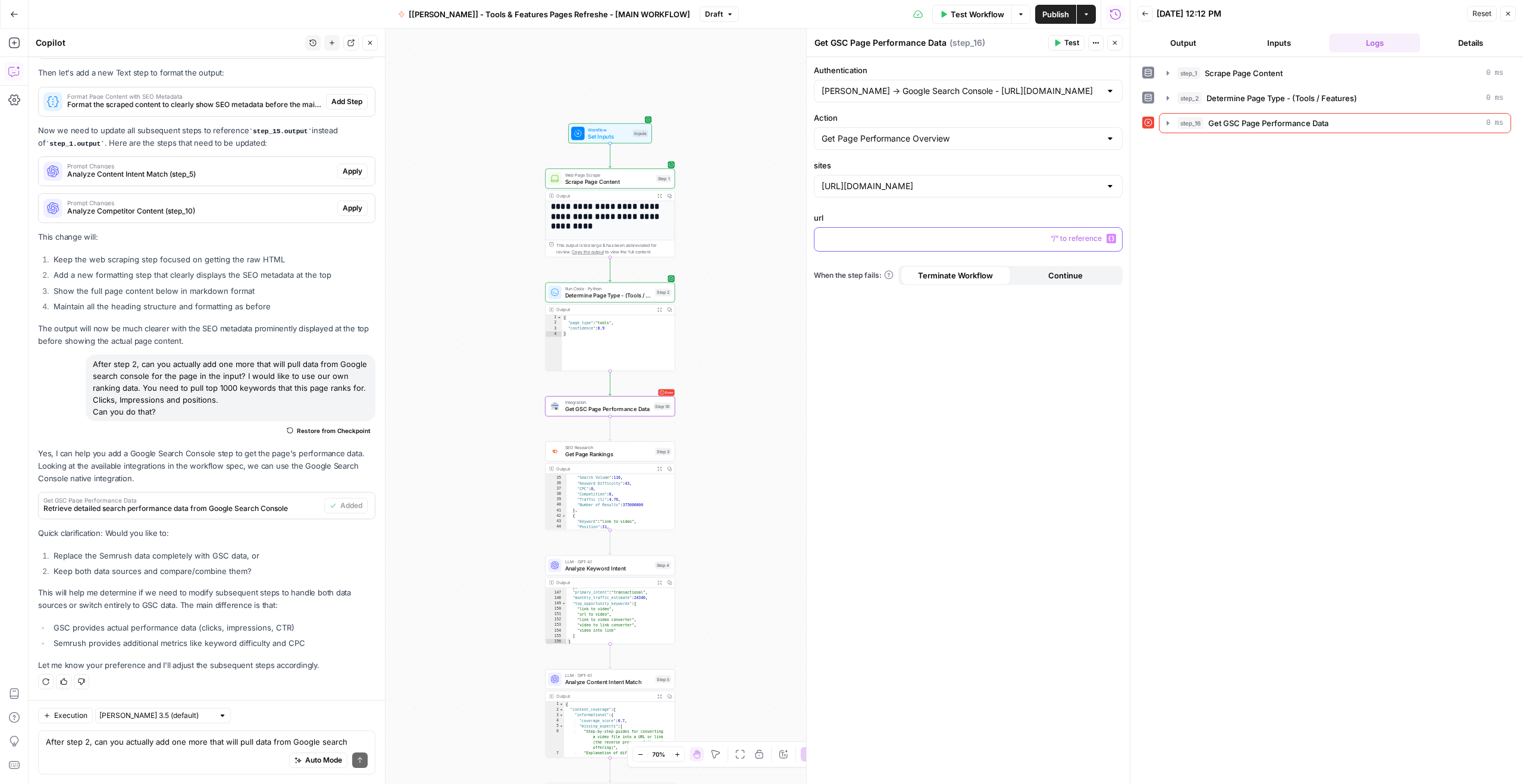
click at [866, 238] on p at bounding box center [968, 239] width 293 height 12
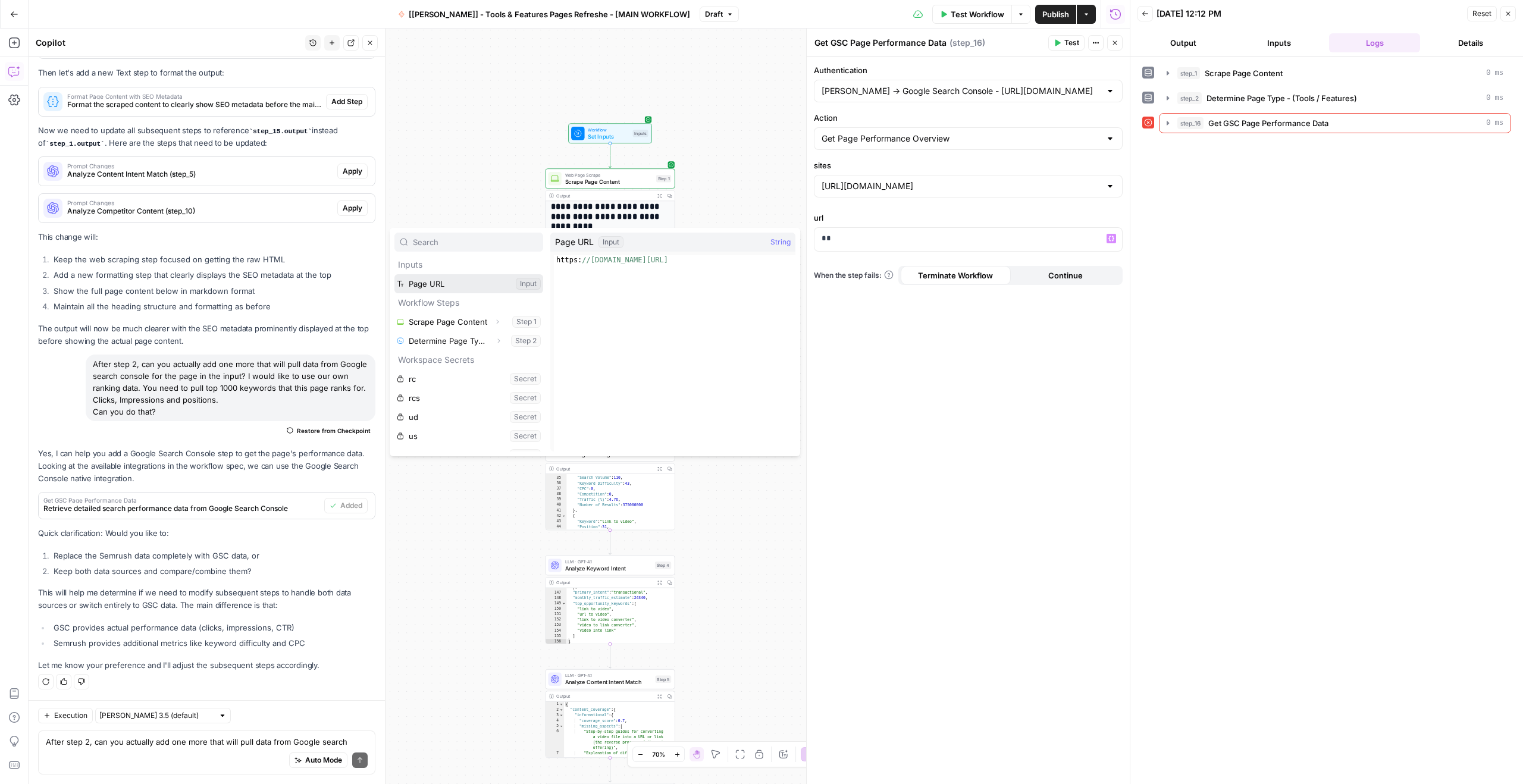
click at [484, 285] on button "Select variable Page URL" at bounding box center [468, 284] width 149 height 19
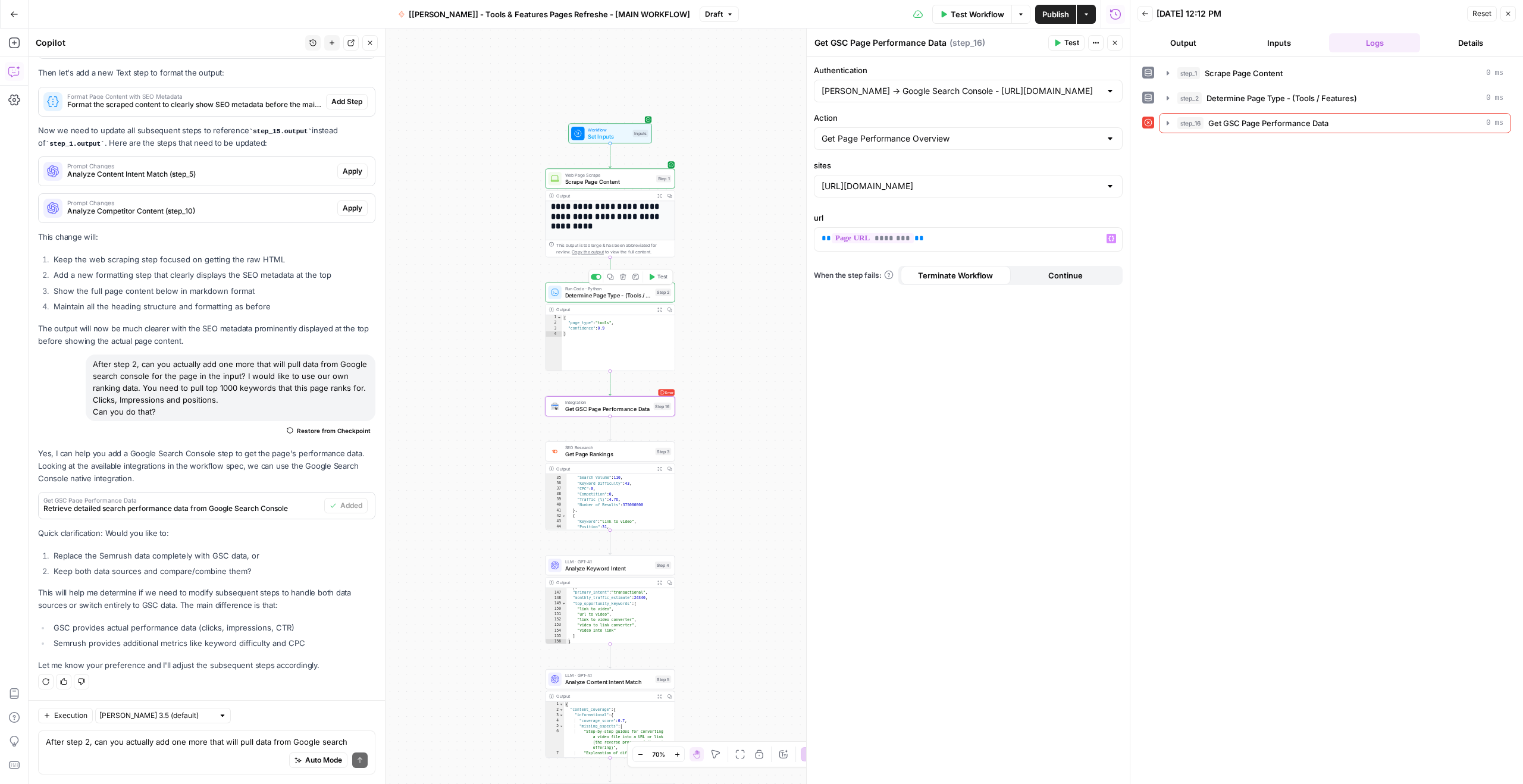
click at [653, 277] on icon "button" at bounding box center [651, 277] width 6 height 6
click at [654, 394] on button "Test" at bounding box center [658, 390] width 26 height 11
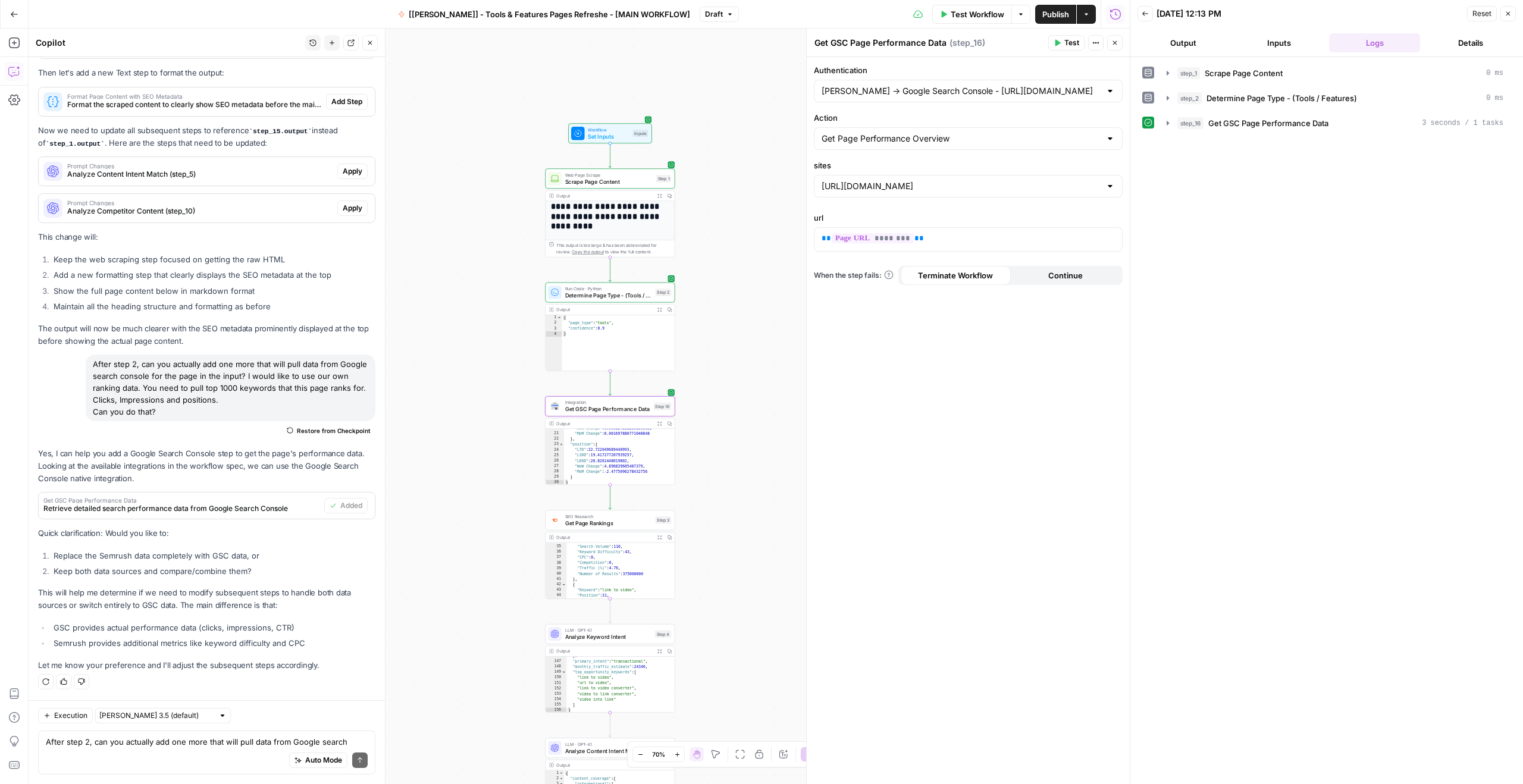
scroll to position [152, 0]
click at [658, 422] on icon "button" at bounding box center [659, 424] width 4 height 4
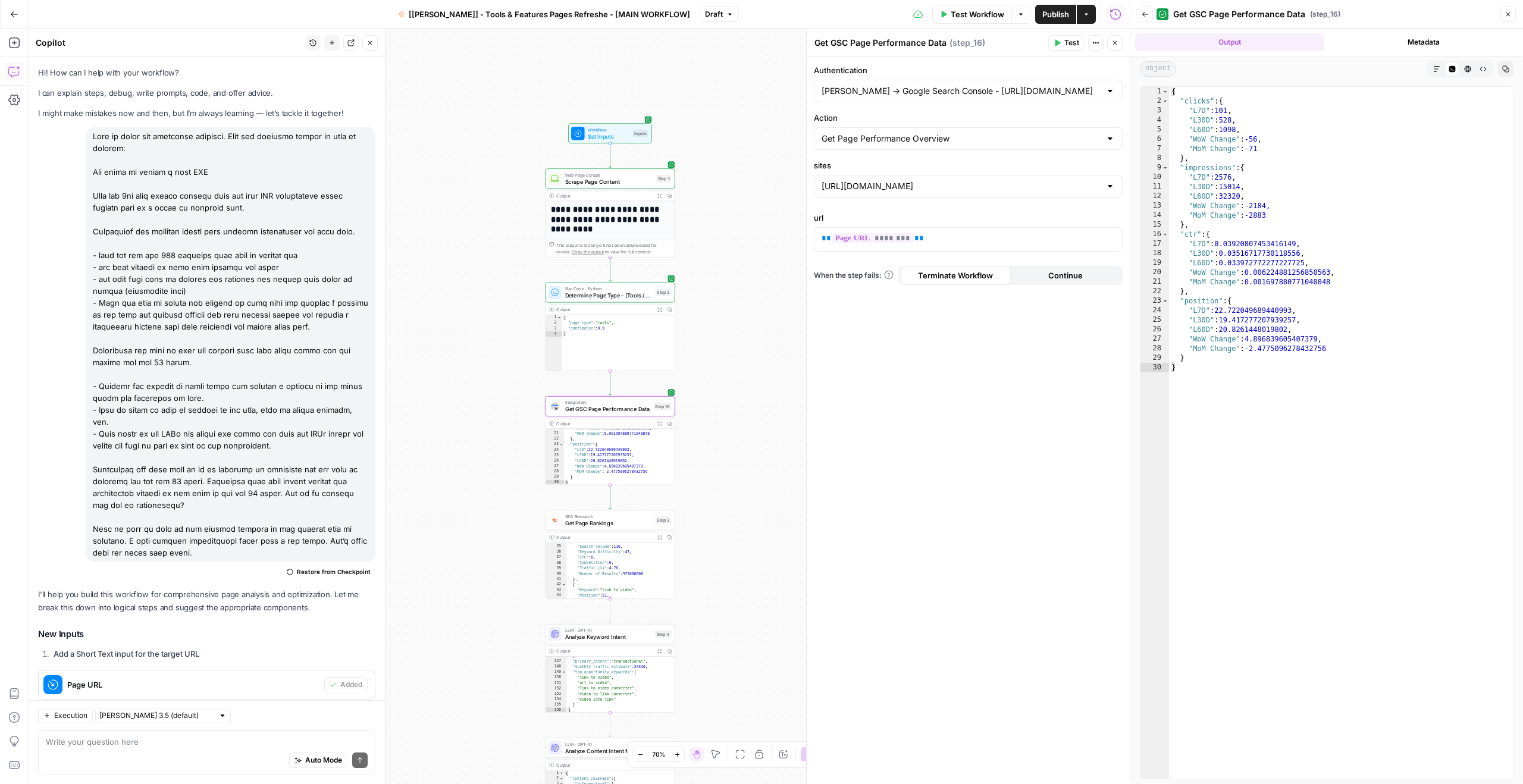
scroll to position [2535, 0]
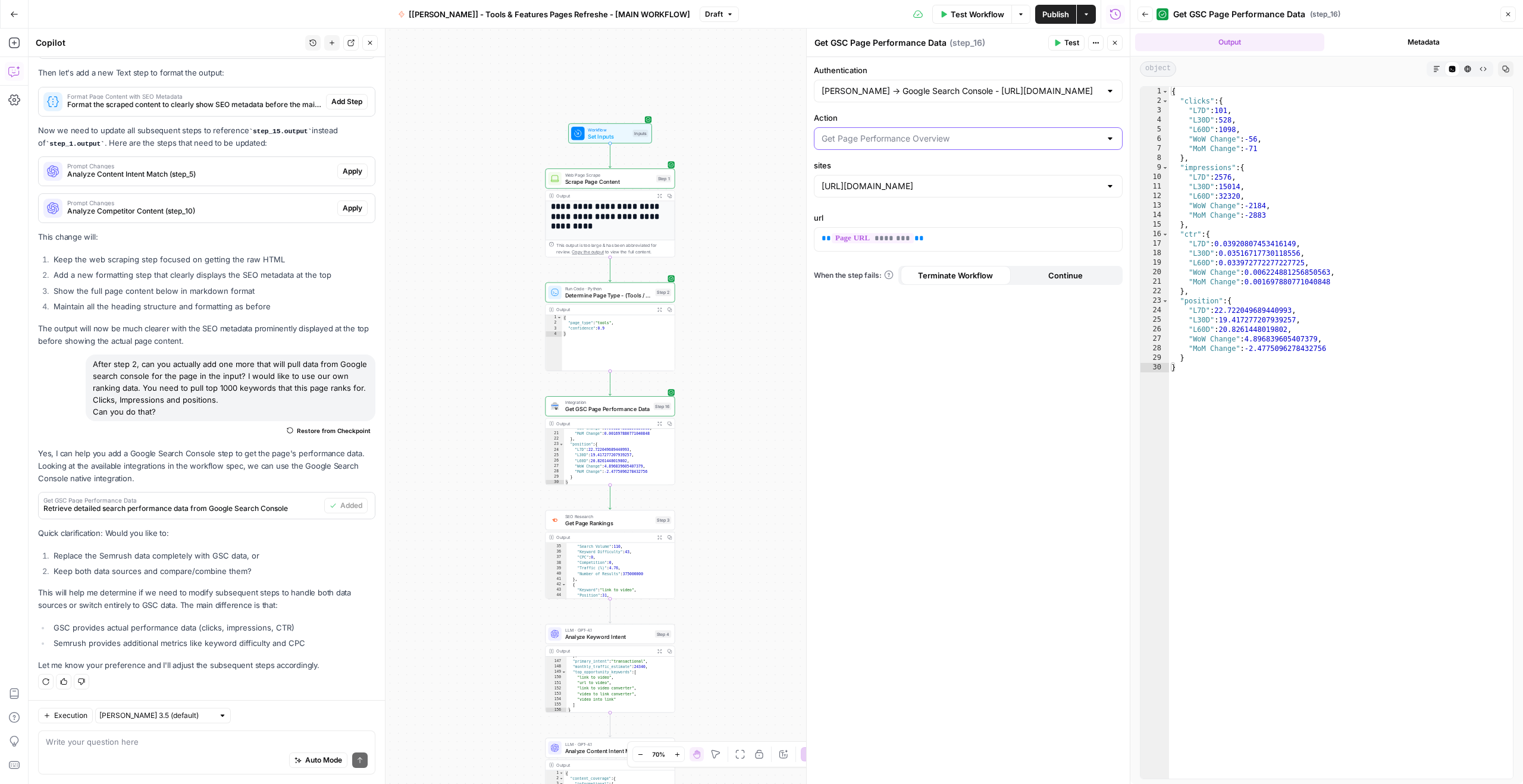
click at [917, 144] on input "Action" at bounding box center [960, 138] width 279 height 12
type input "Get Page Performance Overview"
click at [755, 175] on div "**********" at bounding box center [579, 406] width 1101 height 755
click at [955, 186] on input "sites" at bounding box center [960, 186] width 279 height 12
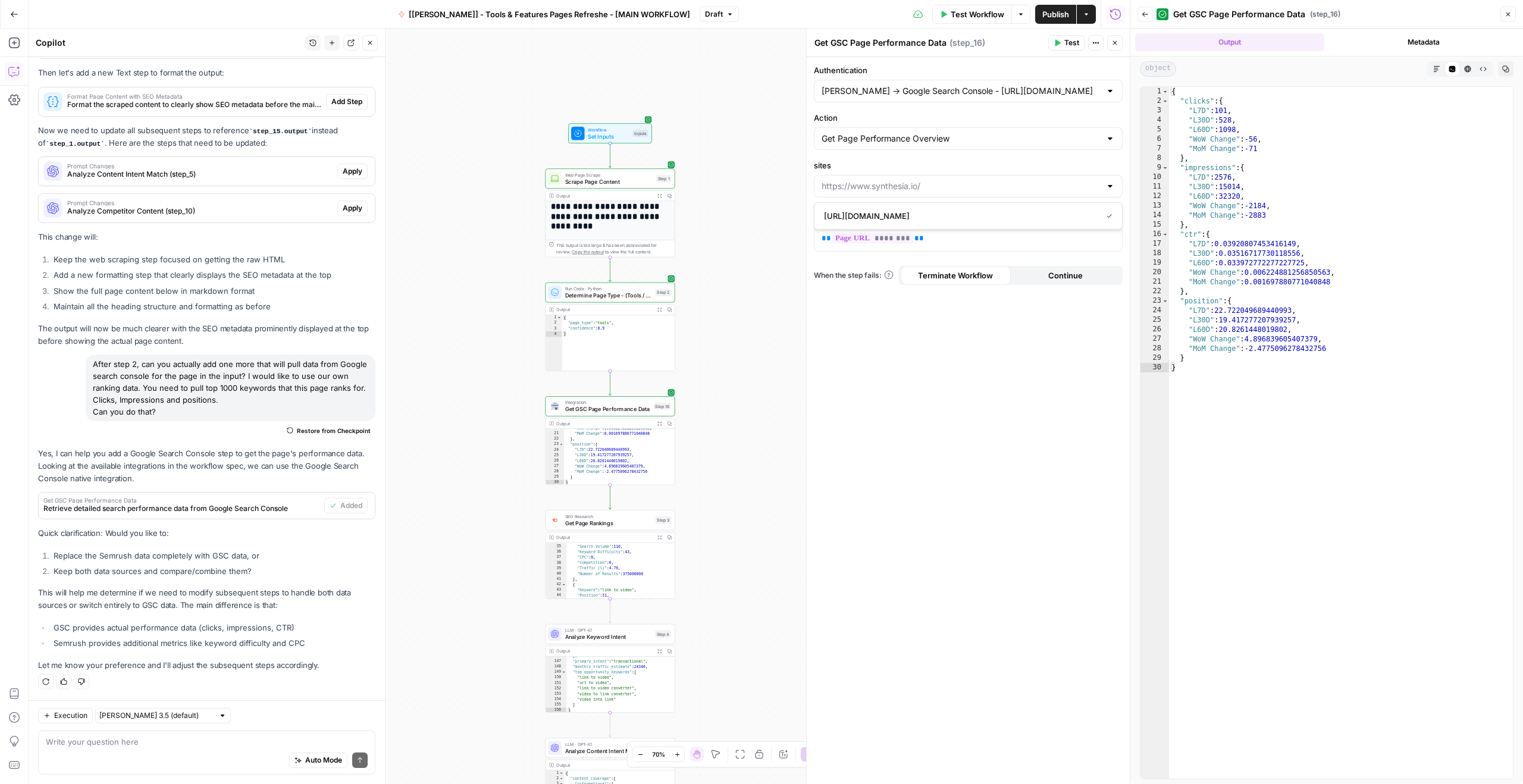
type input "https://www.synthesia.io/"
click at [957, 167] on label "sites" at bounding box center [968, 165] width 309 height 12
click at [957, 180] on input "https://www.synthesia.io/" at bounding box center [960, 186] width 279 height 12
type input "https://www.synthesia.io/"
click at [790, 166] on div "**********" at bounding box center [579, 406] width 1101 height 755
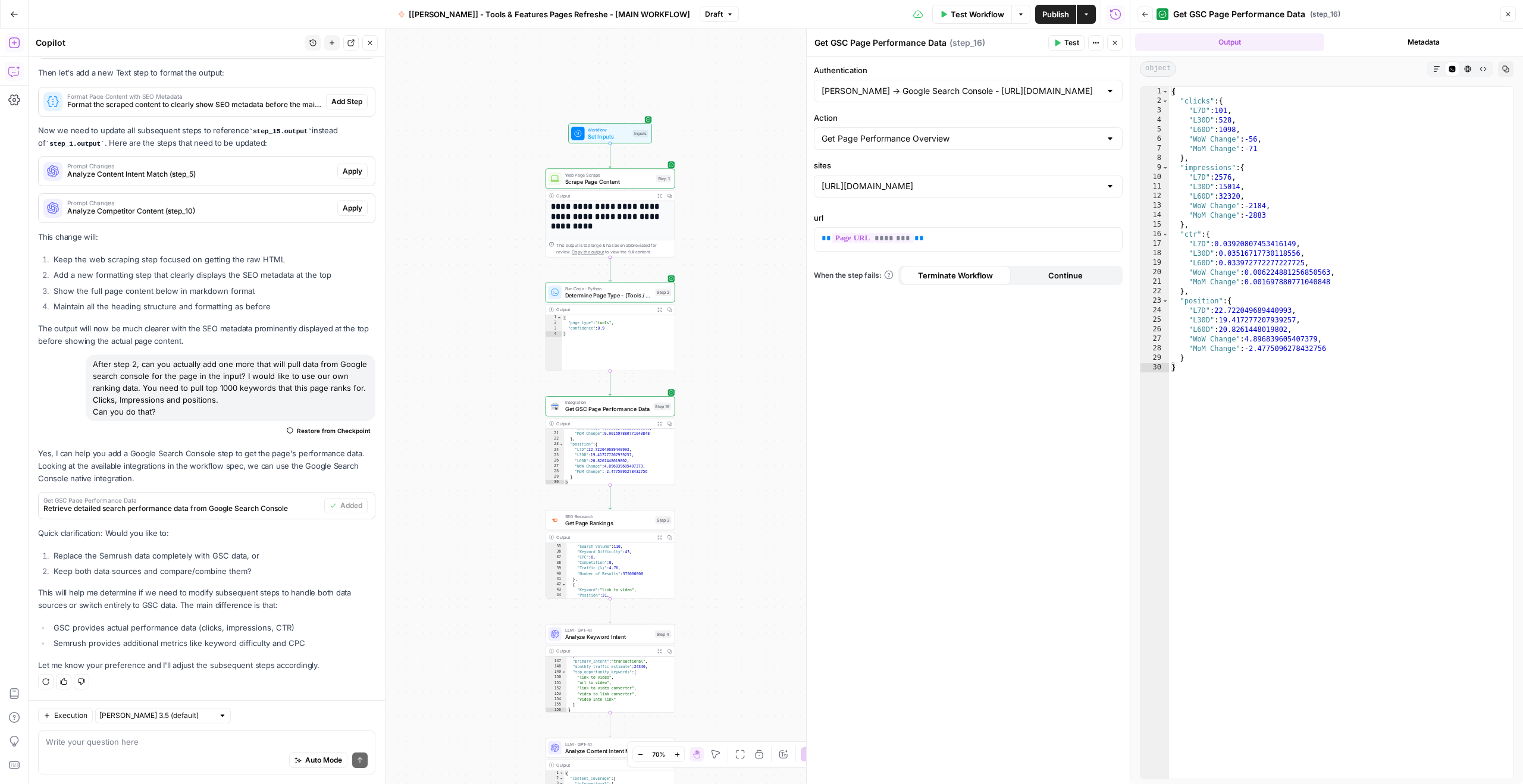
click at [15, 46] on icon "button" at bounding box center [14, 43] width 12 height 12
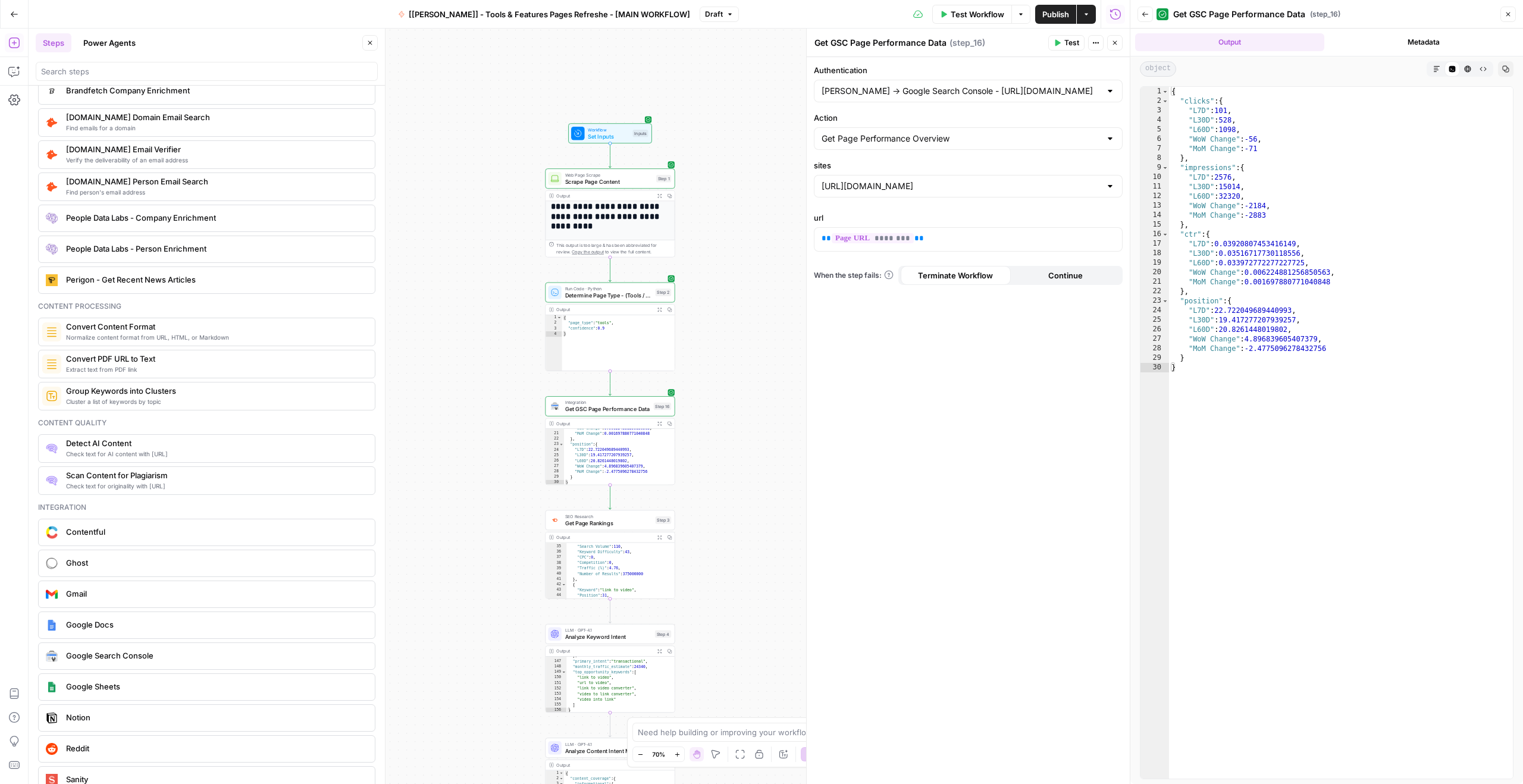
scroll to position [1257, 0]
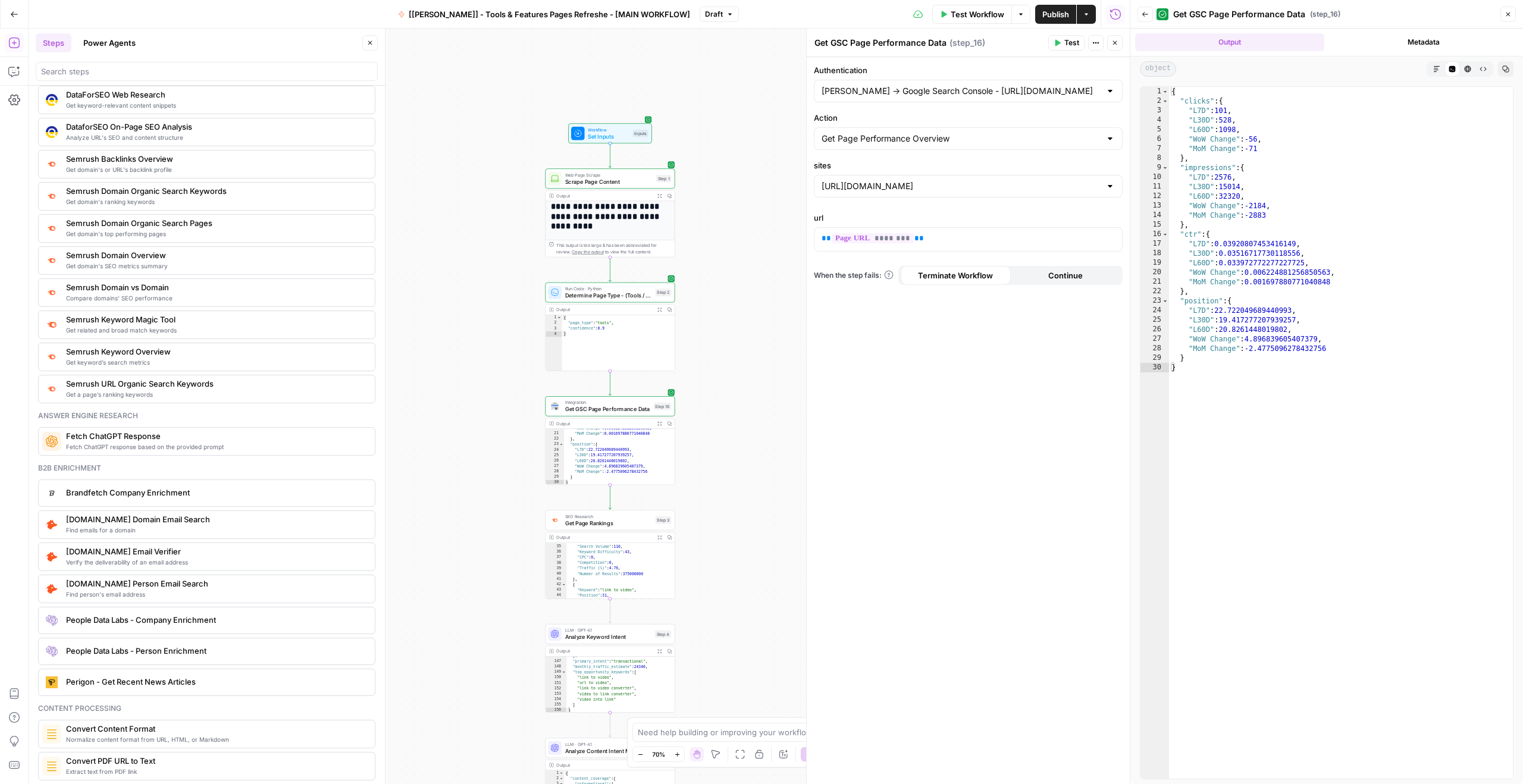
click at [371, 44] on icon "button" at bounding box center [370, 43] width 4 height 4
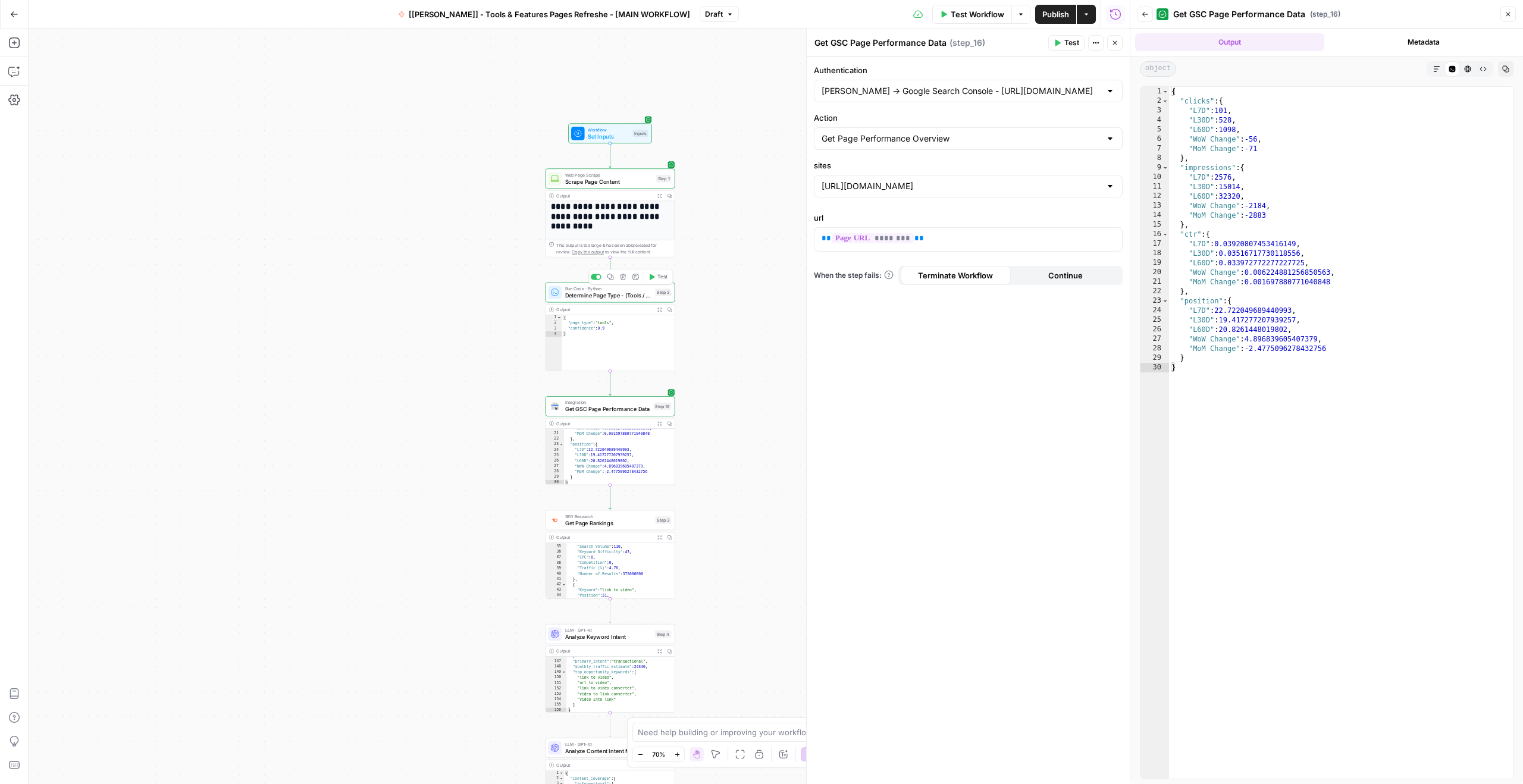
click at [602, 301] on div "Run Code · Python Determine Page Type - (Tools / Features) Step 2 Copy step Del…" at bounding box center [609, 293] width 130 height 20
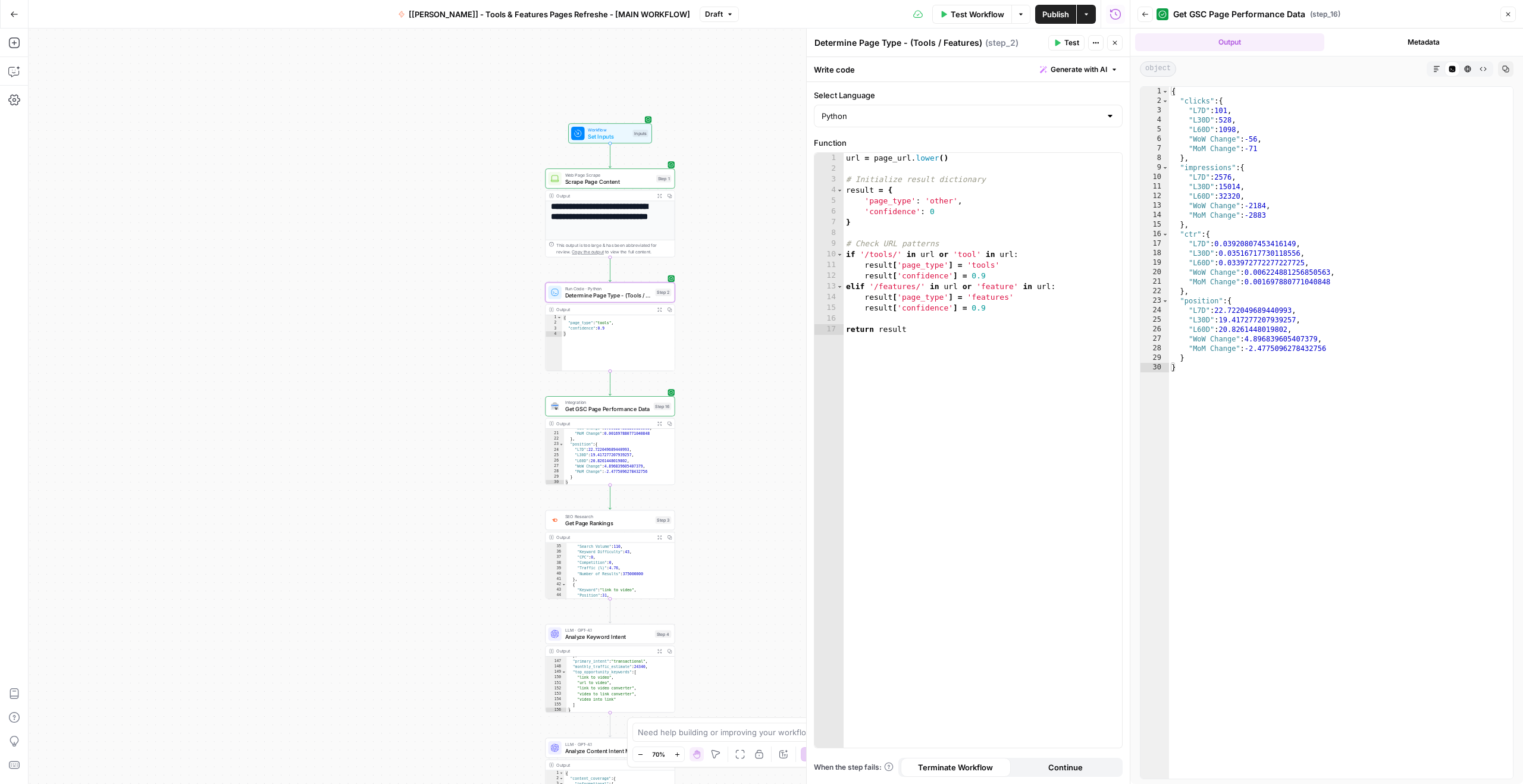
click at [600, 412] on span "Get GSC Page Performance Data" at bounding box center [608, 409] width 85 height 8
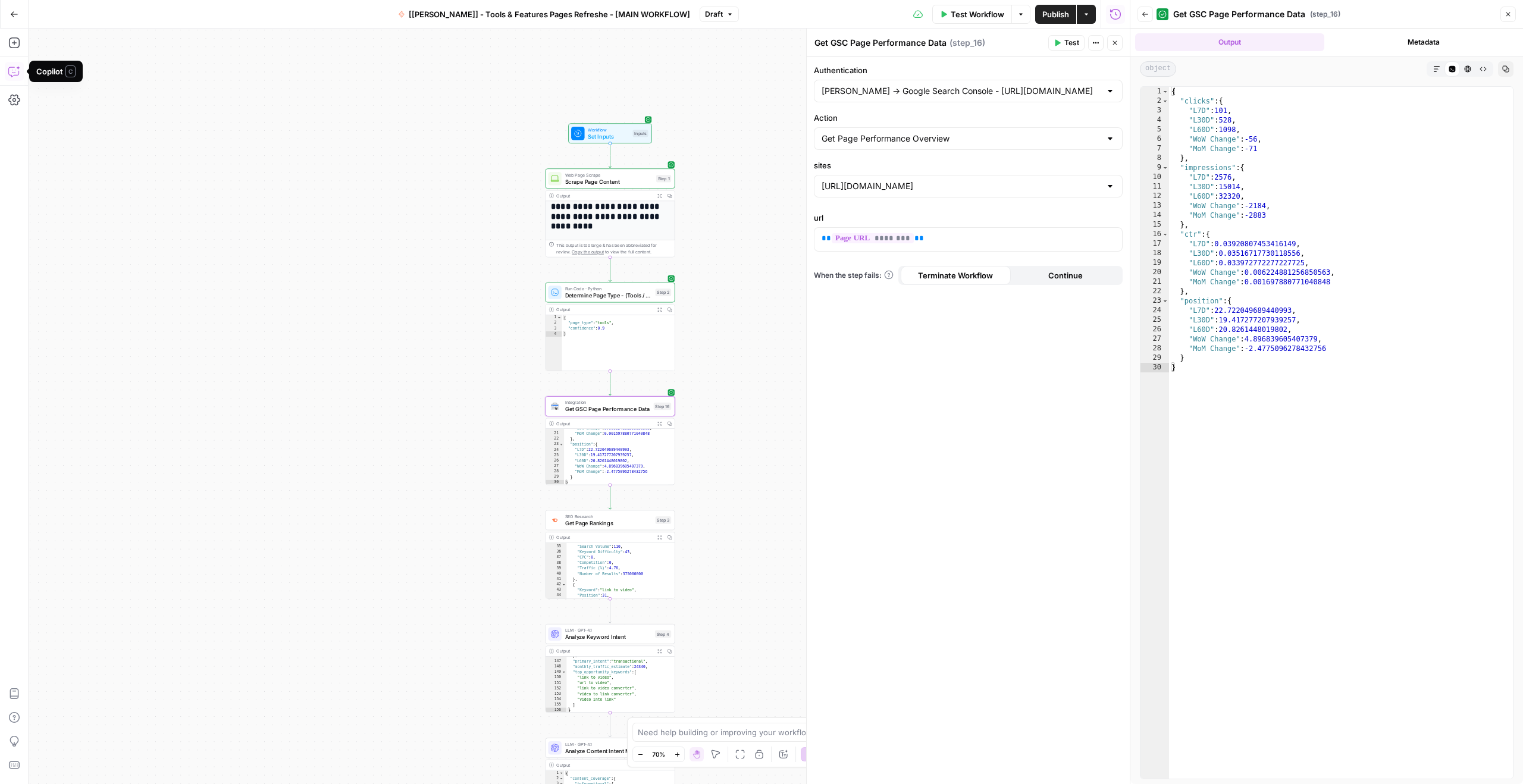
click at [15, 66] on icon "button" at bounding box center [14, 71] width 12 height 12
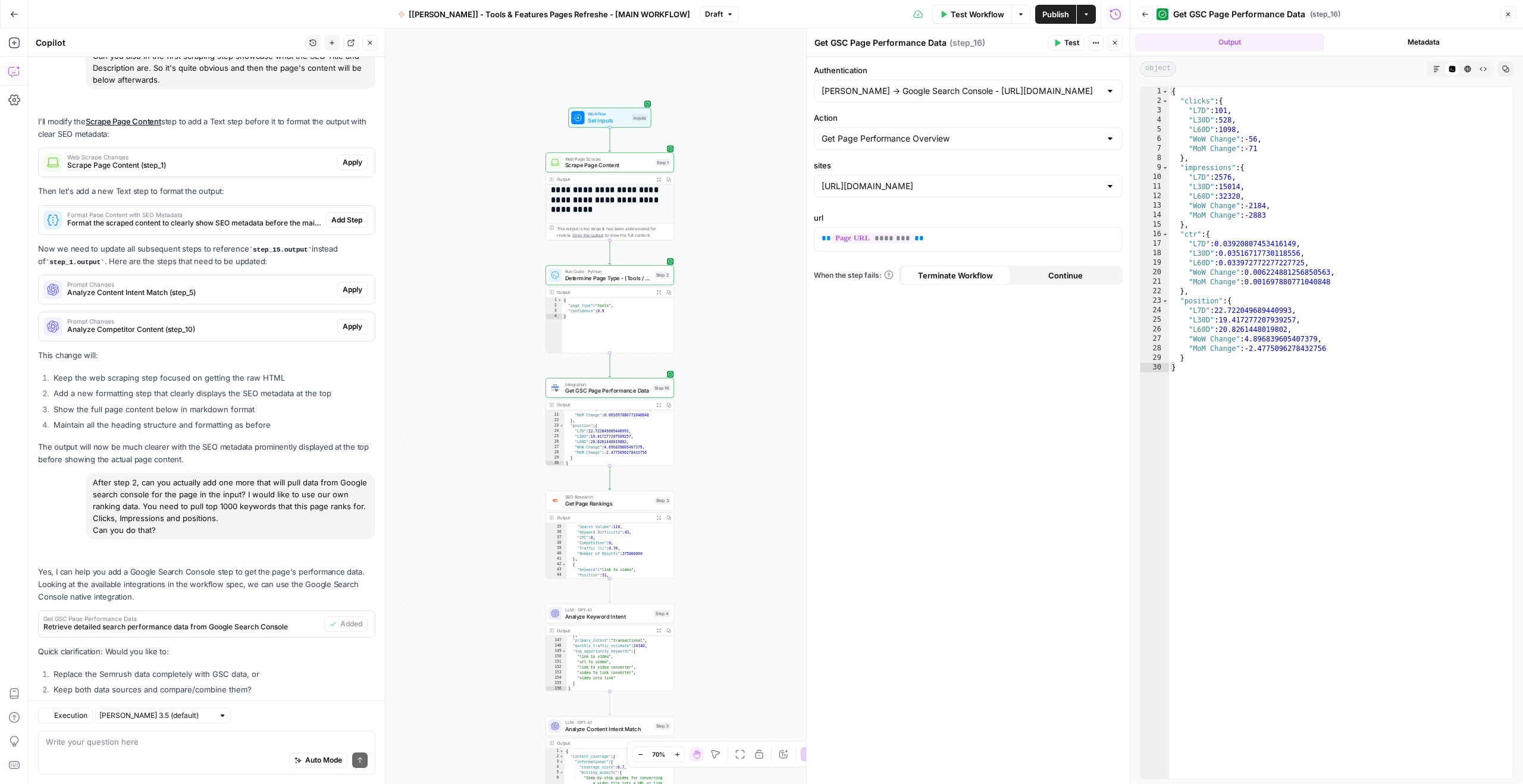
scroll to position [2535, 0]
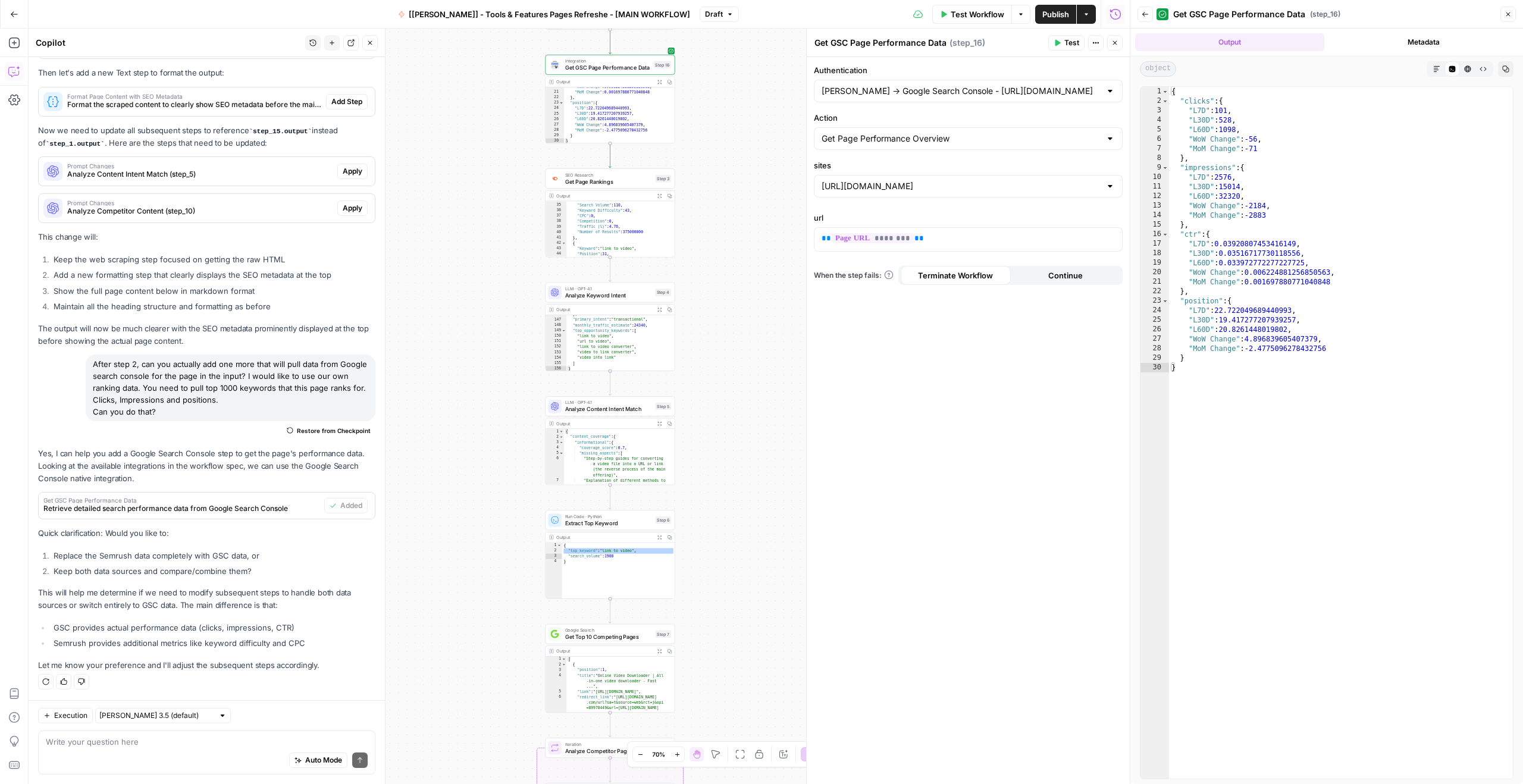
click at [170, 751] on div "Auto Mode Send" at bounding box center [207, 760] width 322 height 26
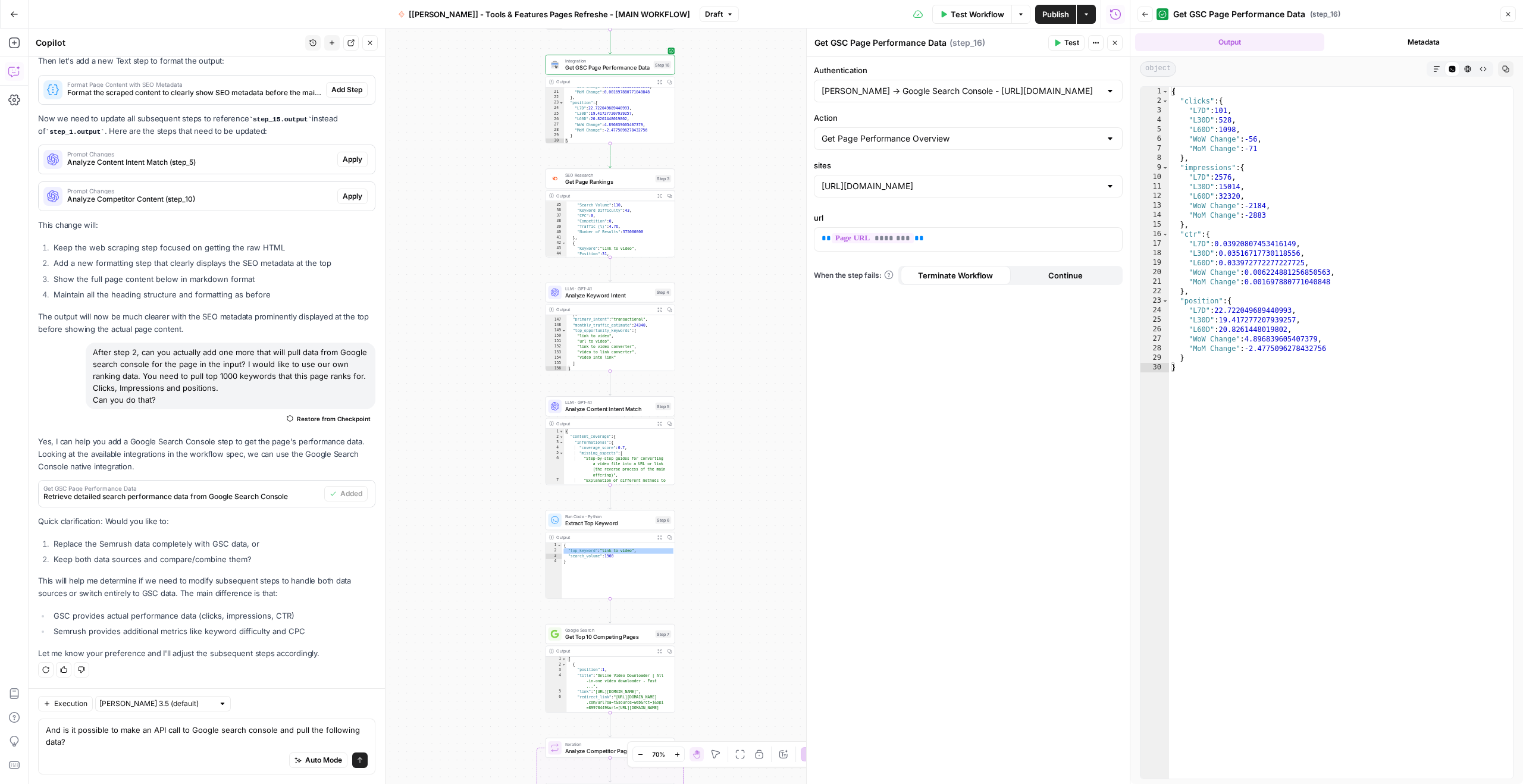
click at [72, 755] on div "Auto Mode Send" at bounding box center [207, 760] width 322 height 26
paste textarea "top 100 keywords that the page ranks for following data for these keywords: imp…"
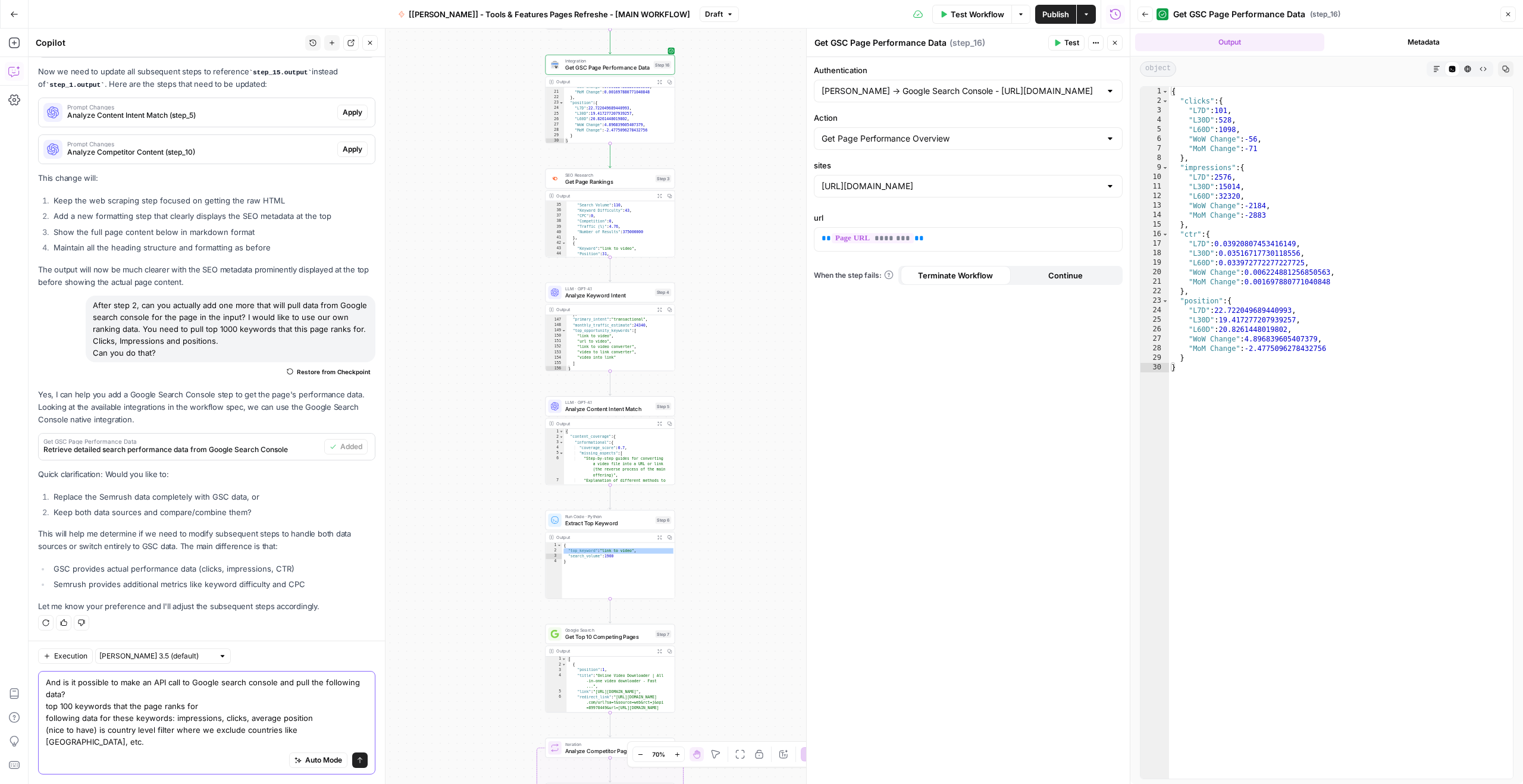
click at [94, 718] on textarea "And is it possible to make an API call to Google search console and pull the fo…" at bounding box center [207, 712] width 322 height 71
type textarea "And is it possible to make an API call to Google search console and pull the fo…"
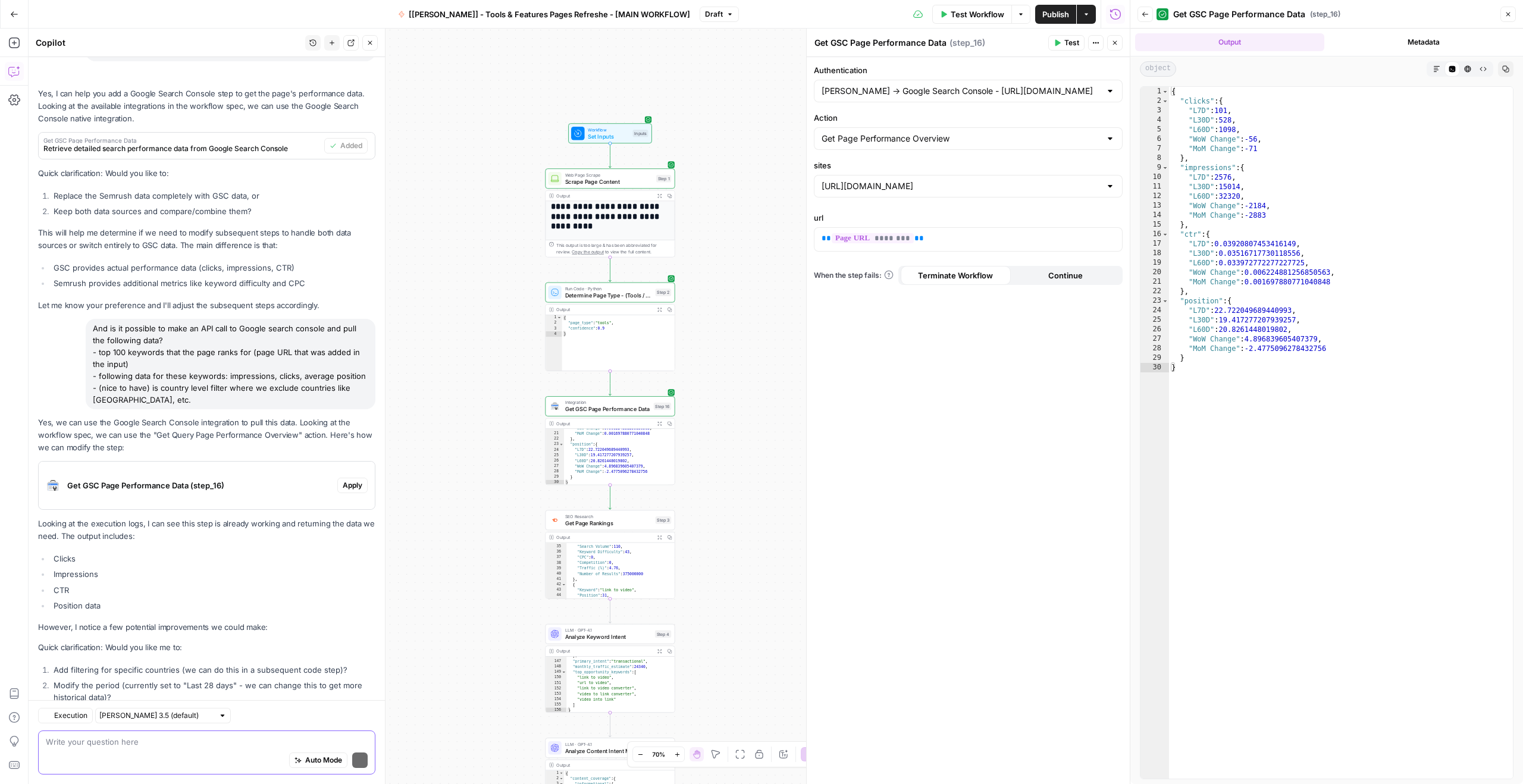
scroll to position [3022, 0]
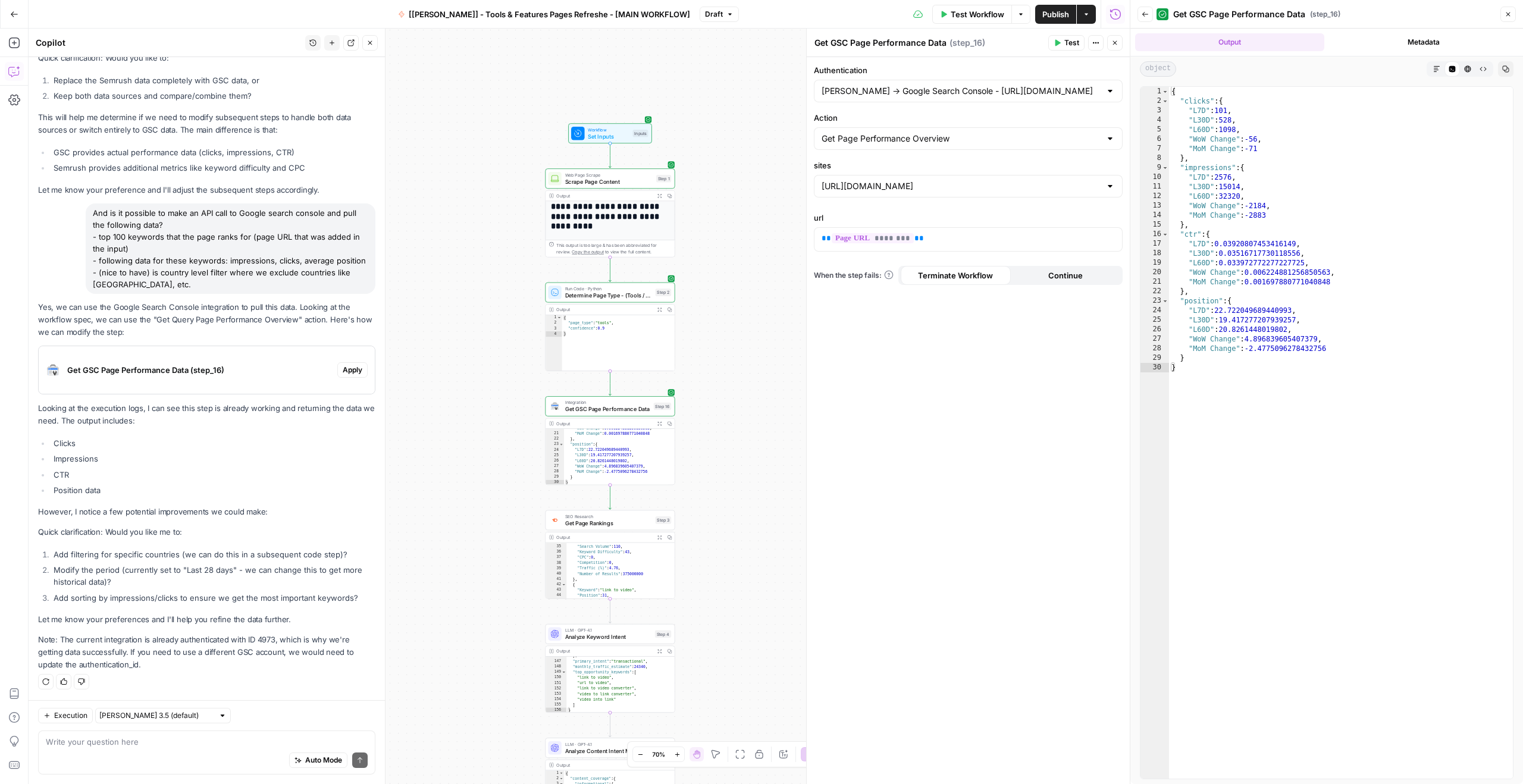
click at [75, 730] on div "Write your question here Auto Mode Send" at bounding box center [207, 752] width 338 height 44
type textarea "But I am not getting keyword level data with this step. This step is qutie limi…"
click at [622, 414] on div "Integration Get GSC Page Performance Data Step 16 Copy step Delete step Add Not…" at bounding box center [609, 406] width 130 height 20
click at [934, 139] on input "Action" at bounding box center [960, 138] width 279 height 12
click at [889, 201] on span "Get Query Page Performance Breakdown" at bounding box center [965, 202] width 284 height 12
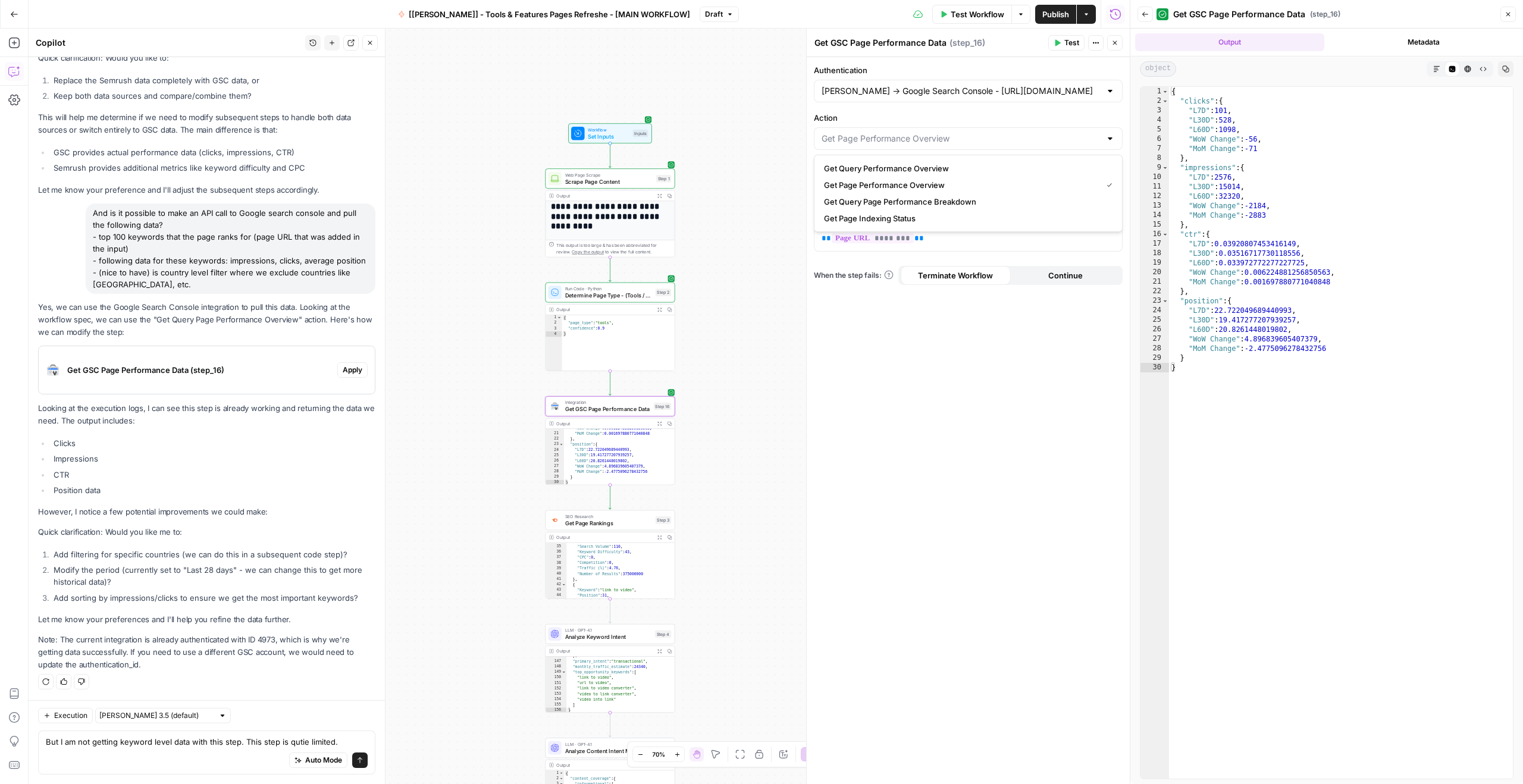
type input "Get Query Page Performance Breakdown"
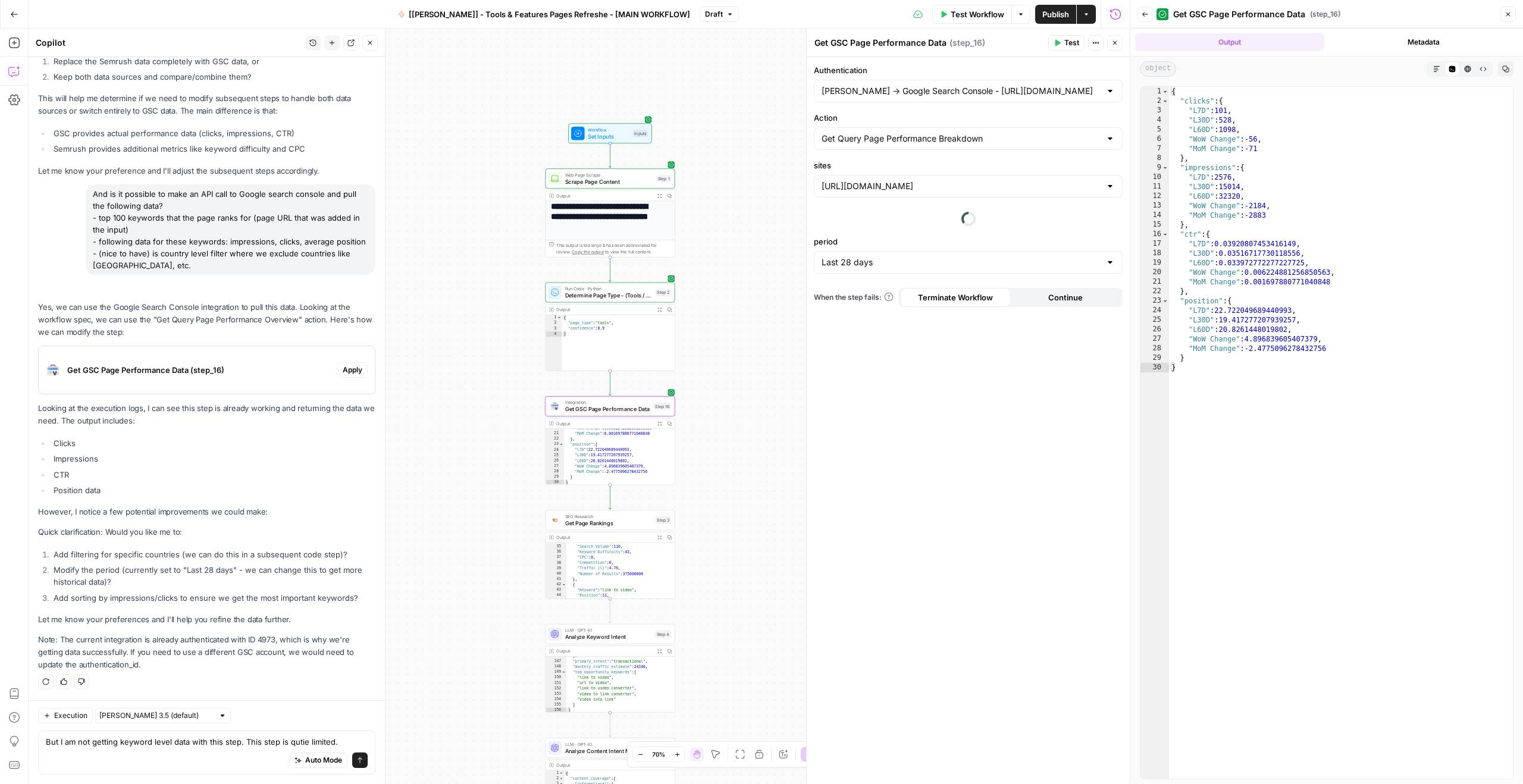
scroll to position [3042, 0]
click at [1059, 47] on button "Test" at bounding box center [1066, 43] width 36 height 15
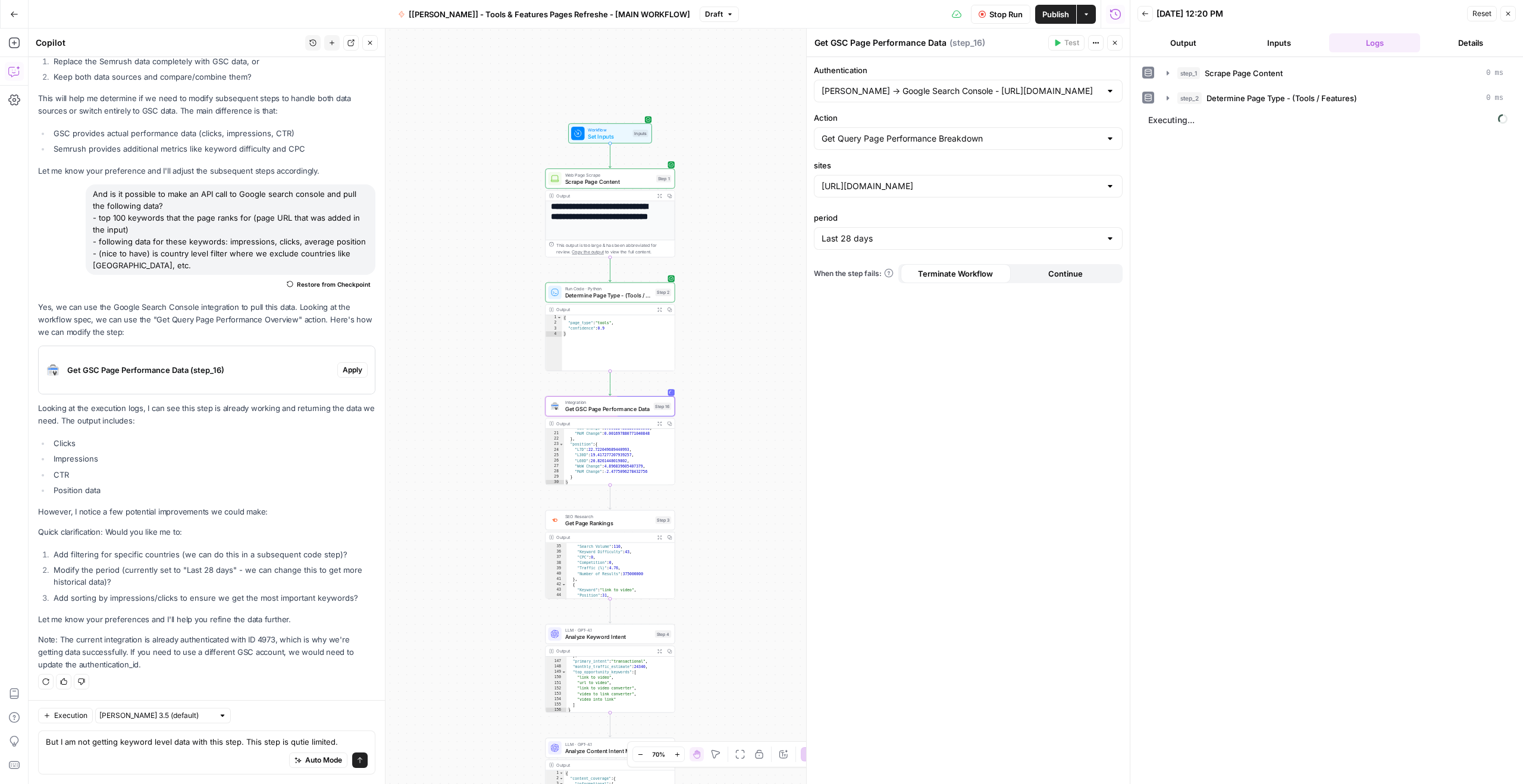
click at [601, 411] on span "Get GSC Page Performance Data" at bounding box center [608, 409] width 85 height 8
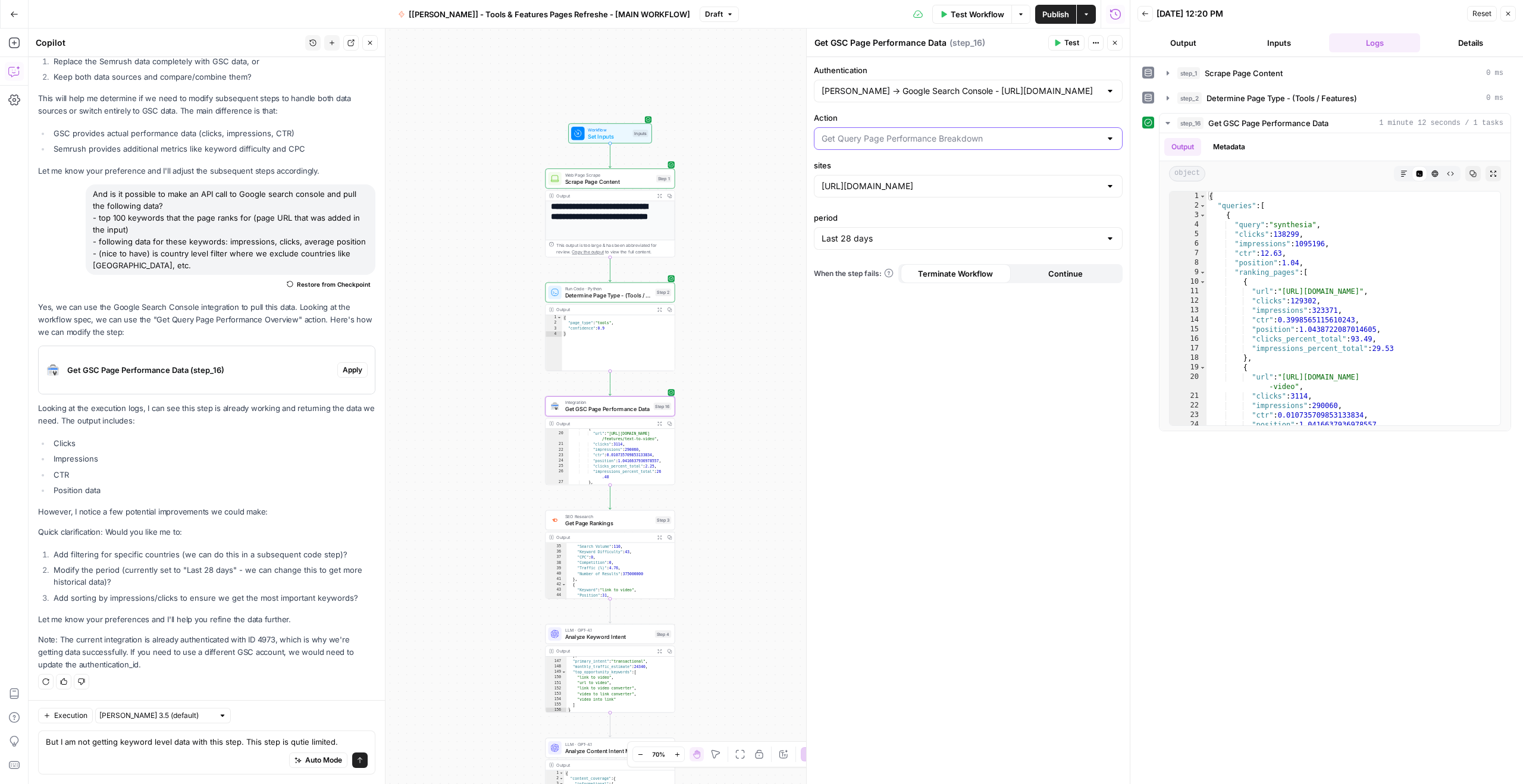
click at [969, 144] on input "Action" at bounding box center [960, 138] width 279 height 12
type input "Get Query Page Performance Breakdown"
click at [978, 117] on label "Action" at bounding box center [968, 117] width 309 height 12
click at [978, 133] on input "Get Query Page Performance Breakdown" at bounding box center [960, 138] width 279 height 12
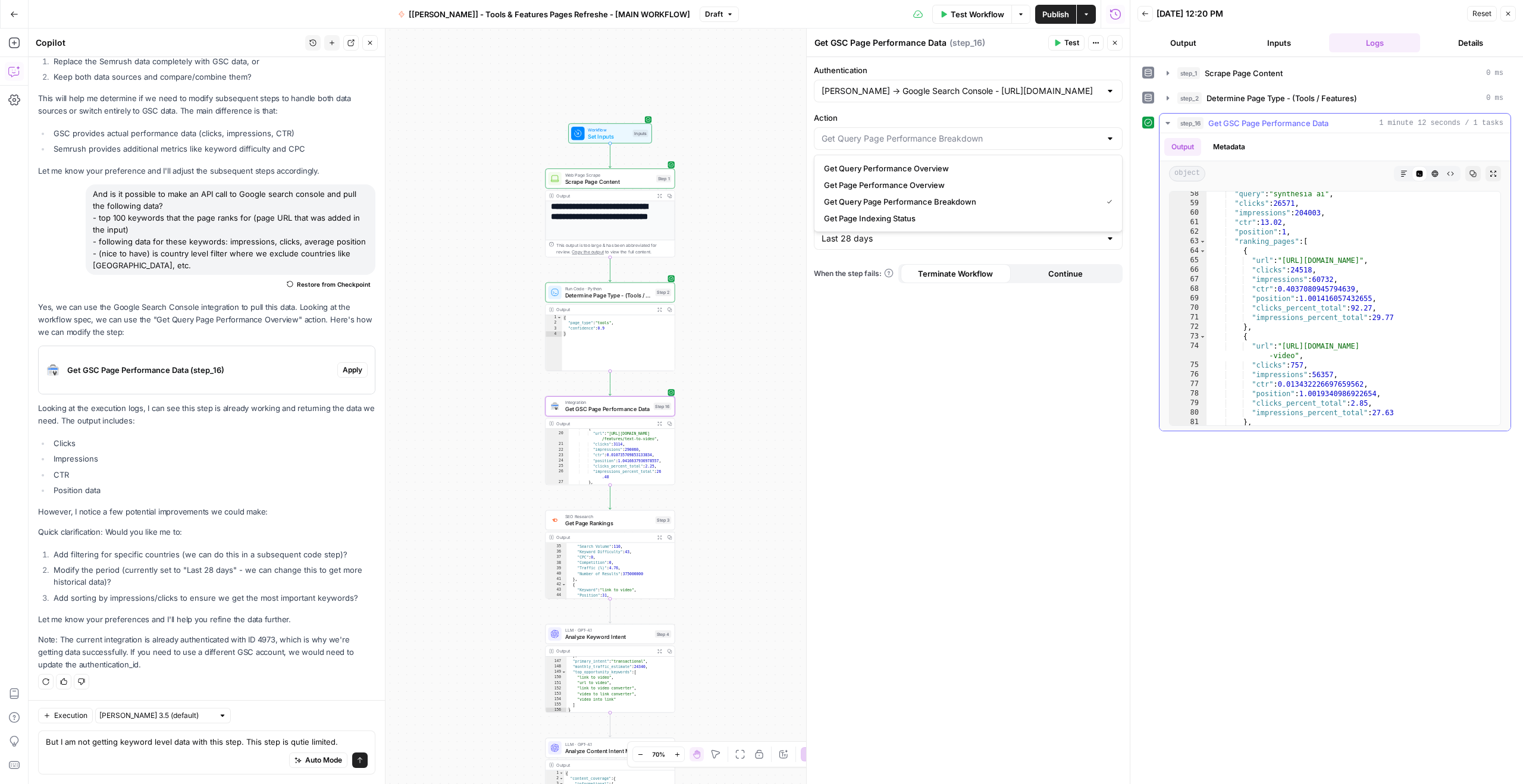
scroll to position [609, 0]
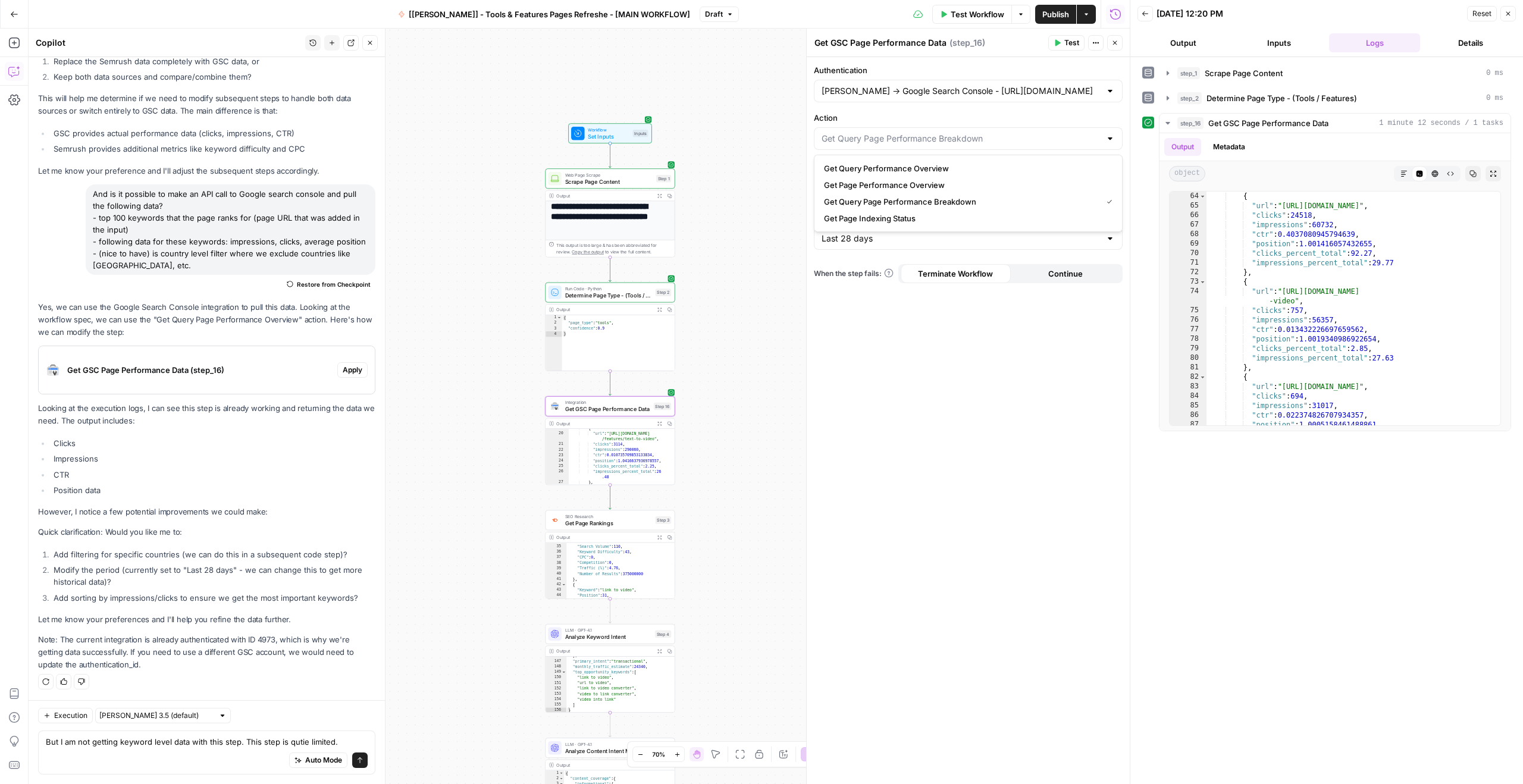
type input "Get Query Page Performance Breakdown"
click at [1050, 11] on span "Publish" at bounding box center [1055, 14] width 27 height 12
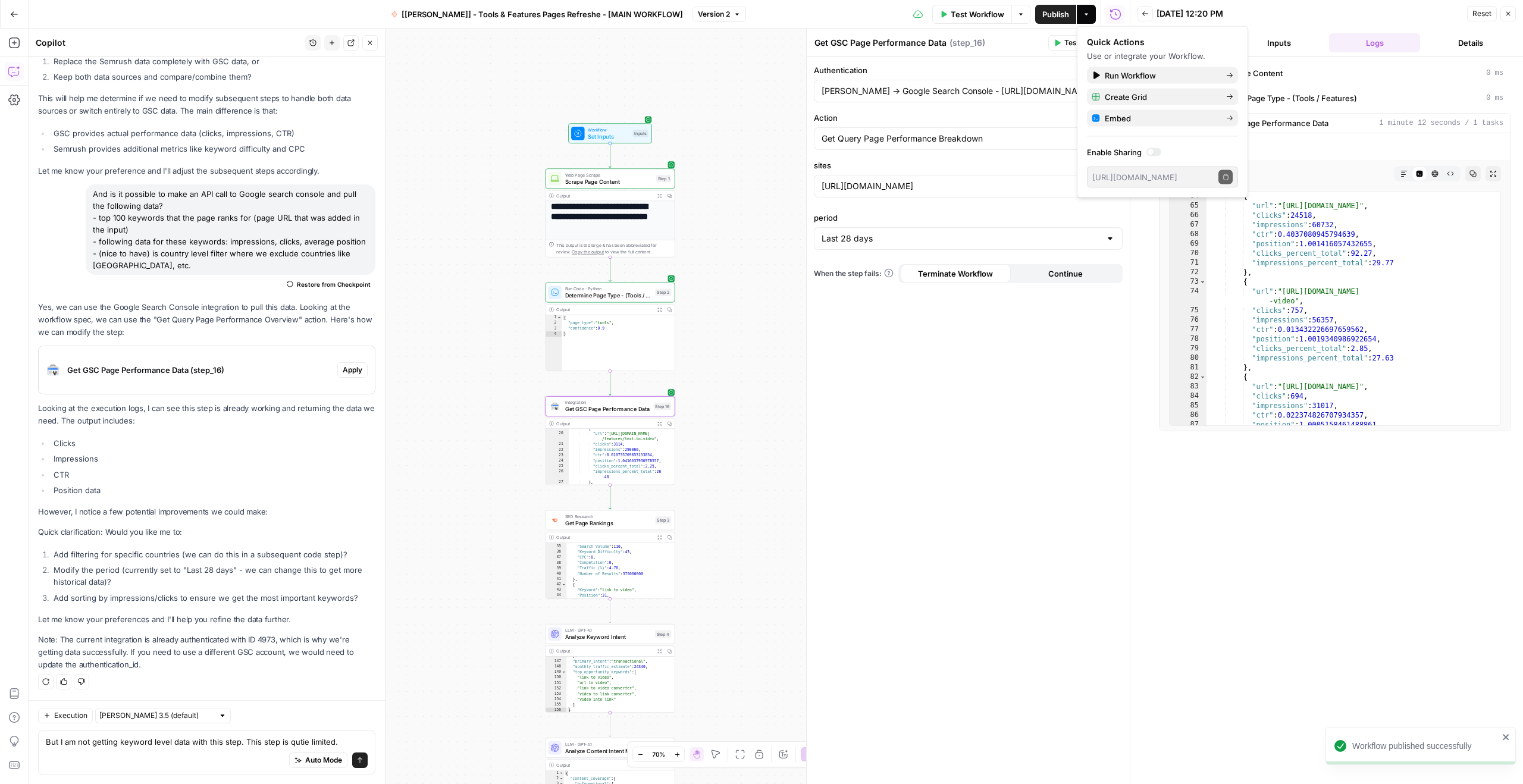
click at [614, 140] on div "Workflow Set Inputs Inputs Test Step" at bounding box center [609, 133] width 84 height 20
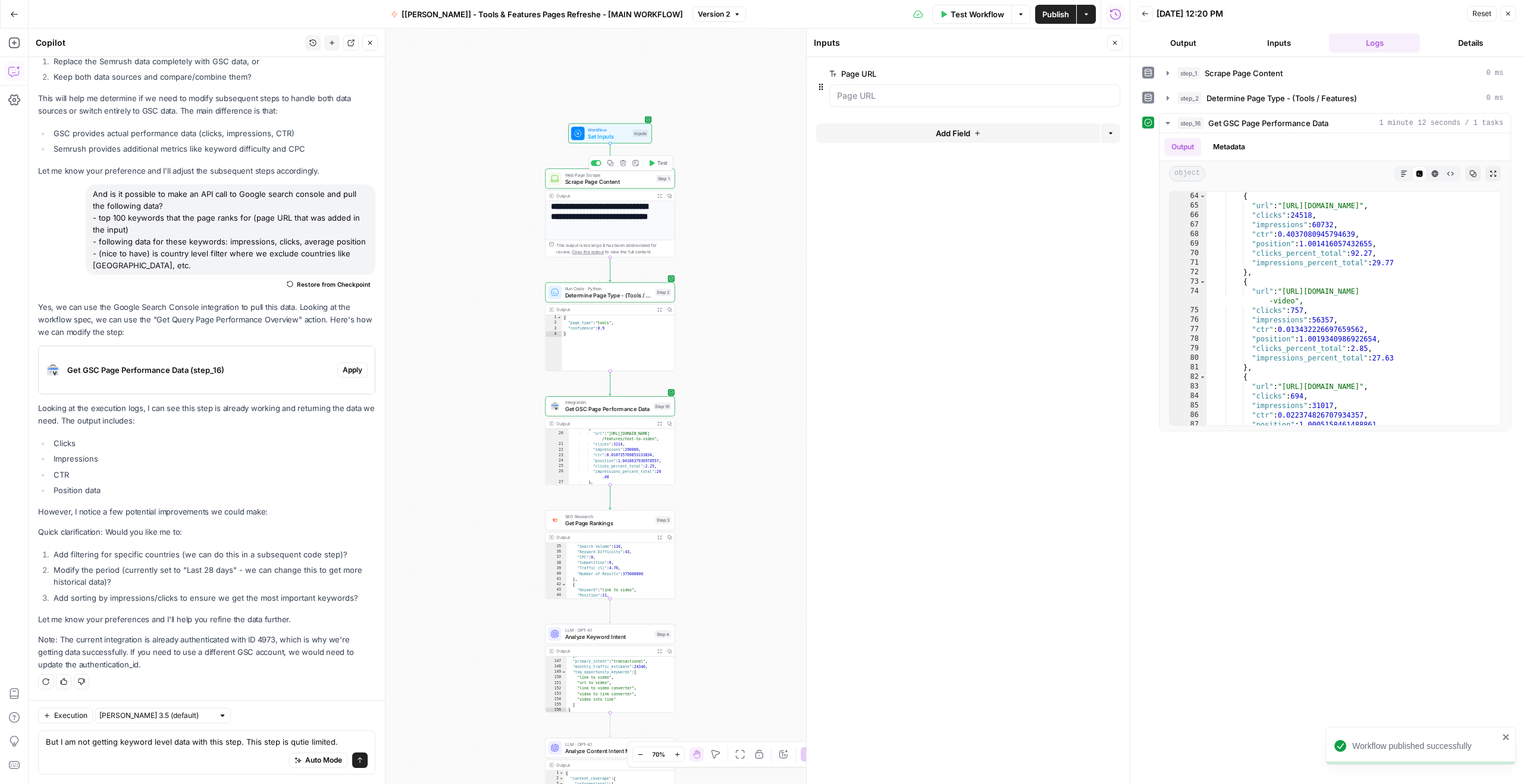
click at [604, 187] on div "Web Page Scrape Scrape Page Content Step 1 Copy step Delete step Add Note Test" at bounding box center [609, 179] width 130 height 20
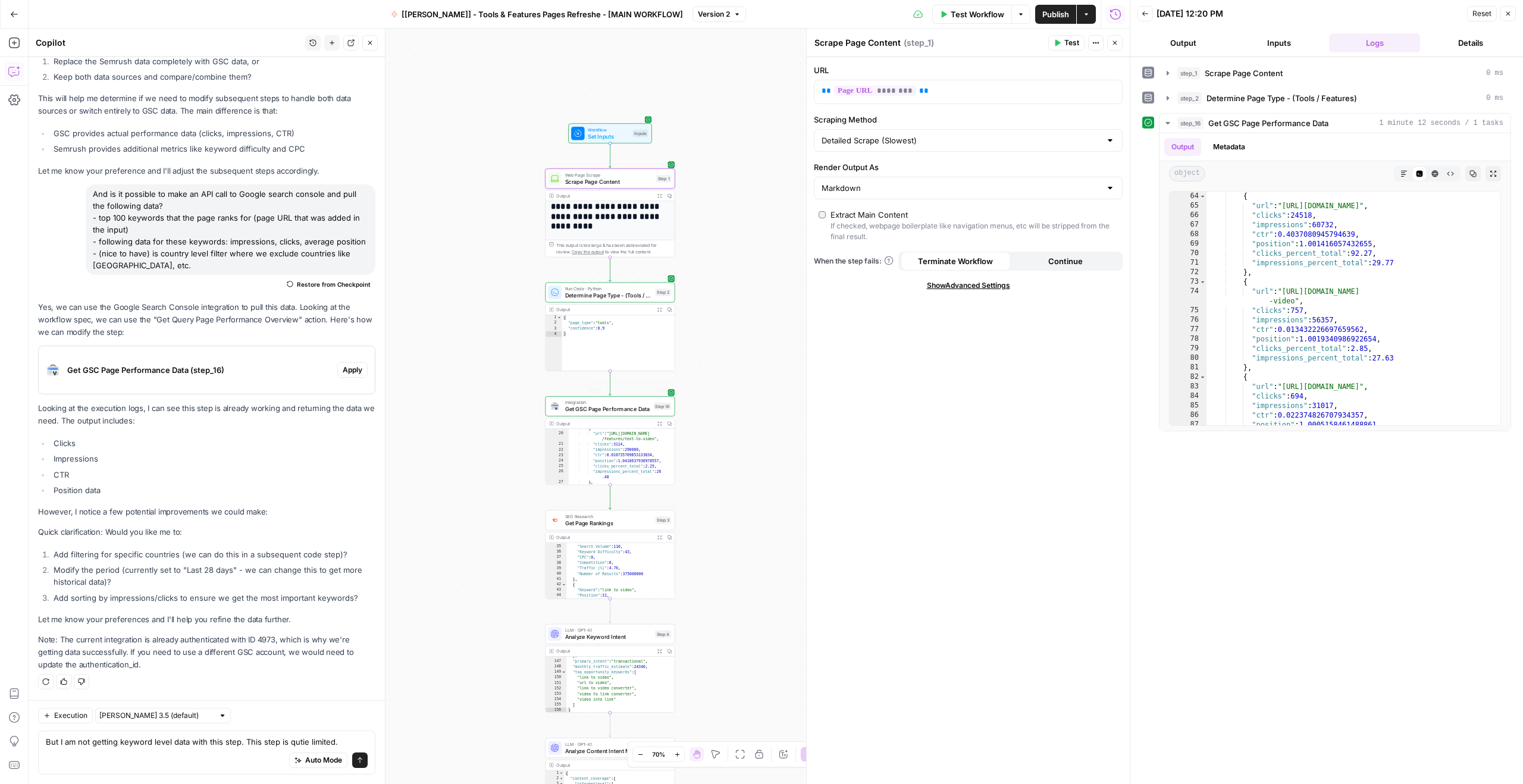
click at [620, 408] on span "Get GSC Page Performance Data" at bounding box center [608, 409] width 85 height 8
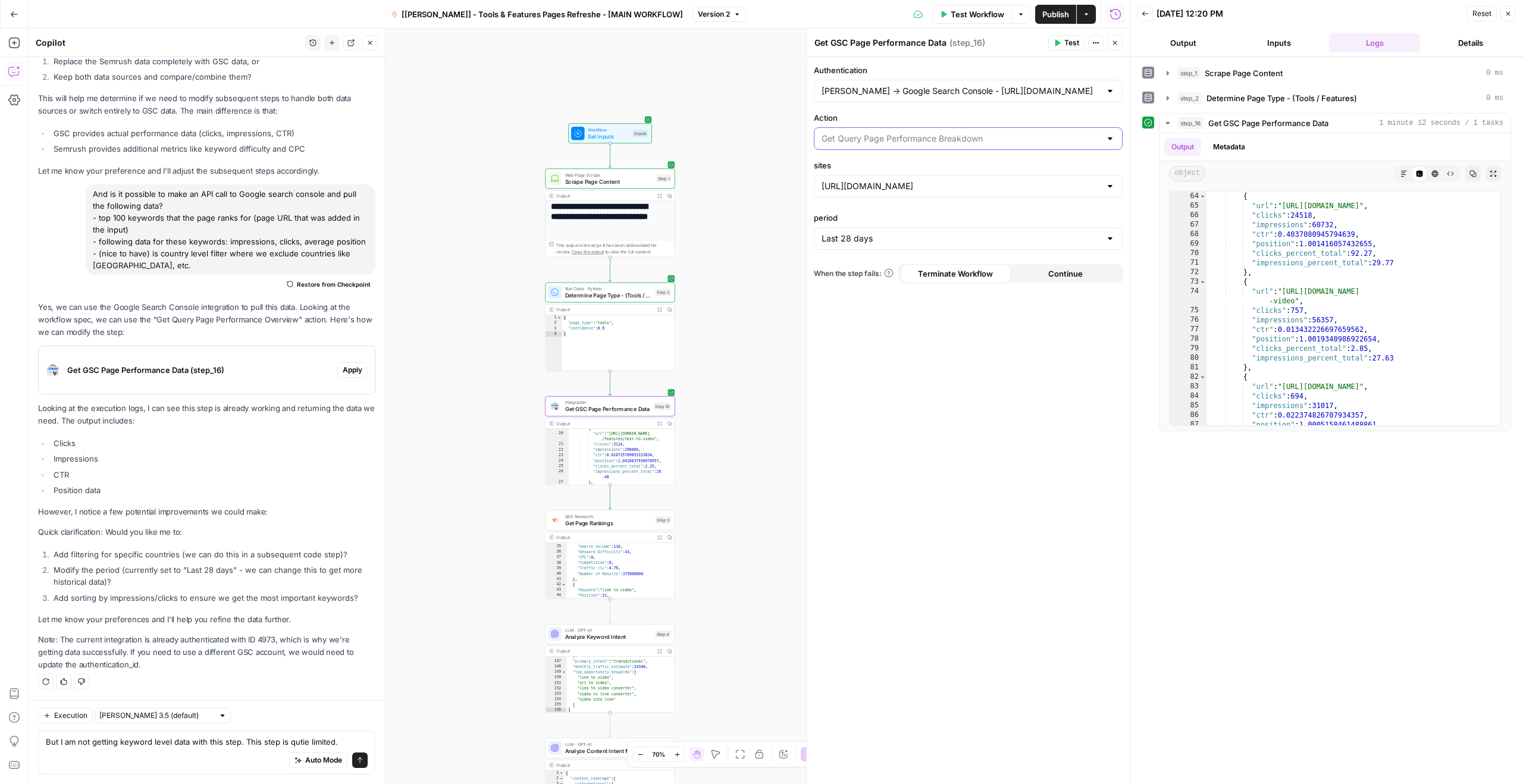
click at [924, 139] on input "Action" at bounding box center [960, 138] width 279 height 12
type input "Get Query Page Performance Breakdown"
click at [912, 121] on label "Action" at bounding box center [968, 117] width 309 height 12
click at [912, 133] on input "Get Query Page Performance Breakdown" at bounding box center [960, 138] width 279 height 12
type input "Get Query Page Performance Breakdown"
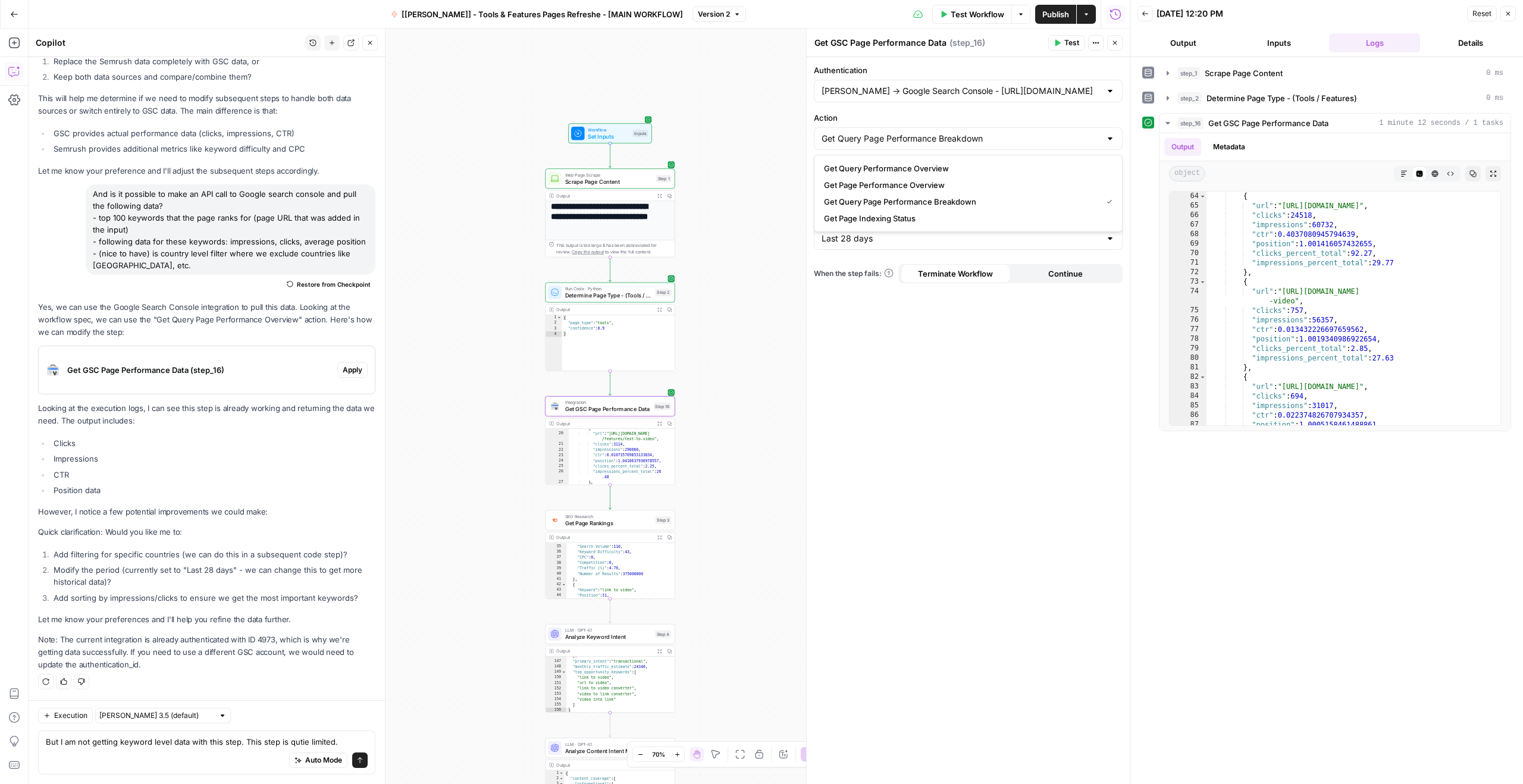
click at [912, 121] on label "Action" at bounding box center [968, 117] width 309 height 12
click at [912, 133] on input "Get Query Page Performance Breakdown" at bounding box center [960, 138] width 279 height 12
type input "Get Query Page Performance Breakdown"
click at [777, 126] on div "**********" at bounding box center [579, 406] width 1101 height 755
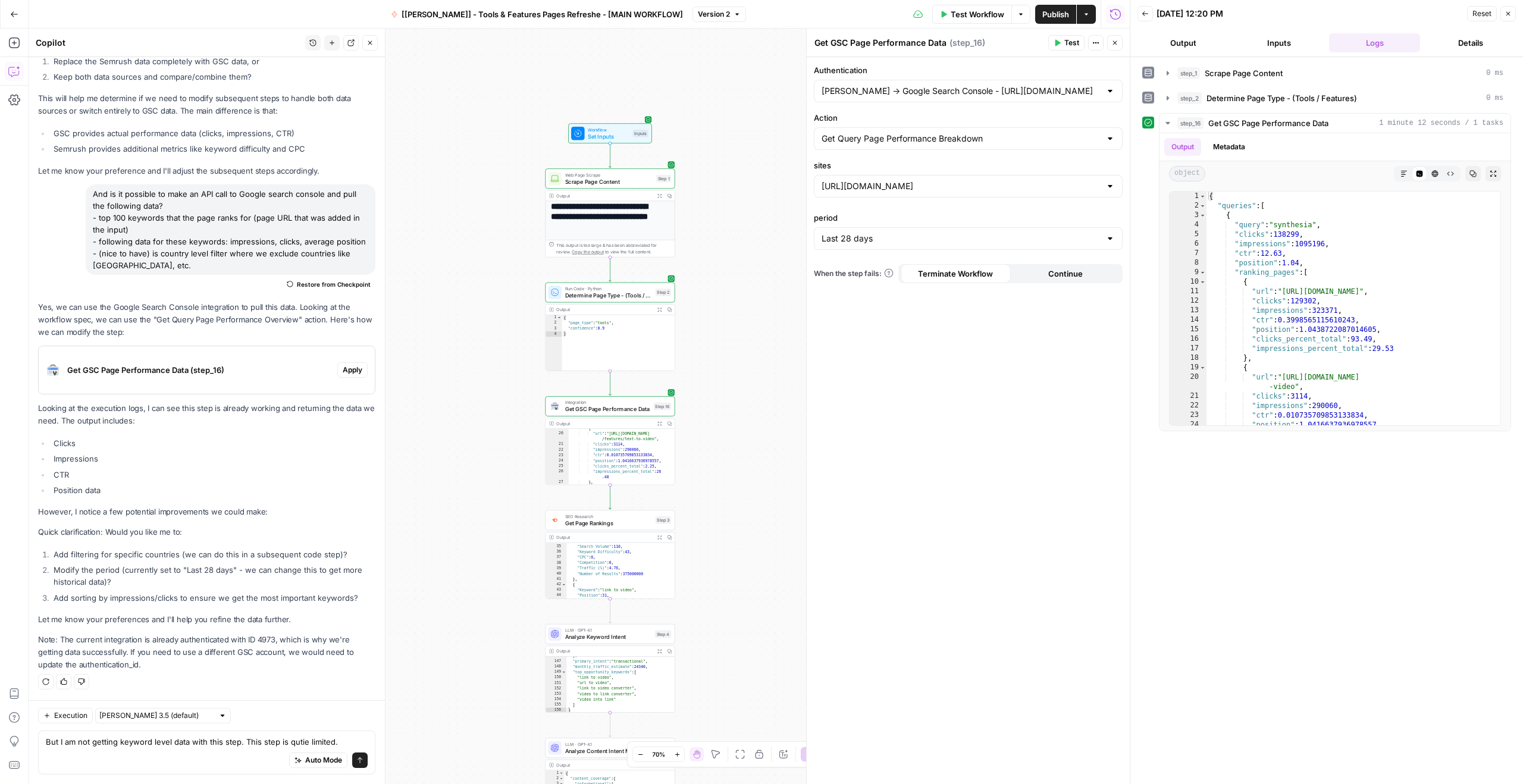
click at [928, 145] on div "Get Query Page Performance Breakdown" at bounding box center [968, 138] width 309 height 22
click at [884, 184] on span "Get Page Performance Overview" at bounding box center [965, 185] width 284 height 12
type input "Get Page Performance Overview"
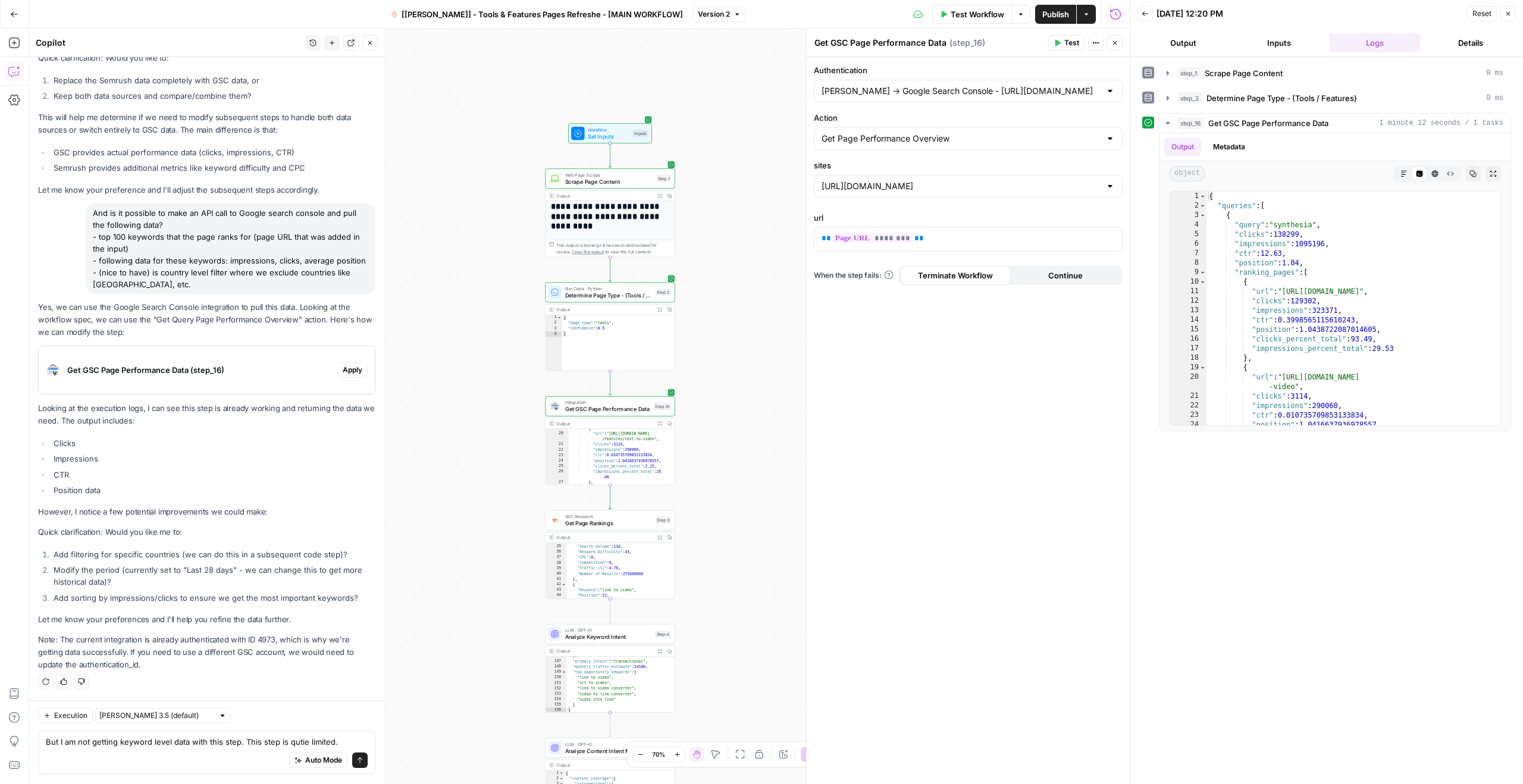
scroll to position [3022, 0]
click at [1067, 41] on span "Test" at bounding box center [1071, 43] width 15 height 11
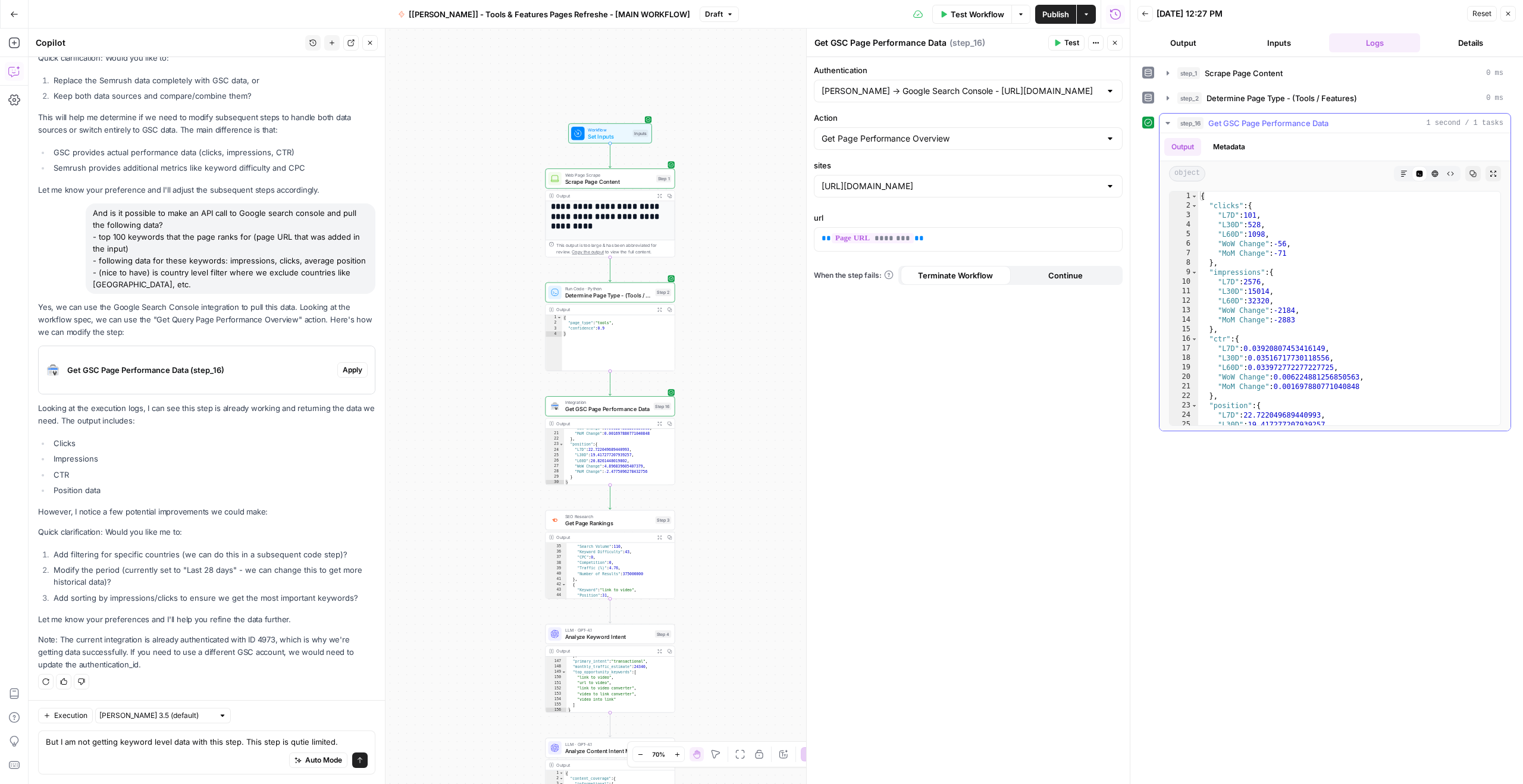
scroll to position [0, 0]
click at [1012, 395] on div "Authentication Borys -> Google Search Console - https://www.synthesia.io/ Actio…" at bounding box center [968, 420] width 323 height 727
click at [596, 295] on span "Determine Page Type - (Tools / Features)" at bounding box center [609, 295] width 87 height 8
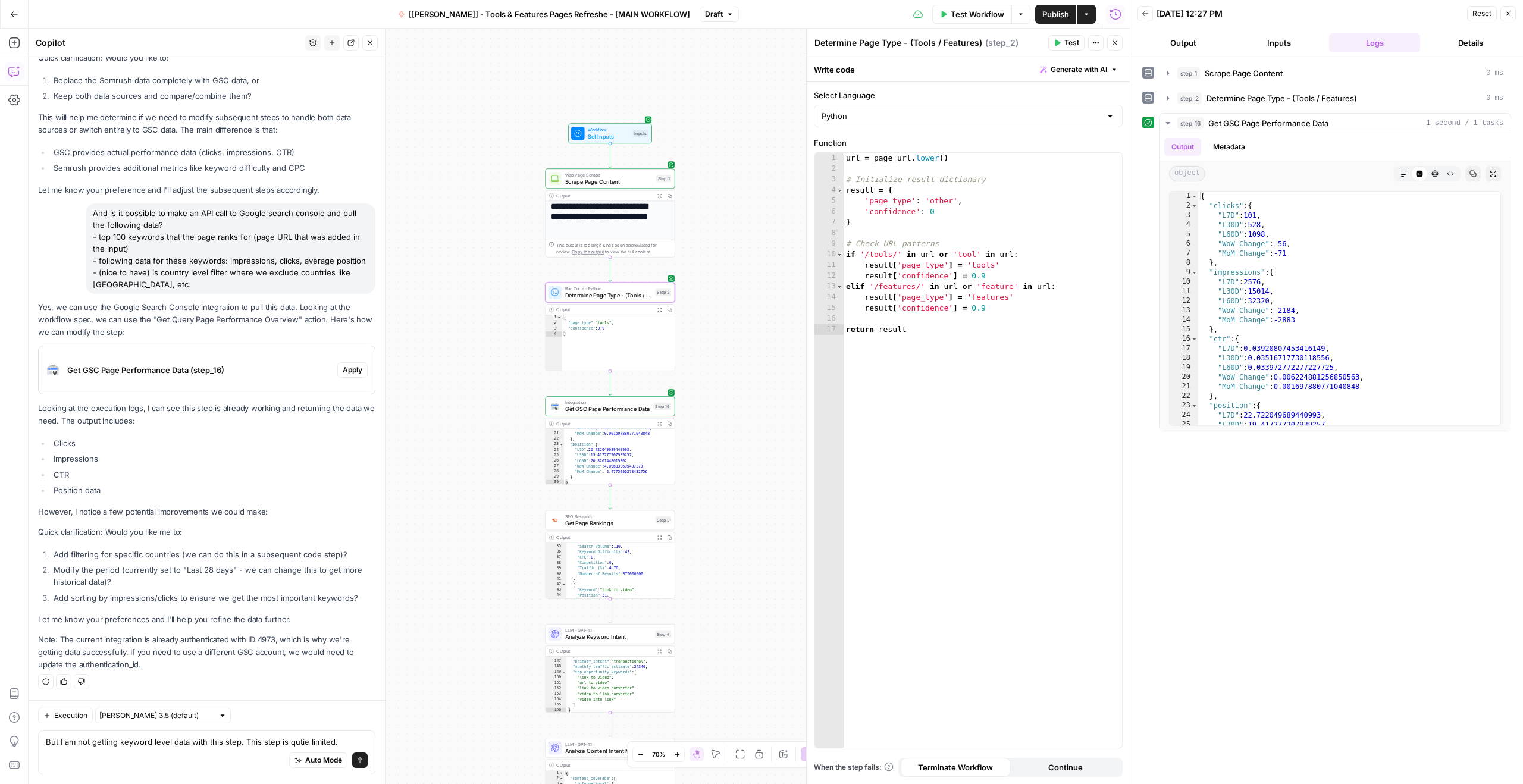
click at [576, 286] on span "Run Code · Python" at bounding box center [609, 288] width 87 height 6
click at [774, 240] on div "**********" at bounding box center [579, 406] width 1101 height 755
click at [5, 41] on button "Add Steps" at bounding box center [14, 43] width 19 height 19
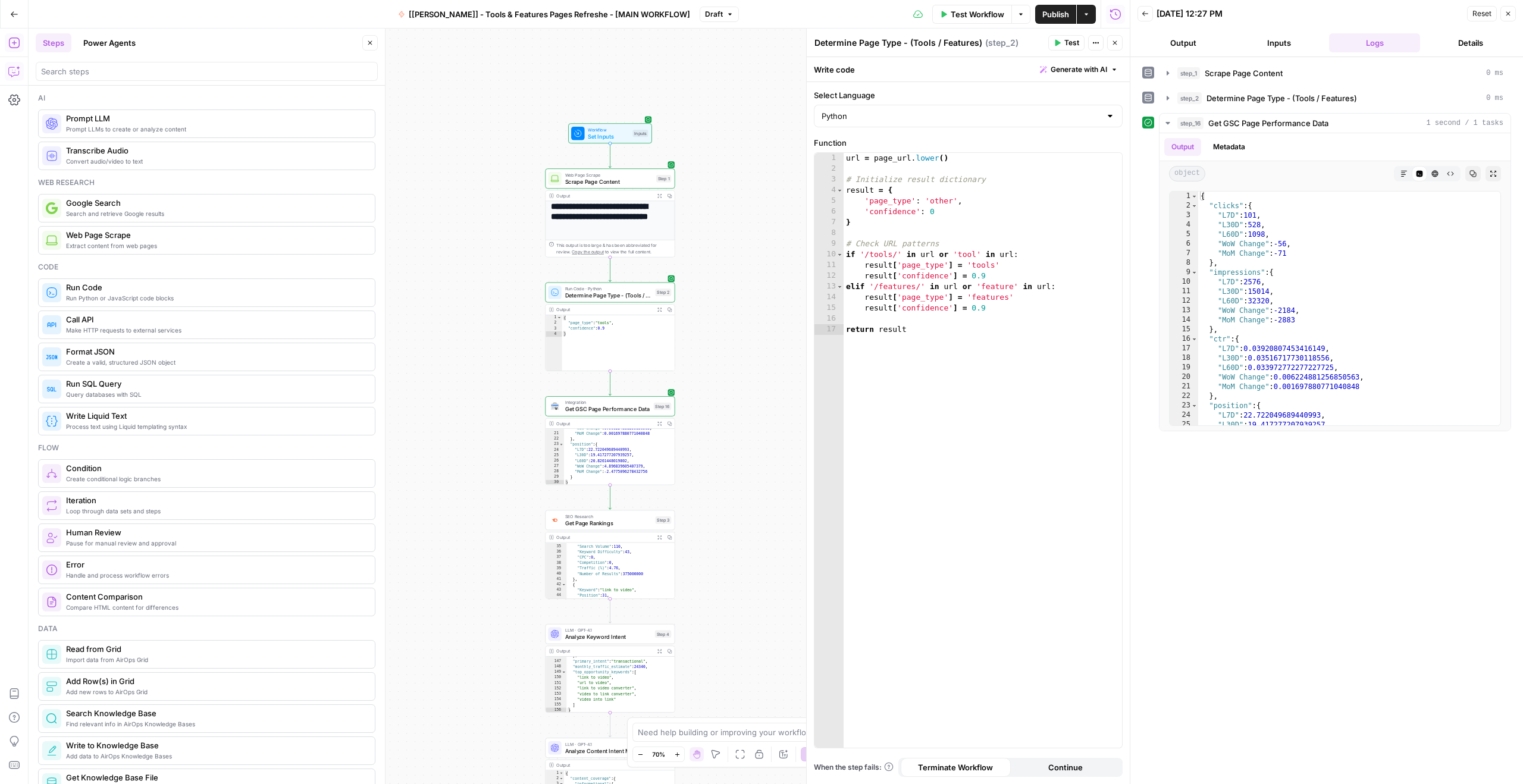
click at [13, 75] on icon "button" at bounding box center [13, 71] width 10 height 10
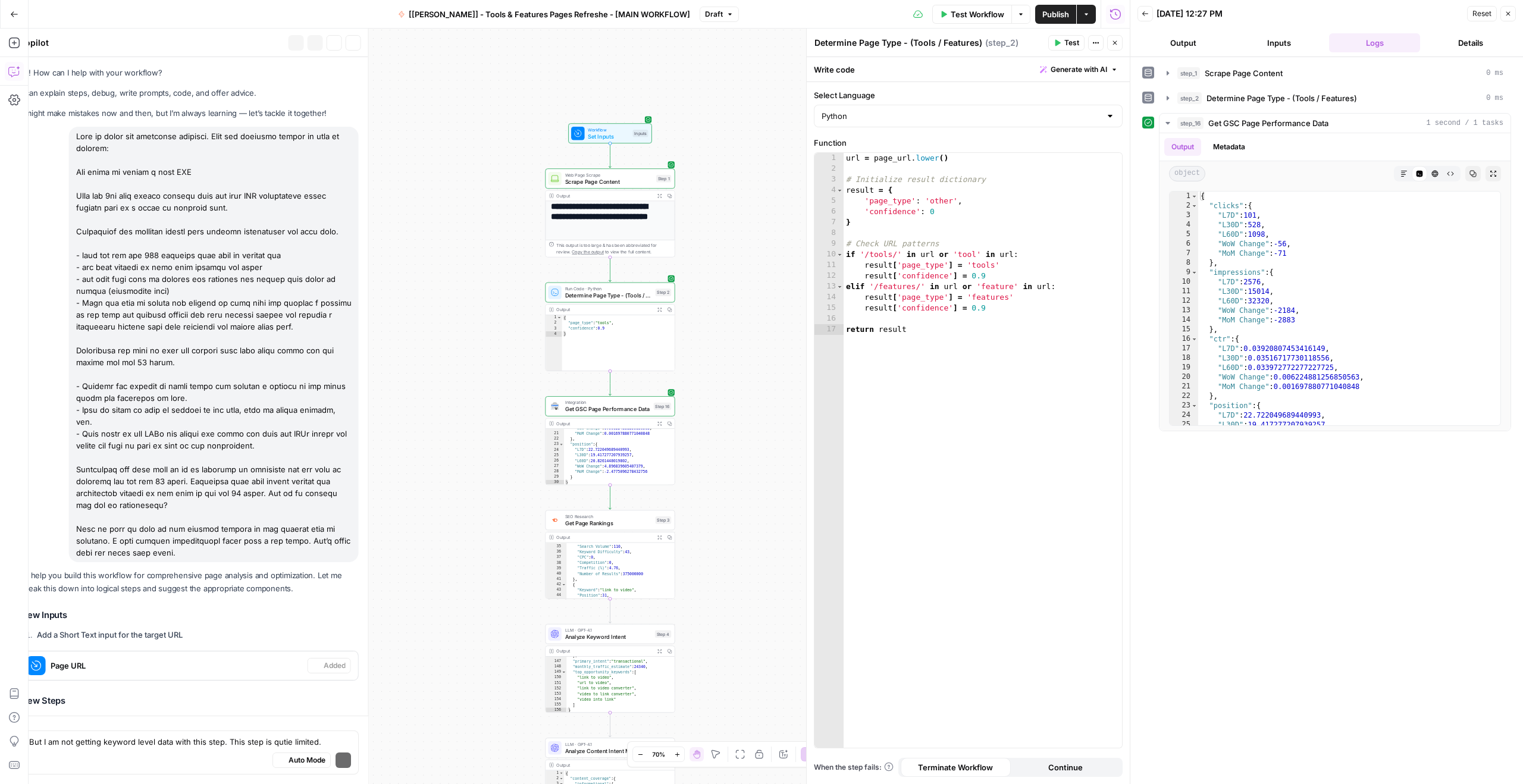
scroll to position [3022, 0]
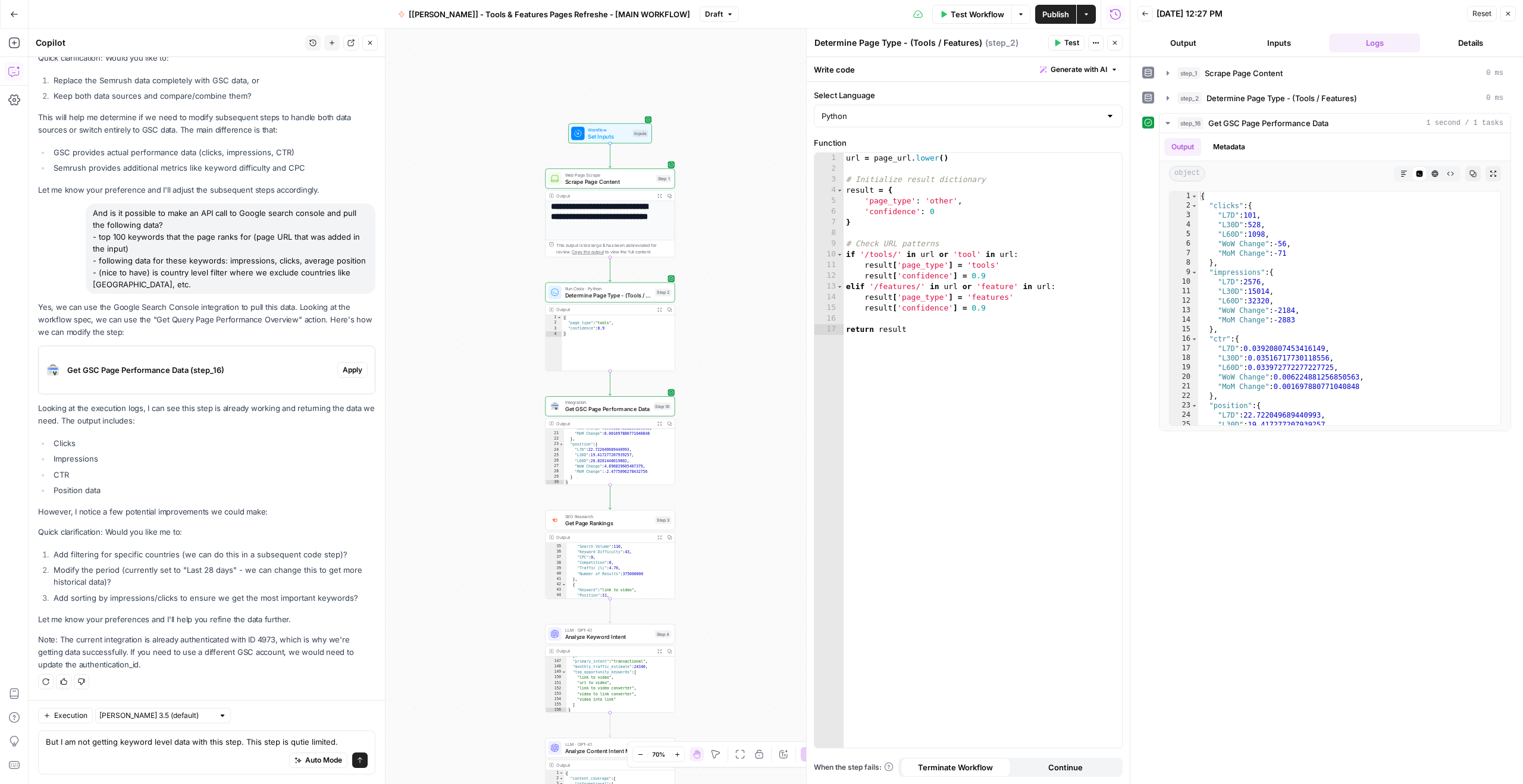
click at [147, 748] on div "Auto Mode Send" at bounding box center [207, 760] width 322 height 26
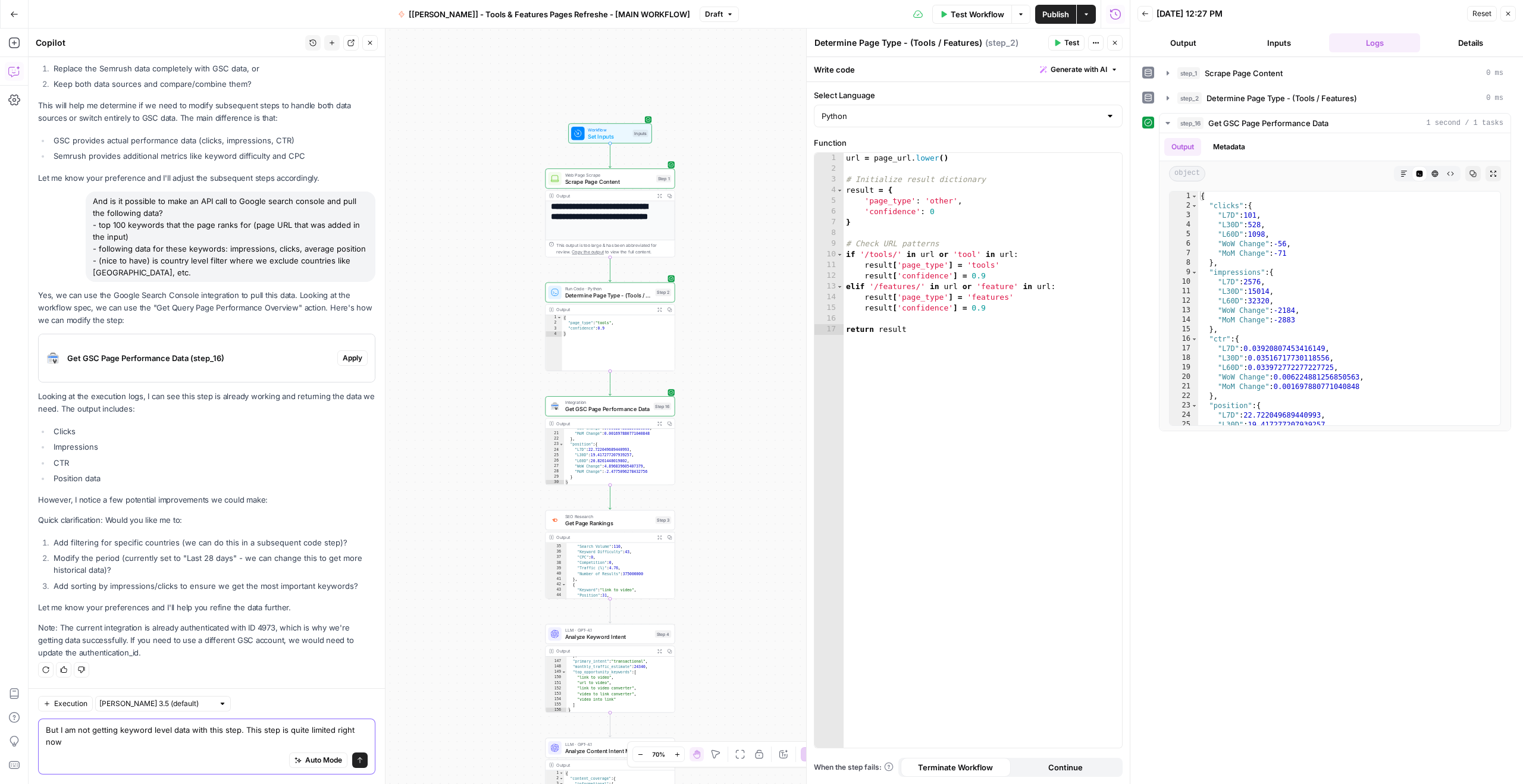
scroll to position [3035, 0]
type textarea "But I am not getting keyword level data with this step. This step is quite limi…"
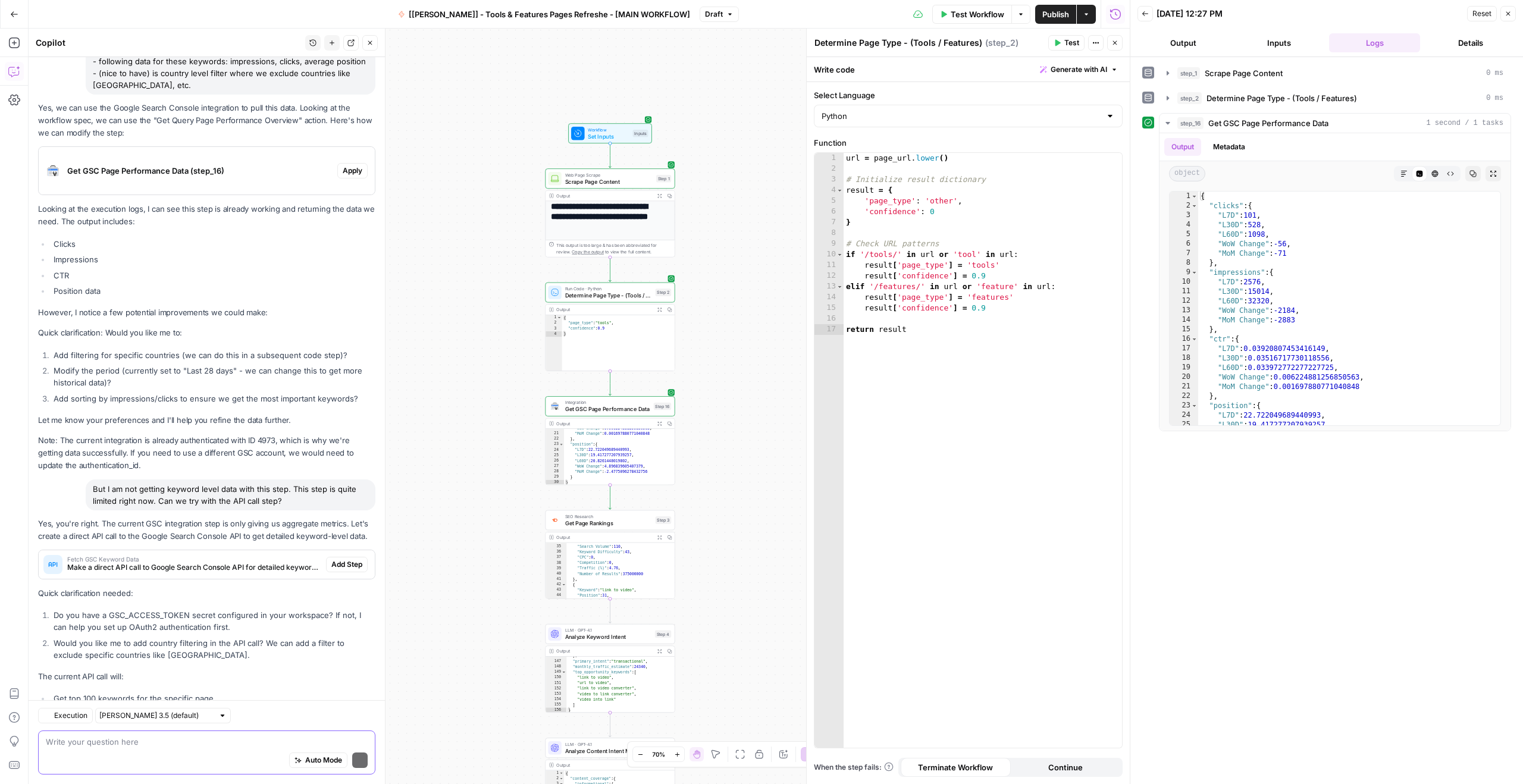
scroll to position [3337, 0]
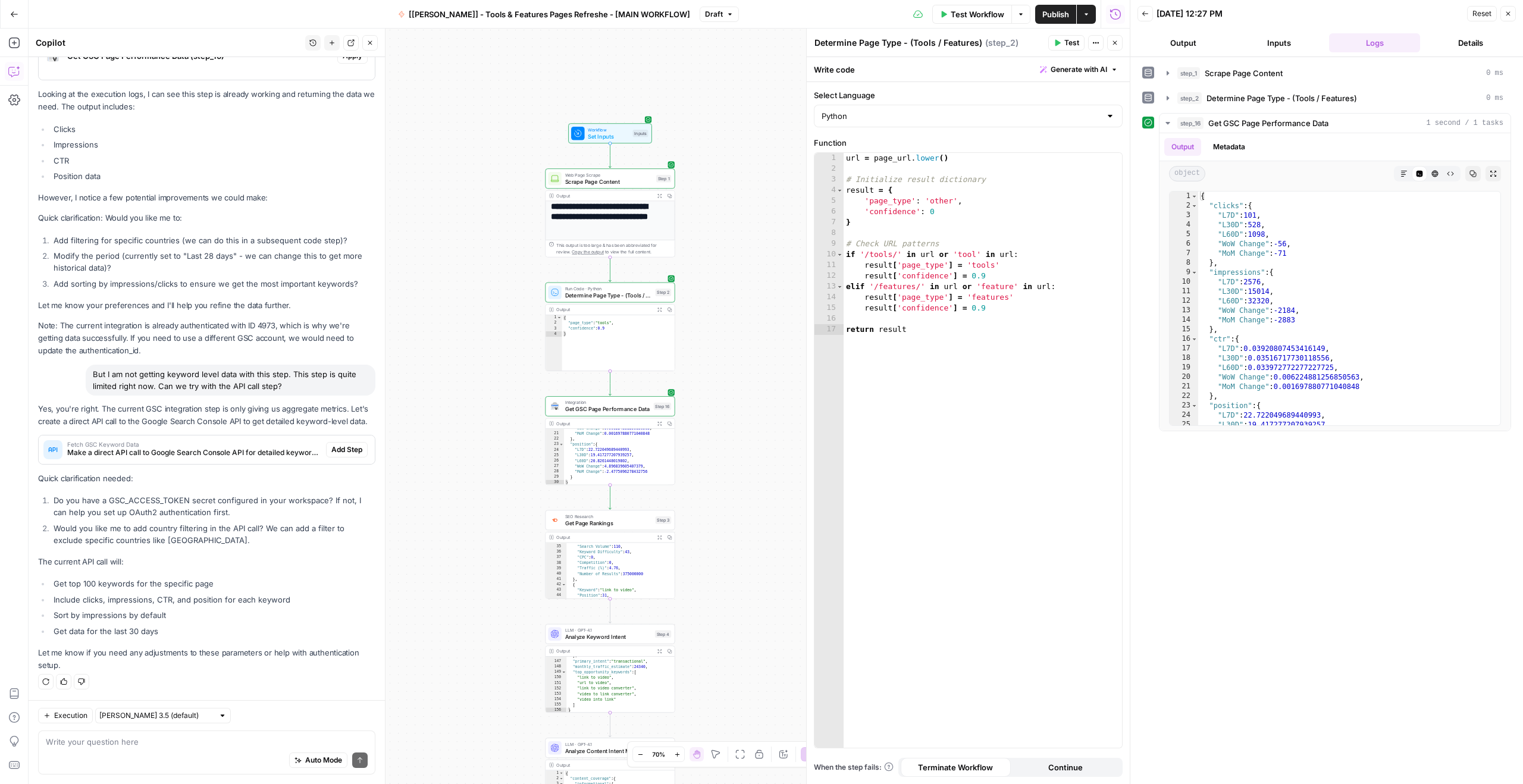
click at [137, 496] on li "Do you have a GSC_ACCESS_TOKEN secret configured in your workspace? If not, I c…" at bounding box center [212, 506] width 325 height 24
click at [138, 496] on li "Do you have a GSC_ACCESS_TOKEN secret configured in your workspace? If not, I c…" at bounding box center [212, 506] width 325 height 24
click at [132, 499] on li "Do you have a GSC_ACCESS_TOKEN secret configured in your workspace? If not, I c…" at bounding box center [212, 506] width 325 height 24
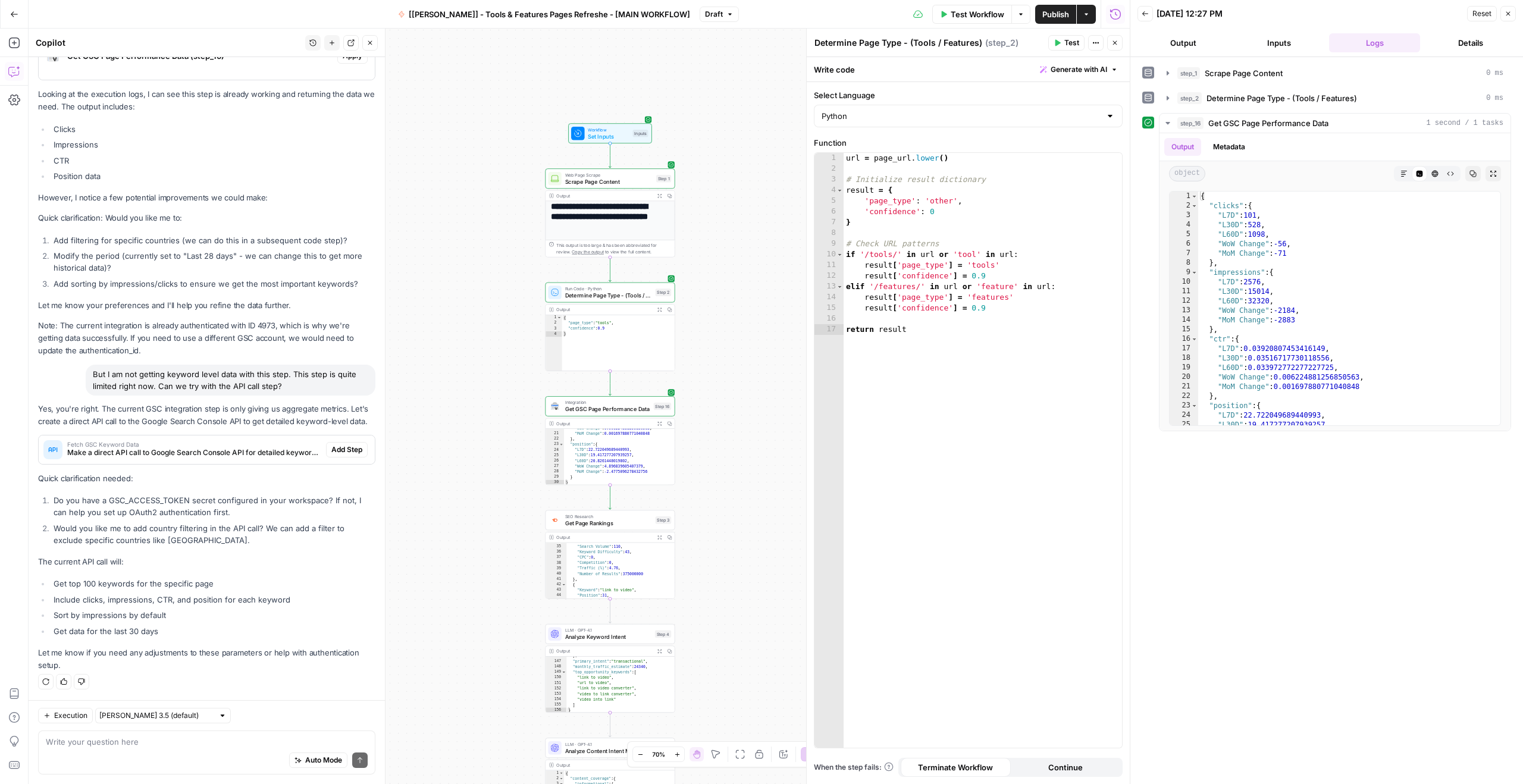
click at [109, 513] on li "Do you have a GSC_ACCESS_TOKEN secret configured in your workspace? If not, I c…" at bounding box center [212, 506] width 325 height 24
click at [165, 452] on span "Make a direct API call to Google Search Console API for detailed keyword data" at bounding box center [194, 452] width 254 height 11
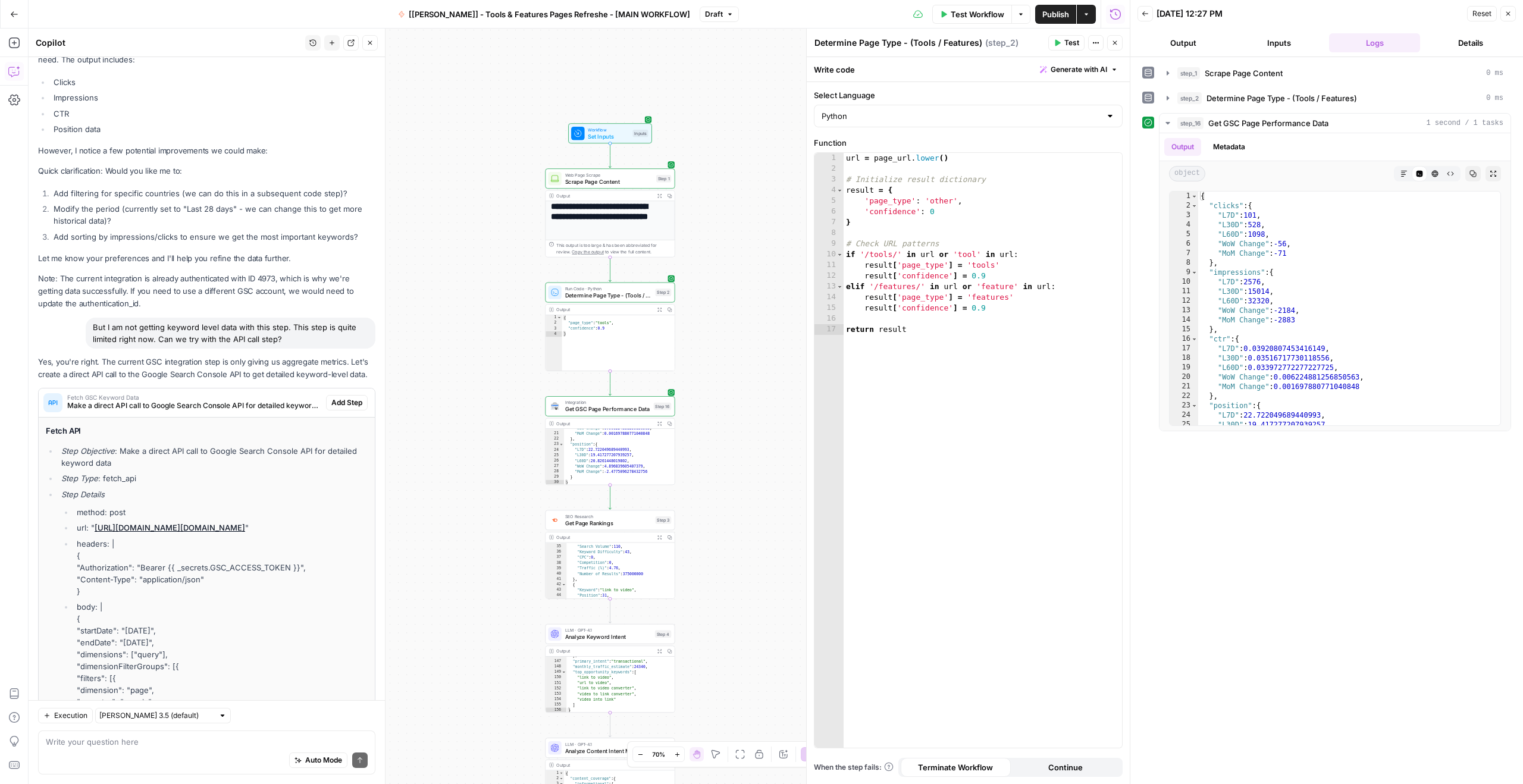
scroll to position [3354, 0]
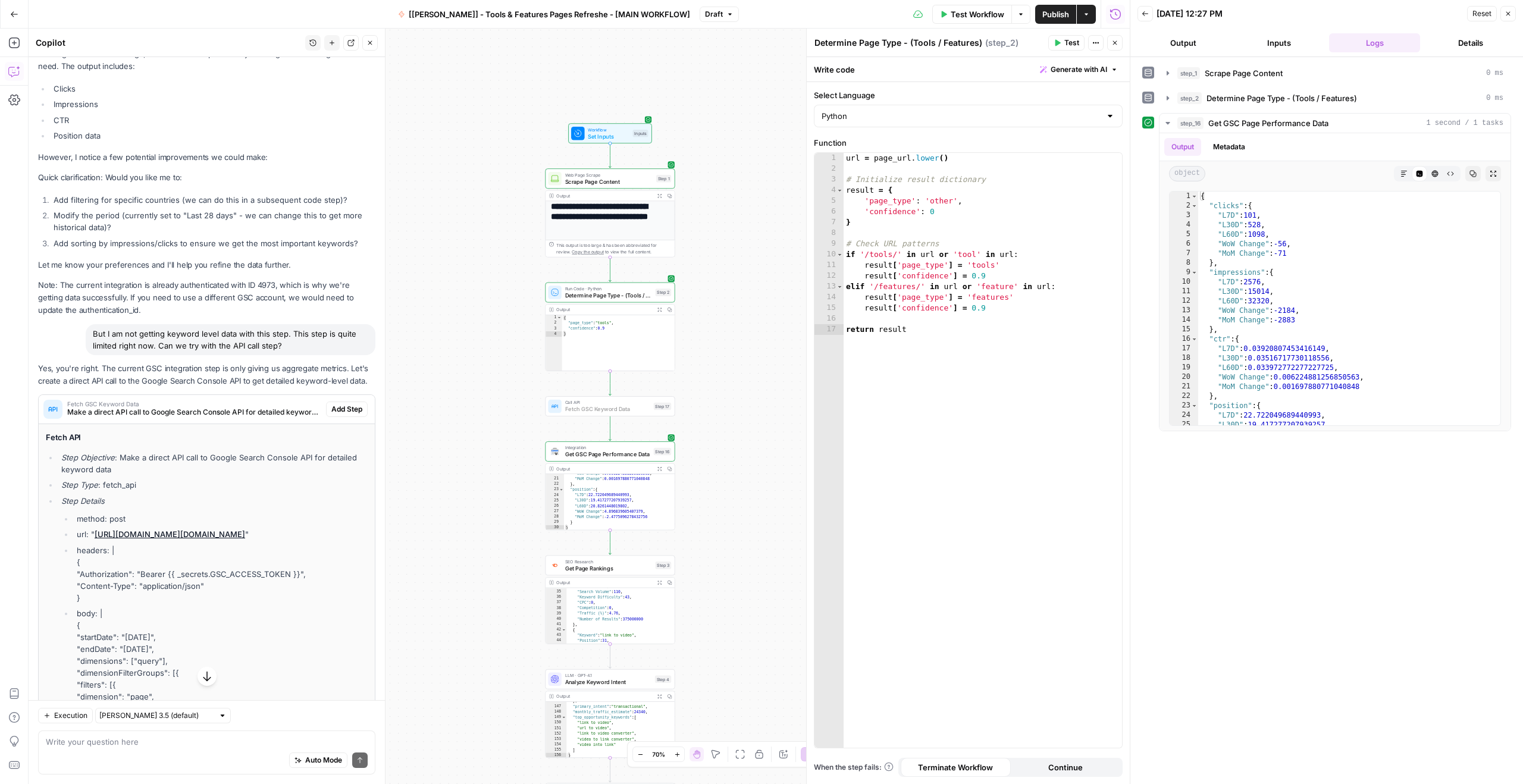
click at [341, 415] on span "Add Step" at bounding box center [346, 409] width 31 height 11
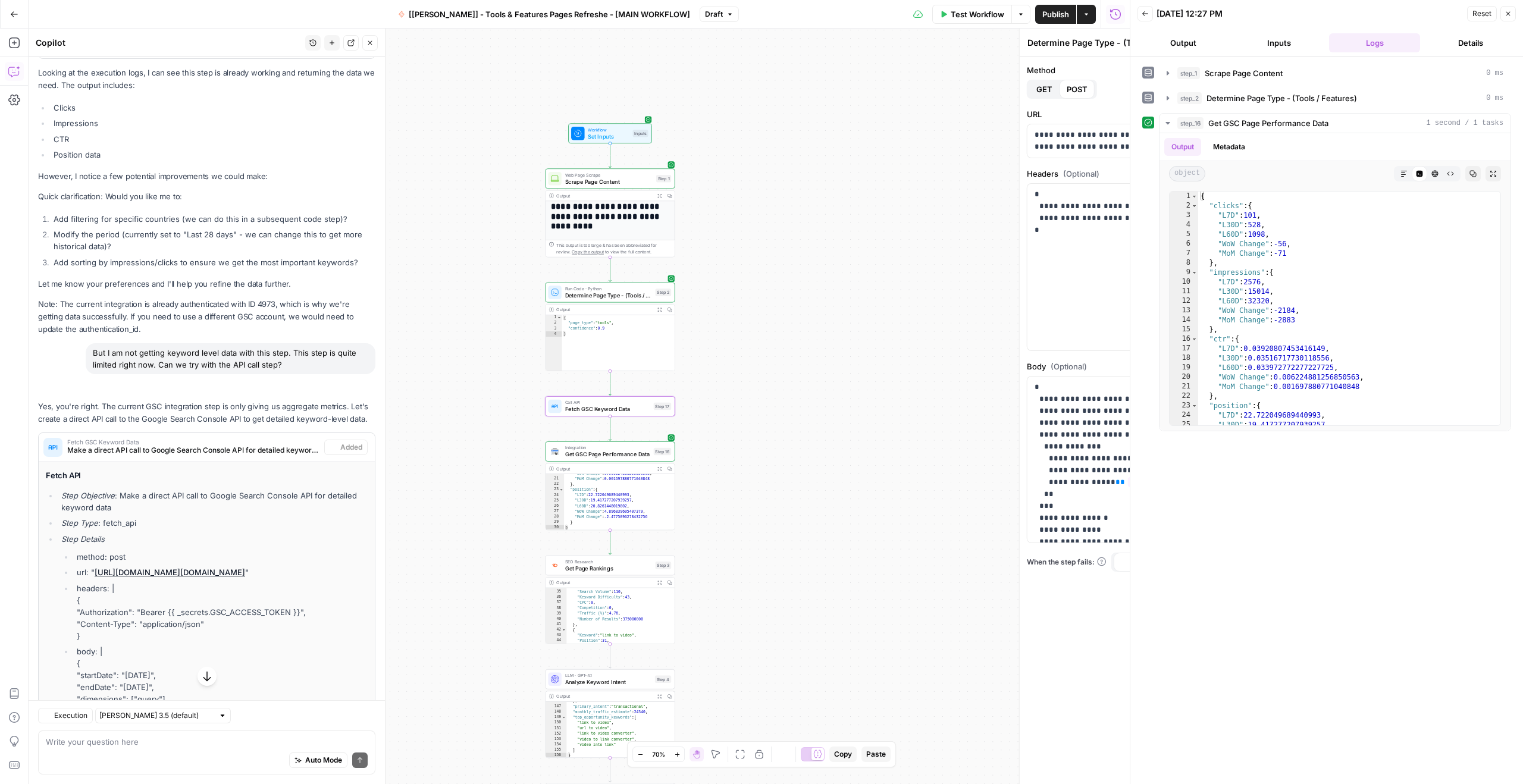
type textarea "Fetch GSC Keyword Data"
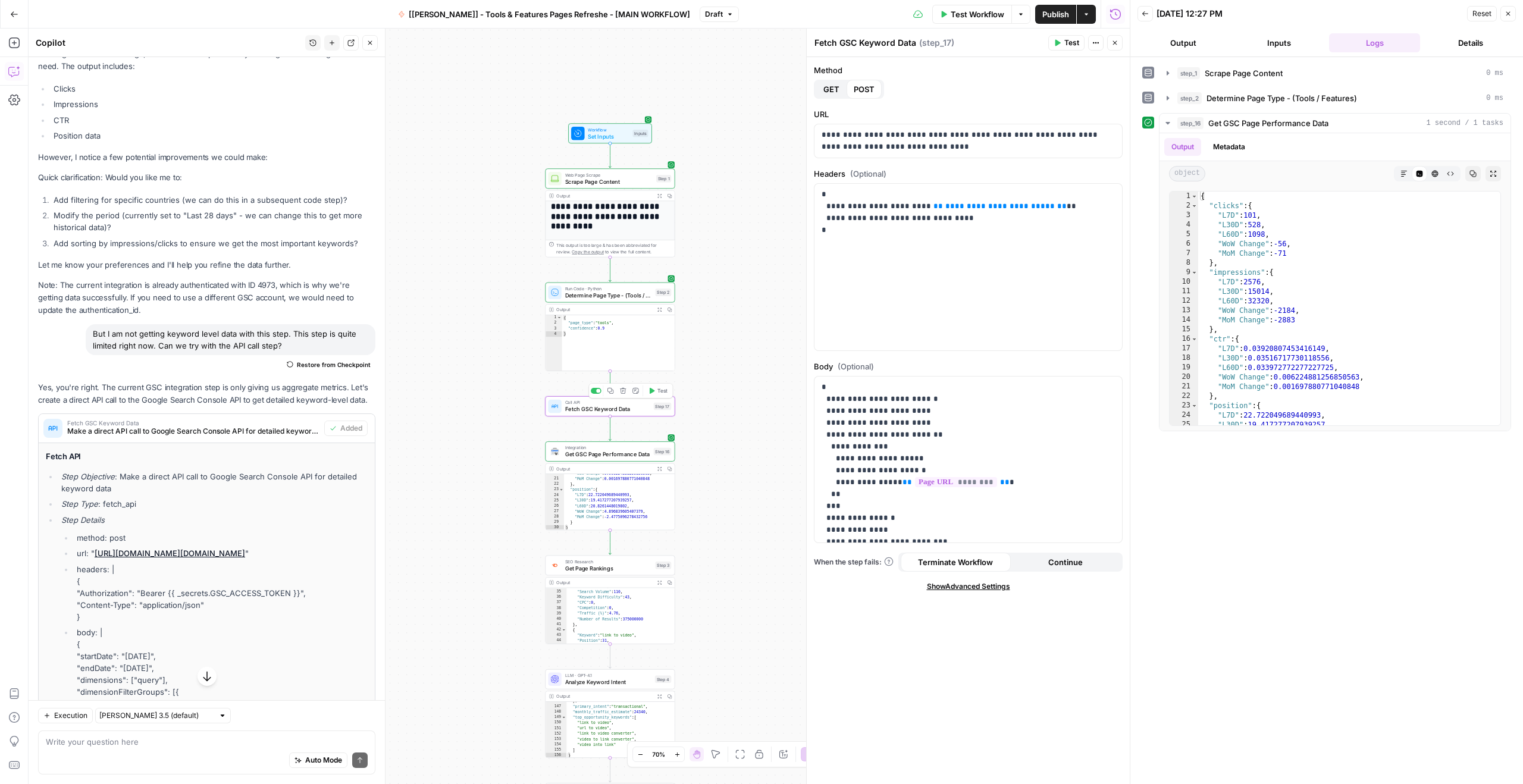
click at [609, 408] on span "Fetch GSC Keyword Data" at bounding box center [608, 409] width 85 height 8
click at [831, 87] on span "GET" at bounding box center [831, 89] width 16 height 12
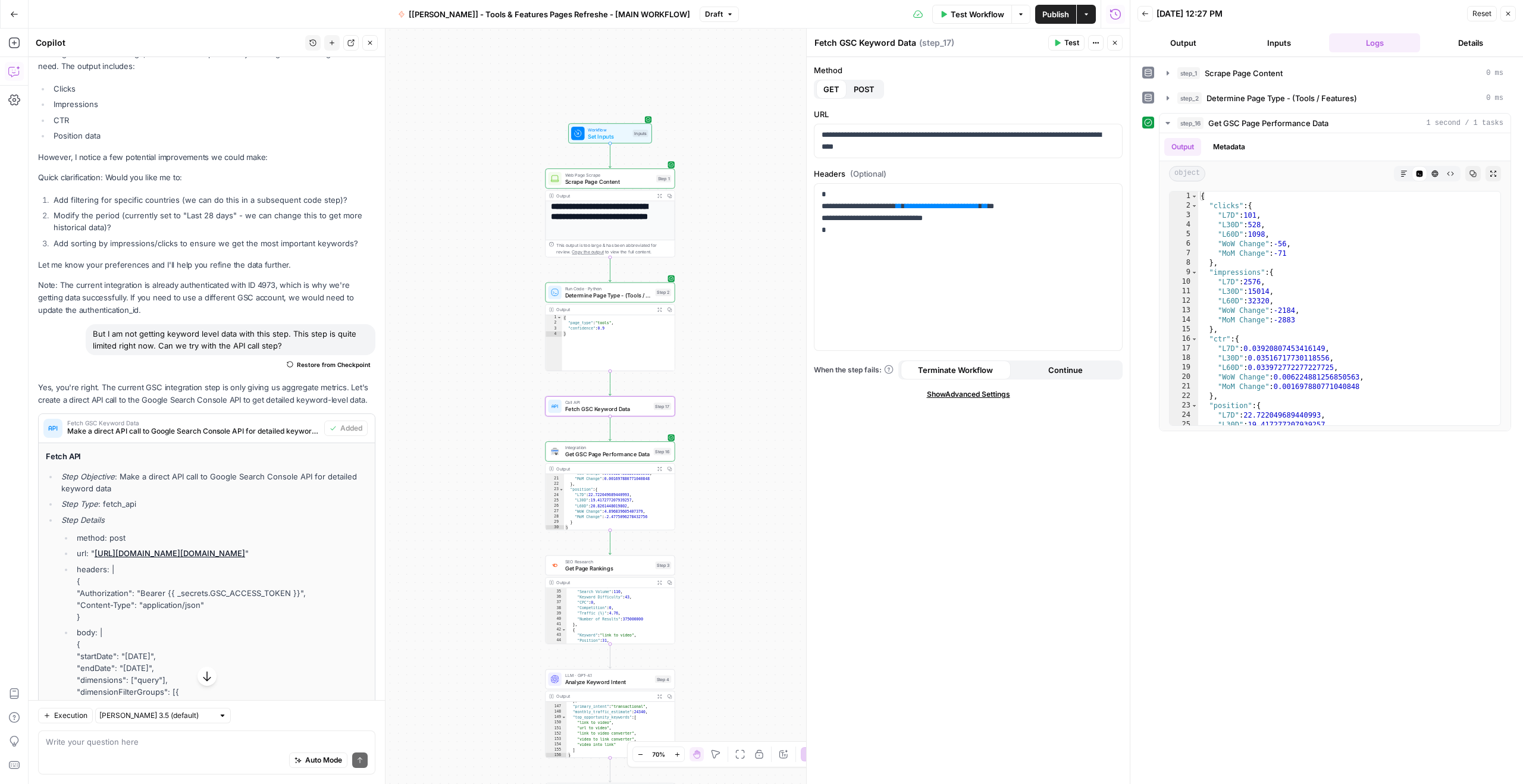
click at [854, 91] on span "POST" at bounding box center [864, 89] width 21 height 12
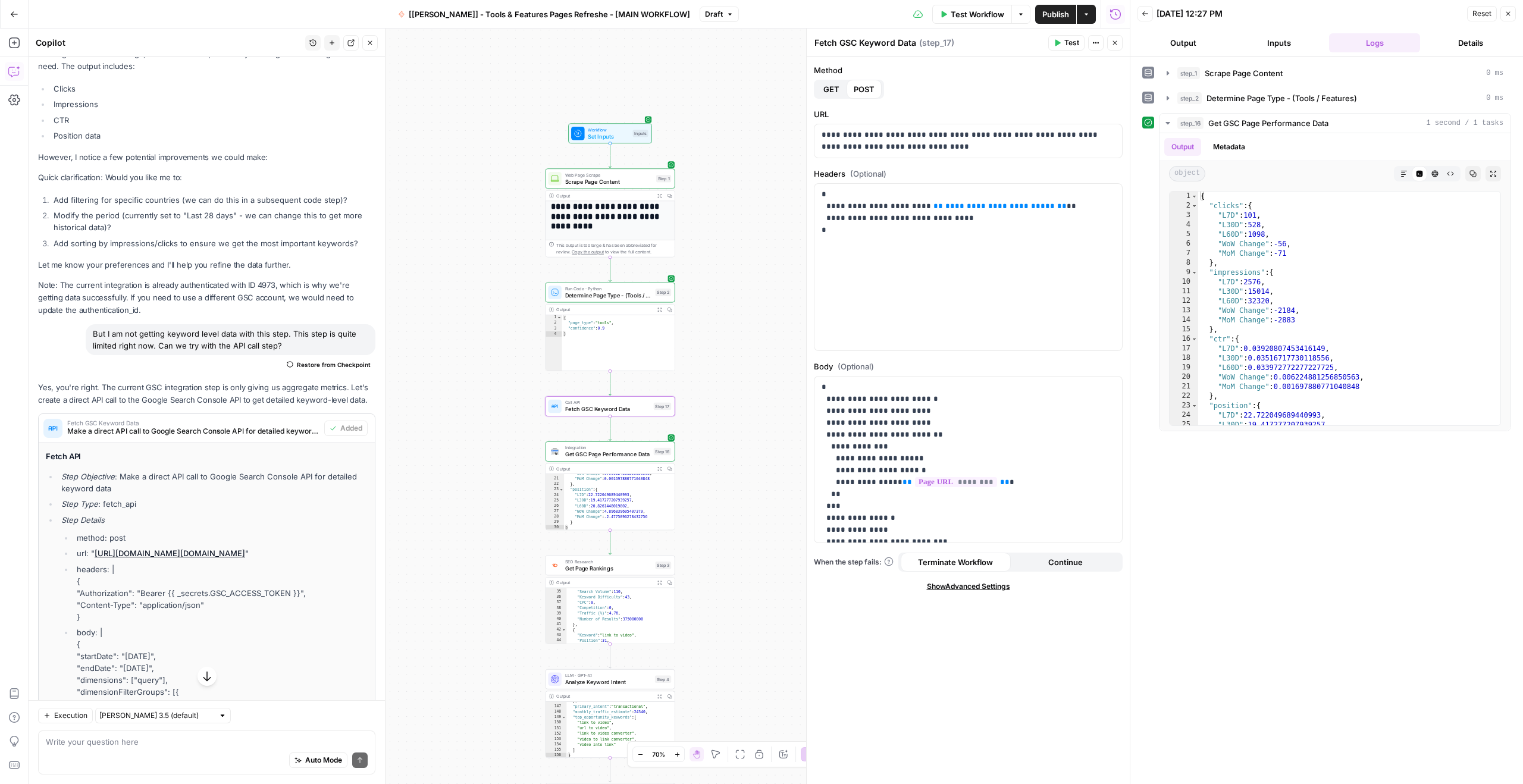
click at [595, 290] on span "Run Code · Python" at bounding box center [609, 288] width 87 height 6
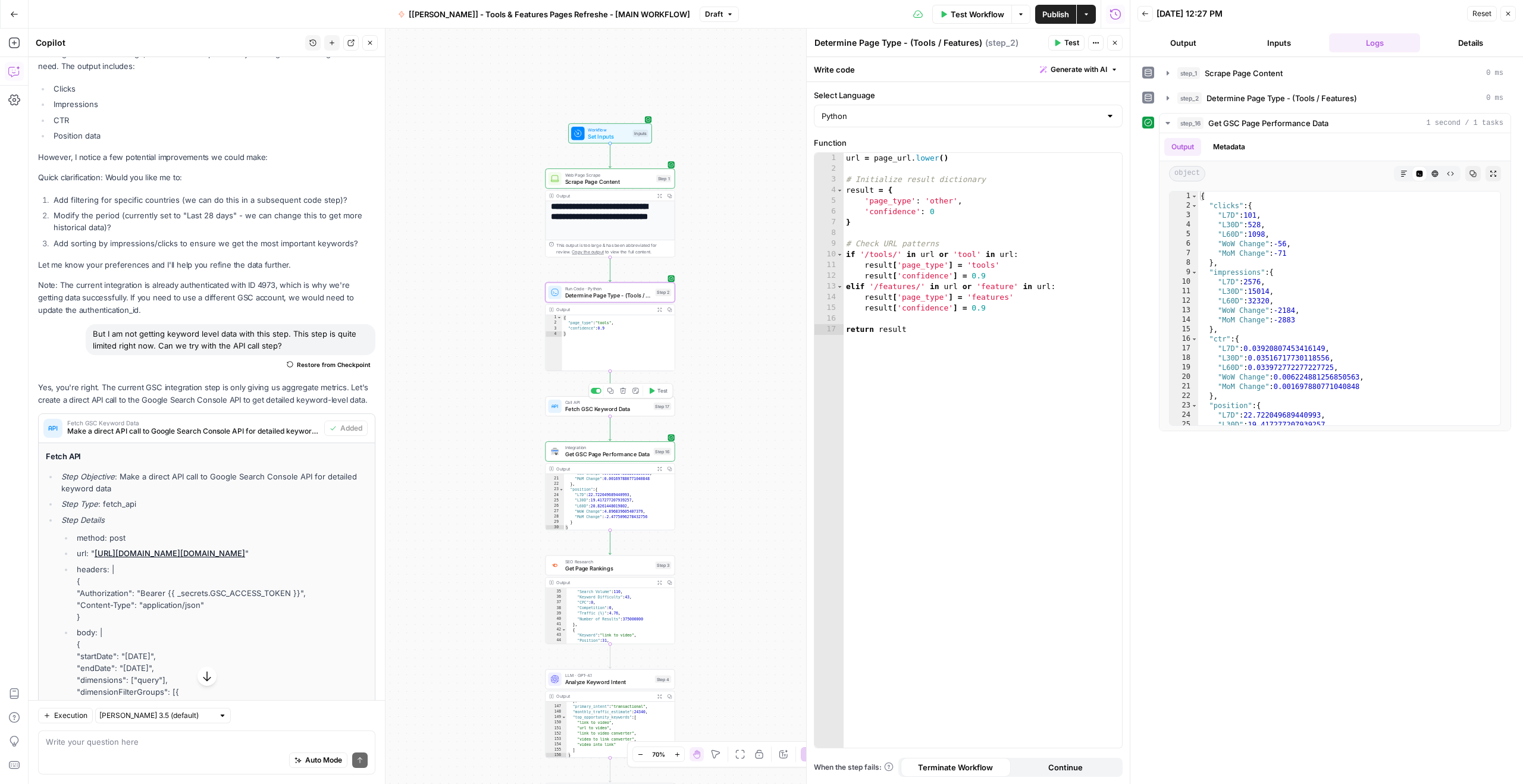
click at [593, 410] on span "Fetch GSC Keyword Data" at bounding box center [608, 409] width 85 height 8
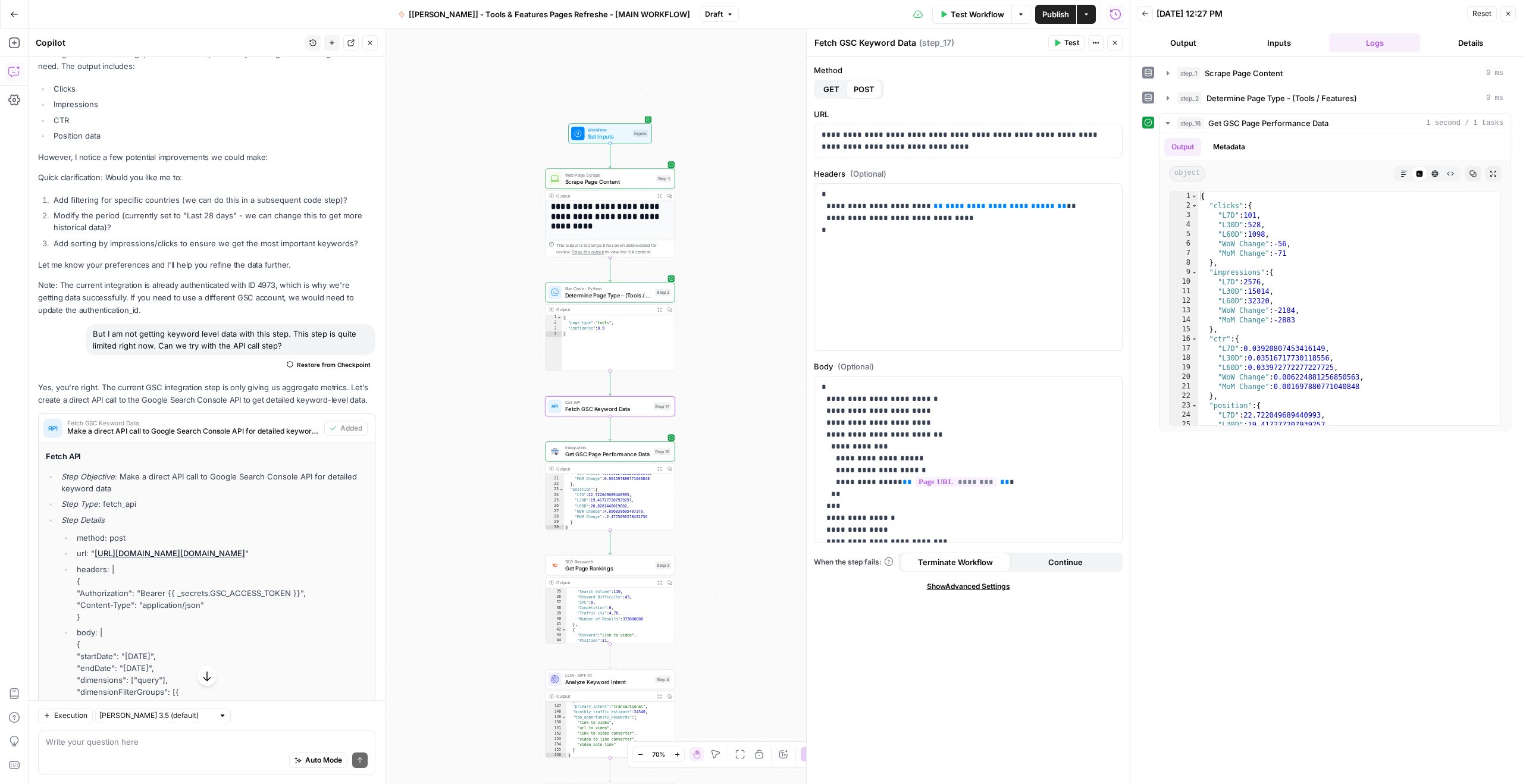
click at [1066, 38] on span "Test" at bounding box center [1071, 43] width 15 height 11
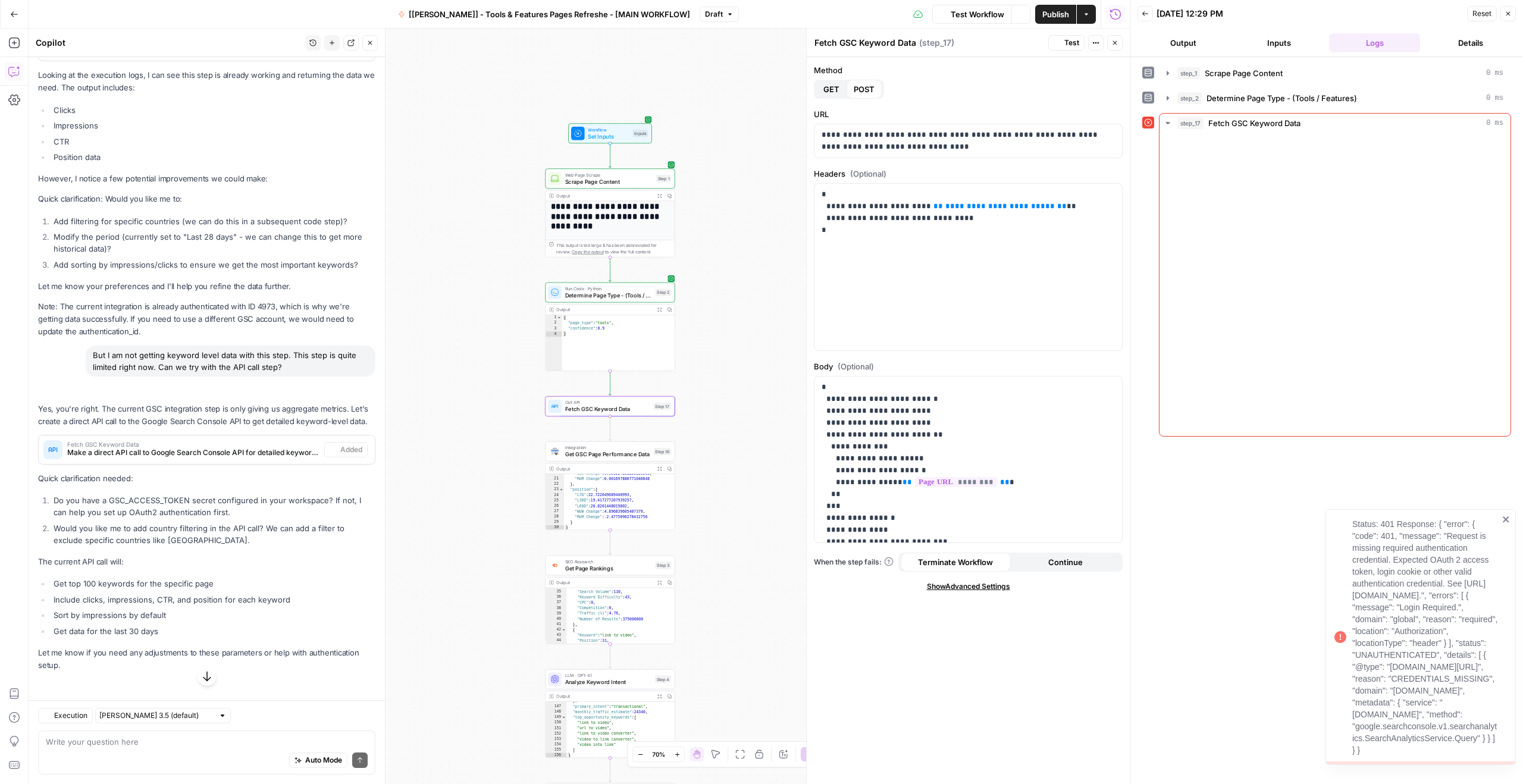
scroll to position [3375, 0]
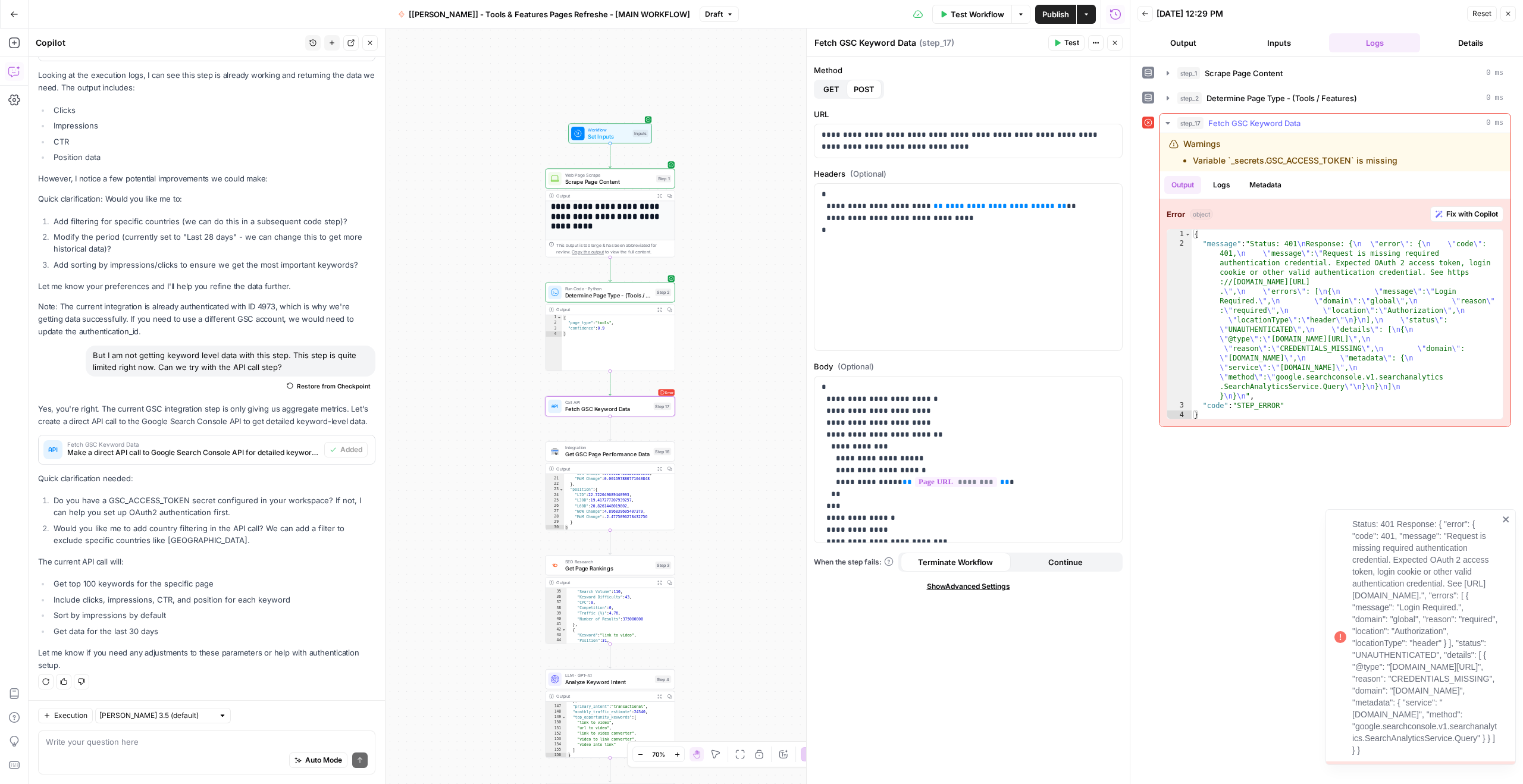
click at [1293, 163] on li "Variable `_secrets.GSC_ACCESS_TOKEN` is missing" at bounding box center [1295, 160] width 205 height 12
click at [1292, 160] on li "Variable `_secrets.GSC_ACCESS_TOKEN` is missing" at bounding box center [1295, 160] width 205 height 12
click at [1290, 159] on li "Variable `_secrets.GSC_ACCESS_TOKEN` is missing" at bounding box center [1295, 160] width 205 height 12
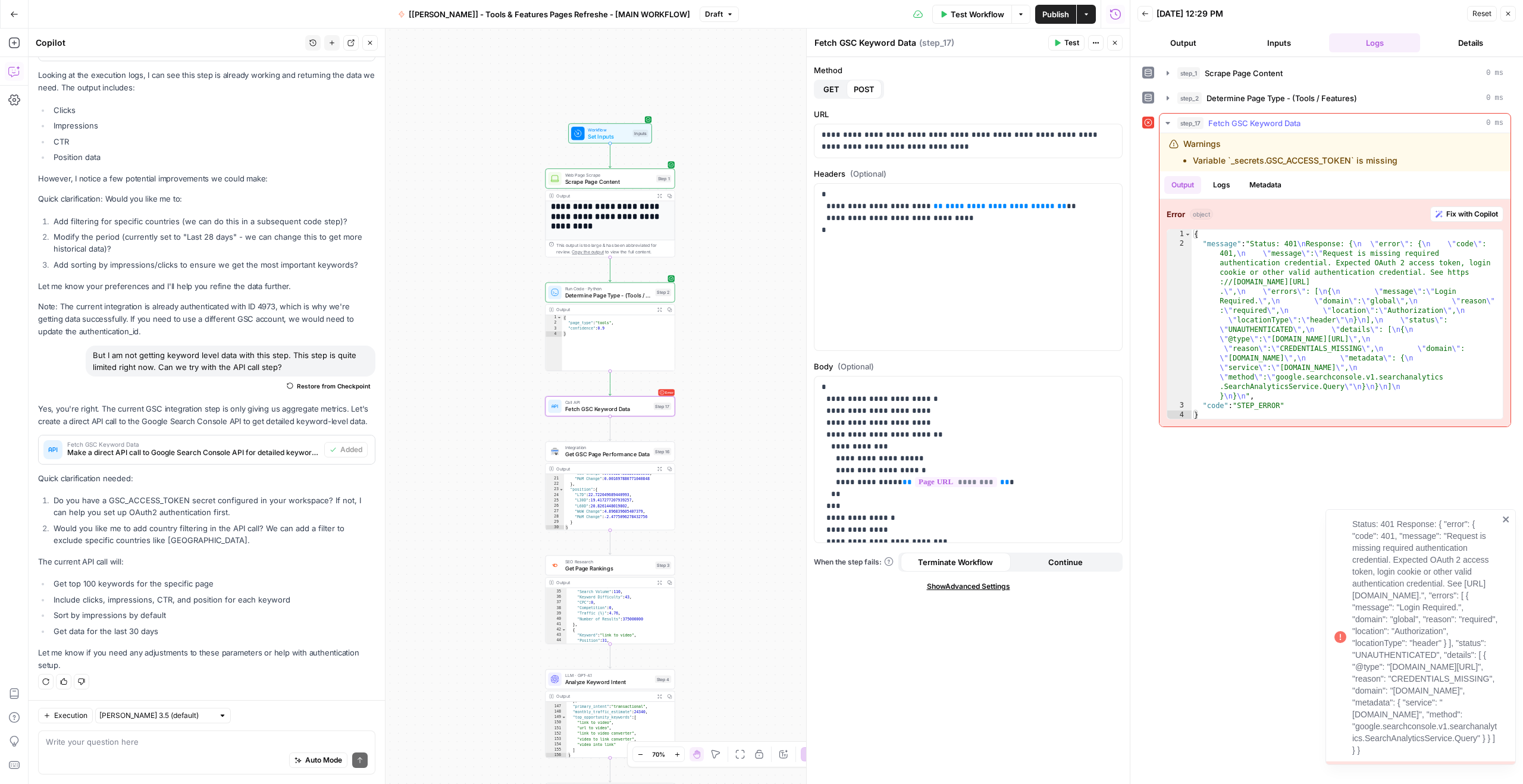
click at [1289, 159] on li "Variable `_secrets.GSC_ACCESS_TOKEN` is missing" at bounding box center [1295, 160] width 205 height 12
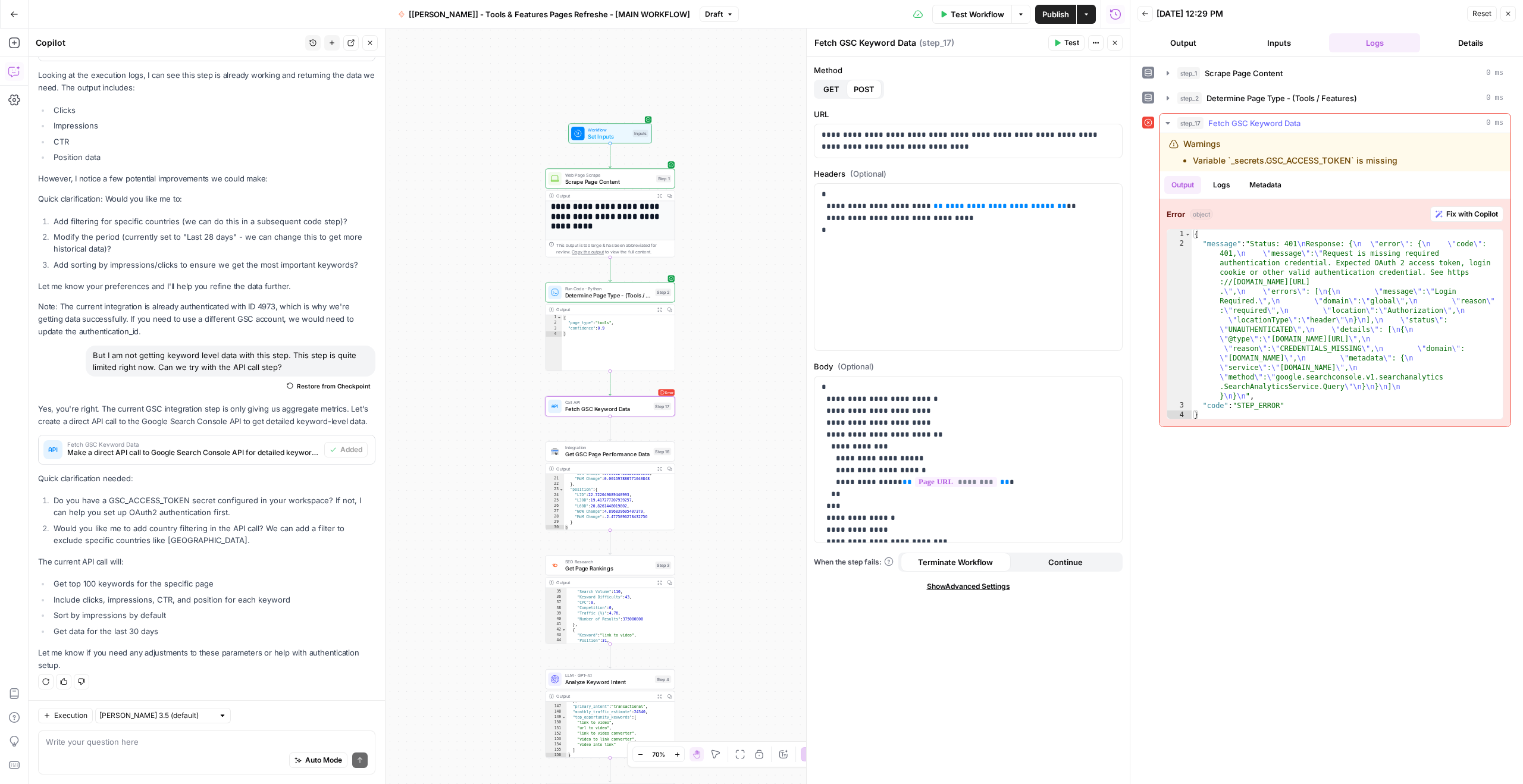
click at [1289, 159] on li "Variable `_secrets.GSC_ACCESS_TOKEN` is missing" at bounding box center [1295, 160] width 205 height 12
click at [1290, 160] on li "Variable `_secrets.GSC_ACCESS_TOKEN` is missing" at bounding box center [1295, 160] width 205 height 12
